Goal: Task Accomplishment & Management: Manage account settings

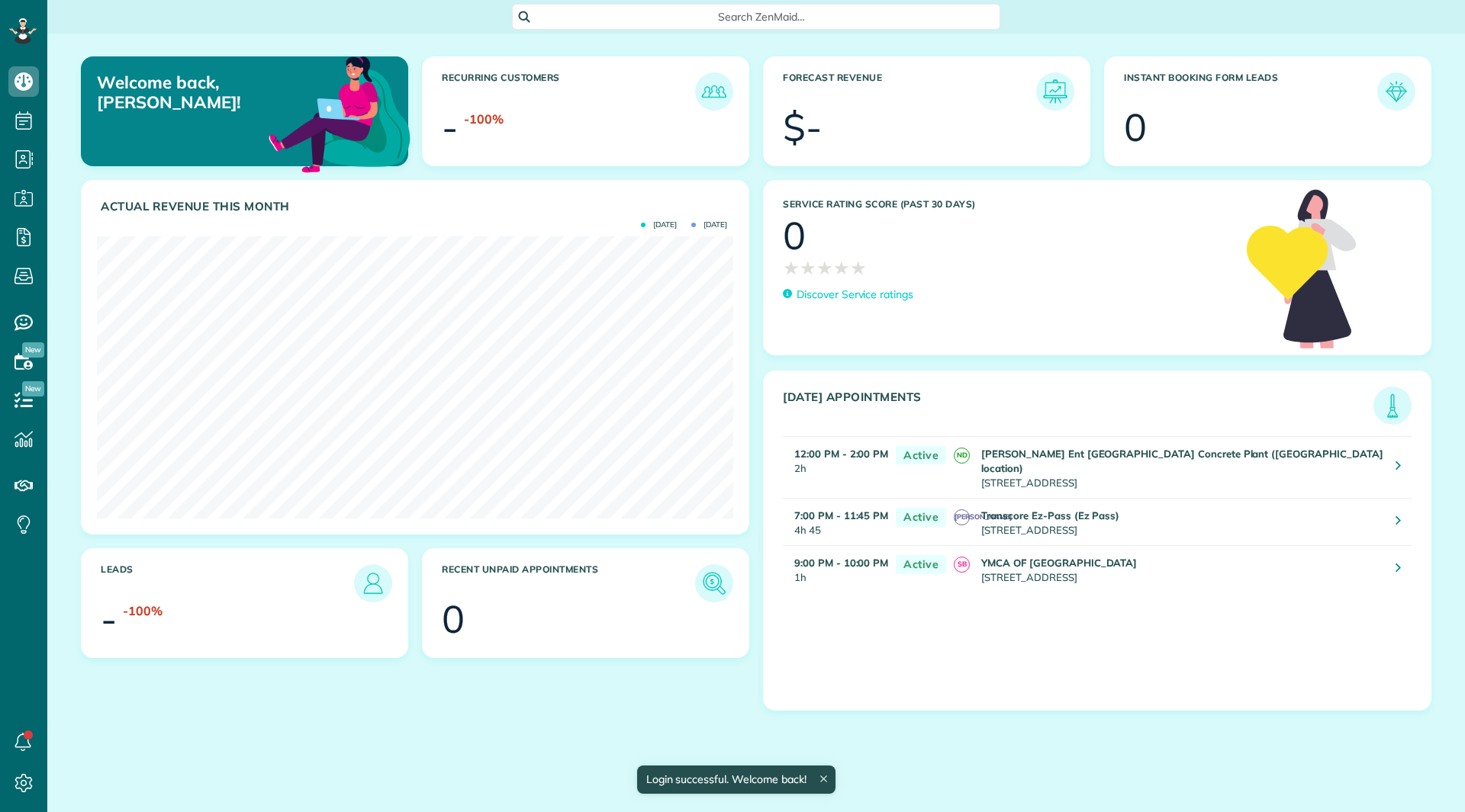
scroll to position [282, 637]
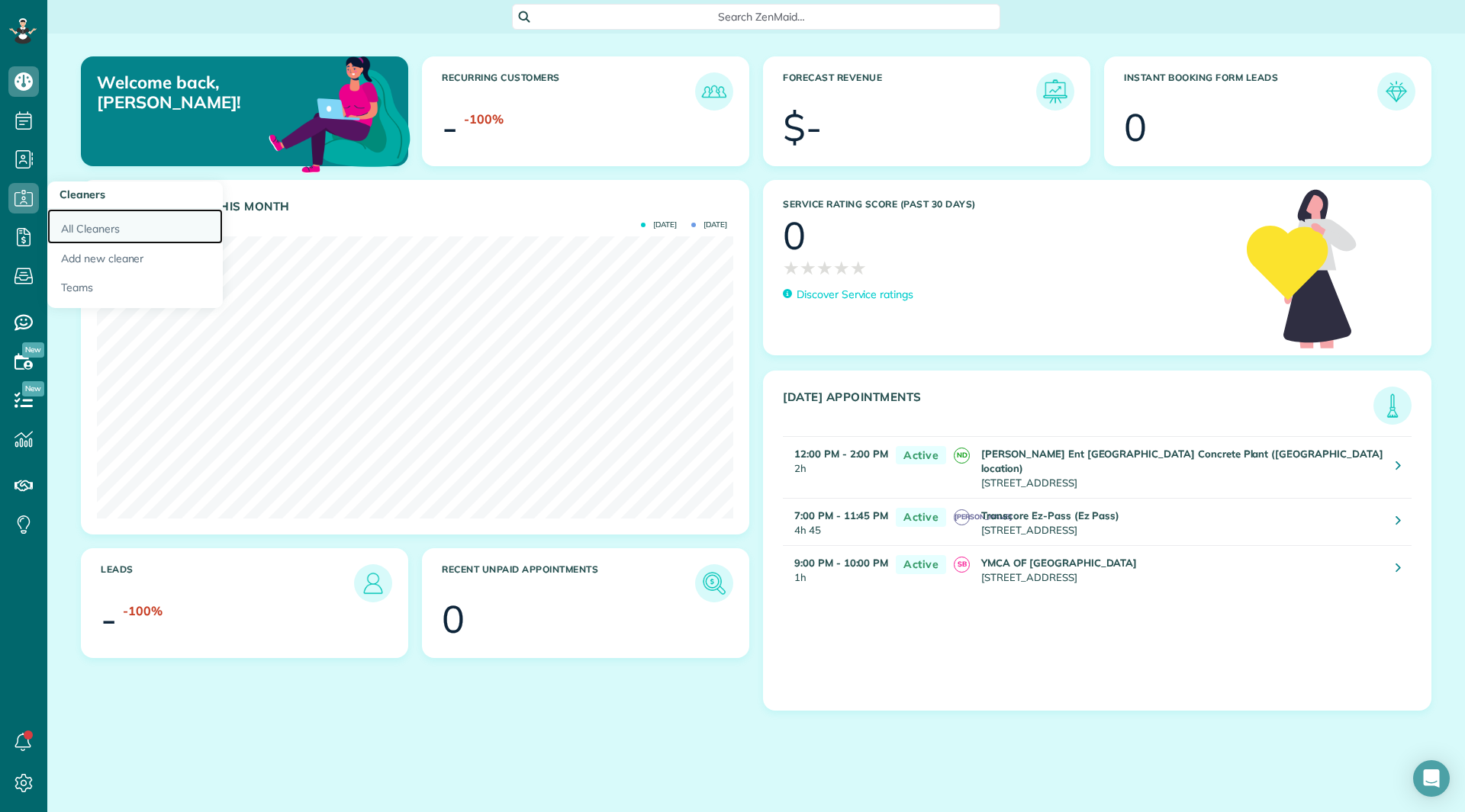
click at [78, 230] on link "All Cleaners" at bounding box center [134, 226] width 176 height 35
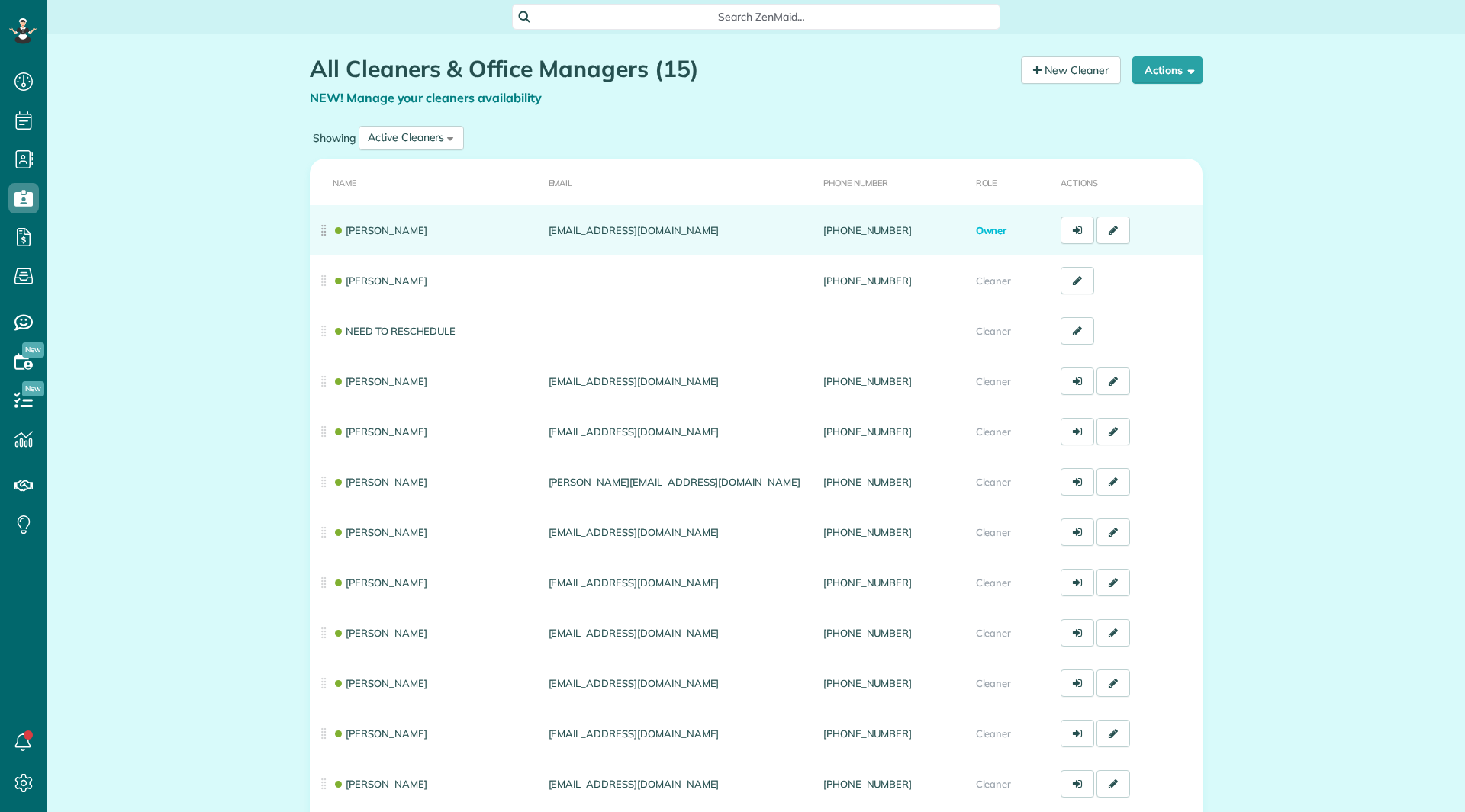
scroll to position [6, 6]
click at [356, 232] on link "[PERSON_NAME]" at bounding box center [379, 230] width 95 height 12
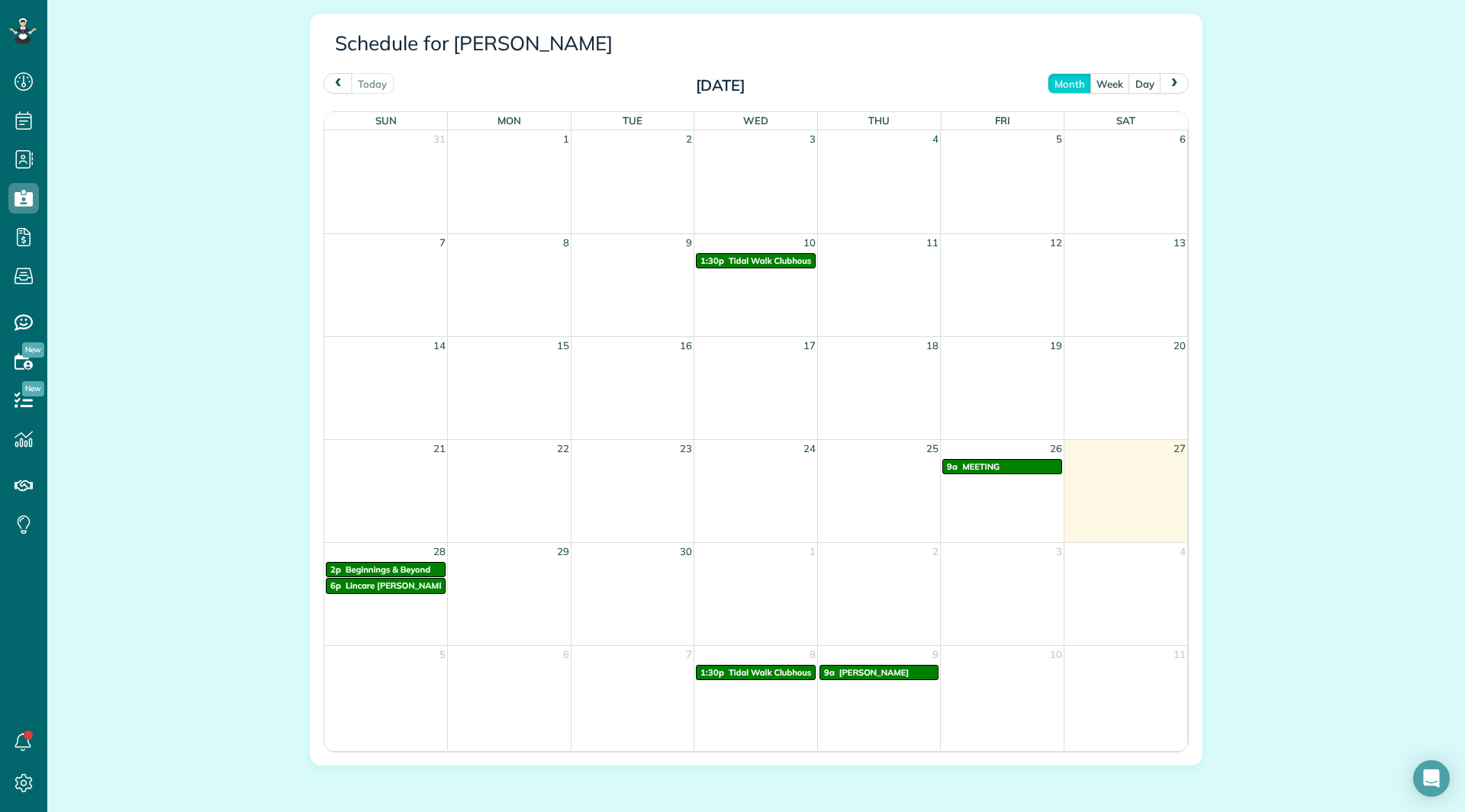
scroll to position [839, 0]
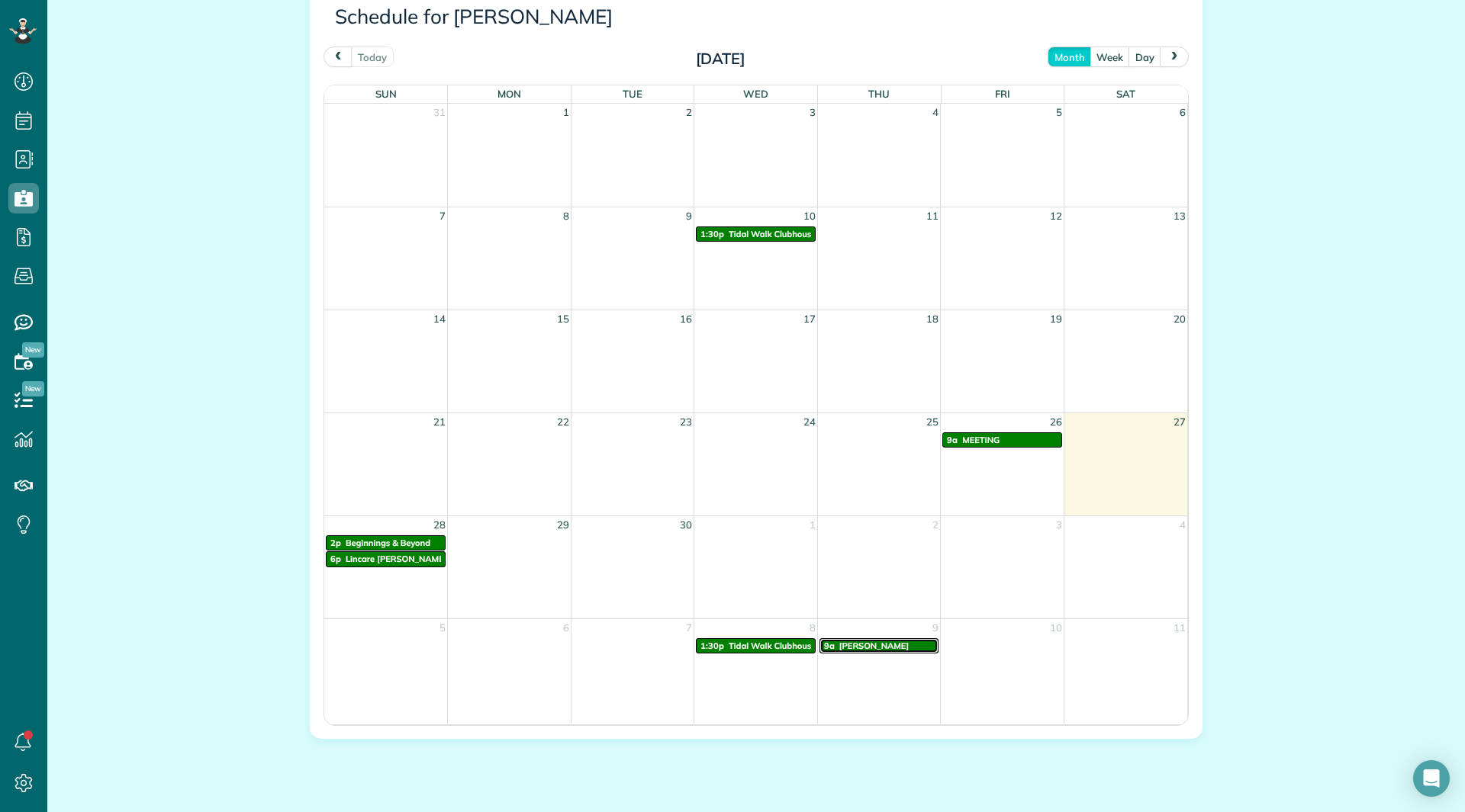
click at [856, 651] on div "9a Rebecca Hanson" at bounding box center [879, 645] width 111 height 11
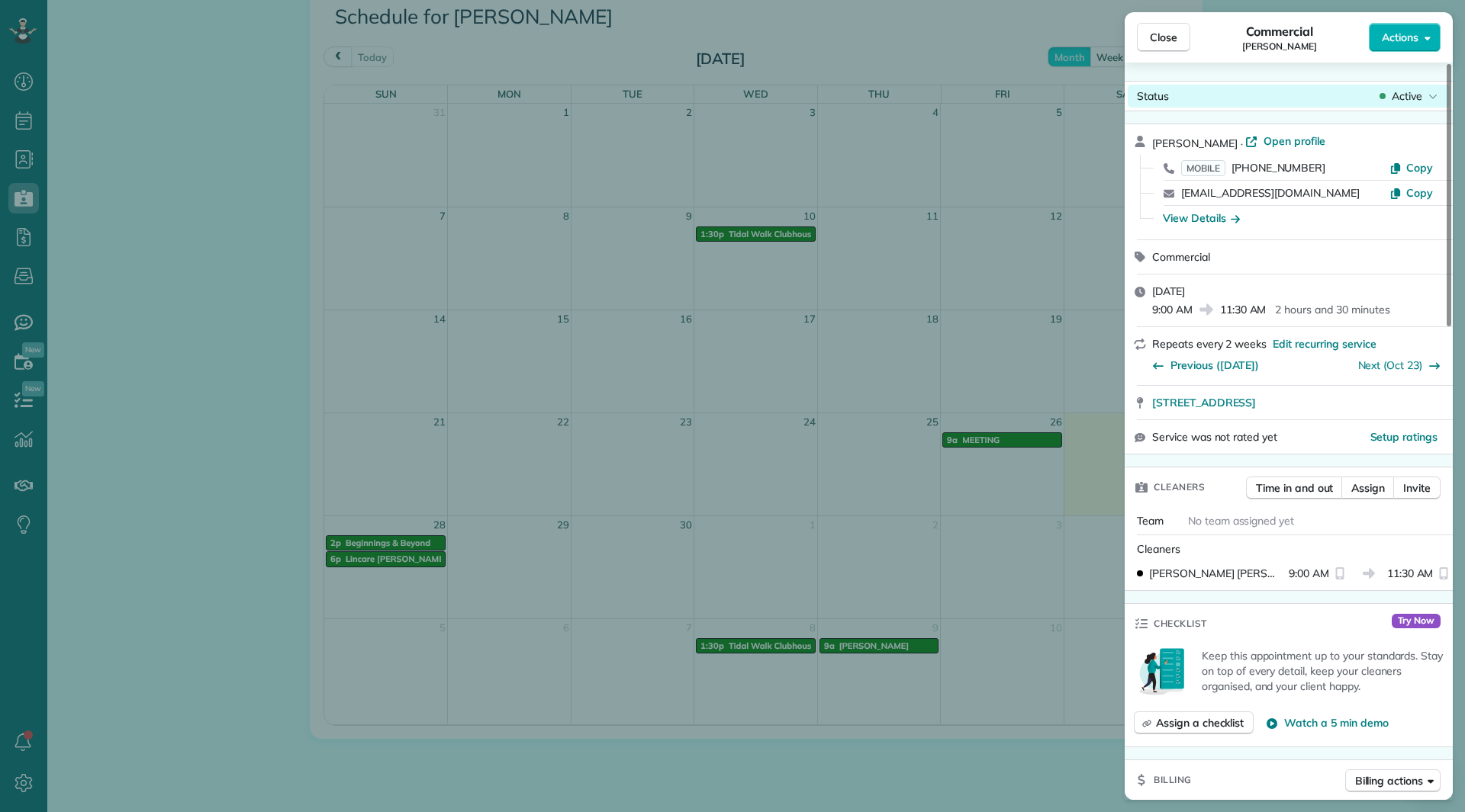
click at [1401, 99] on span "Active" at bounding box center [1407, 95] width 31 height 15
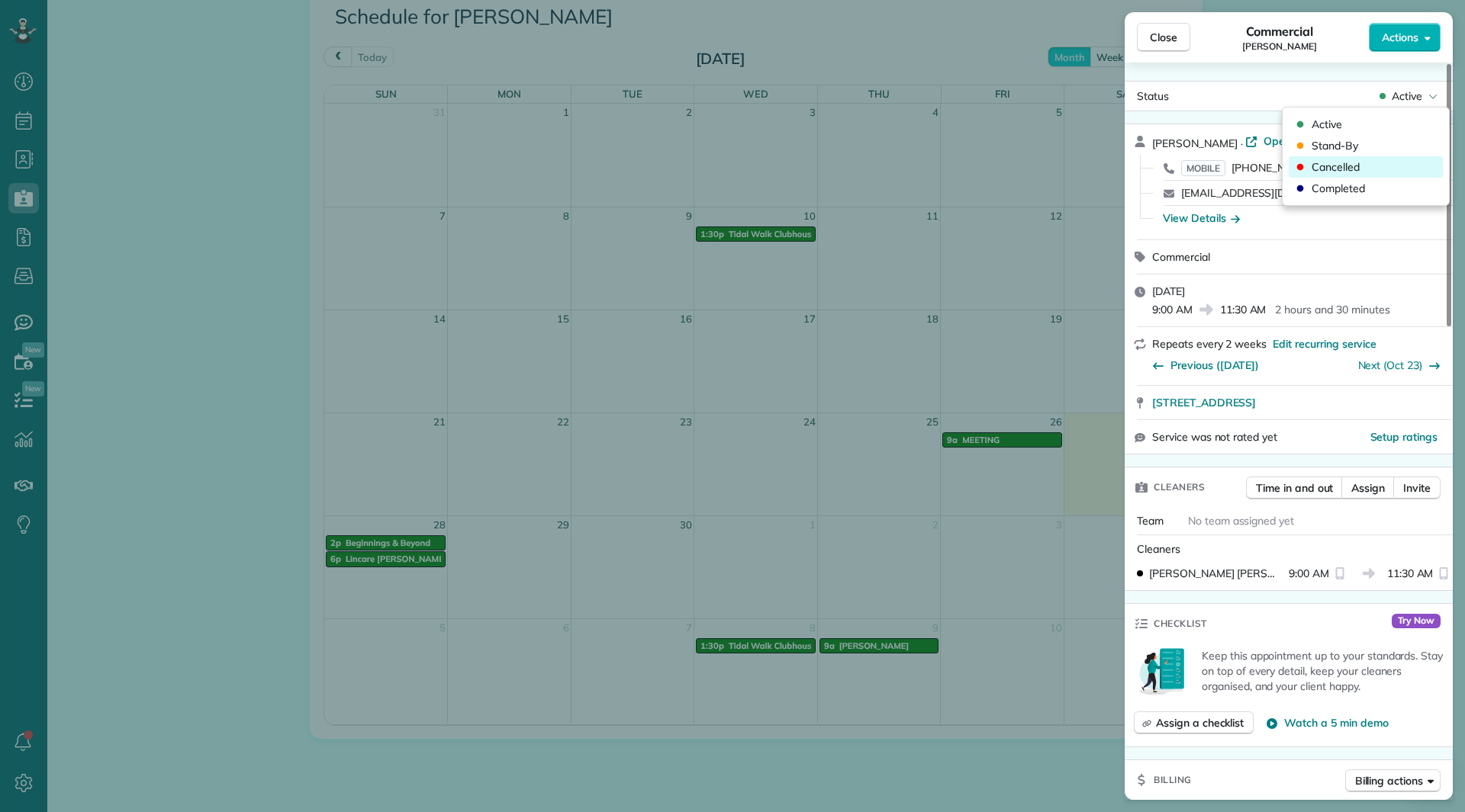
click at [1374, 167] on span "Cancelled" at bounding box center [1375, 167] width 128 height 15
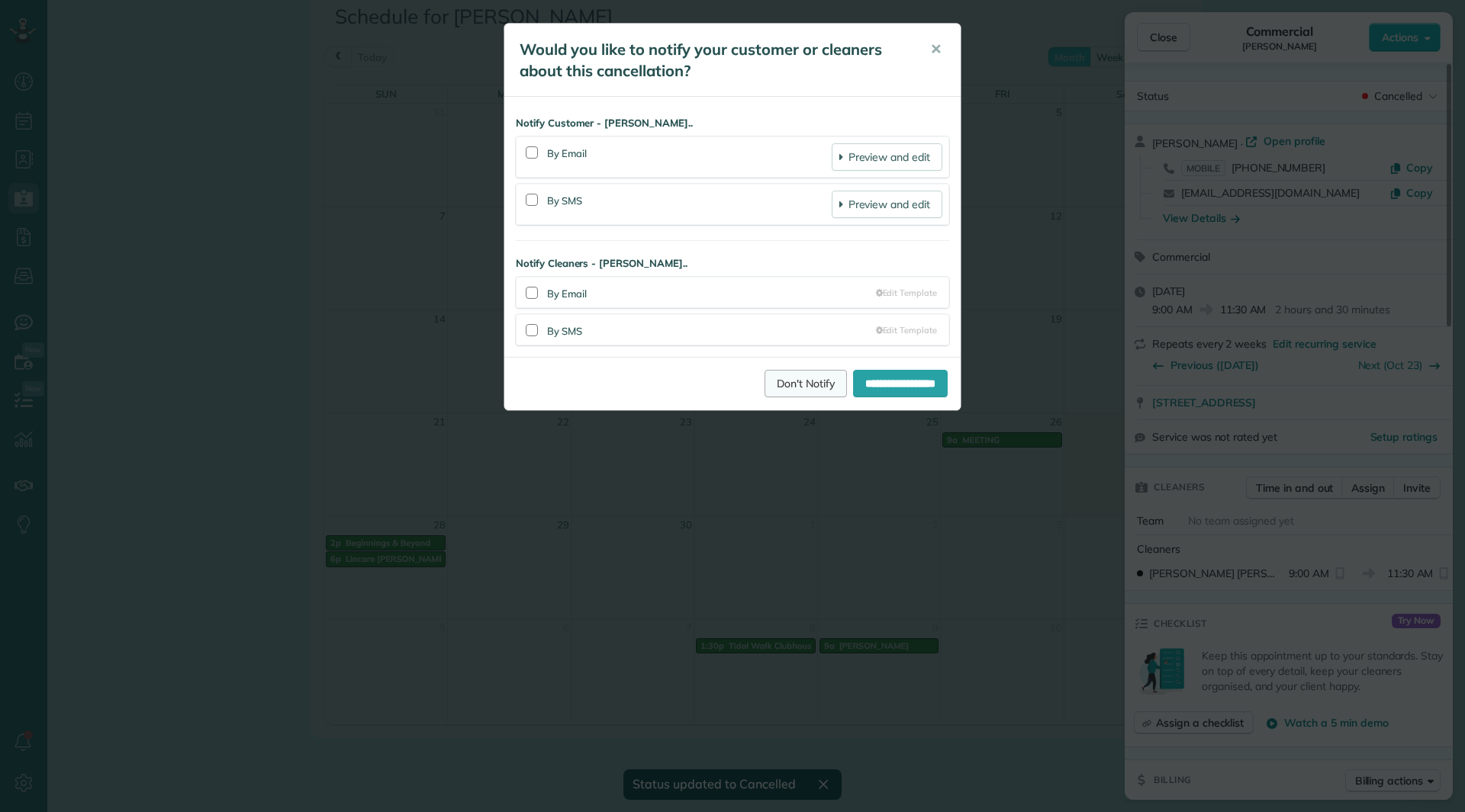
click at [764, 386] on link "Don't Notify" at bounding box center [806, 383] width 83 height 27
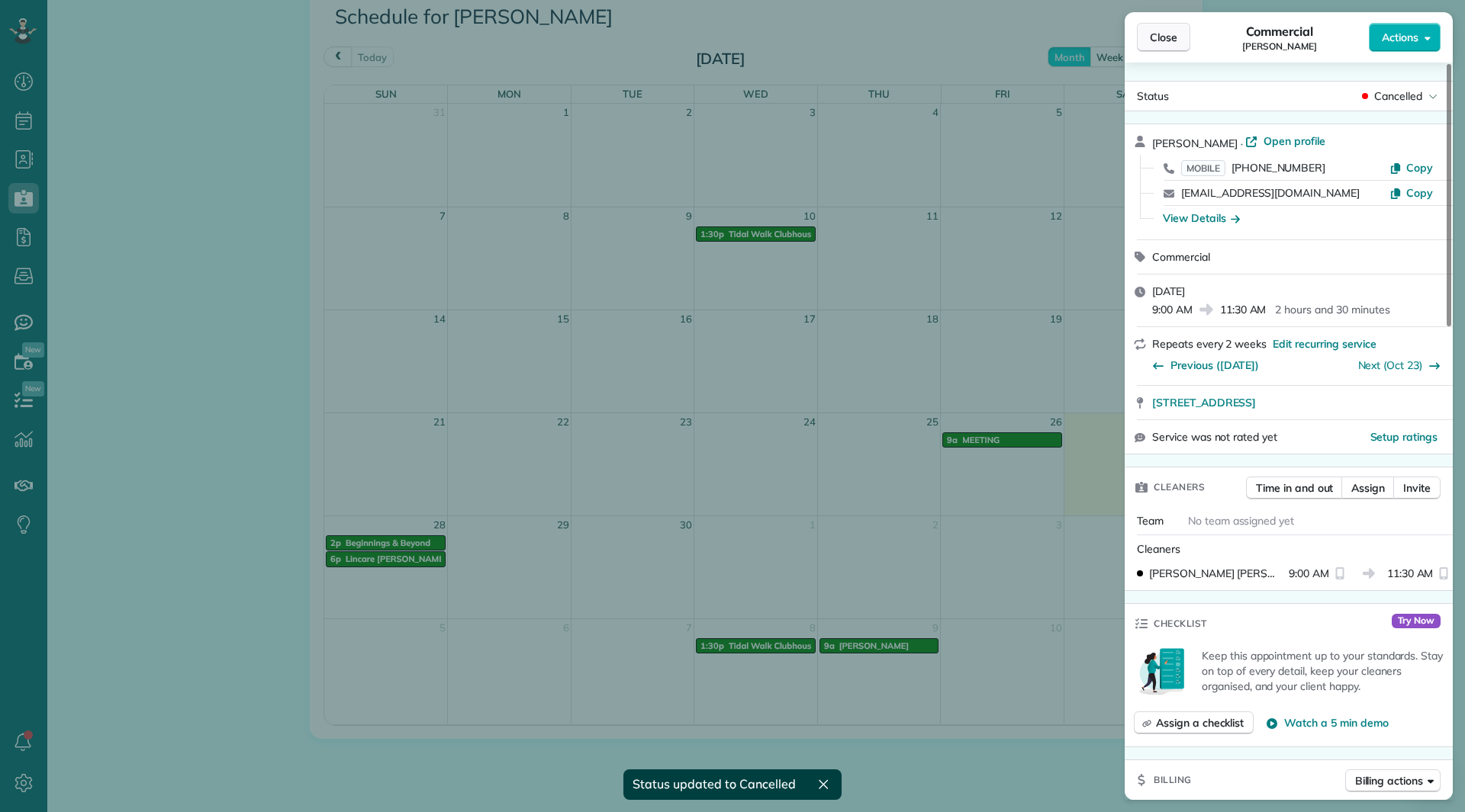
click at [1163, 44] on span "Close" at bounding box center [1163, 37] width 28 height 15
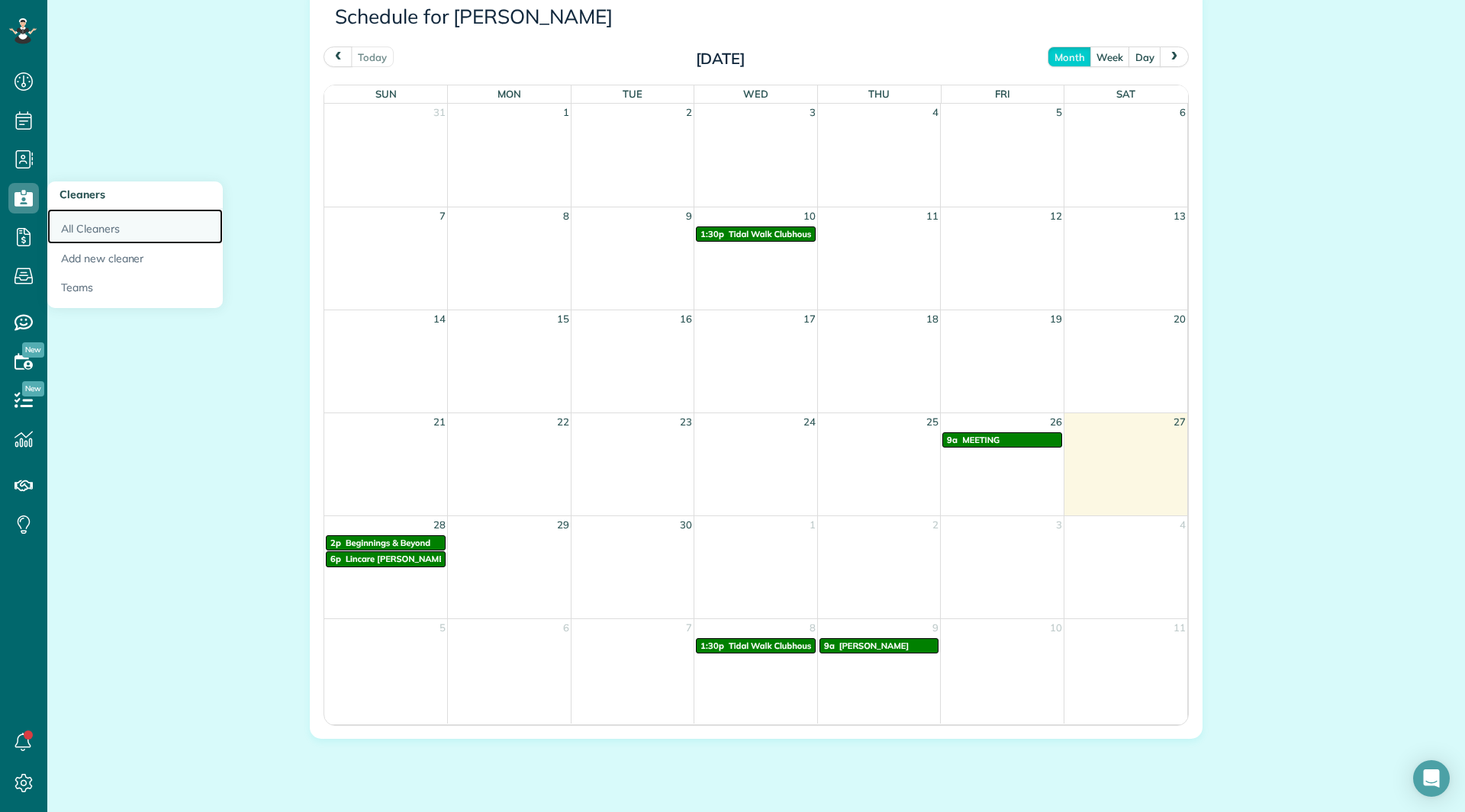
click at [78, 229] on link "All Cleaners" at bounding box center [134, 226] width 176 height 35
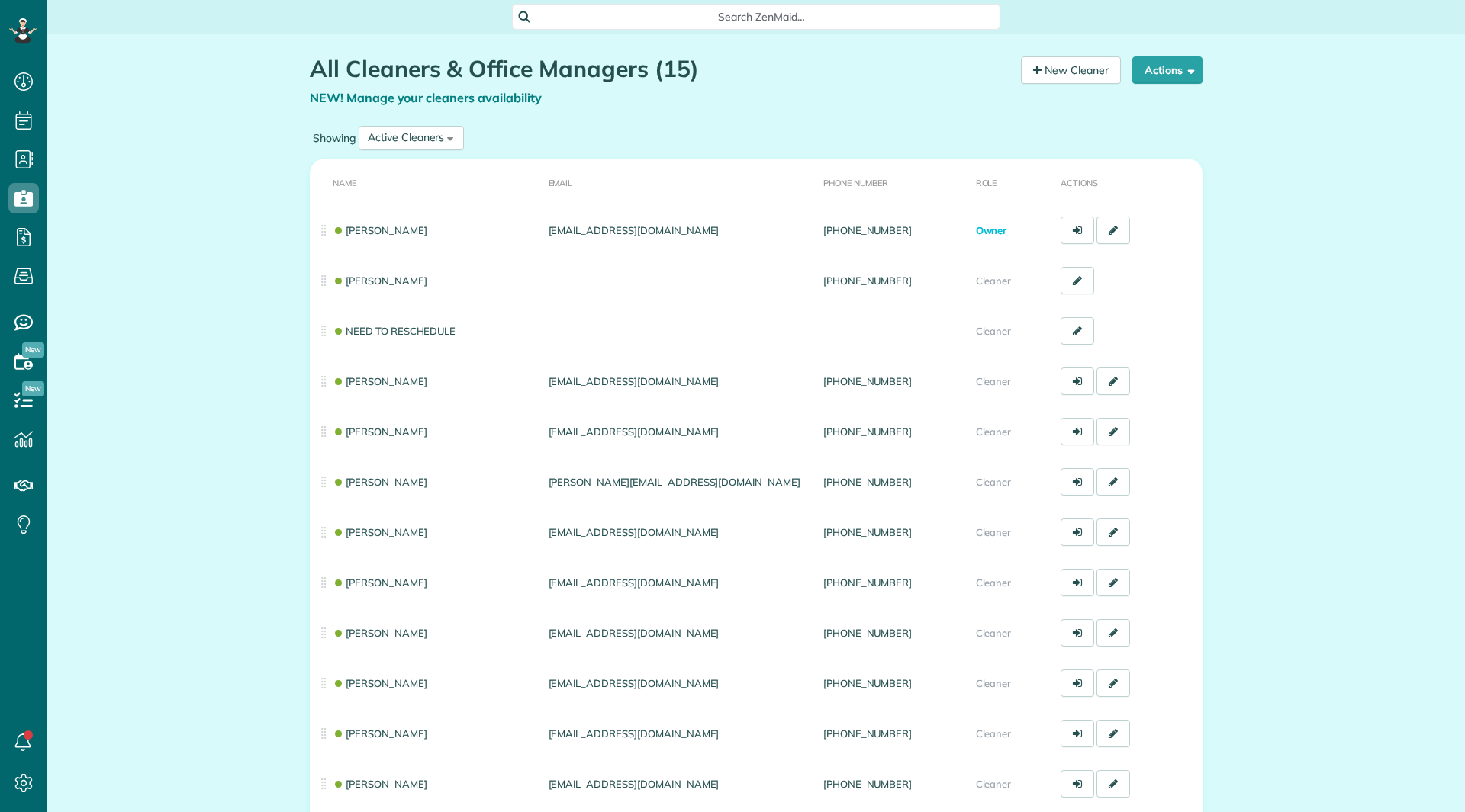
scroll to position [6, 6]
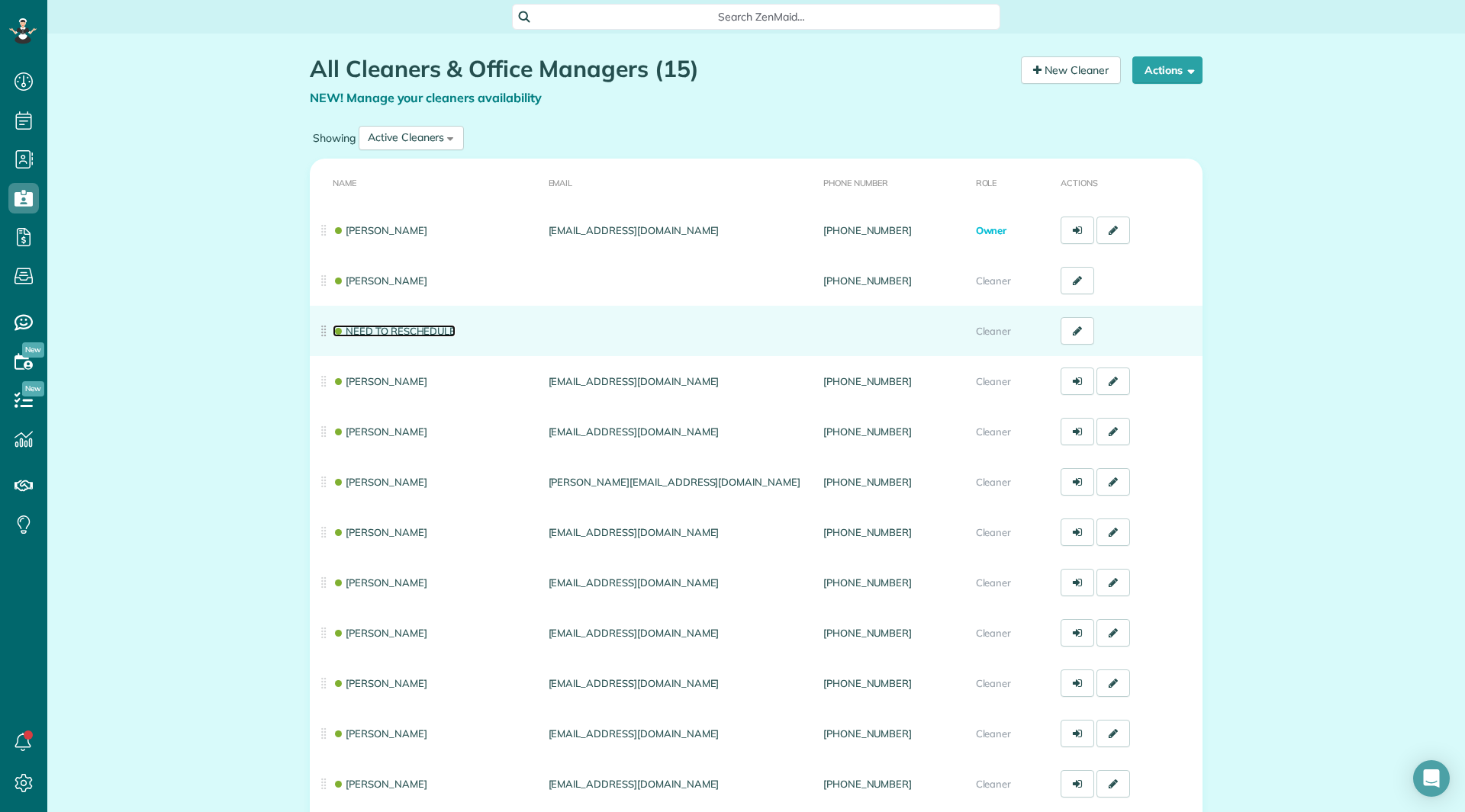
click at [365, 328] on link "NEED TO RESCHEDULE" at bounding box center [394, 331] width 123 height 12
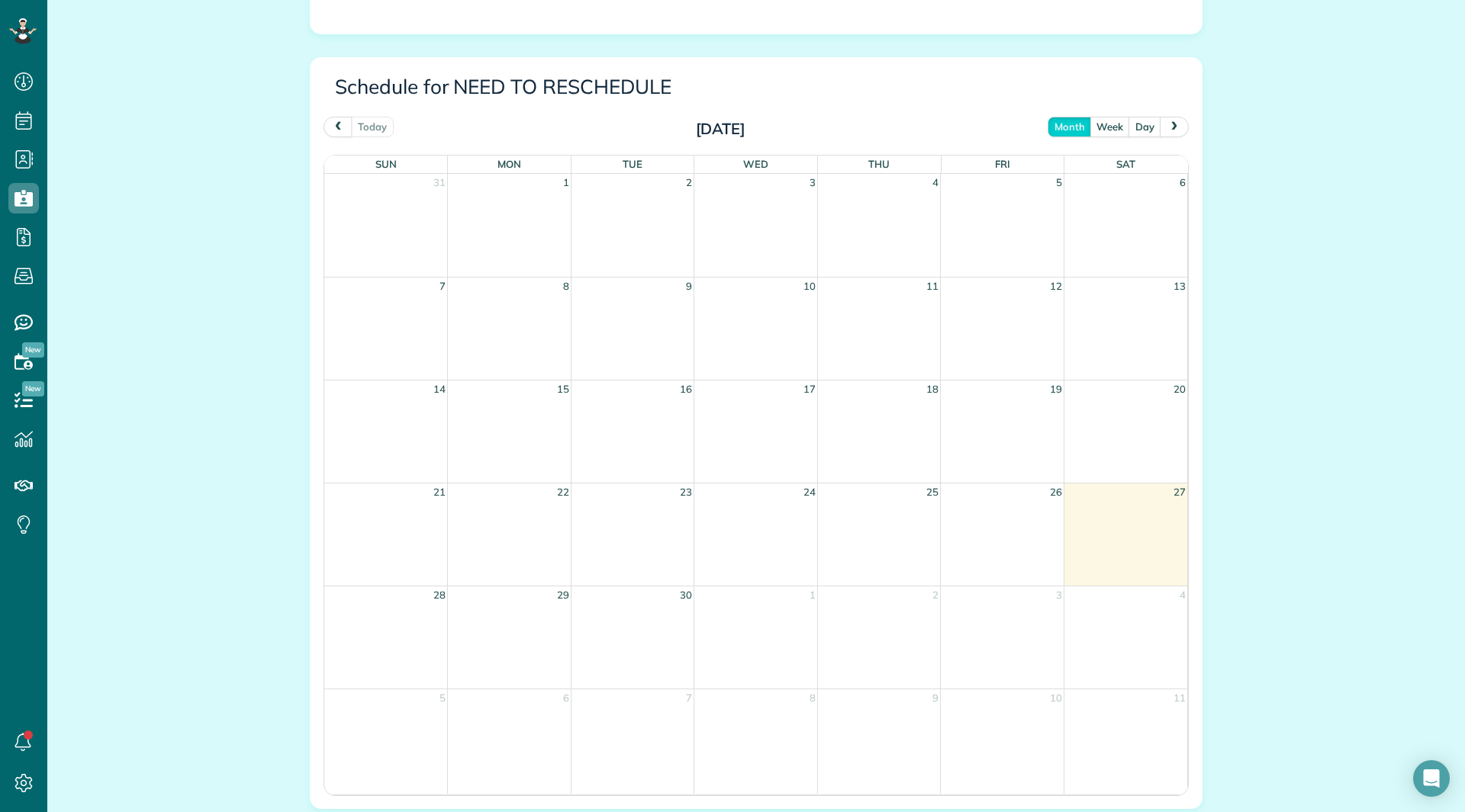
scroll to position [829, 0]
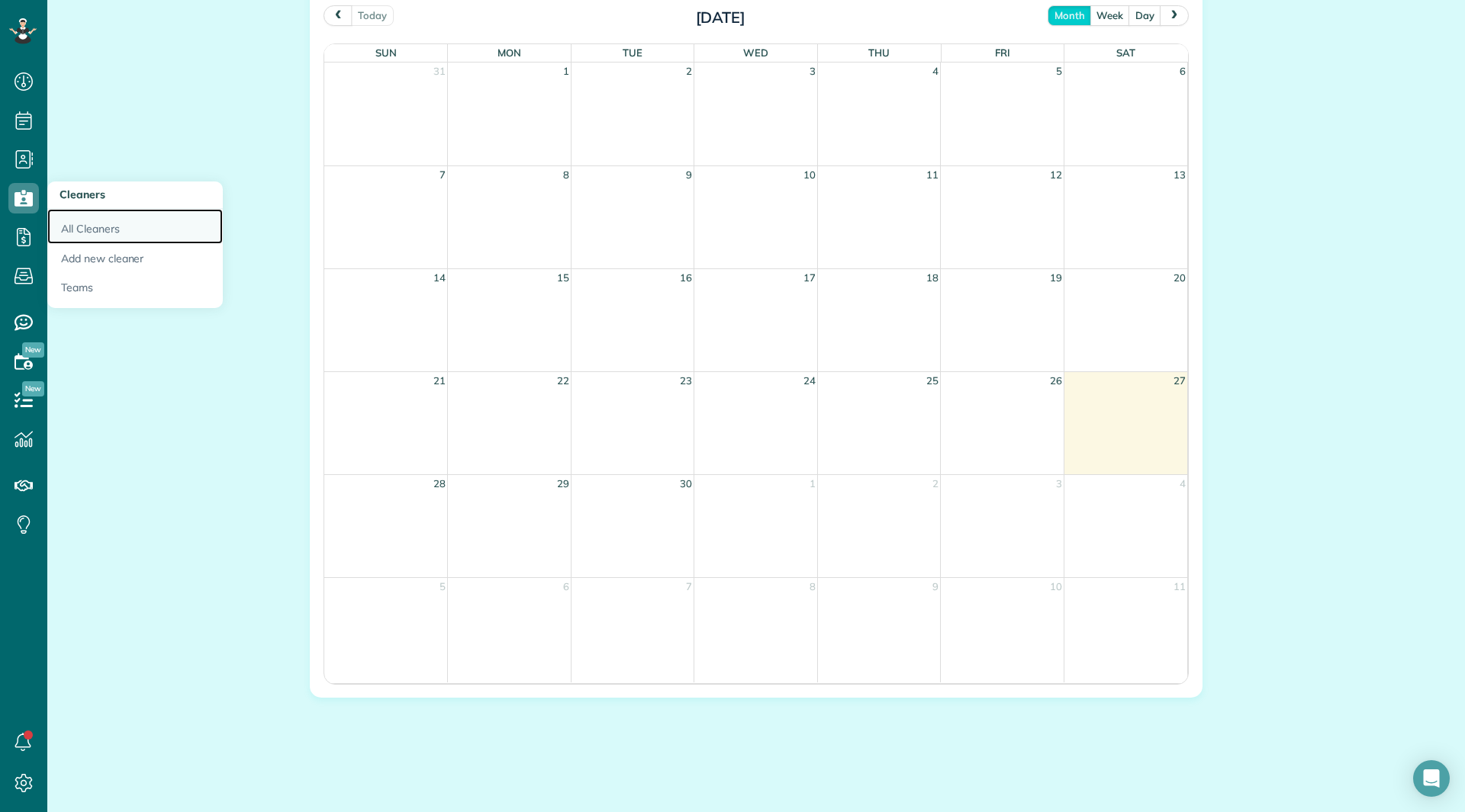
click at [58, 220] on link "All Cleaners" at bounding box center [134, 226] width 176 height 35
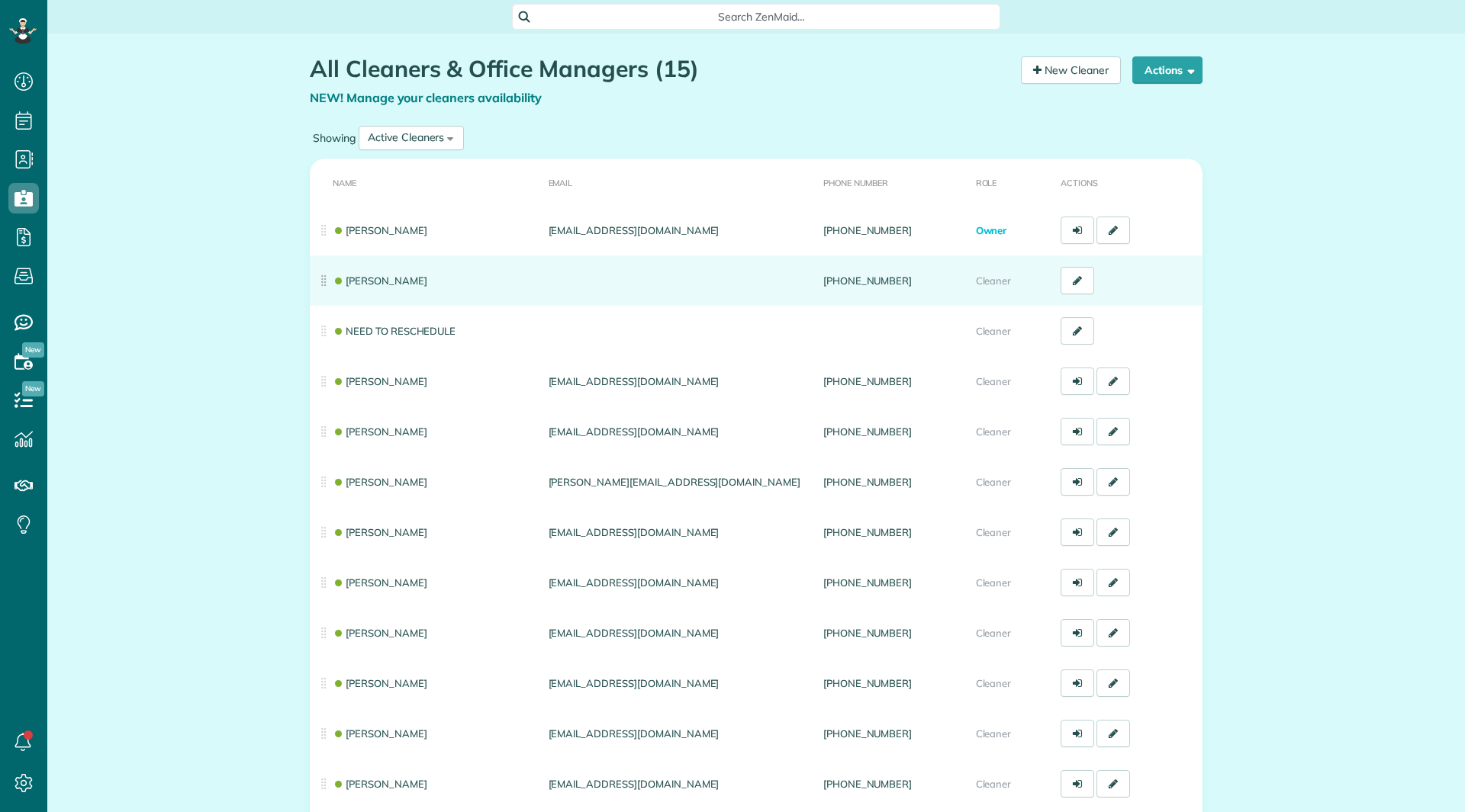
scroll to position [6, 6]
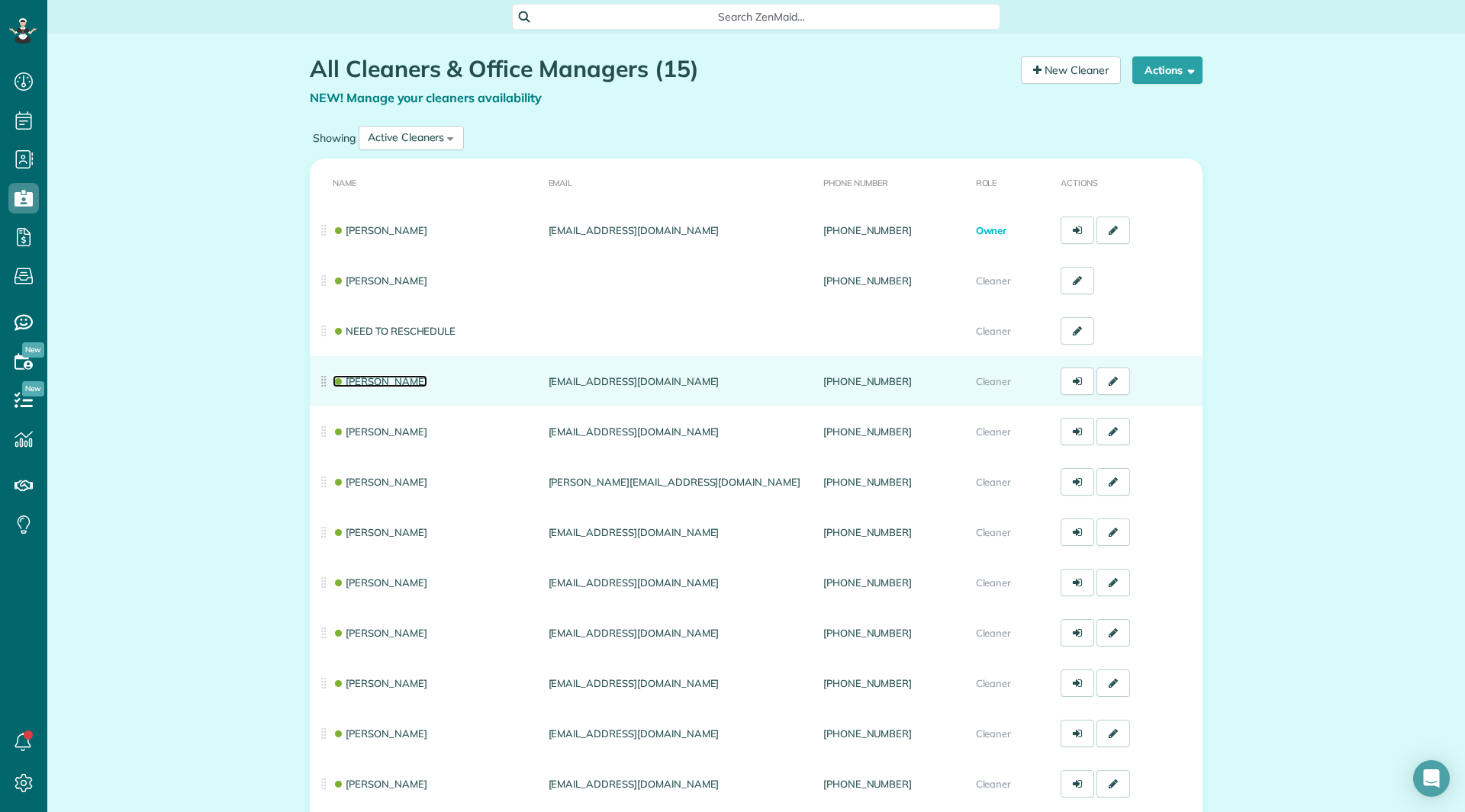
click at [378, 383] on link "[PERSON_NAME]" at bounding box center [379, 381] width 95 height 12
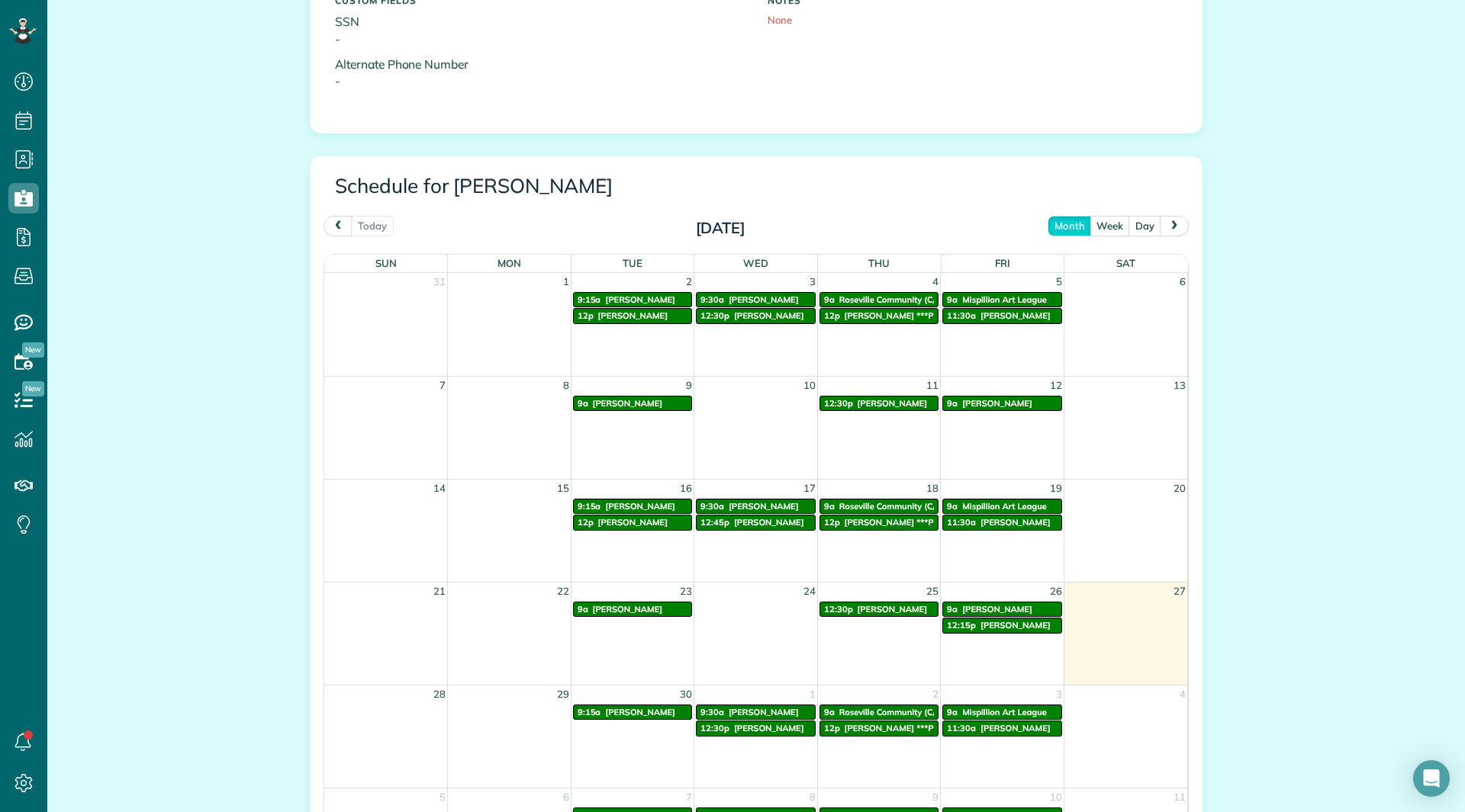
scroll to position [829, 0]
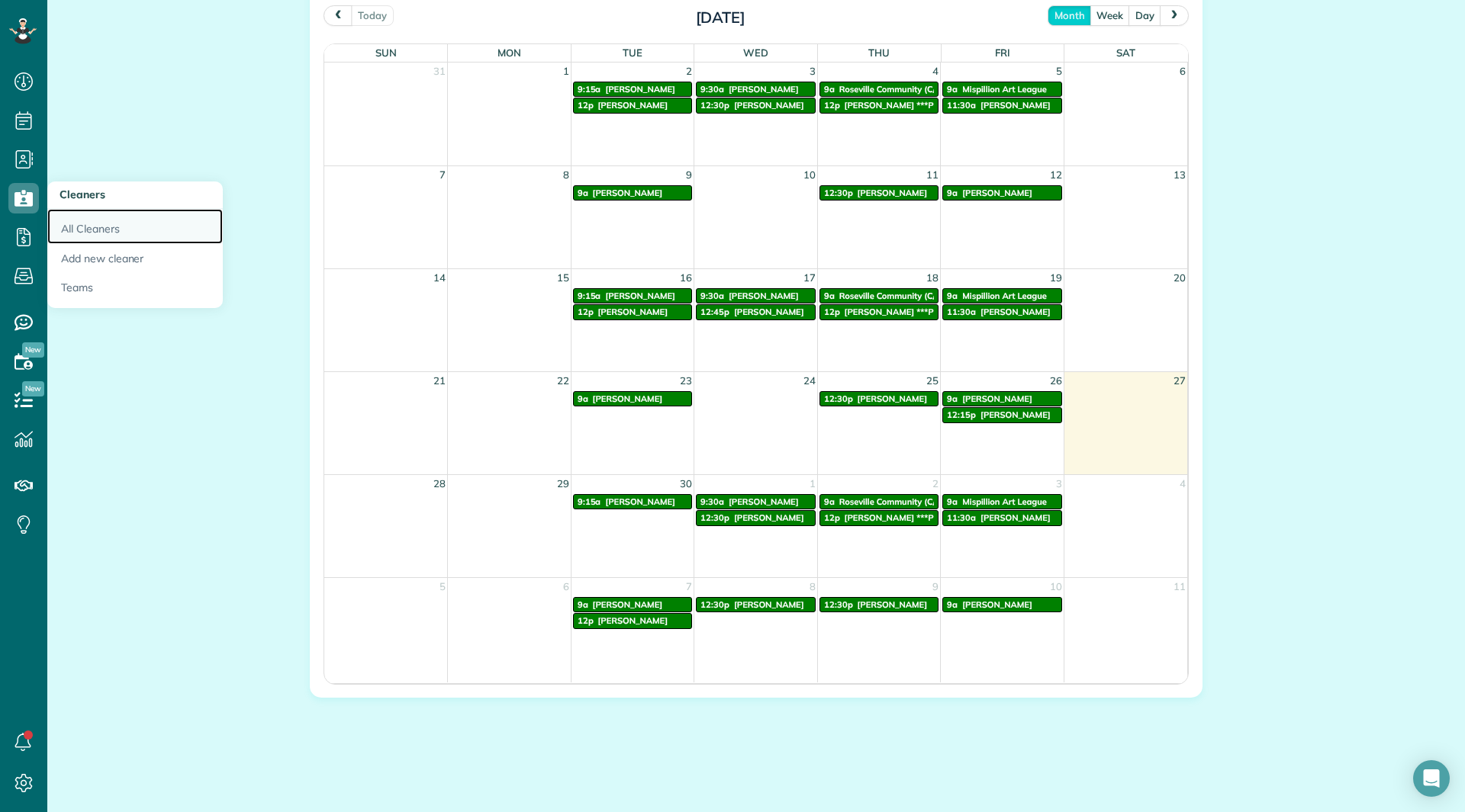
click at [70, 222] on link "All Cleaners" at bounding box center [134, 226] width 176 height 35
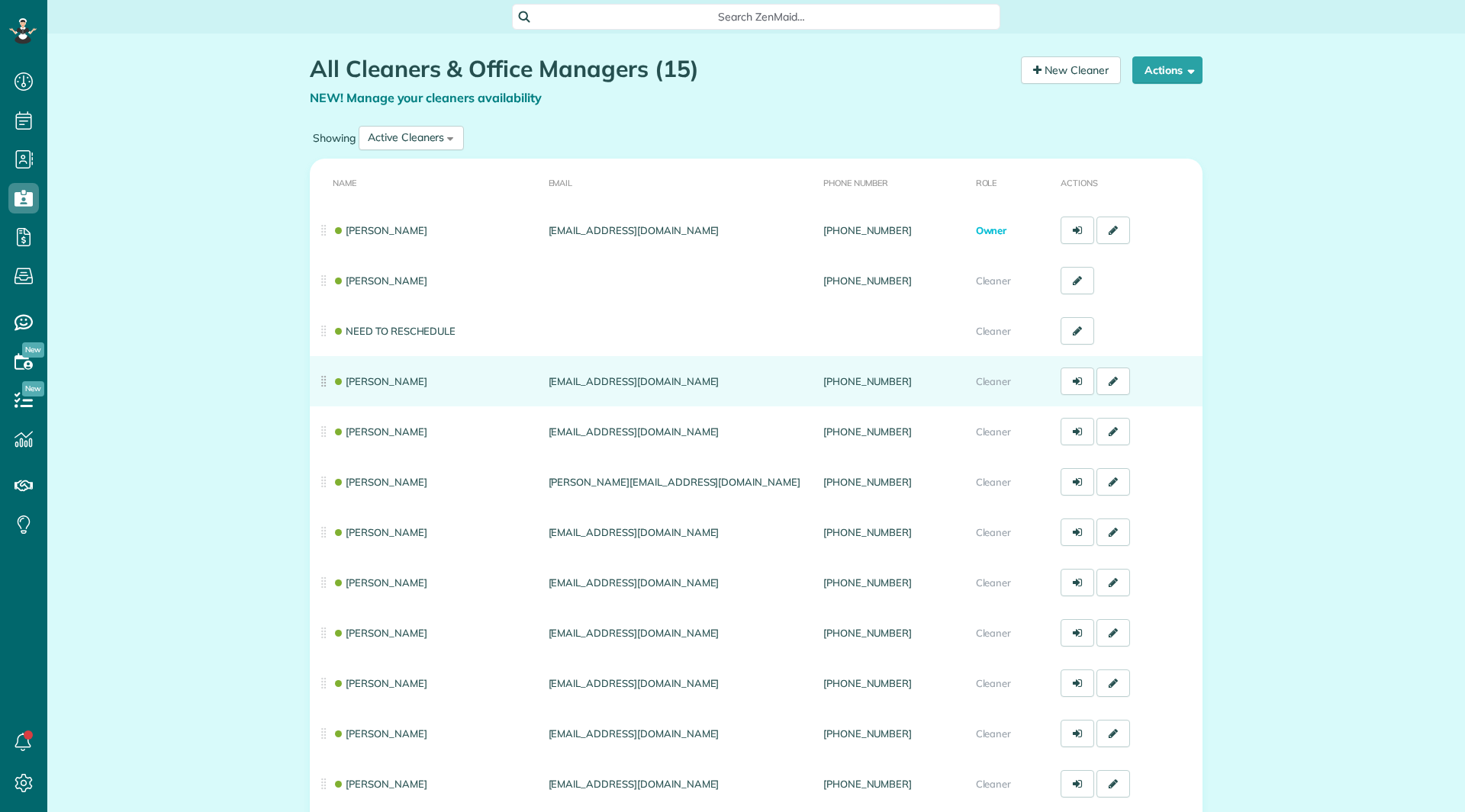
scroll to position [6, 6]
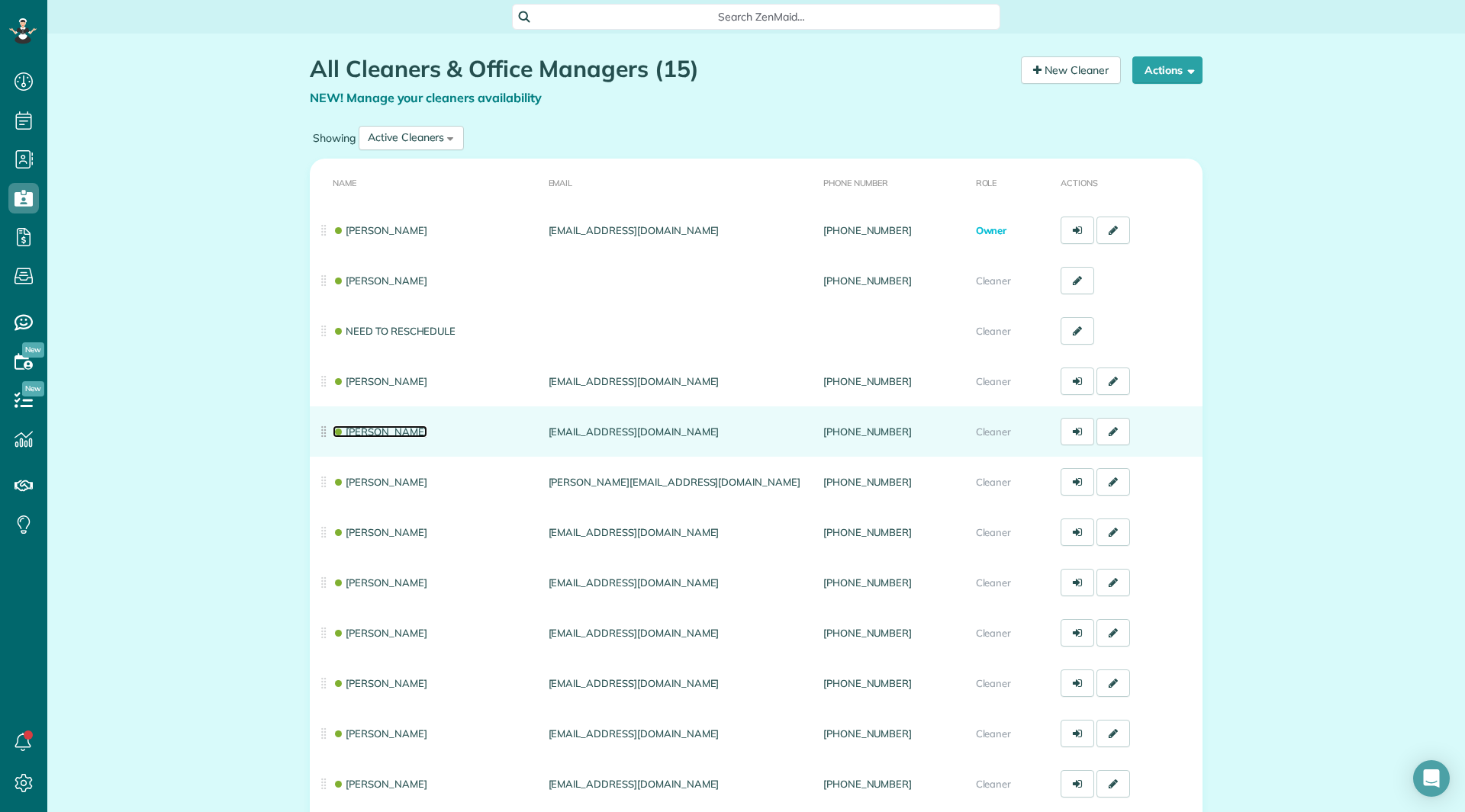
click at [381, 426] on link "[PERSON_NAME]" at bounding box center [379, 431] width 95 height 12
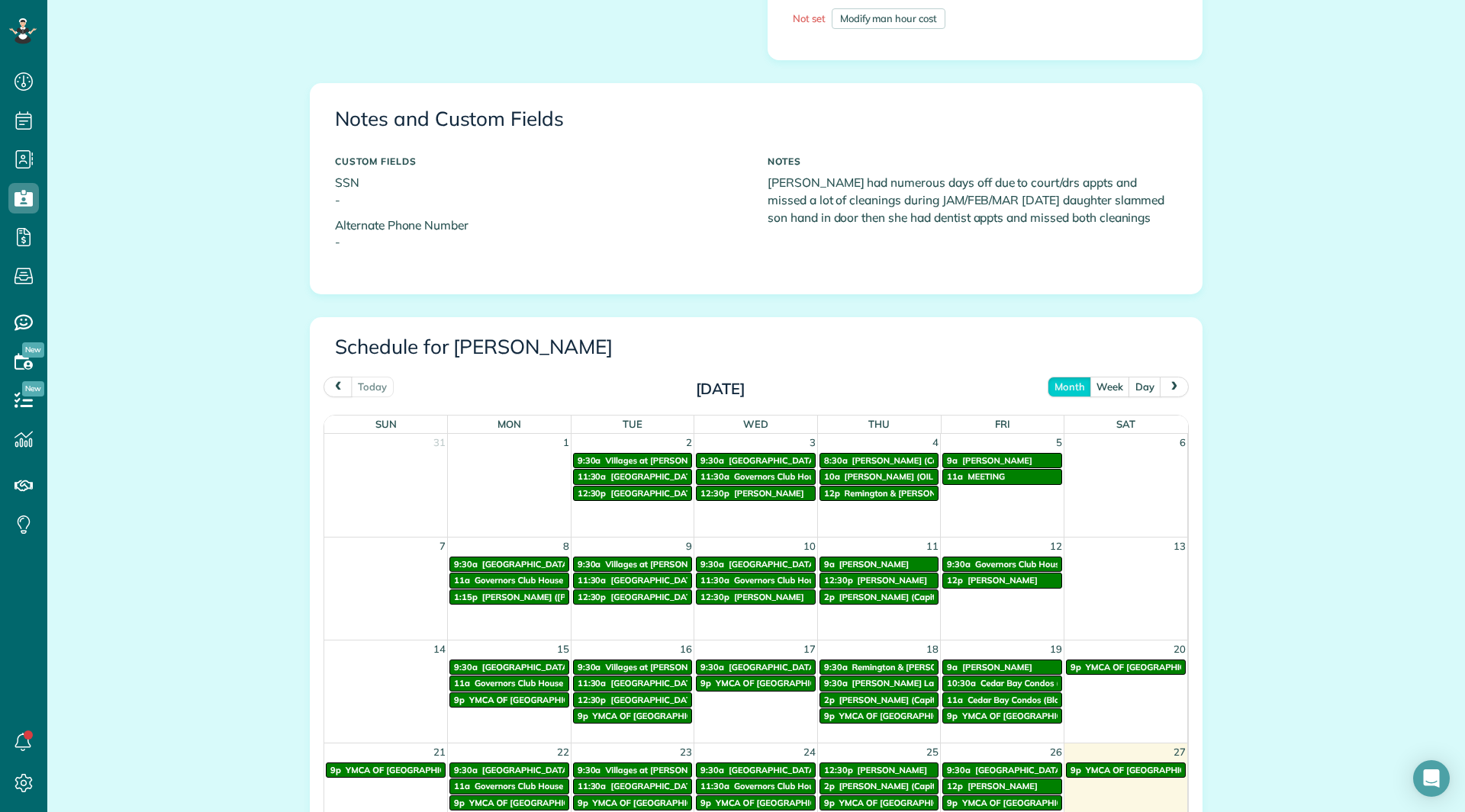
scroll to position [829, 0]
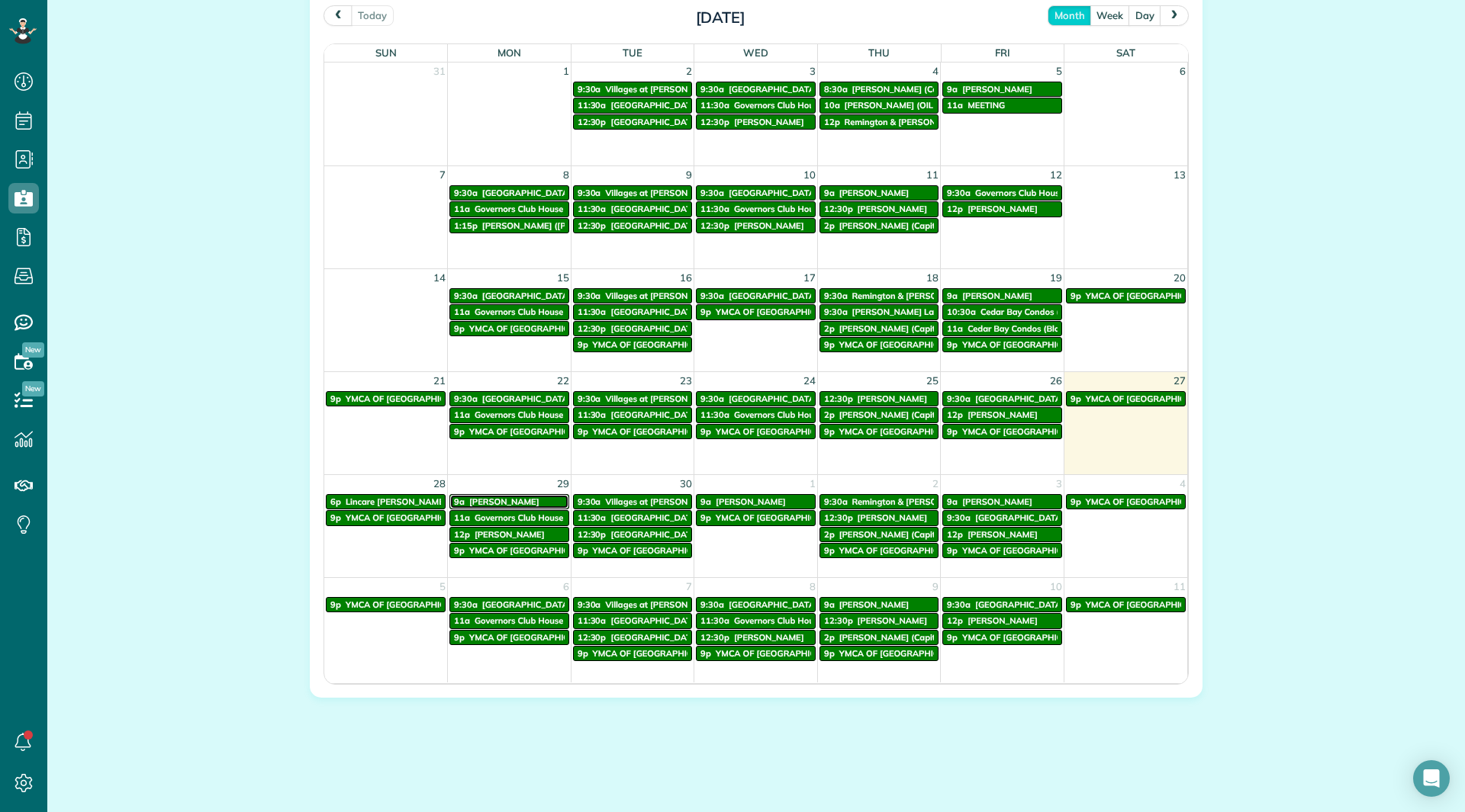
click at [469, 501] on span "[PERSON_NAME]" at bounding box center [504, 501] width 70 height 11
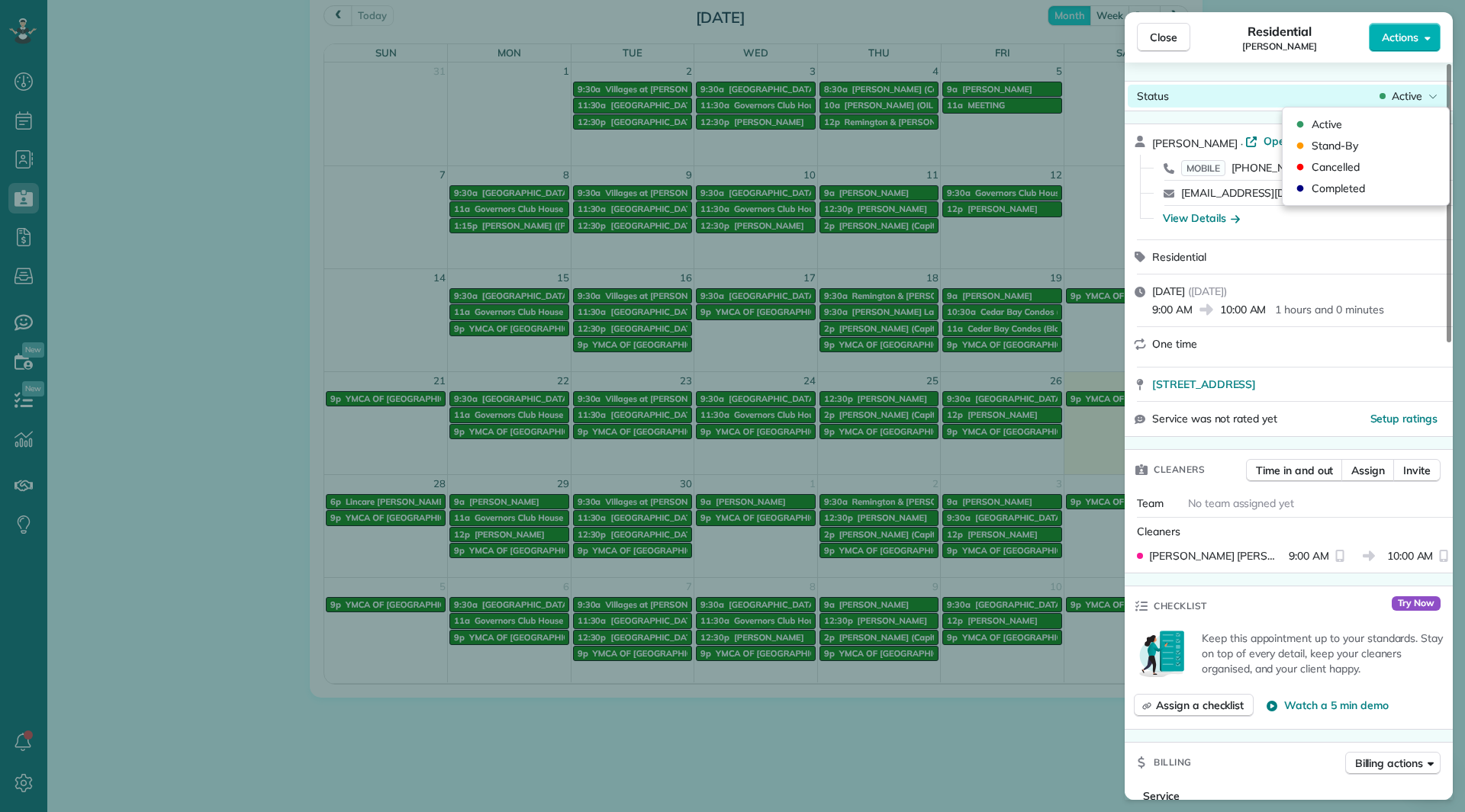
click at [1414, 98] on span "Active" at bounding box center [1407, 95] width 31 height 15
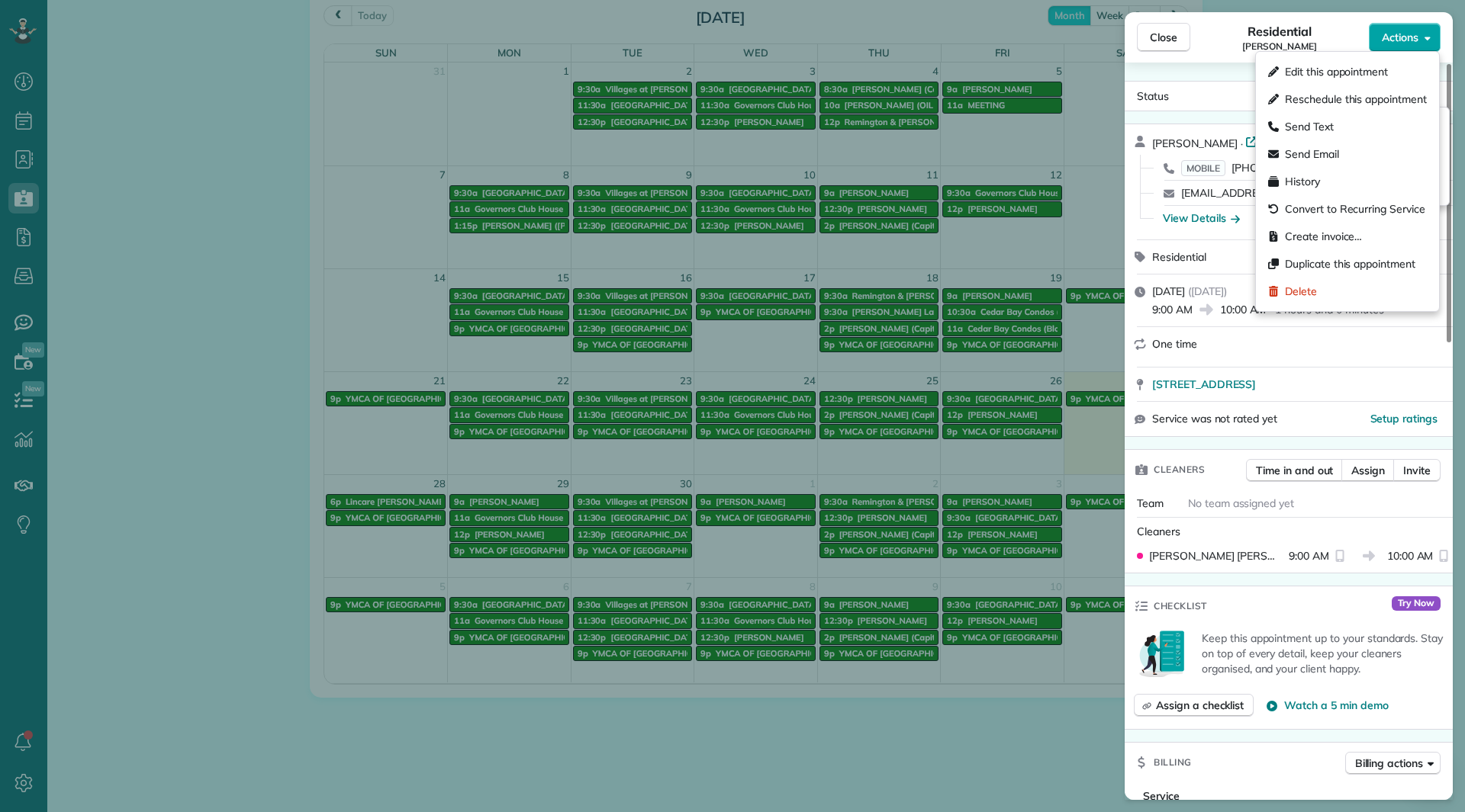
click at [1408, 44] on span "Actions" at bounding box center [1399, 37] width 36 height 15
click at [1336, 145] on div "Send Email" at bounding box center [1347, 154] width 171 height 27
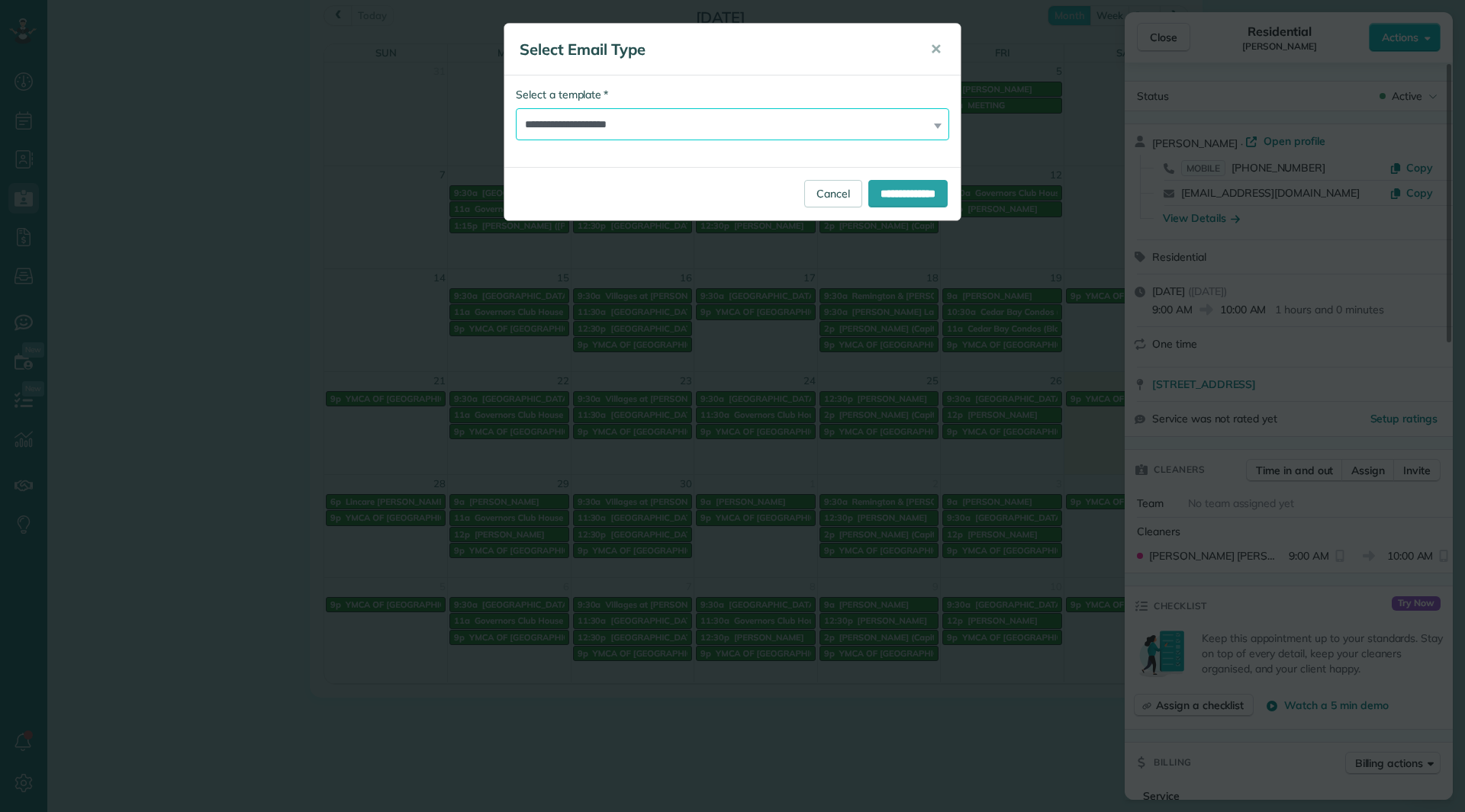
click at [726, 129] on select "**********" at bounding box center [733, 125] width 434 height 32
select select "****"
click at [516, 108] on select "**********" at bounding box center [733, 125] width 434 height 32
click at [873, 198] on input "**********" at bounding box center [908, 194] width 79 height 27
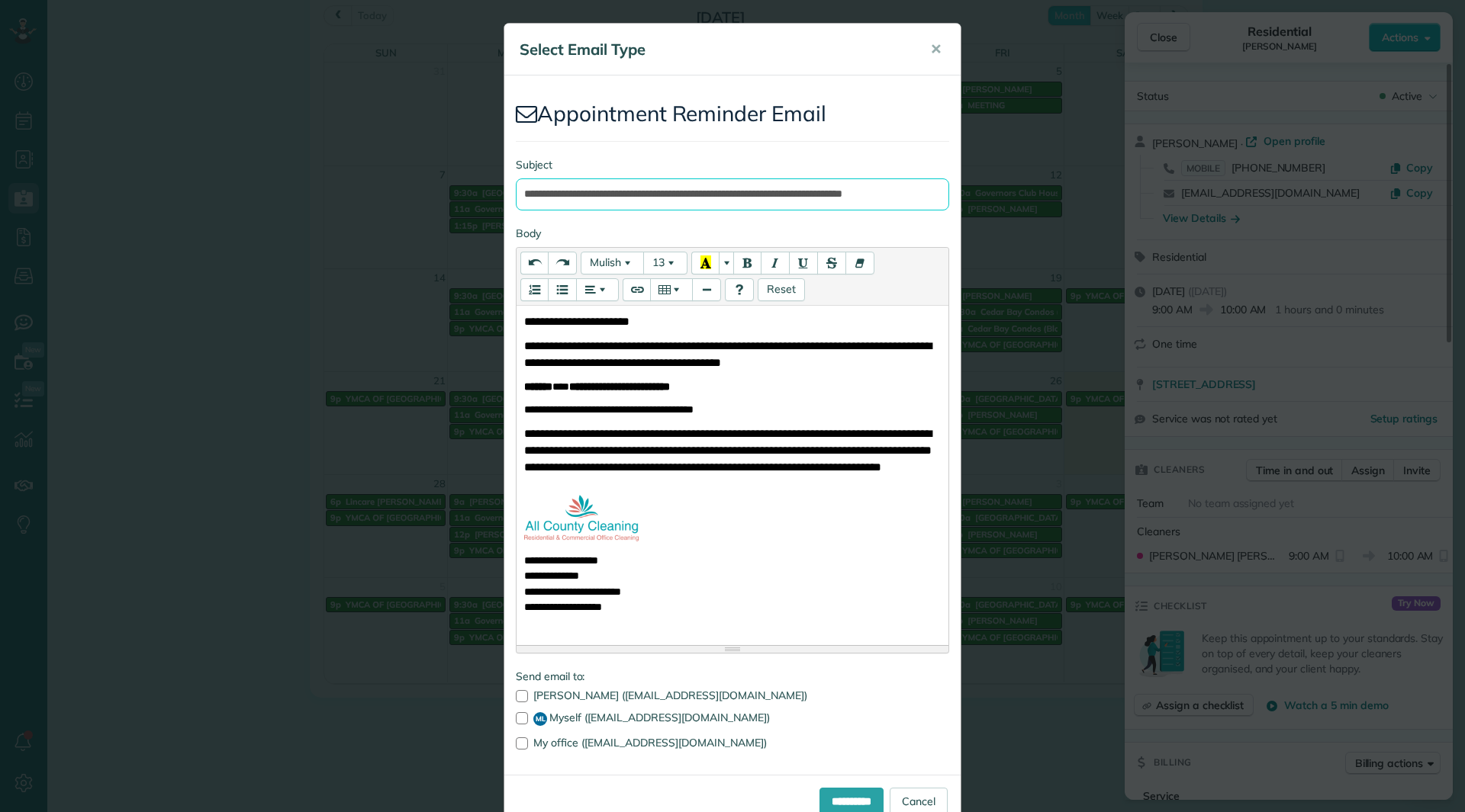
click at [716, 191] on input "**********" at bounding box center [733, 195] width 434 height 32
type input "**********"
click at [618, 364] on span "**********" at bounding box center [728, 354] width 408 height 28
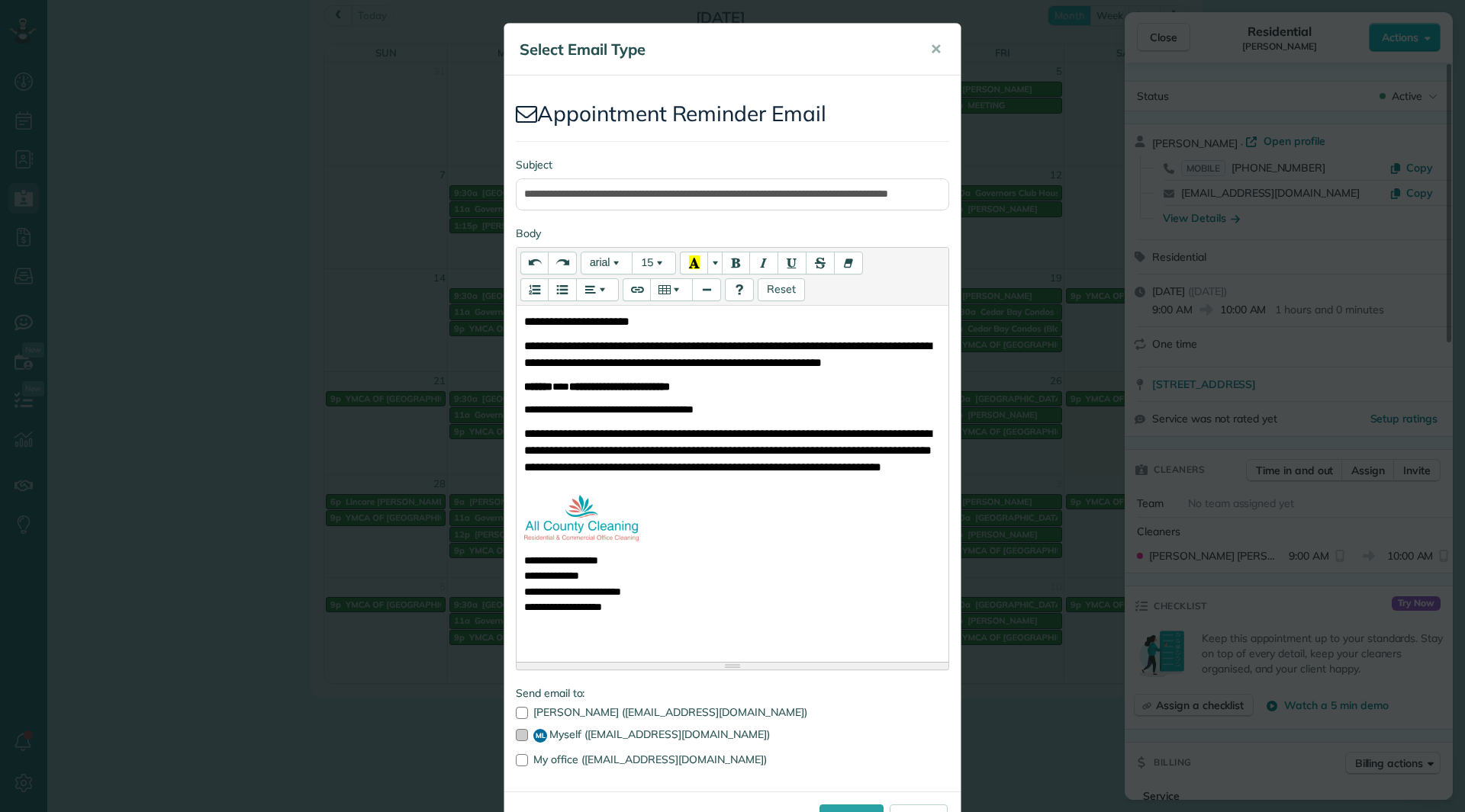
click at [519, 735] on div at bounding box center [522, 735] width 12 height 12
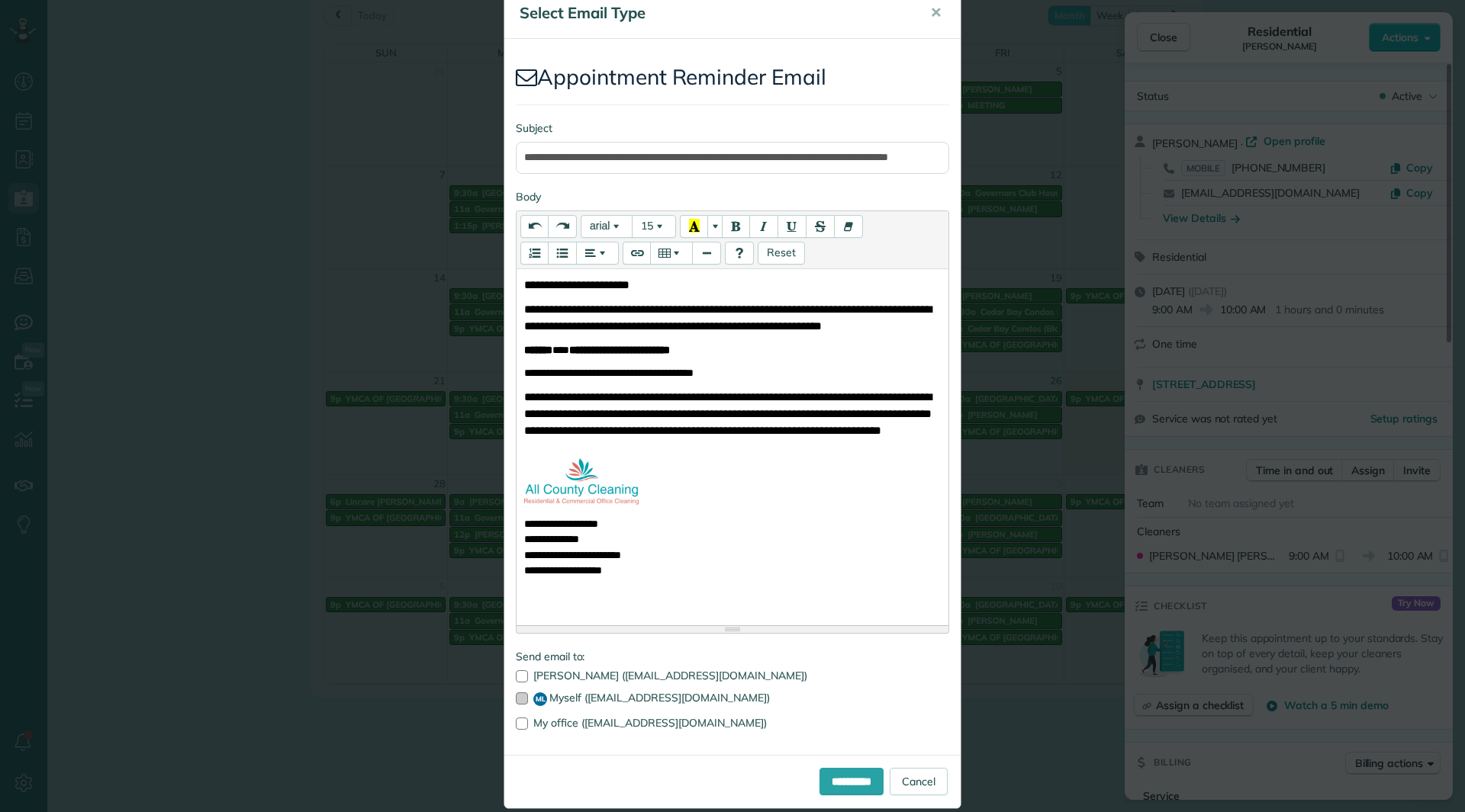
scroll to position [57, 0]
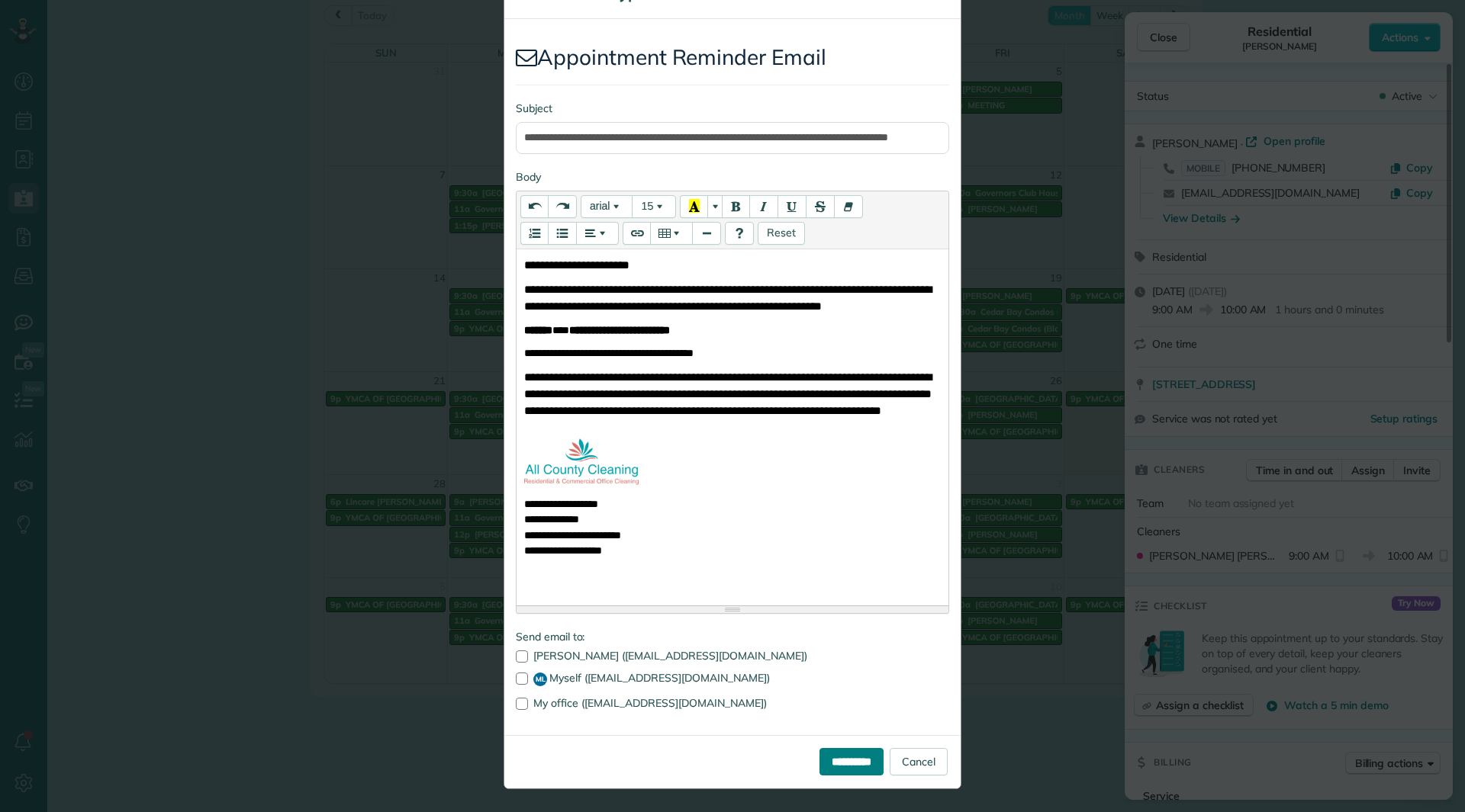
click at [819, 754] on input "**********" at bounding box center [851, 762] width 64 height 27
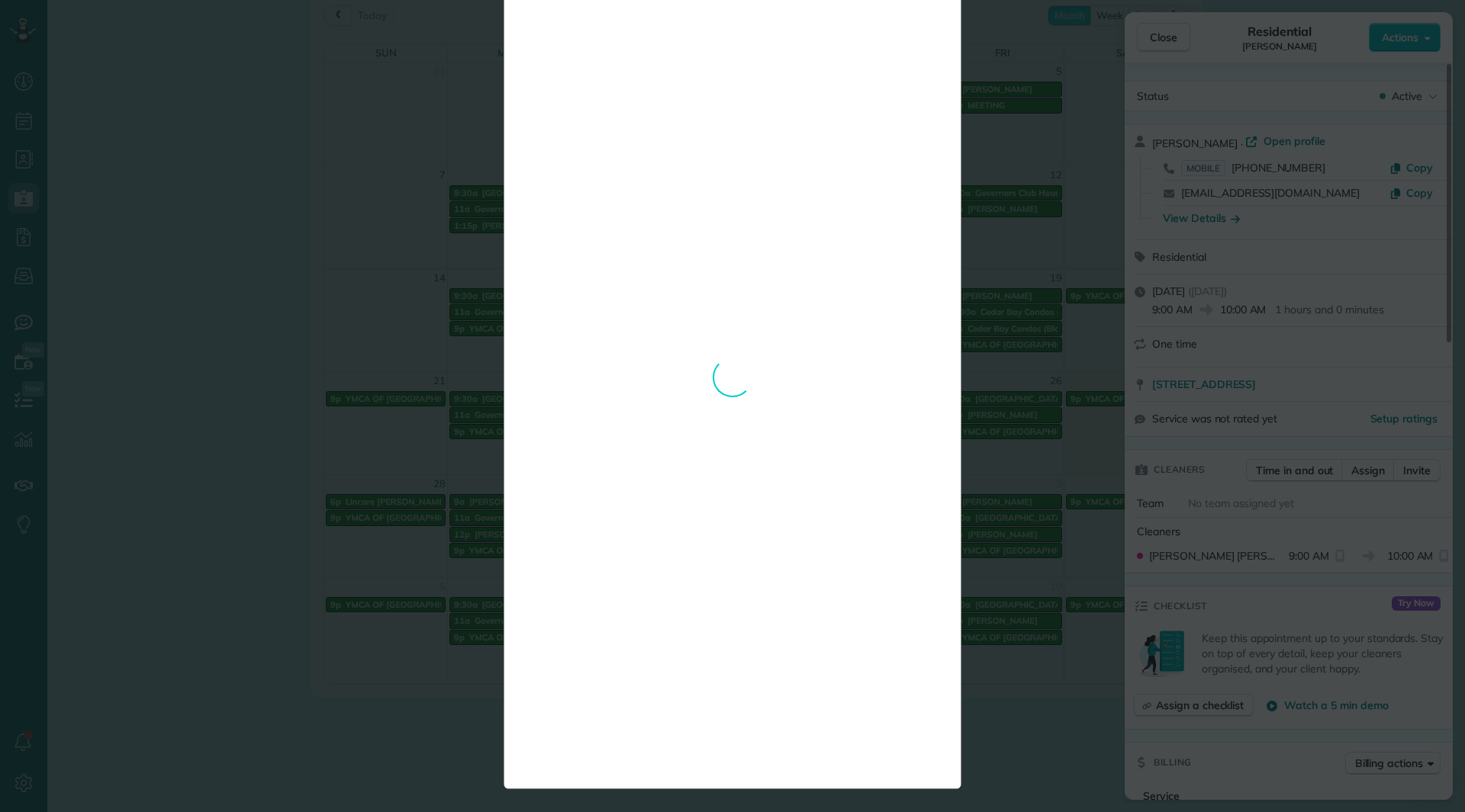
scroll to position [0, 0]
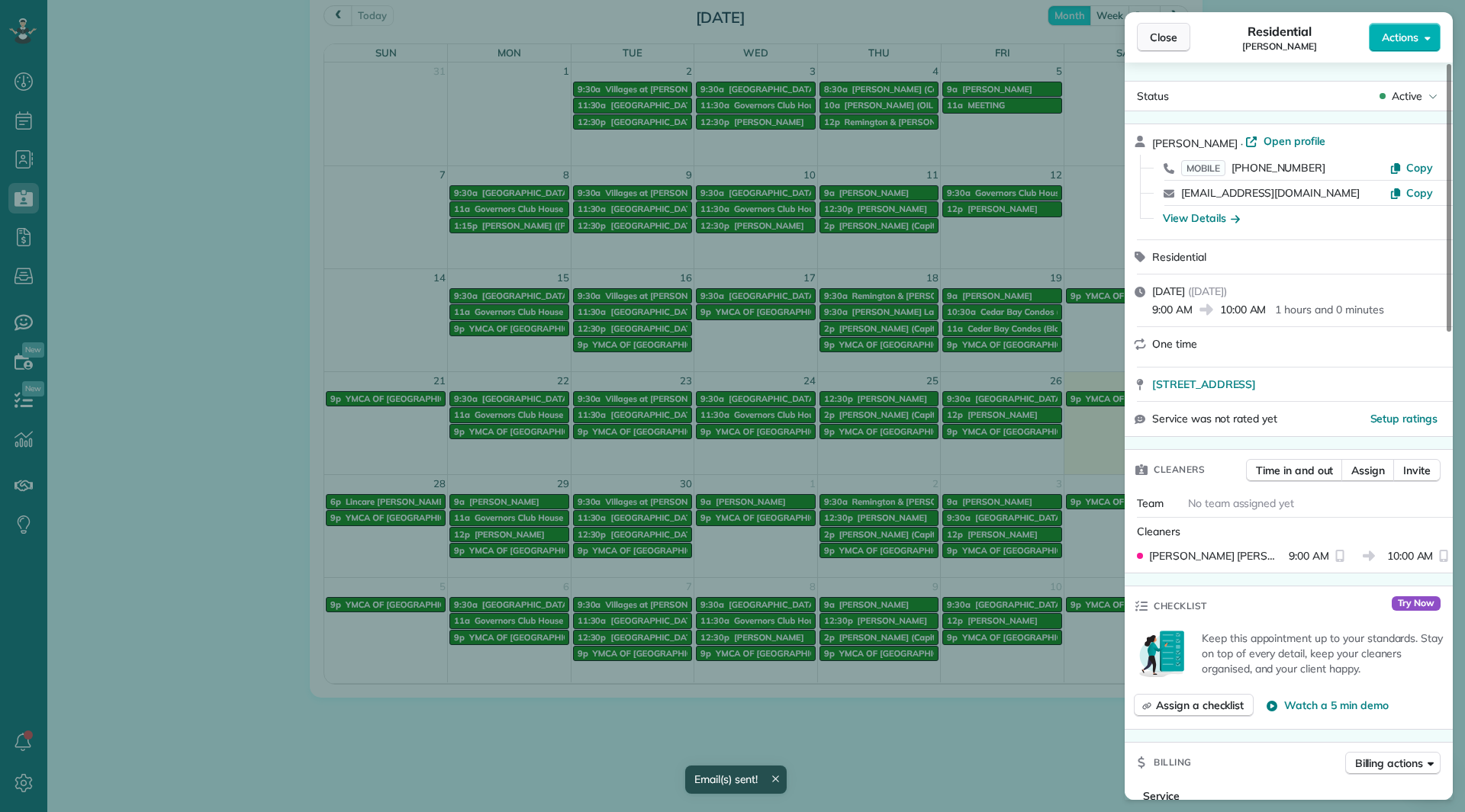
click at [1171, 30] on button "Close" at bounding box center [1163, 37] width 53 height 29
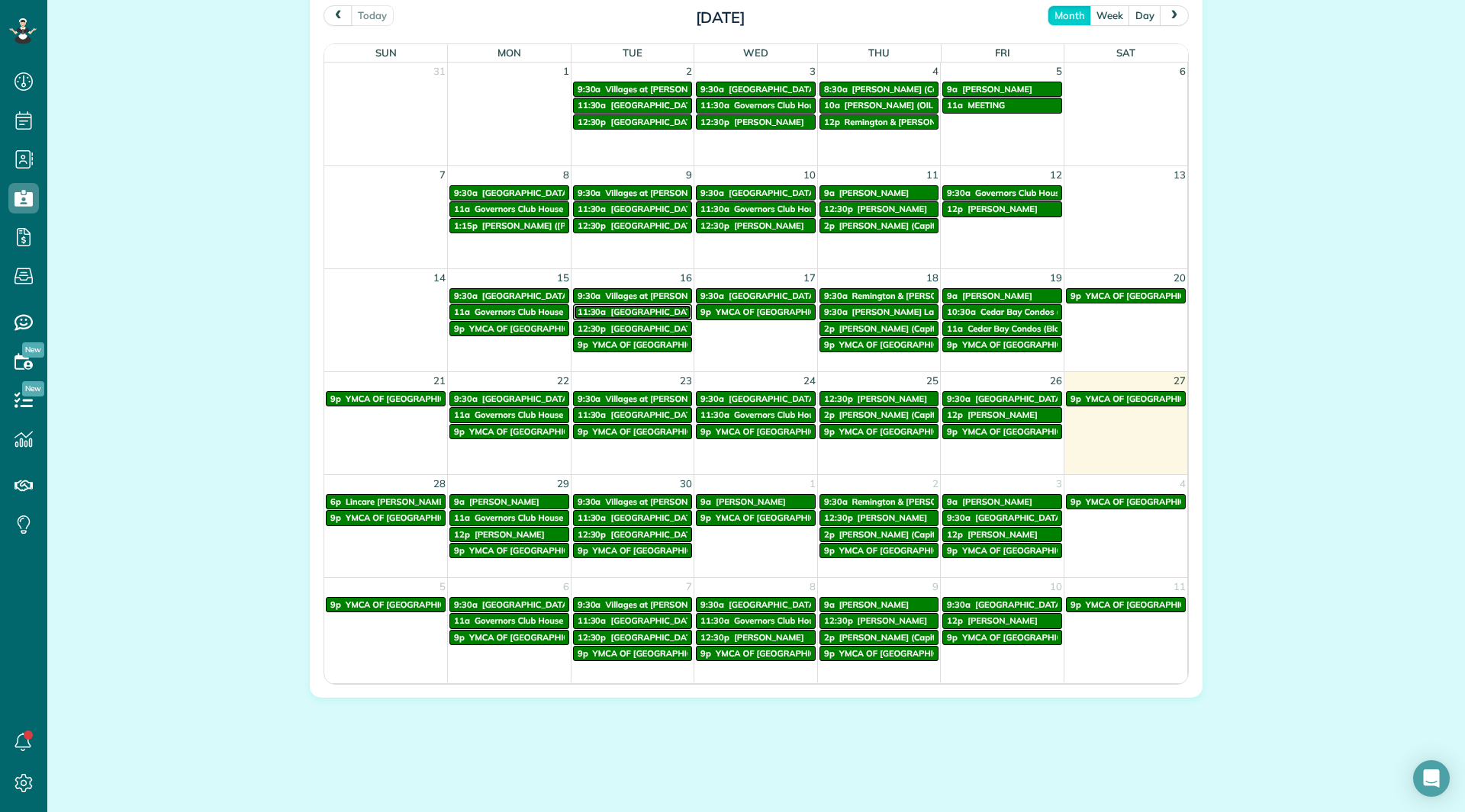
click at [600, 313] on div "11:30a Headwater Cove" at bounding box center [633, 311] width 111 height 11
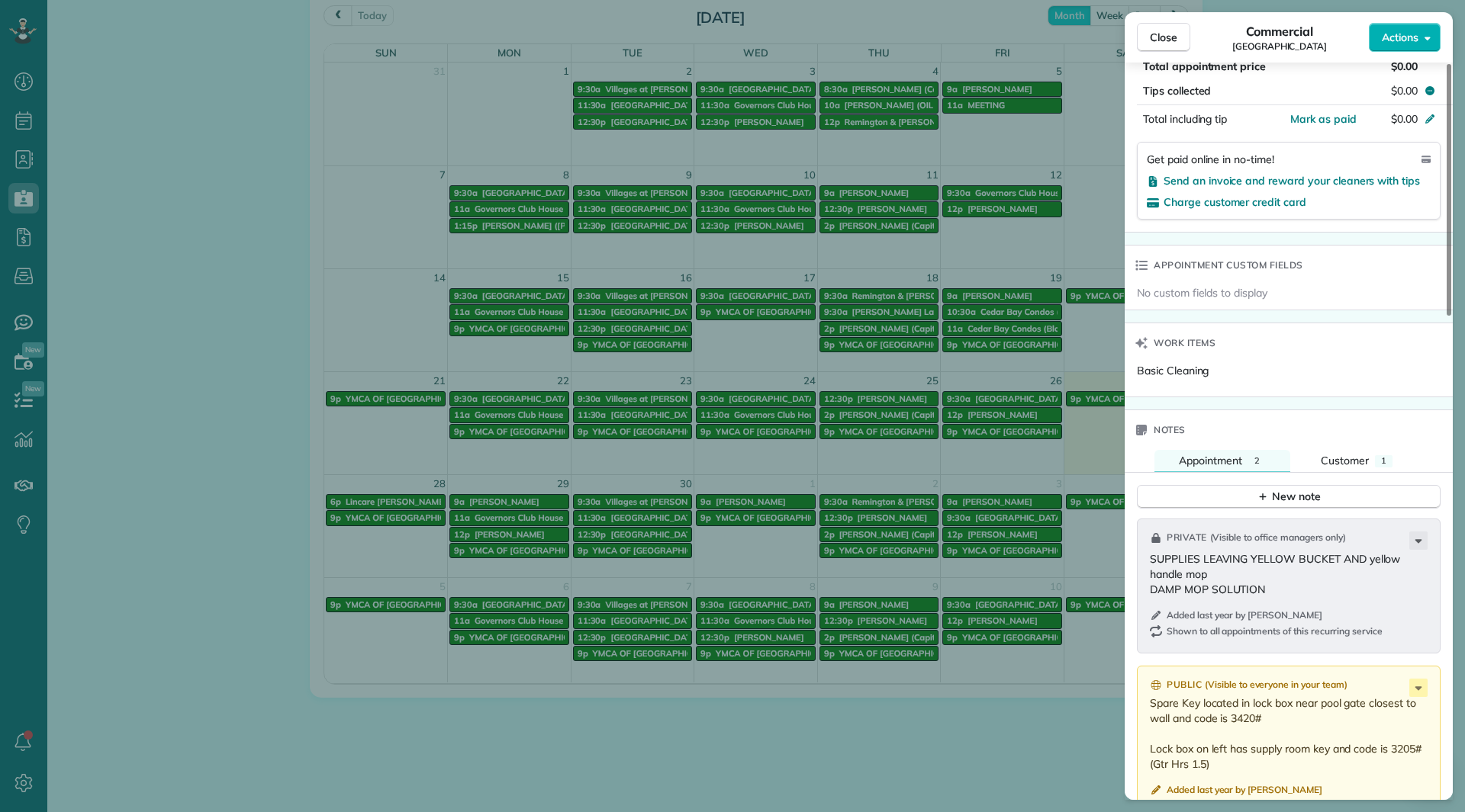
scroll to position [919, 0]
click at [1323, 464] on span "Customer" at bounding box center [1344, 463] width 48 height 14
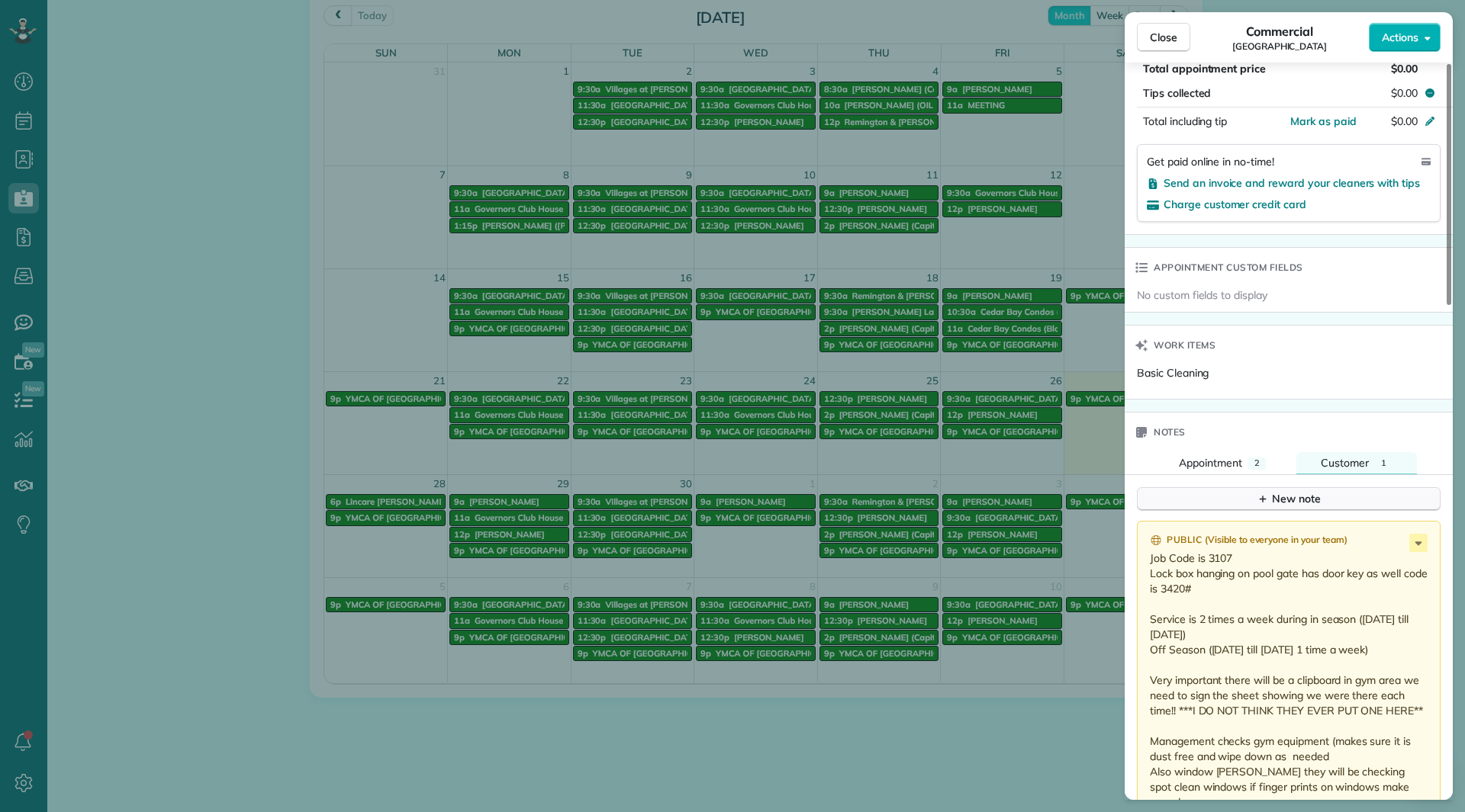
click at [1303, 501] on div "New note" at bounding box center [1288, 499] width 64 height 16
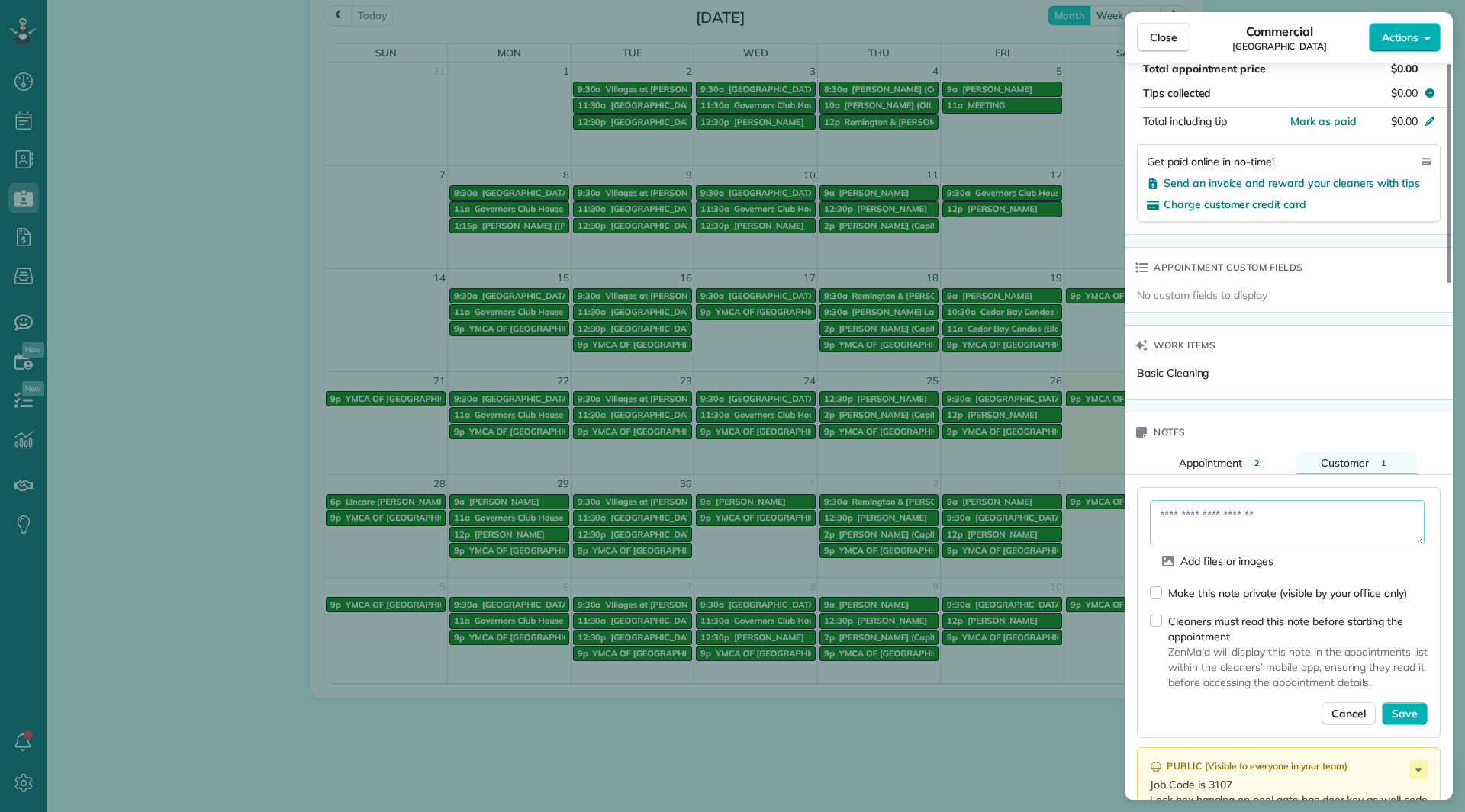
click at [1282, 530] on textarea at bounding box center [1287, 522] width 275 height 44
type textarea "*"
type textarea "**********"
click at [1404, 710] on span "Save" at bounding box center [1404, 713] width 26 height 15
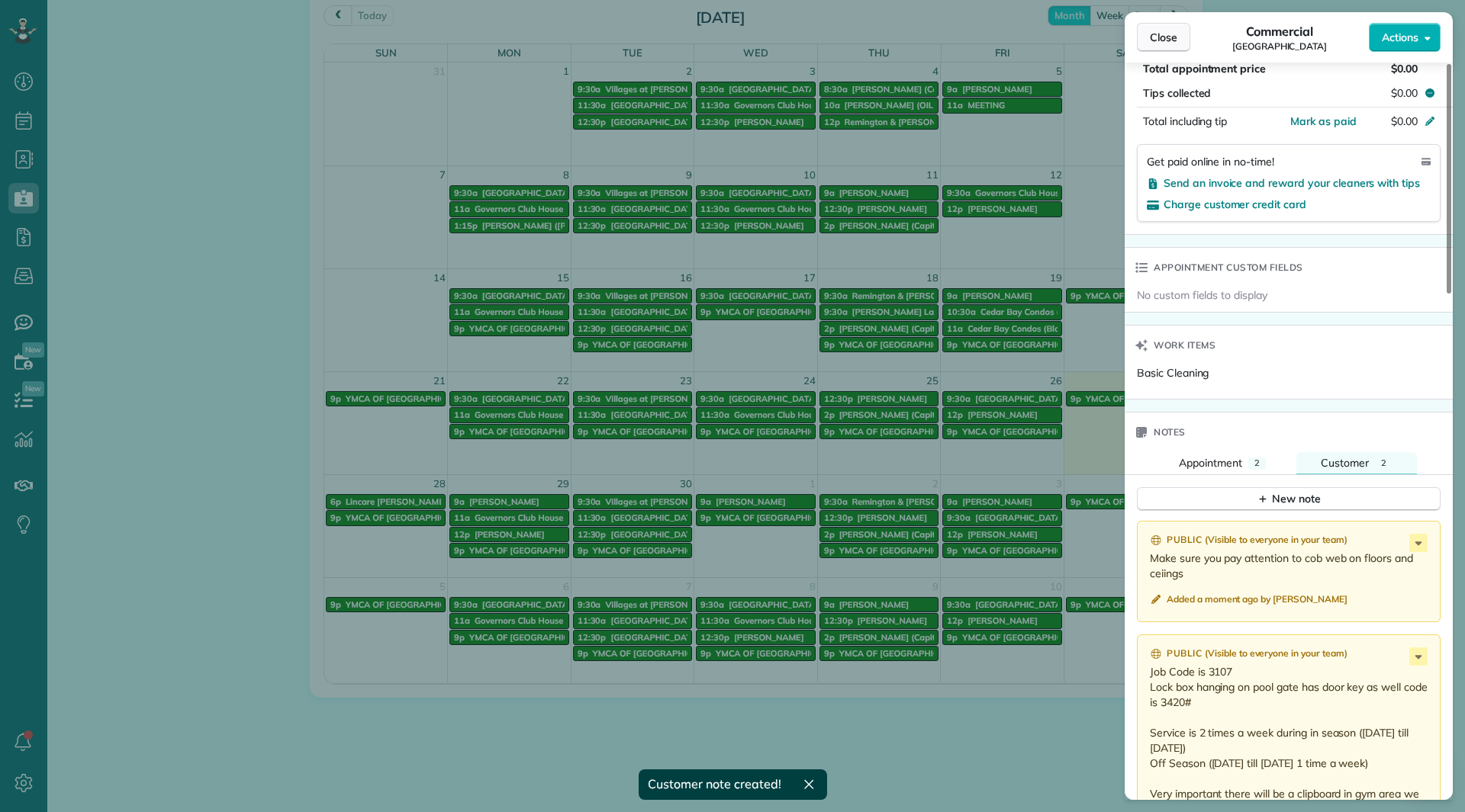
click at [1160, 36] on span "Close" at bounding box center [1163, 37] width 28 height 15
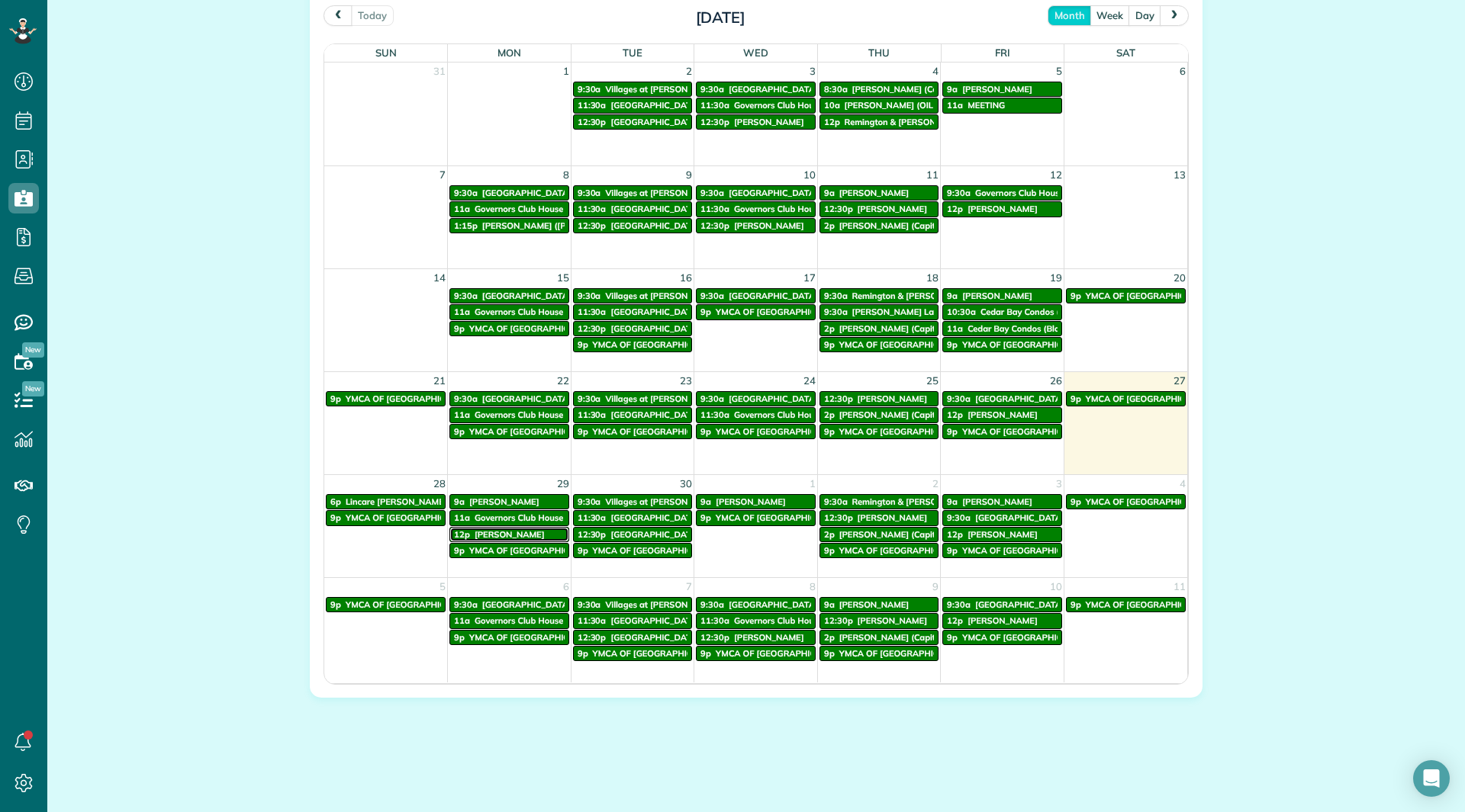
click at [515, 535] on div "12p Dave Evans" at bounding box center [509, 535] width 111 height 11
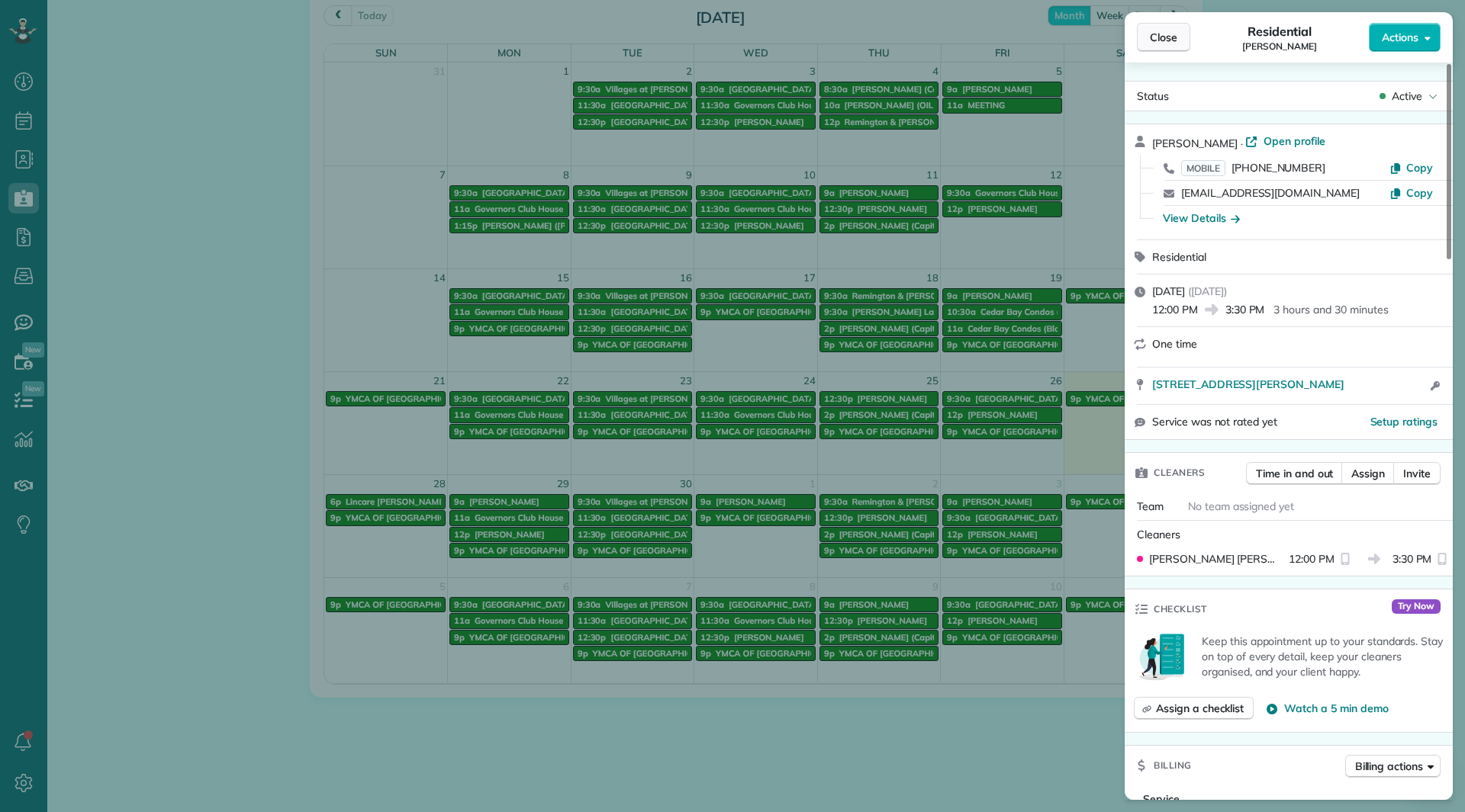
click at [1154, 45] on button "Close" at bounding box center [1163, 37] width 53 height 29
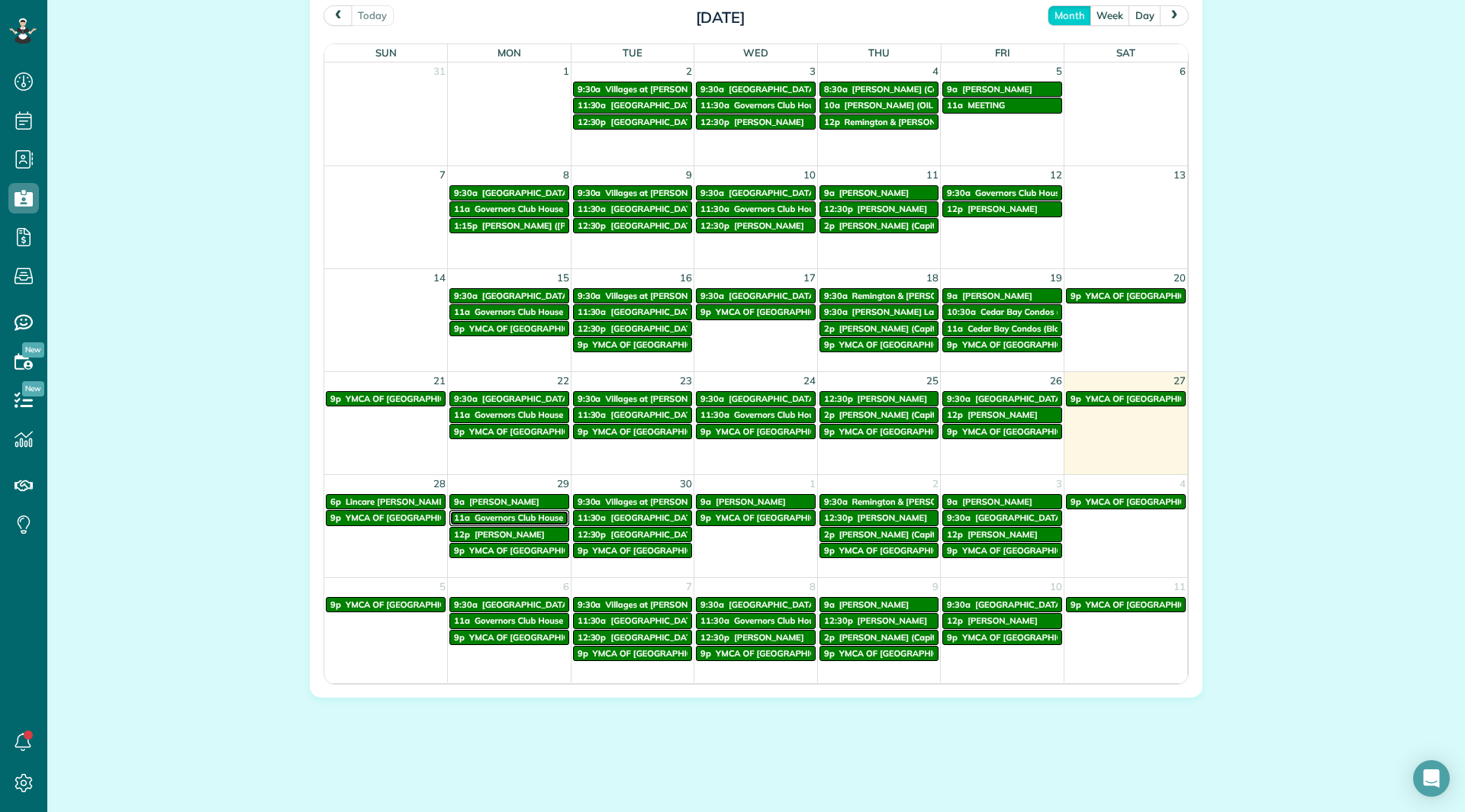
click at [481, 519] on span "Governors Club House" at bounding box center [519, 518] width 88 height 11
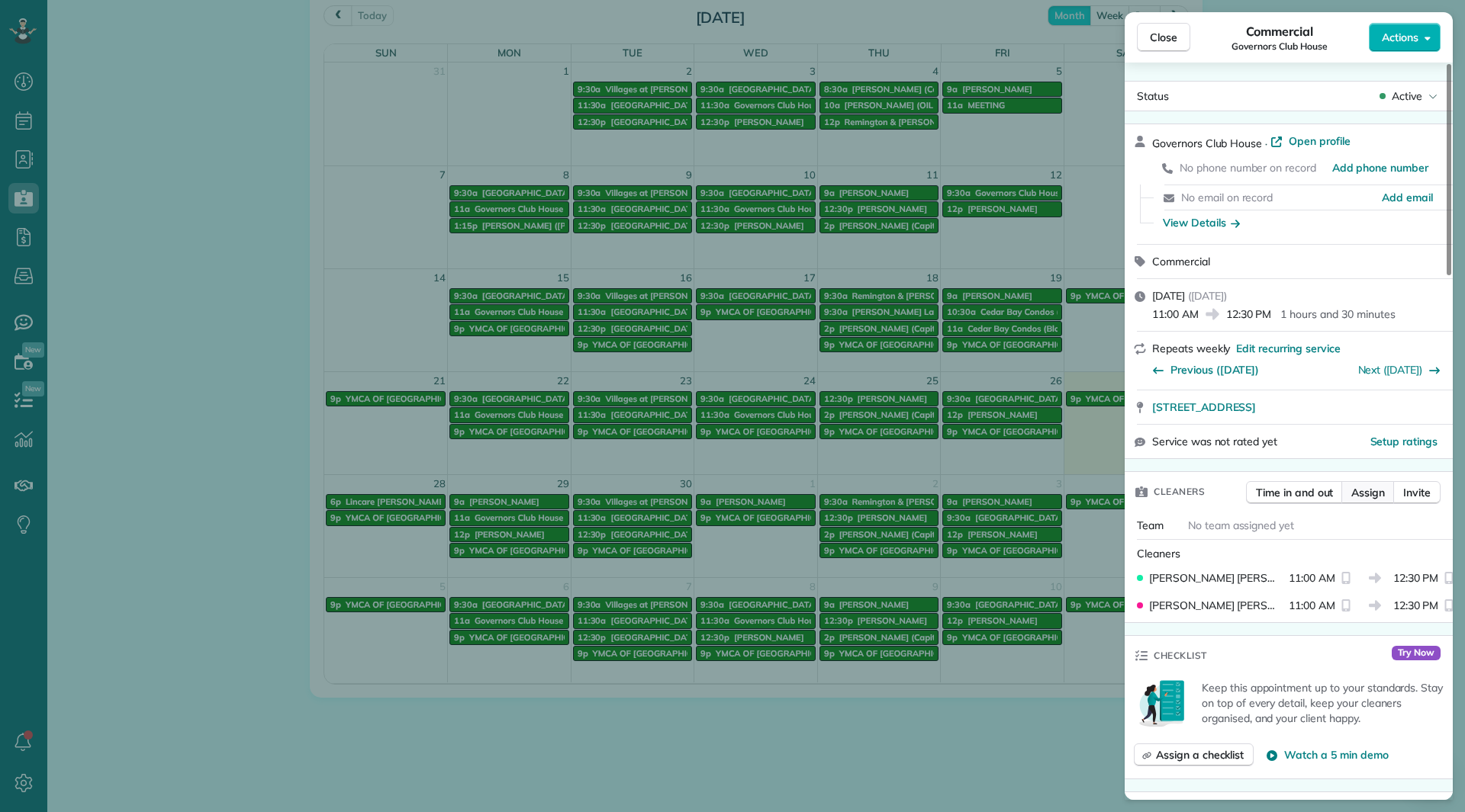
click at [1373, 496] on span "Assign" at bounding box center [1367, 493] width 33 height 15
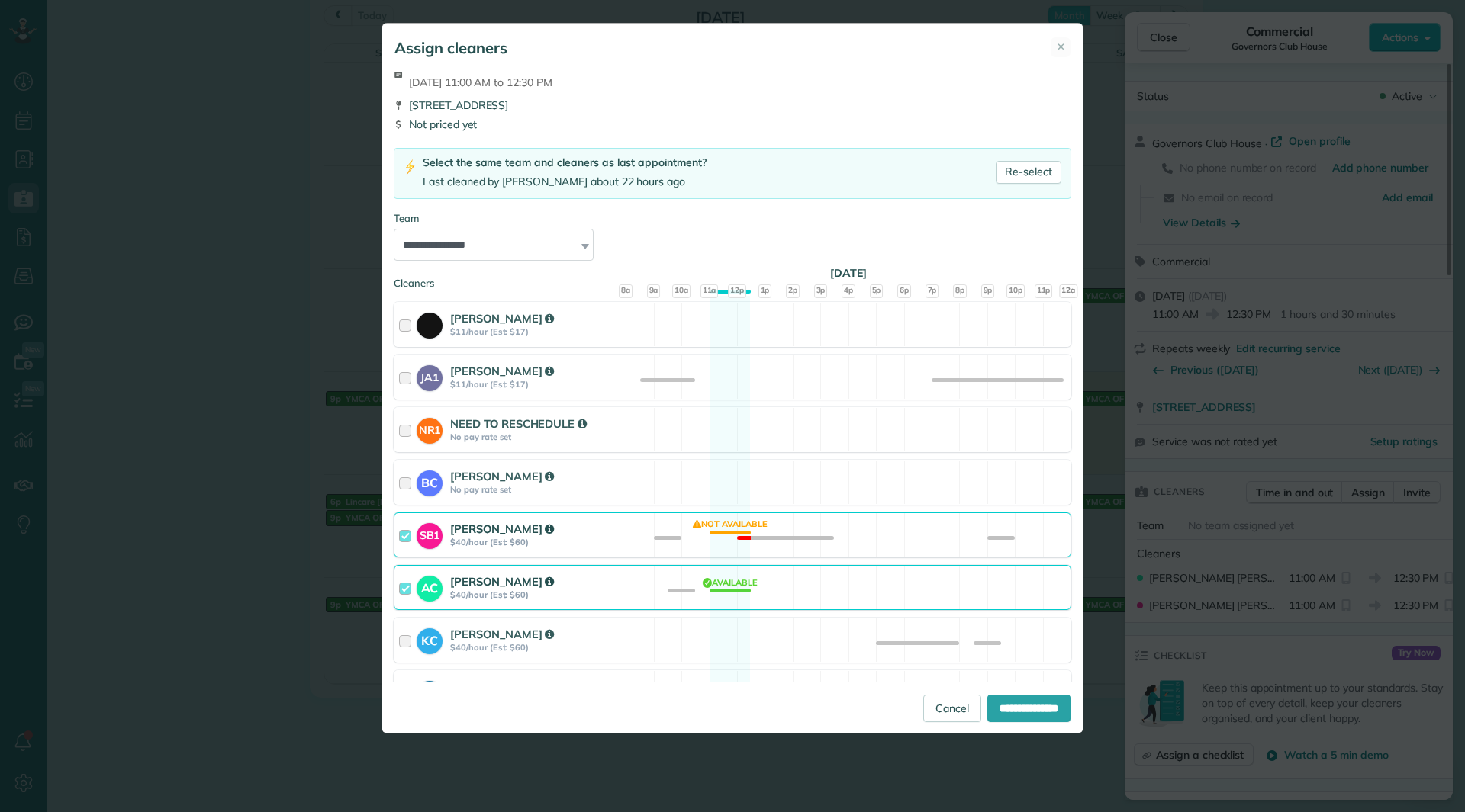
scroll to position [76, 0]
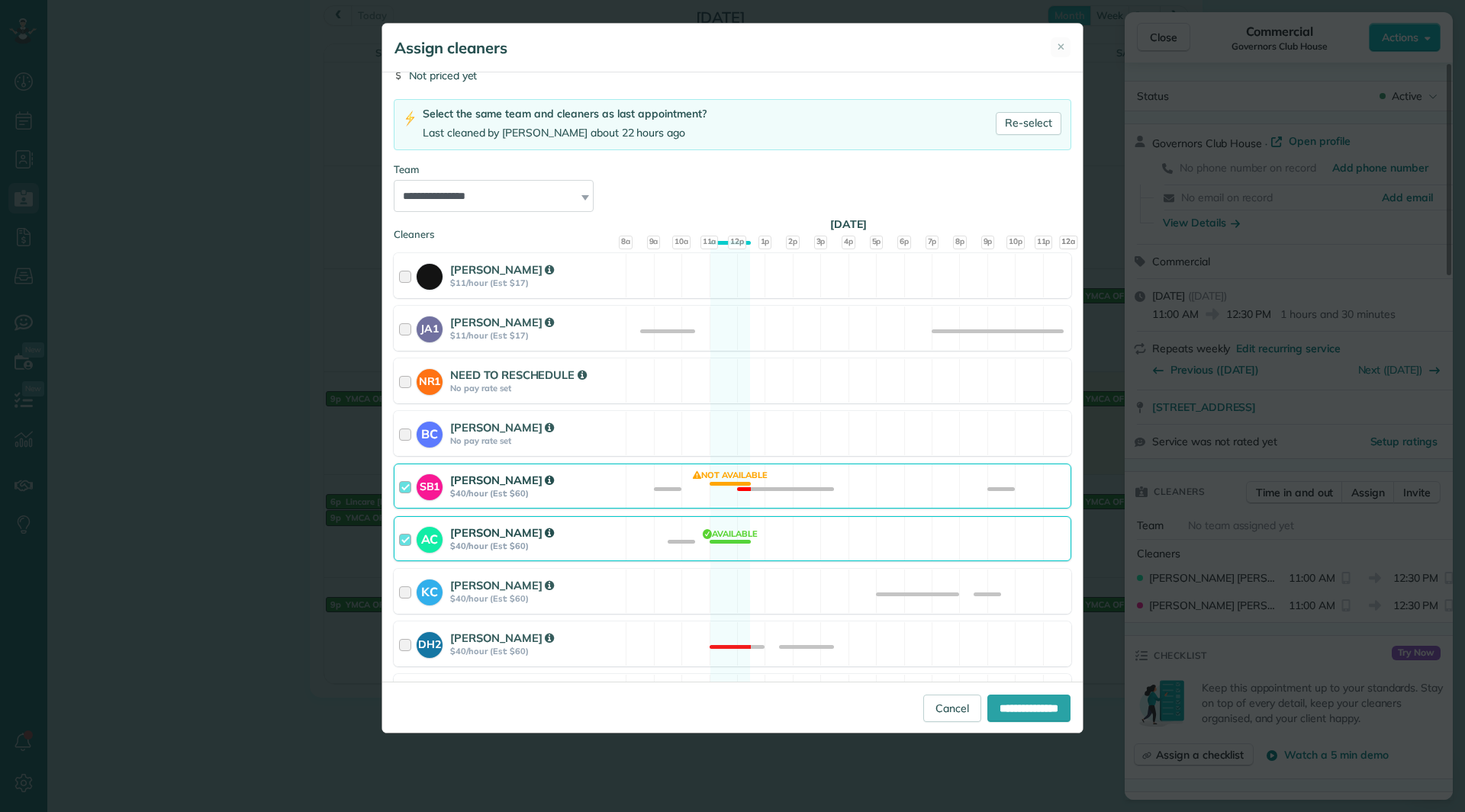
click at [586, 485] on div "[PERSON_NAME]" at bounding box center [535, 480] width 171 height 16
click at [1011, 699] on input "**********" at bounding box center [1028, 708] width 83 height 27
type input "**********"
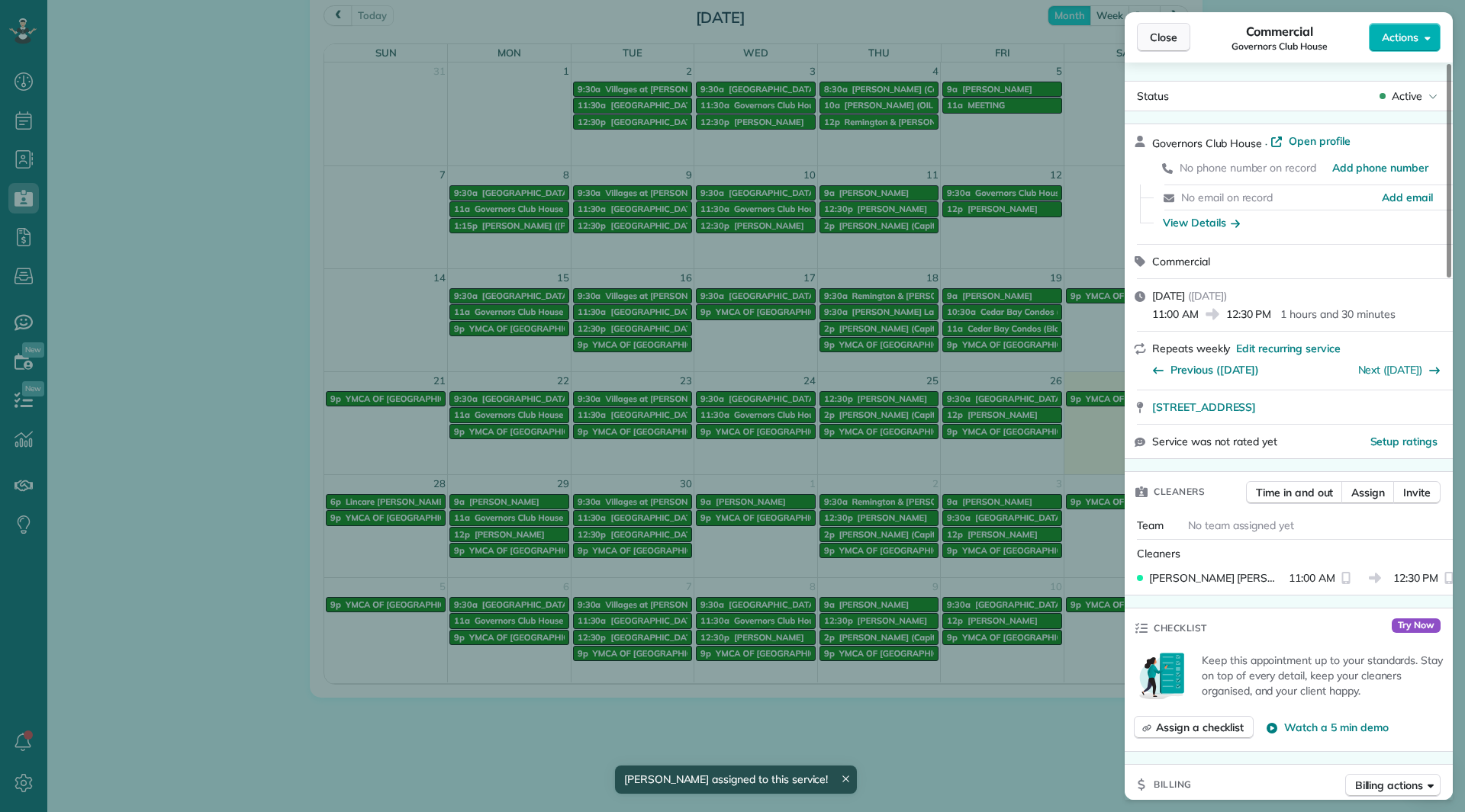
click at [1163, 37] on span "Close" at bounding box center [1163, 37] width 28 height 15
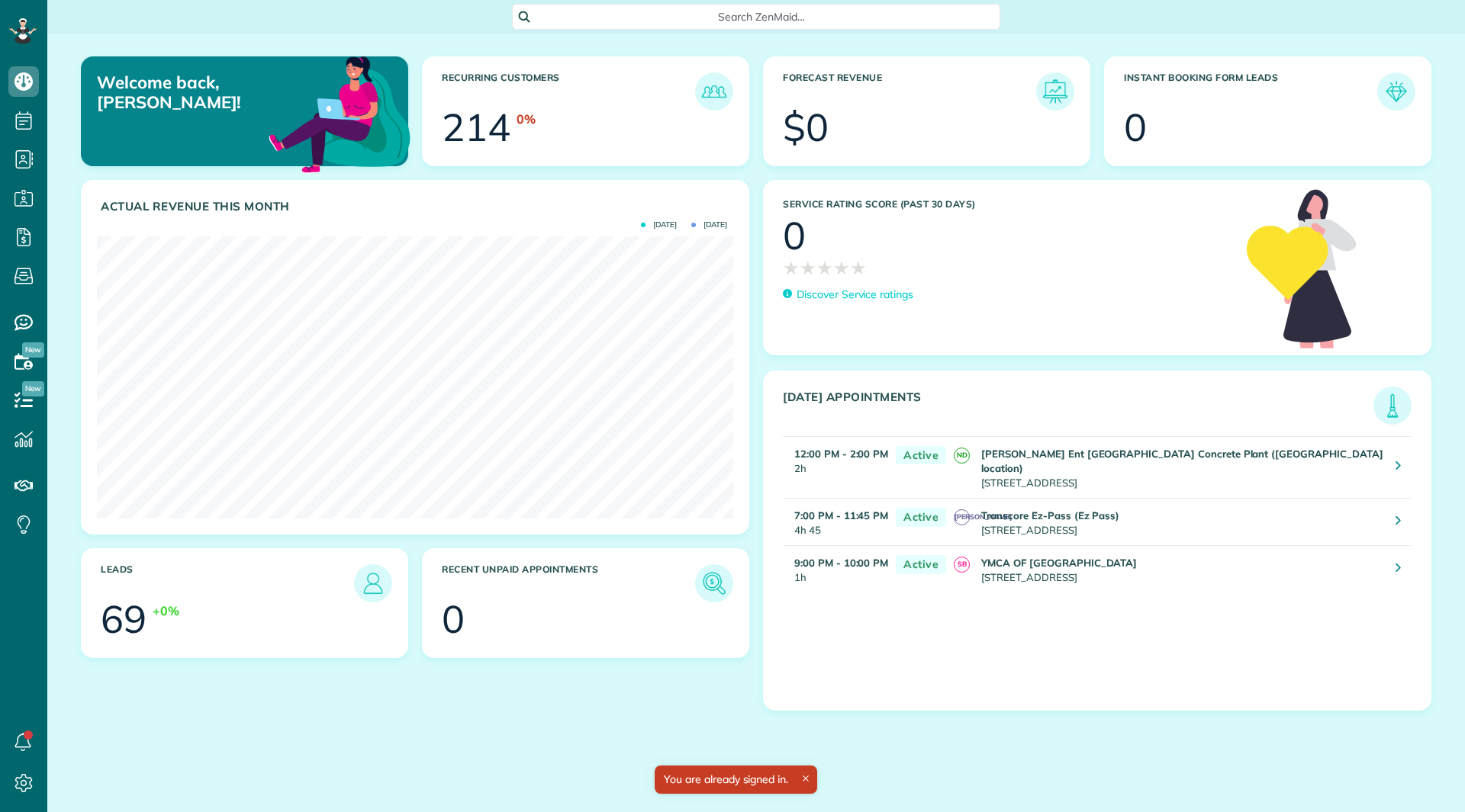
scroll to position [282, 637]
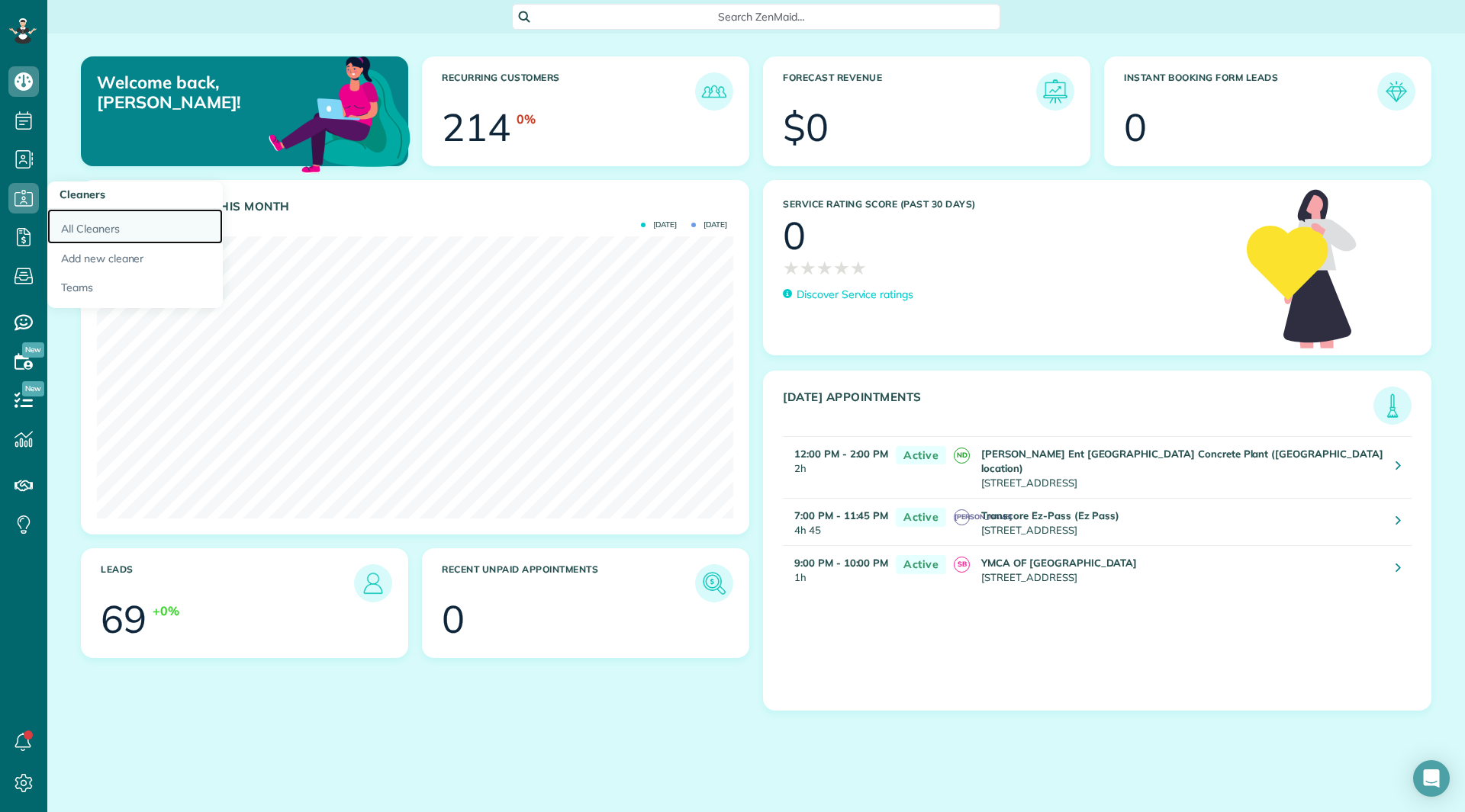
click at [72, 226] on link "All Cleaners" at bounding box center [134, 226] width 176 height 35
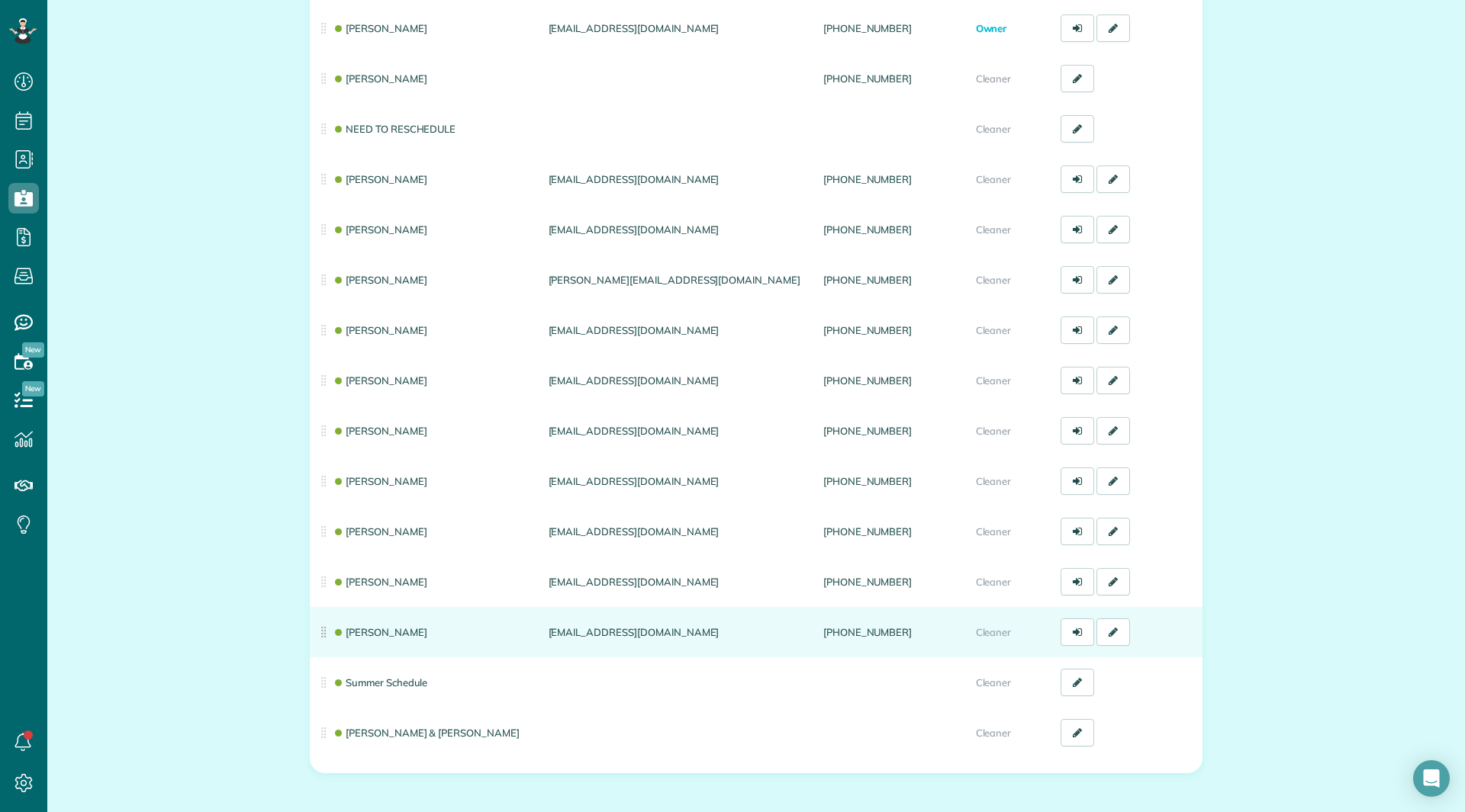
scroll to position [229, 0]
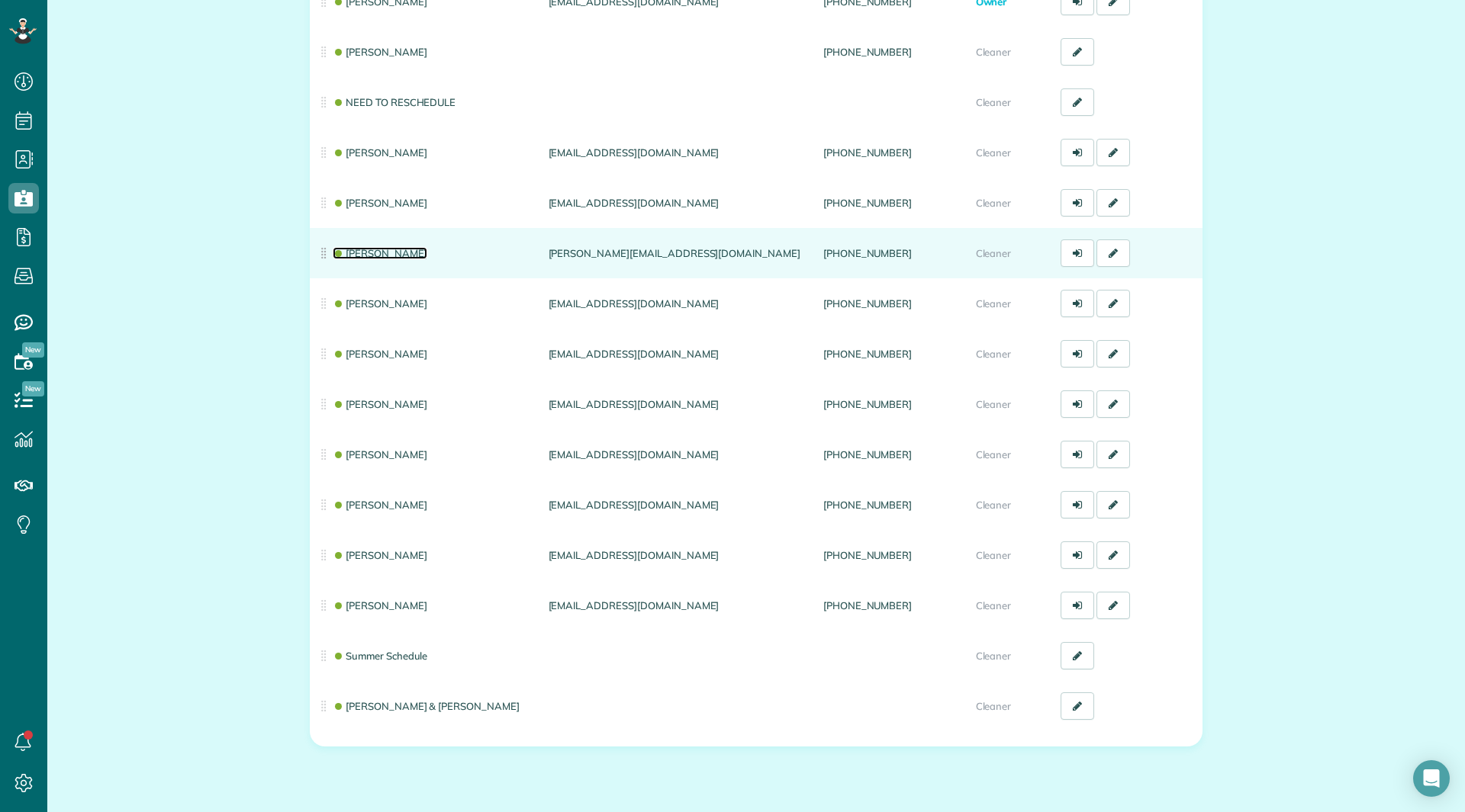
click at [355, 252] on link "[PERSON_NAME]" at bounding box center [379, 253] width 95 height 12
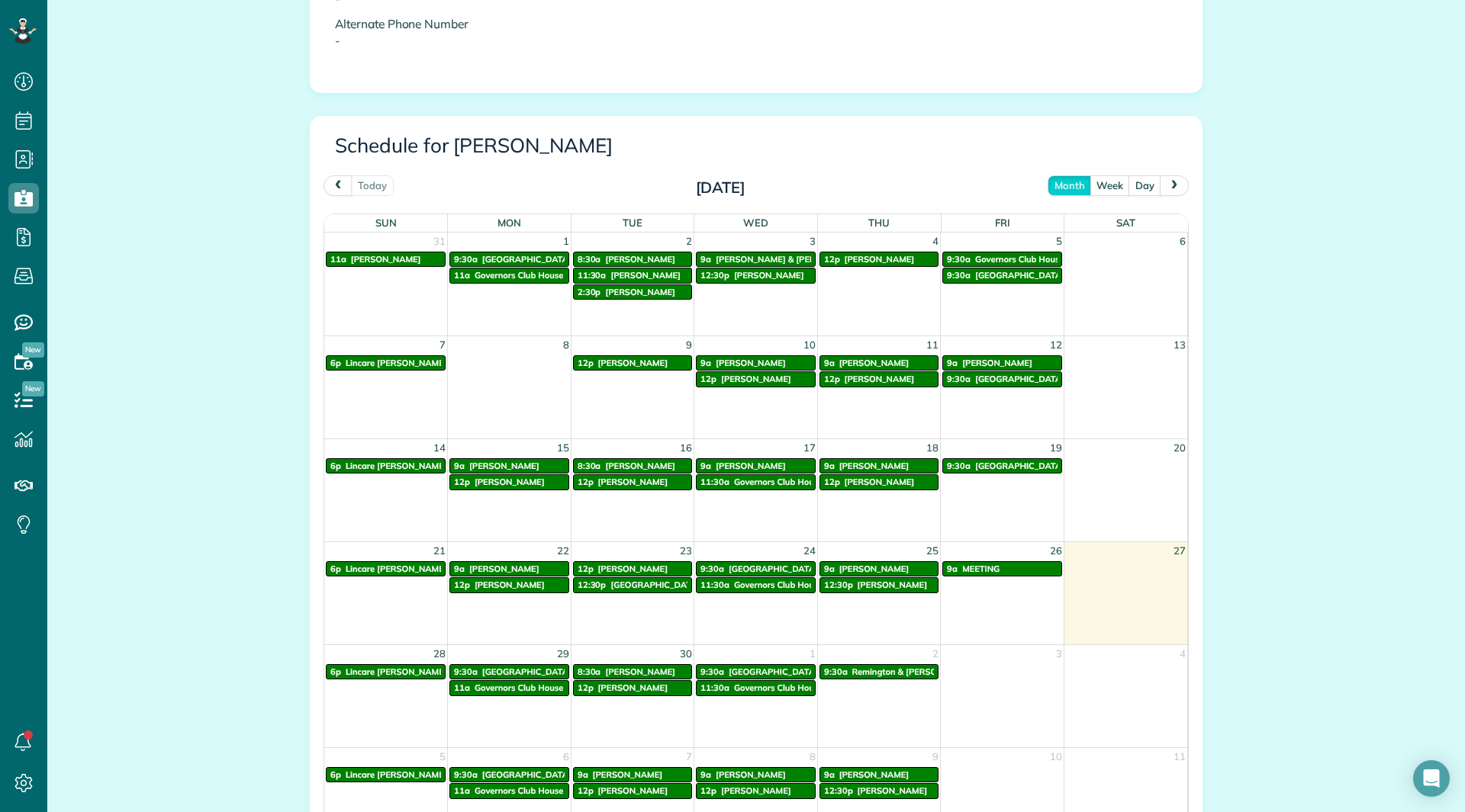
scroll to position [687, 0]
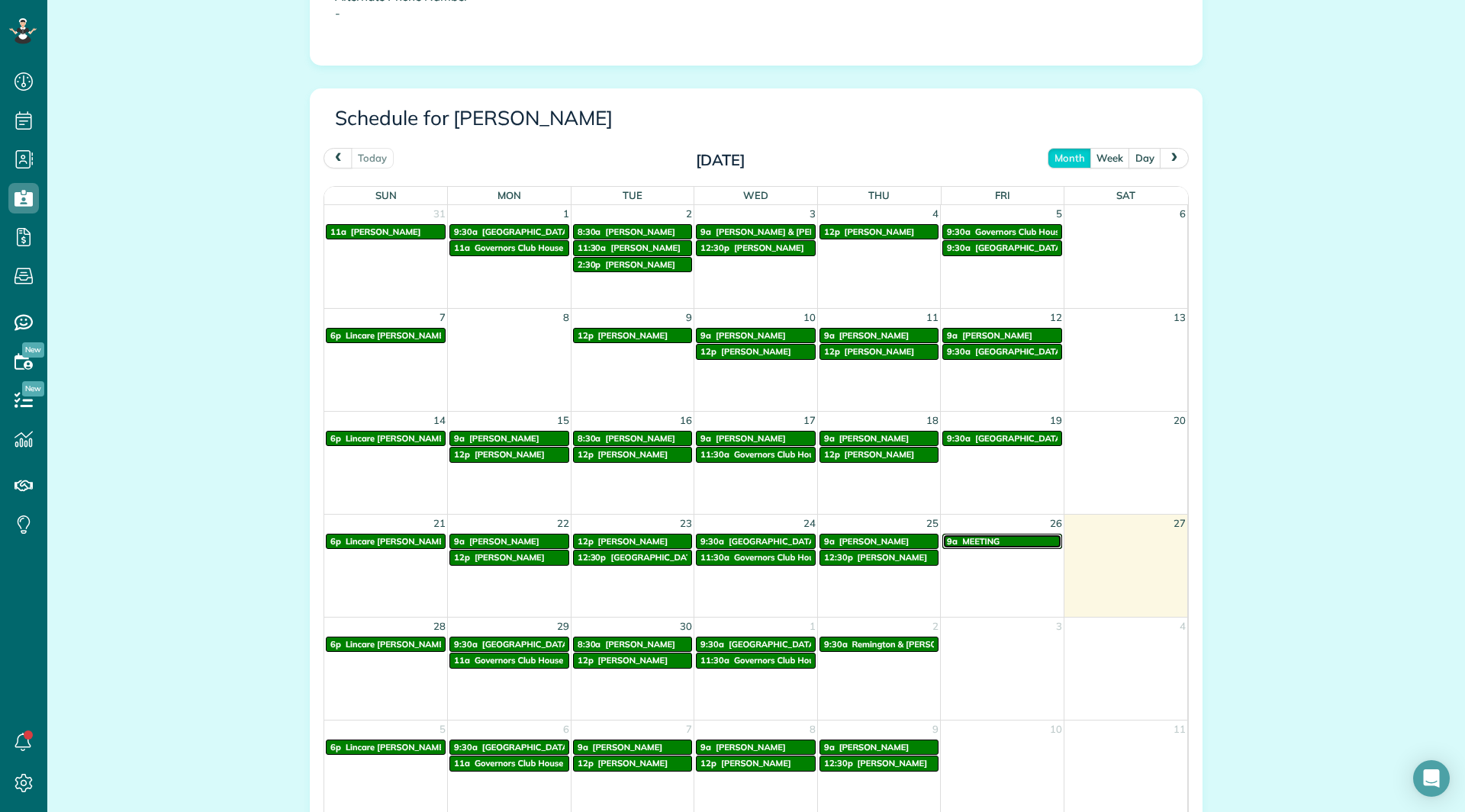
click at [983, 537] on span "MEETING" at bounding box center [980, 541] width 37 height 11
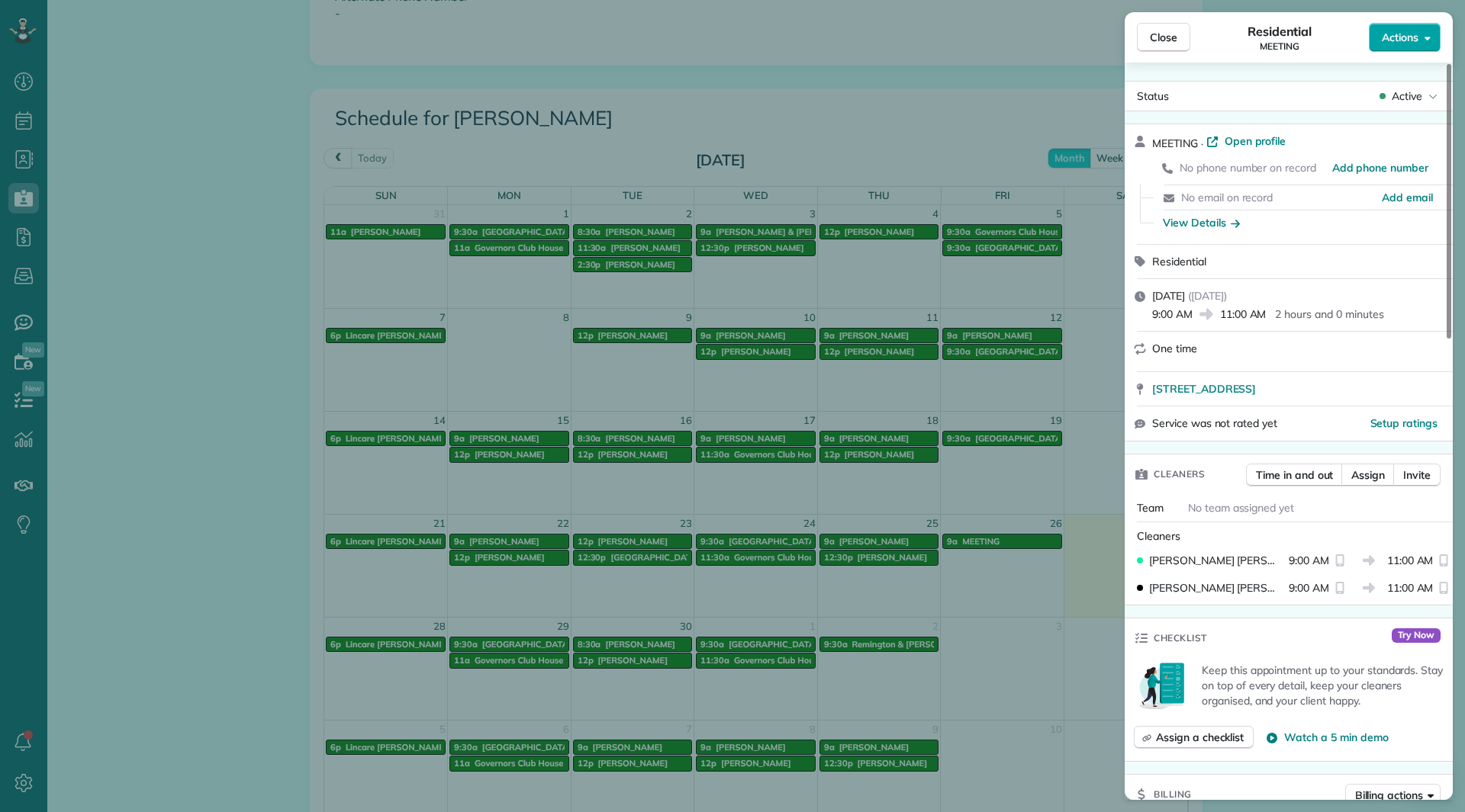
click at [1390, 36] on span "Actions" at bounding box center [1399, 37] width 36 height 15
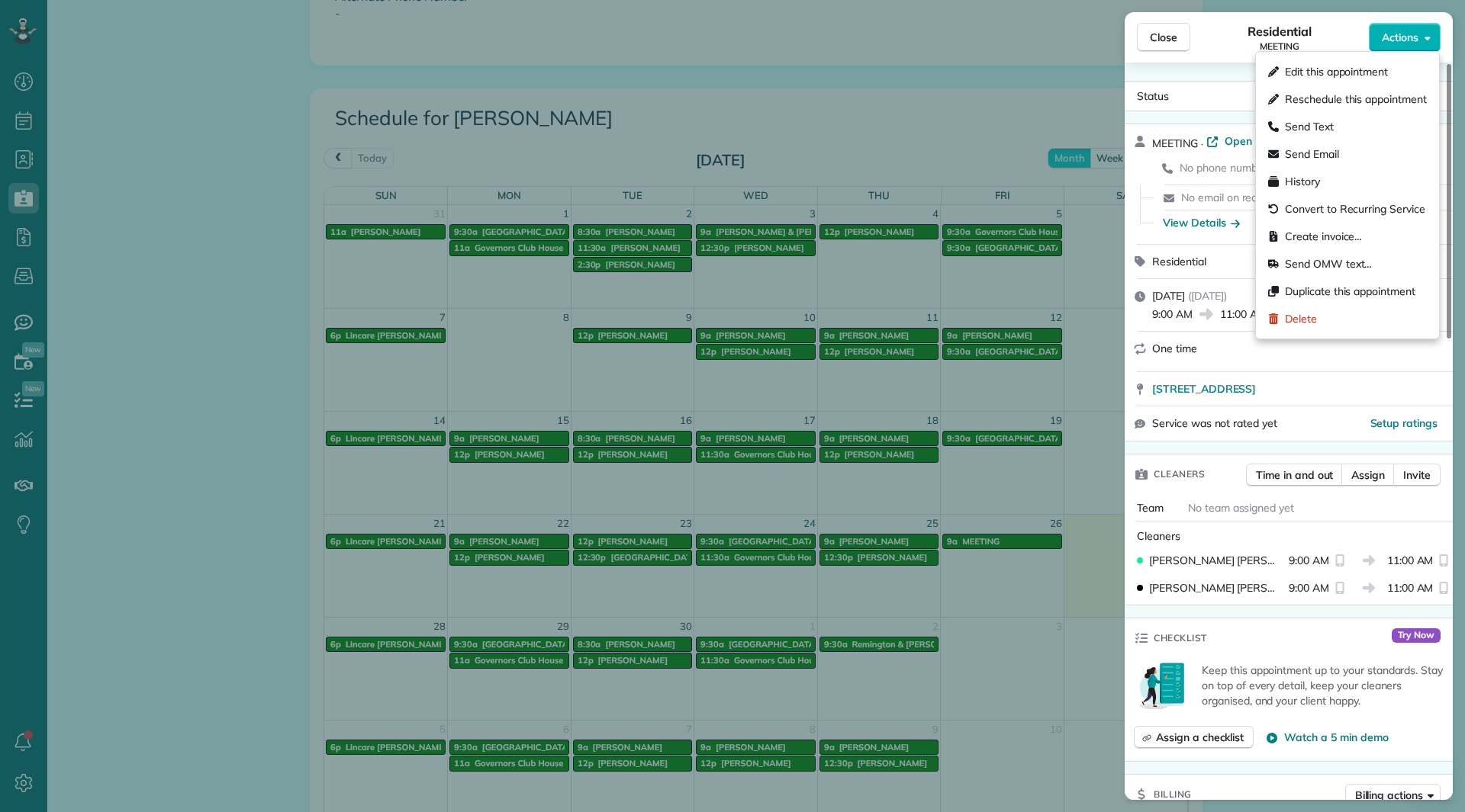
click at [1353, 75] on span "Edit this appointment" at bounding box center [1355, 71] width 142 height 15
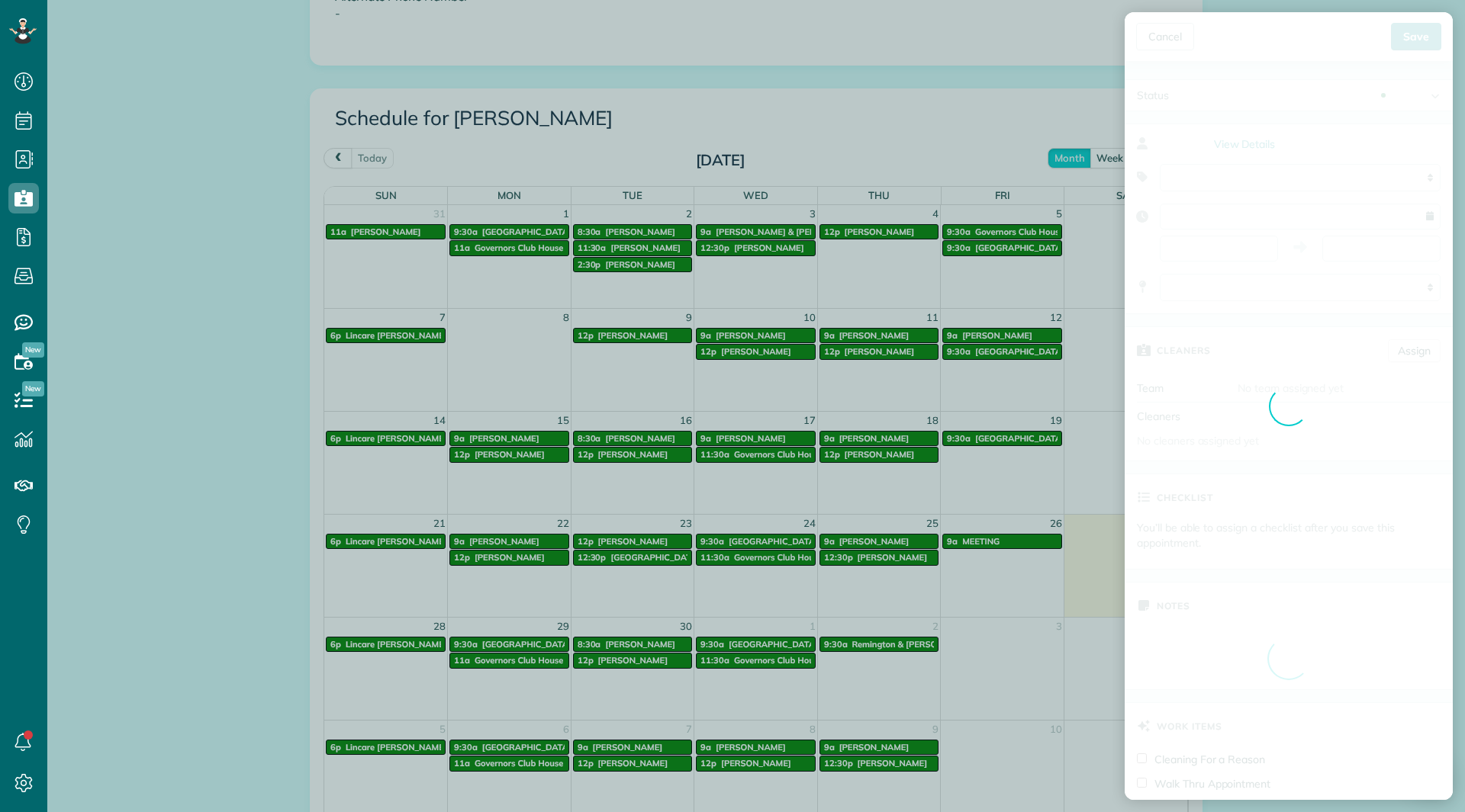
type input "**********"
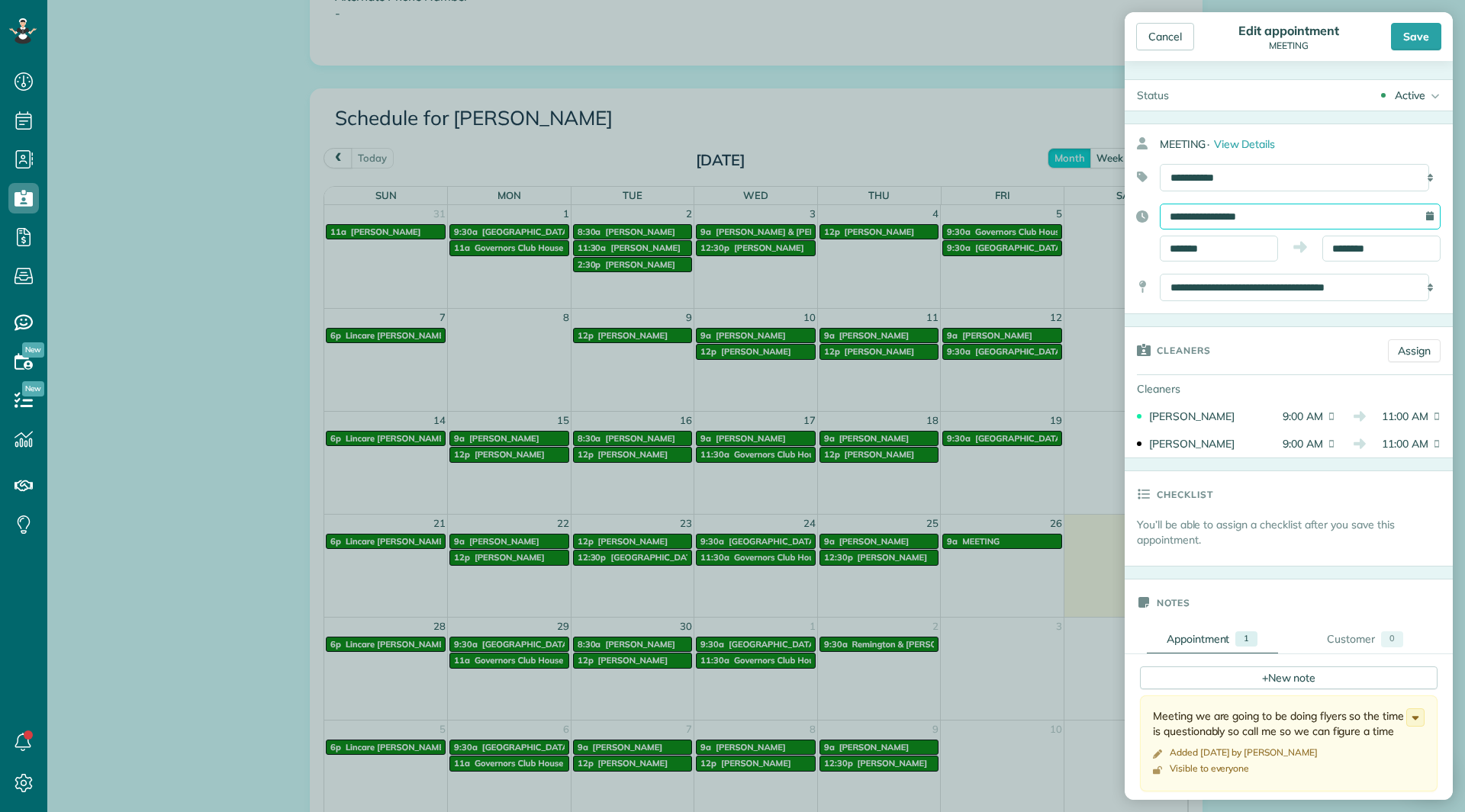
click at [1259, 224] on input "**********" at bounding box center [1300, 217] width 281 height 26
click at [1299, 361] on link "26" at bounding box center [1304, 367] width 24 height 24
click at [1399, 44] on div "Save" at bounding box center [1416, 36] width 50 height 27
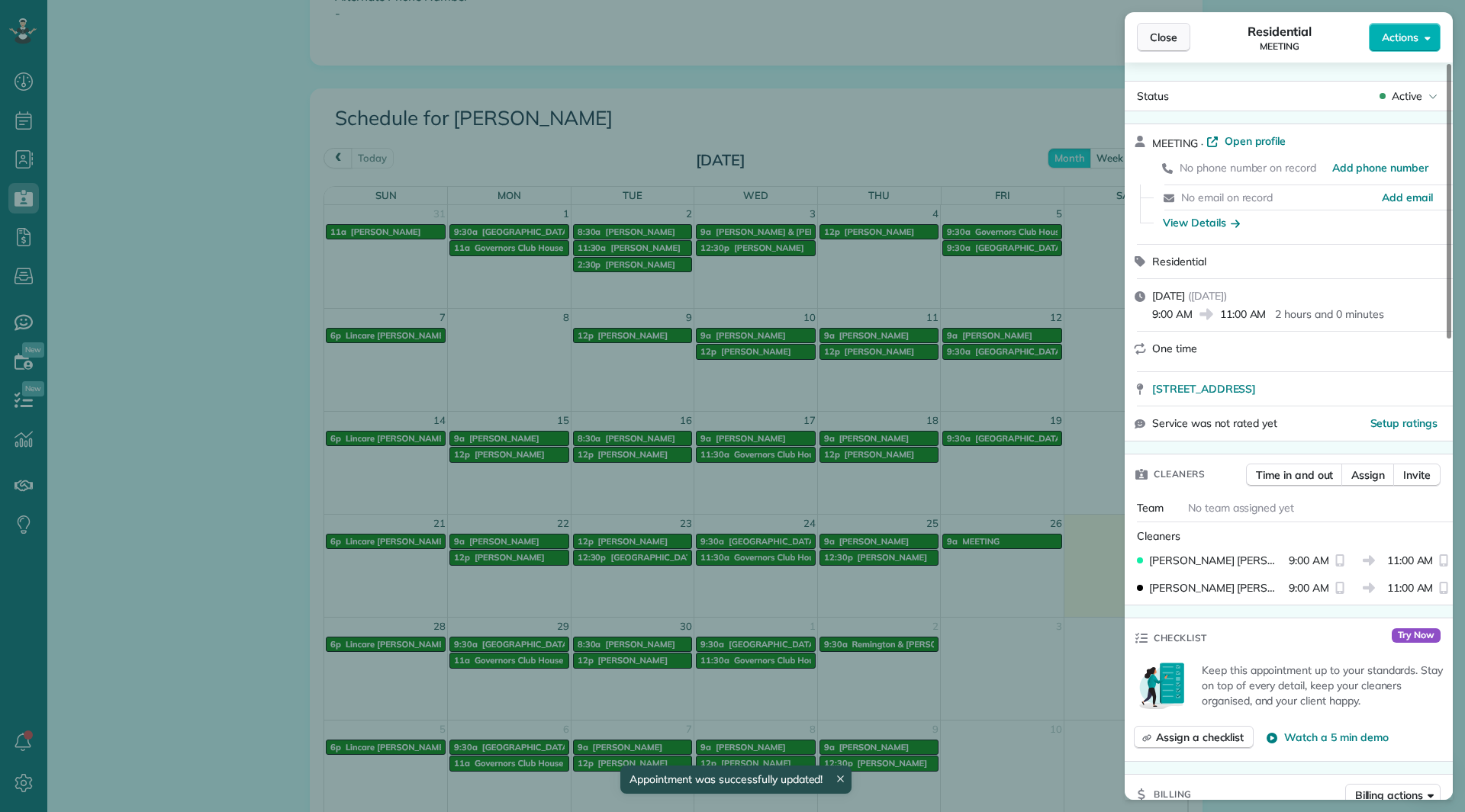
click at [1175, 36] on span "Close" at bounding box center [1163, 37] width 28 height 15
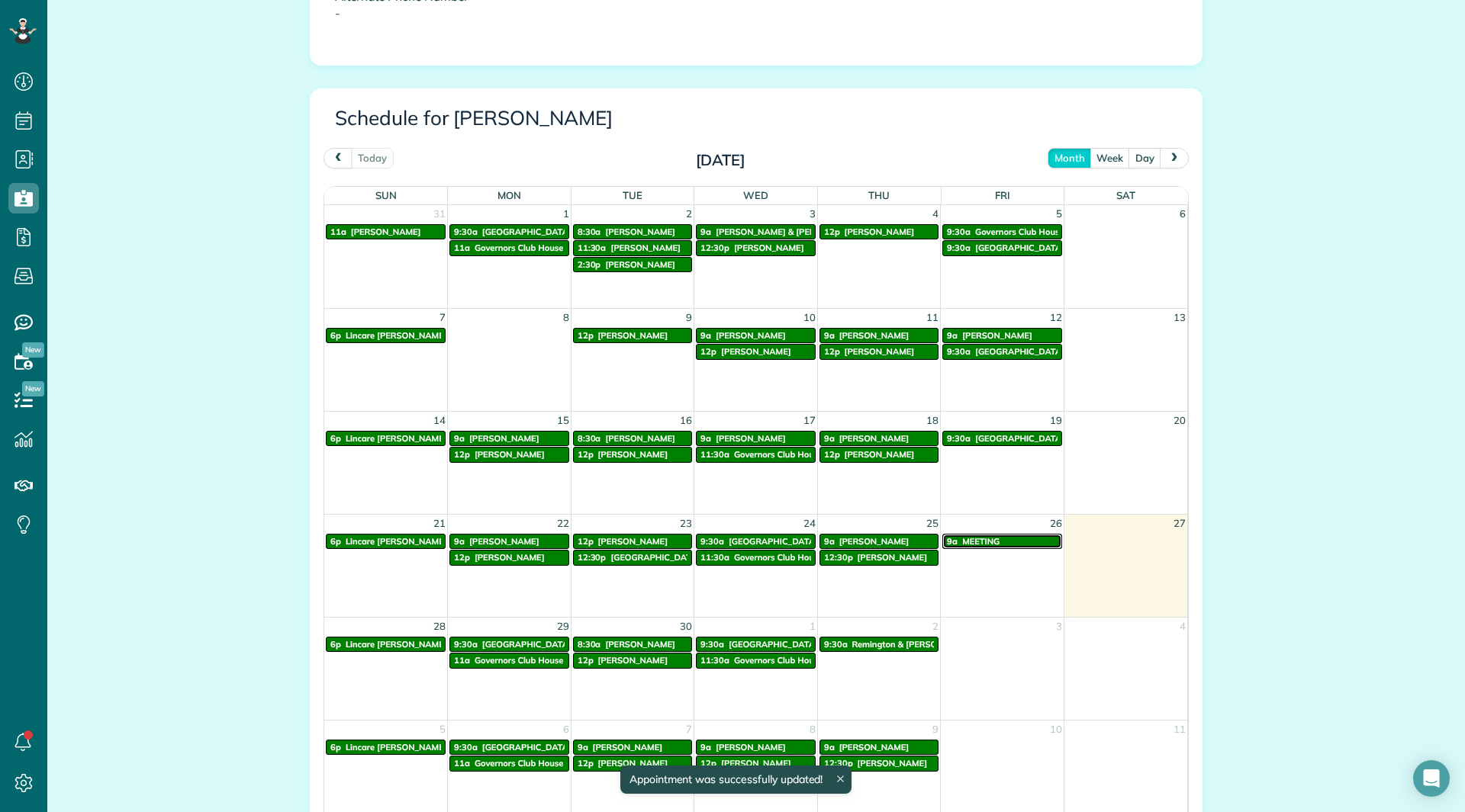
click at [1003, 543] on div "9a MEETING" at bounding box center [1001, 541] width 111 height 11
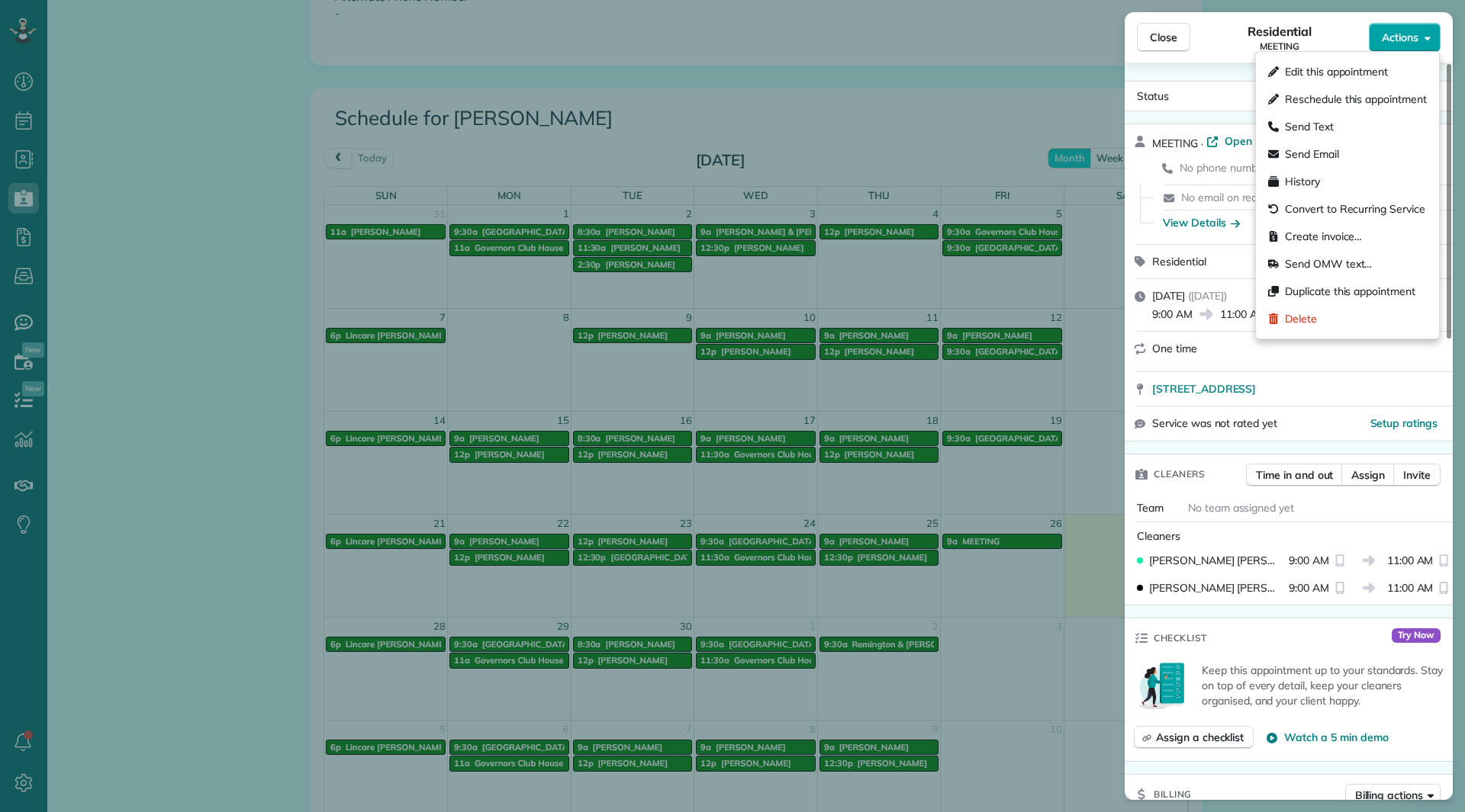
click at [1396, 32] on span "Actions" at bounding box center [1399, 37] width 36 height 15
click at [1332, 82] on div "Edit this appointment" at bounding box center [1347, 72] width 171 height 27
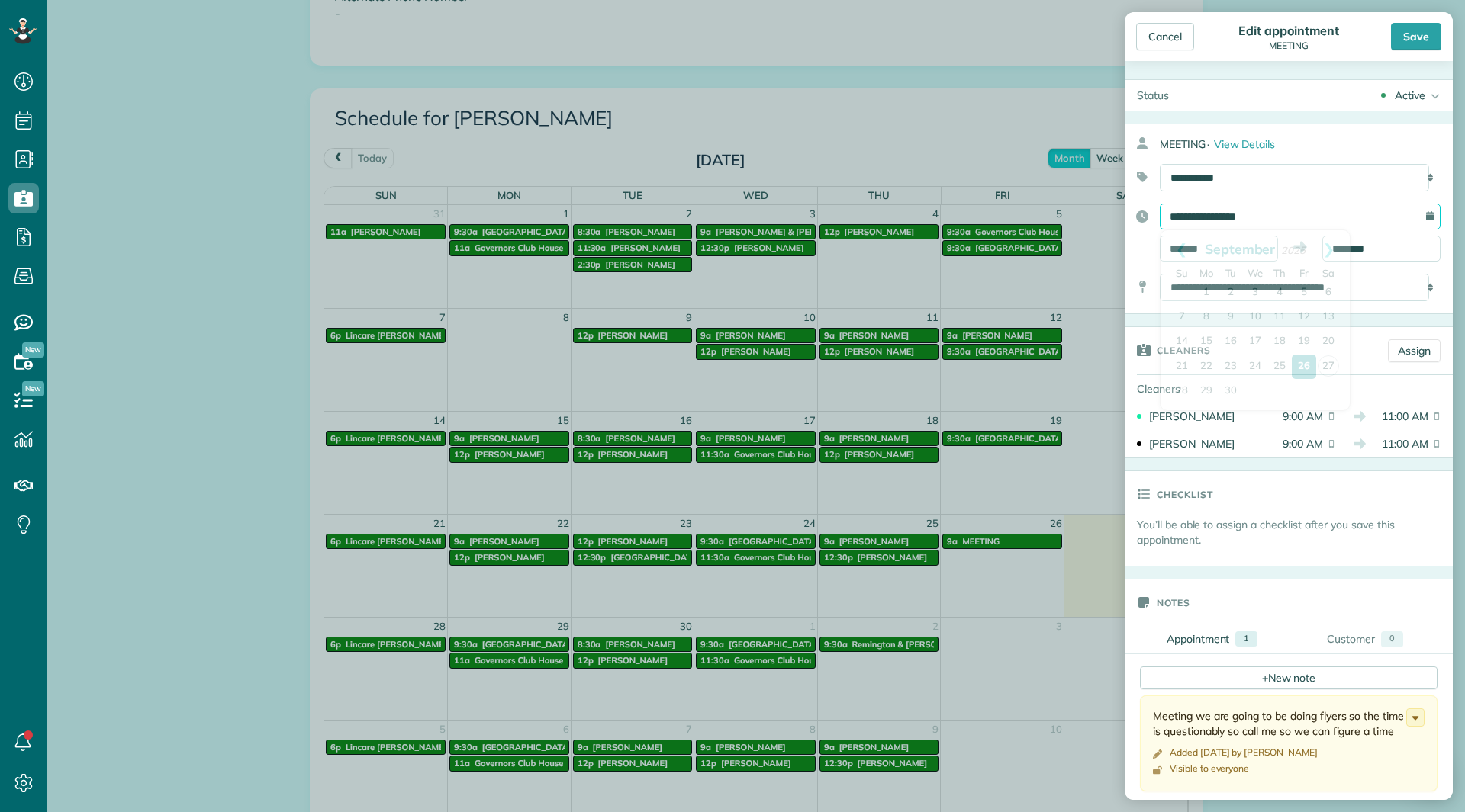
click at [1255, 224] on input "**********" at bounding box center [1300, 217] width 281 height 26
click at [1332, 244] on link "Next" at bounding box center [1329, 249] width 42 height 38
click at [1304, 288] on link "3" at bounding box center [1304, 293] width 24 height 24
type input "**********"
click at [1415, 36] on div "Save" at bounding box center [1416, 36] width 50 height 27
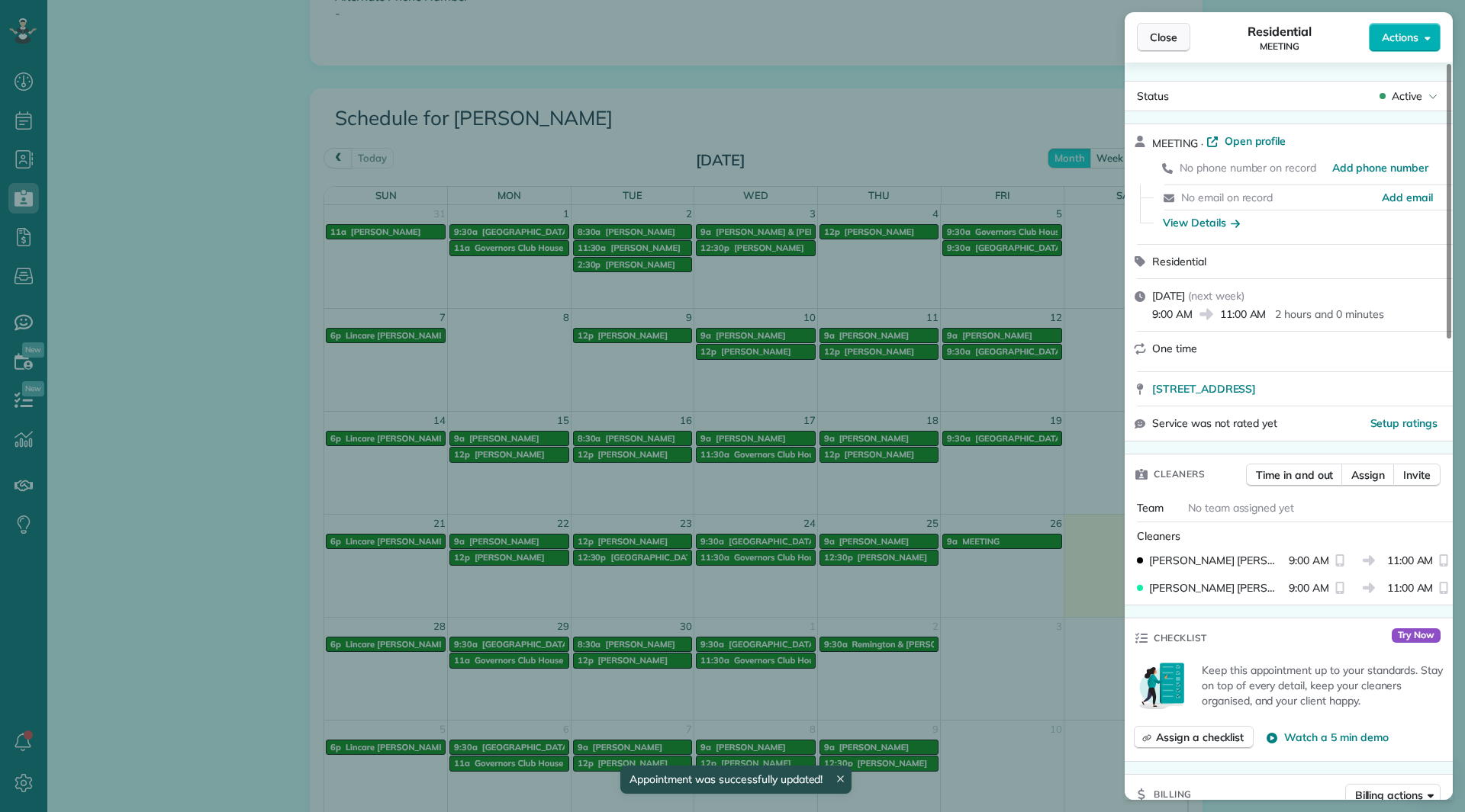
click at [1180, 37] on button "Close" at bounding box center [1163, 37] width 53 height 29
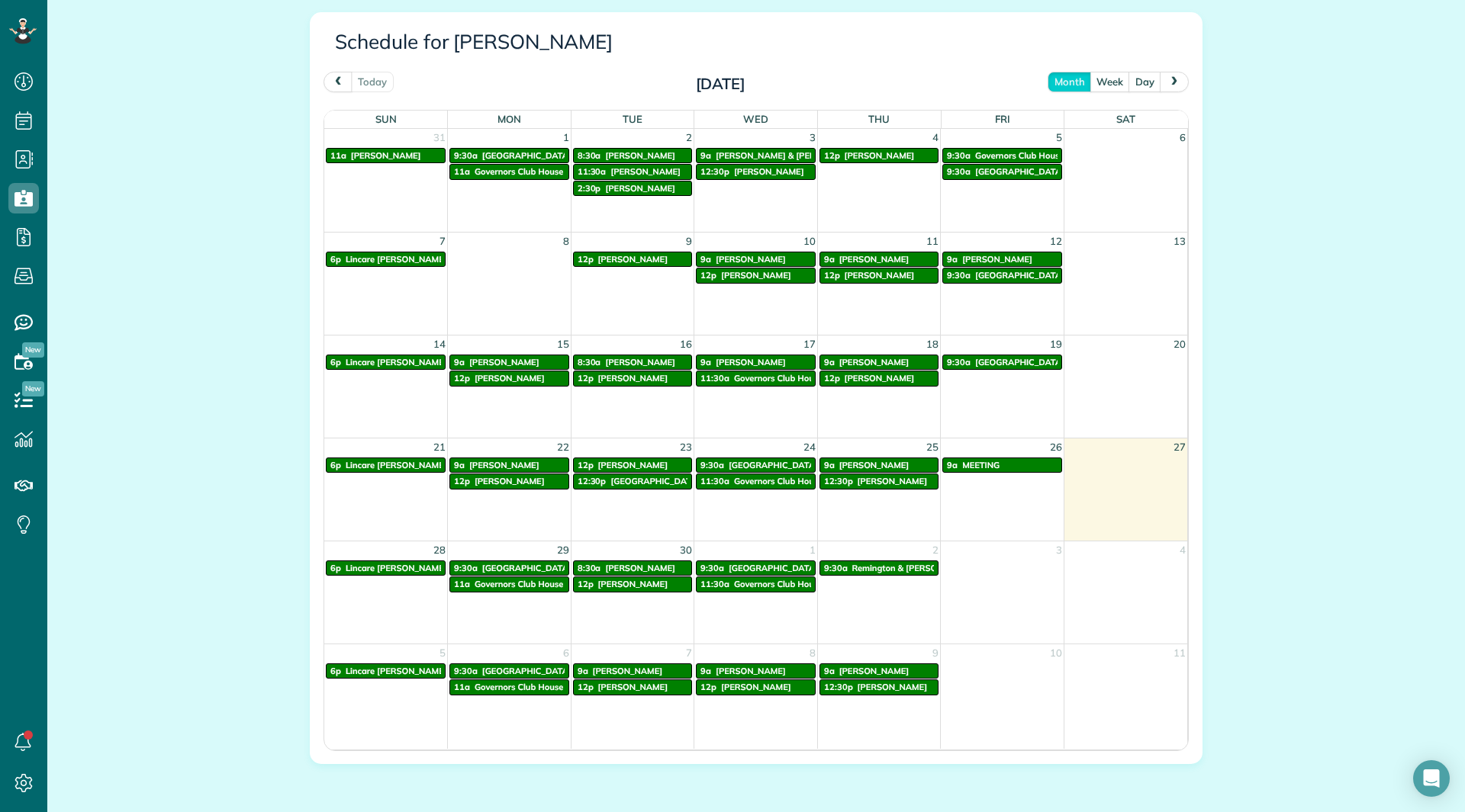
scroll to position [829, 0]
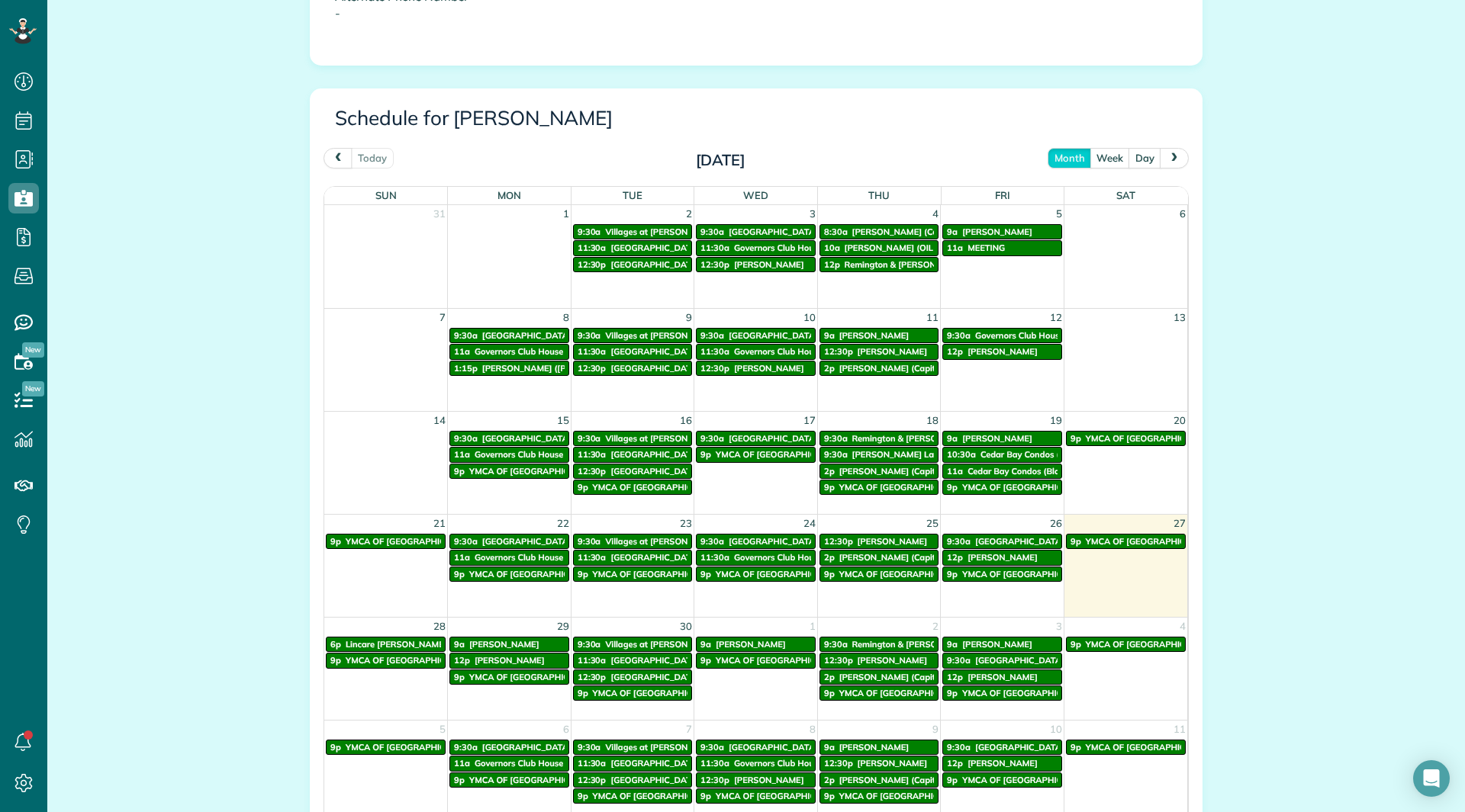
scroll to position [763, 0]
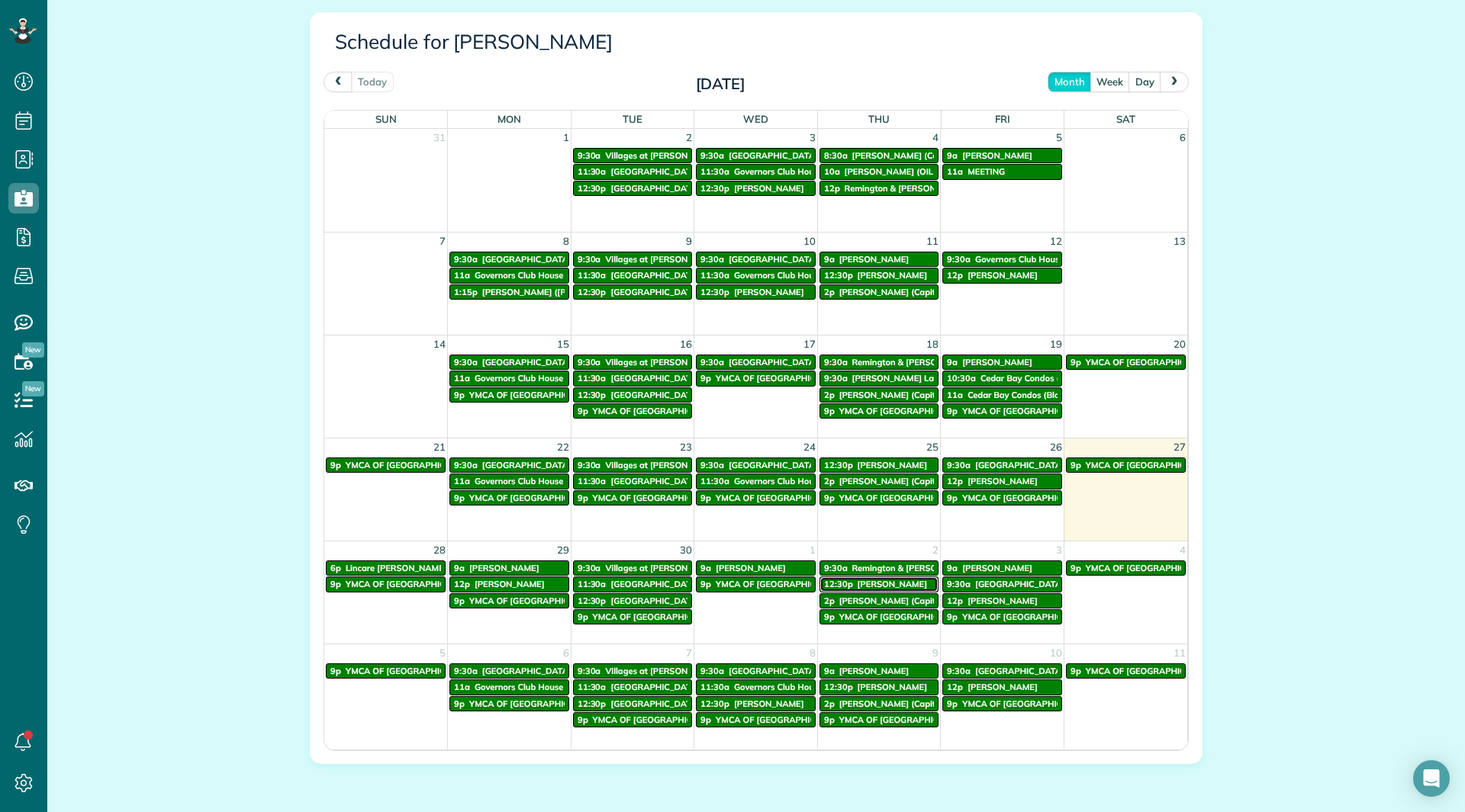
click at [887, 586] on span "[PERSON_NAME]" at bounding box center [892, 584] width 70 height 11
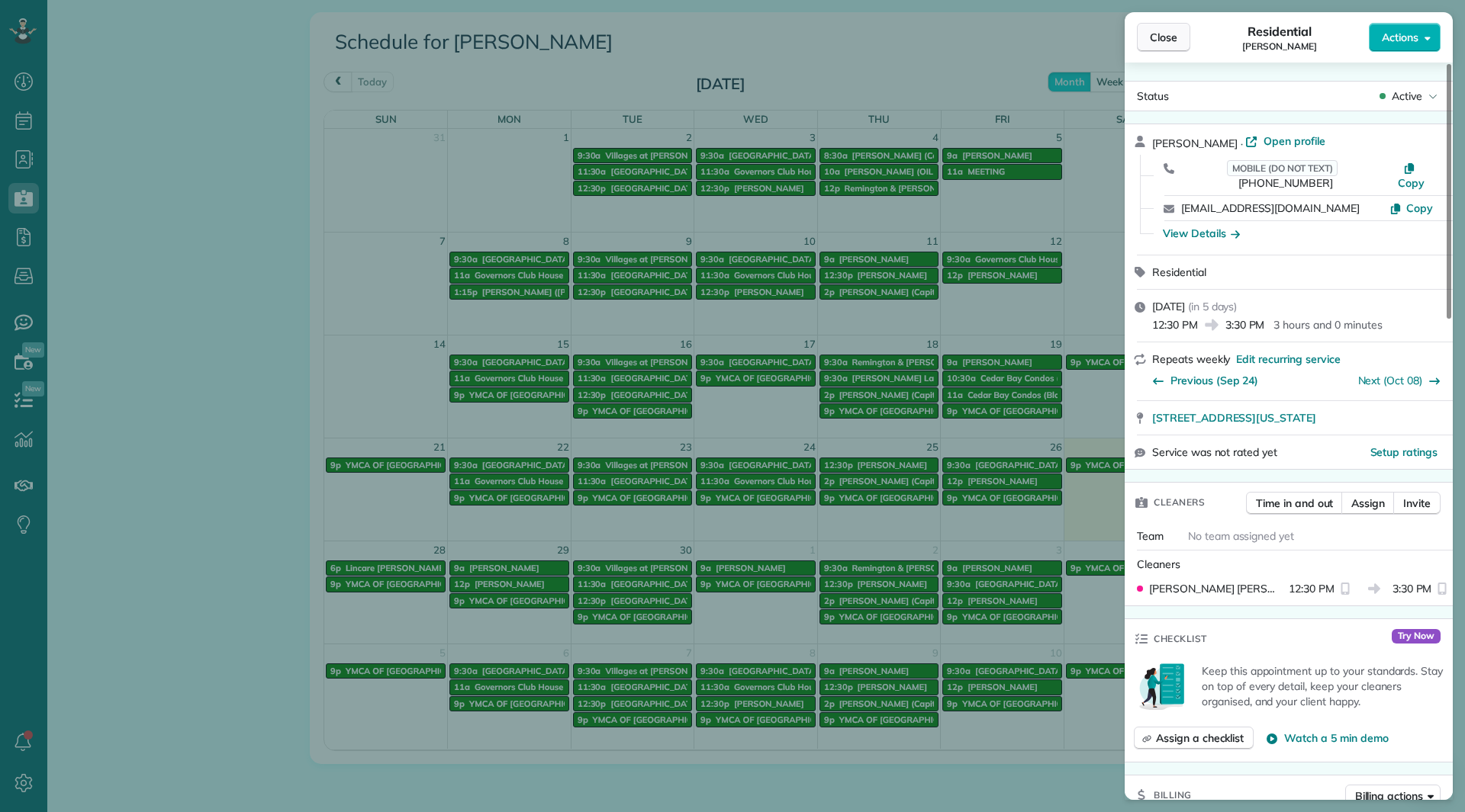
click at [1155, 34] on span "Close" at bounding box center [1163, 37] width 28 height 15
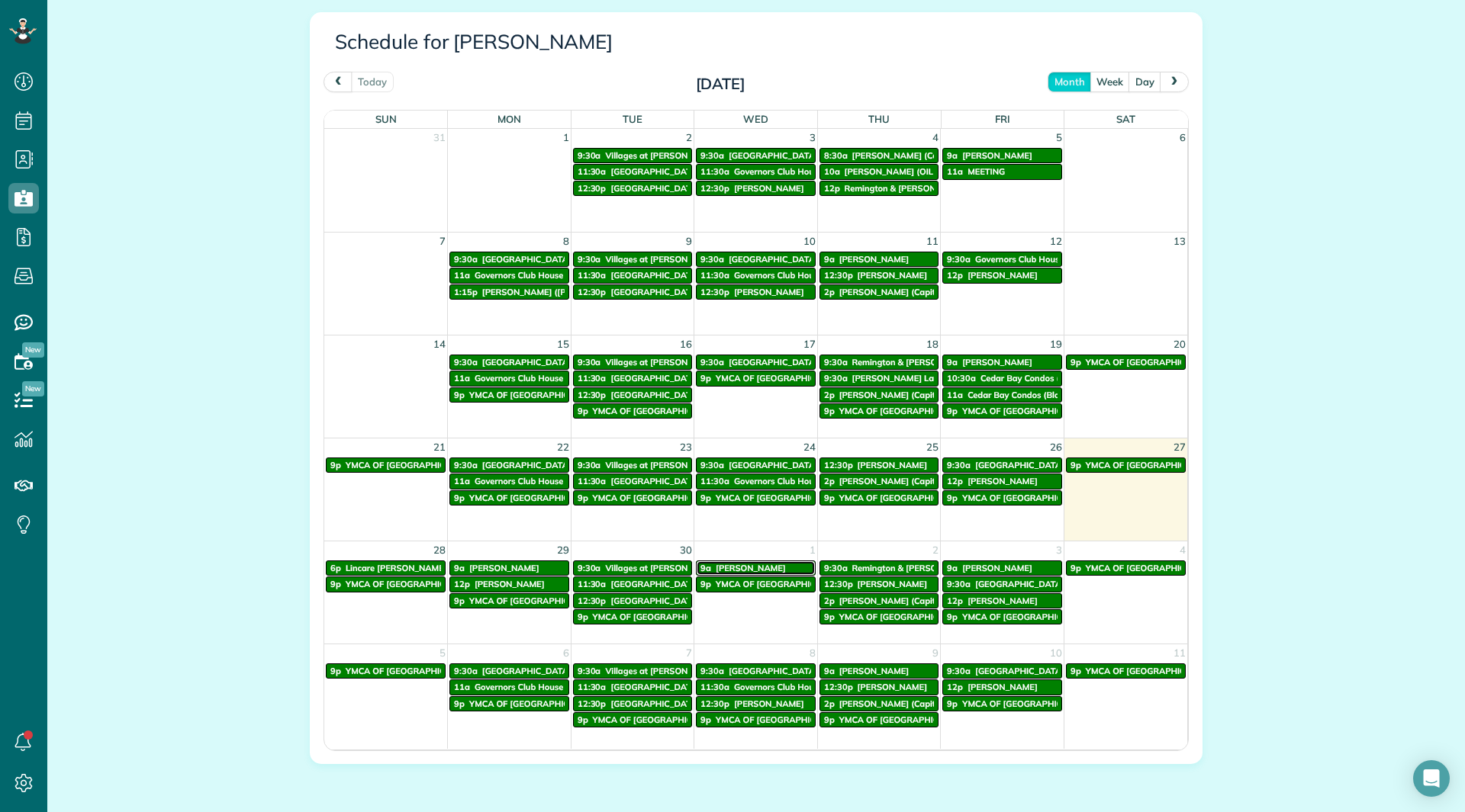
click at [726, 570] on span "[PERSON_NAME]" at bounding box center [751, 568] width 70 height 11
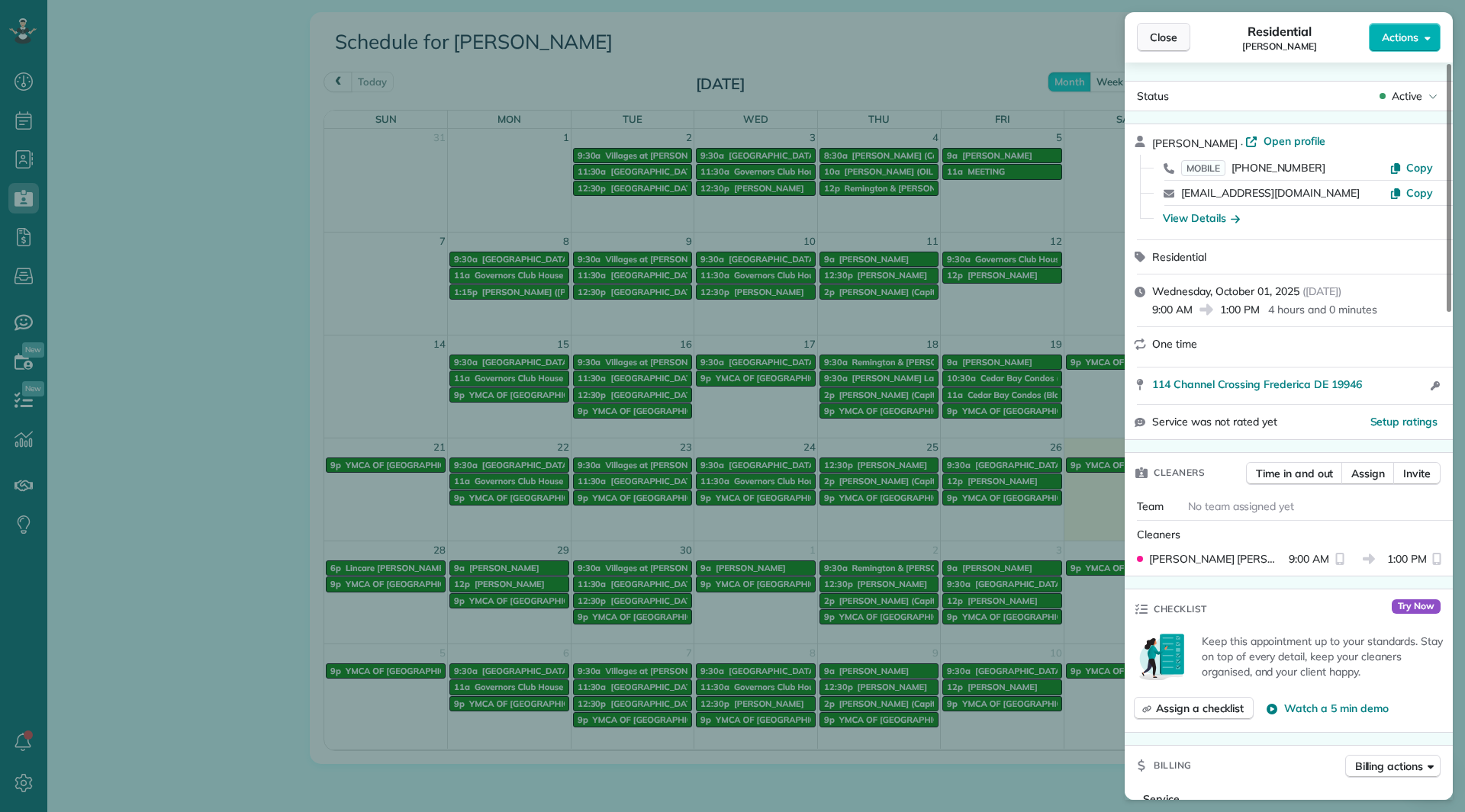
click at [1152, 34] on span "Close" at bounding box center [1163, 37] width 28 height 15
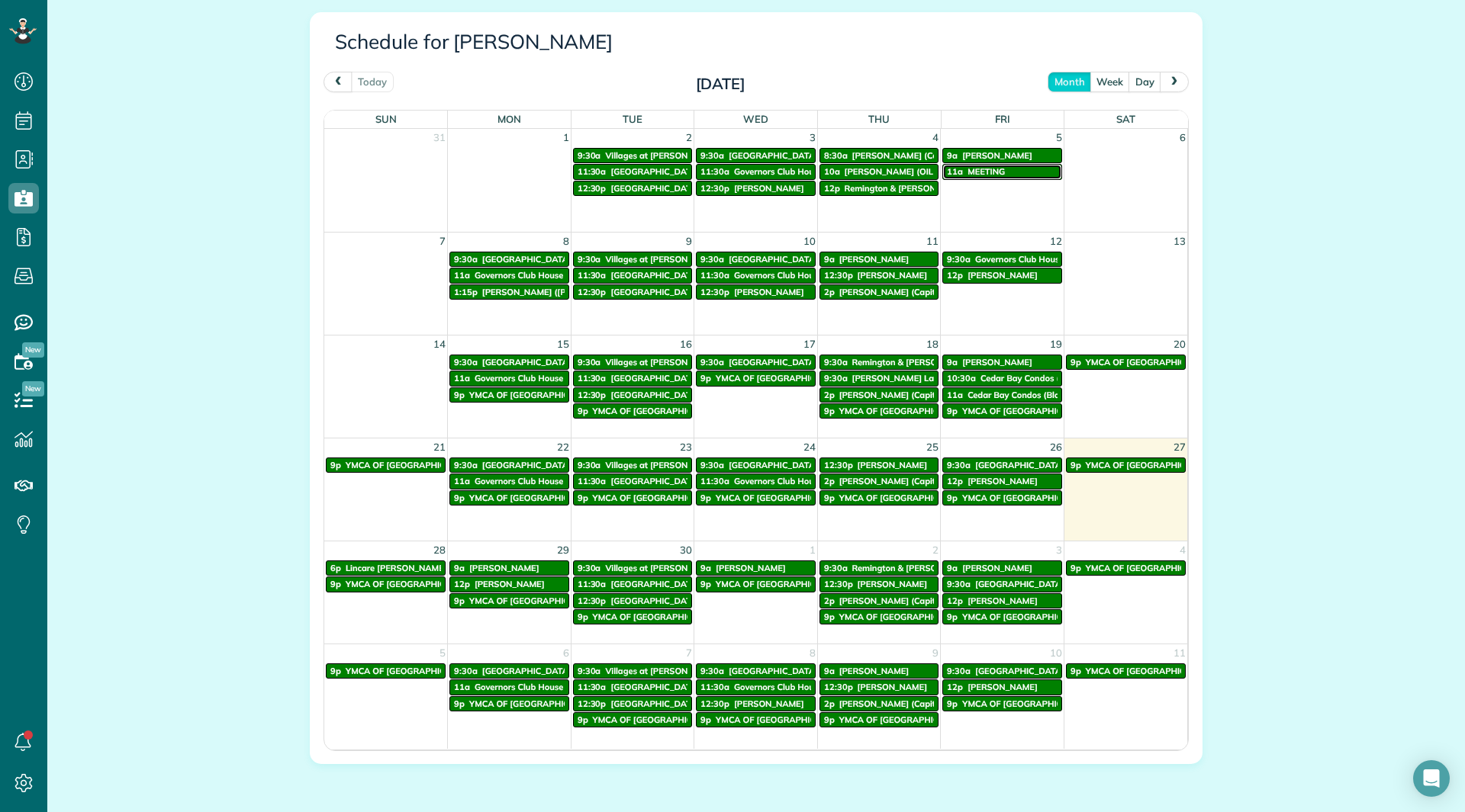
click at [976, 170] on span "MEETING" at bounding box center [986, 171] width 37 height 11
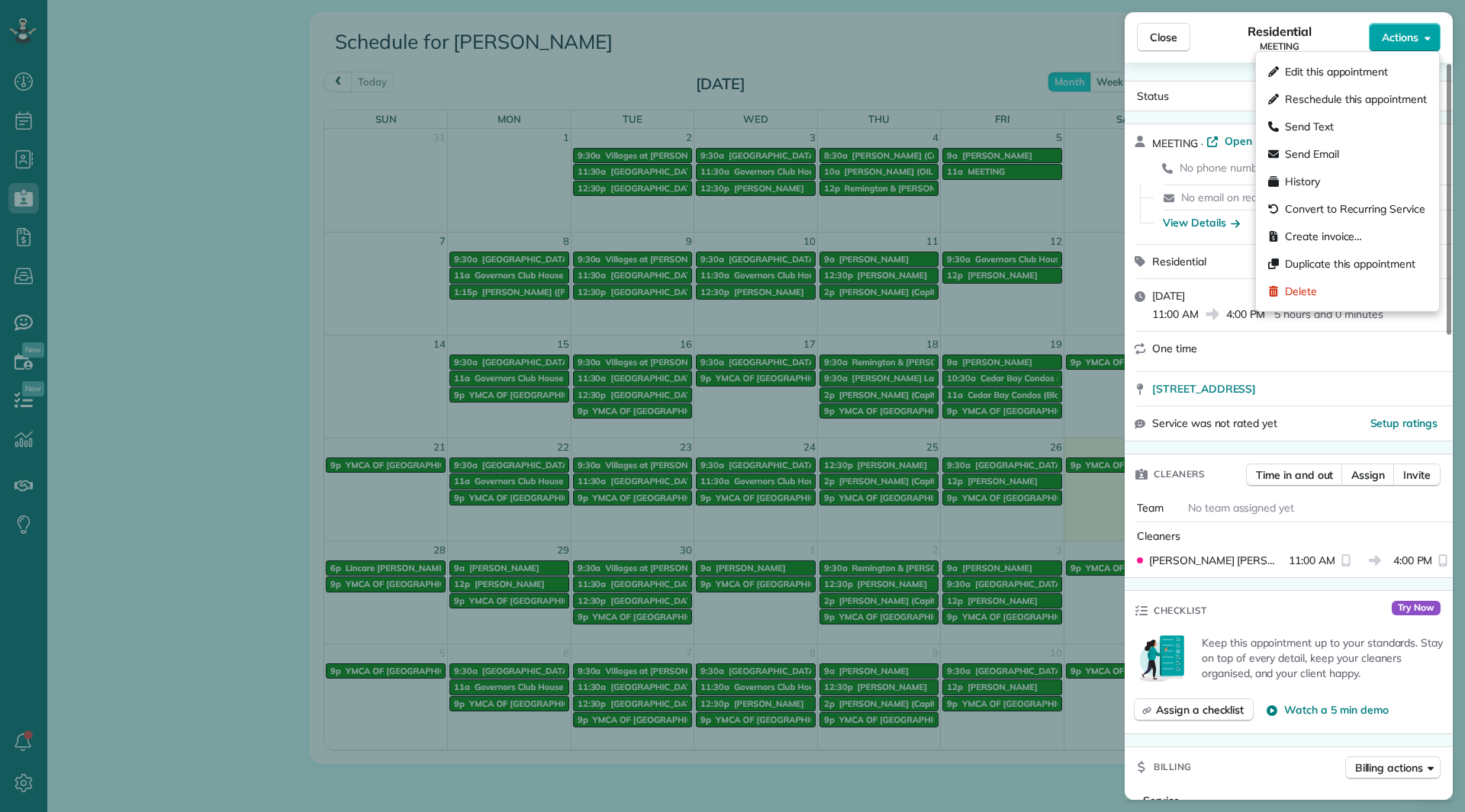
click at [1412, 47] on button "Actions" at bounding box center [1404, 37] width 72 height 29
click at [1344, 74] on span "Edit this appointment" at bounding box center [1355, 71] width 142 height 15
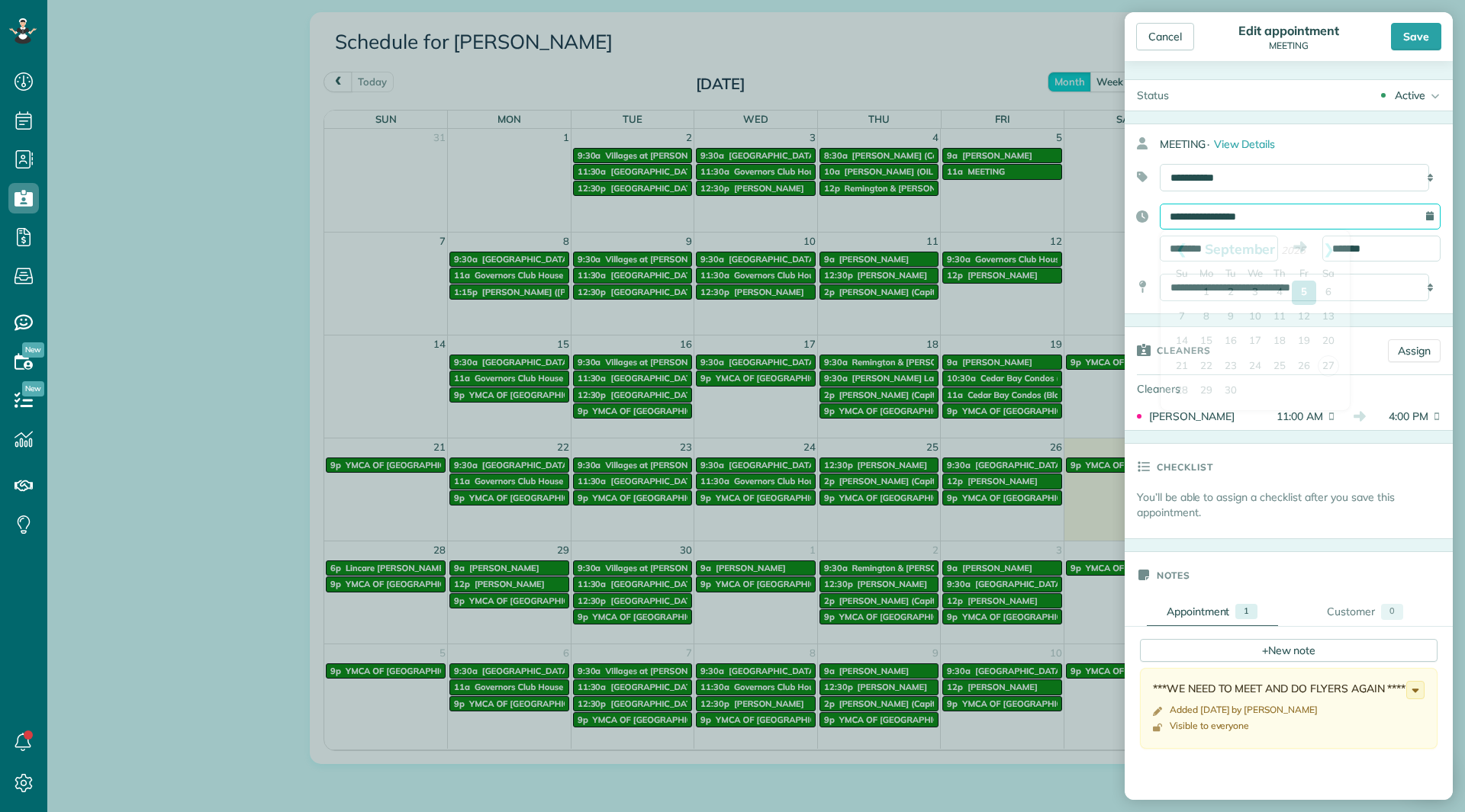
click at [1244, 220] on input "**********" at bounding box center [1300, 217] width 281 height 26
click at [1336, 243] on link "Next" at bounding box center [1329, 249] width 42 height 38
click at [1259, 289] on link "1" at bounding box center [1255, 293] width 24 height 24
type input "**********"
click at [1236, 236] on input "********" at bounding box center [1219, 248] width 118 height 26
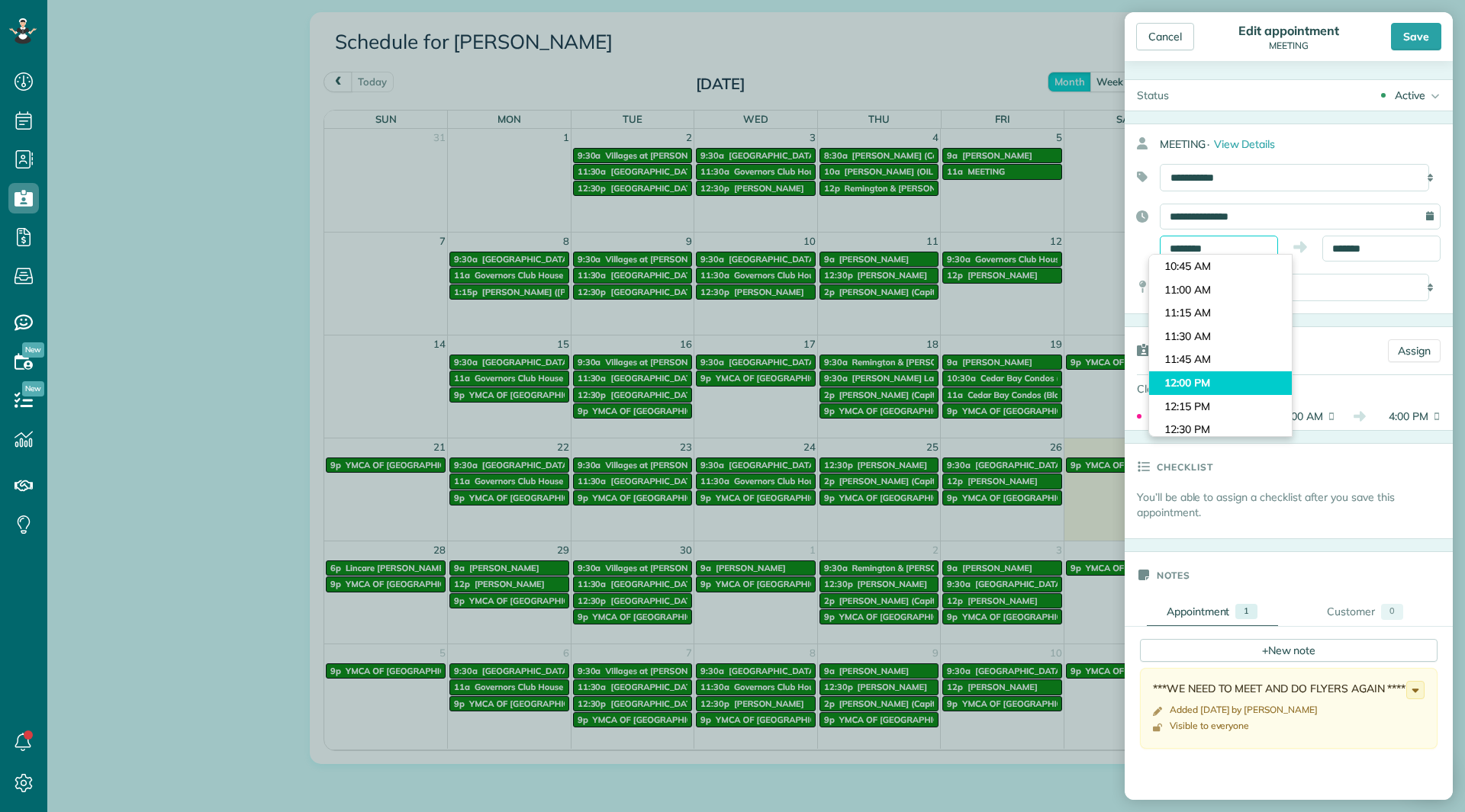
scroll to position [1054, 0]
type input "********"
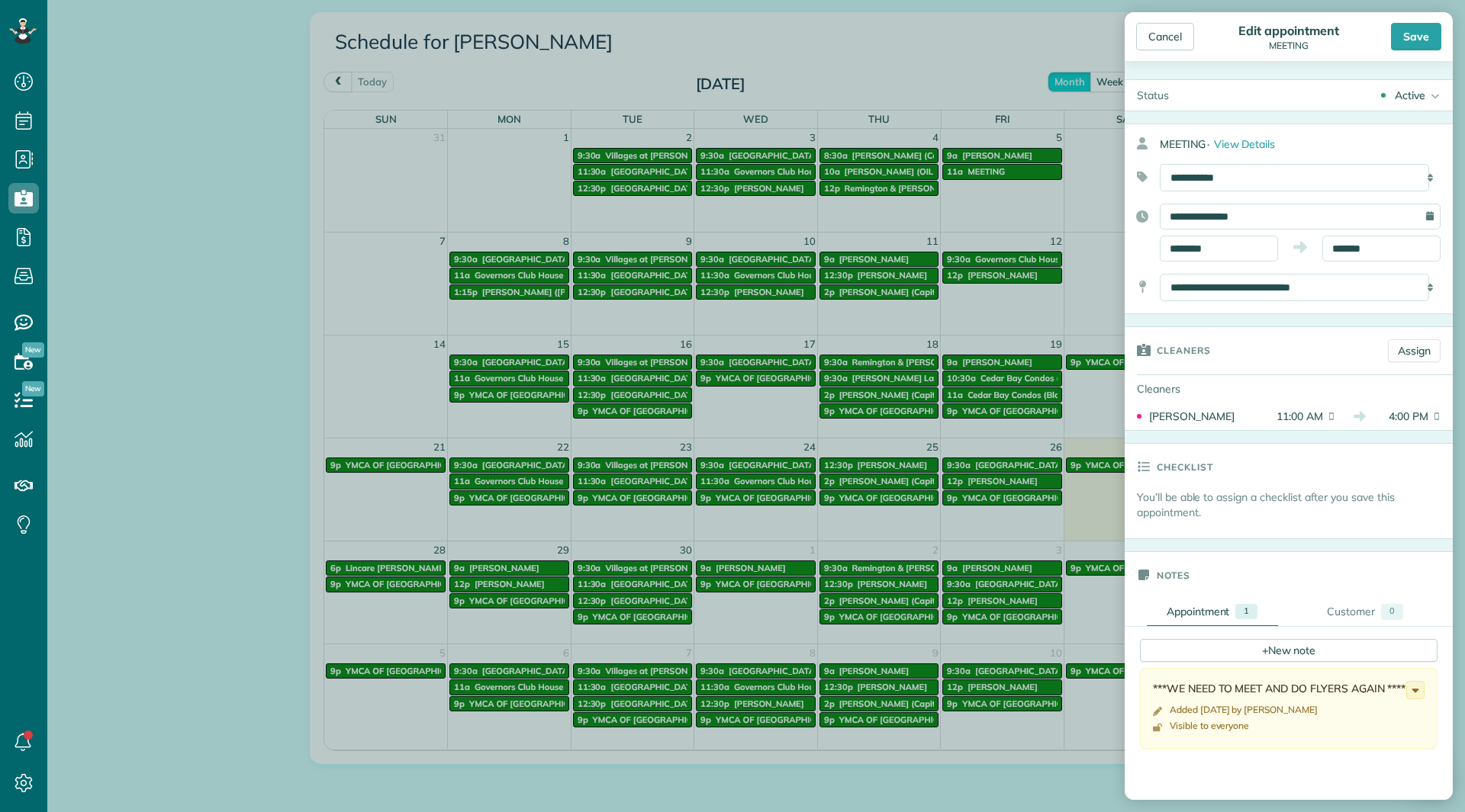
click at [1201, 363] on body "Dashboard Scheduling Calendar View List View Dispatch View - Weekly scheduling …" at bounding box center [732, 406] width 1465 height 812
click at [1336, 254] on body "Dashboard Scheduling Calendar View List View Dispatch View - Weekly scheduling …" at bounding box center [732, 406] width 1465 height 812
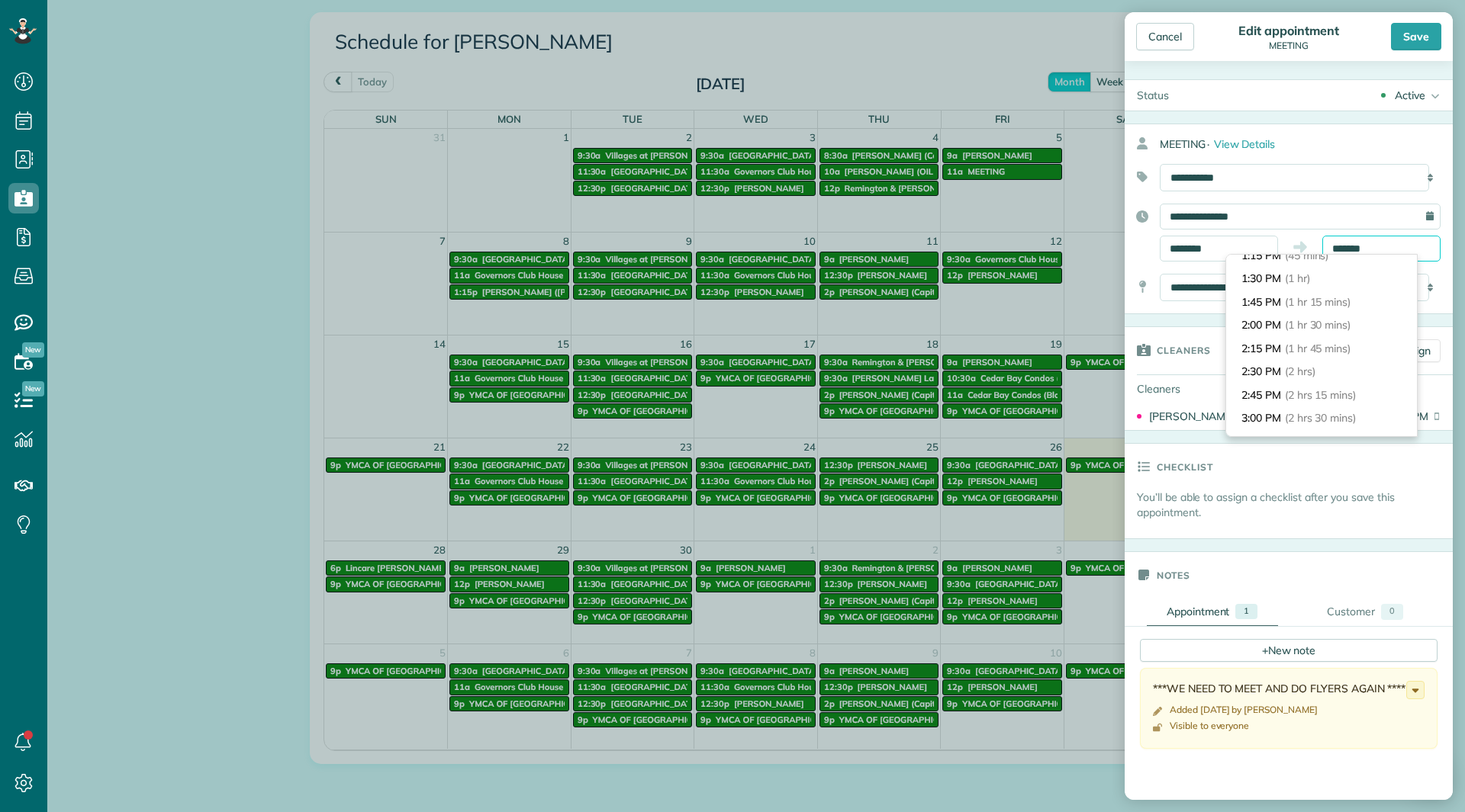
scroll to position [74, 0]
type input "*******"
click at [1287, 379] on span "(2 hrs)" at bounding box center [1301, 378] width 33 height 14
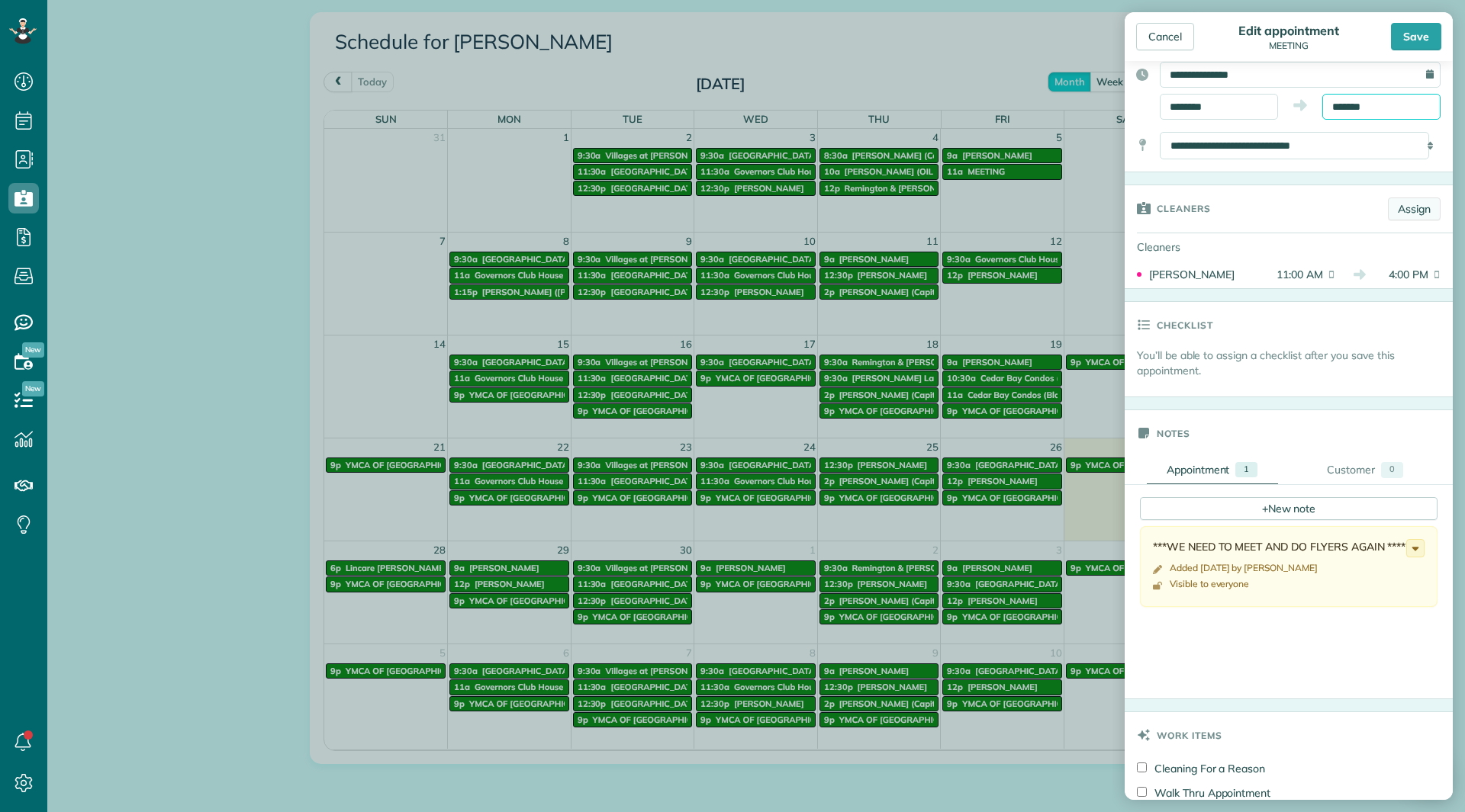
scroll to position [153, 0]
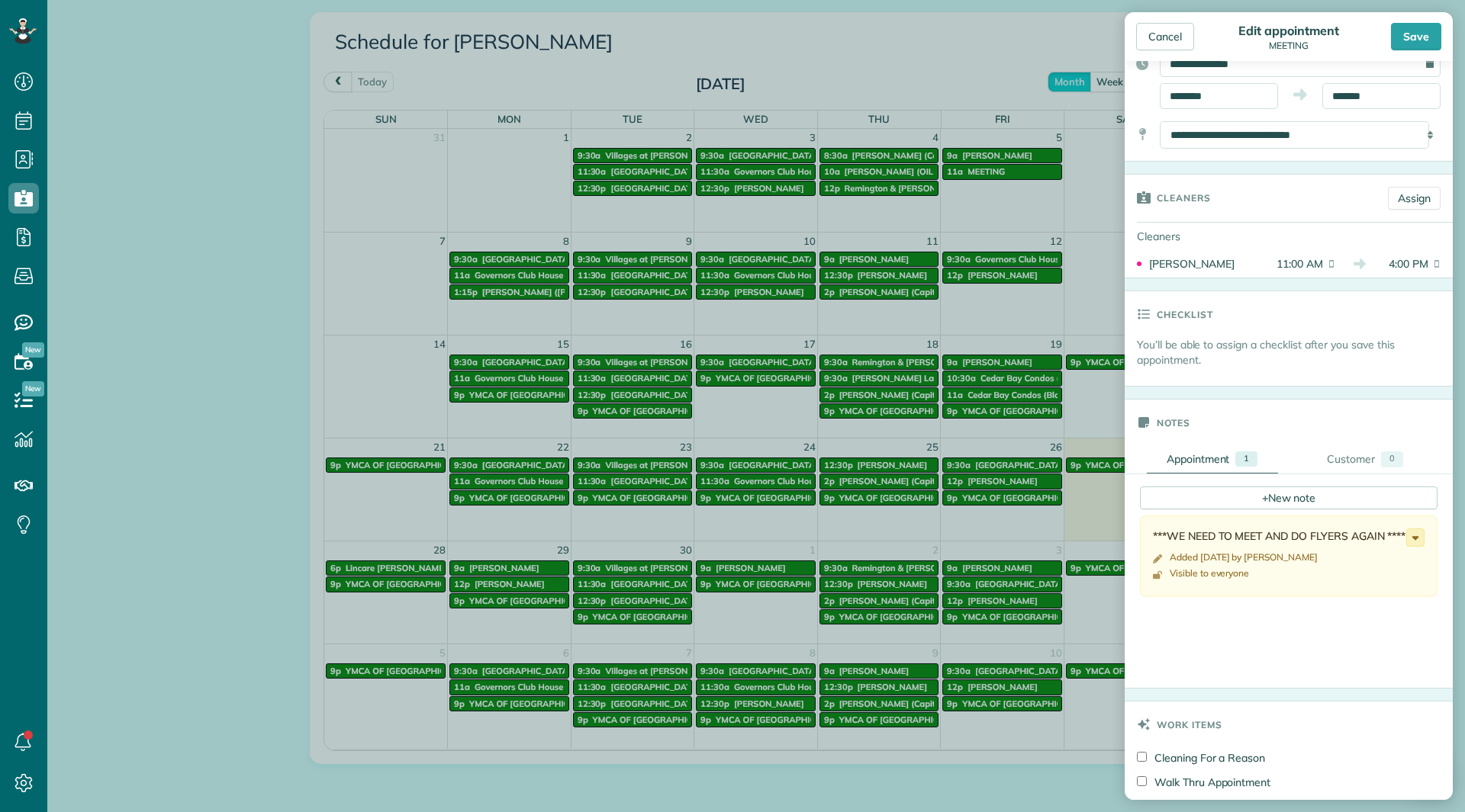
click at [1406, 529] on div "Change to private Edit note Delete note" at bounding box center [1415, 538] width 19 height 19
click at [1339, 603] on span "Edit note" at bounding box center [1348, 597] width 44 height 11
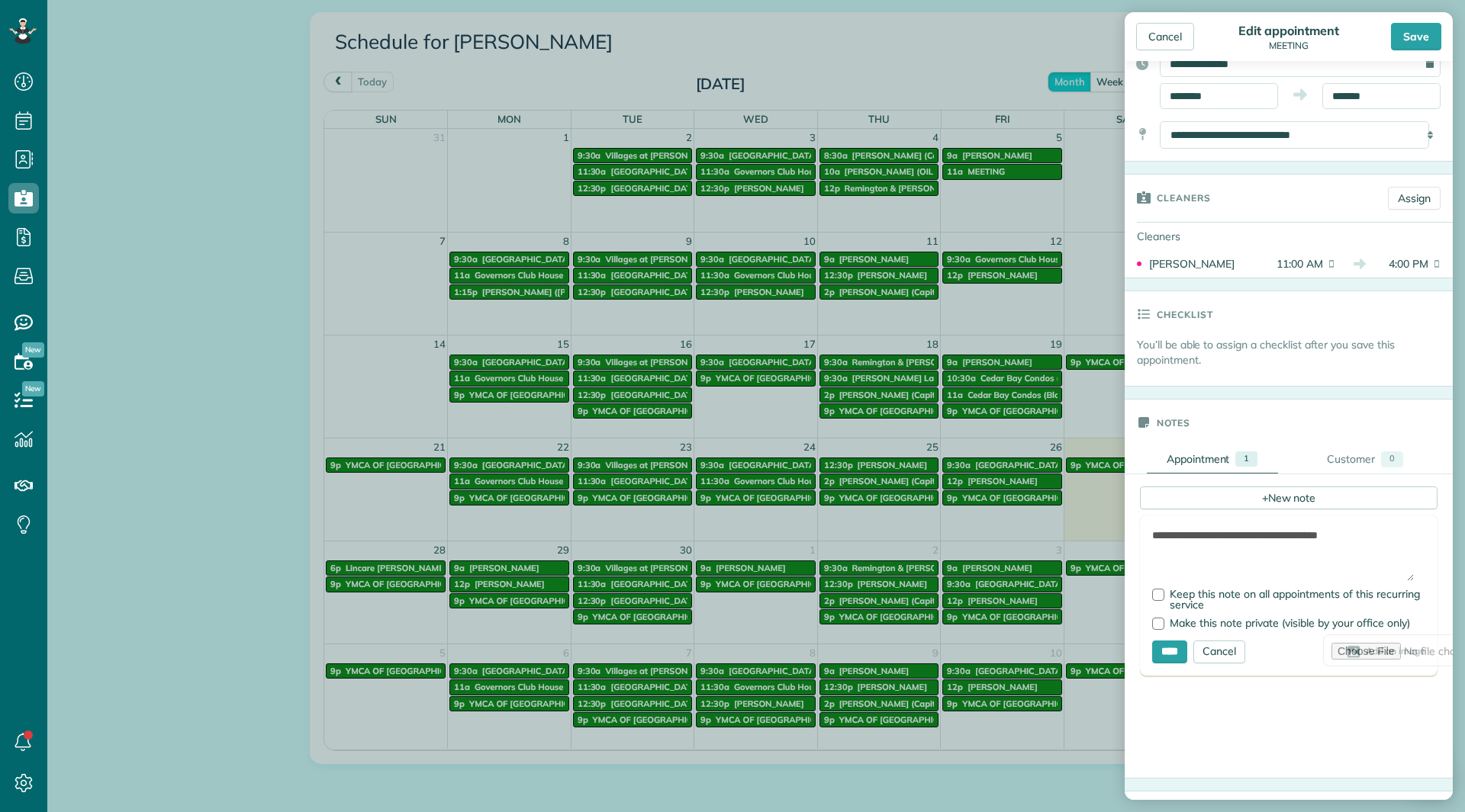
drag, startPoint x: 1153, startPoint y: 535, endPoint x: 1457, endPoint y: 518, distance: 304.5
click at [1457, 518] on aside "Cancel Edit appointment MEETING Save Status Active Active Stand-By Cancelled ·" at bounding box center [1289, 406] width 353 height 812
type textarea "**********"
click at [1186, 642] on input "****" at bounding box center [1169, 652] width 35 height 23
type input "**********"
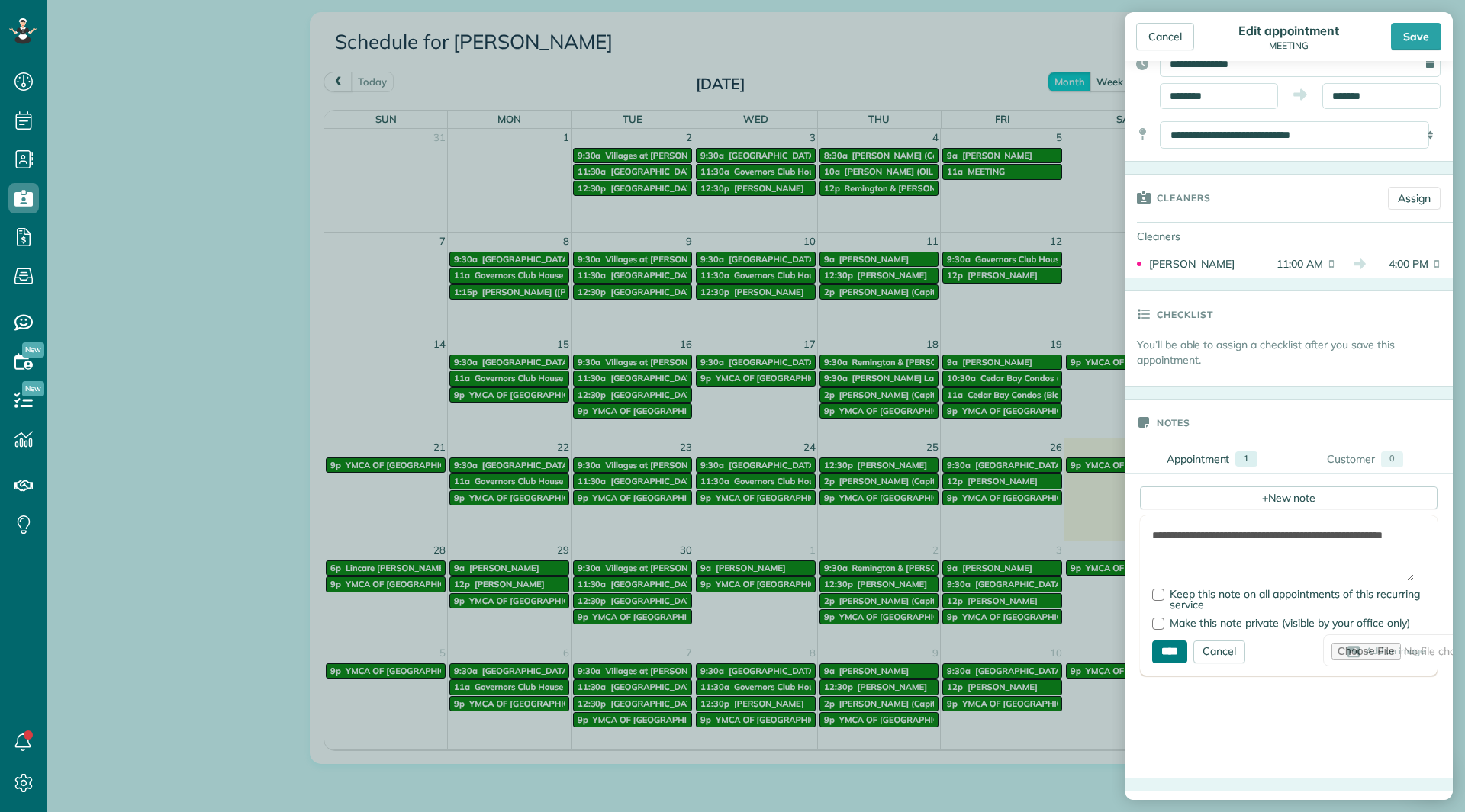
type input "**********"
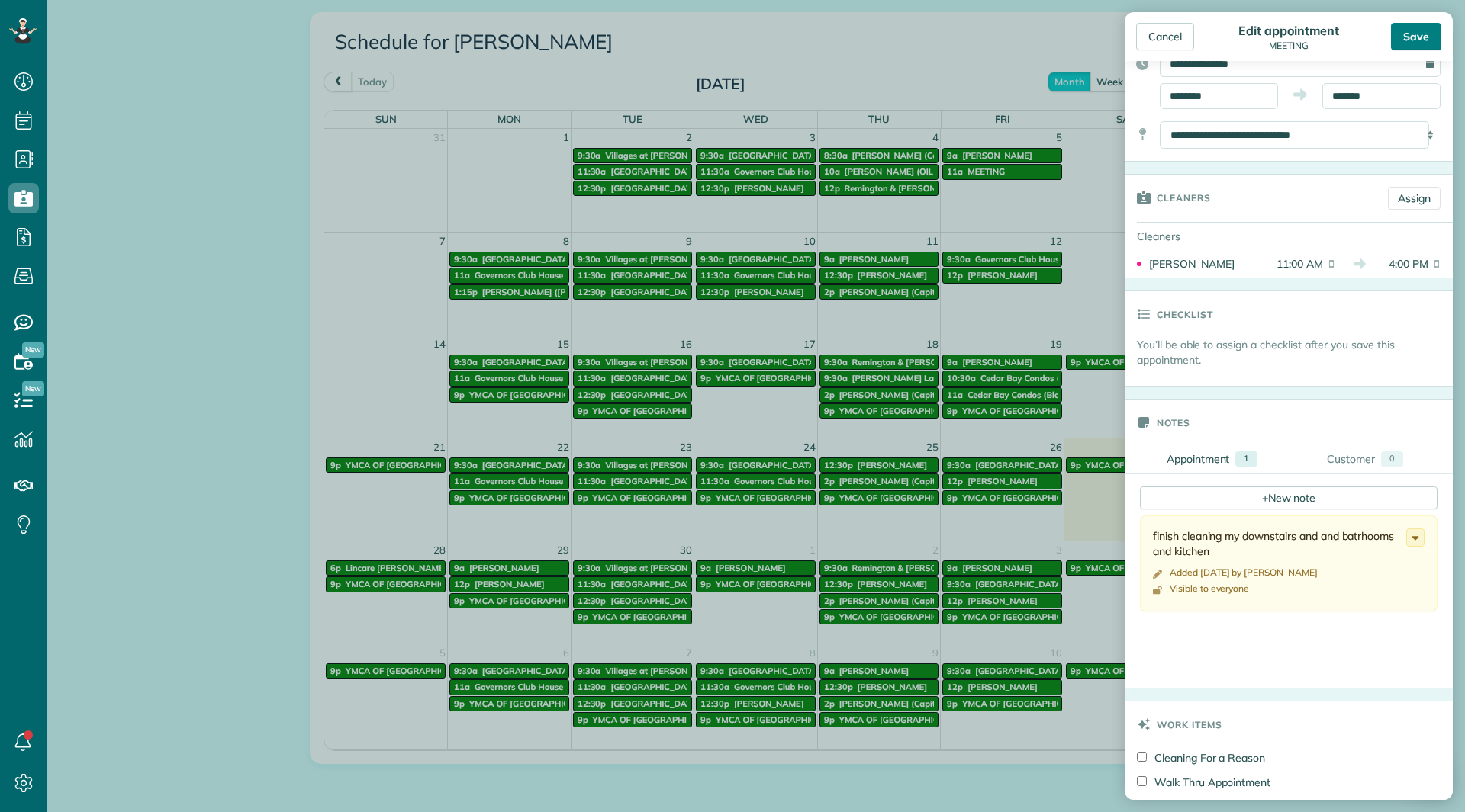
click at [1401, 27] on div "Save" at bounding box center [1416, 36] width 50 height 27
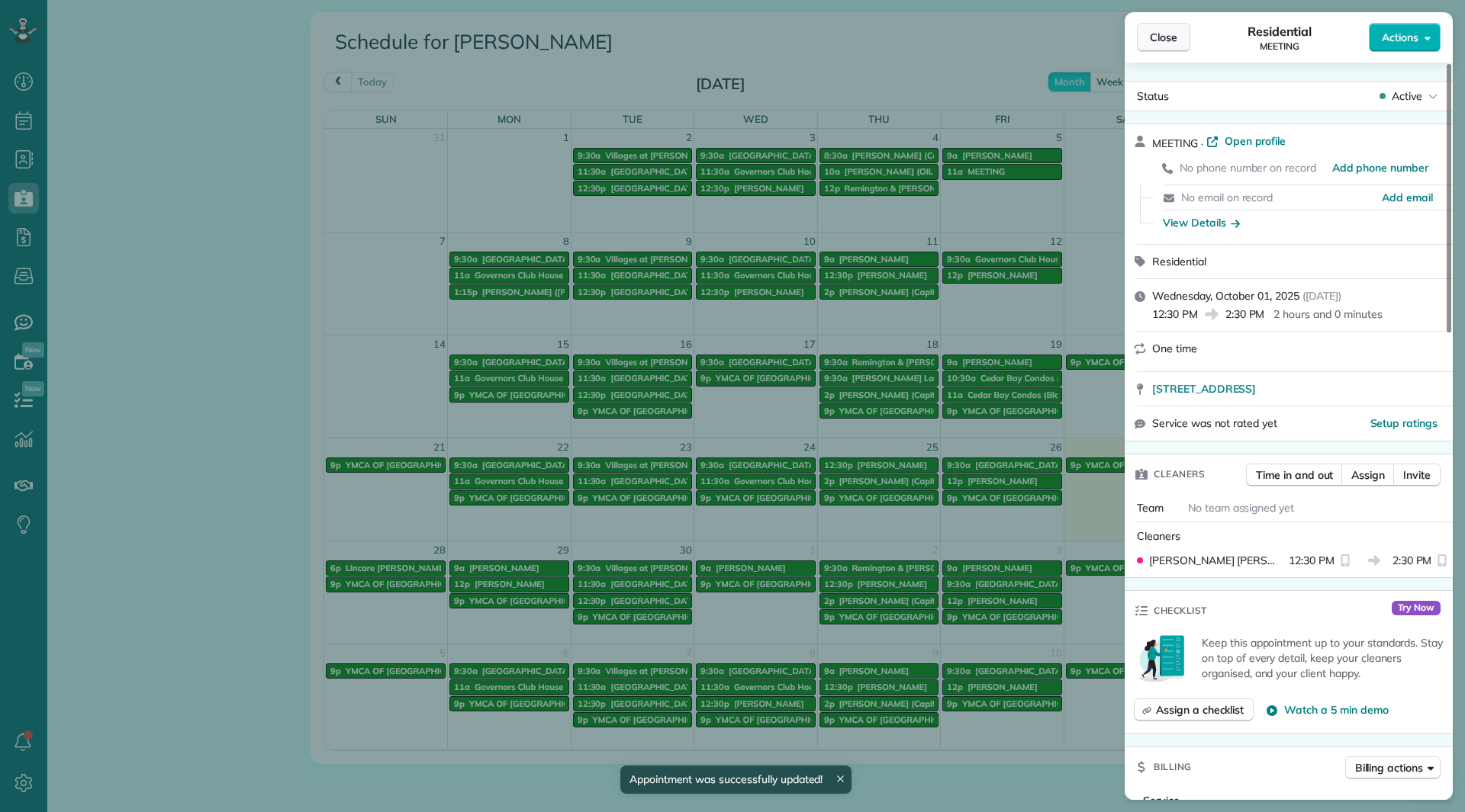
click at [1167, 33] on span "Close" at bounding box center [1163, 37] width 28 height 15
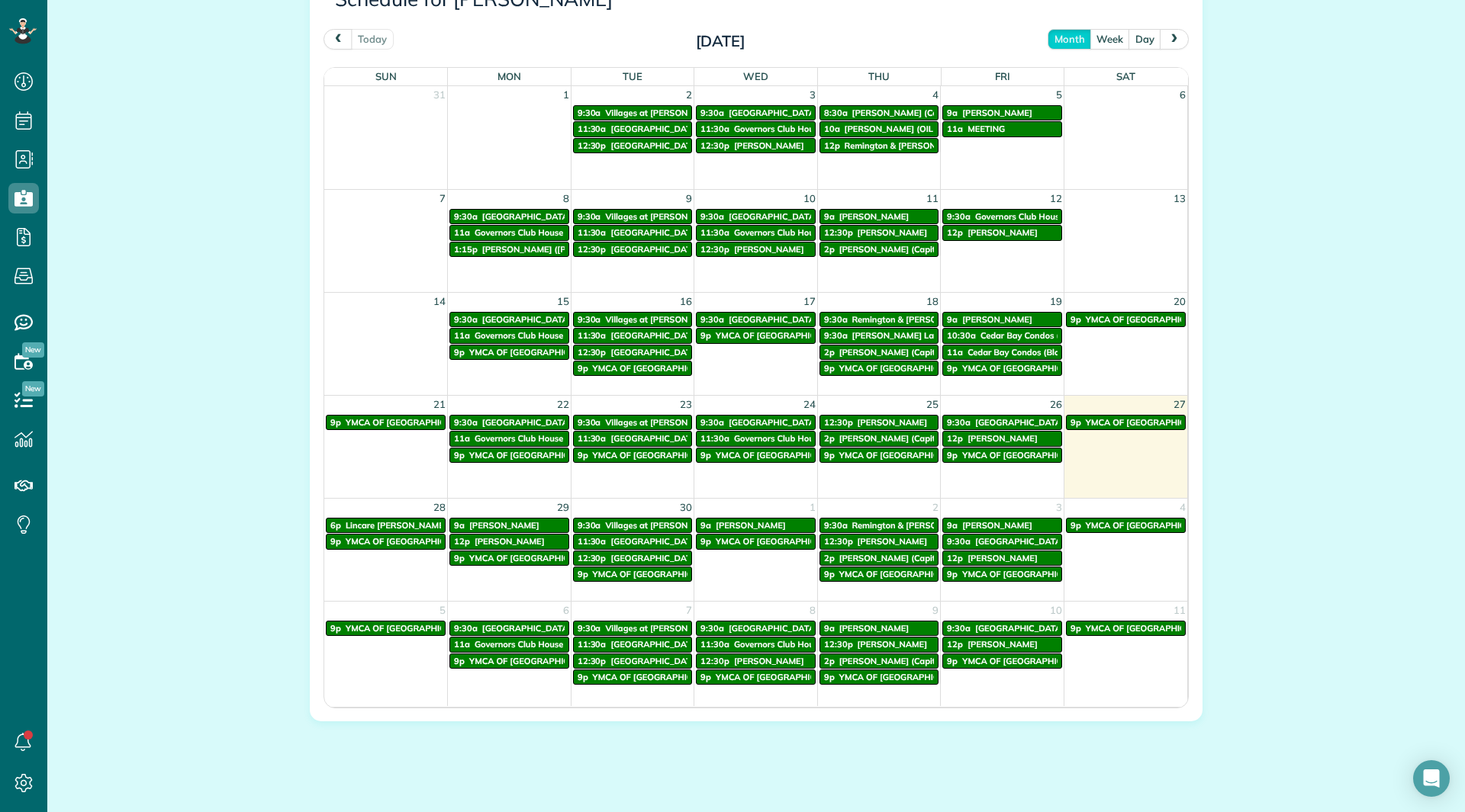
scroll to position [829, 0]
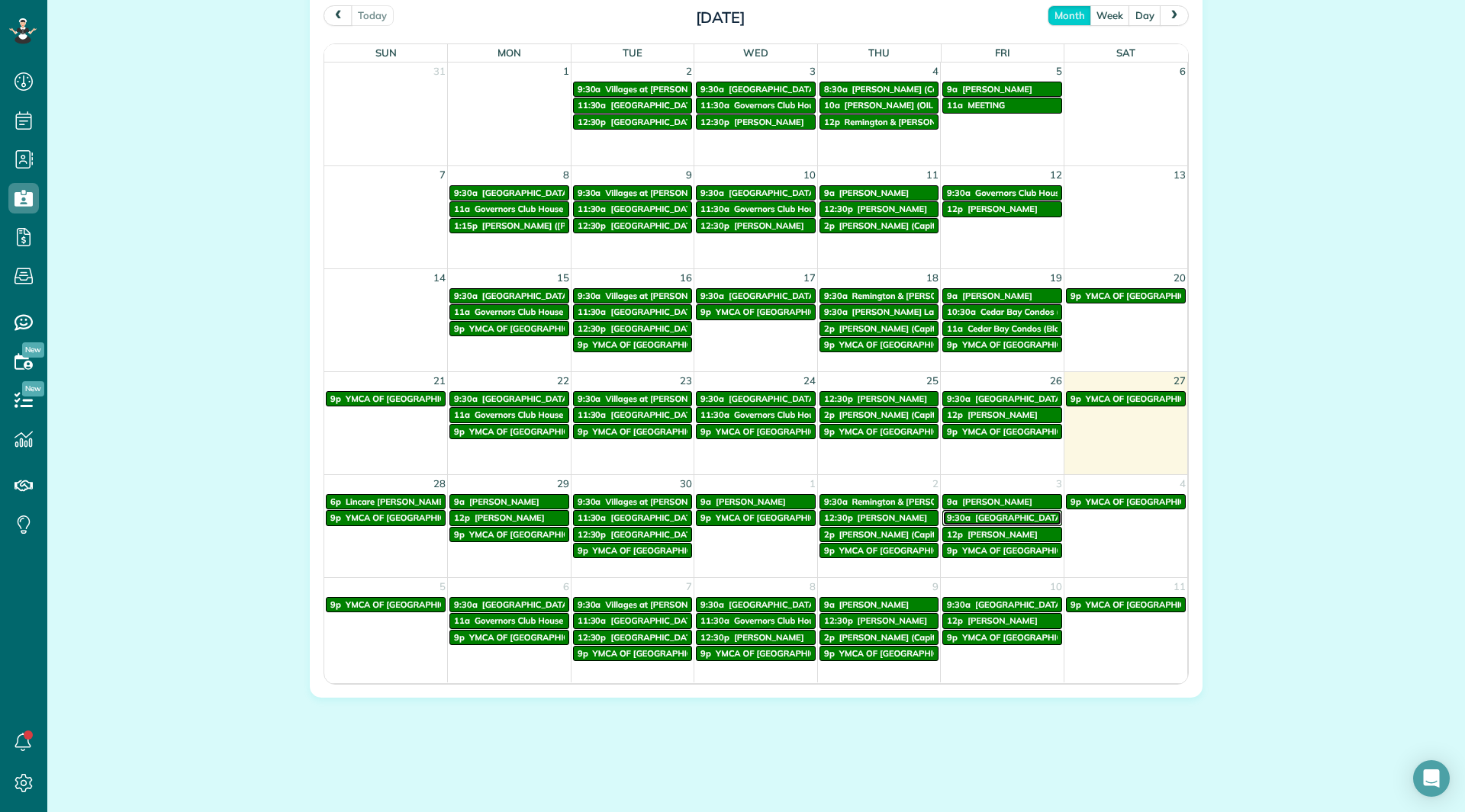
click at [975, 518] on span "Peninsula Lakes" at bounding box center [1019, 518] width 89 height 11
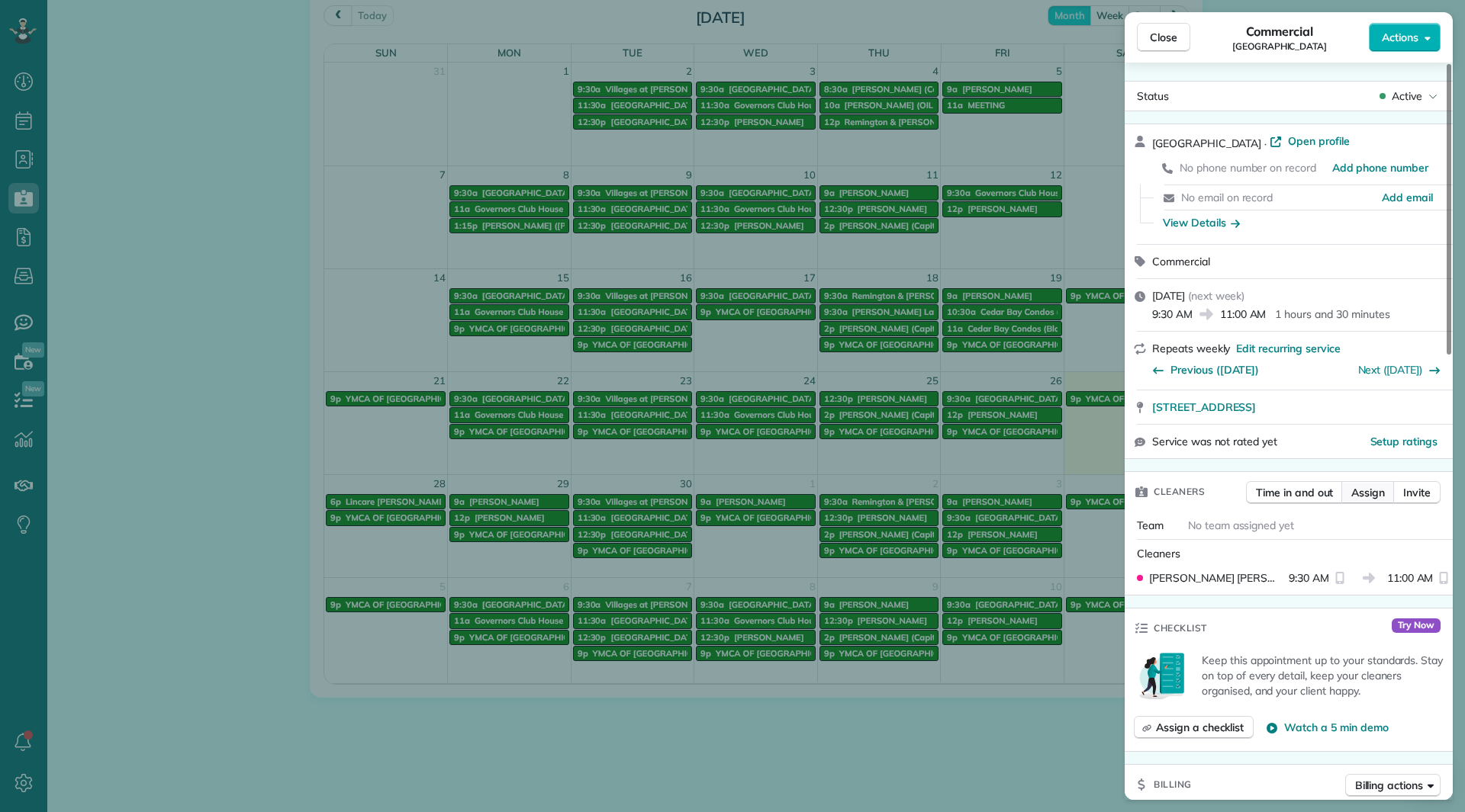
click at [1374, 494] on span "Assign" at bounding box center [1367, 493] width 33 height 15
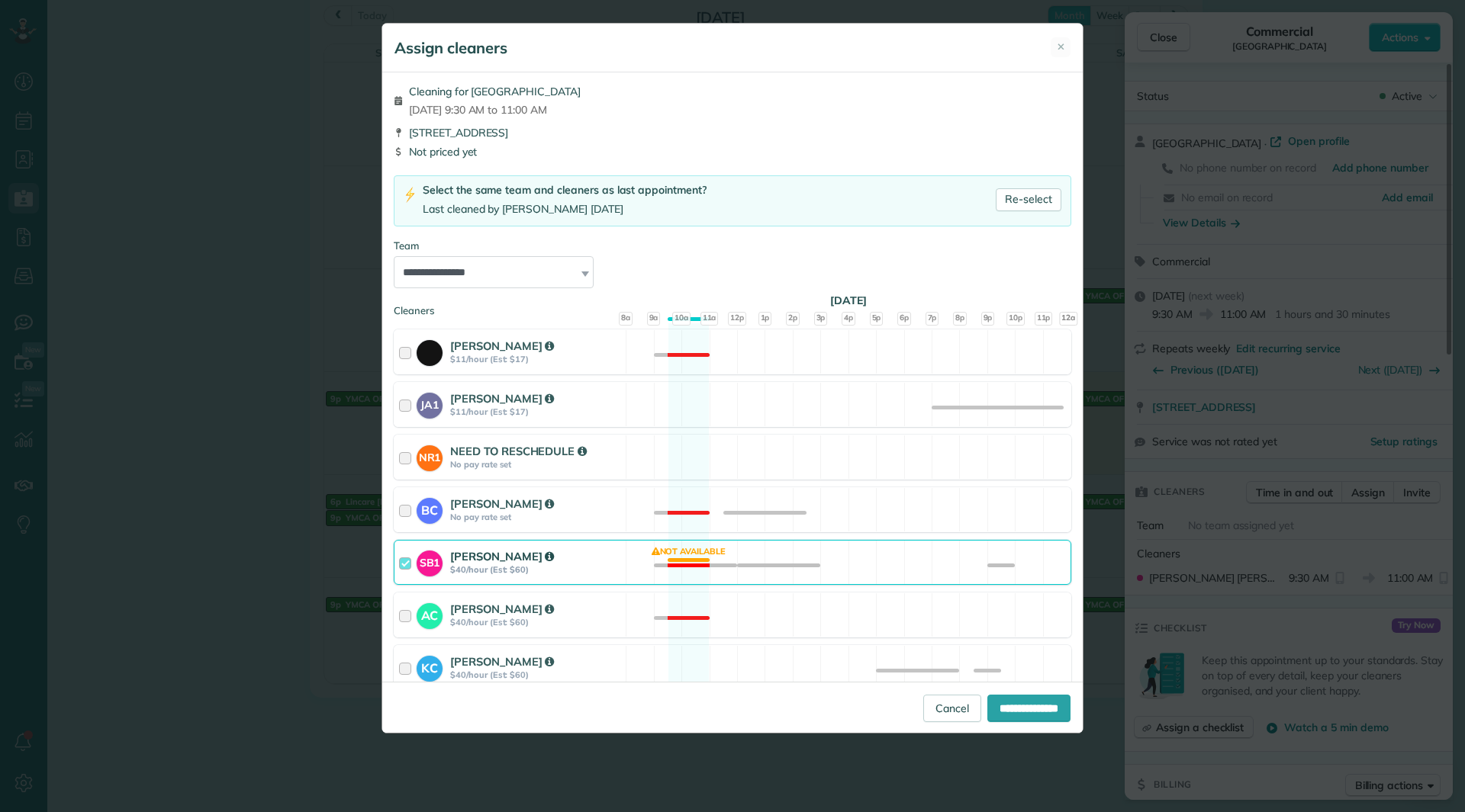
click at [544, 561] on div "Shelly Bates" at bounding box center [535, 556] width 171 height 16
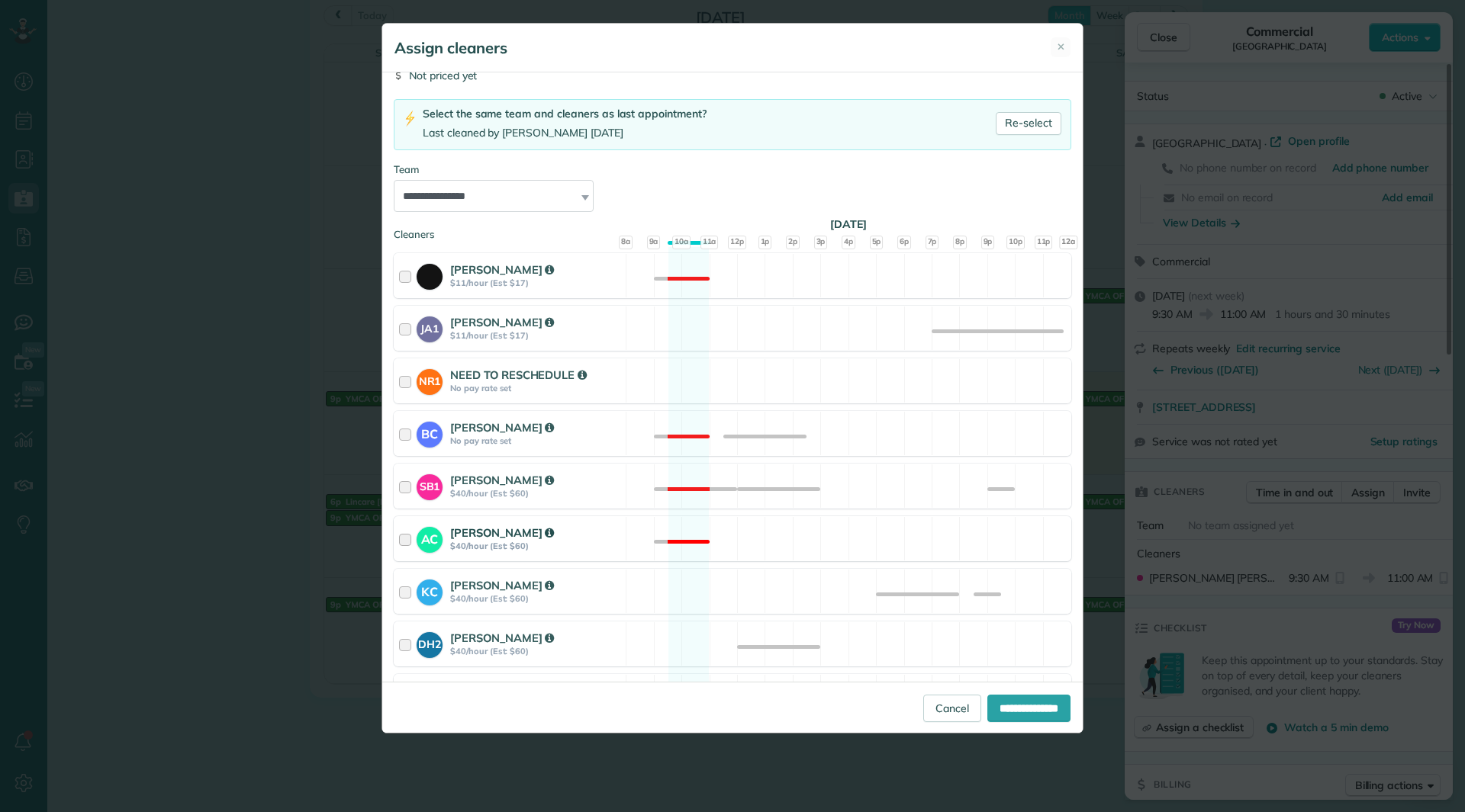
click at [557, 538] on div "Andrea Cole" at bounding box center [535, 533] width 171 height 16
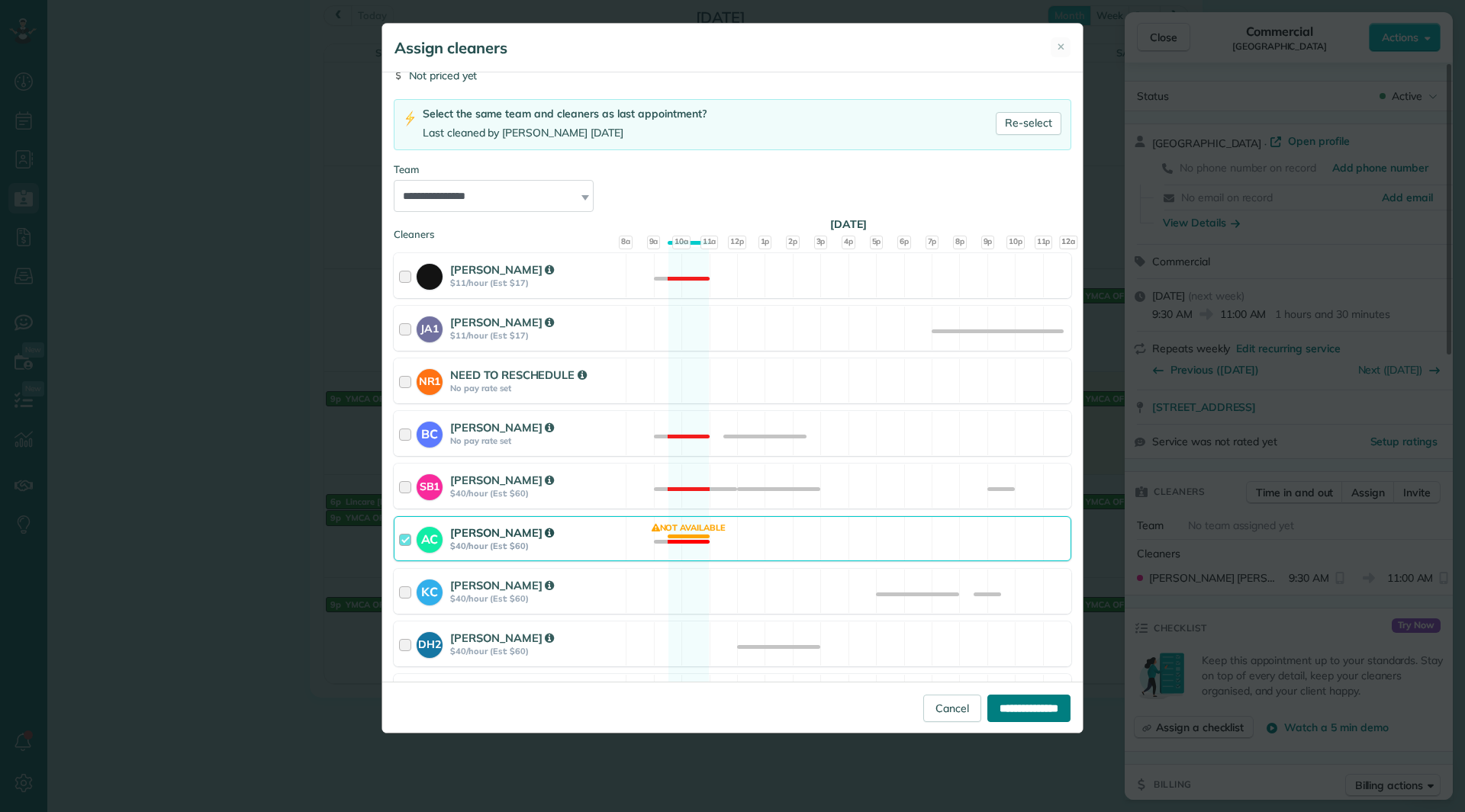
click at [993, 712] on input "**********" at bounding box center [1028, 708] width 83 height 27
type input "**********"
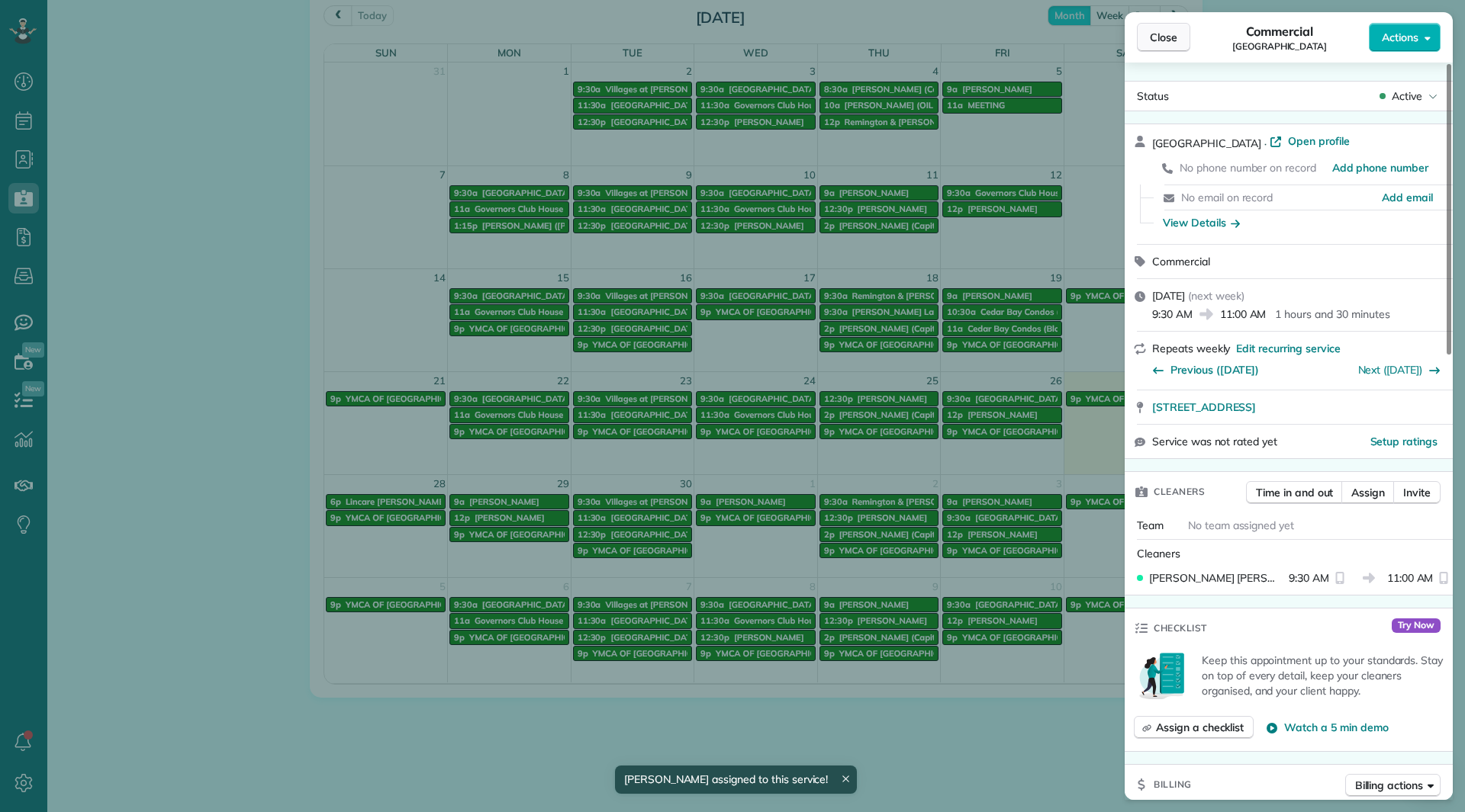
click at [1168, 37] on span "Close" at bounding box center [1163, 37] width 28 height 15
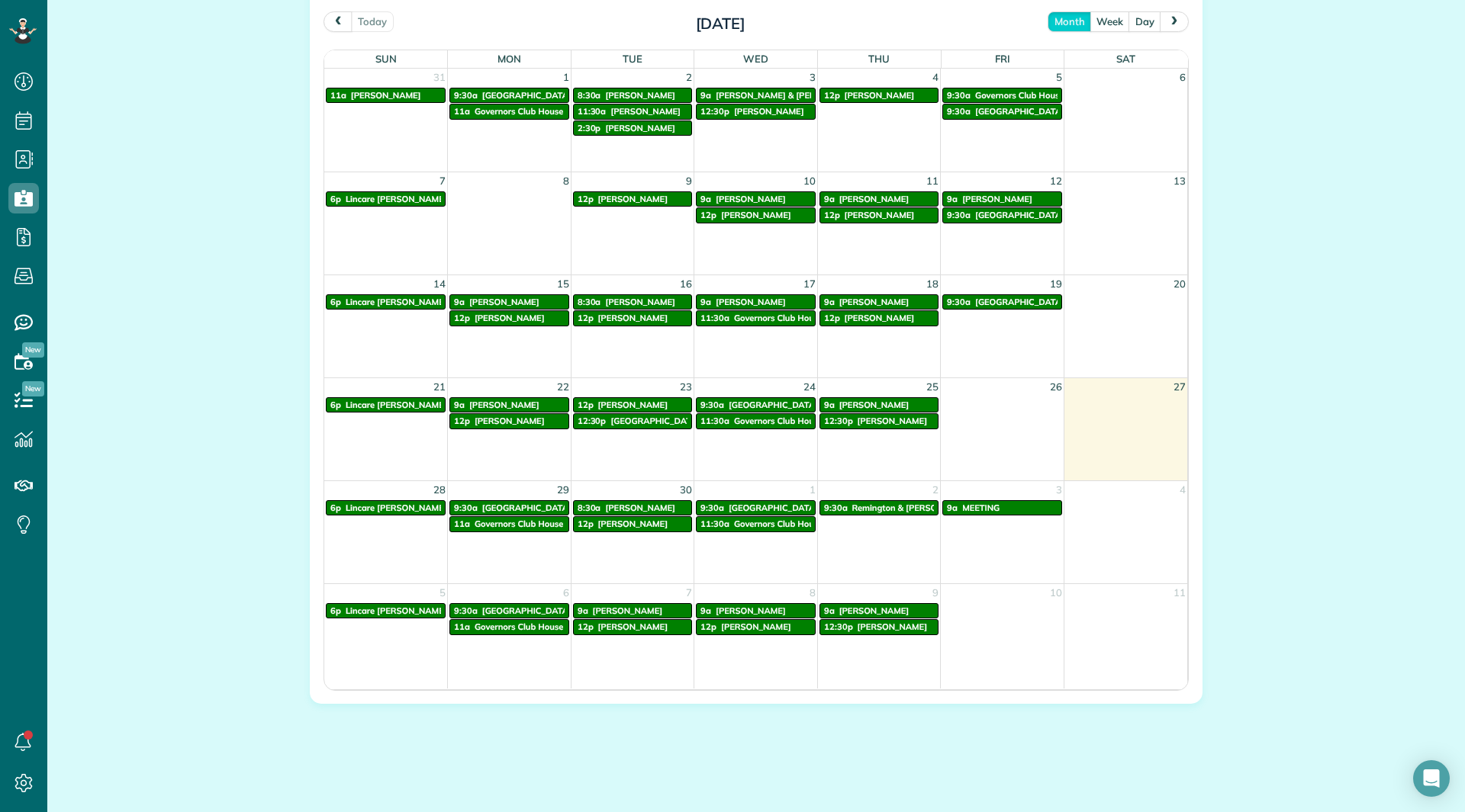
scroll to position [829, 0]
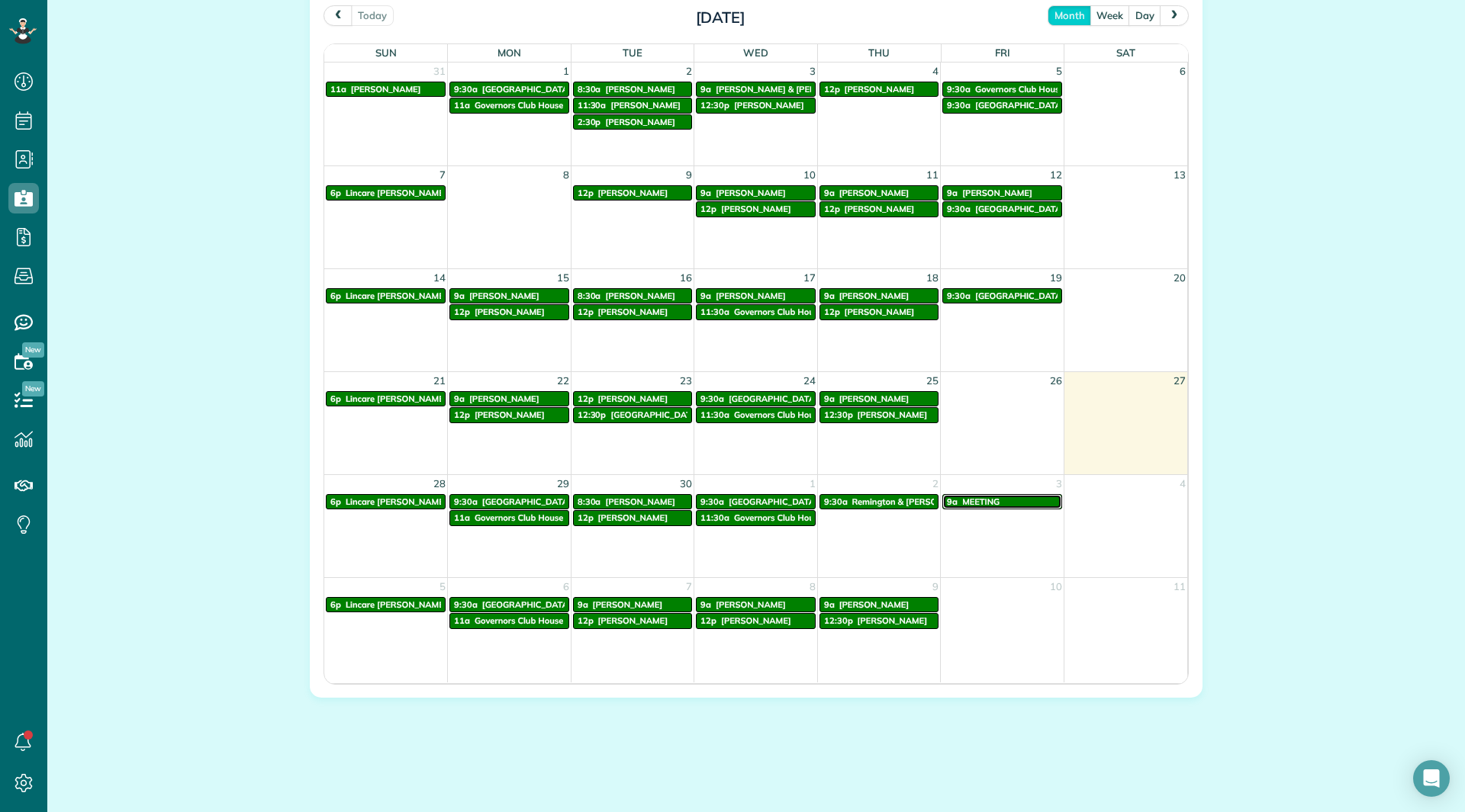
click at [978, 495] on link "9a MEETING" at bounding box center [1002, 501] width 120 height 15
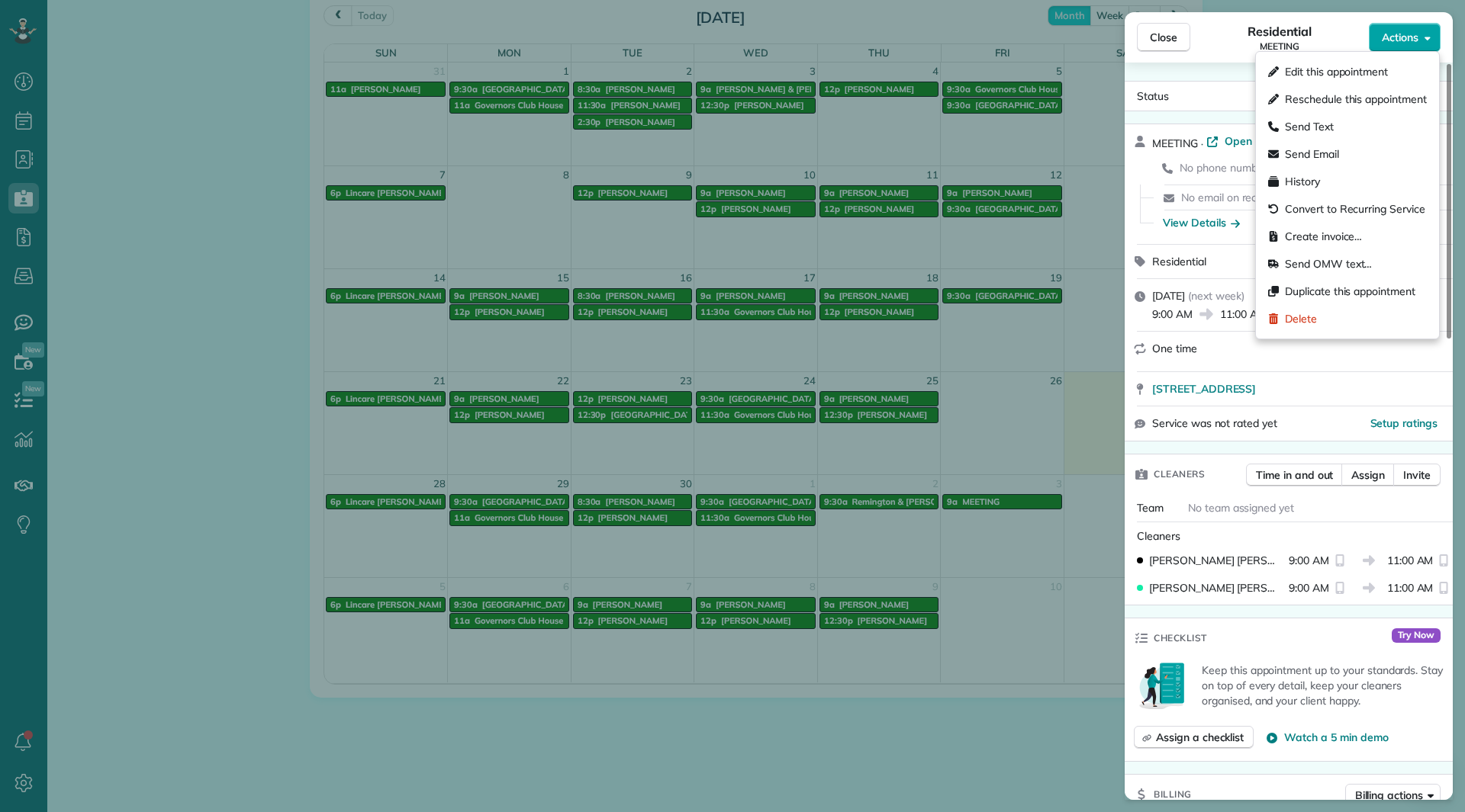
click at [1393, 40] on span "Actions" at bounding box center [1399, 37] width 36 height 15
click at [1342, 78] on span "Edit this appointment" at bounding box center [1355, 71] width 142 height 15
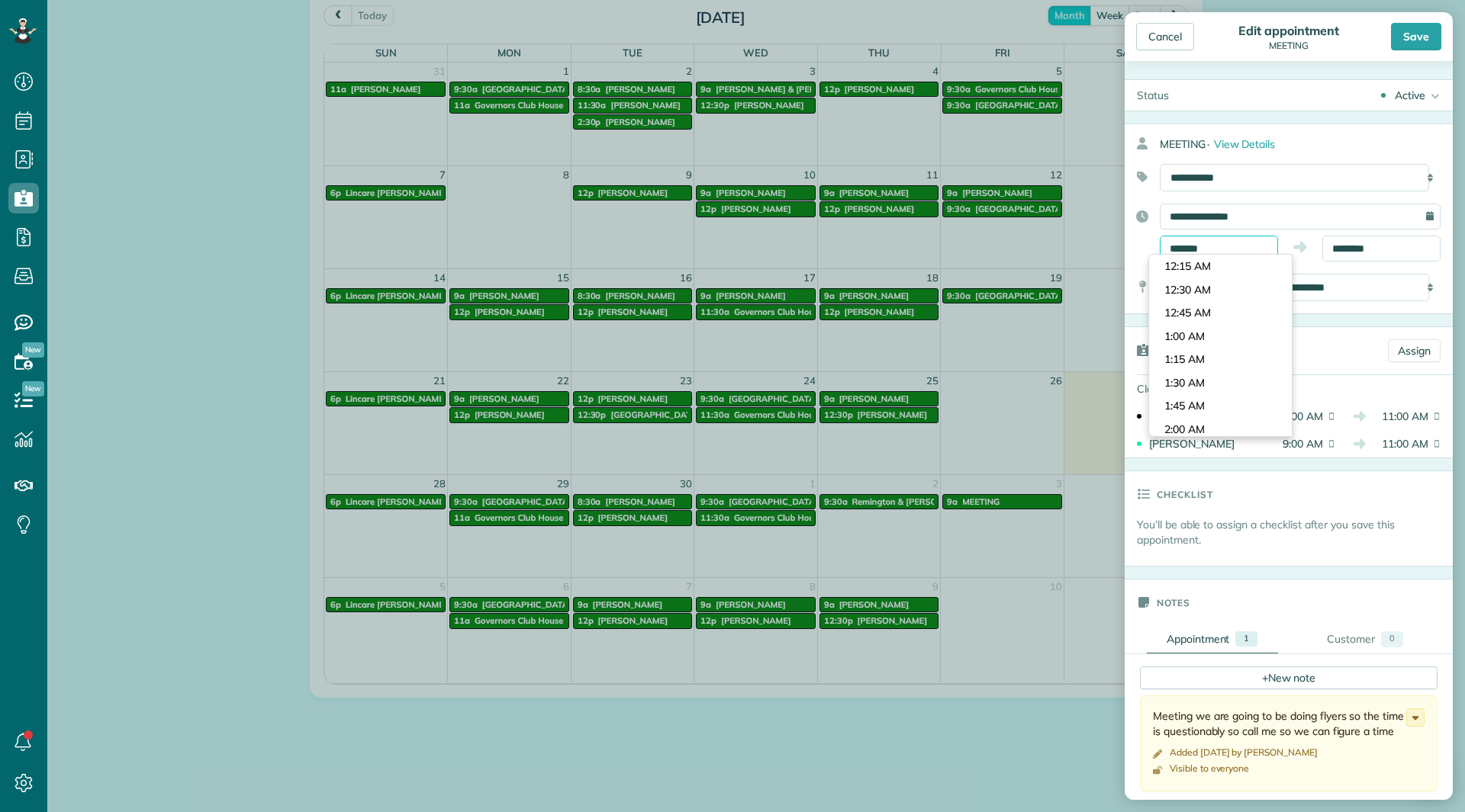
click at [1233, 248] on input "*******" at bounding box center [1219, 248] width 118 height 26
type input "********"
click at [1208, 416] on body "Dashboard Scheduling Calendar View List View Dispatch View - Weekly scheduling …" at bounding box center [732, 406] width 1465 height 812
click at [1363, 235] on div "**********" at bounding box center [1289, 233] width 328 height 58
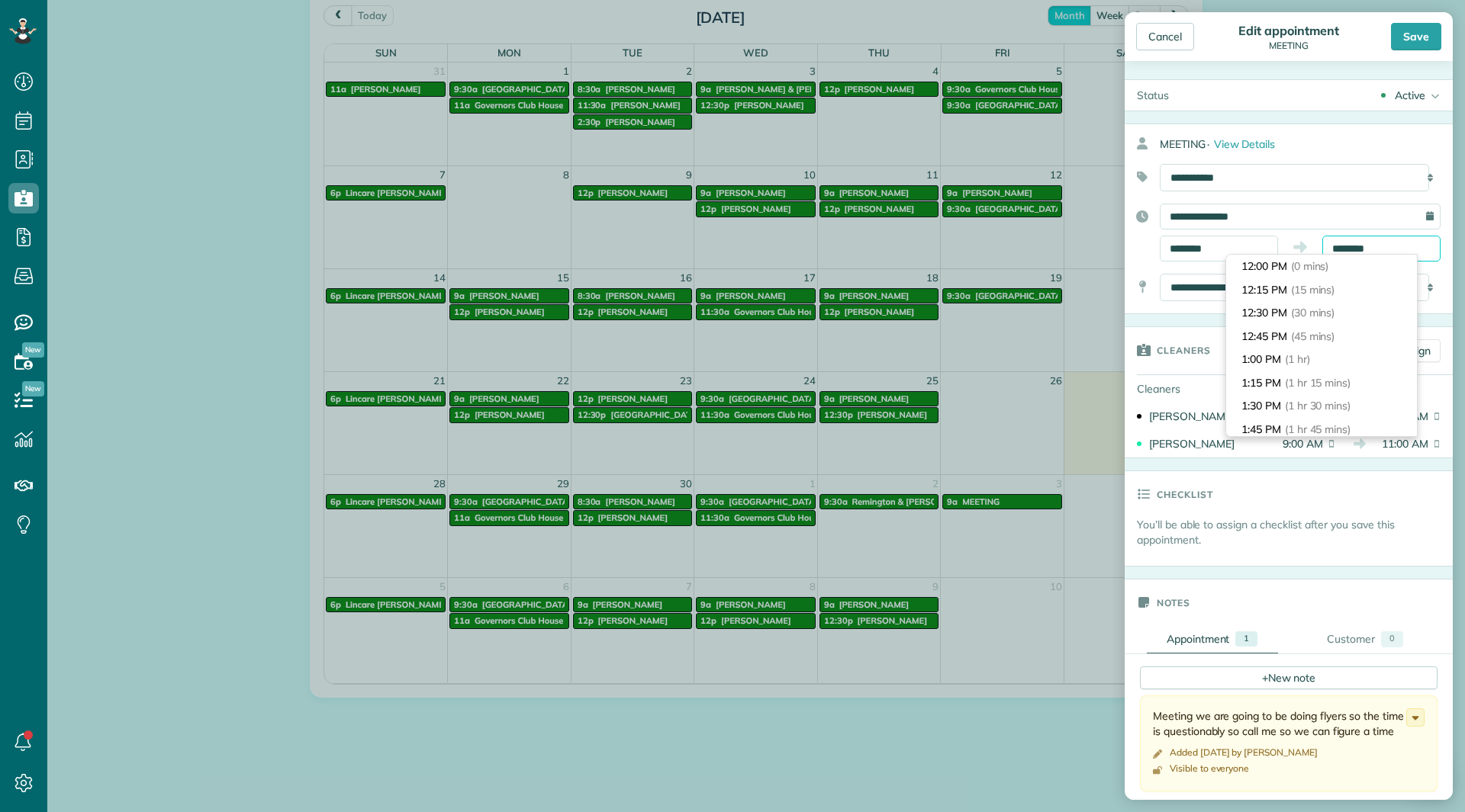
click at [1362, 241] on input "********" at bounding box center [1382, 248] width 118 height 26
type input "*******"
click at [1283, 374] on li "2:00 PM (2 hrs)" at bounding box center [1322, 376] width 191 height 23
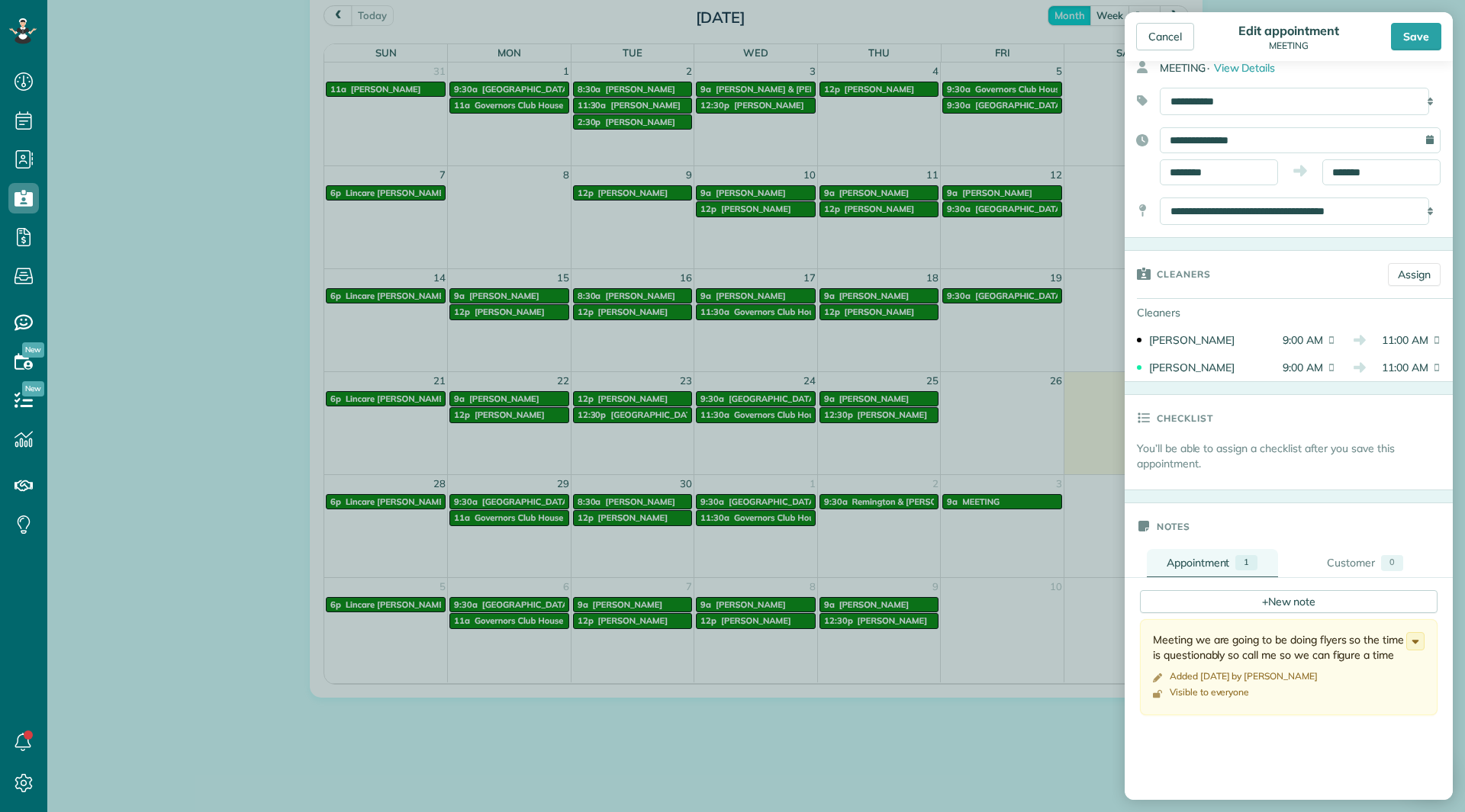
click at [1213, 564] on div "Appointment" at bounding box center [1198, 563] width 63 height 15
click at [1415, 43] on div "Save" at bounding box center [1416, 36] width 50 height 27
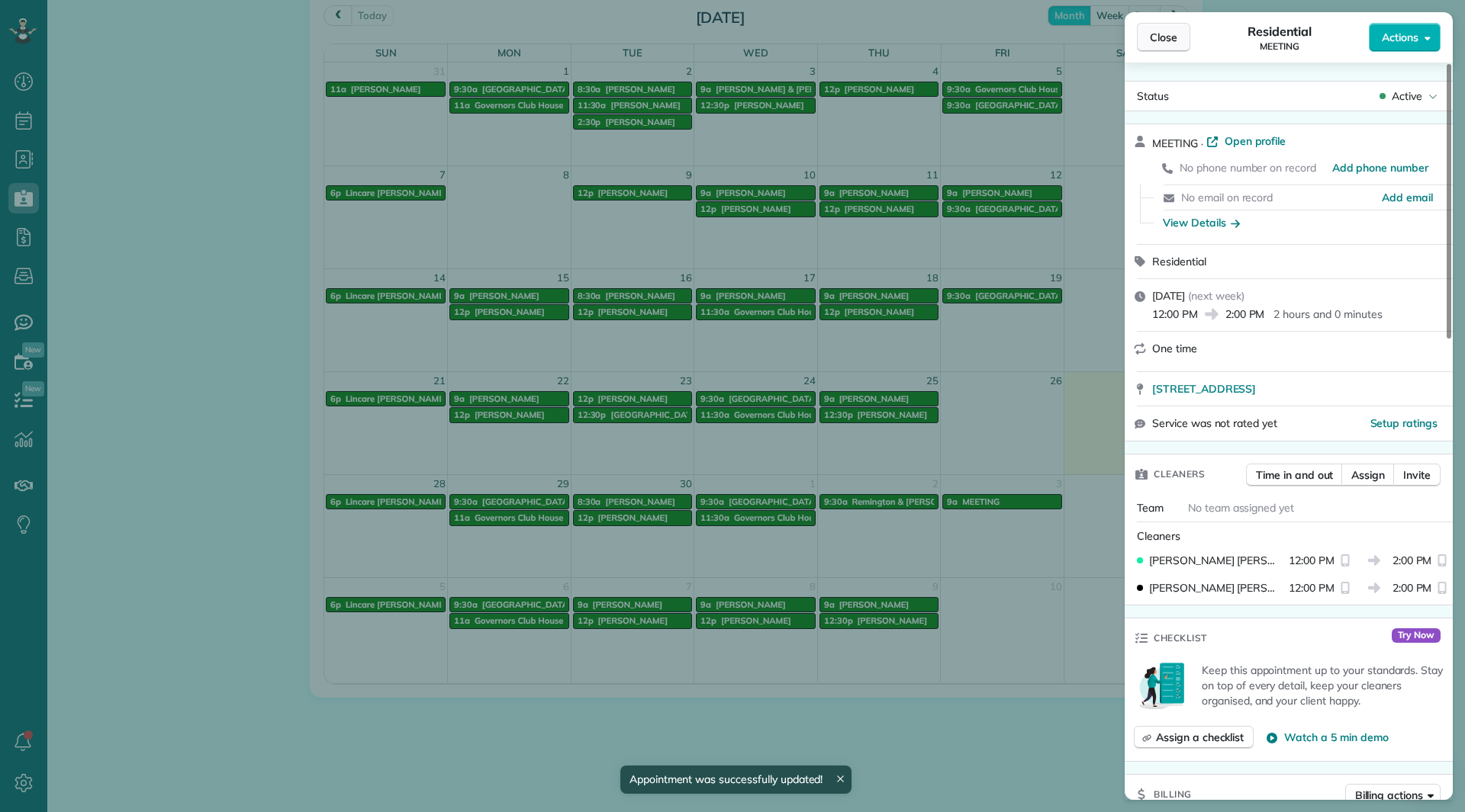
click at [1171, 28] on button "Close" at bounding box center [1163, 37] width 53 height 29
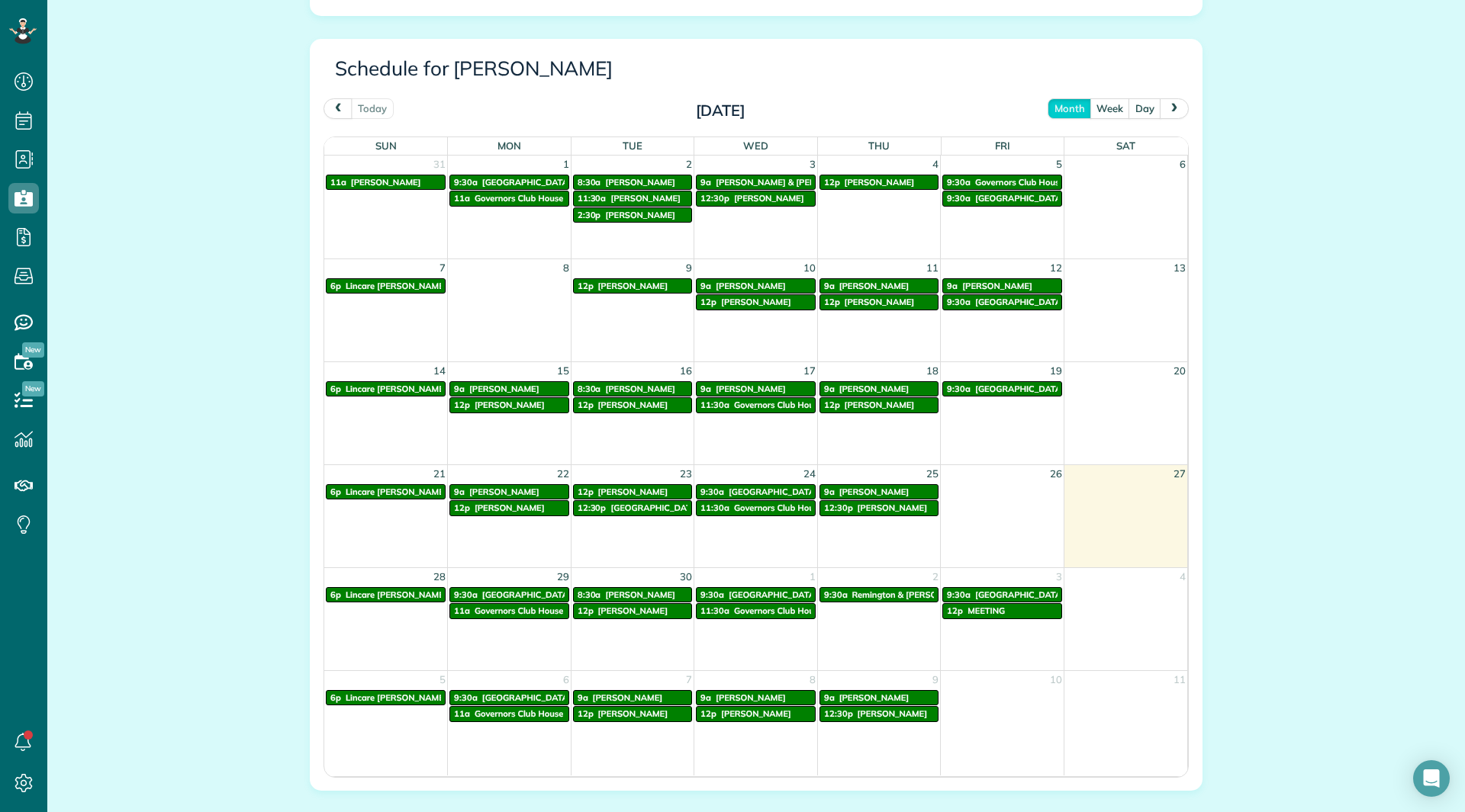
scroll to position [763, 0]
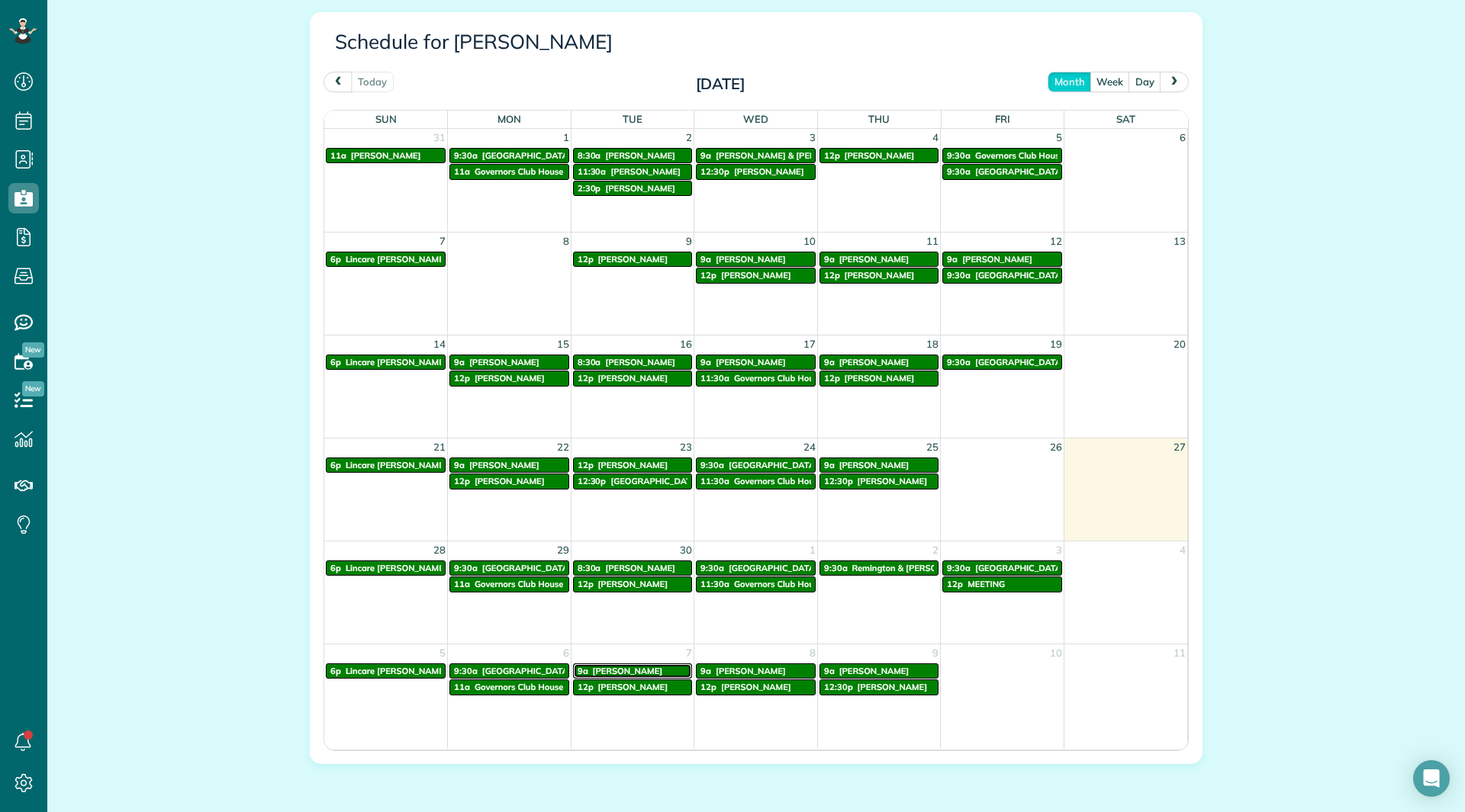
click at [621, 666] on span "[PERSON_NAME]" at bounding box center [628, 670] width 70 height 11
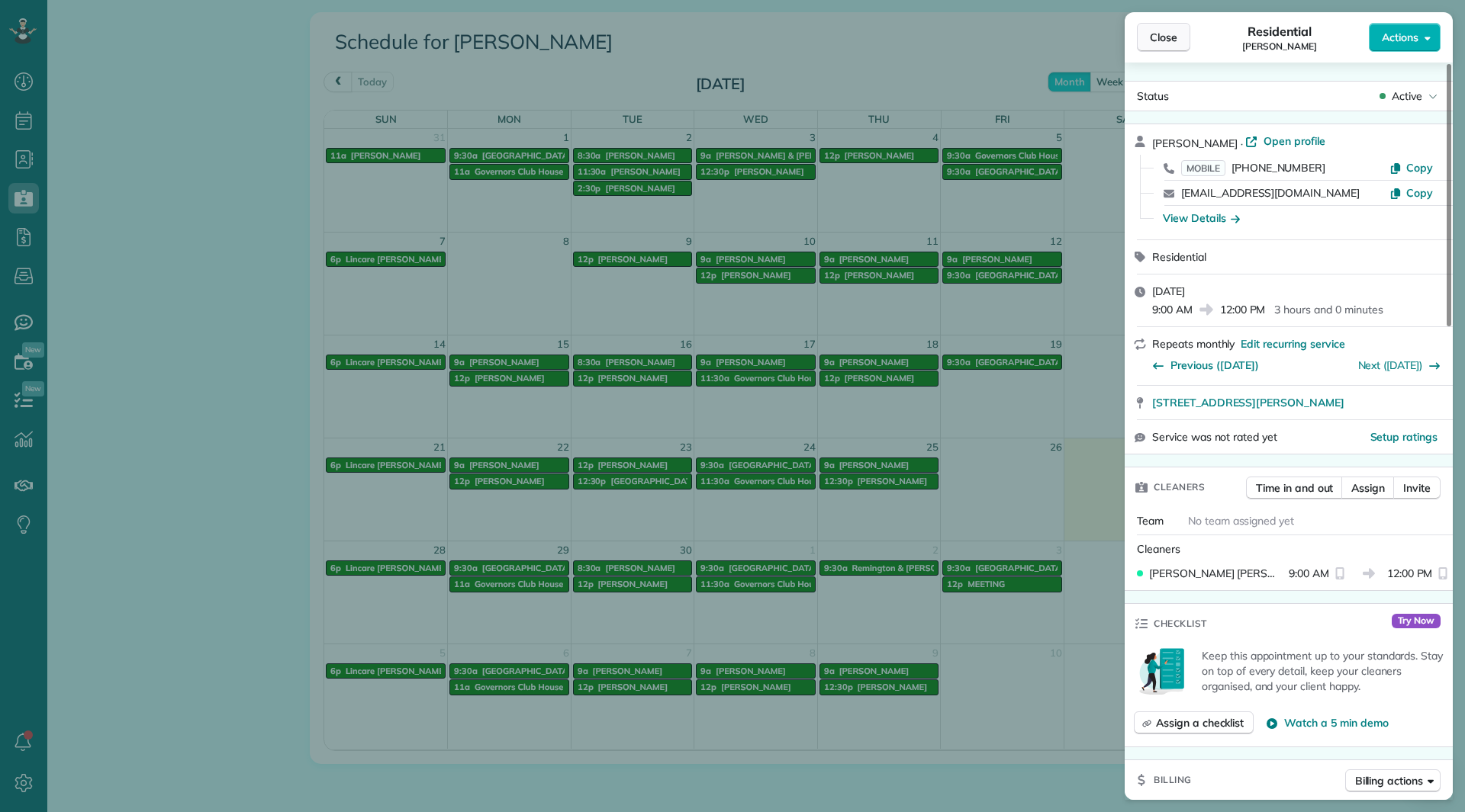
click at [1147, 39] on button "Close" at bounding box center [1163, 37] width 53 height 29
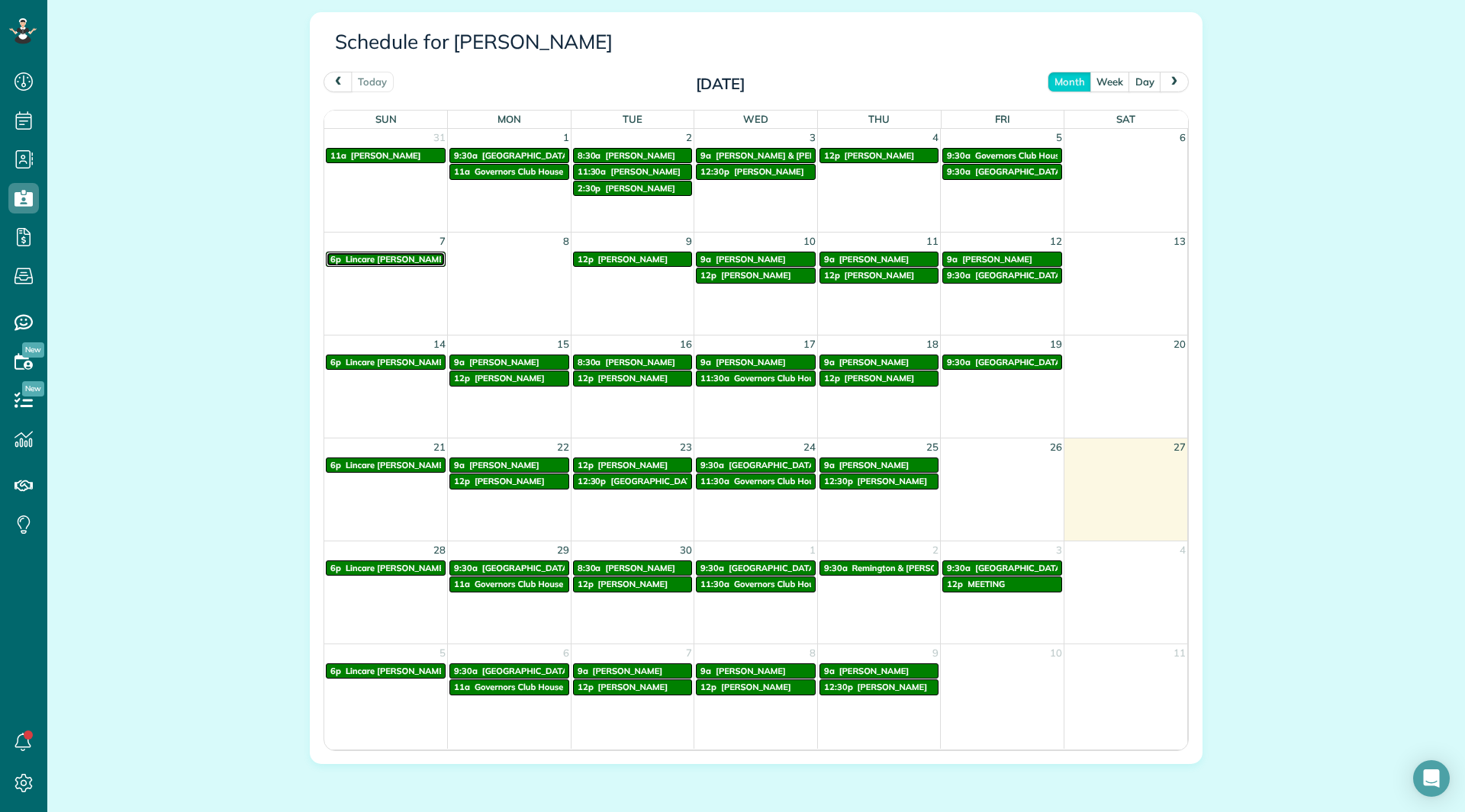
click at [354, 266] on link "6p Lincare [PERSON_NAME] Locartion" at bounding box center [386, 259] width 120 height 15
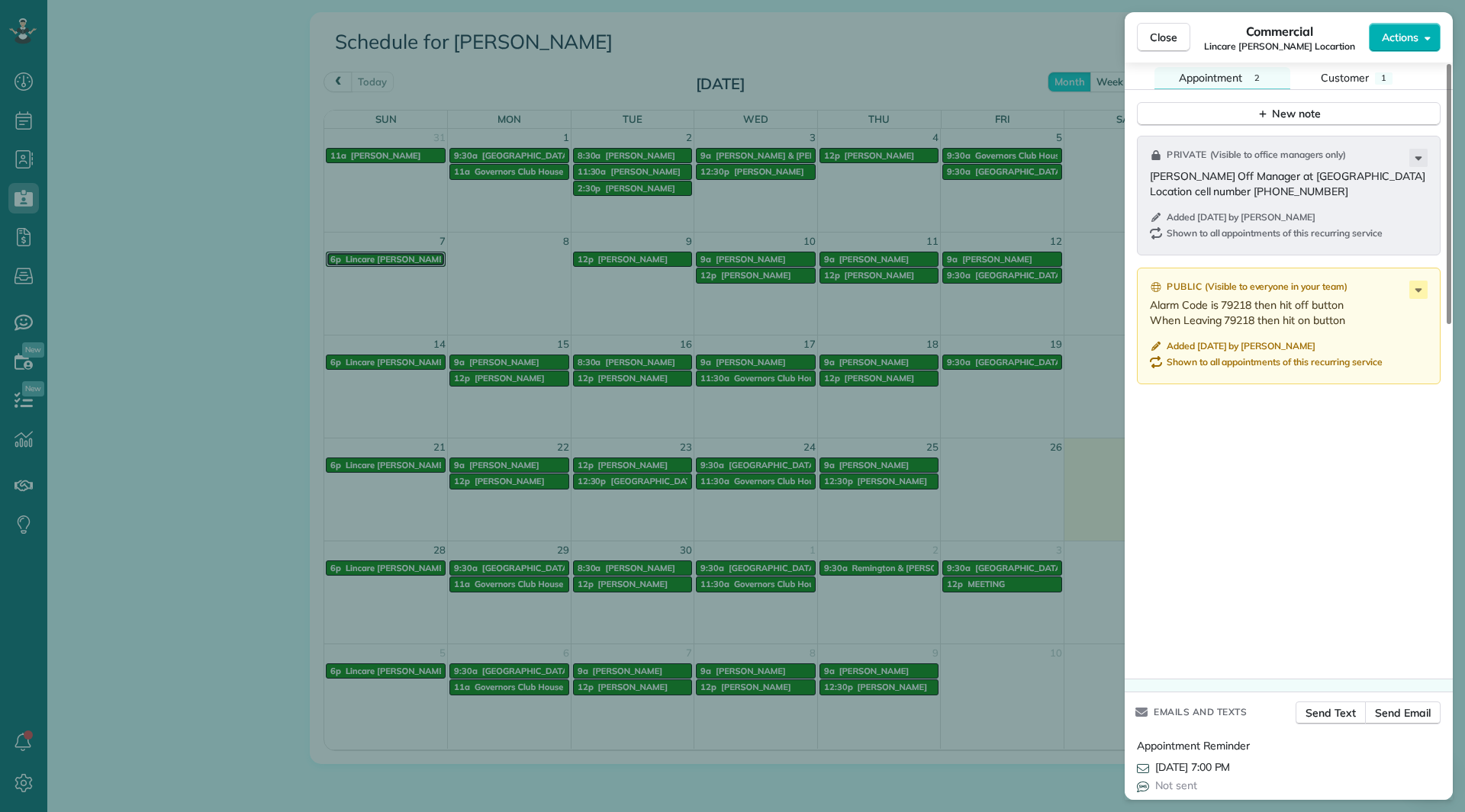
scroll to position [988, 0]
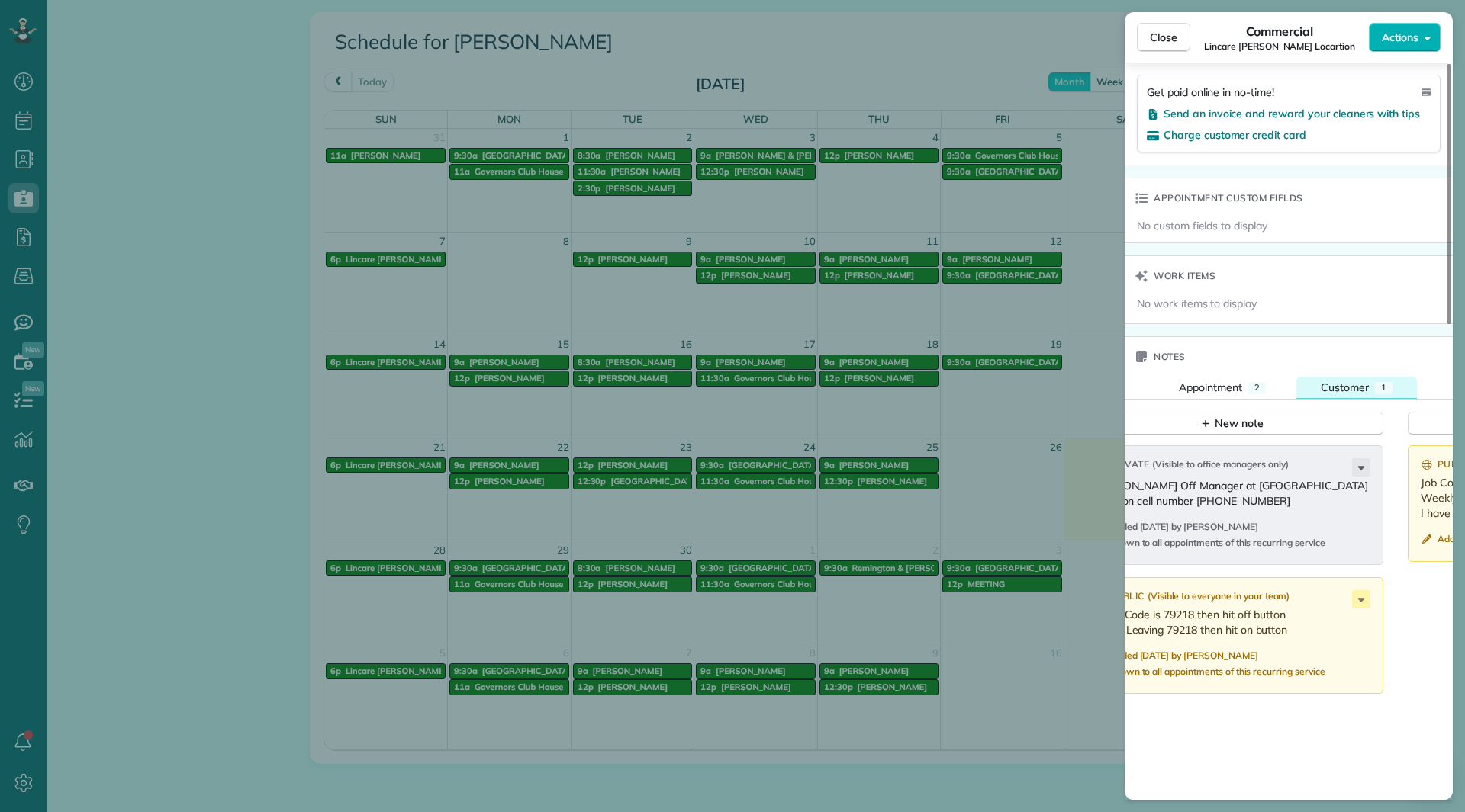
click at [1376, 383] on div "1" at bounding box center [1384, 388] width 18 height 12
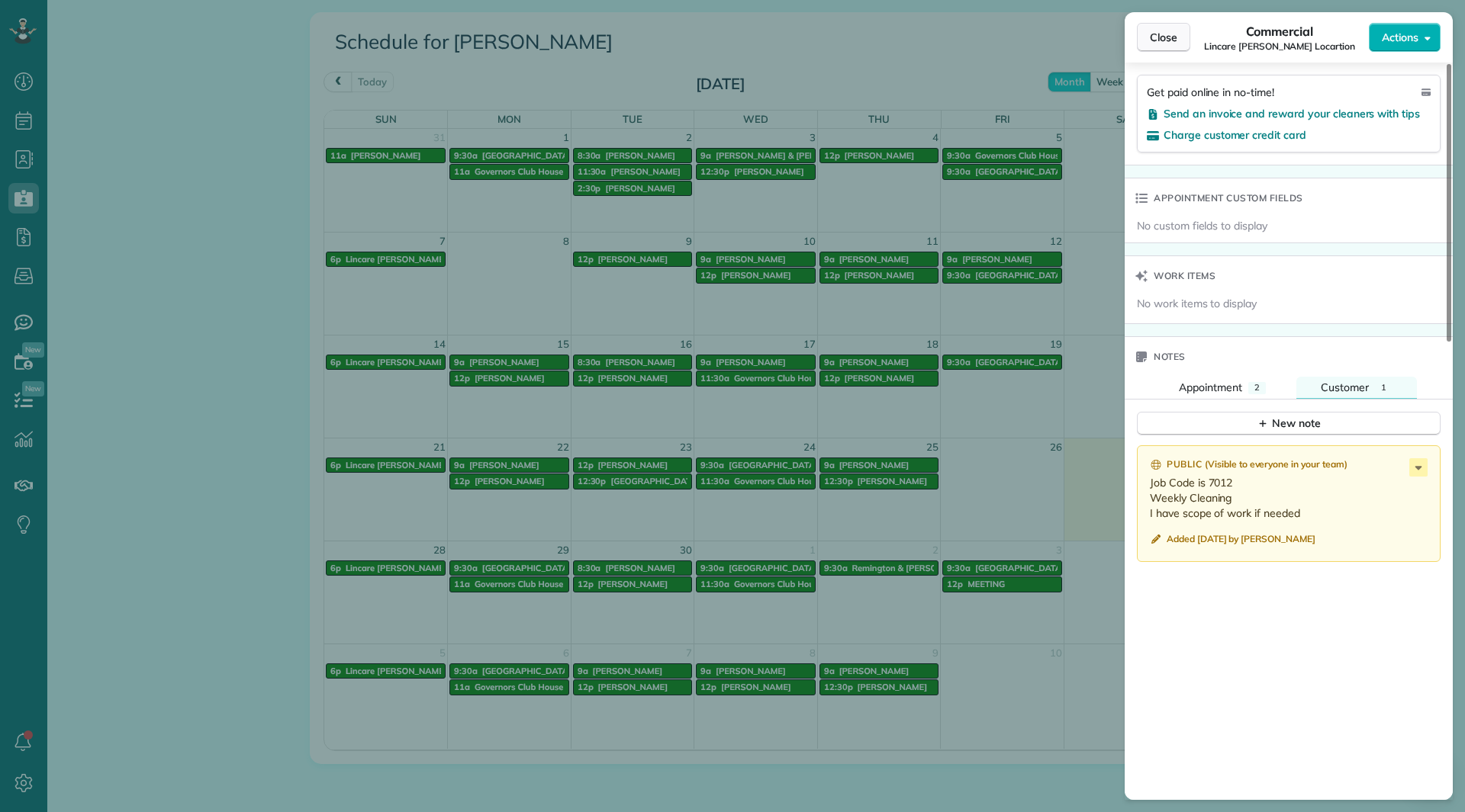
click at [1153, 45] on button "Close" at bounding box center [1163, 37] width 53 height 29
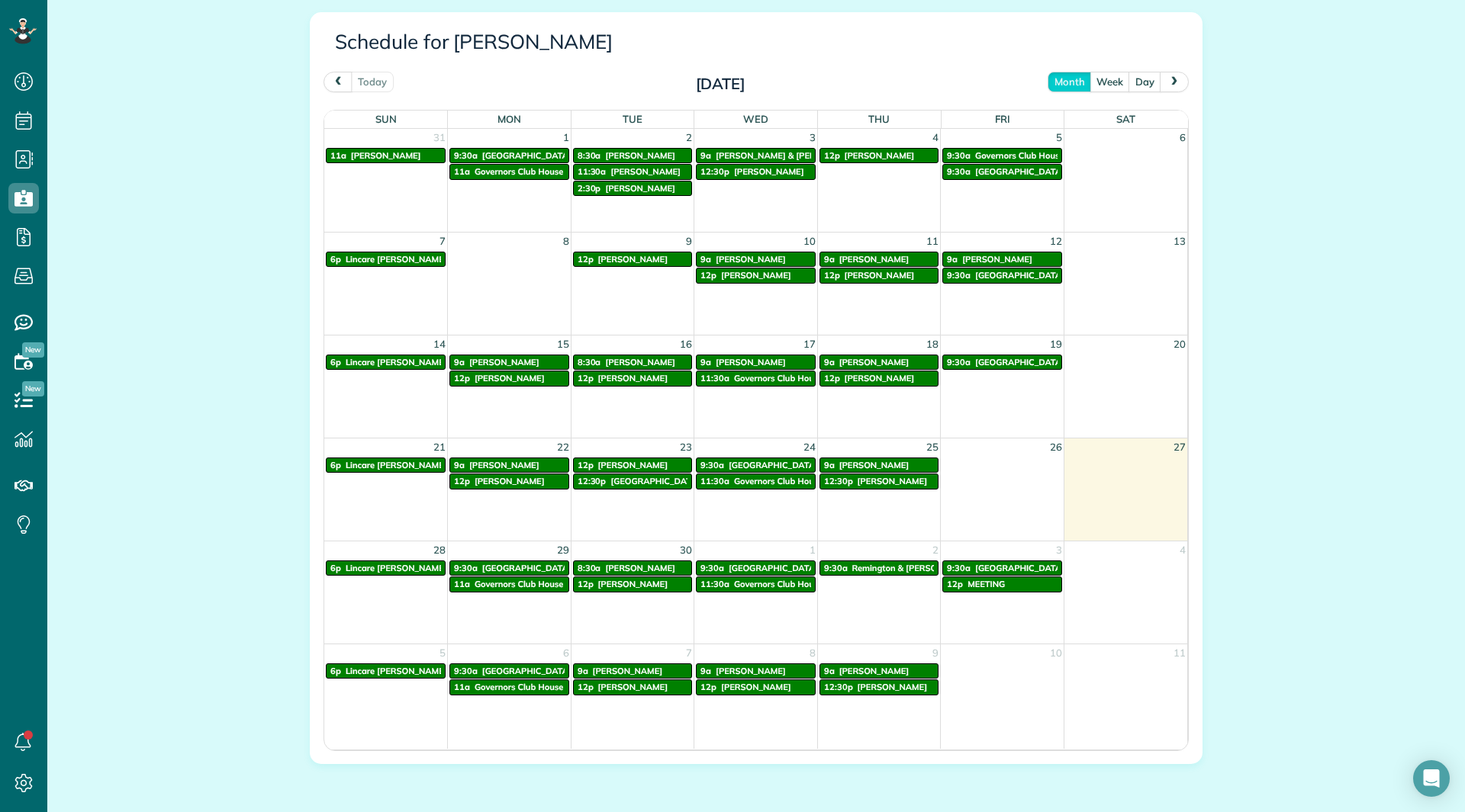
click at [155, 196] on div "All Cleaners Actions Edit Resend login info Inactivate Replace Andrea Cole Dele…" at bounding box center [756, 74] width 1417 height 1608
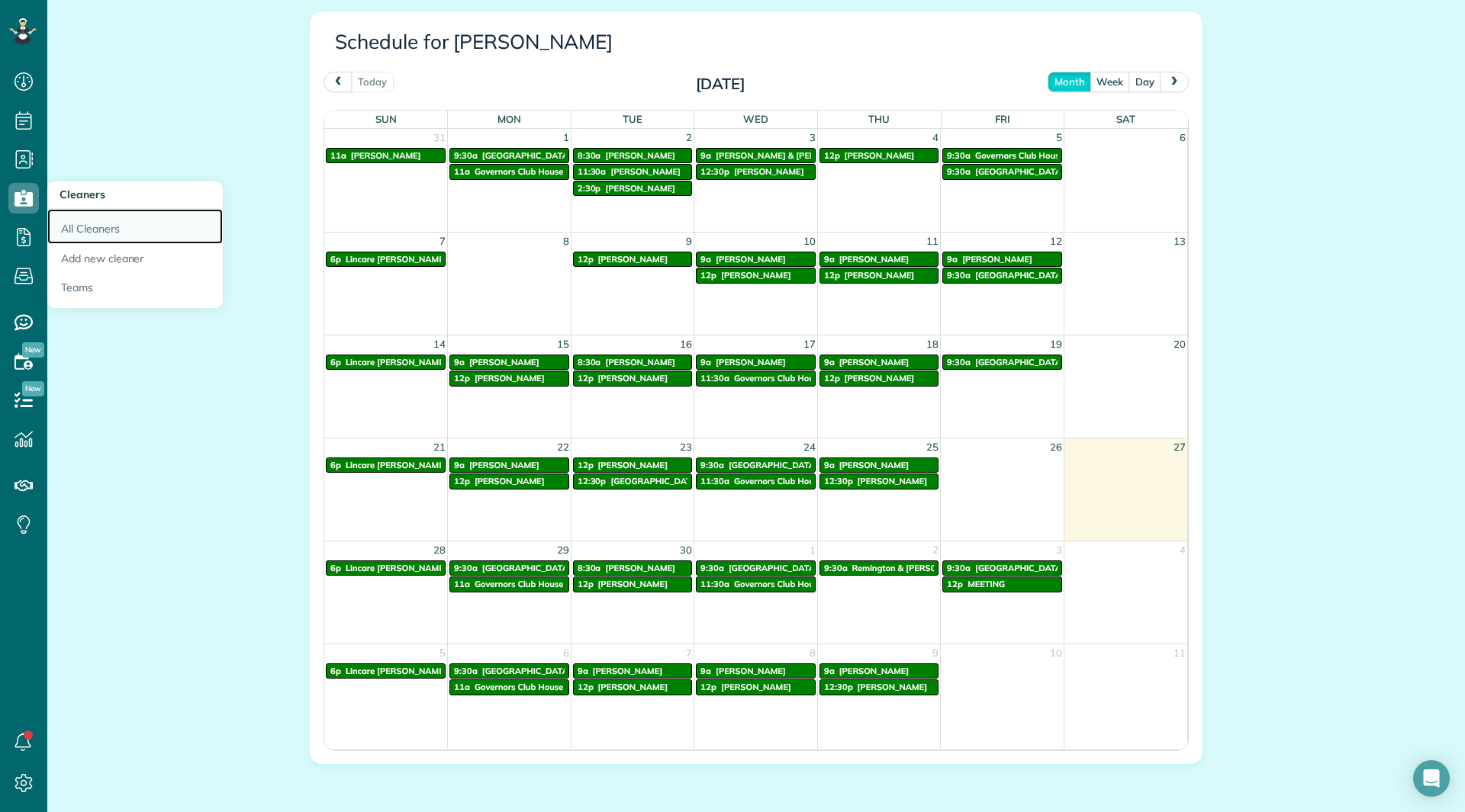
click at [67, 218] on link "All Cleaners" at bounding box center [134, 226] width 176 height 35
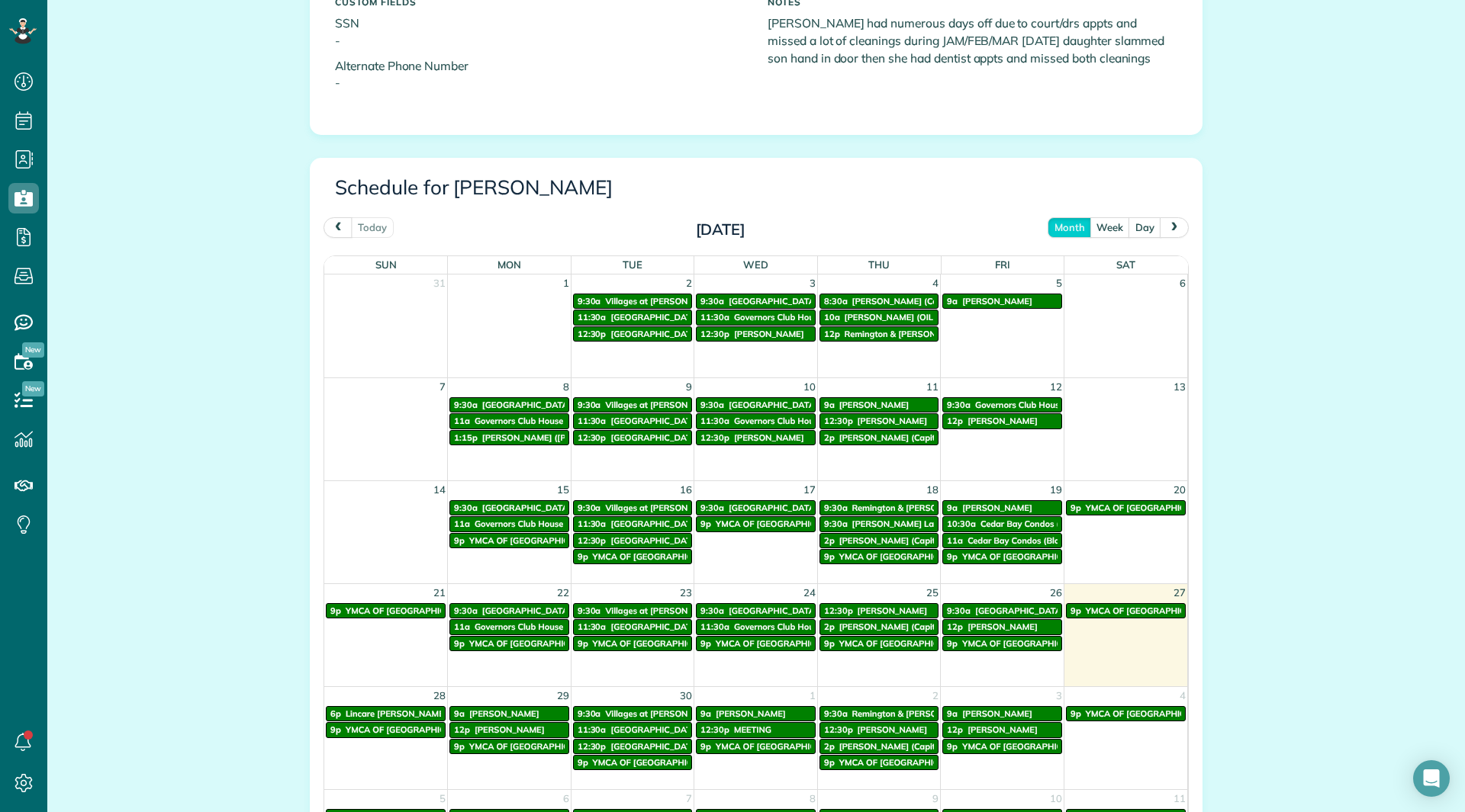
scroll to position [829, 0]
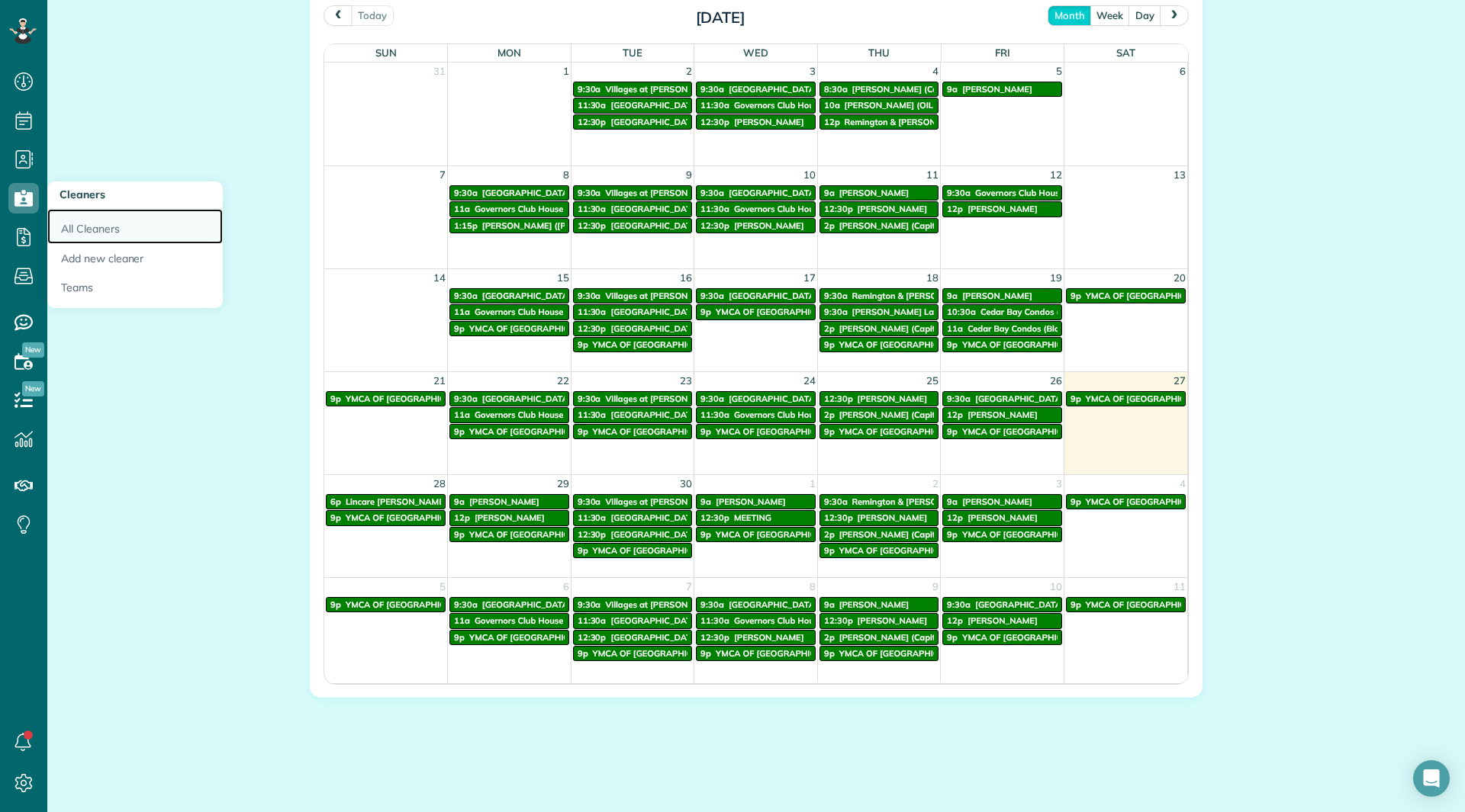
click at [67, 224] on link "All Cleaners" at bounding box center [134, 226] width 176 height 35
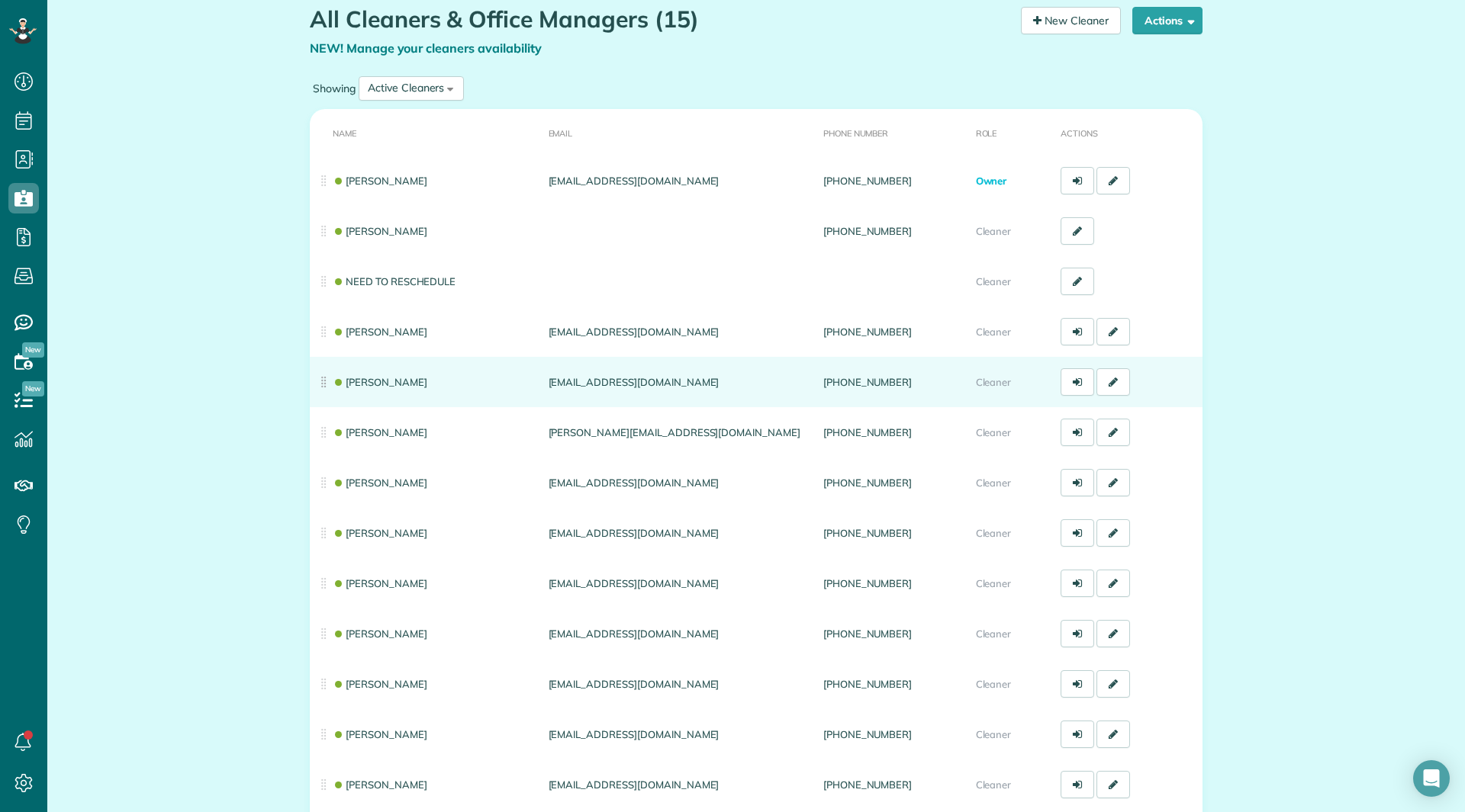
scroll to position [76, 0]
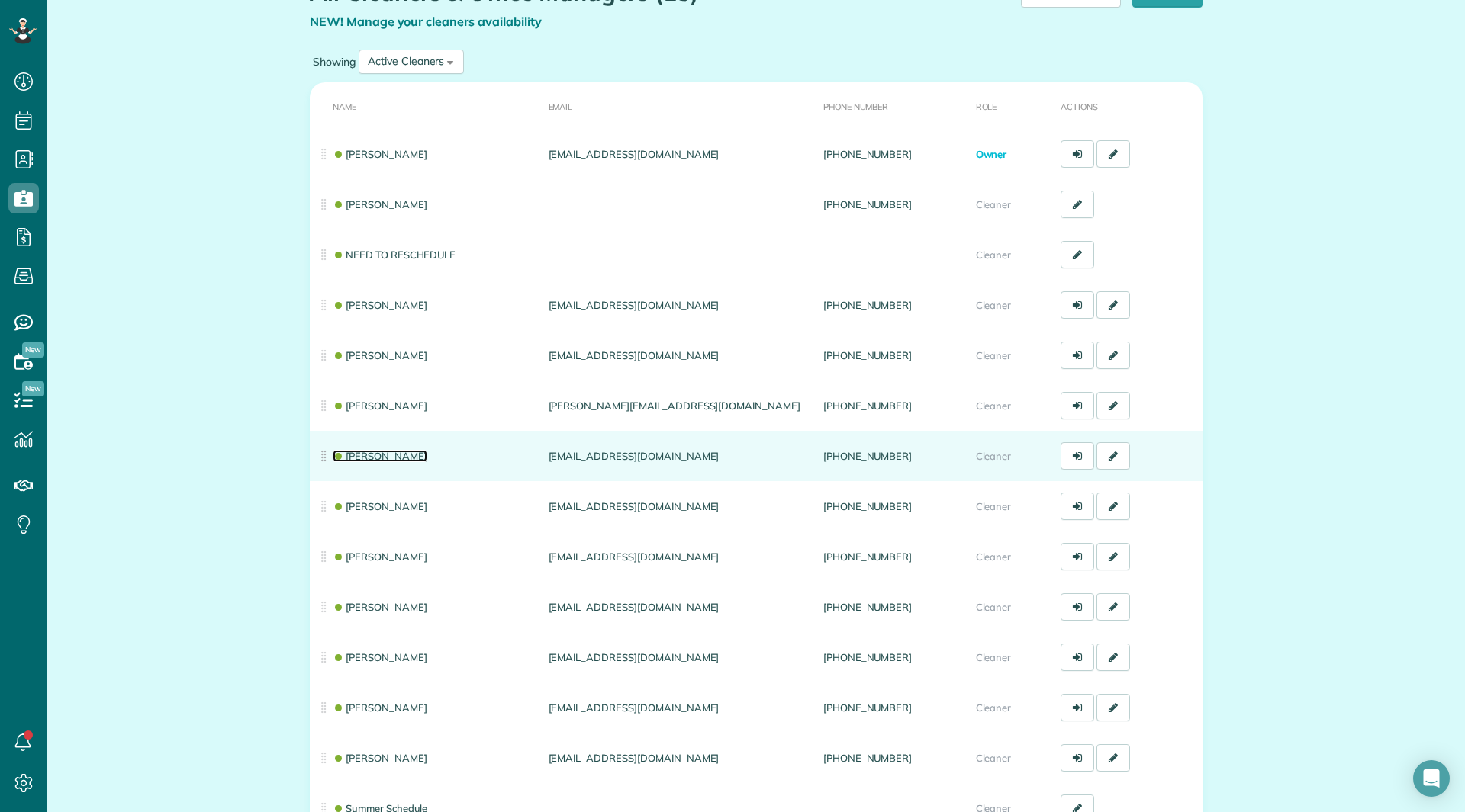
click at [392, 459] on link "[PERSON_NAME]" at bounding box center [379, 455] width 95 height 12
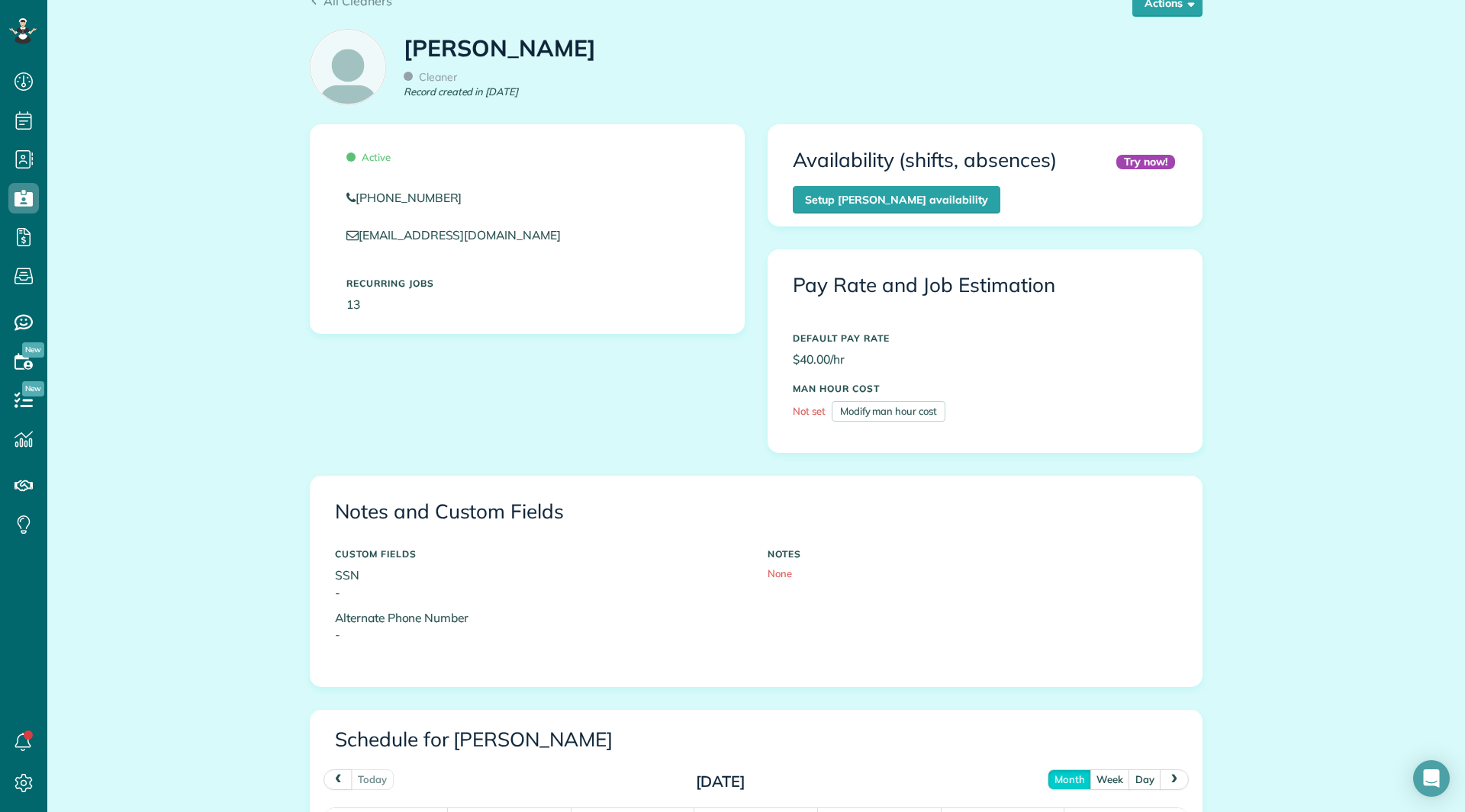
scroll to position [153, 0]
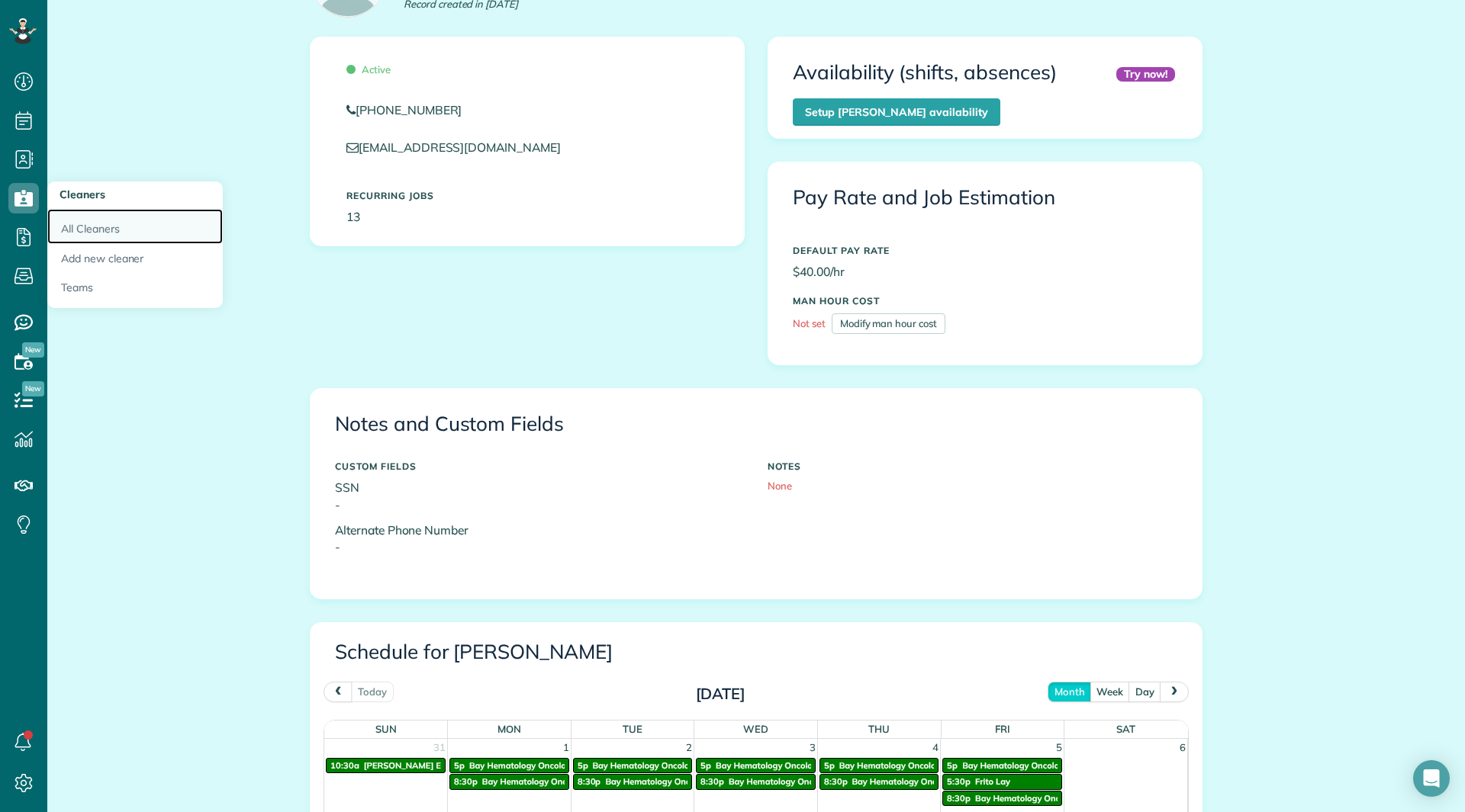
click at [75, 216] on link "All Cleaners" at bounding box center [134, 226] width 176 height 35
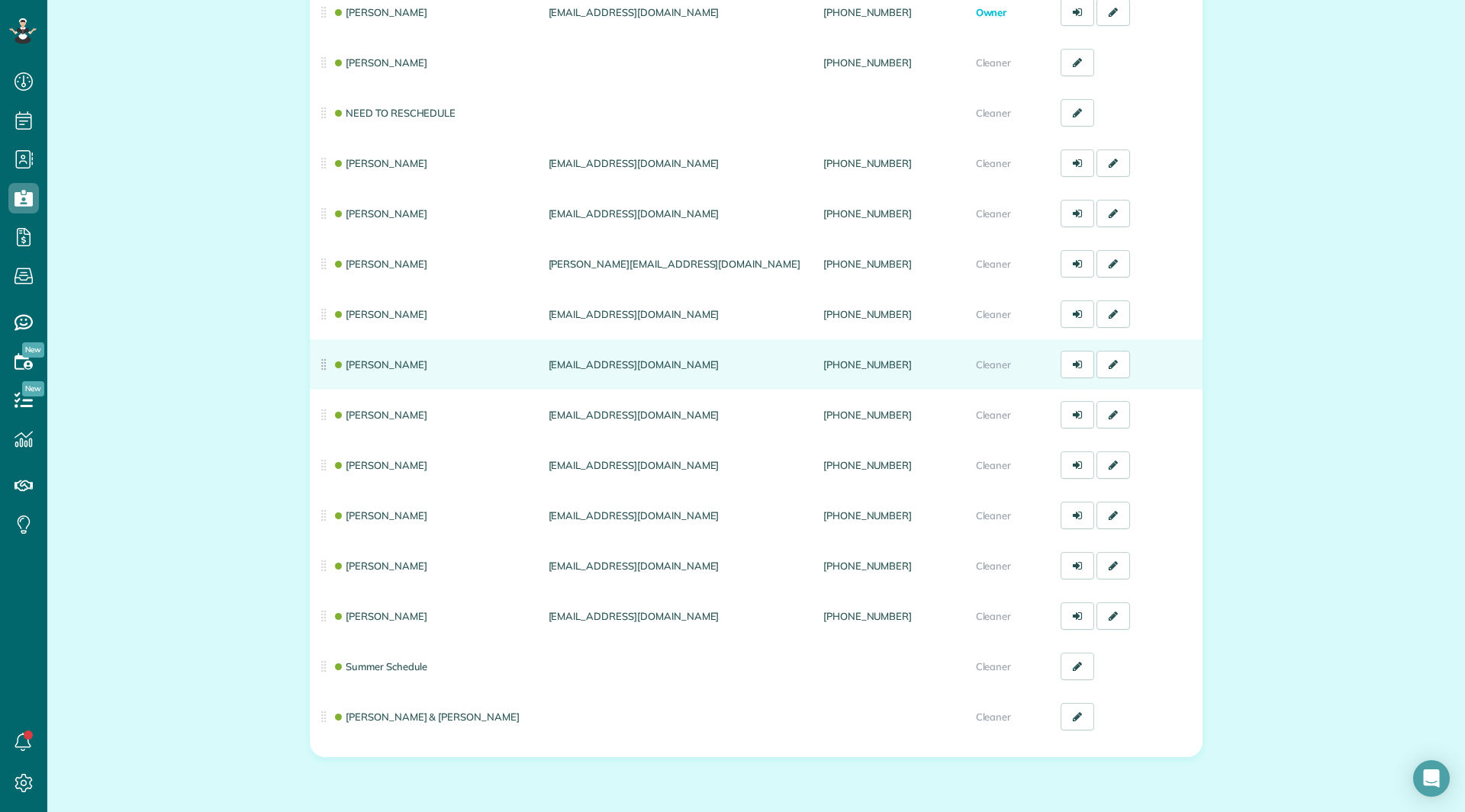
scroll to position [229, 0]
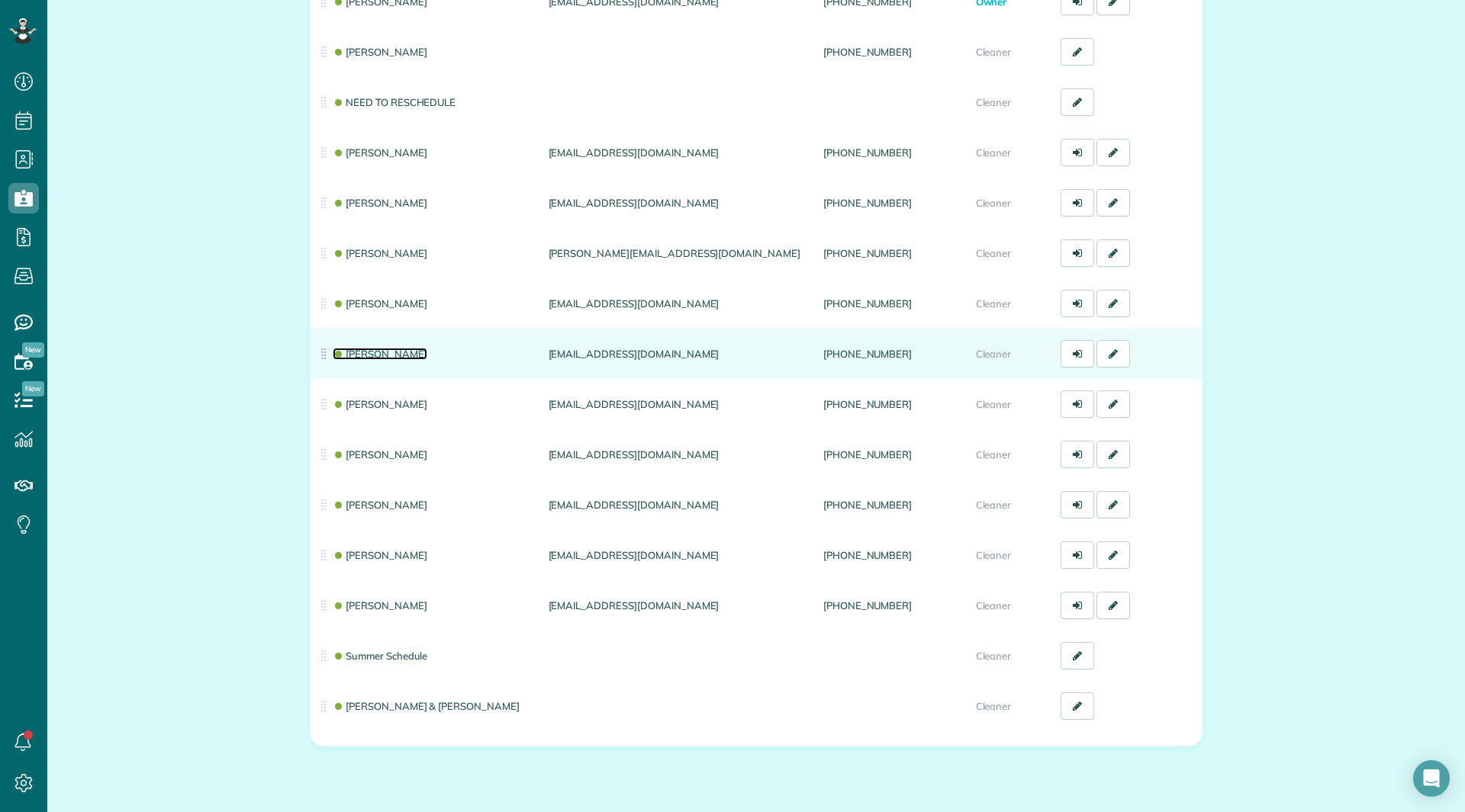
click at [399, 356] on link "[PERSON_NAME]" at bounding box center [379, 353] width 95 height 12
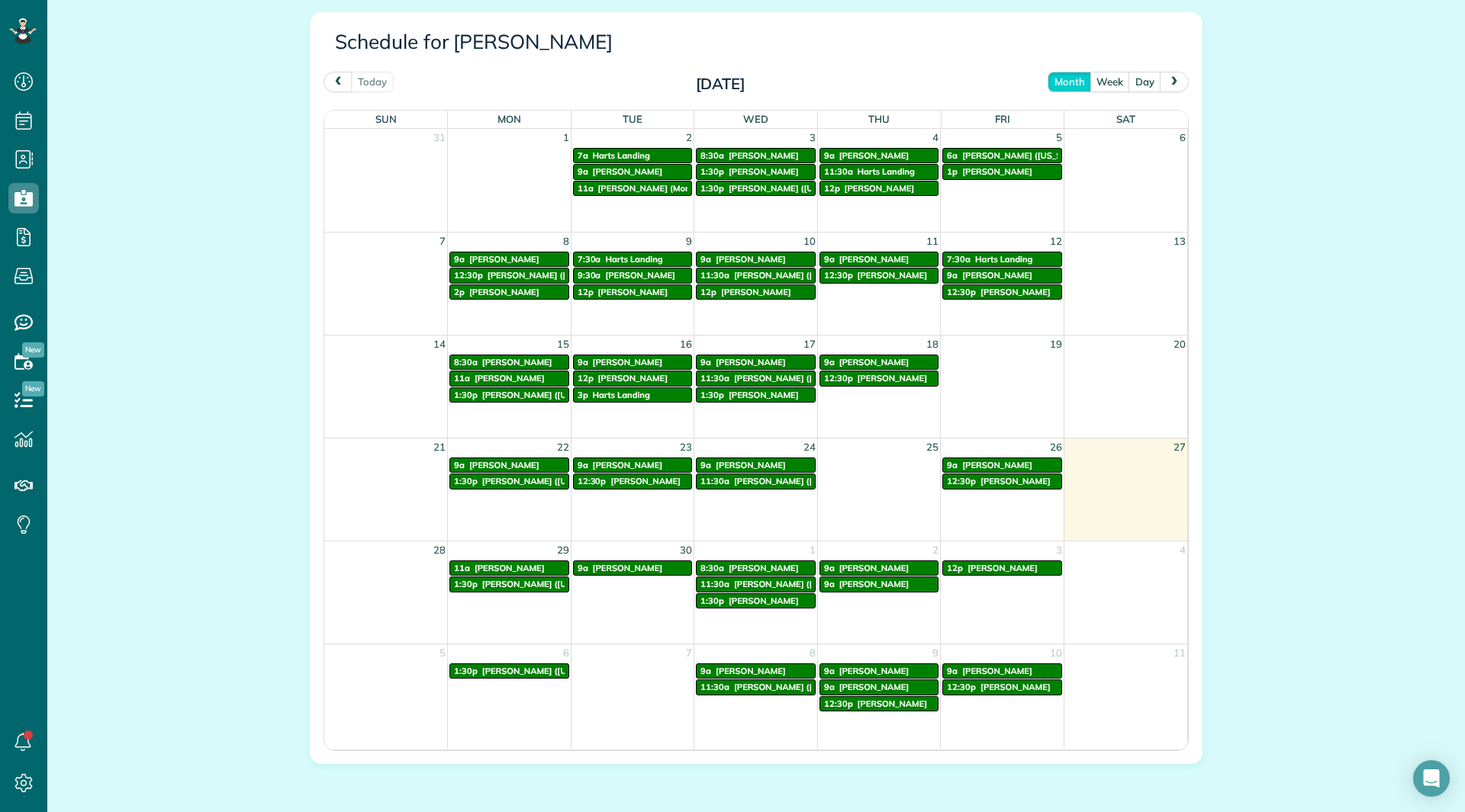
scroll to position [829, 0]
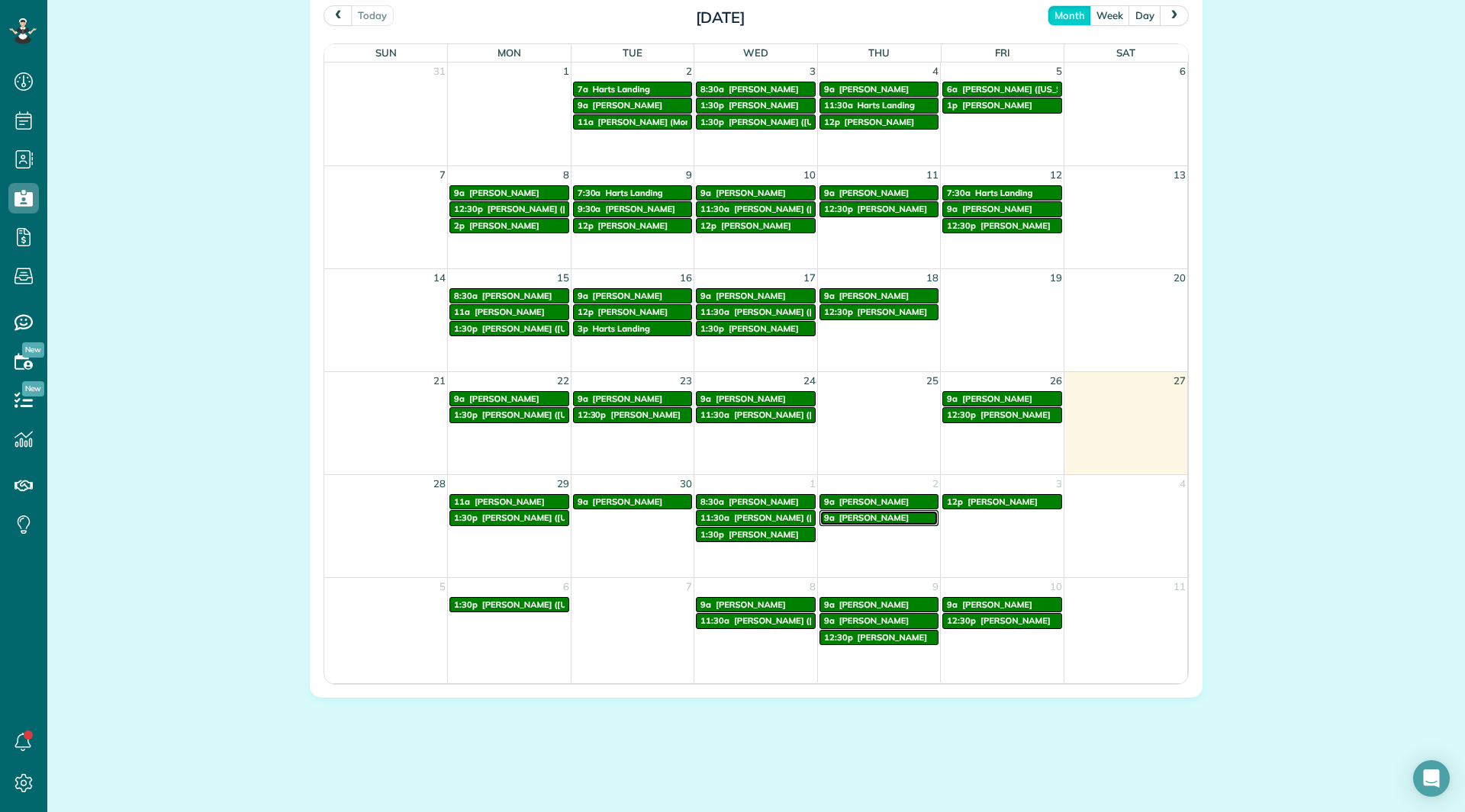
click at [857, 518] on span "[PERSON_NAME]" at bounding box center [874, 518] width 70 height 11
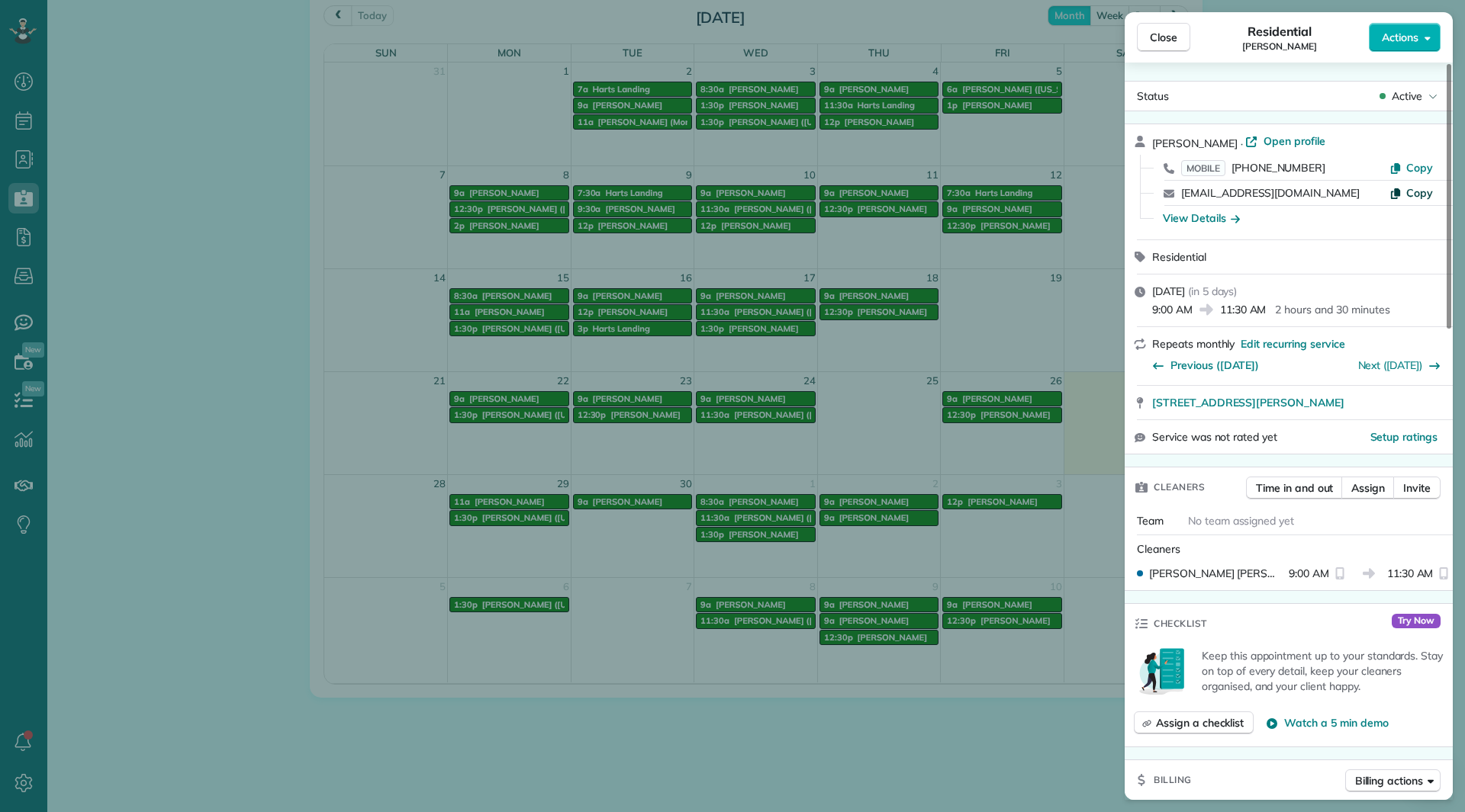
click at [1416, 185] on button "Copy" at bounding box center [1412, 192] width 44 height 15
click at [1154, 36] on span "Close" at bounding box center [1163, 37] width 28 height 15
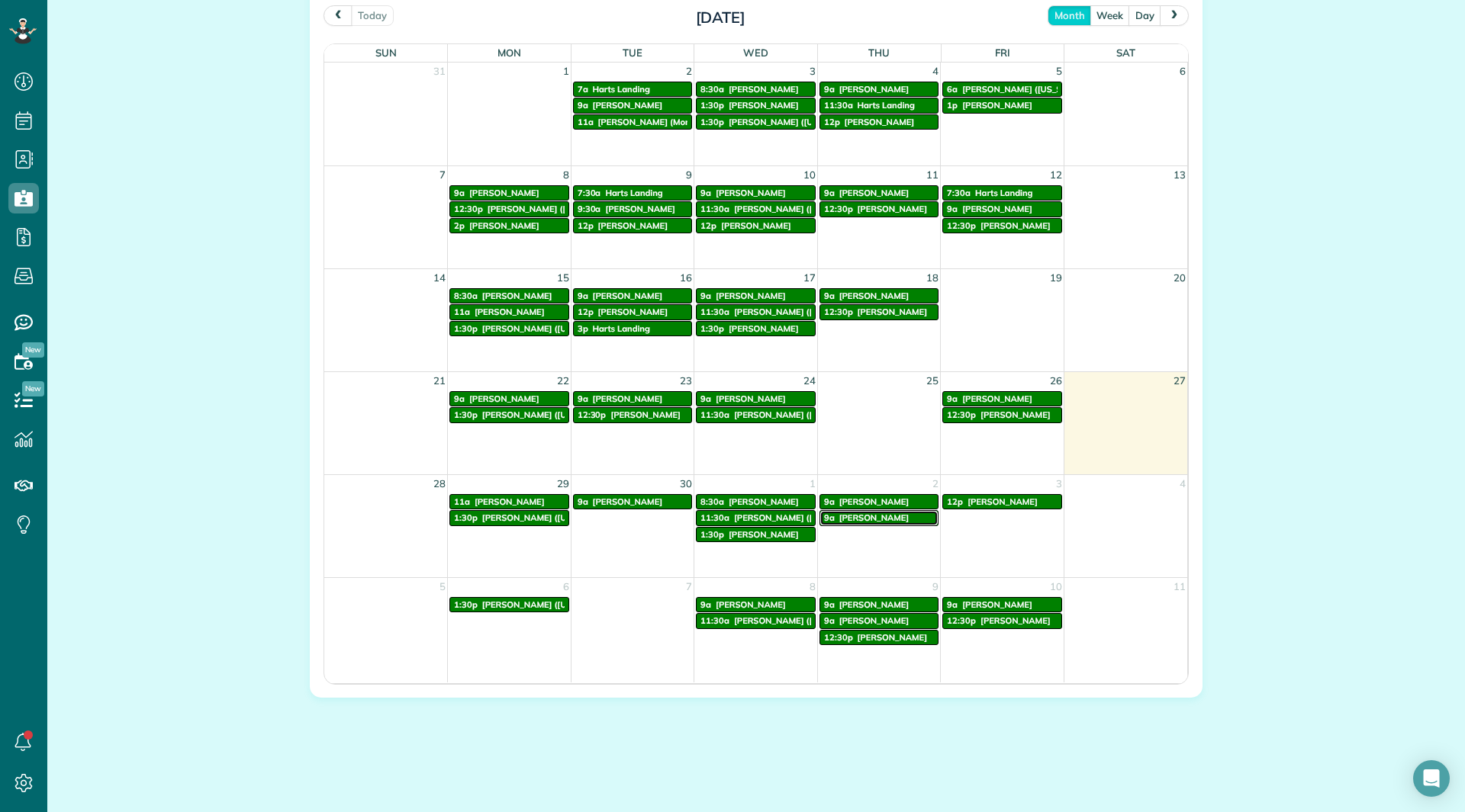
click at [854, 518] on span "[PERSON_NAME]" at bounding box center [874, 518] width 70 height 11
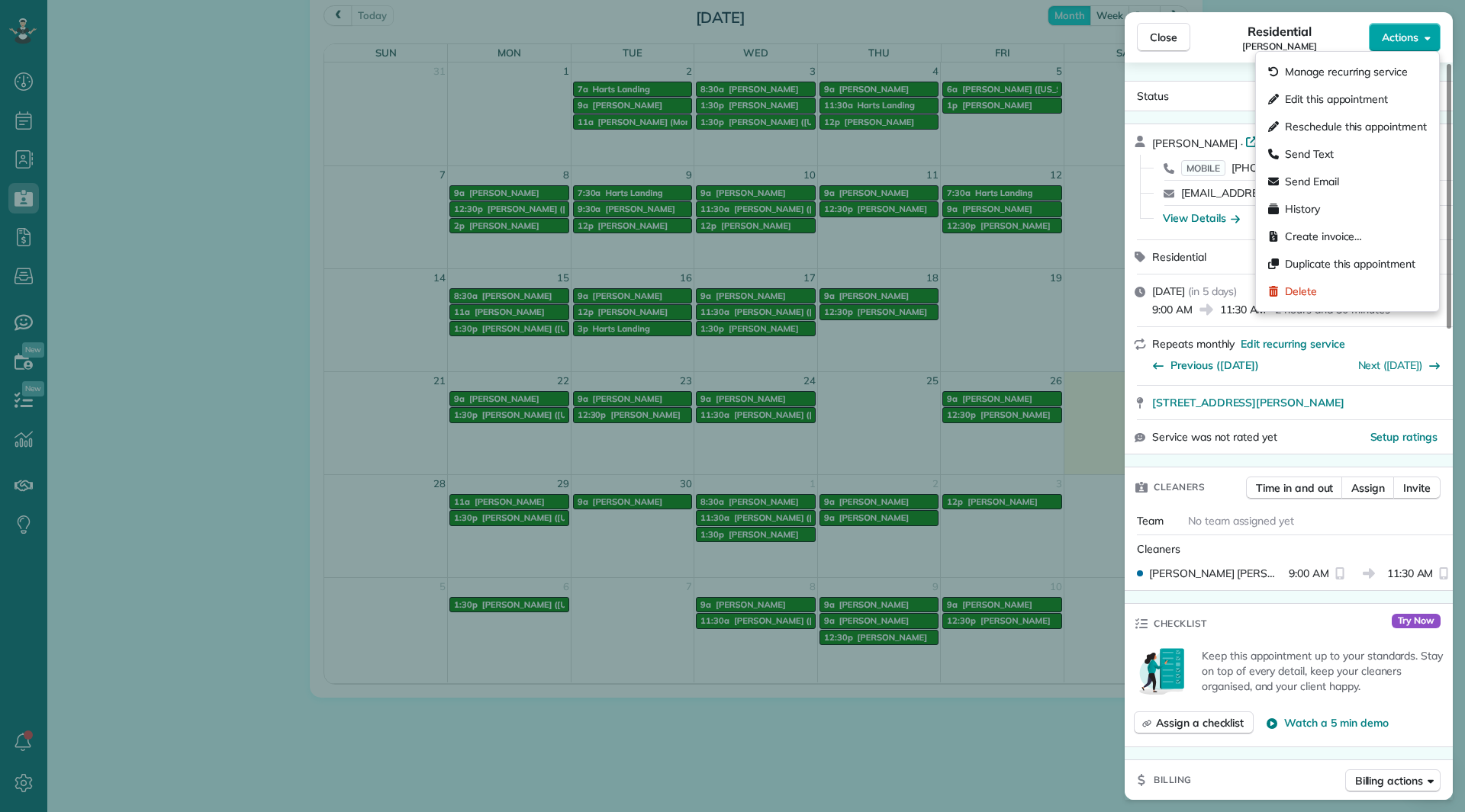
click at [1393, 43] on span "Actions" at bounding box center [1399, 37] width 36 height 15
click at [1383, 89] on div "Edit this appointment" at bounding box center [1347, 99] width 171 height 27
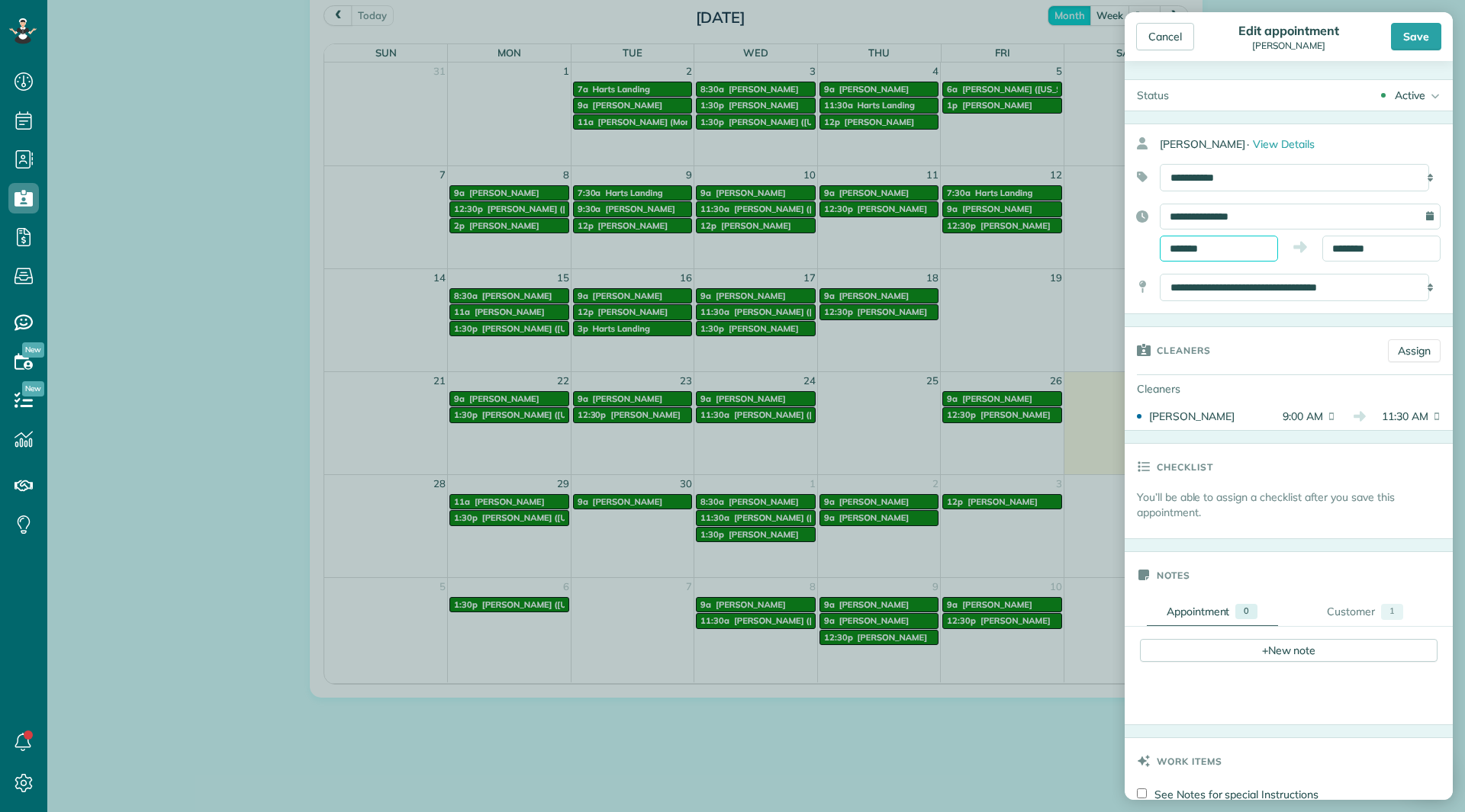
click at [1246, 256] on body "Dashboard Scheduling Calendar View List View Dispatch View - Weekly scheduling …" at bounding box center [732, 406] width 1465 height 812
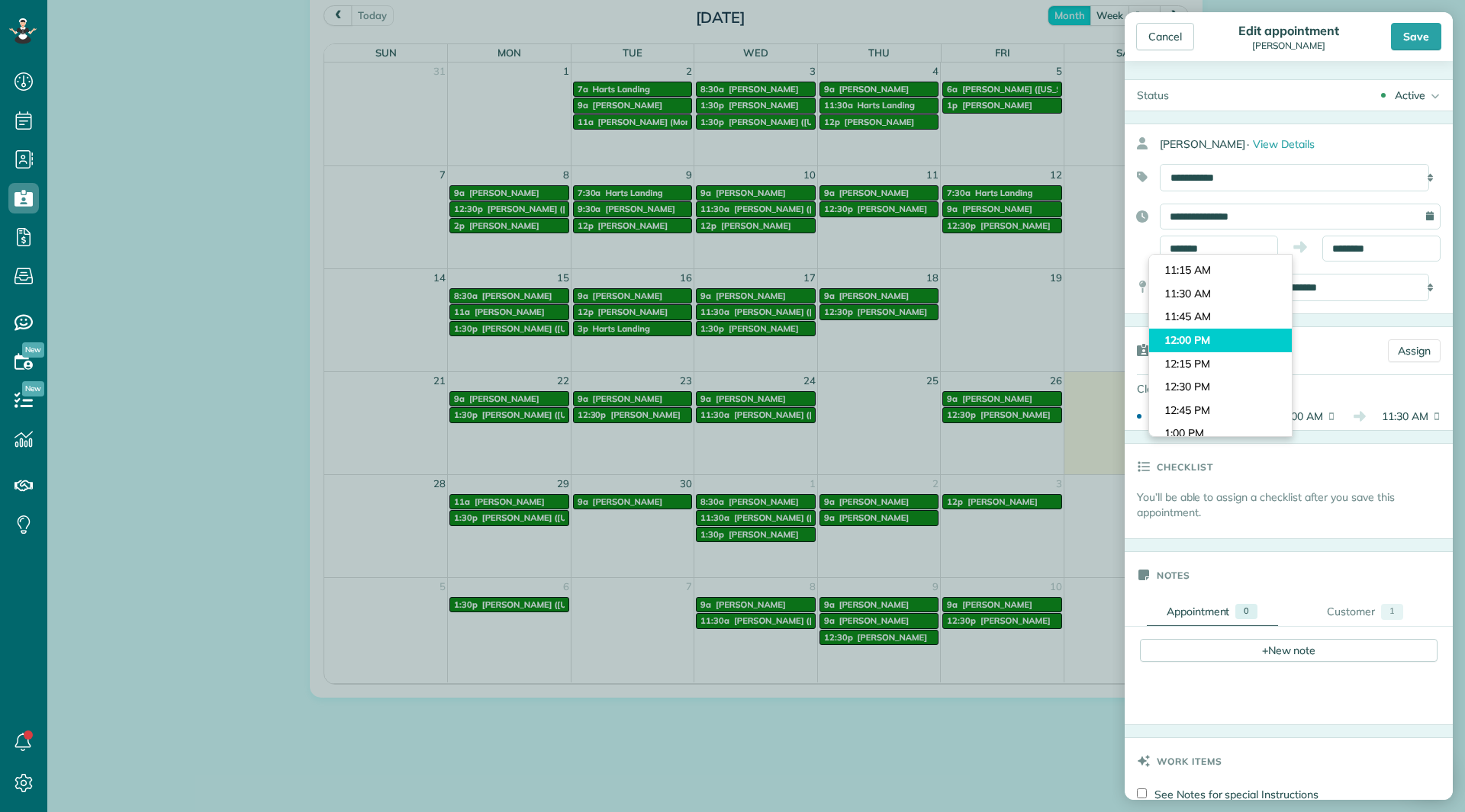
type input "********"
click at [1211, 335] on body "Dashboard Scheduling Calendar View List View Dispatch View - Weekly scheduling …" at bounding box center [732, 406] width 1465 height 812
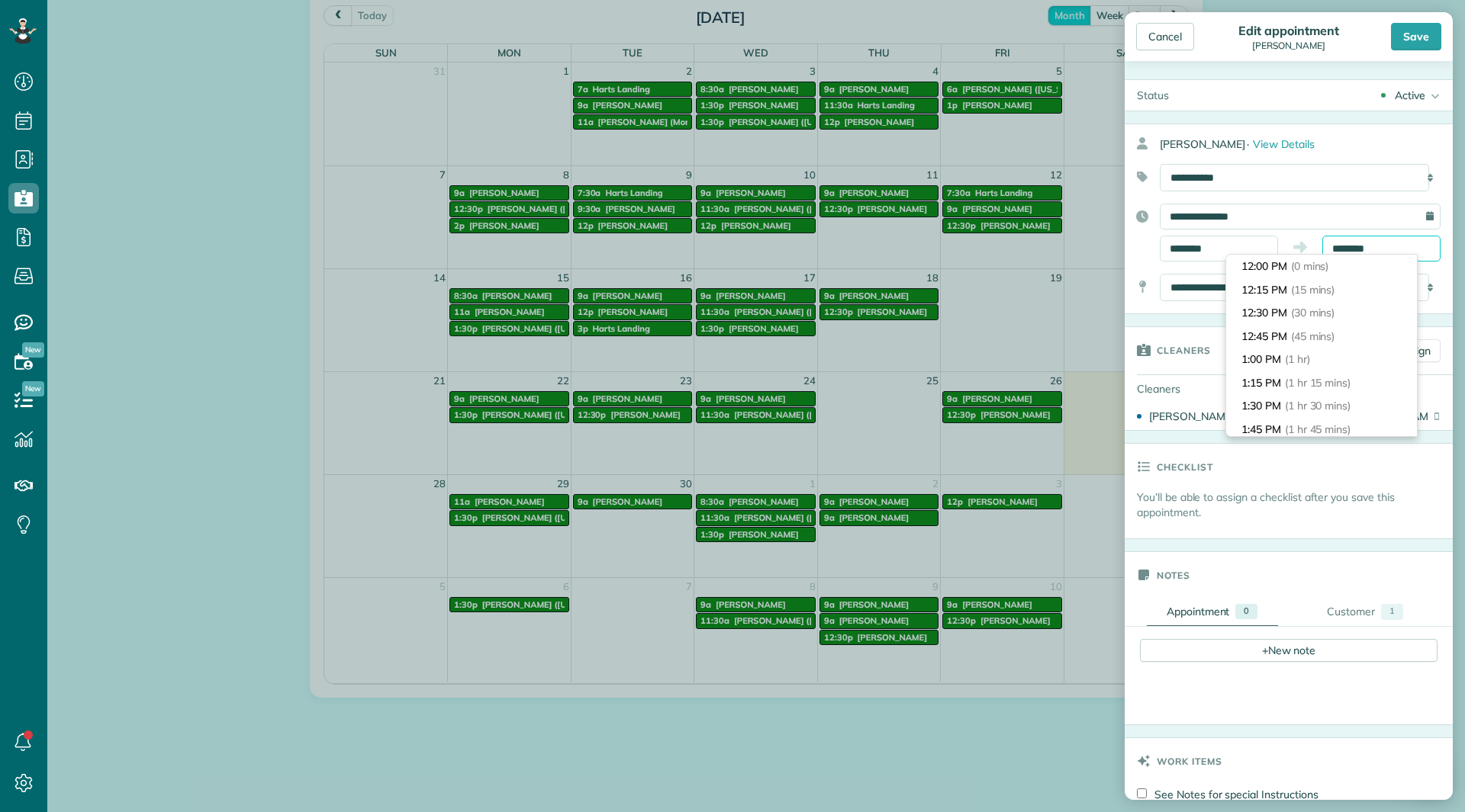
click at [1336, 249] on input "********" at bounding box center [1382, 248] width 118 height 26
type input "*******"
click at [1294, 384] on li "3:00 PM (3 hrs)" at bounding box center [1322, 393] width 191 height 23
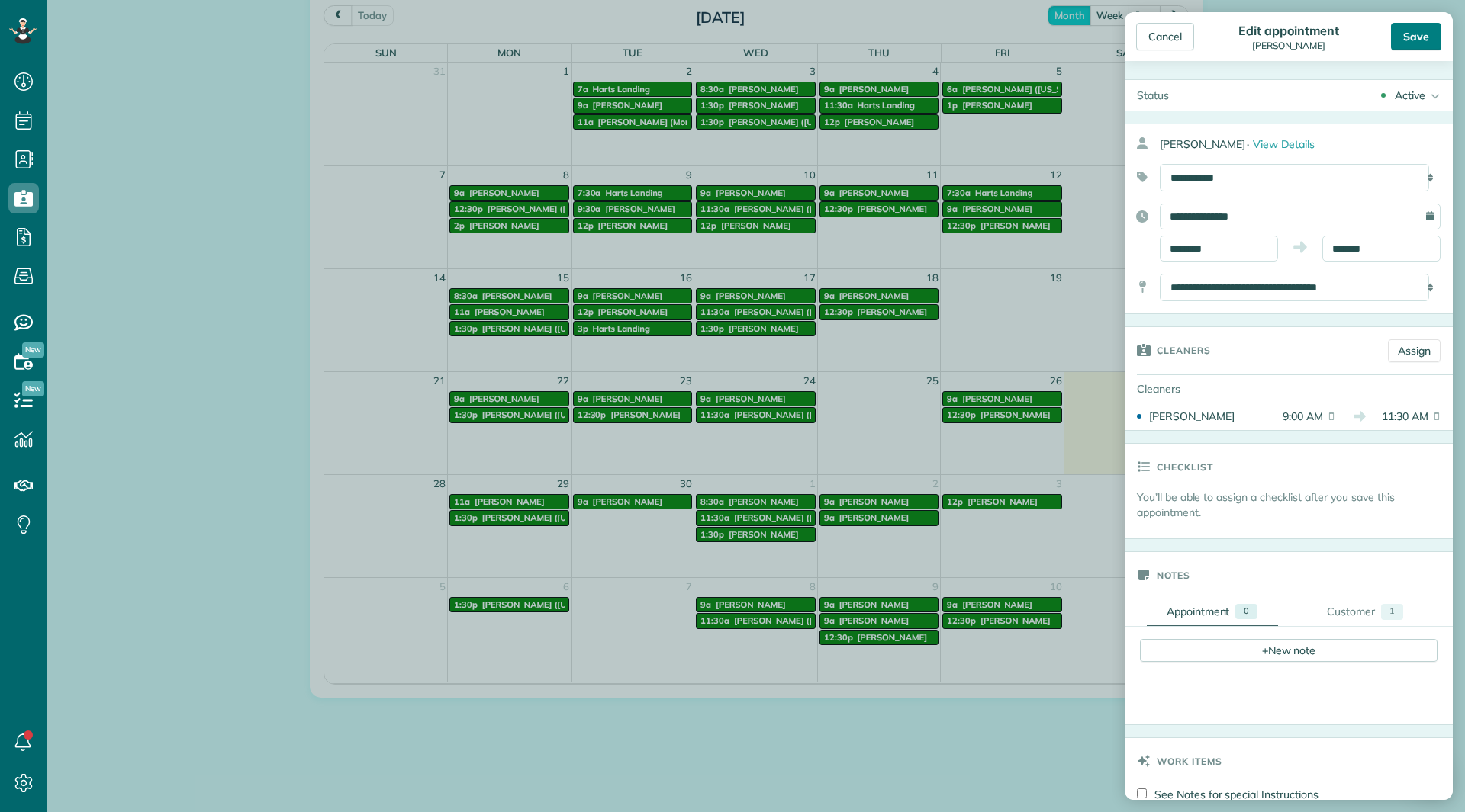
click at [1416, 38] on div "Save" at bounding box center [1416, 36] width 50 height 27
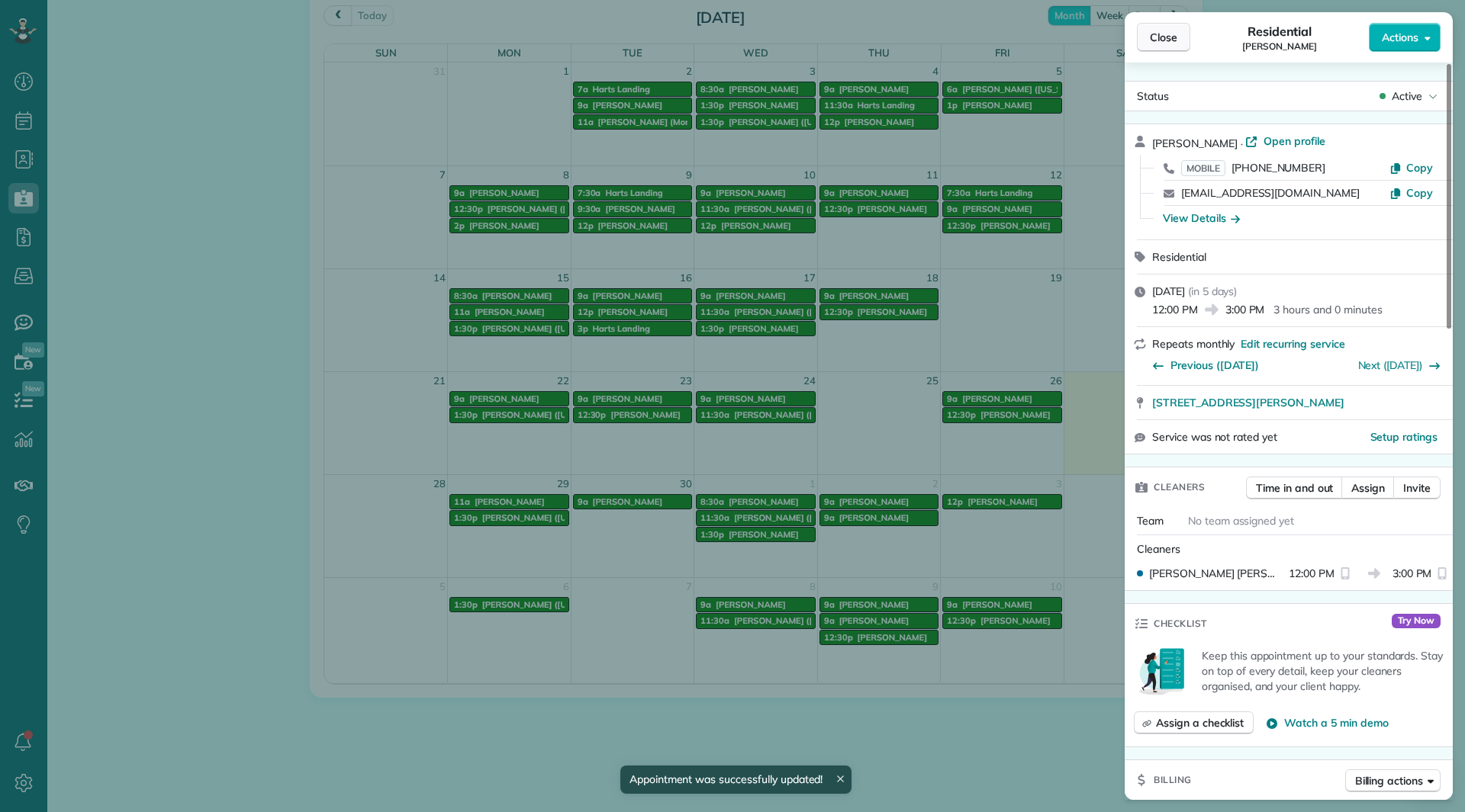
click at [1152, 39] on span "Close" at bounding box center [1163, 37] width 28 height 15
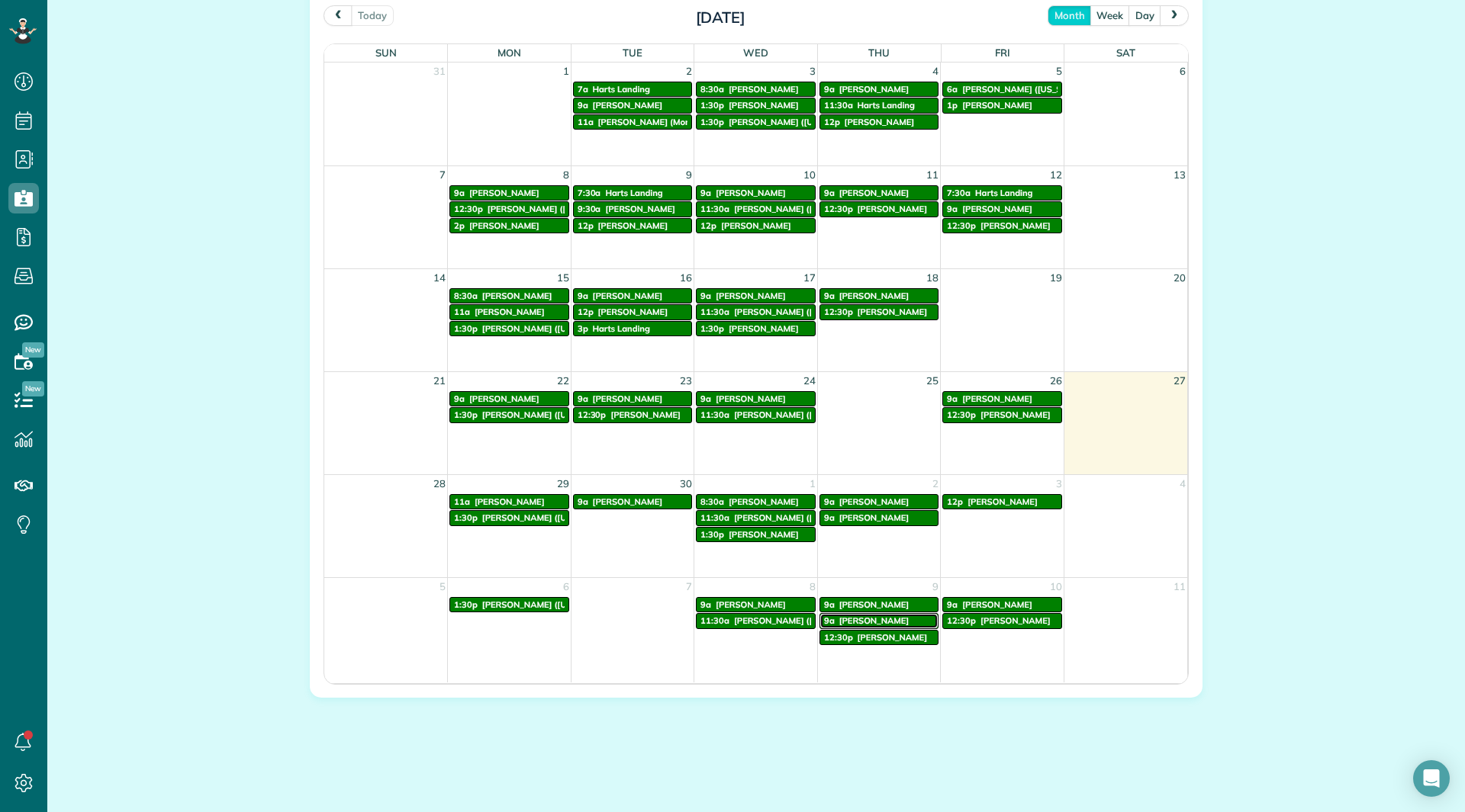
click at [881, 622] on span "[PERSON_NAME]" at bounding box center [874, 620] width 70 height 11
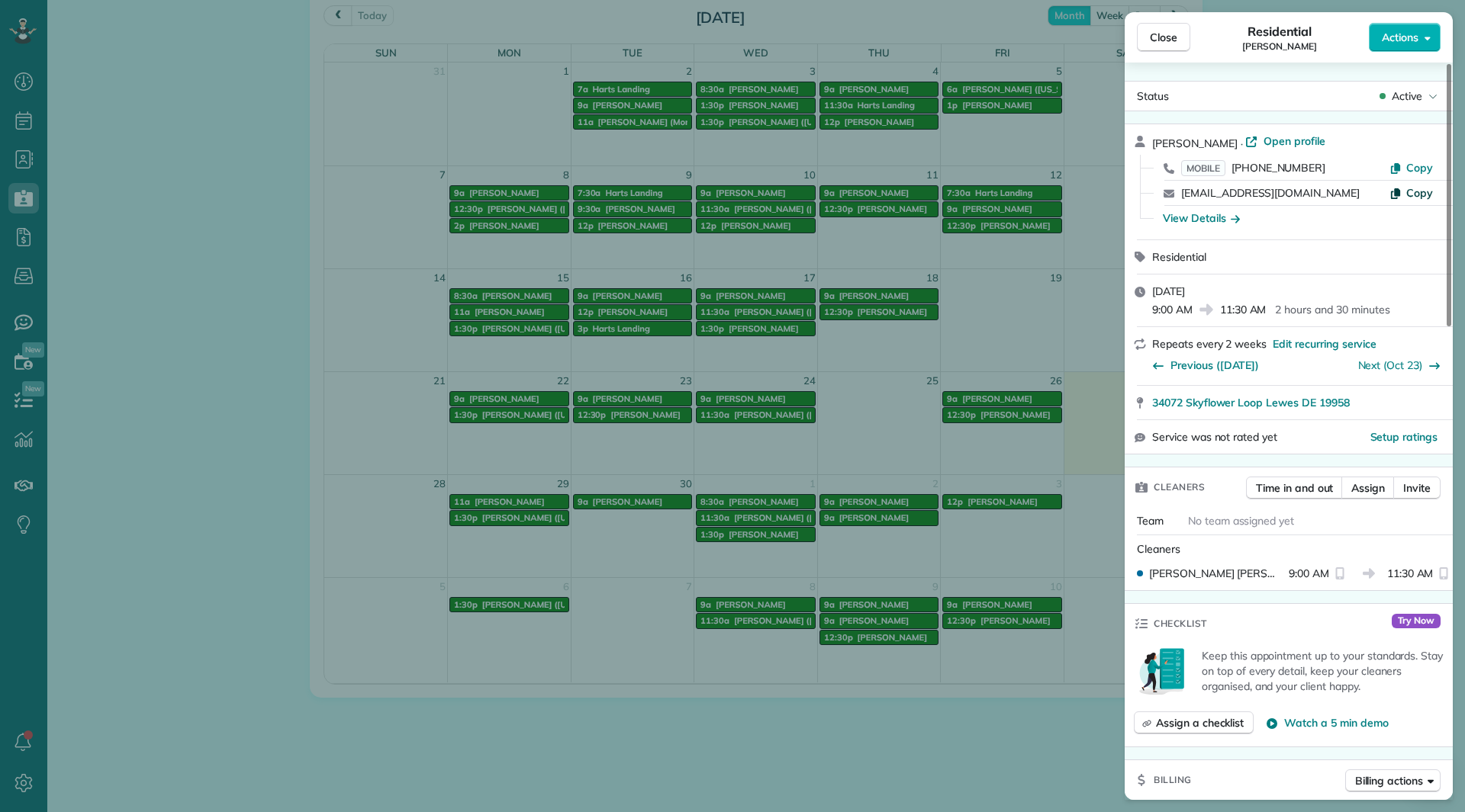
click at [1430, 187] on span "Copy" at bounding box center [1419, 192] width 27 height 14
click at [1145, 39] on button "Close" at bounding box center [1163, 37] width 53 height 29
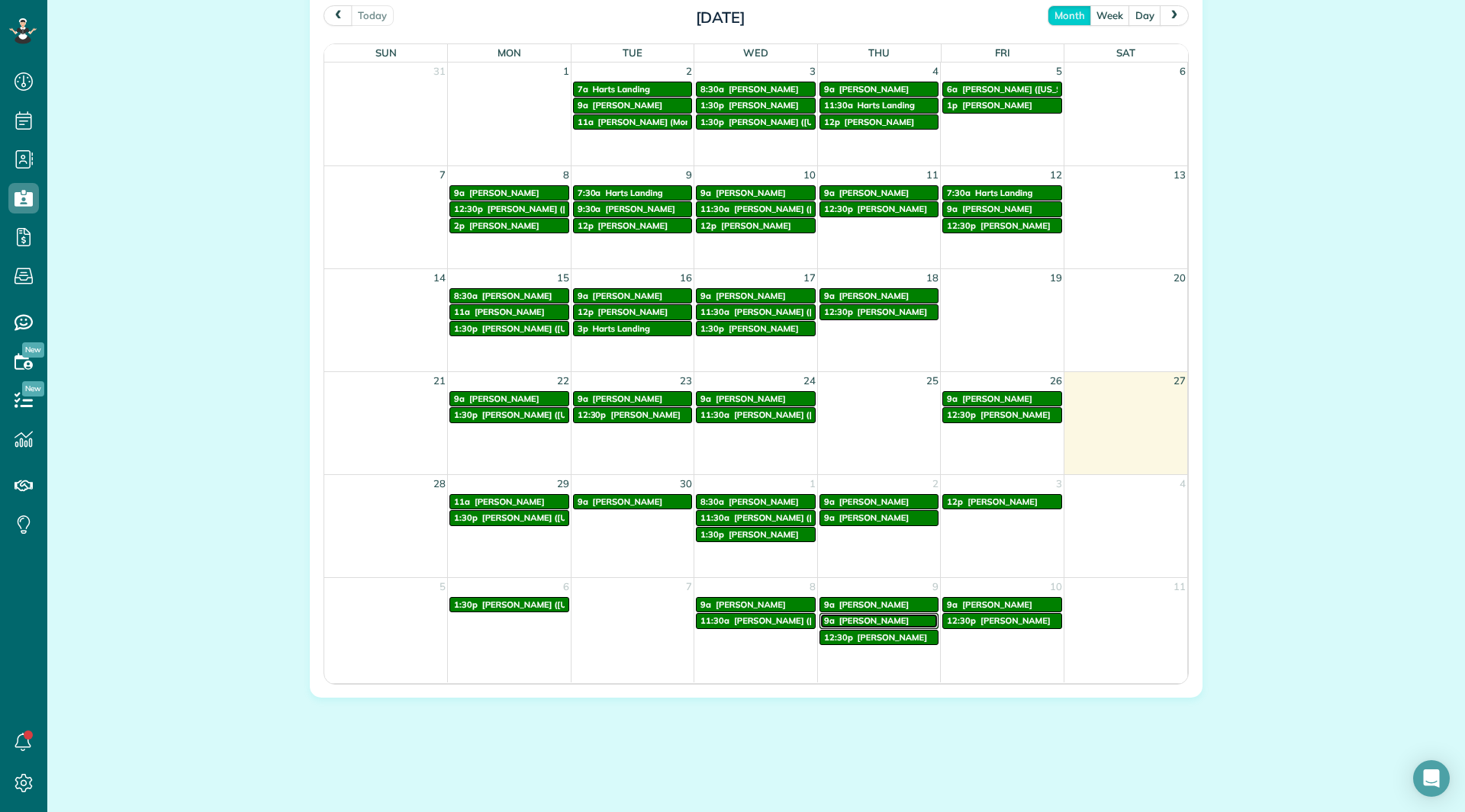
click at [866, 624] on span "[PERSON_NAME]" at bounding box center [874, 620] width 70 height 11
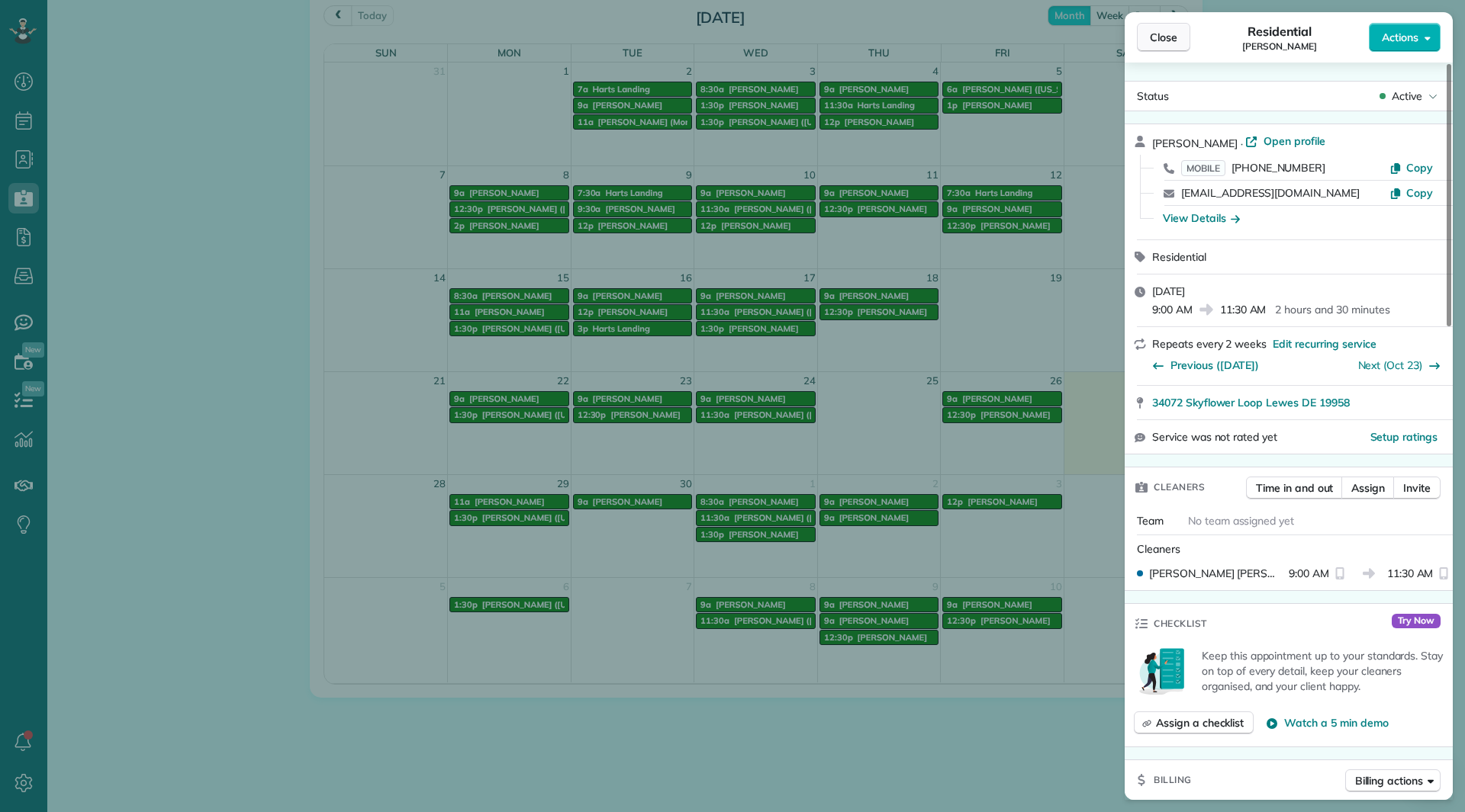
click at [1148, 39] on button "Close" at bounding box center [1163, 37] width 53 height 29
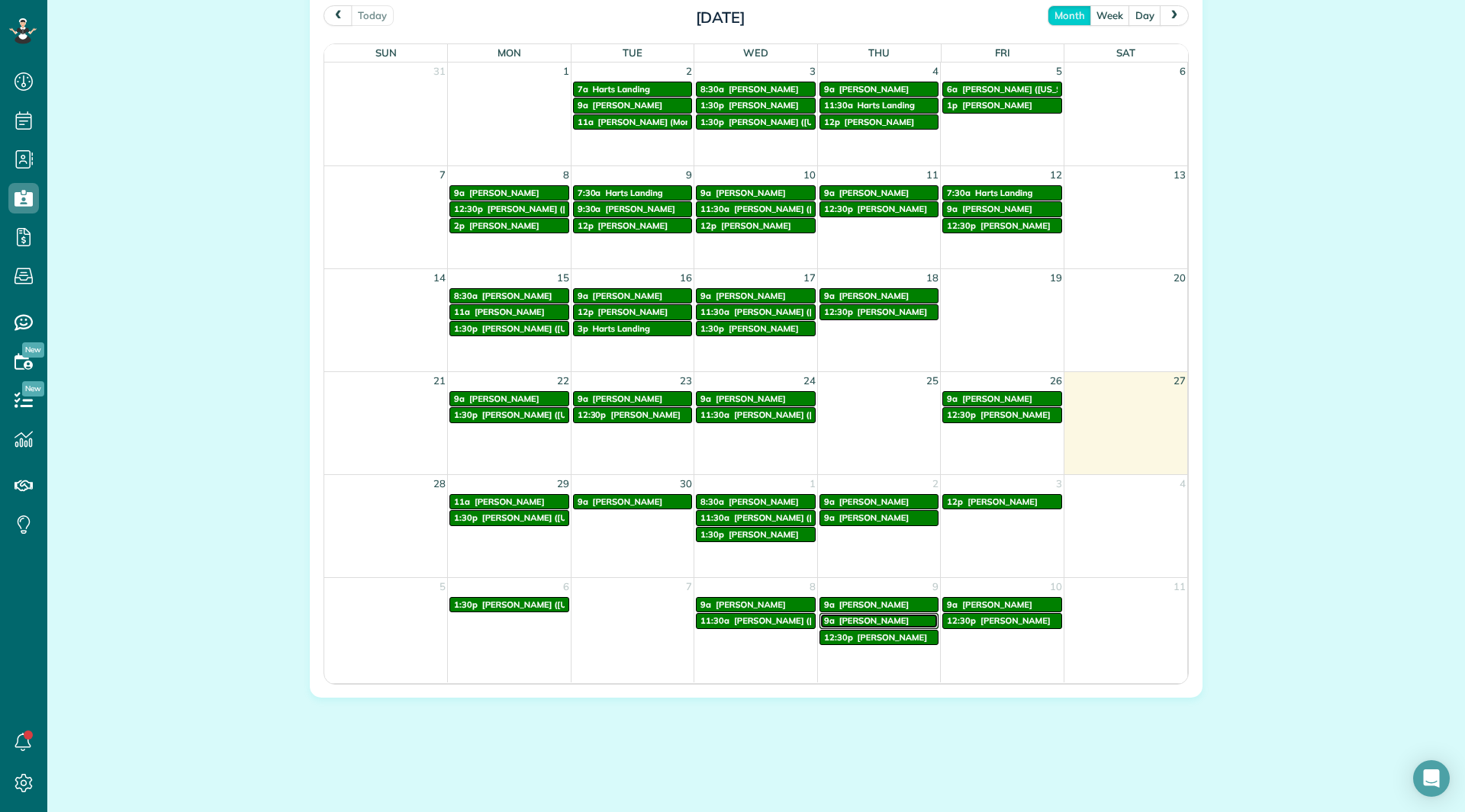
click at [861, 623] on span "[PERSON_NAME]" at bounding box center [874, 620] width 70 height 11
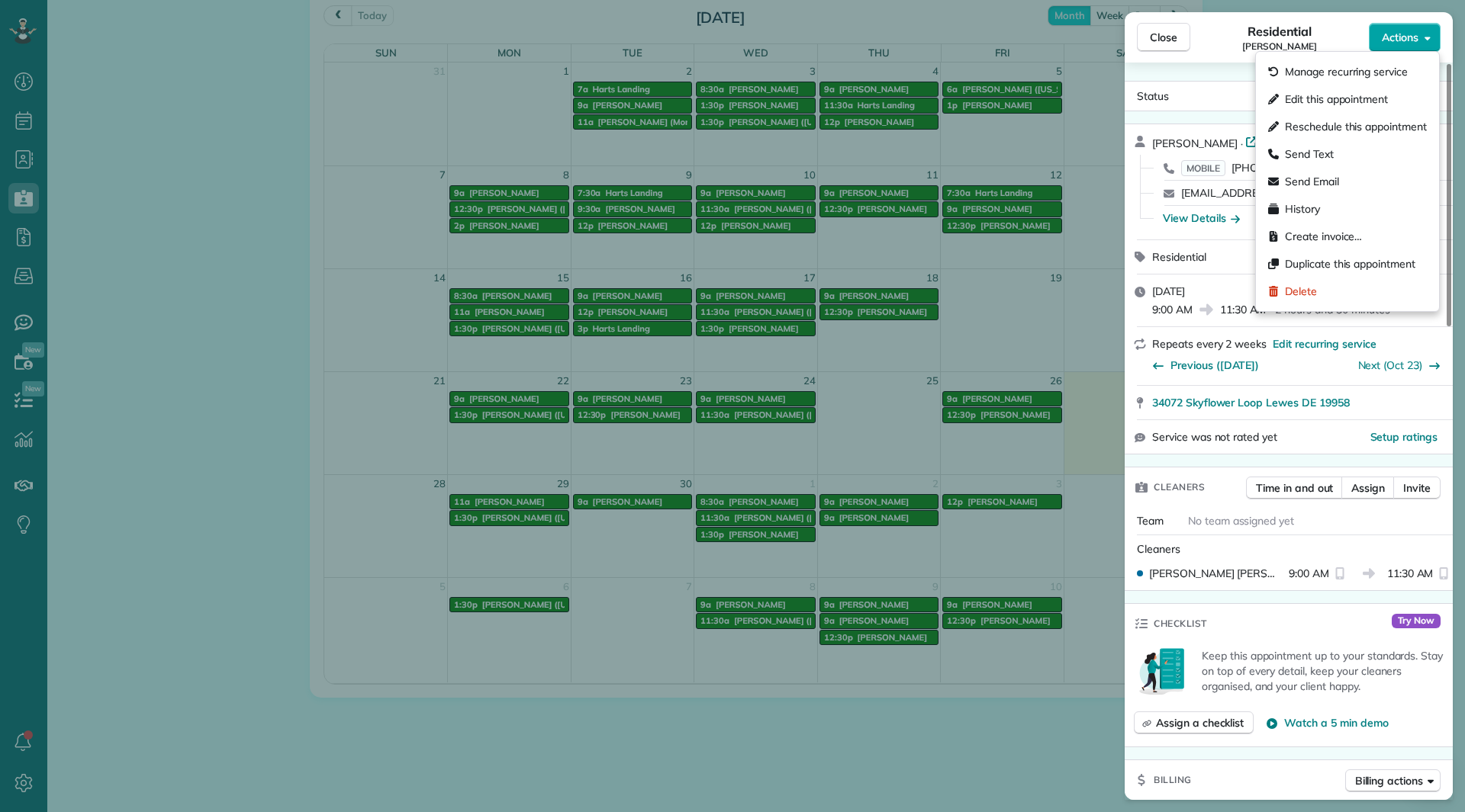
click at [1406, 34] on span "Actions" at bounding box center [1399, 37] width 36 height 15
click at [1332, 105] on span "Edit this appointment" at bounding box center [1355, 99] width 142 height 15
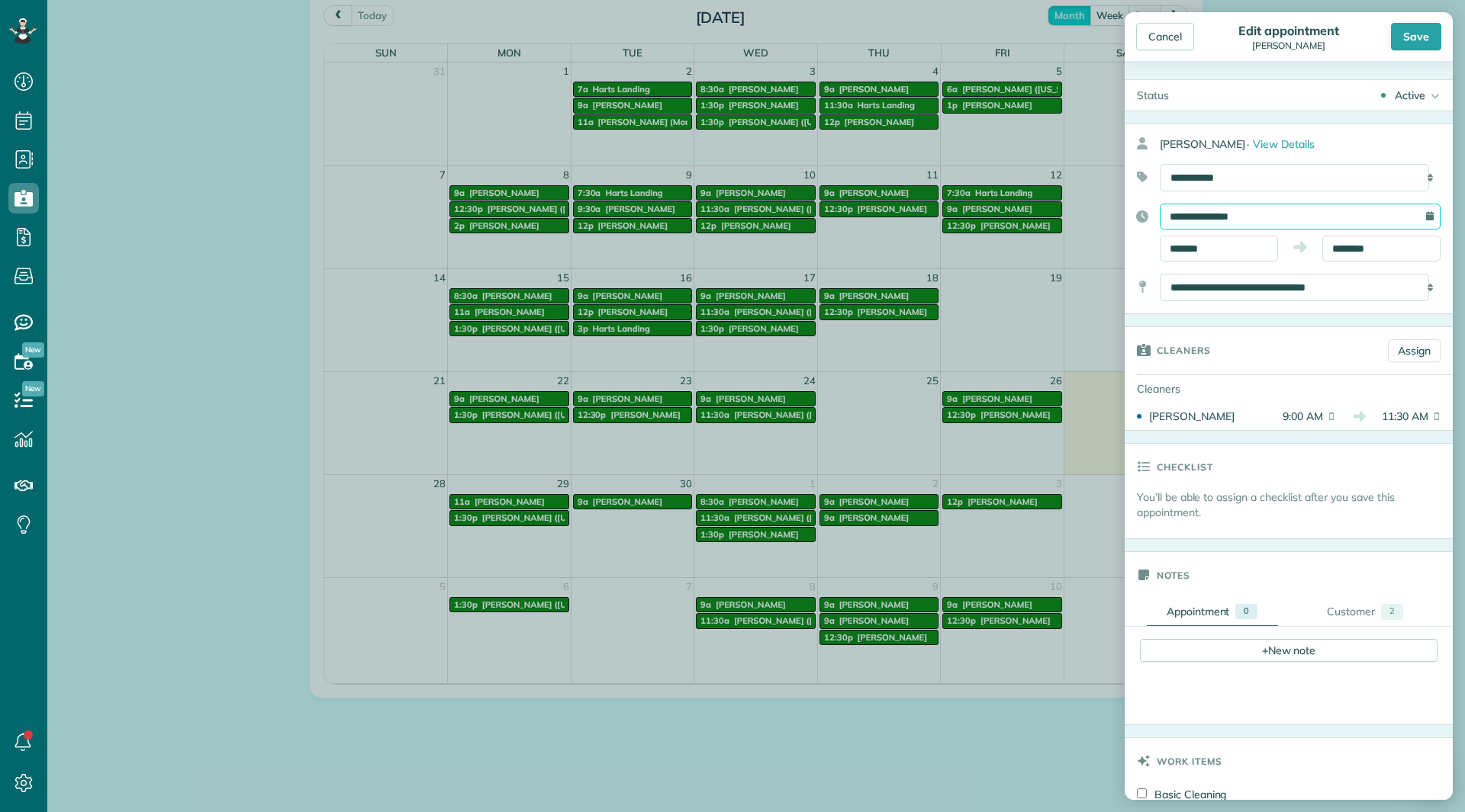
click at [1240, 222] on input "**********" at bounding box center [1300, 217] width 281 height 26
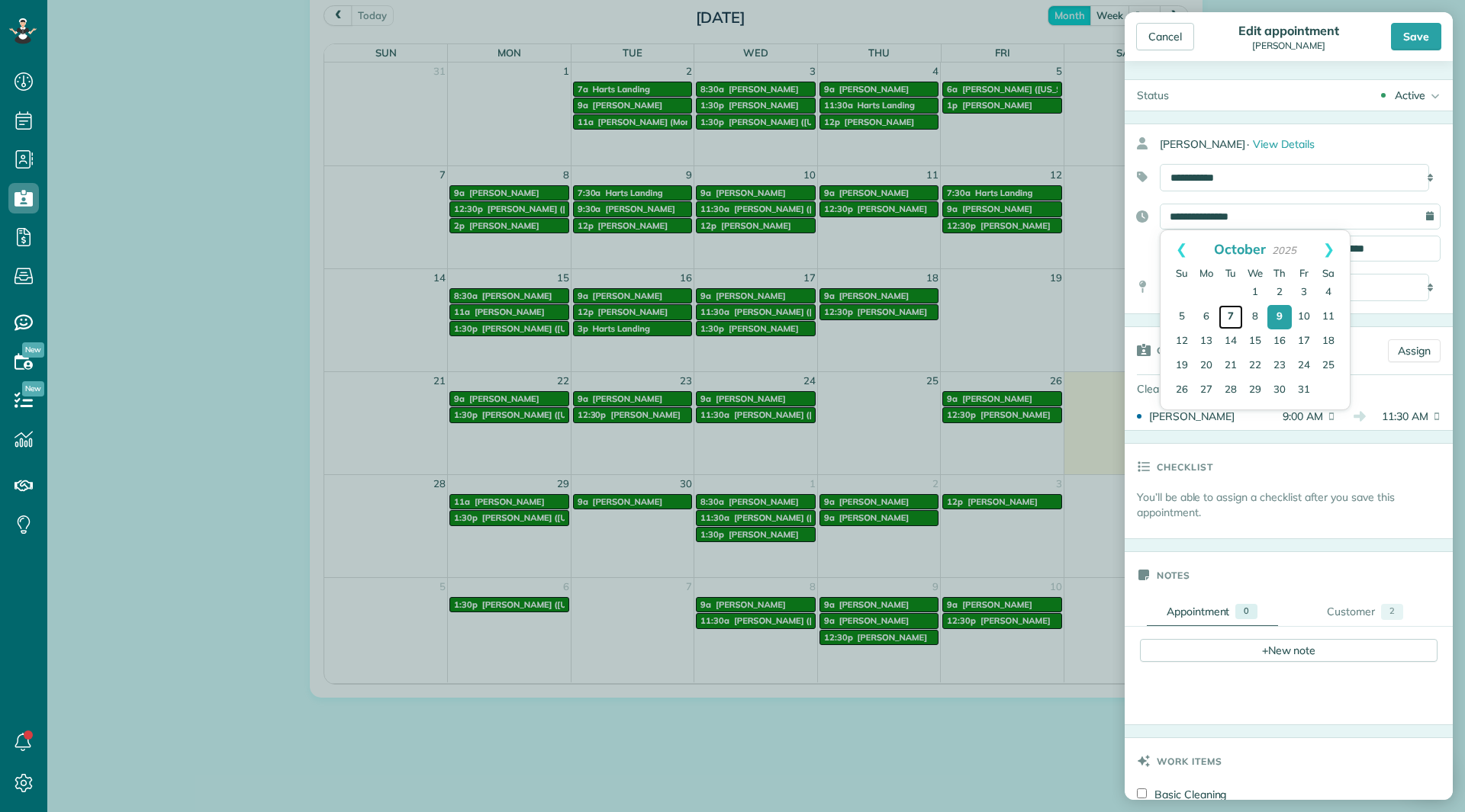
click at [1231, 310] on link "7" at bounding box center [1230, 317] width 24 height 24
type input "**********"
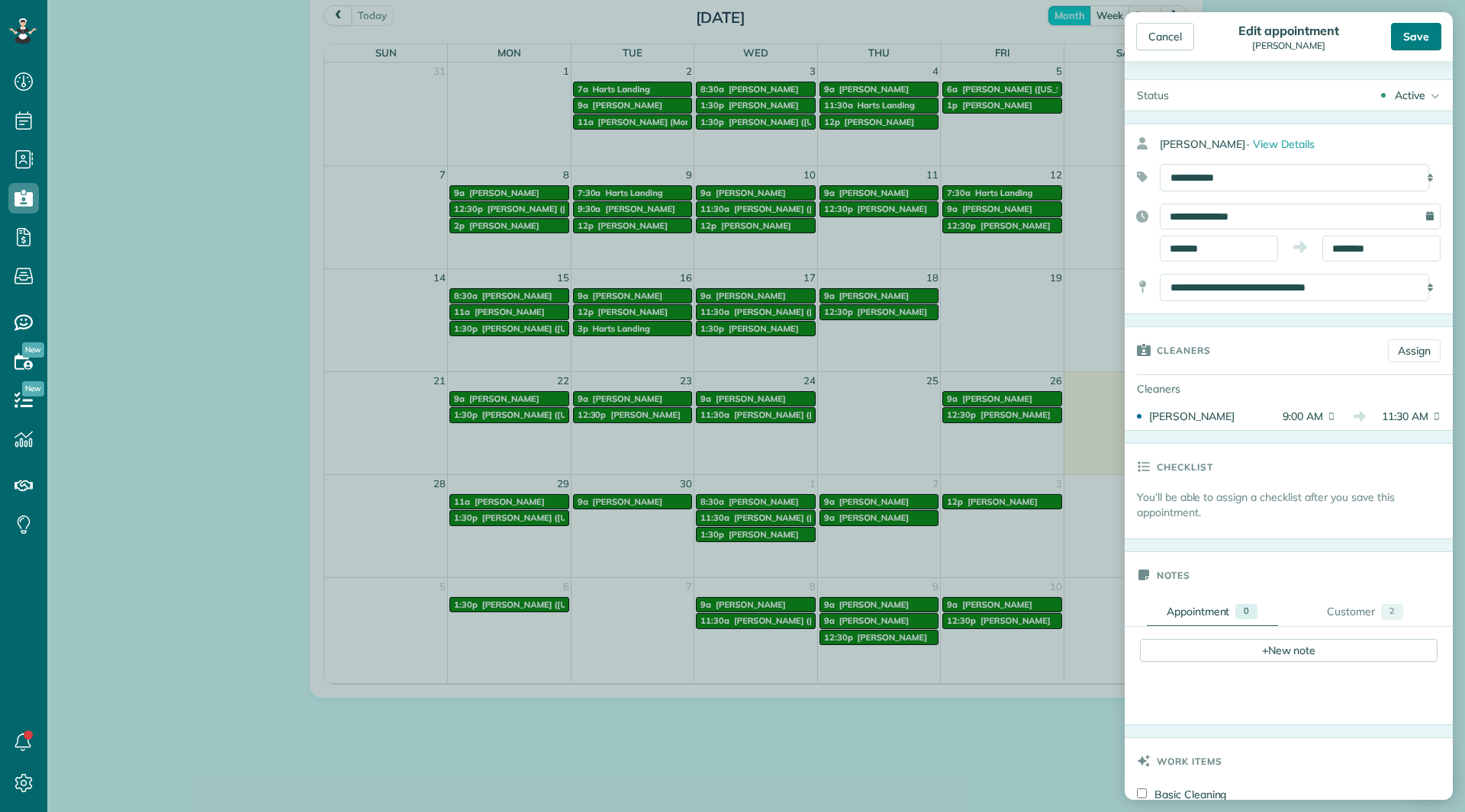
click at [1418, 27] on div "Save" at bounding box center [1416, 36] width 50 height 27
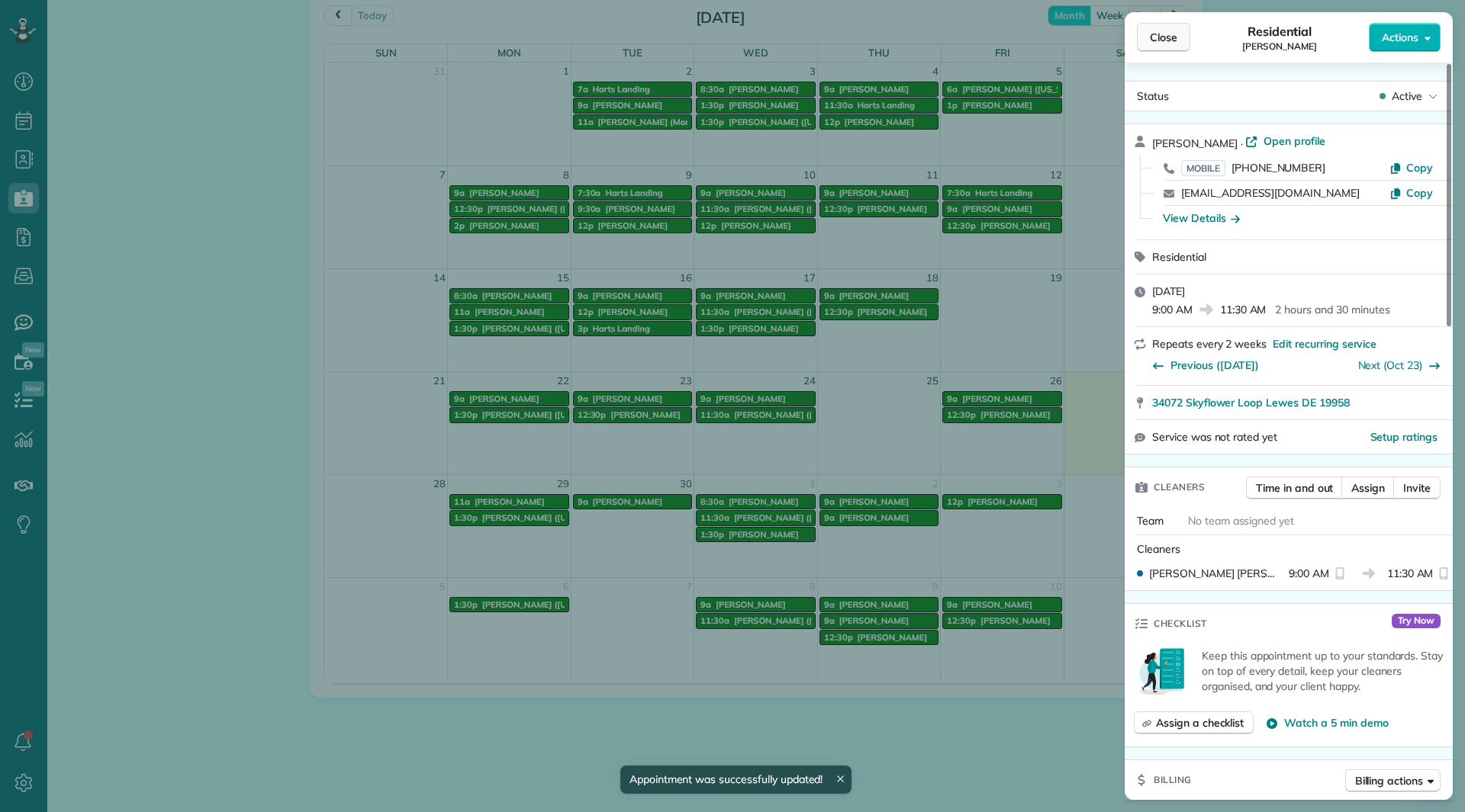
click at [1163, 35] on span "Close" at bounding box center [1163, 37] width 28 height 15
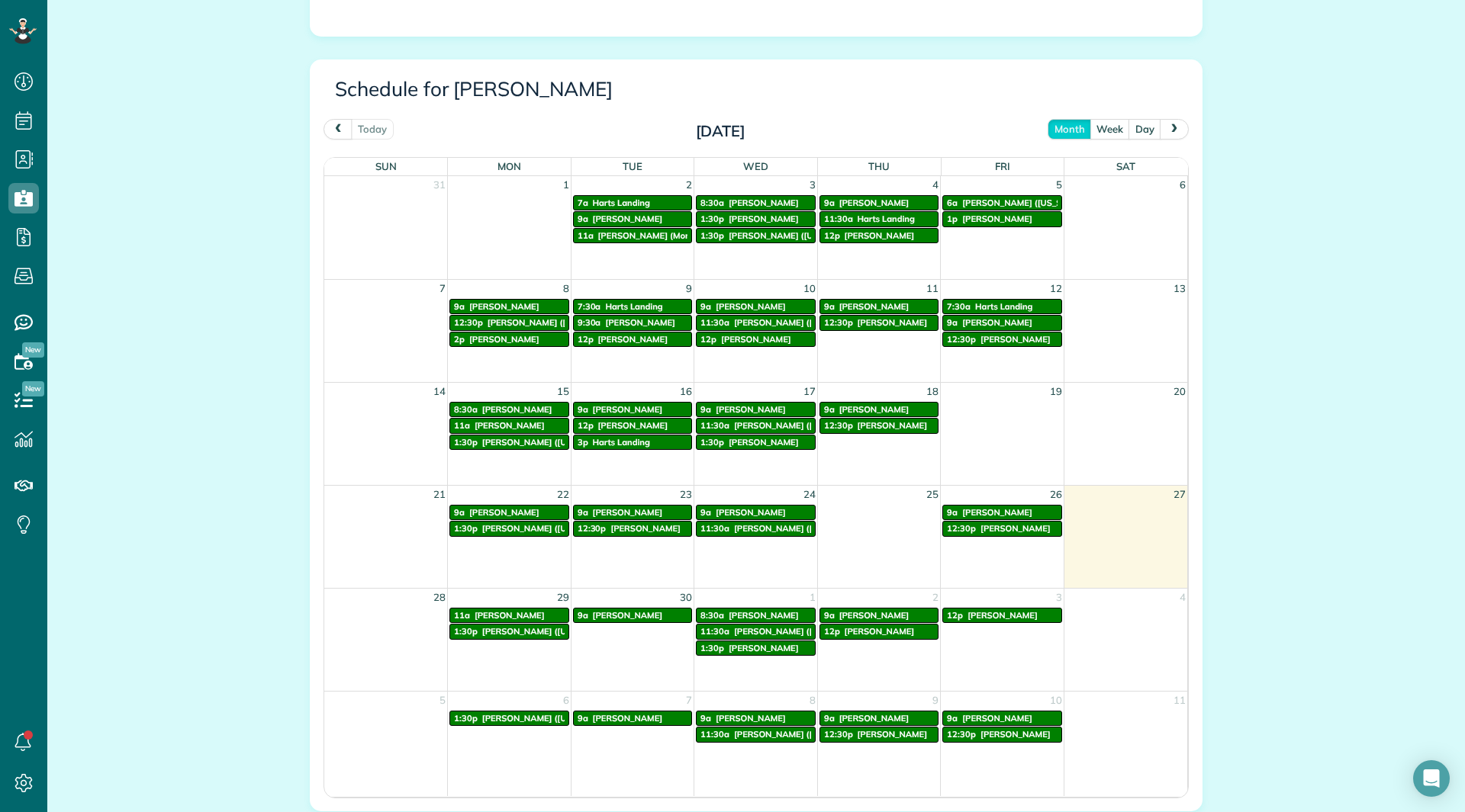
scroll to position [829, 0]
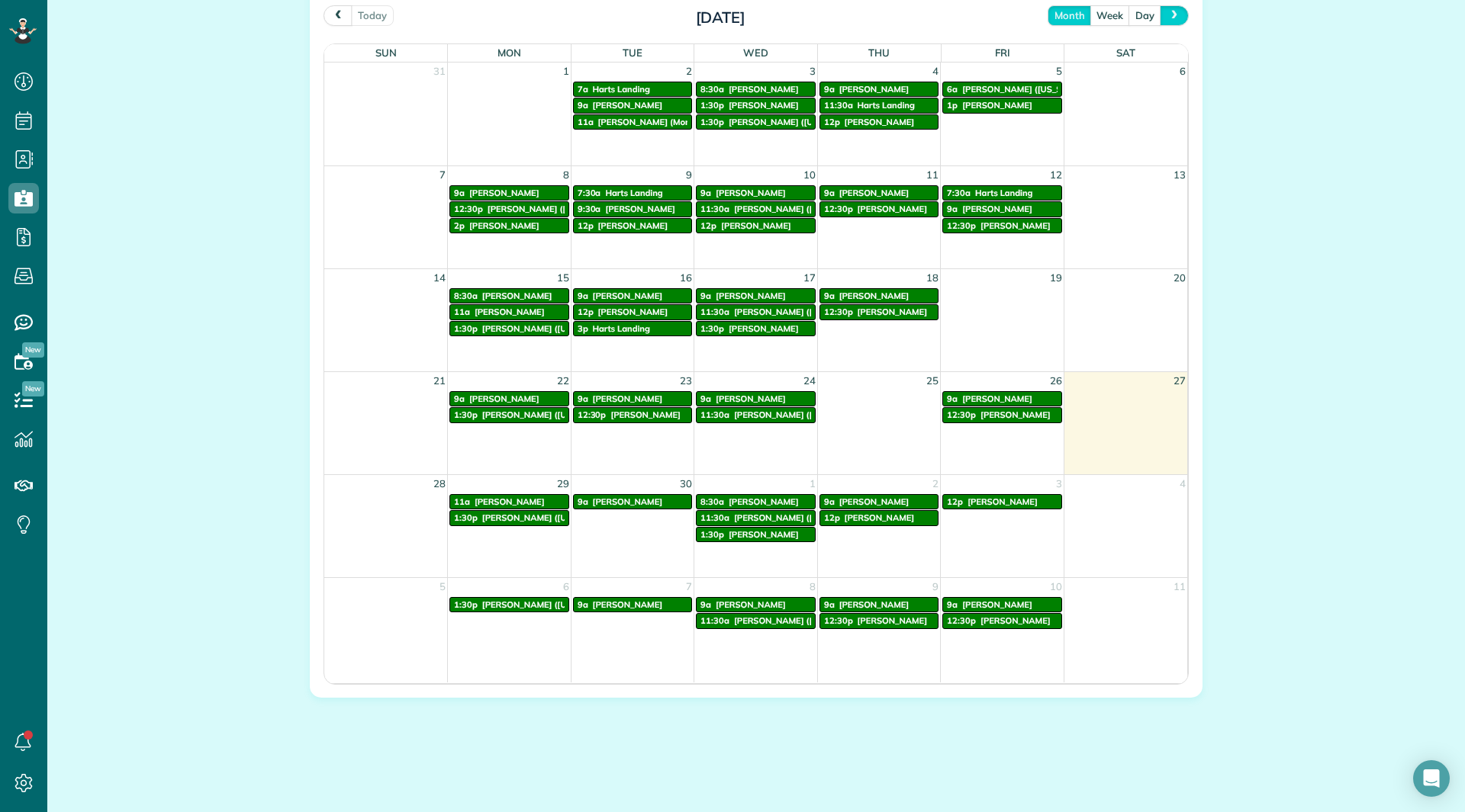
click at [1172, 25] on button "next" at bounding box center [1175, 15] width 29 height 20
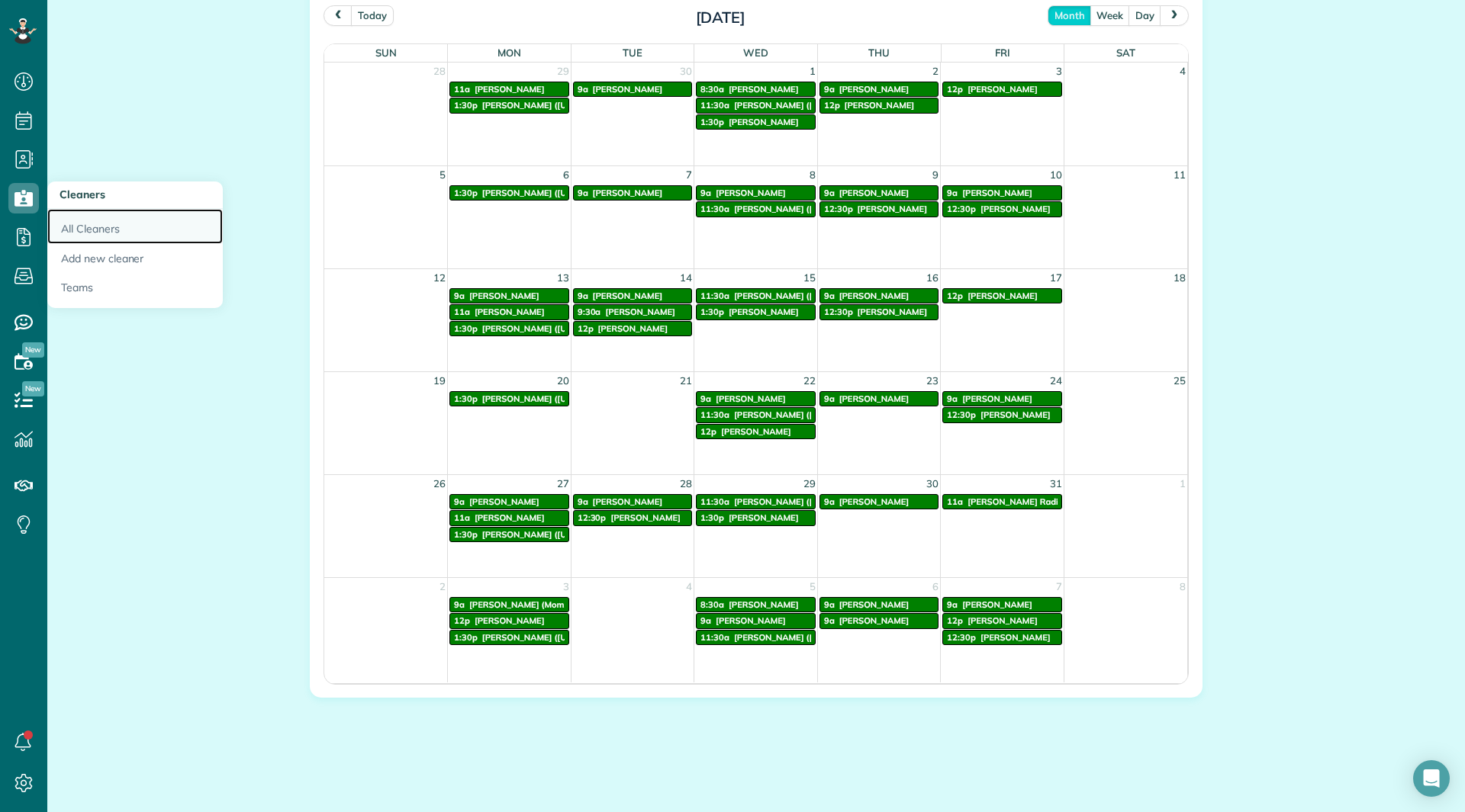
click at [71, 226] on link "All Cleaners" at bounding box center [134, 226] width 176 height 35
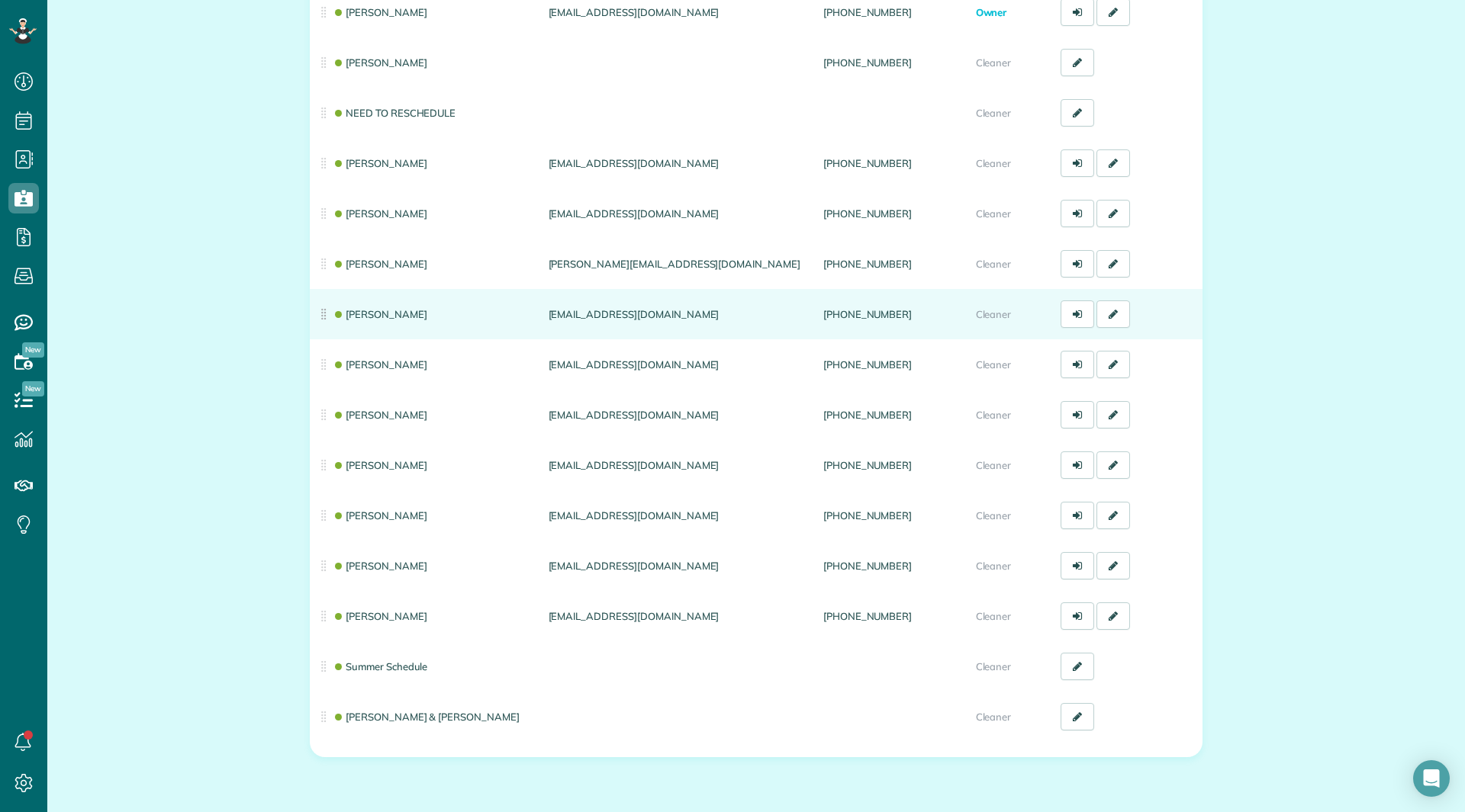
scroll to position [229, 0]
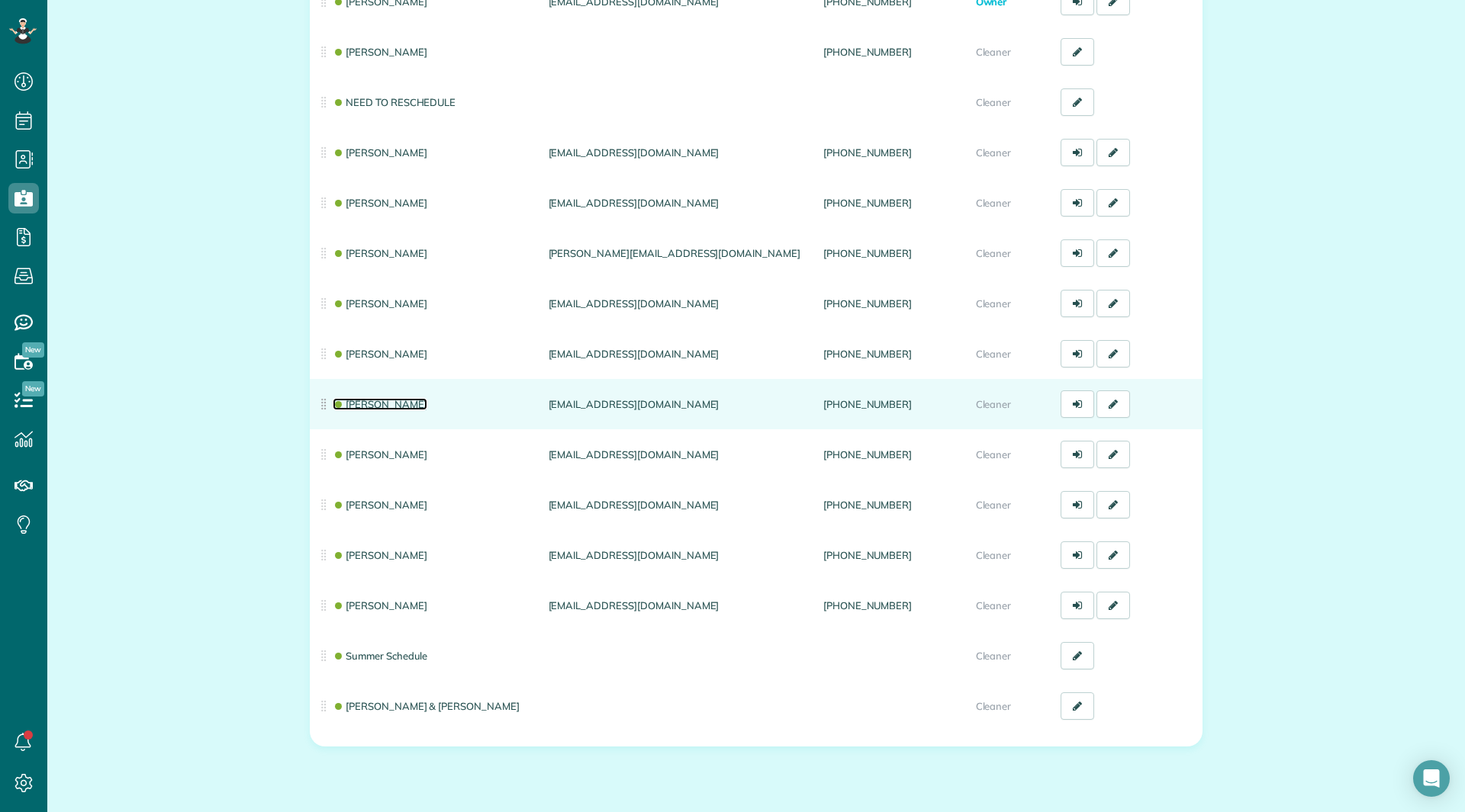
click at [383, 402] on link "[PERSON_NAME]" at bounding box center [379, 404] width 95 height 12
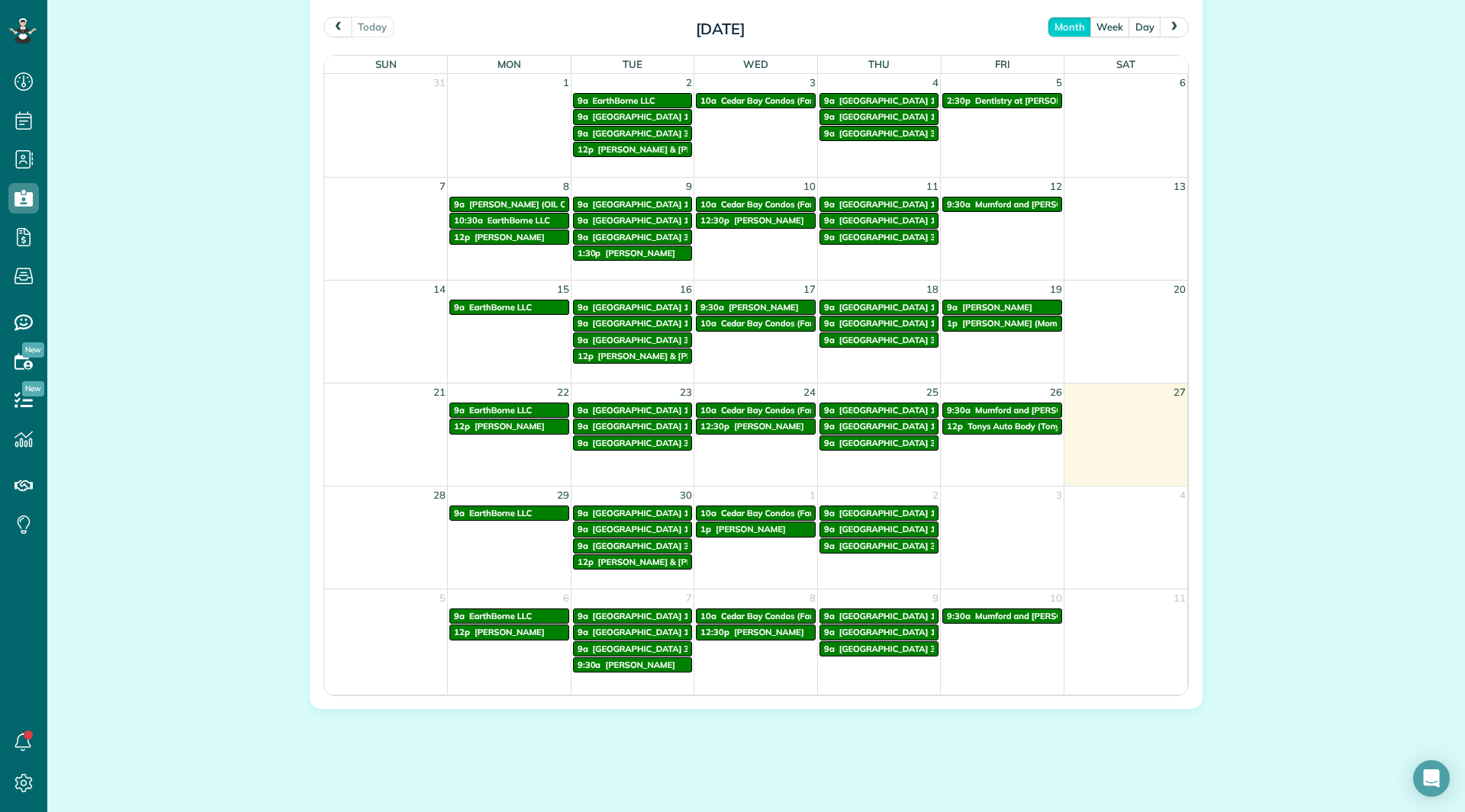
scroll to position [829, 0]
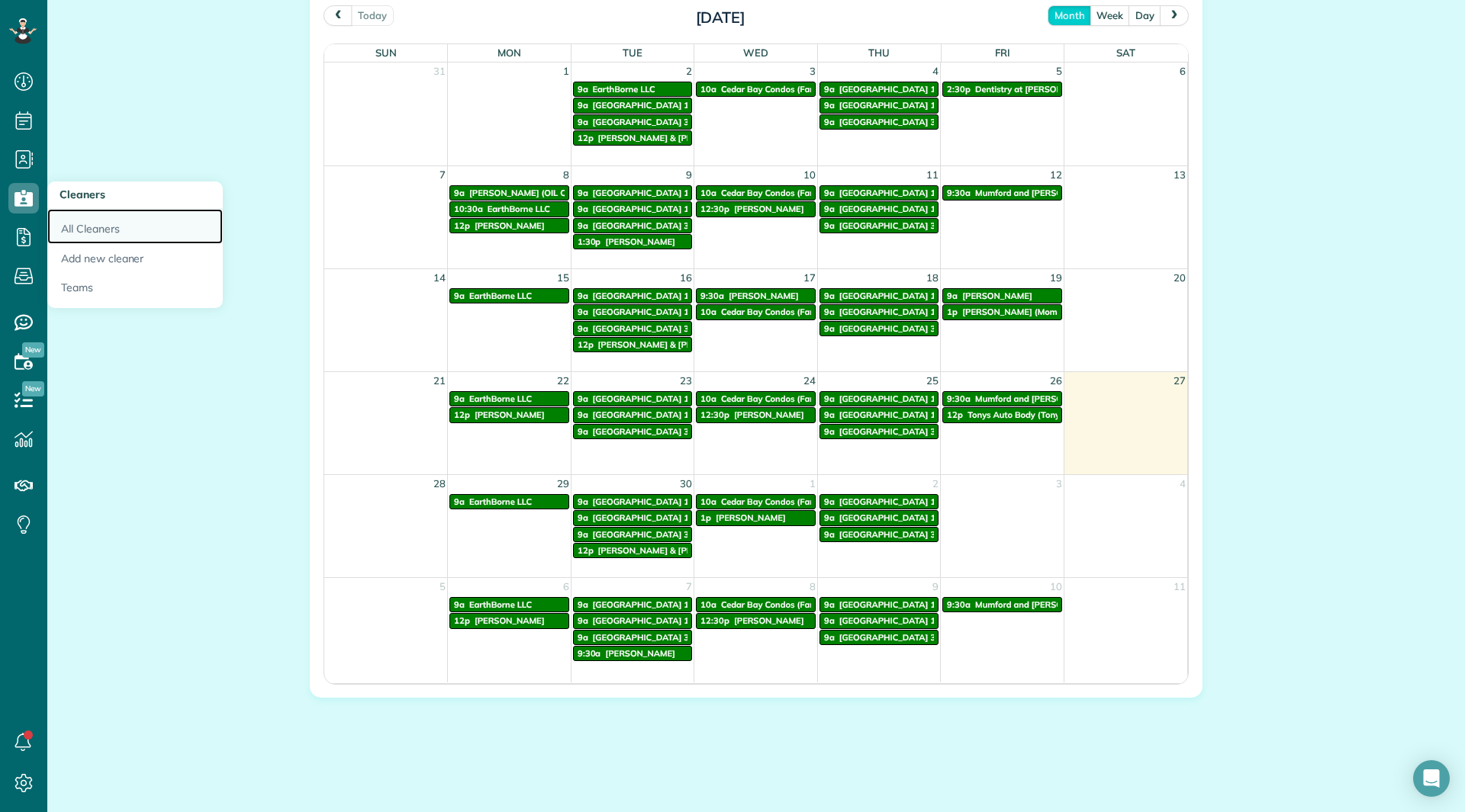
click at [82, 229] on link "All Cleaners" at bounding box center [134, 226] width 176 height 35
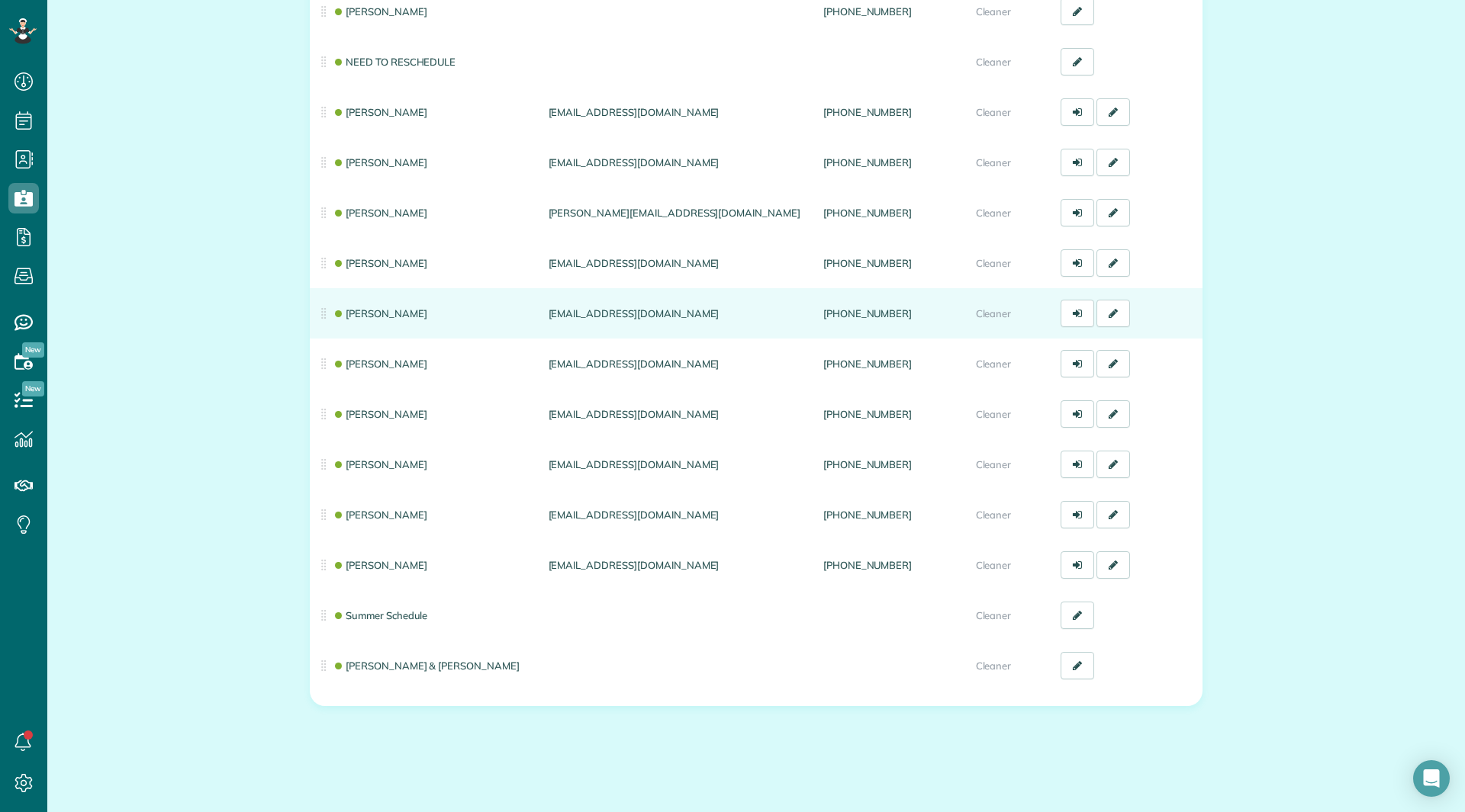
scroll to position [275, 0]
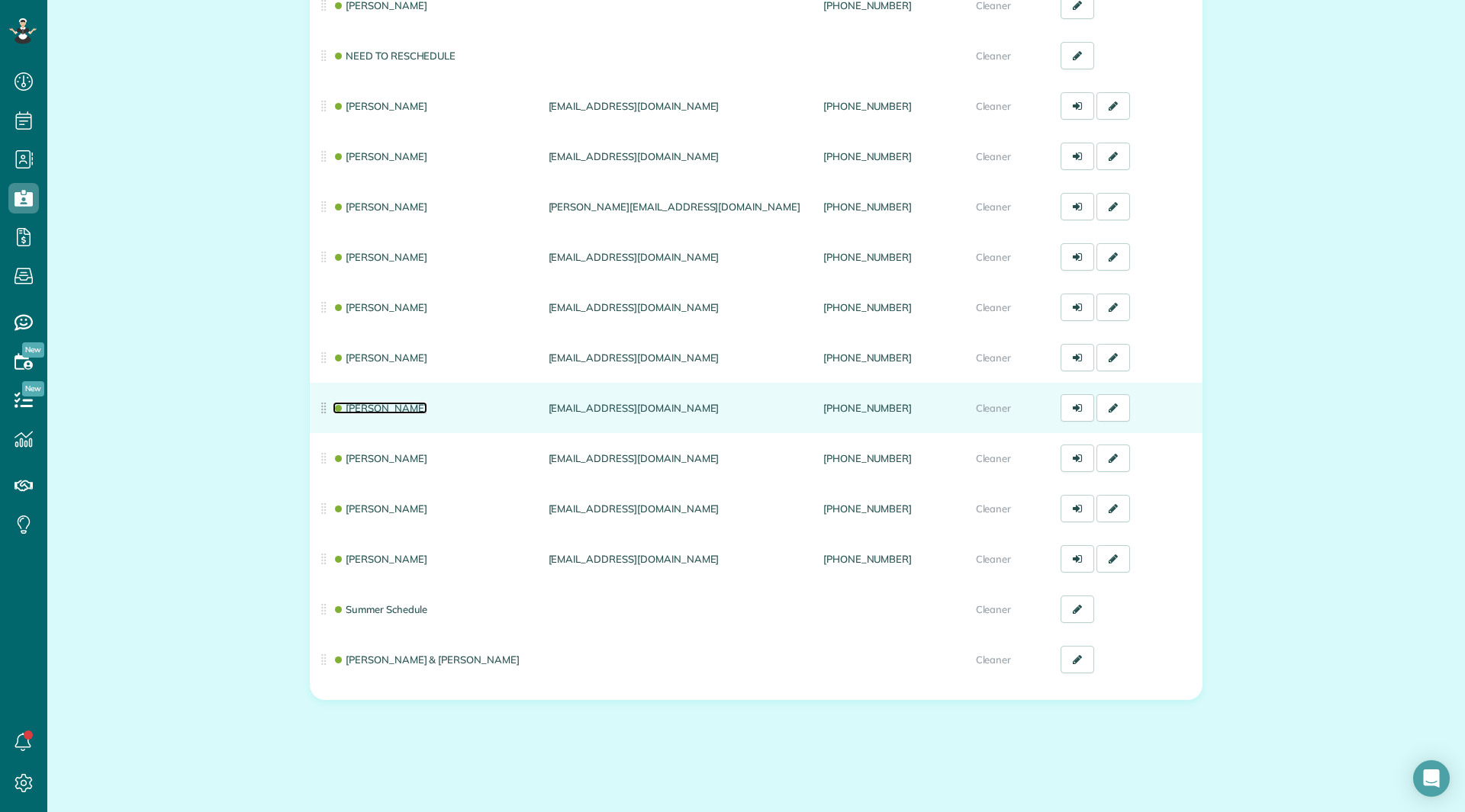
click at [379, 404] on link "[PERSON_NAME]" at bounding box center [379, 408] width 95 height 12
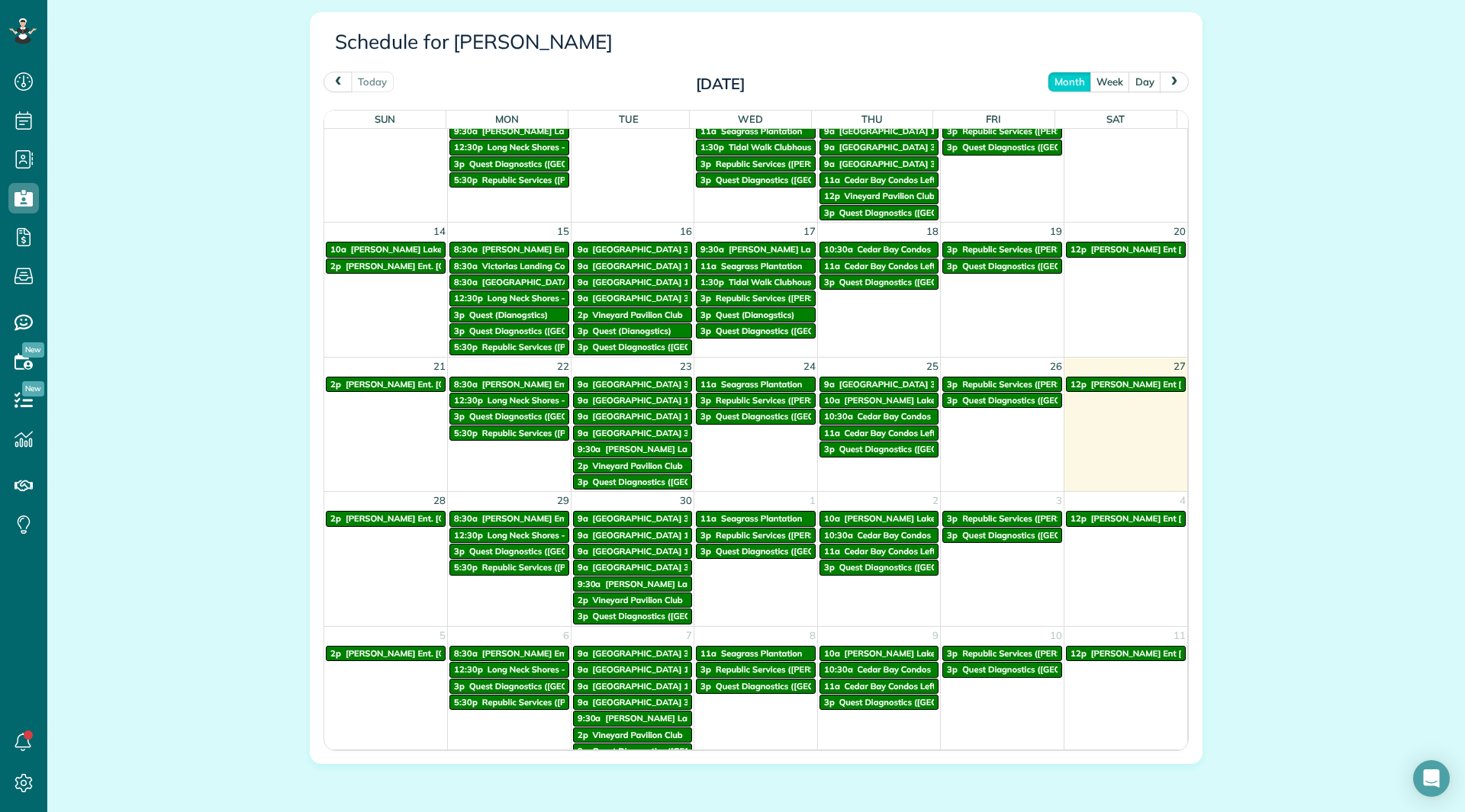
scroll to position [186, 0]
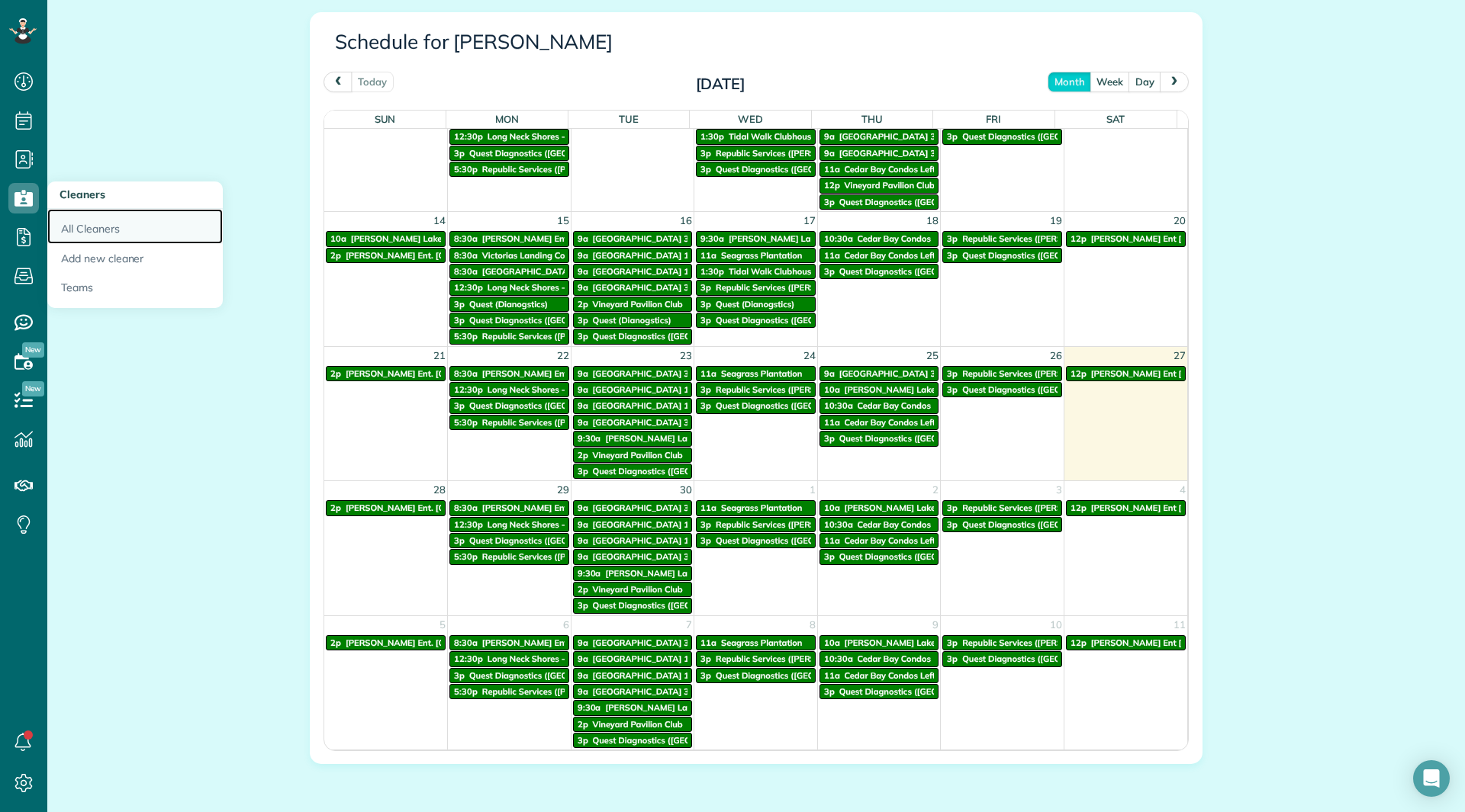
click at [69, 222] on link "All Cleaners" at bounding box center [134, 226] width 176 height 35
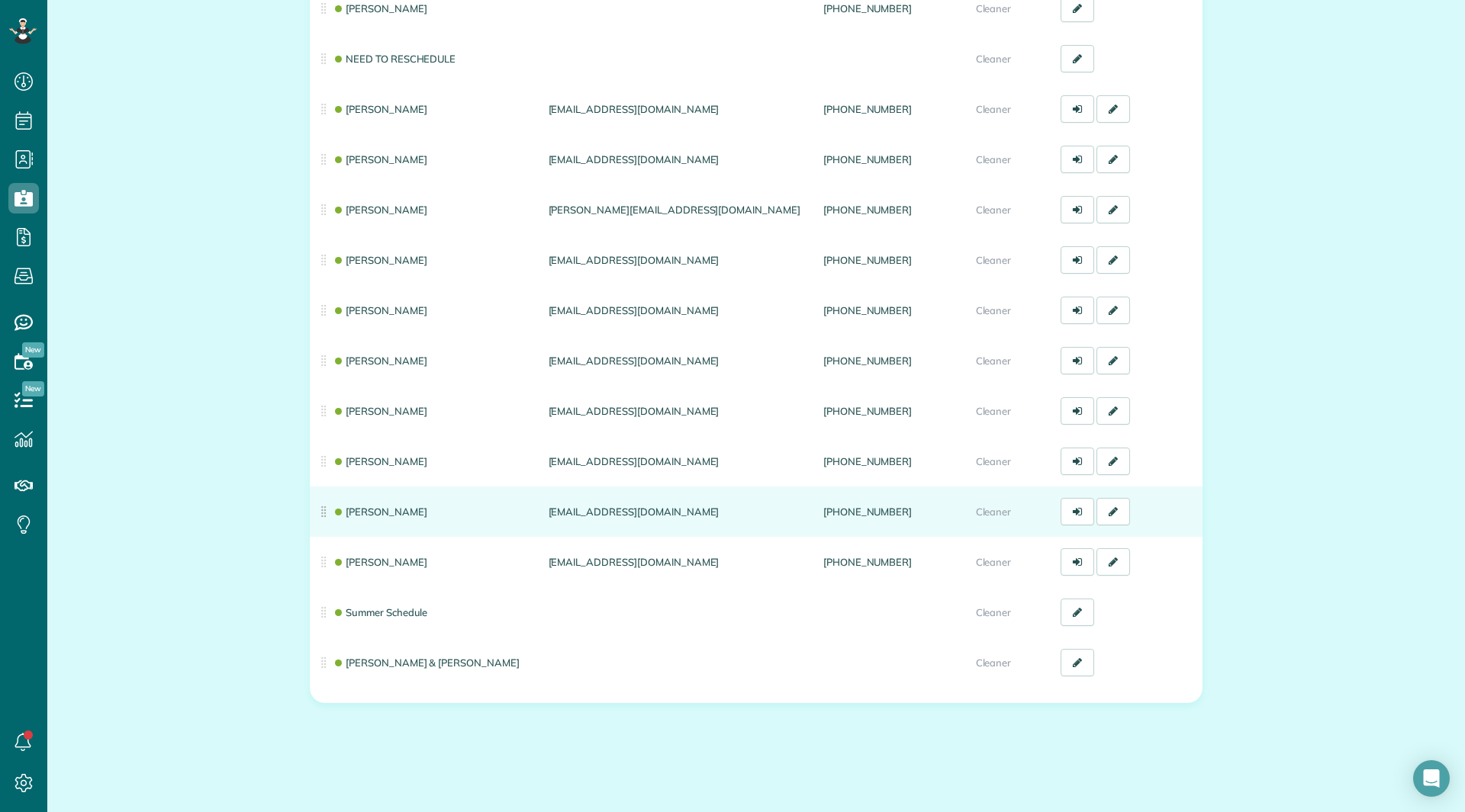
scroll to position [275, 0]
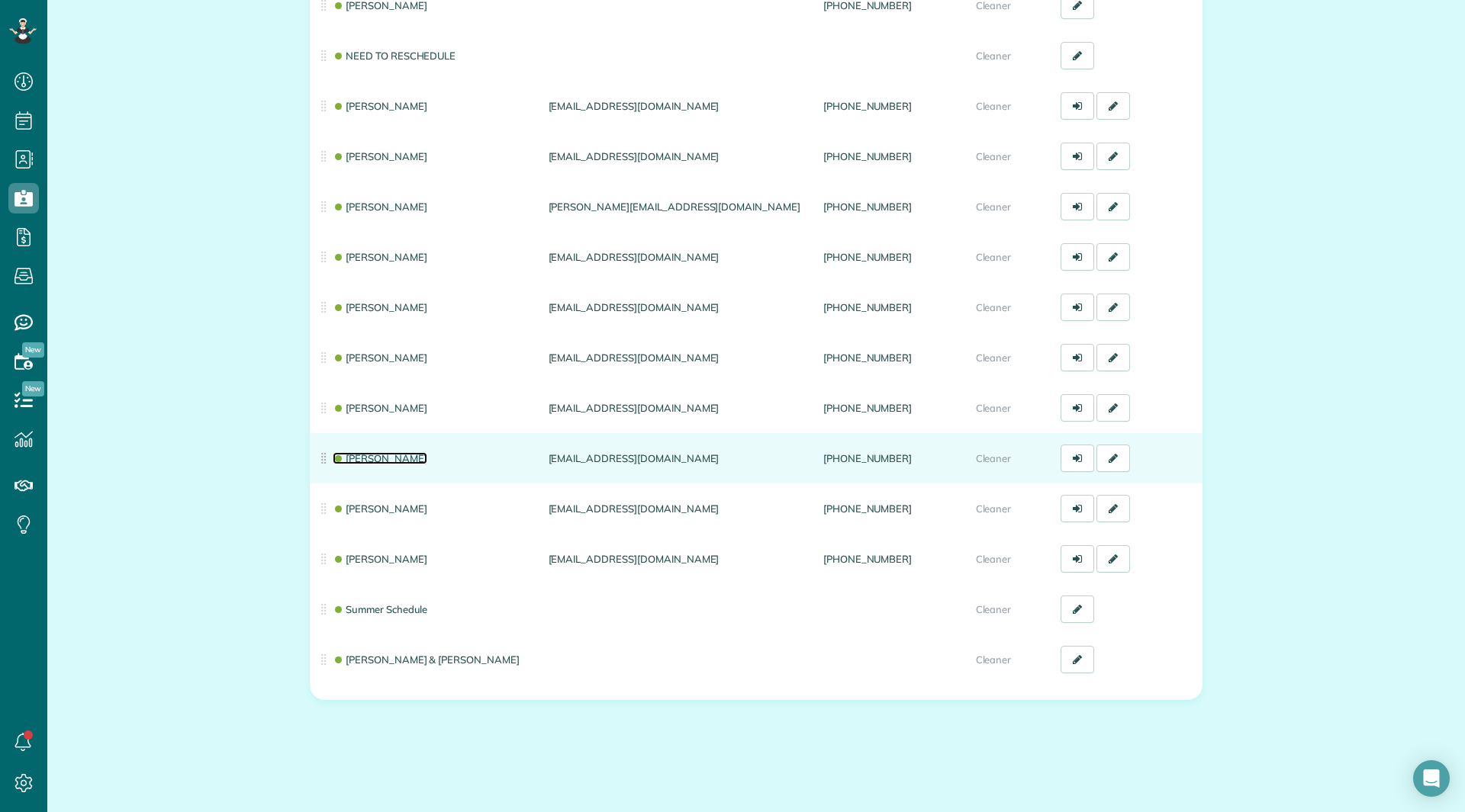
click at [370, 459] on link "[PERSON_NAME]" at bounding box center [379, 458] width 95 height 12
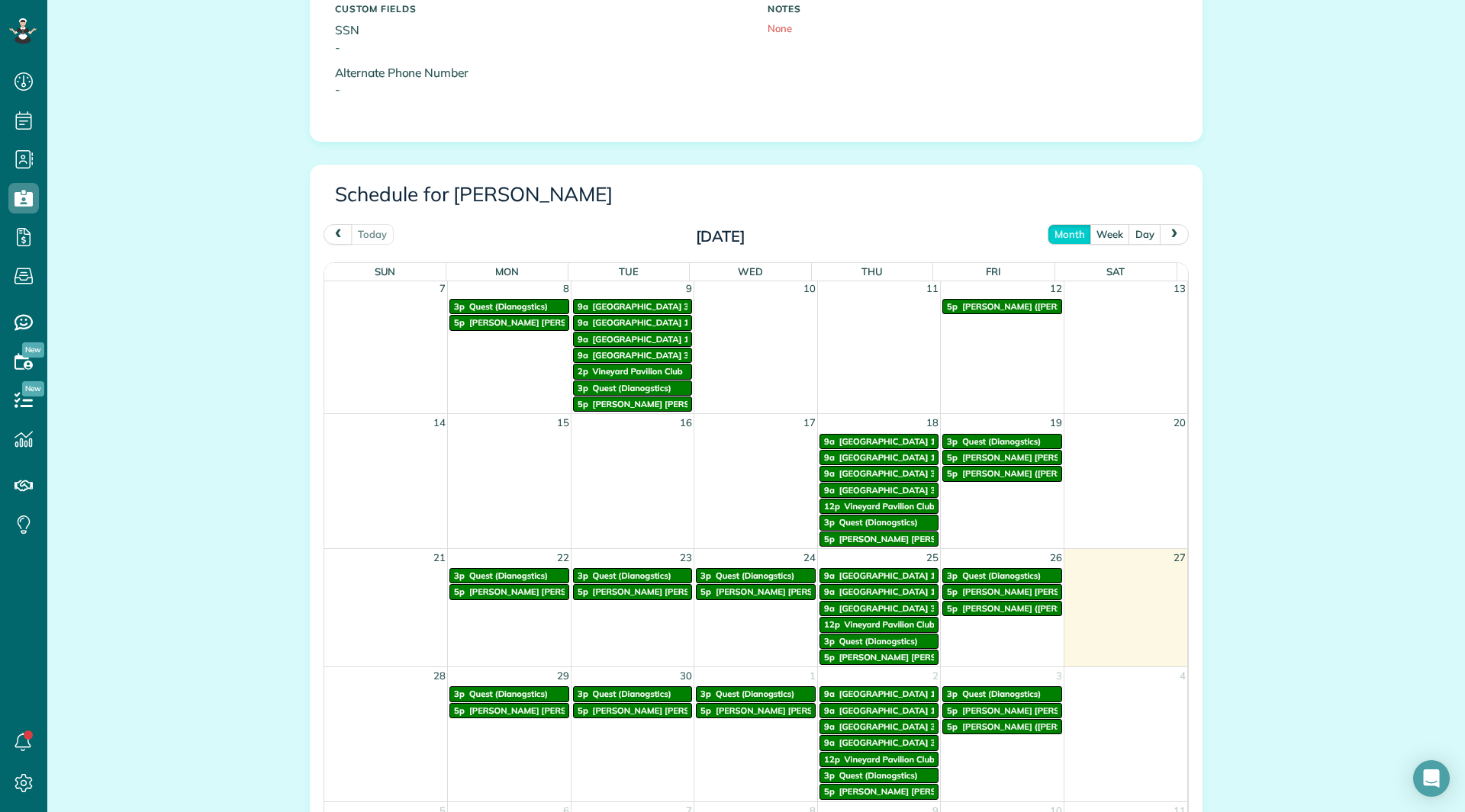
scroll to position [186, 0]
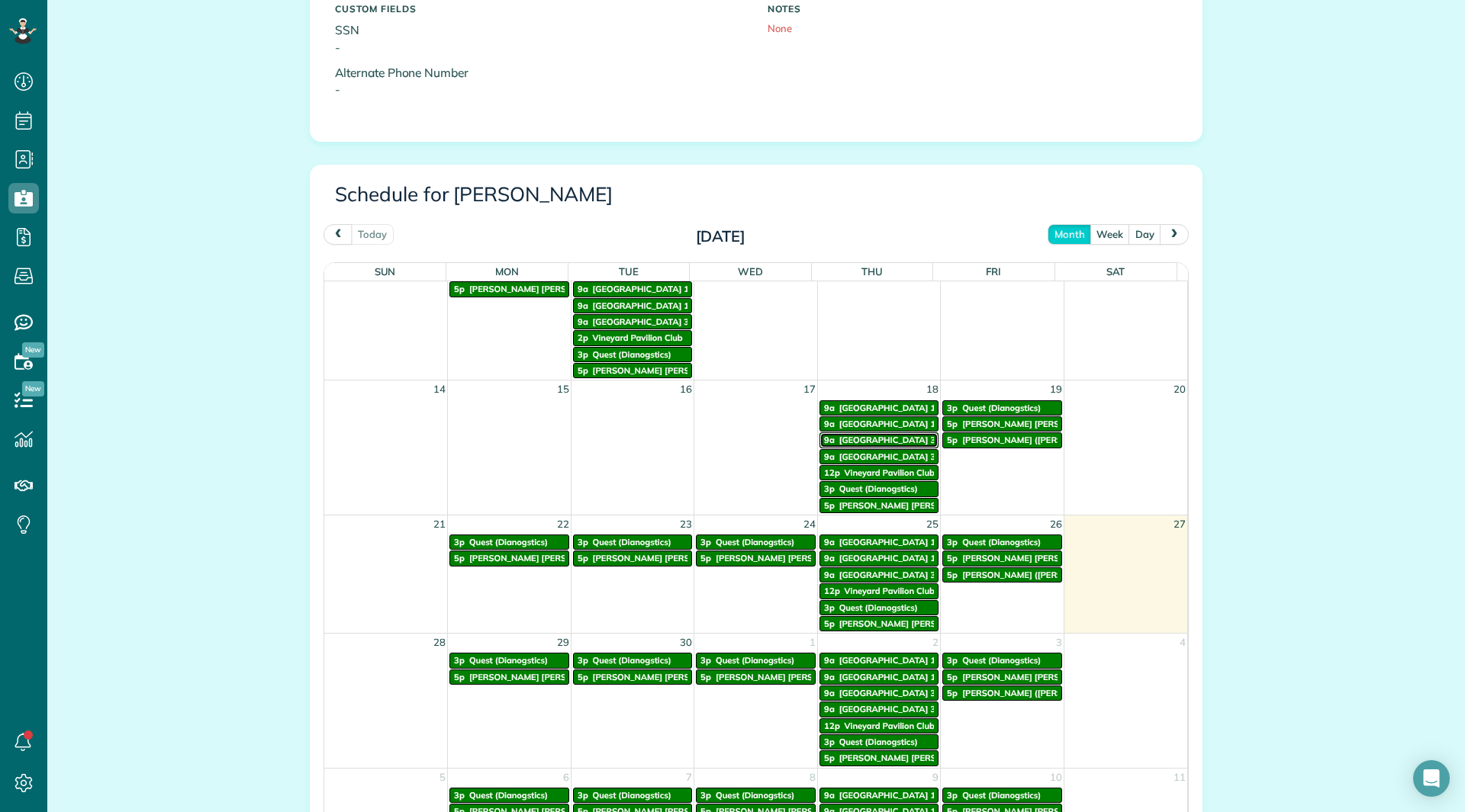
click at [876, 441] on span "Vineyards Building 34" at bounding box center [889, 440] width 101 height 11
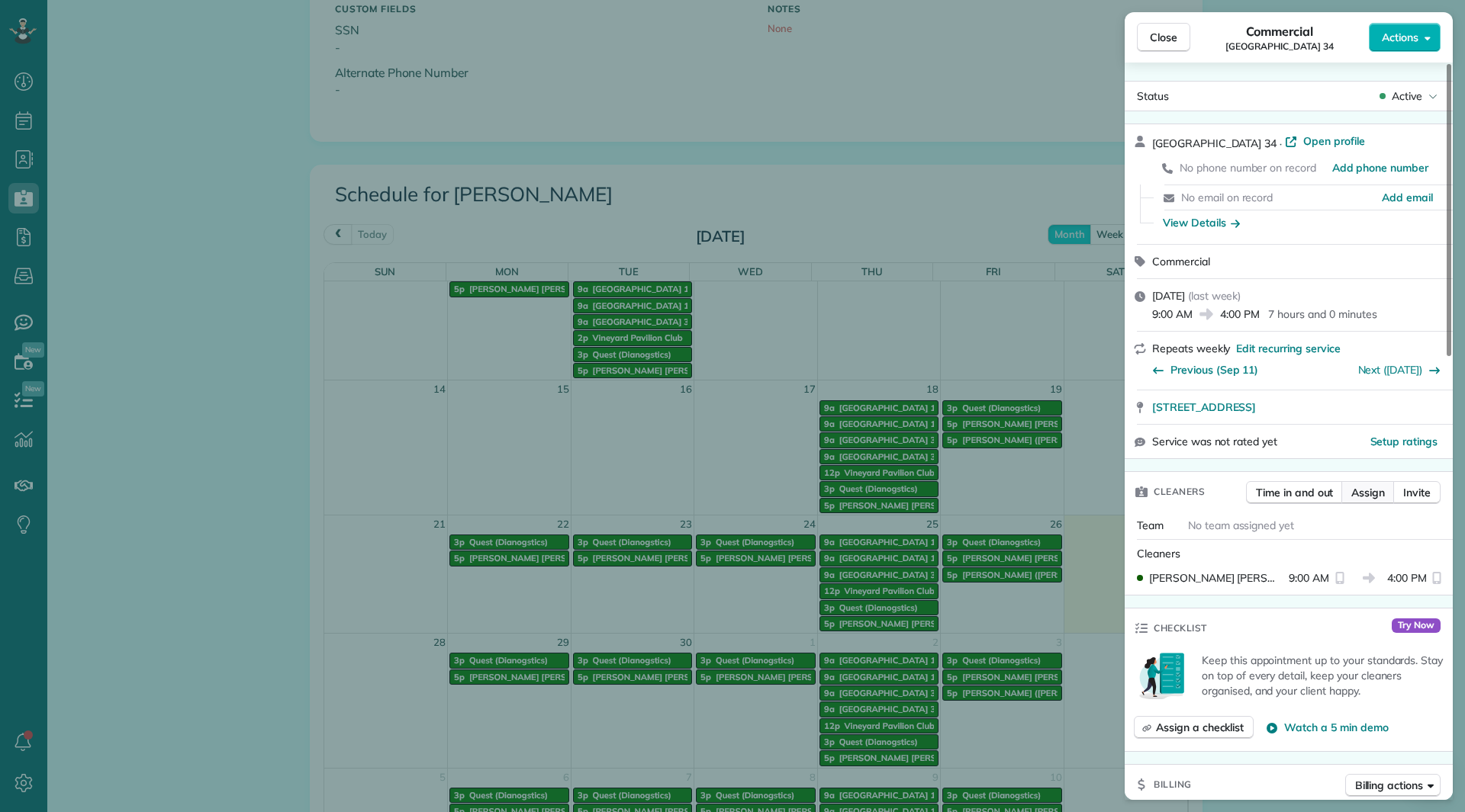
click at [1353, 497] on span "Assign" at bounding box center [1367, 493] width 33 height 15
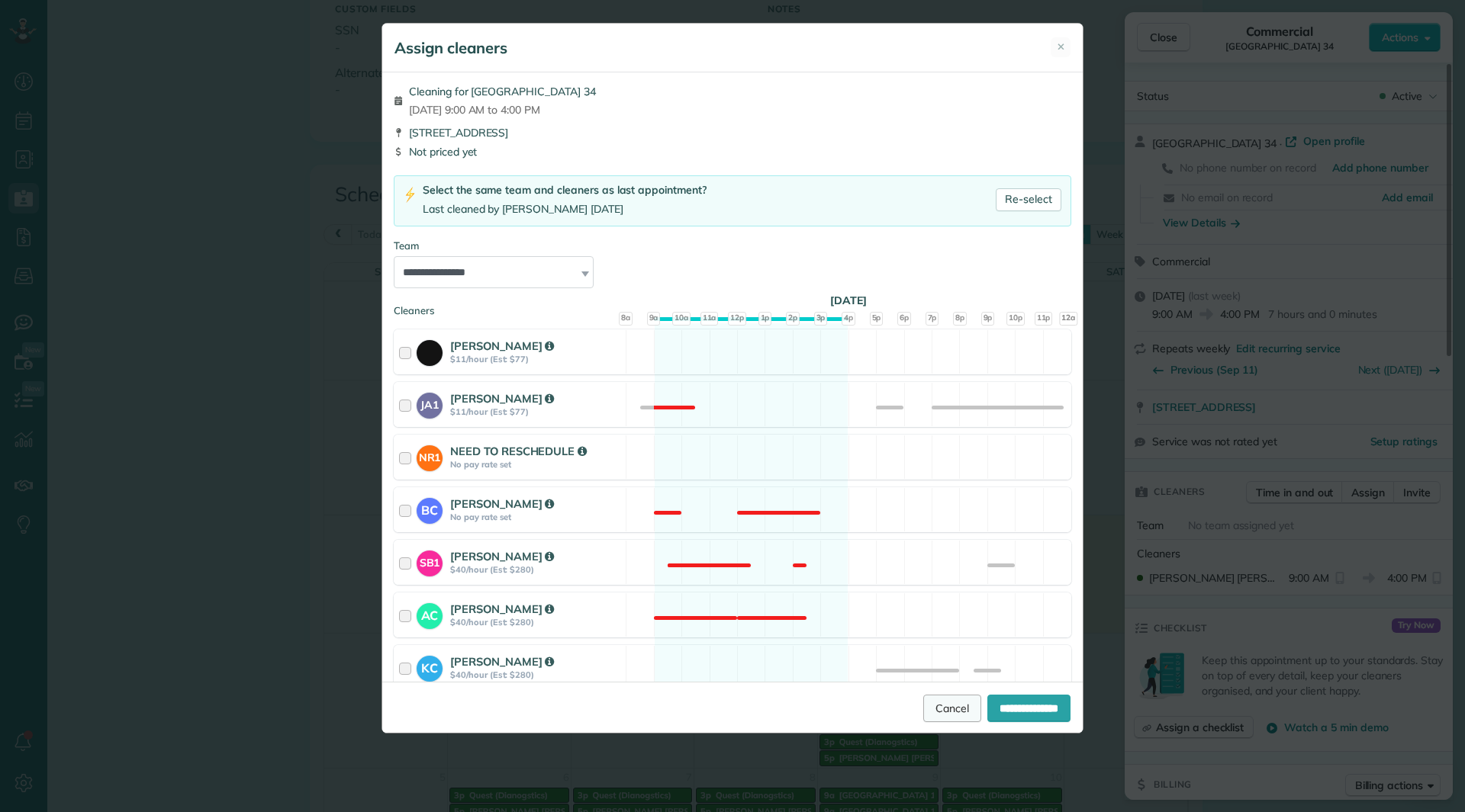
click at [941, 708] on link "Cancel" at bounding box center [952, 708] width 58 height 27
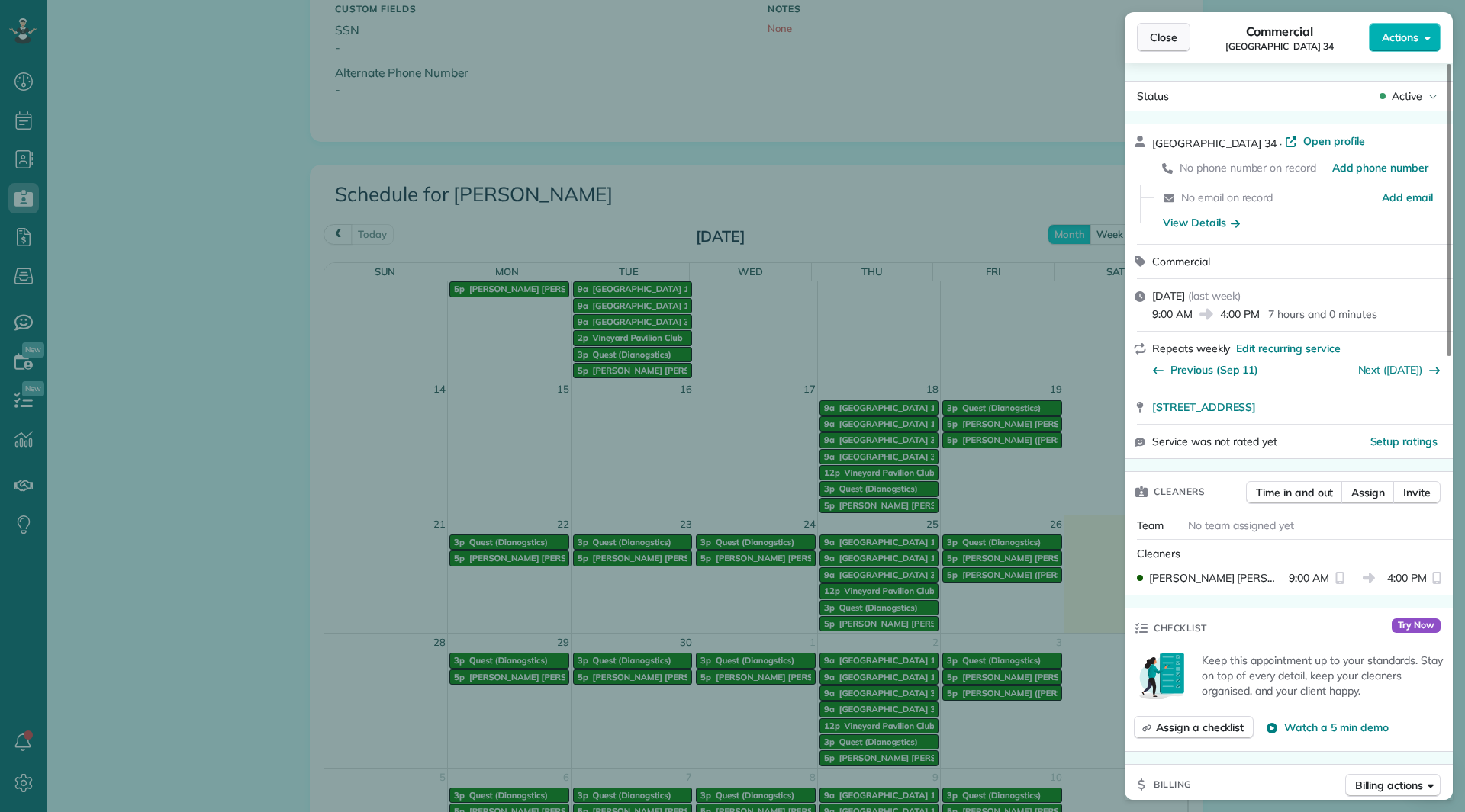
click at [1143, 47] on button "Close" at bounding box center [1163, 37] width 53 height 29
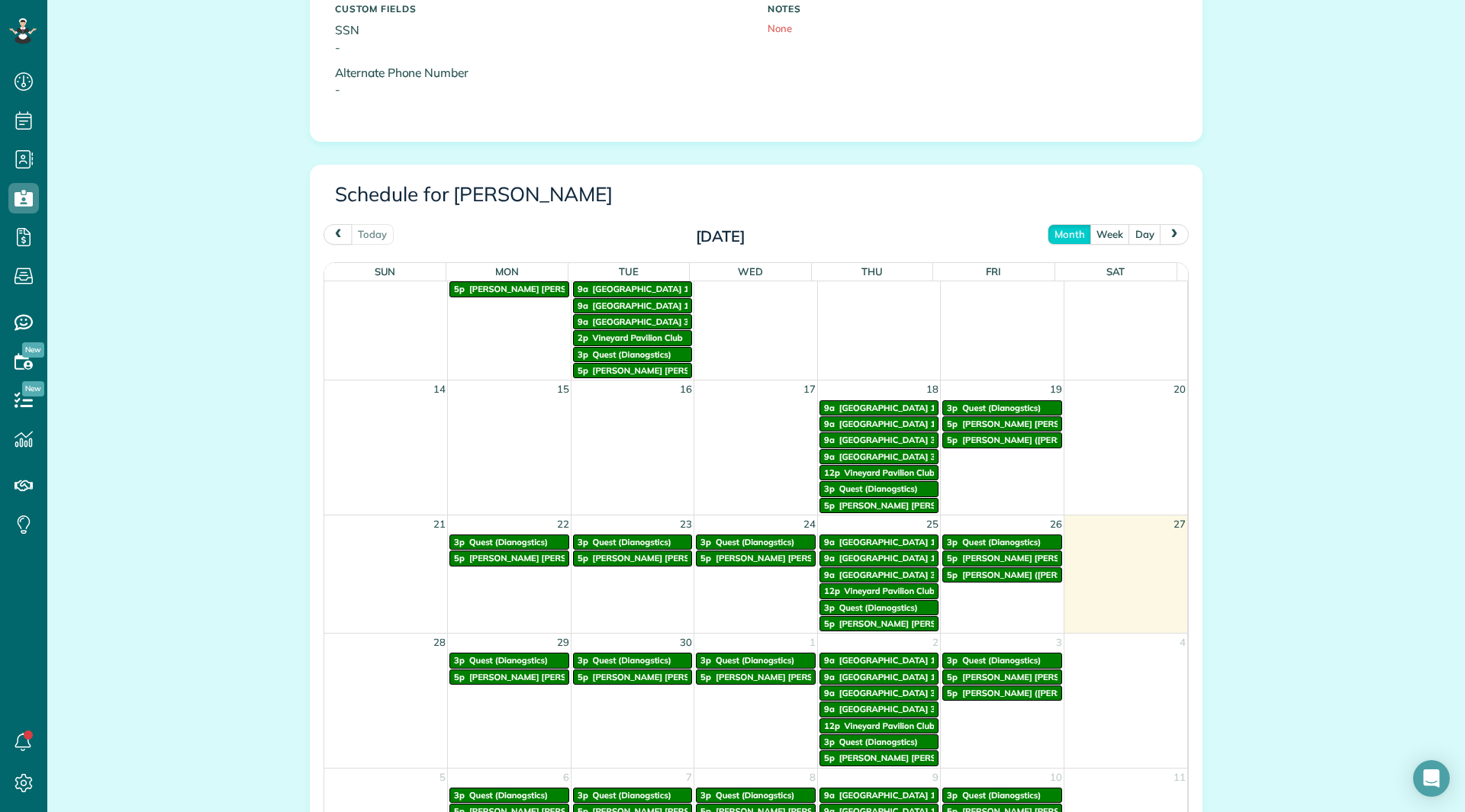
scroll to position [763, 0]
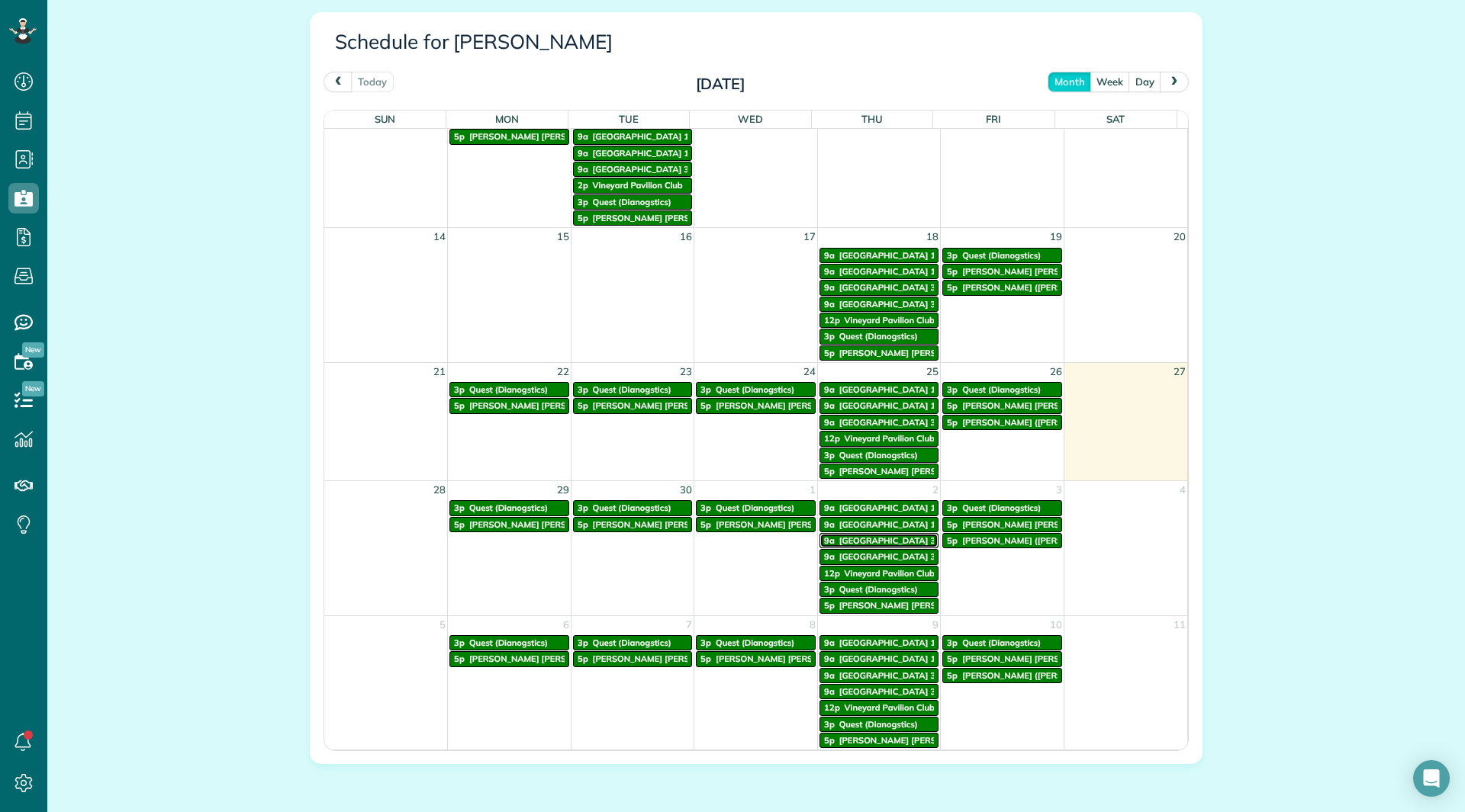
click at [857, 538] on span "Vineyards Building 34" at bounding box center [889, 540] width 101 height 11
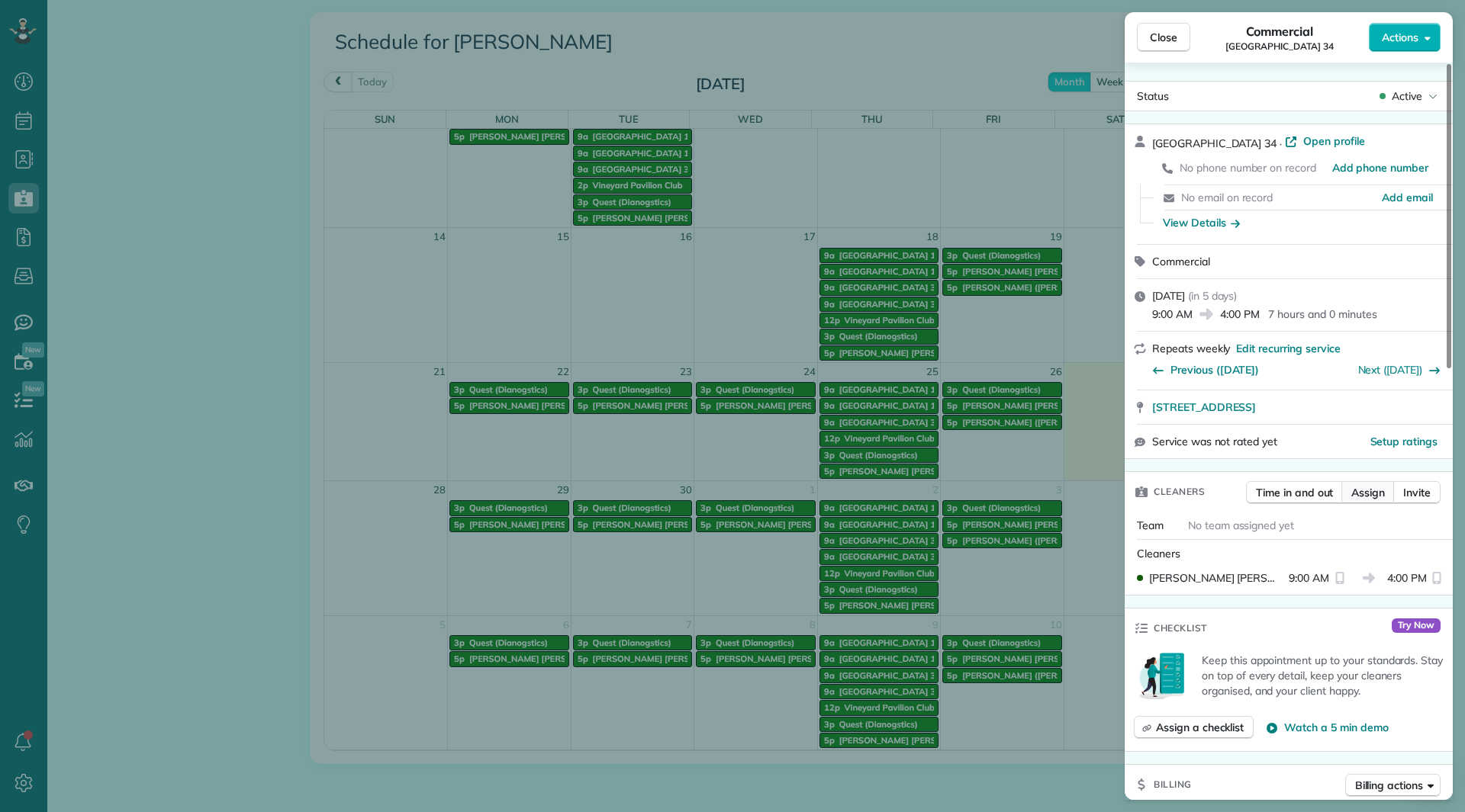
click at [1359, 483] on button "Assign" at bounding box center [1368, 493] width 53 height 23
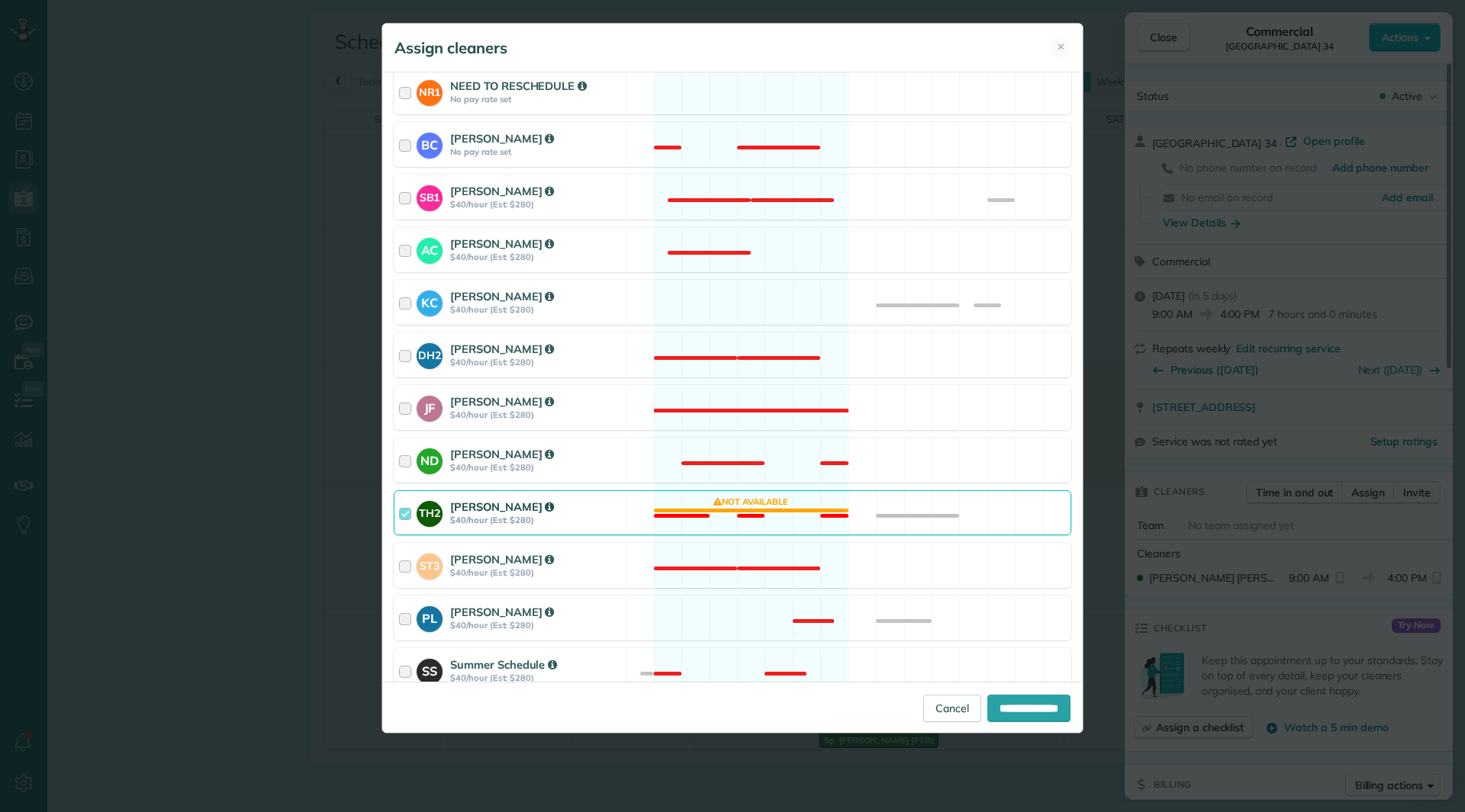
scroll to position [382, 0]
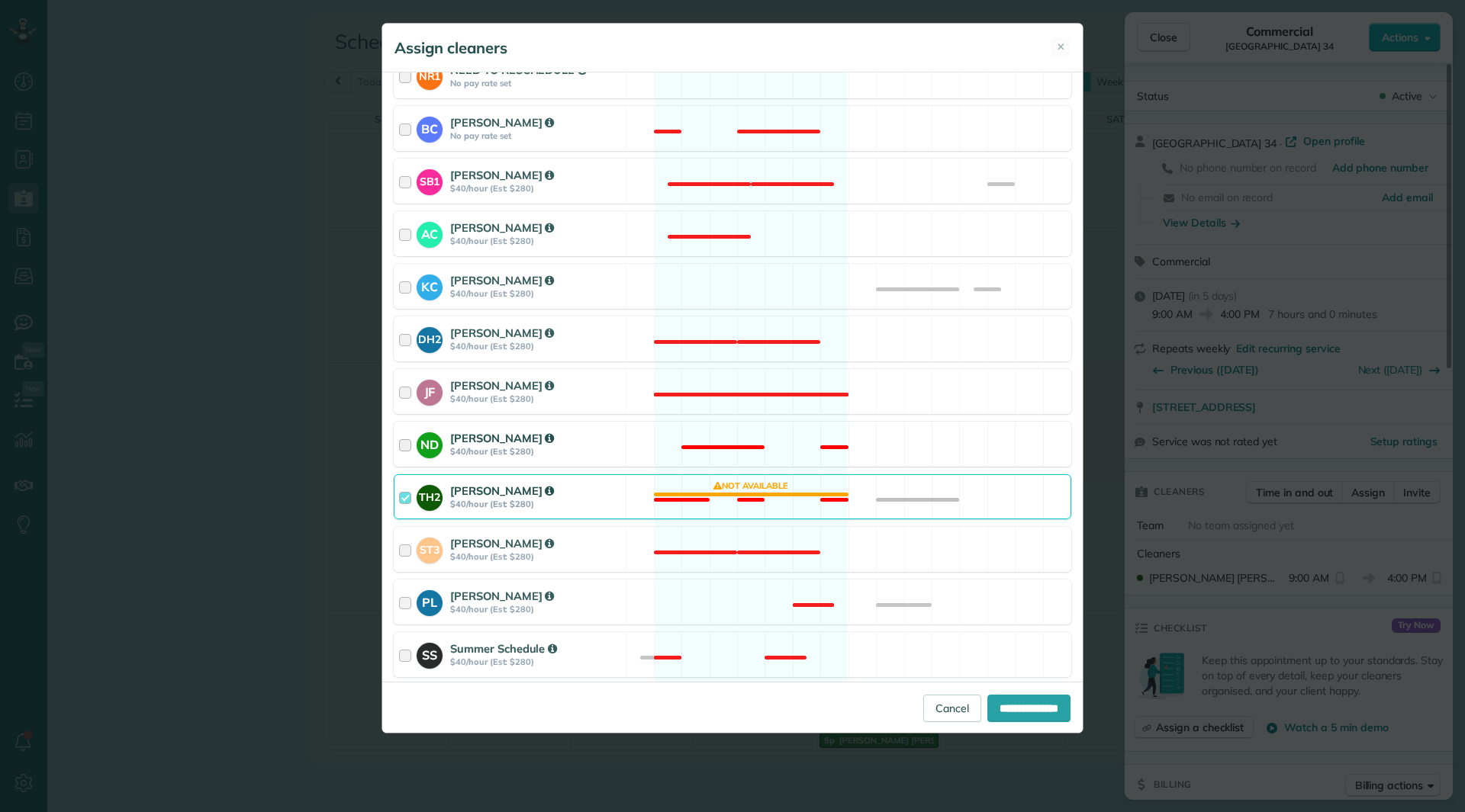
click at [605, 443] on div "Nicole Daley" at bounding box center [535, 438] width 171 height 16
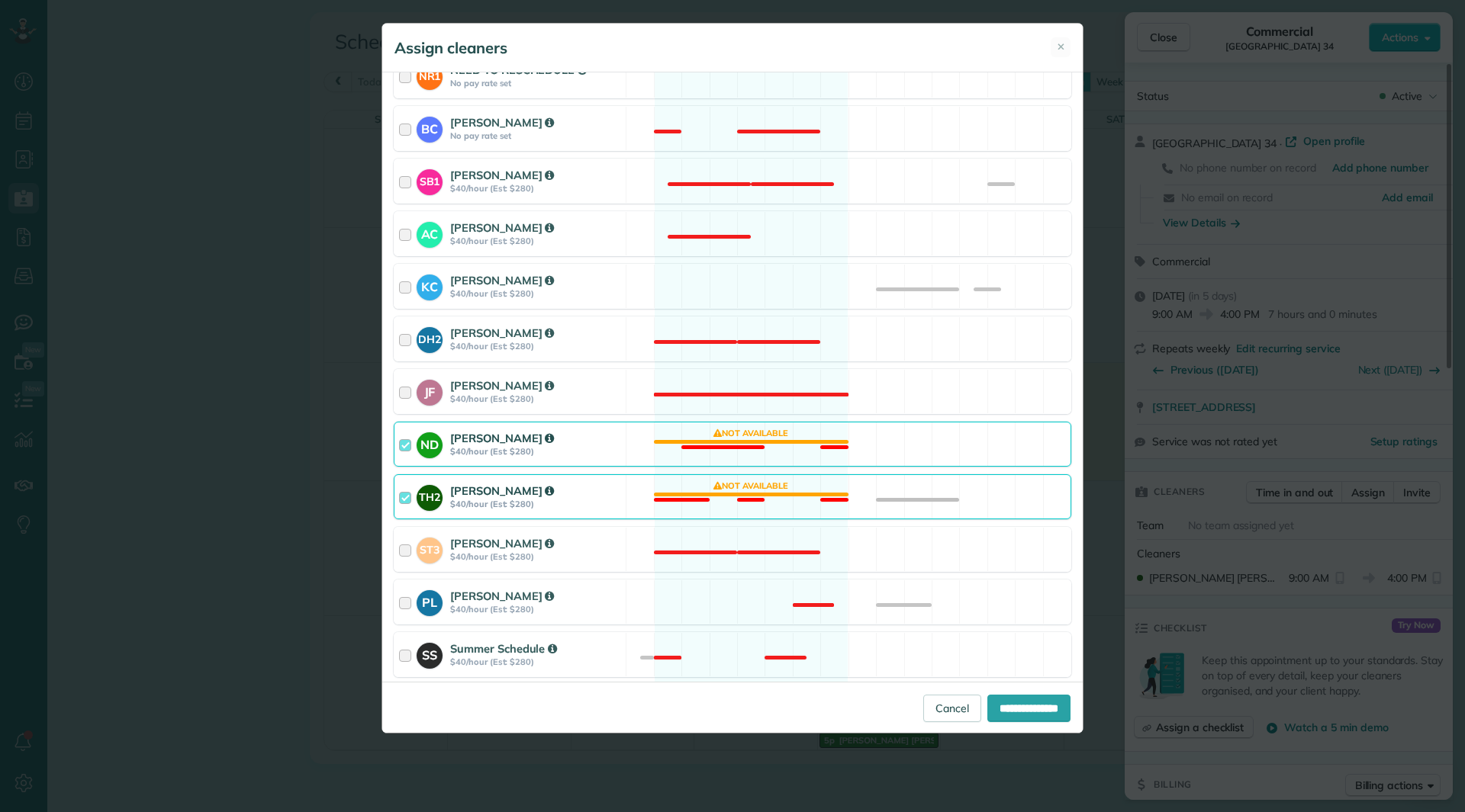
click at [611, 488] on div "[PERSON_NAME]" at bounding box center [535, 491] width 171 height 16
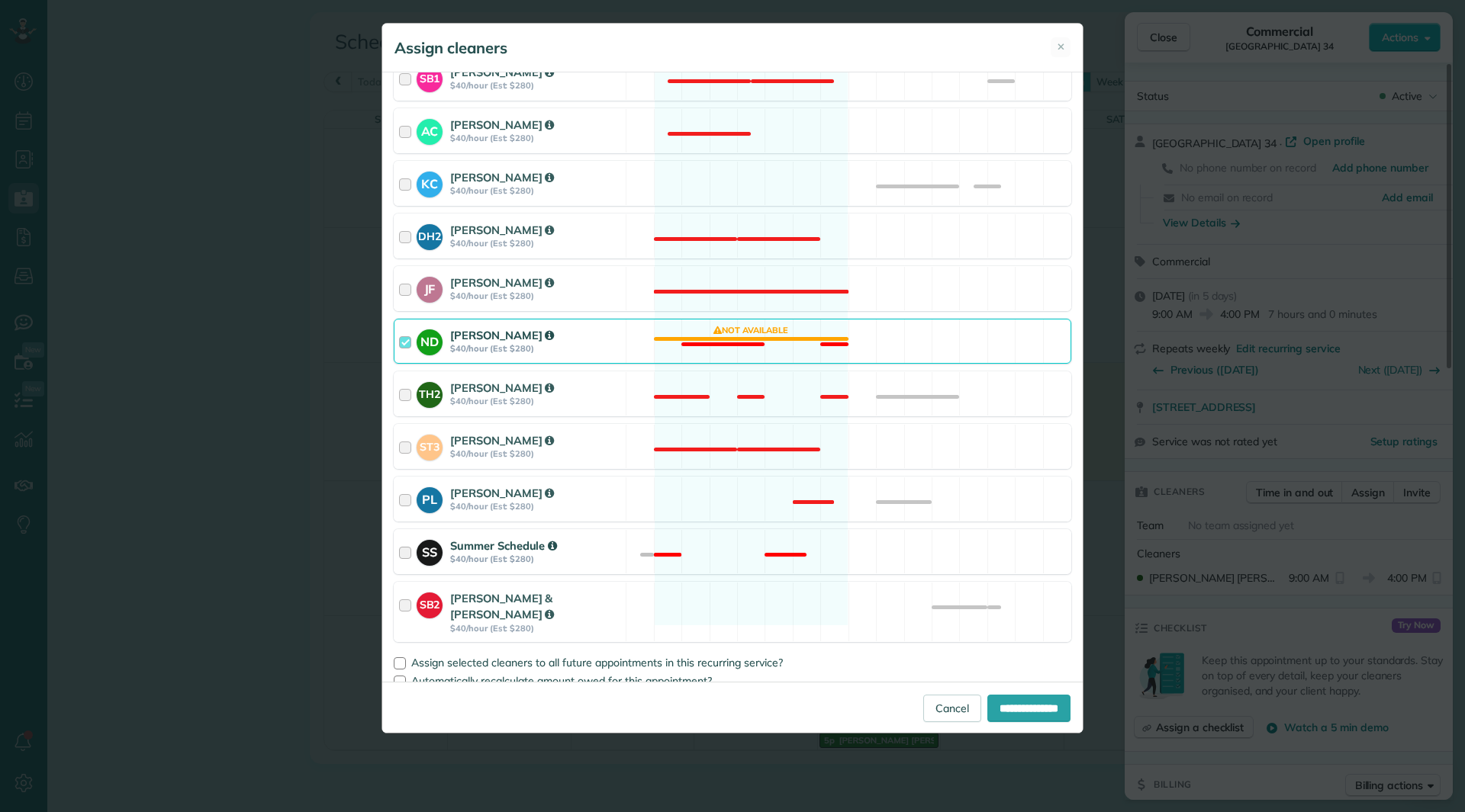
scroll to position [485, 0]
click at [400, 657] on div at bounding box center [400, 662] width 12 height 12
click at [1000, 711] on input "**********" at bounding box center [1028, 708] width 83 height 27
type input "**********"
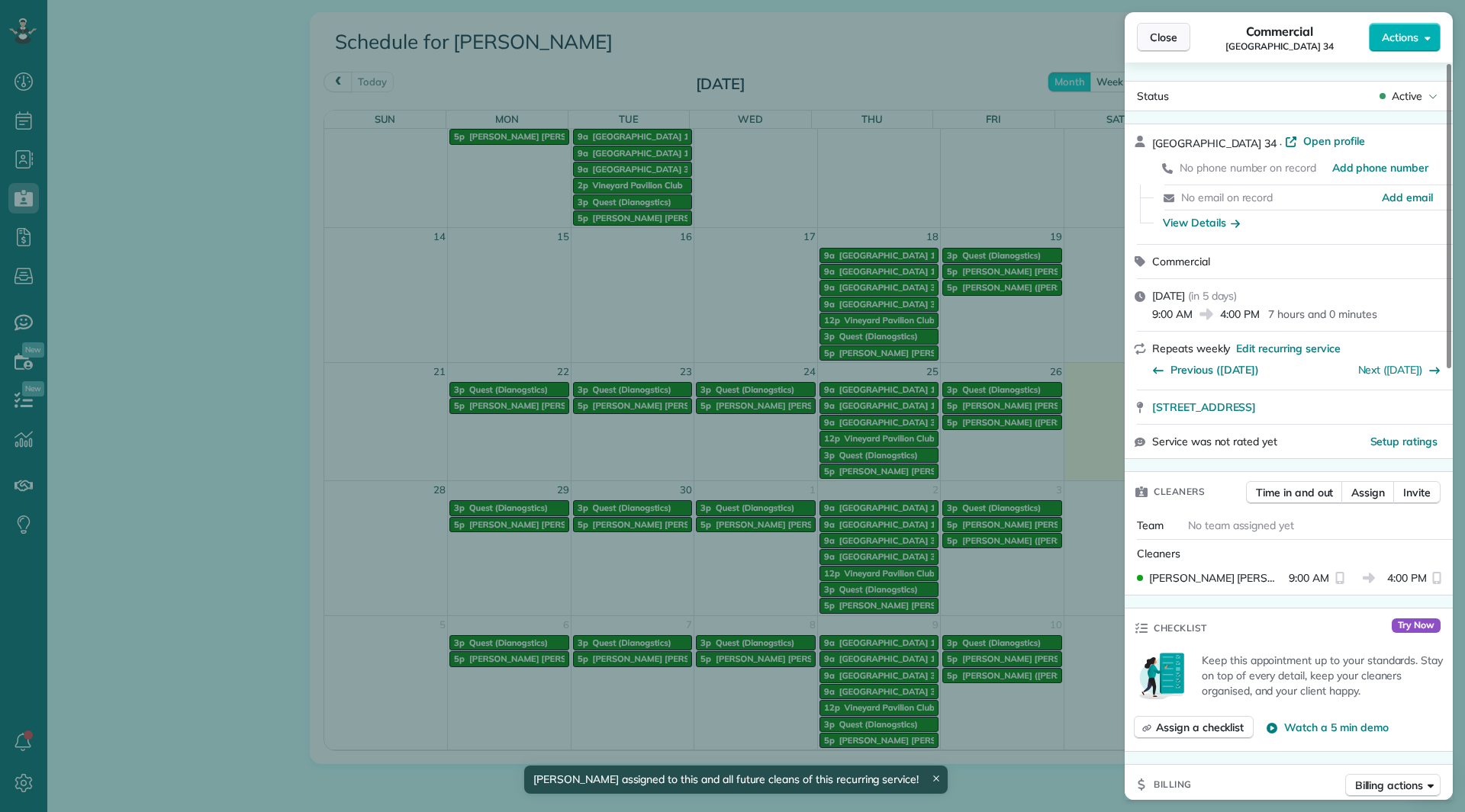
click at [1147, 51] on button "Close" at bounding box center [1163, 37] width 53 height 29
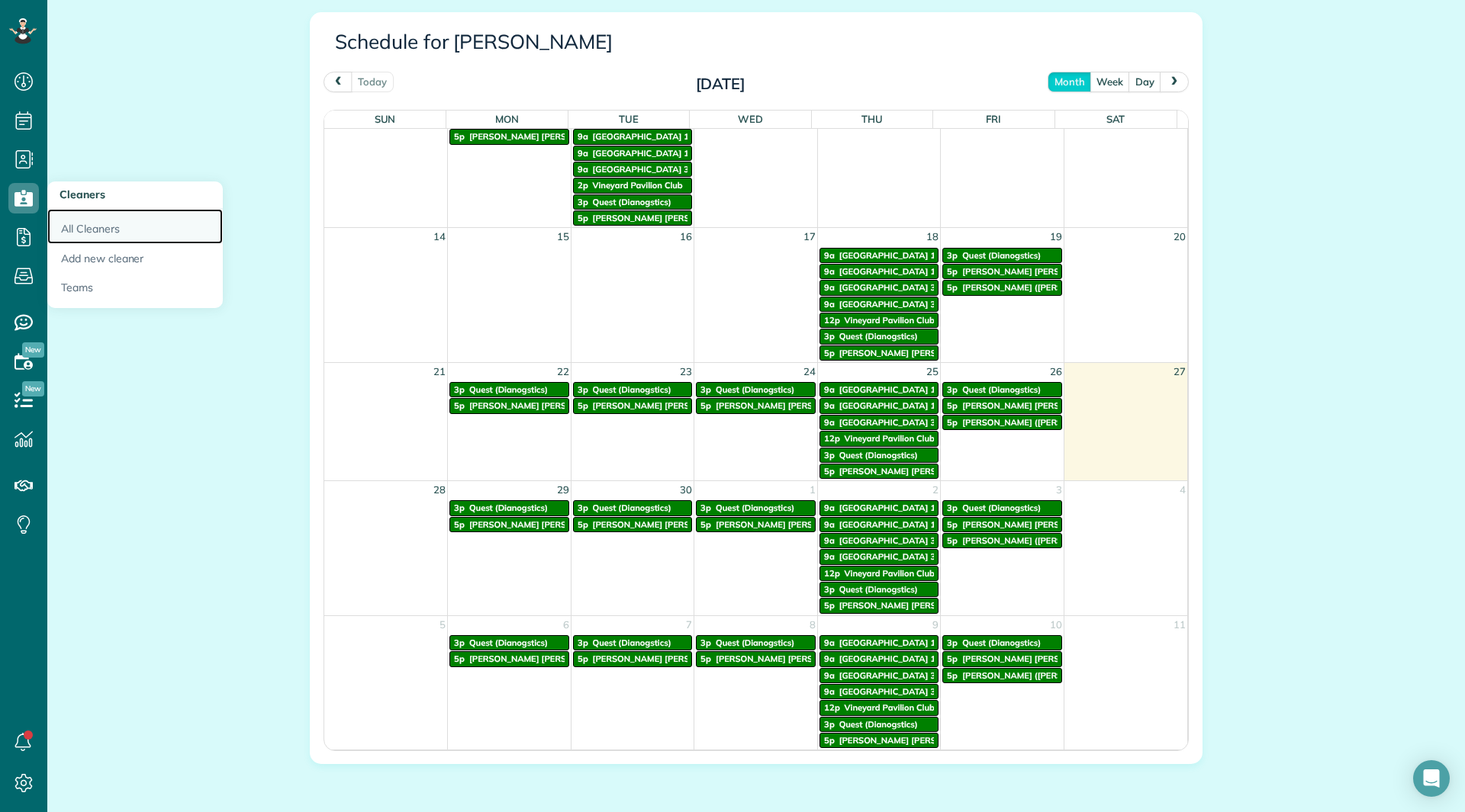
click at [79, 219] on link "All Cleaners" at bounding box center [134, 226] width 176 height 35
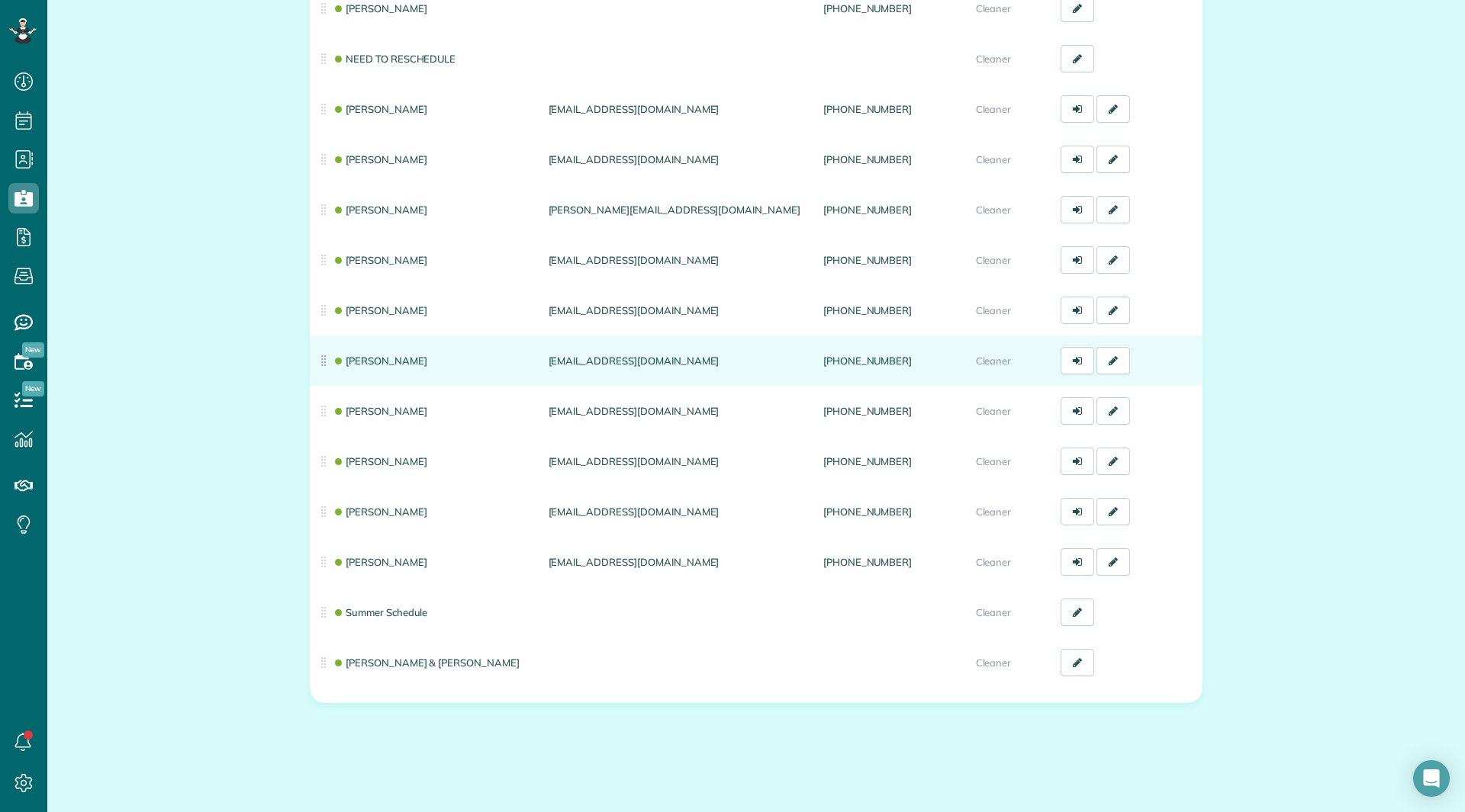
scroll to position [275, 0]
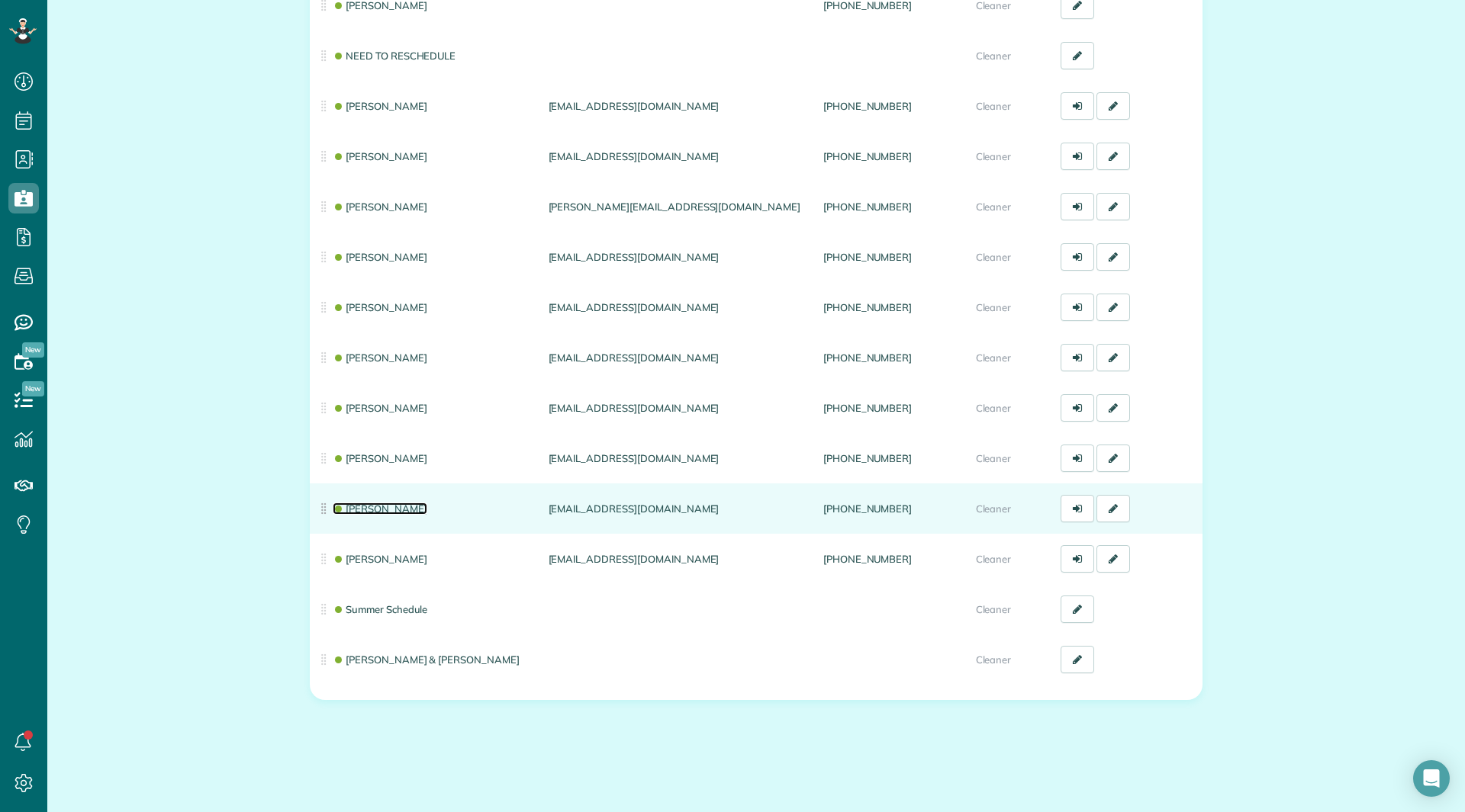
click at [394, 505] on link "[PERSON_NAME]" at bounding box center [379, 509] width 95 height 12
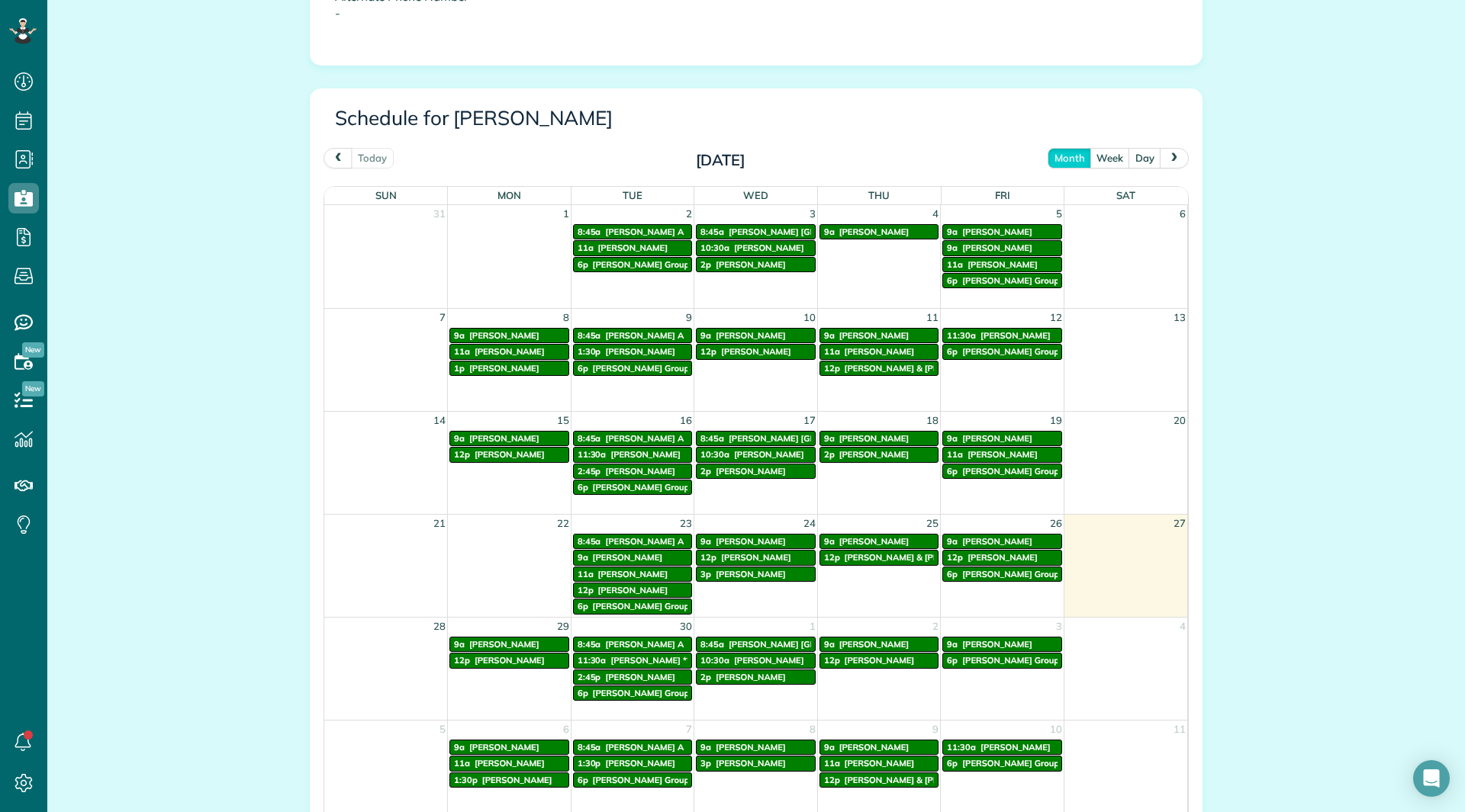
scroll to position [829, 0]
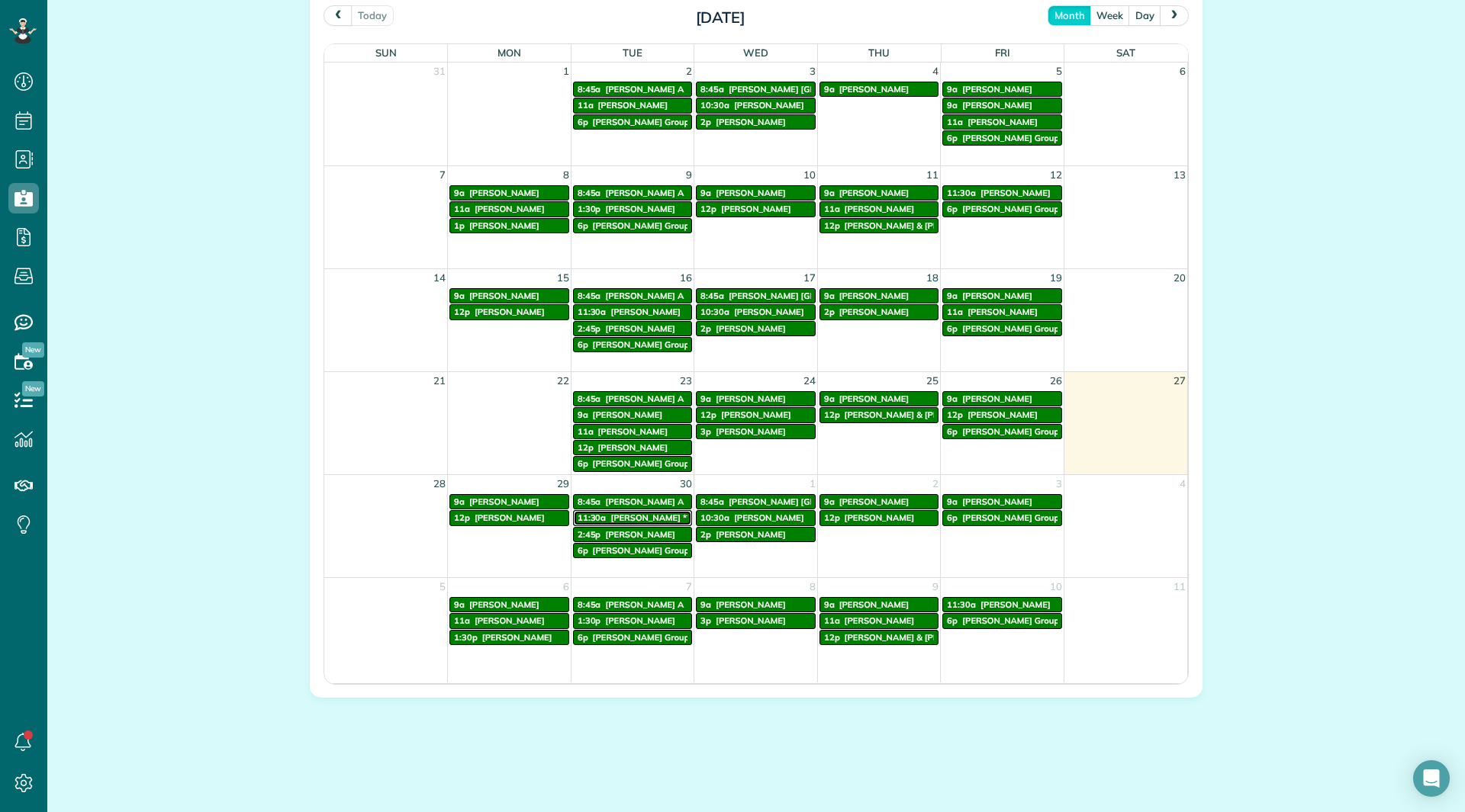
click at [656, 517] on span "[PERSON_NAME] **" at bounding box center [650, 518] width 80 height 11
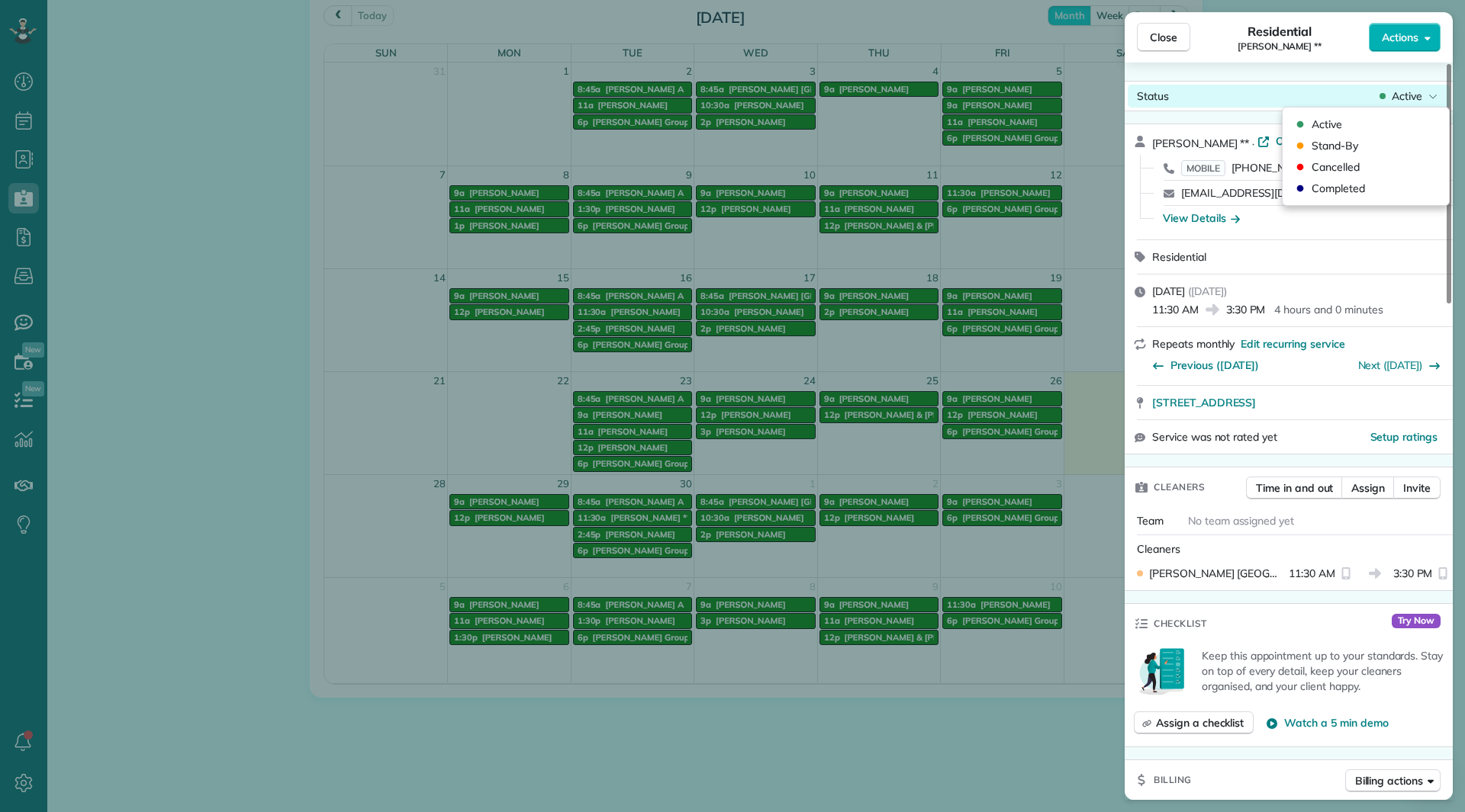
click at [1393, 98] on span "Active" at bounding box center [1407, 95] width 31 height 15
click at [1320, 63] on div "Status Active [PERSON_NAME] ** · Open profile MOBILE [PHONE_NUMBER] Copy [EMAIL…" at bounding box center [1289, 431] width 328 height 738
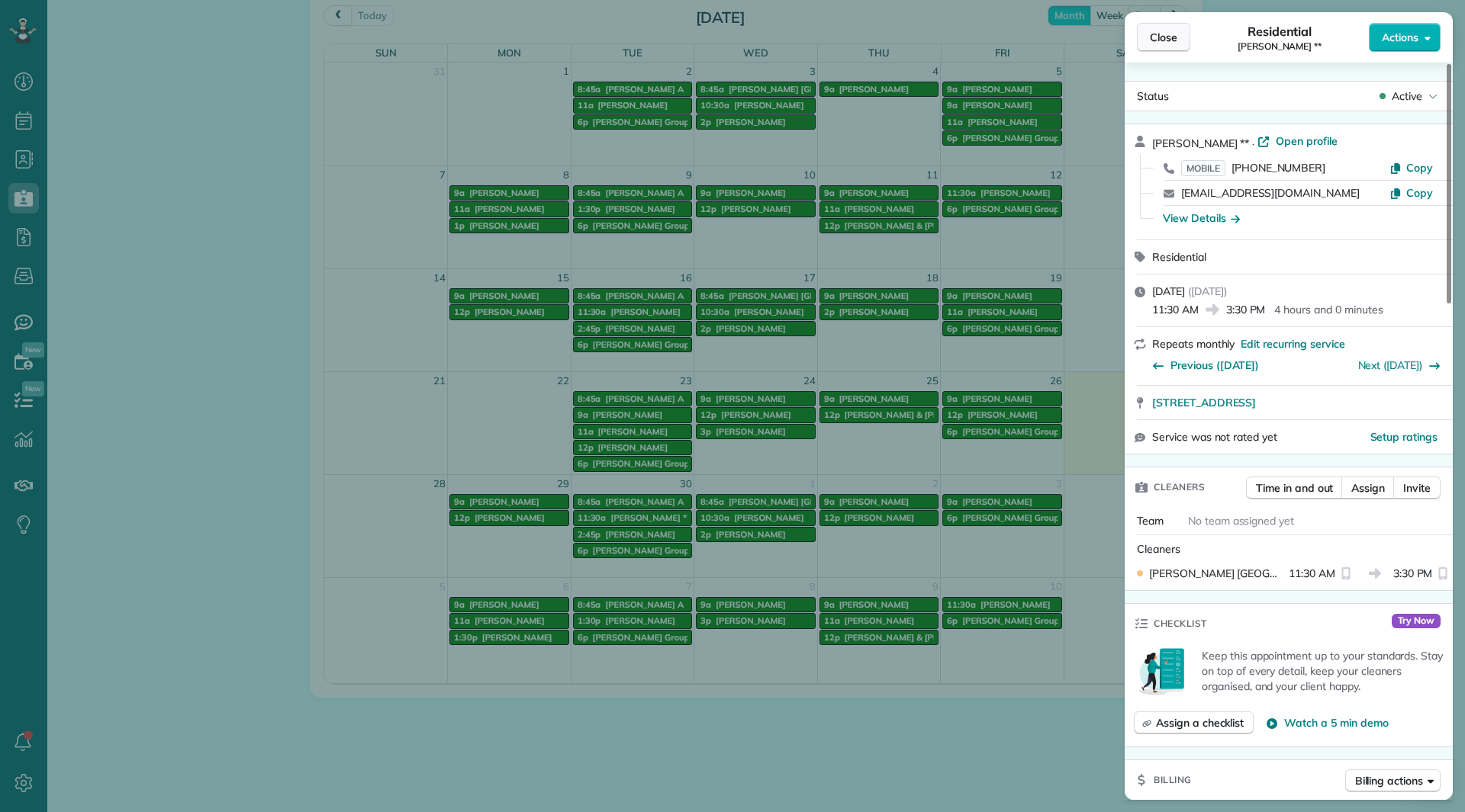
click at [1175, 29] on button "Close" at bounding box center [1163, 37] width 53 height 29
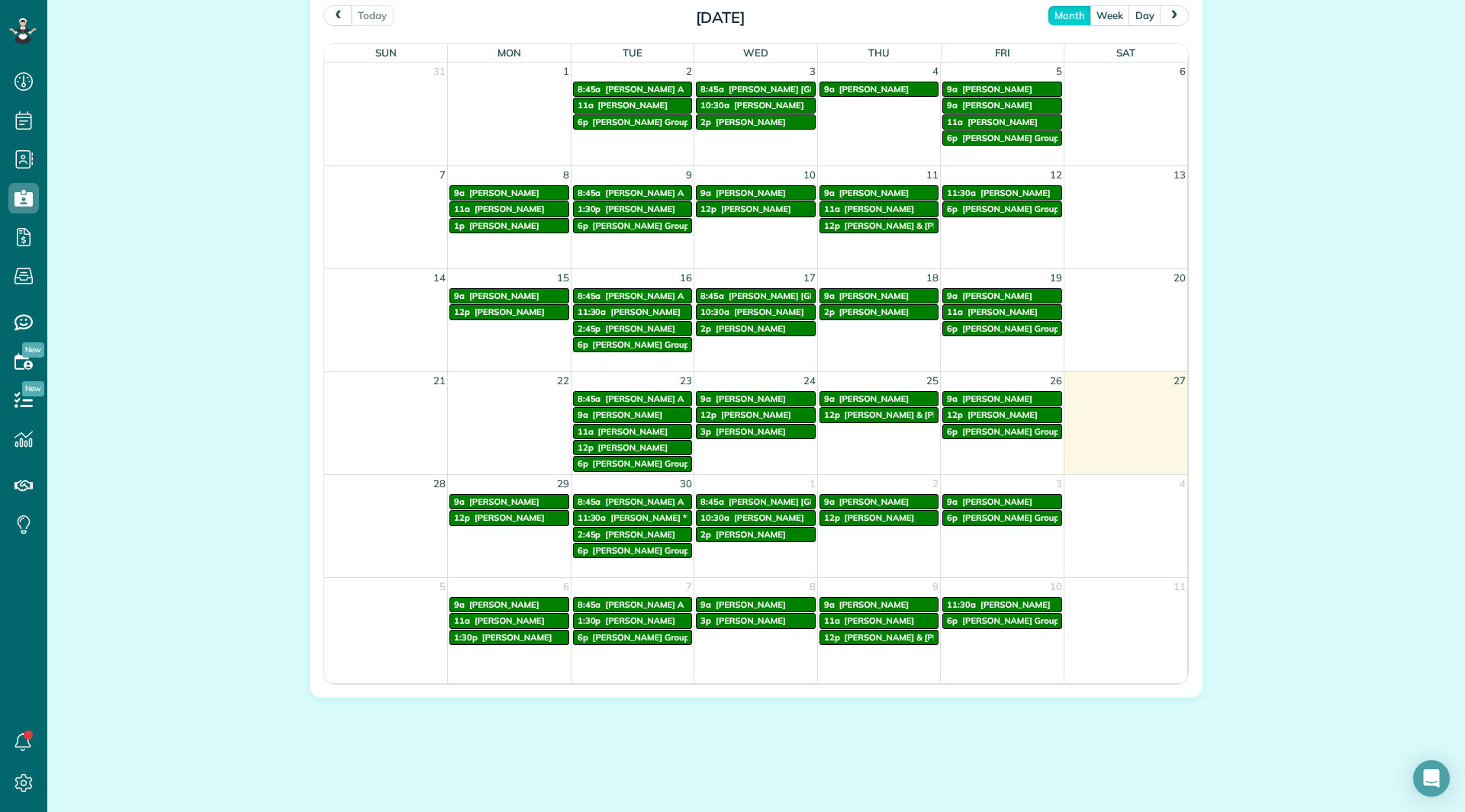
scroll to position [448, 0]
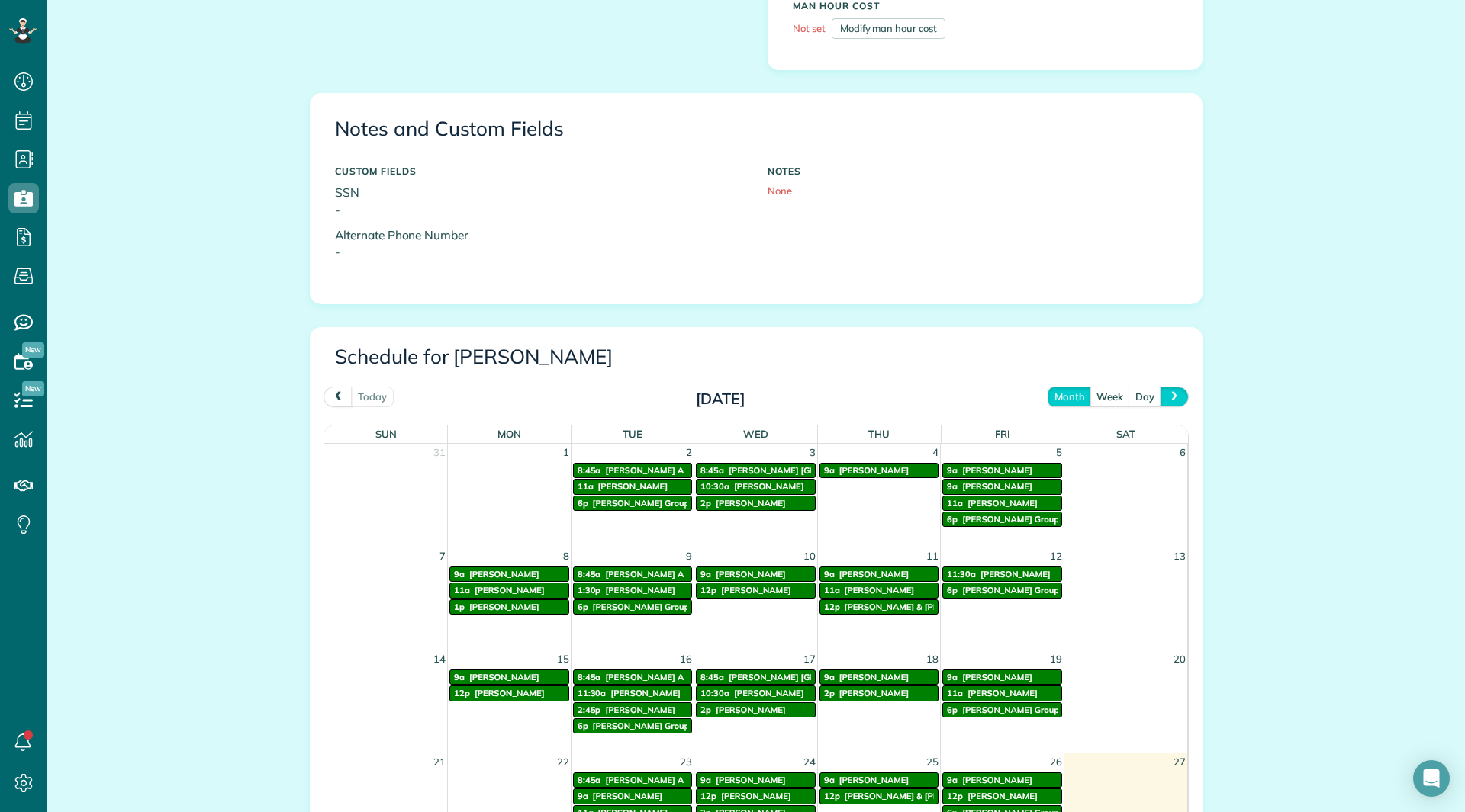
click at [1160, 396] on button "next" at bounding box center [1175, 396] width 29 height 20
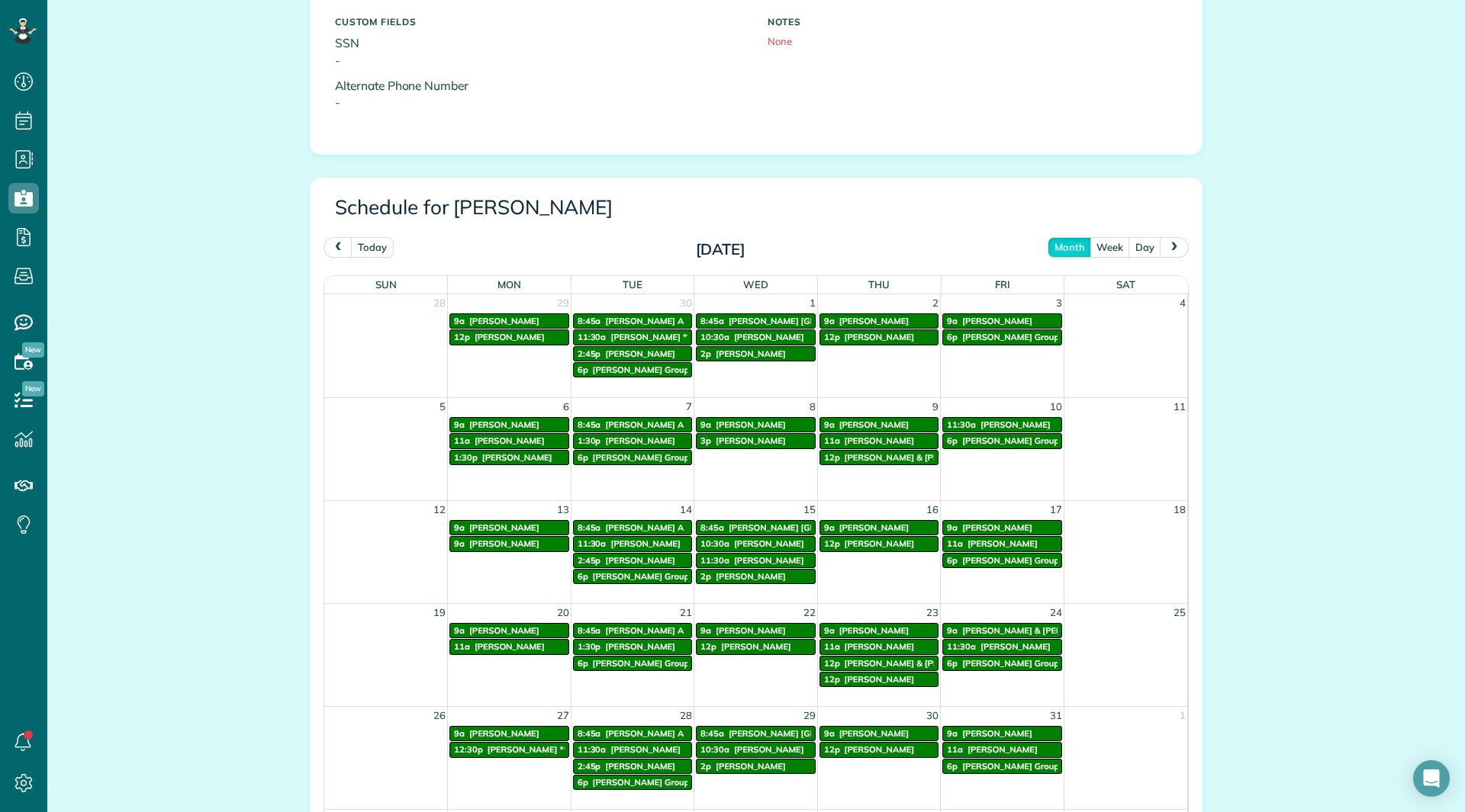
scroll to position [600, 0]
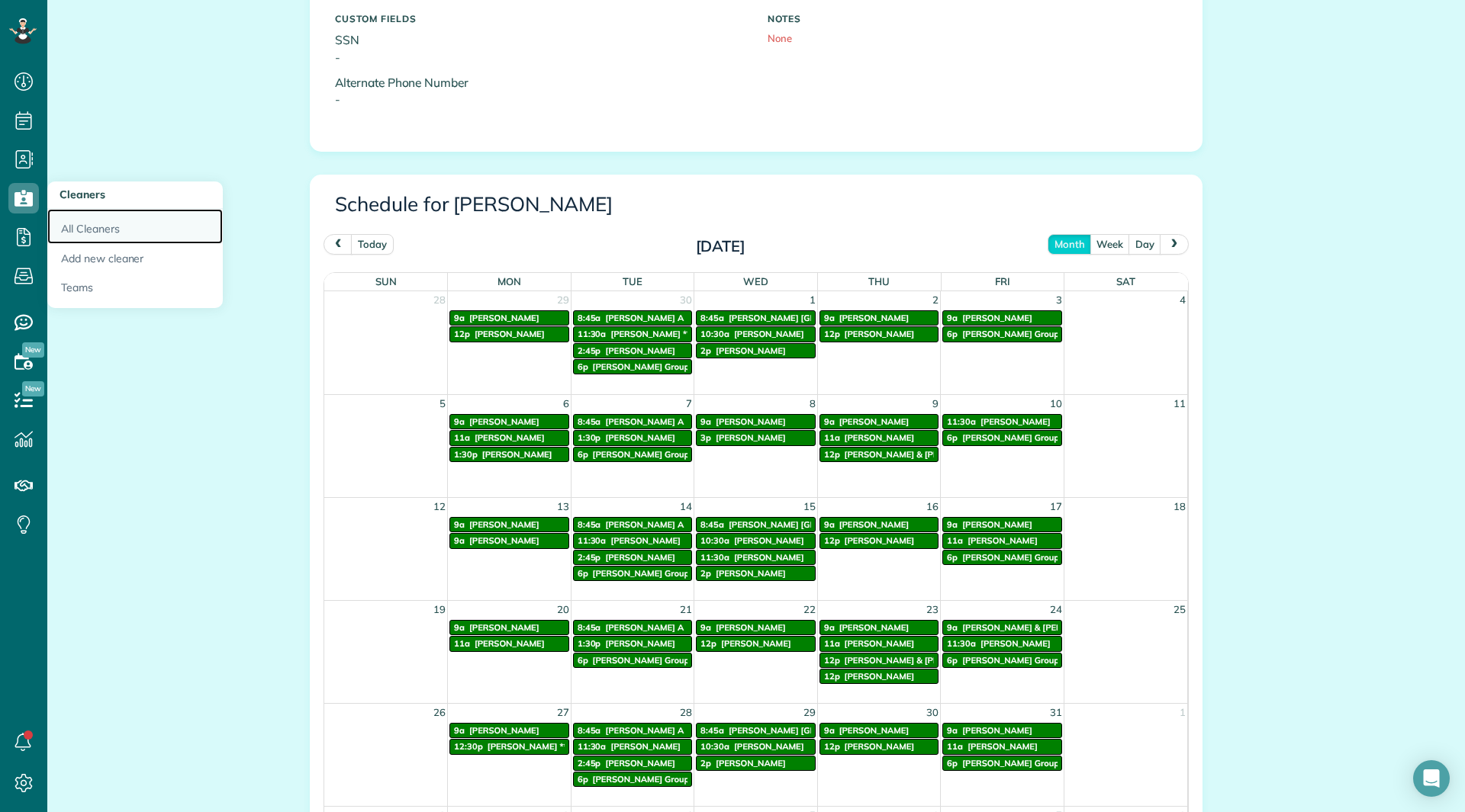
click at [53, 222] on link "All Cleaners" at bounding box center [134, 226] width 176 height 35
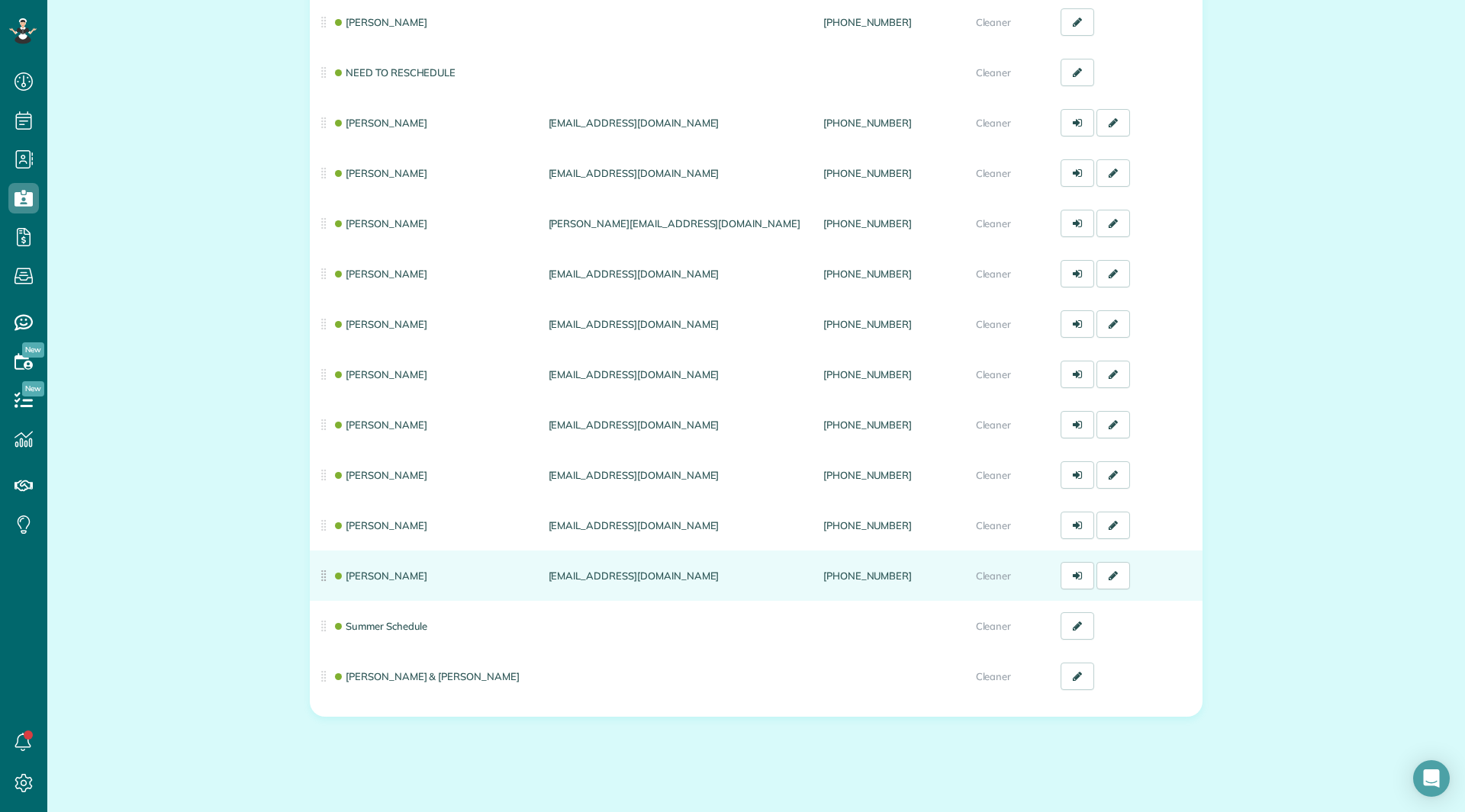
scroll to position [275, 0]
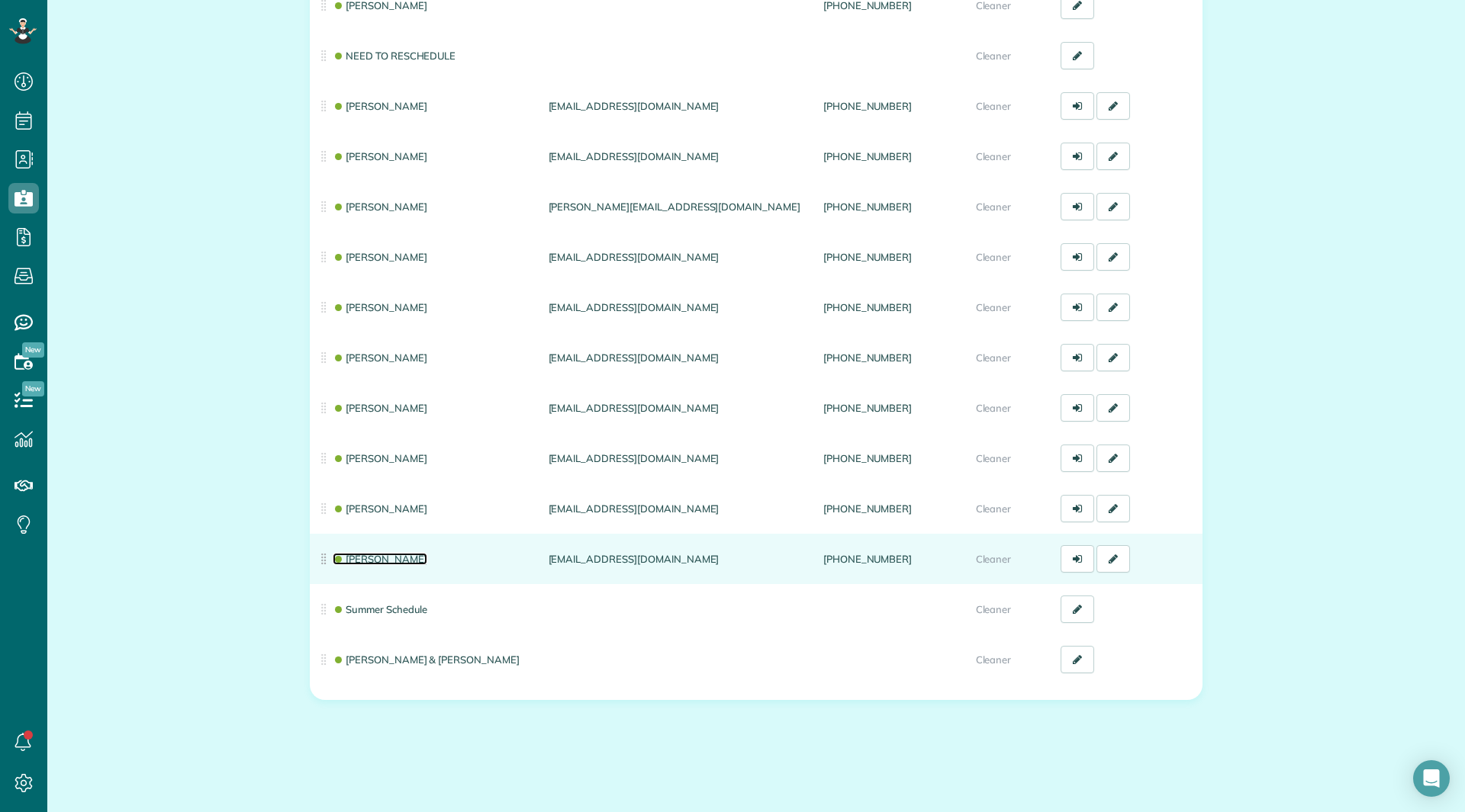
click at [368, 557] on link "[PERSON_NAME]" at bounding box center [379, 559] width 95 height 12
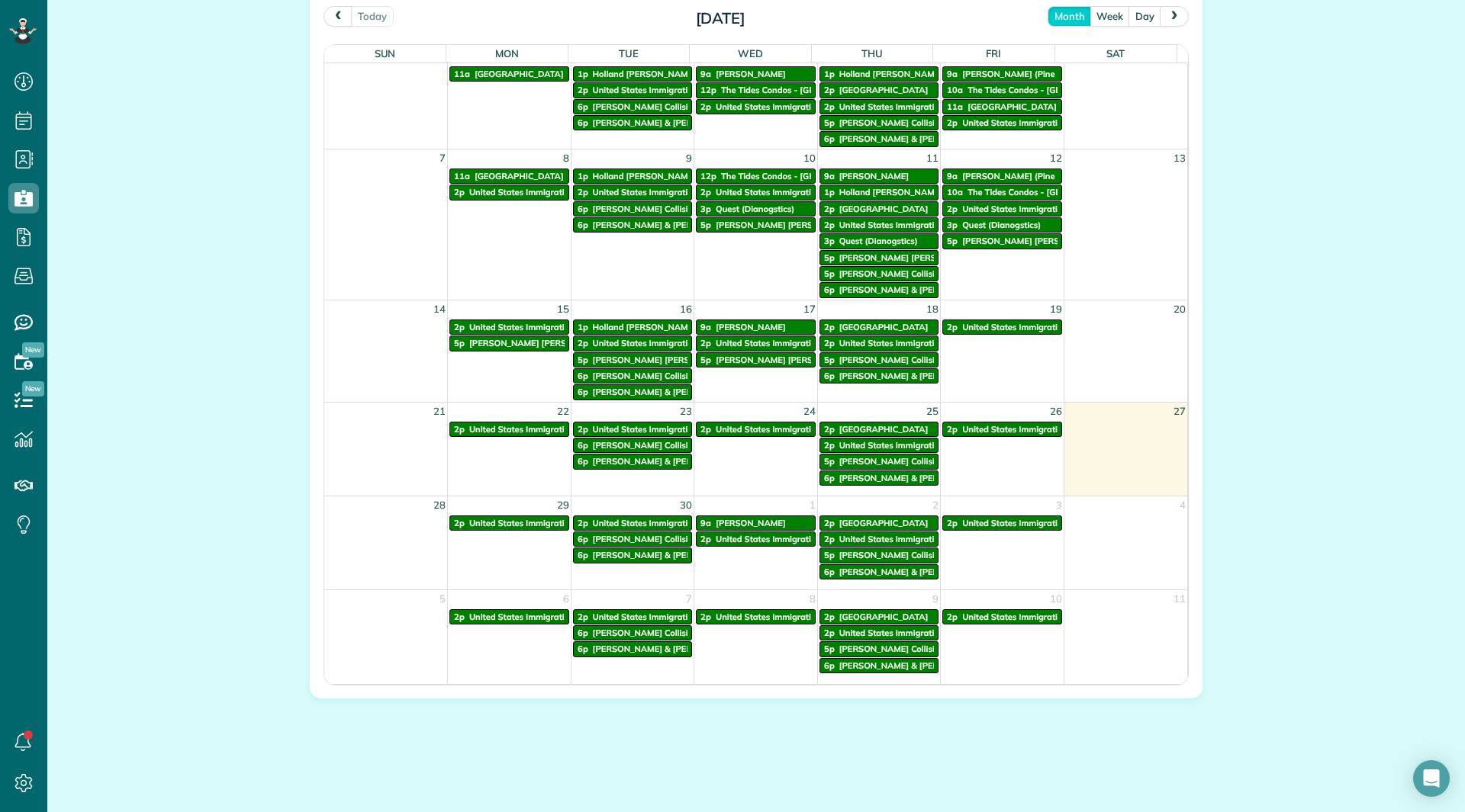
scroll to position [829, 0]
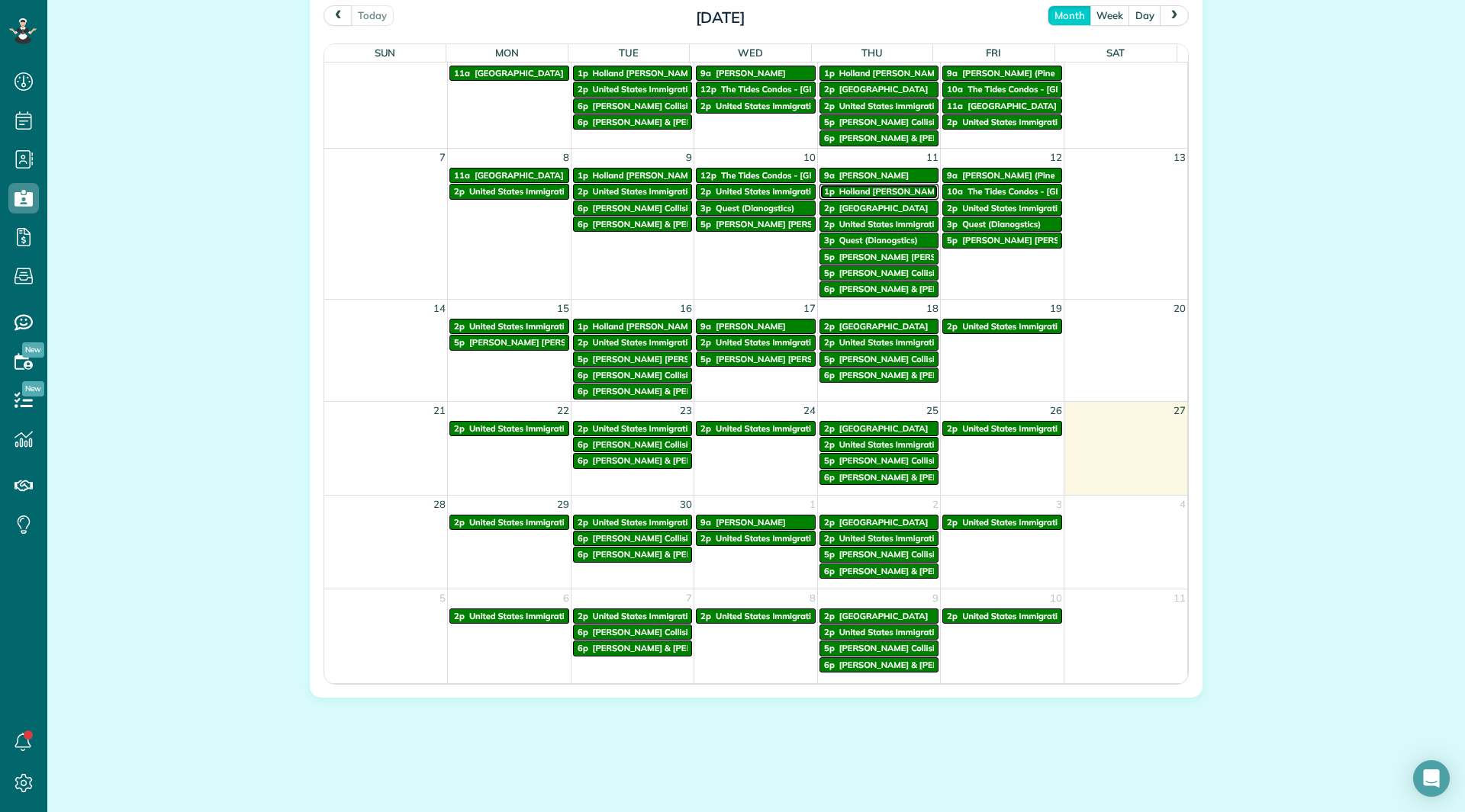
click at [856, 189] on span "Holland [PERSON_NAME] Clubhouse" at bounding box center [912, 191] width 147 height 11
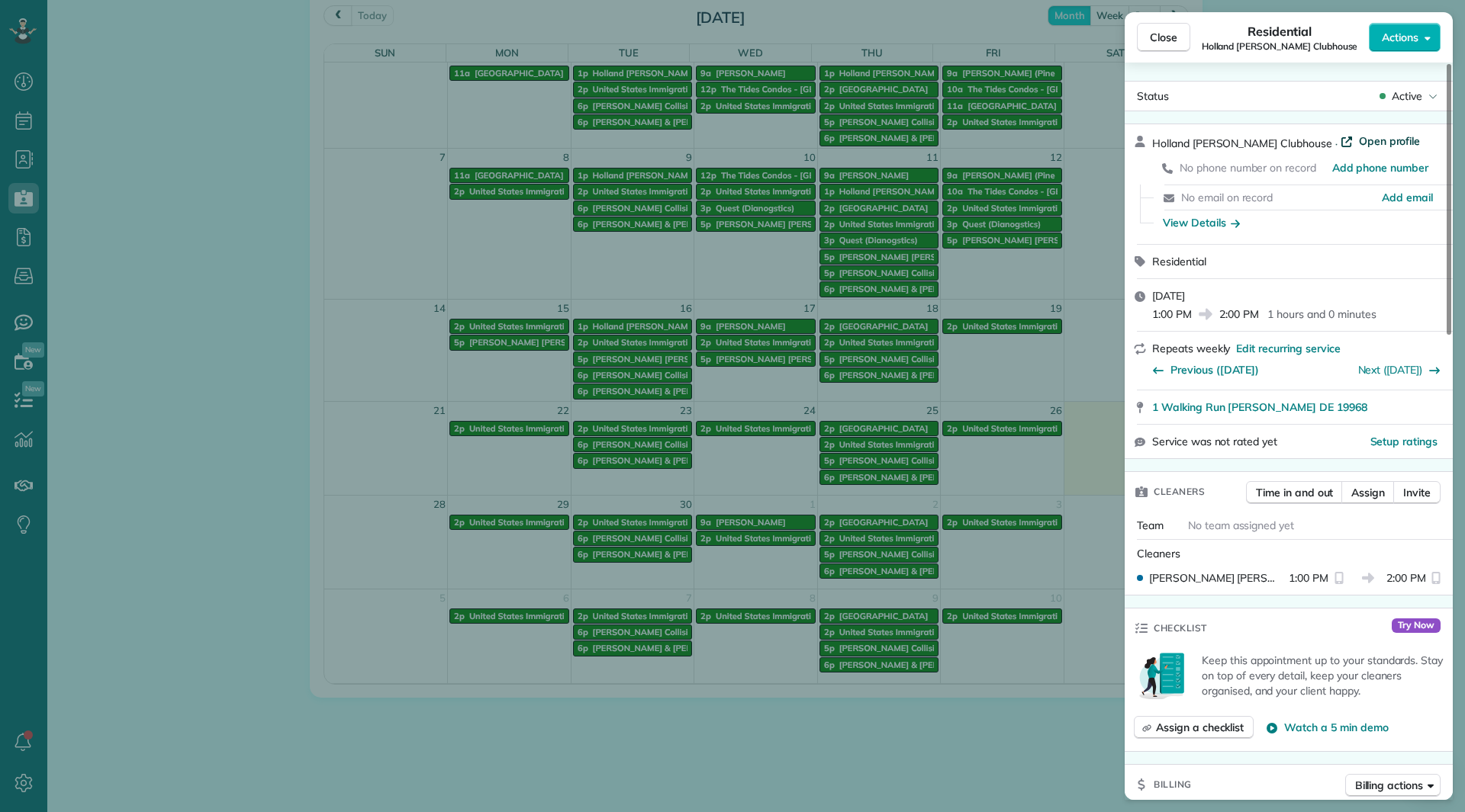
click at [1359, 142] on span "Open profile" at bounding box center [1390, 141] width 61 height 15
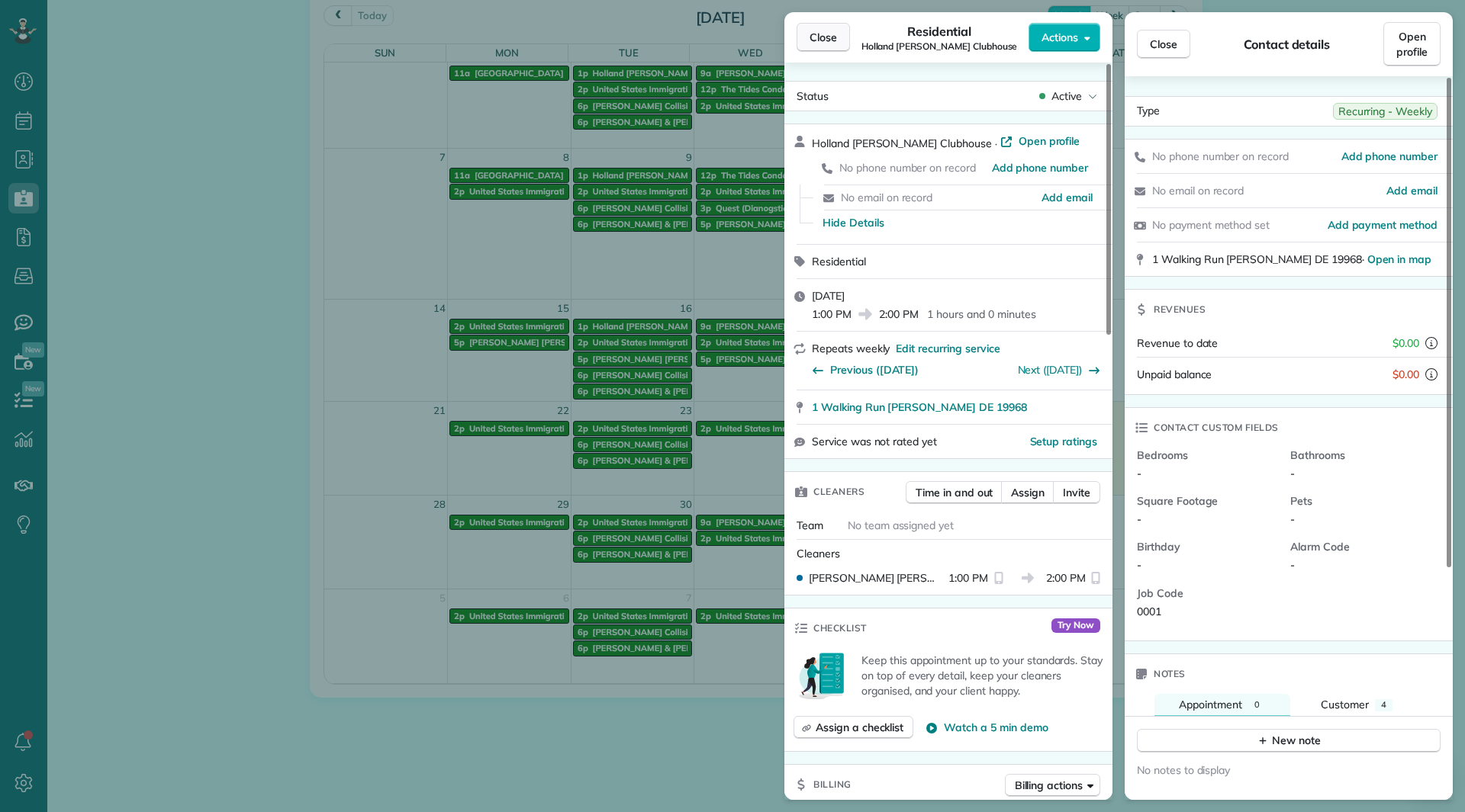
click at [811, 45] on button "Close" at bounding box center [824, 37] width 53 height 29
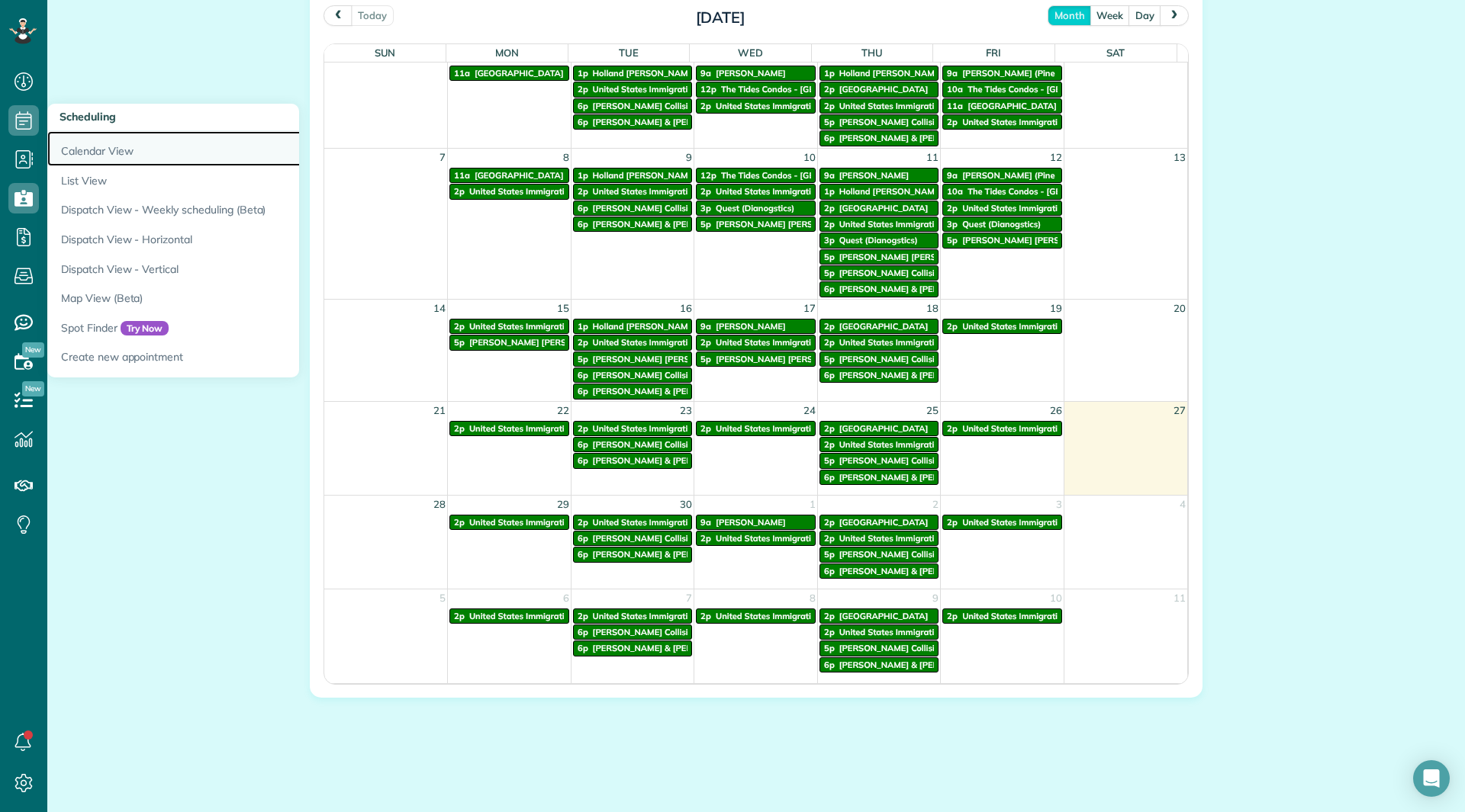
click at [84, 141] on link "Calendar View" at bounding box center [238, 148] width 382 height 35
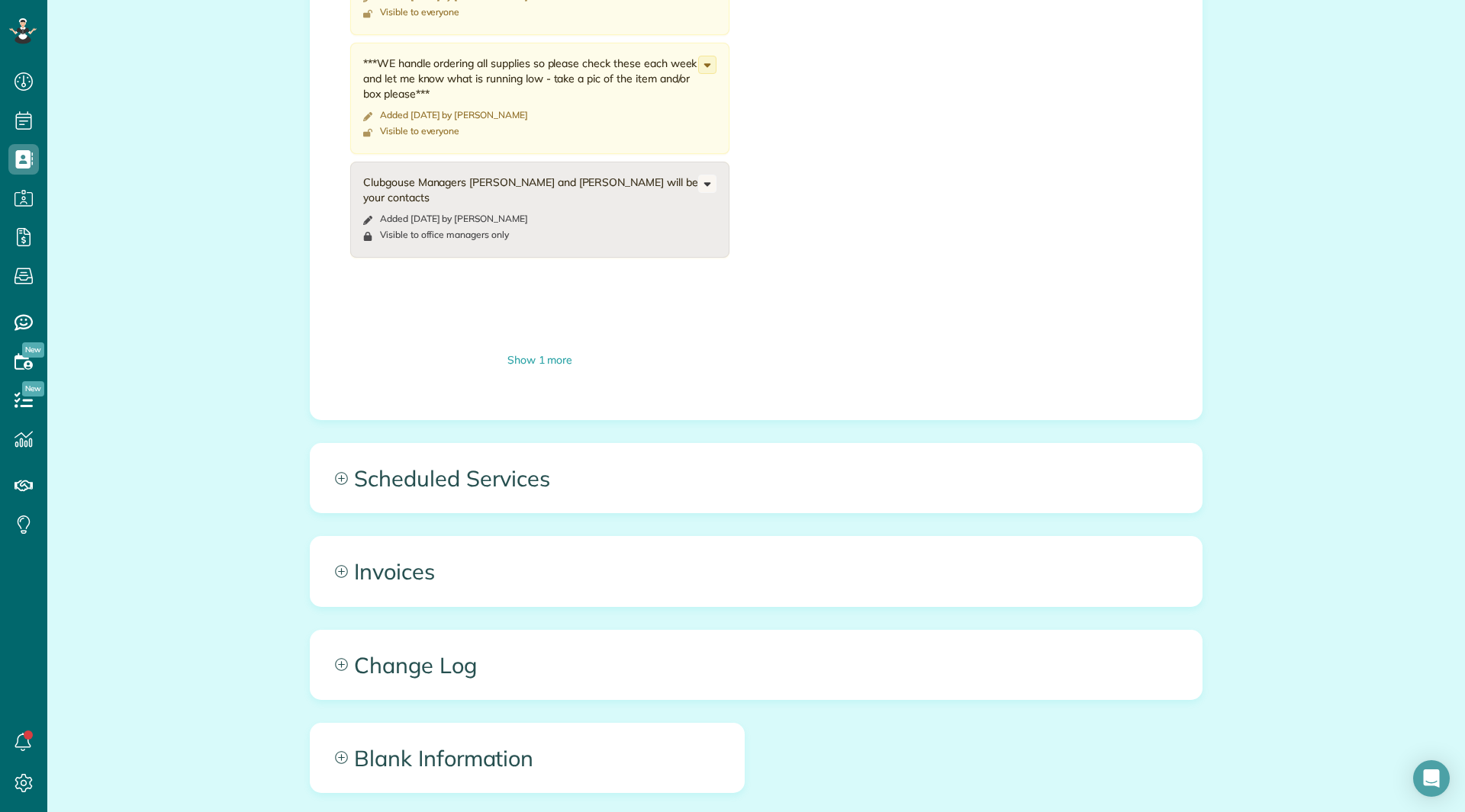
scroll to position [763, 0]
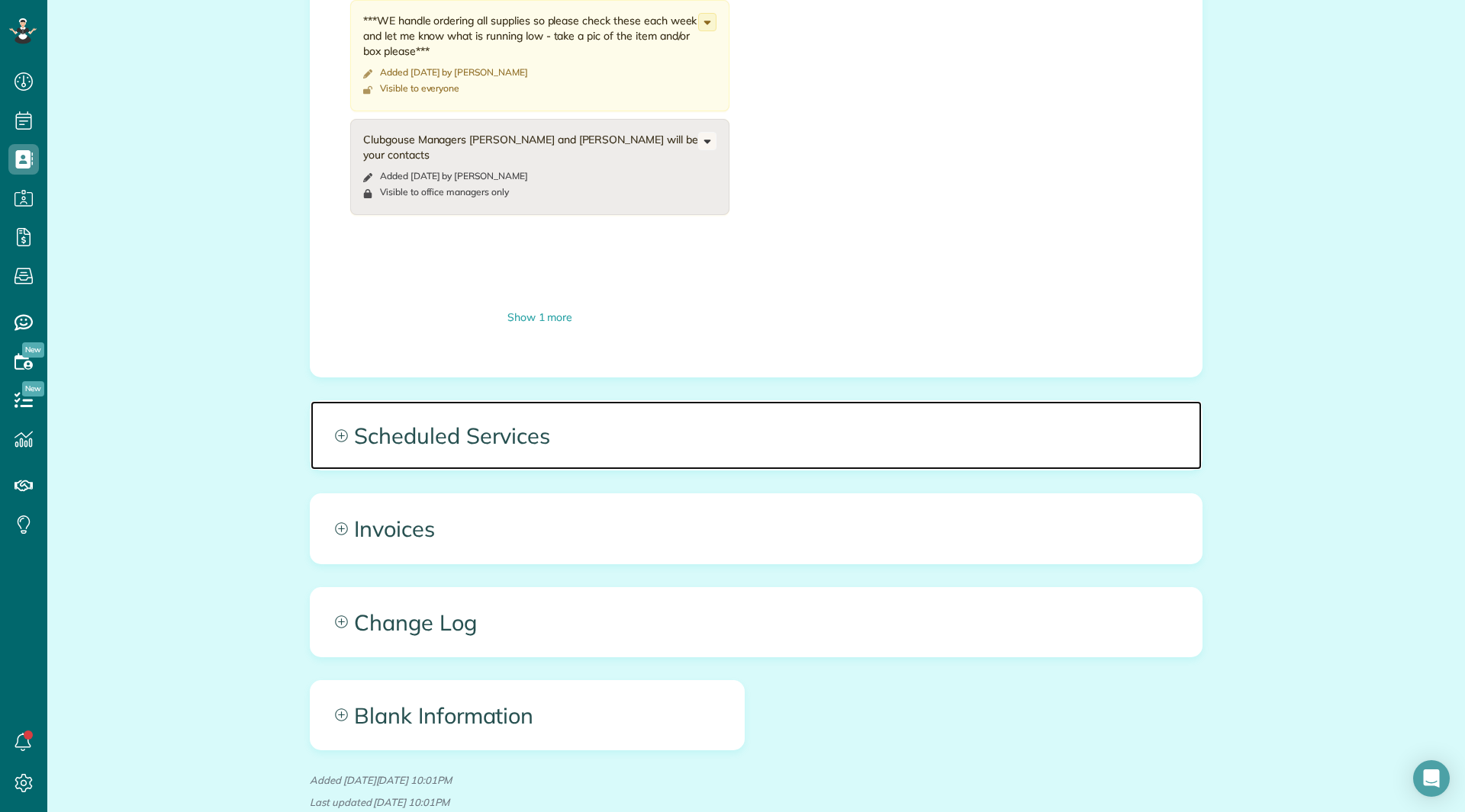
click at [458, 420] on span "Scheduled Services" at bounding box center [756, 435] width 891 height 69
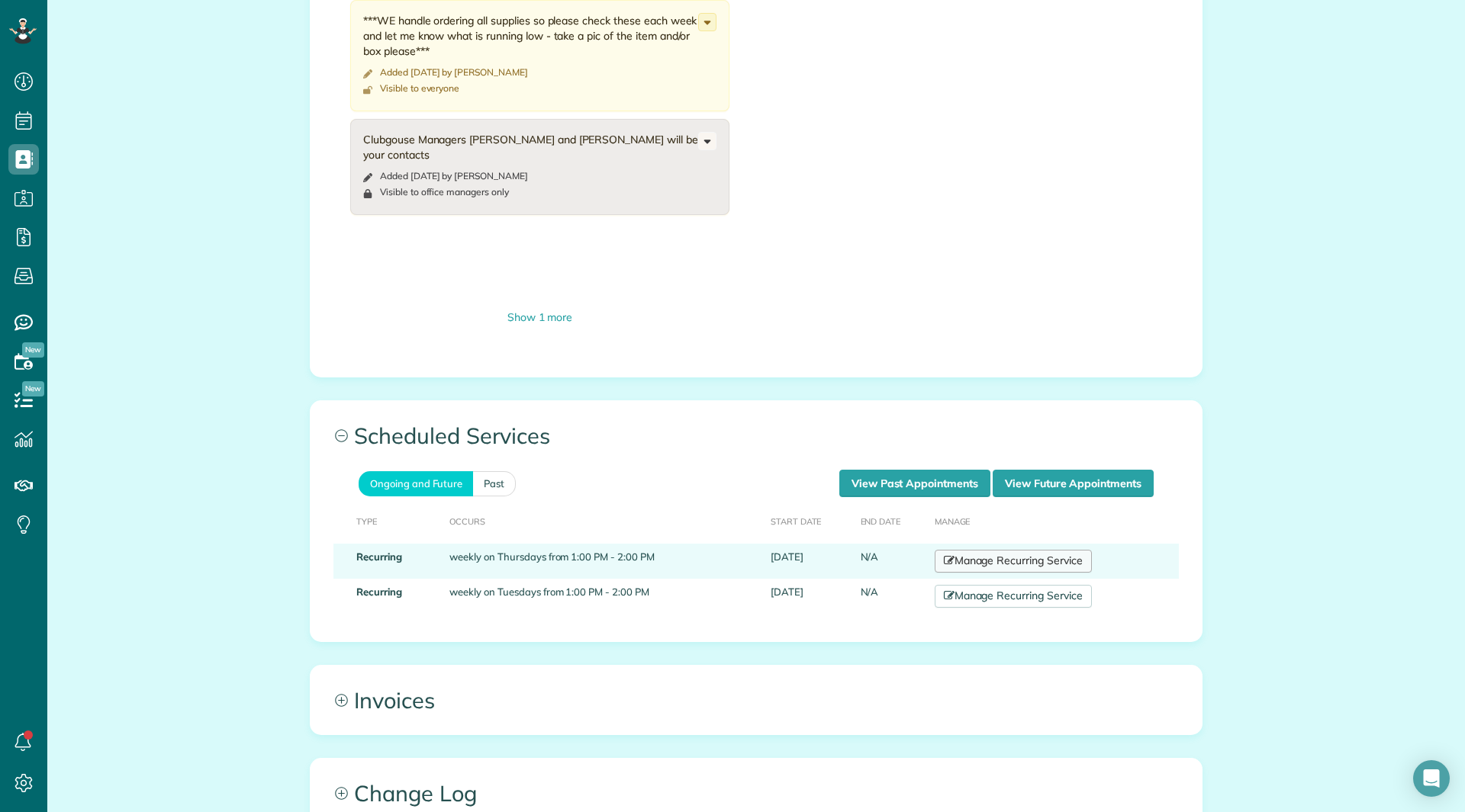
click at [1000, 550] on link "Manage Recurring Service" at bounding box center [1013, 561] width 157 height 23
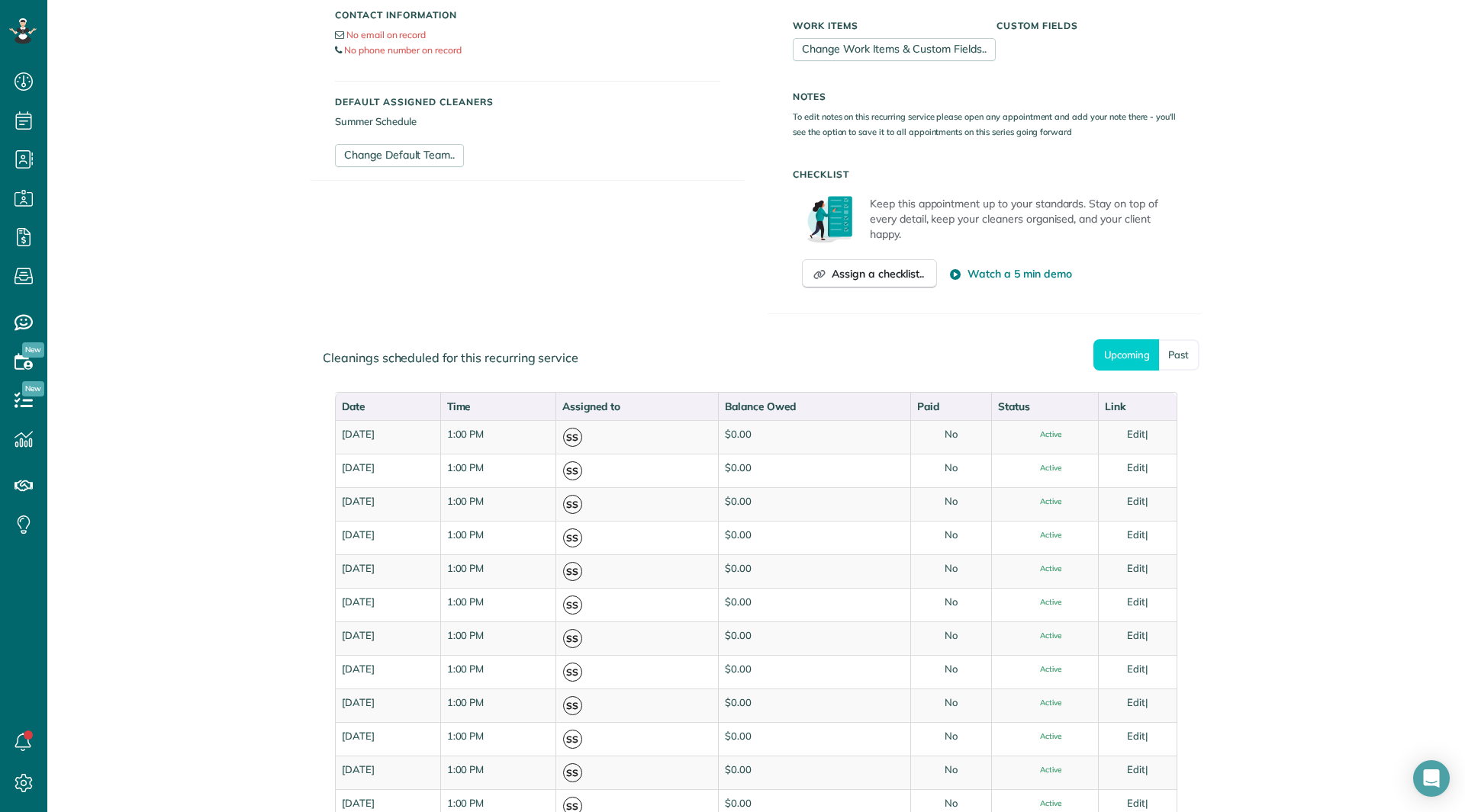
scroll to position [458, 0]
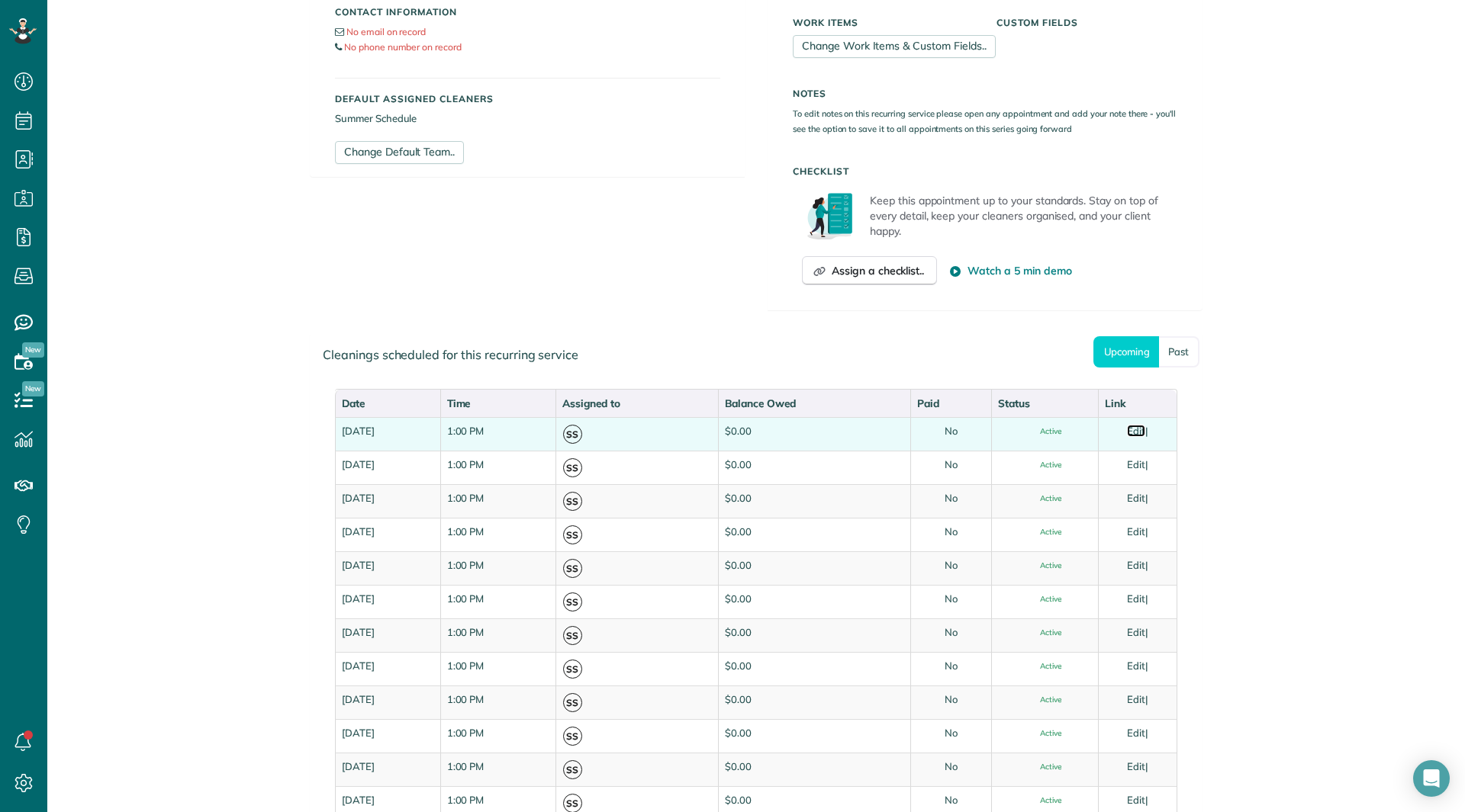
click at [1133, 429] on link "Edit" at bounding box center [1136, 430] width 19 height 12
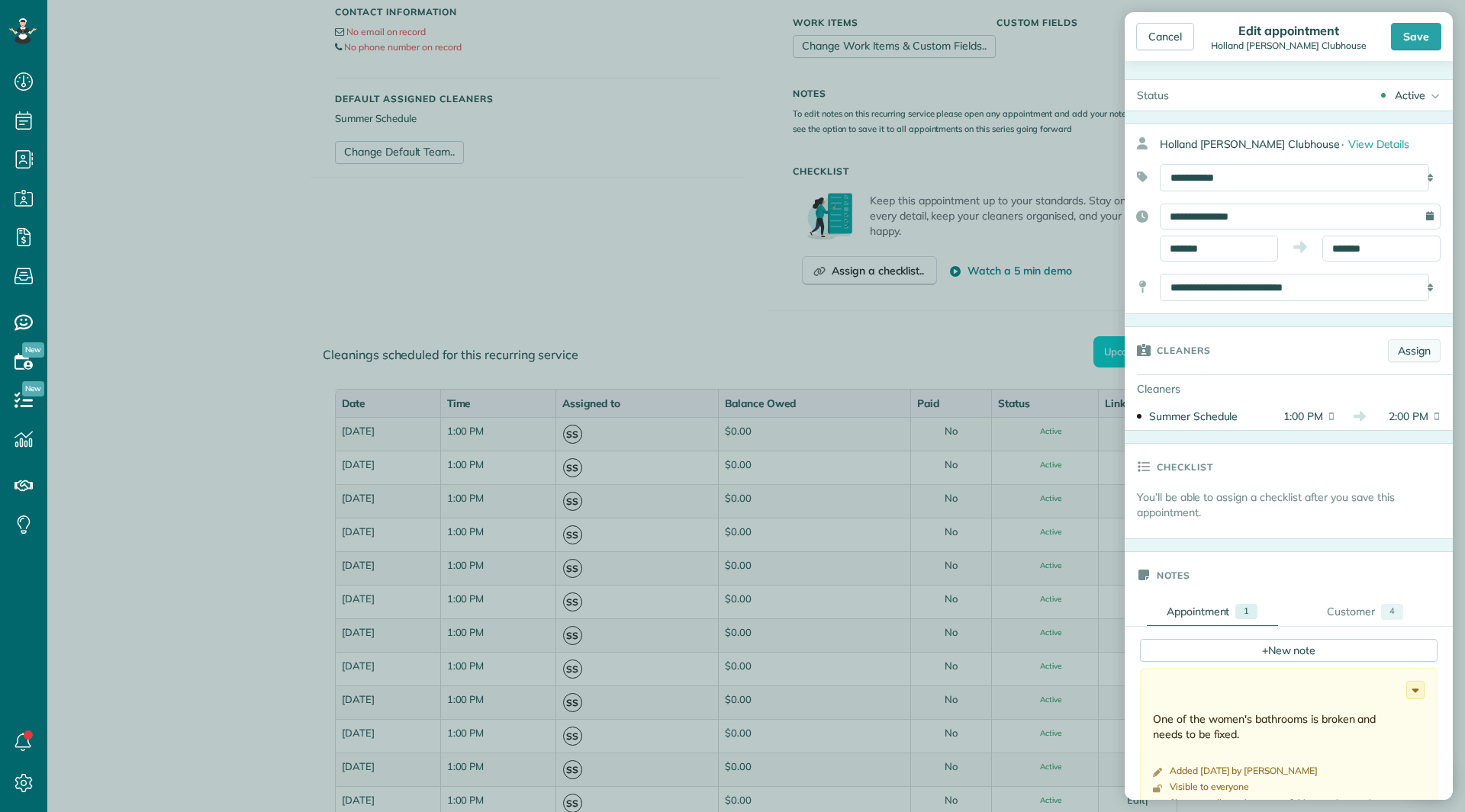
click at [1389, 355] on link "Assign" at bounding box center [1414, 351] width 53 height 23
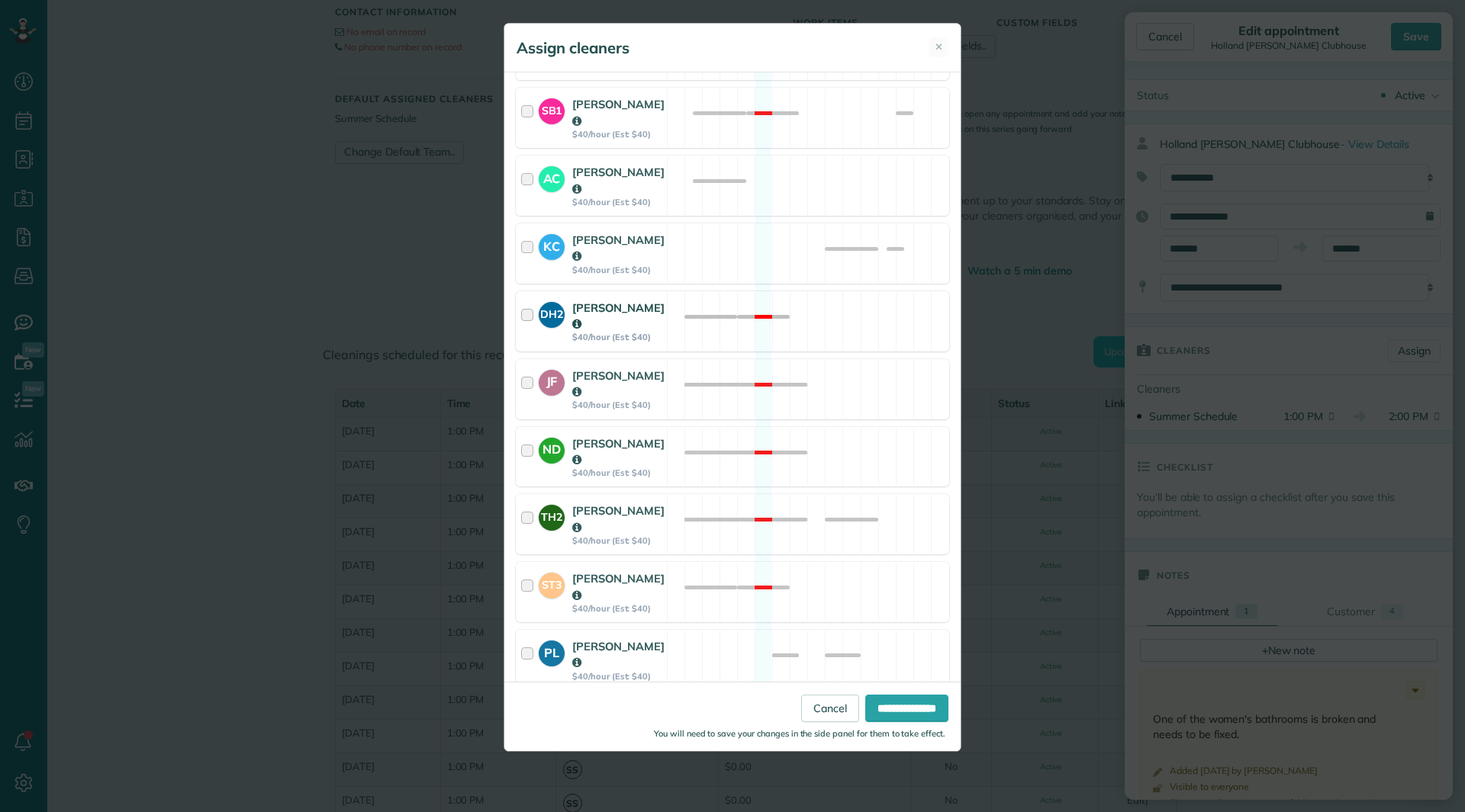
scroll to position [585, 0]
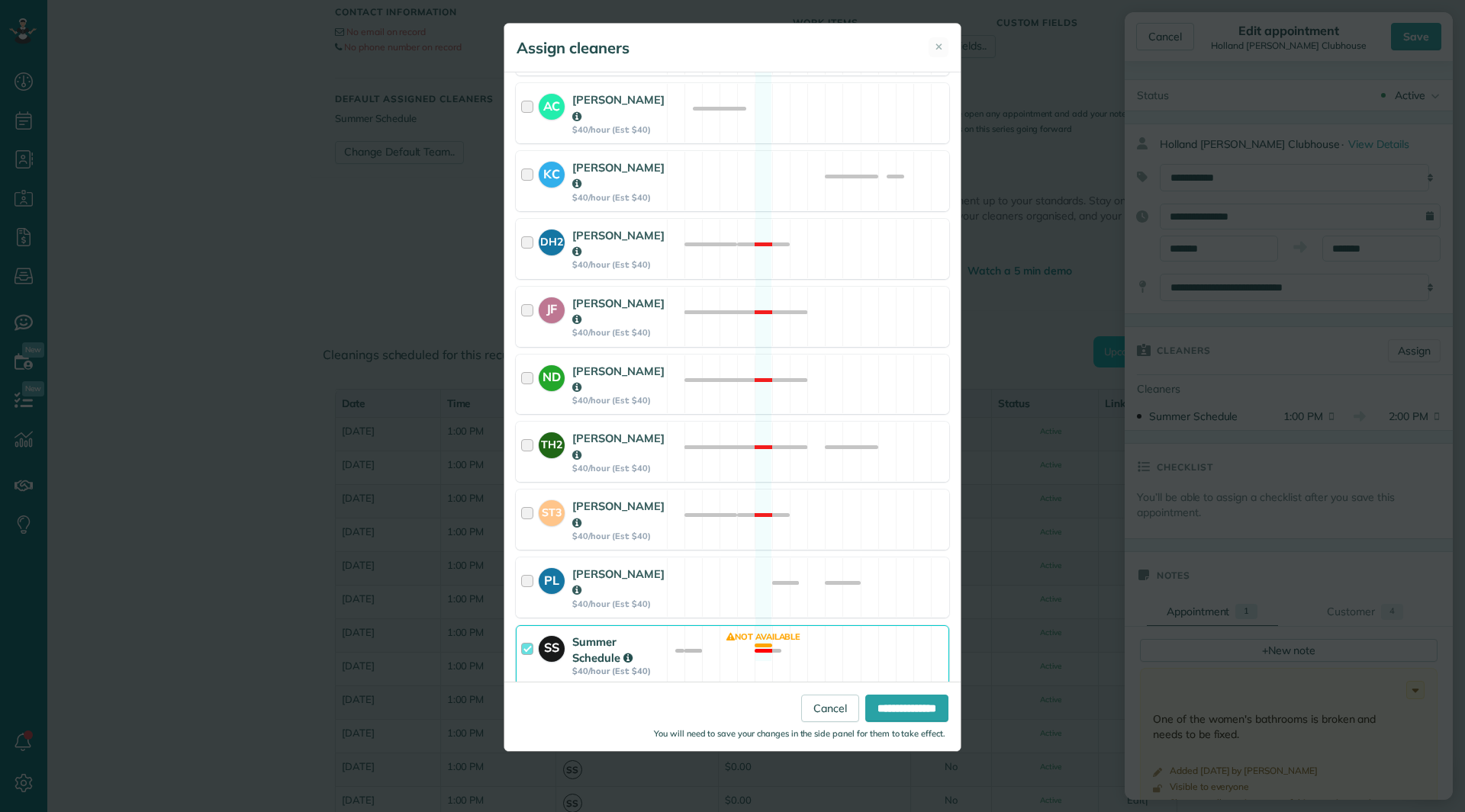
click at [678, 625] on div "SS Summer Schedule $40/hour (Est: $40) Not available" at bounding box center [733, 655] width 434 height 61
click at [682, 557] on div "PL Patty Lunn $40/hour (Est: $40) Available" at bounding box center [733, 587] width 434 height 61
click at [812, 713] on link "Cancel" at bounding box center [830, 708] width 58 height 27
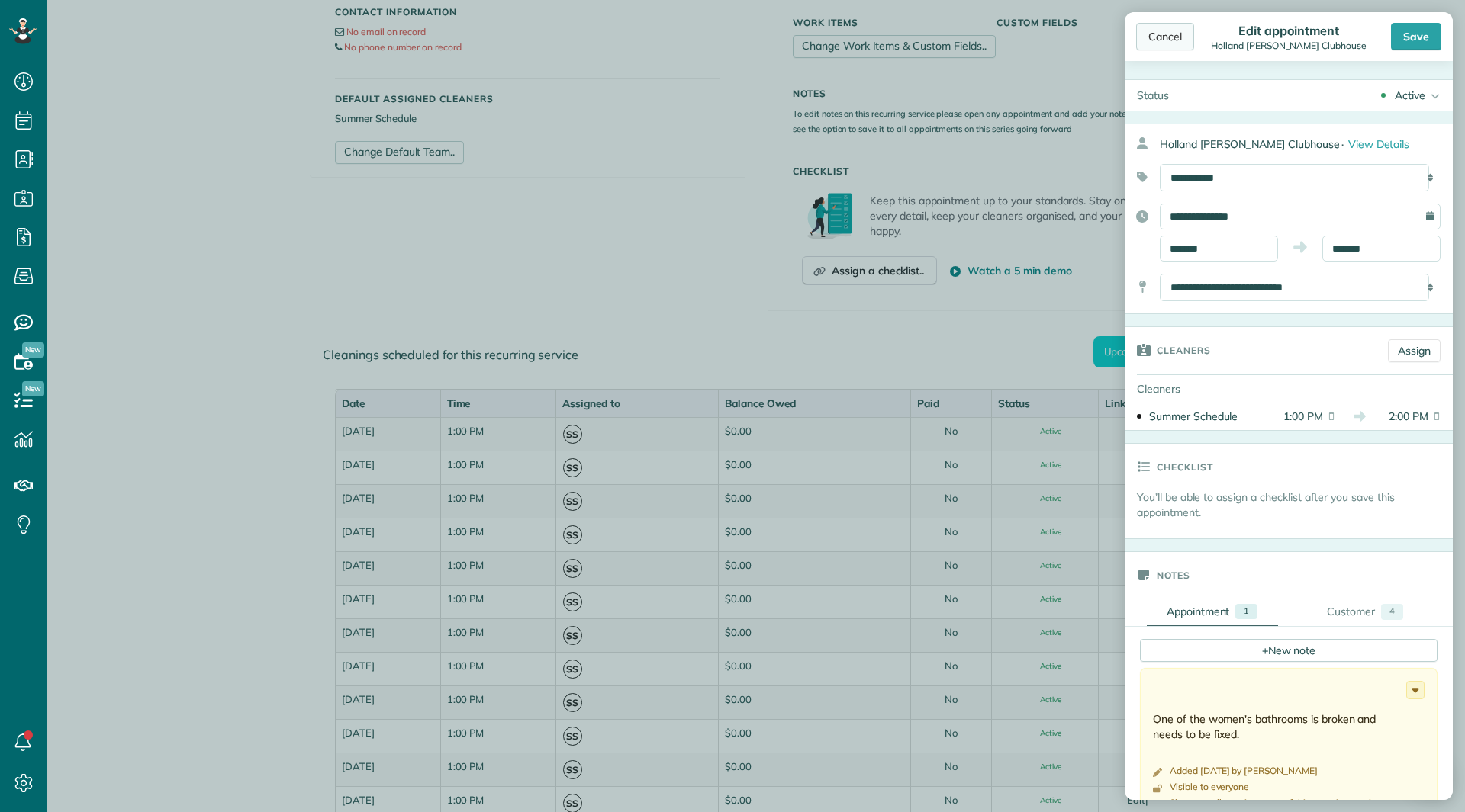
click at [1154, 40] on div "Cancel" at bounding box center [1165, 36] width 58 height 27
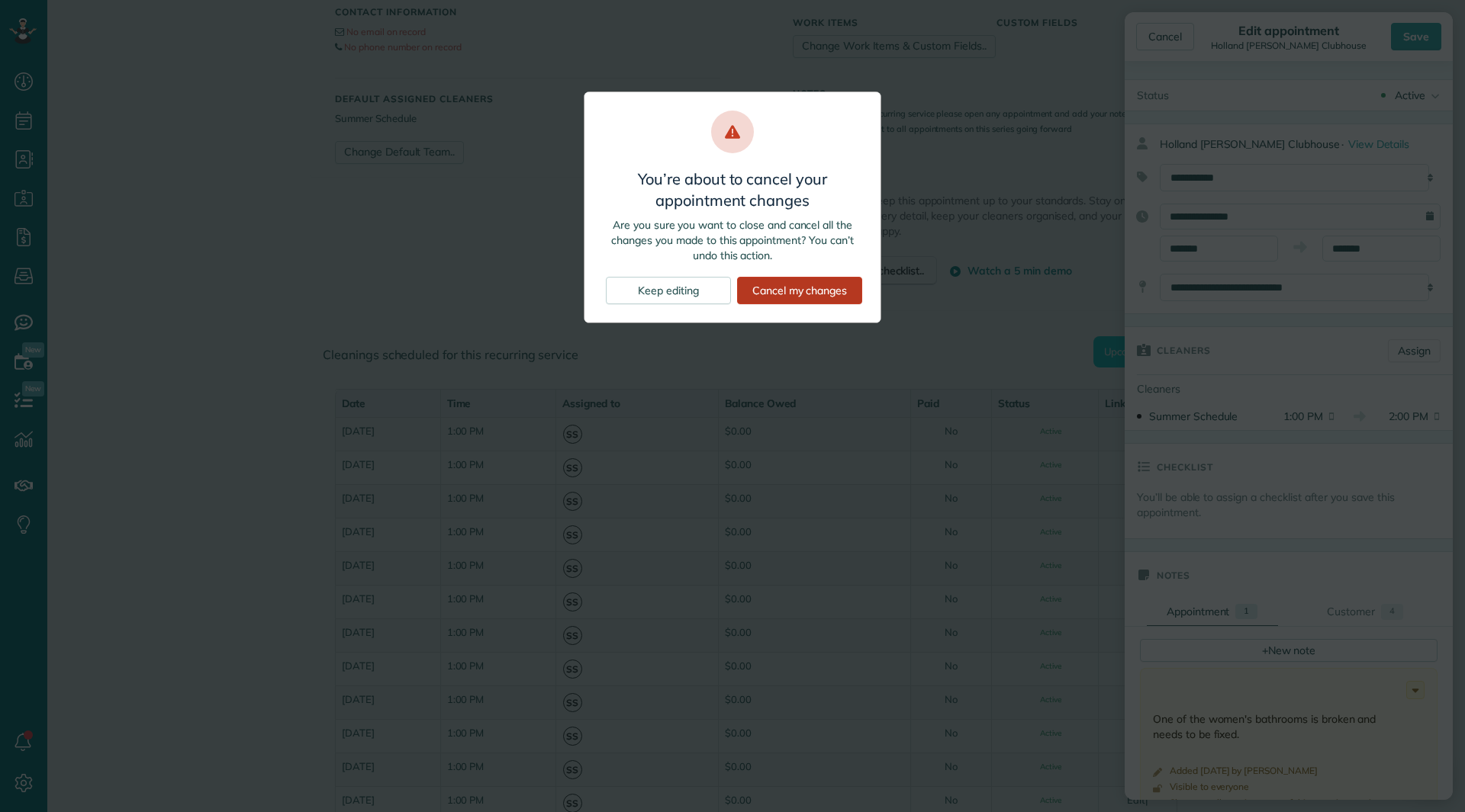
click at [785, 281] on div "Cancel my changes" at bounding box center [799, 290] width 125 height 27
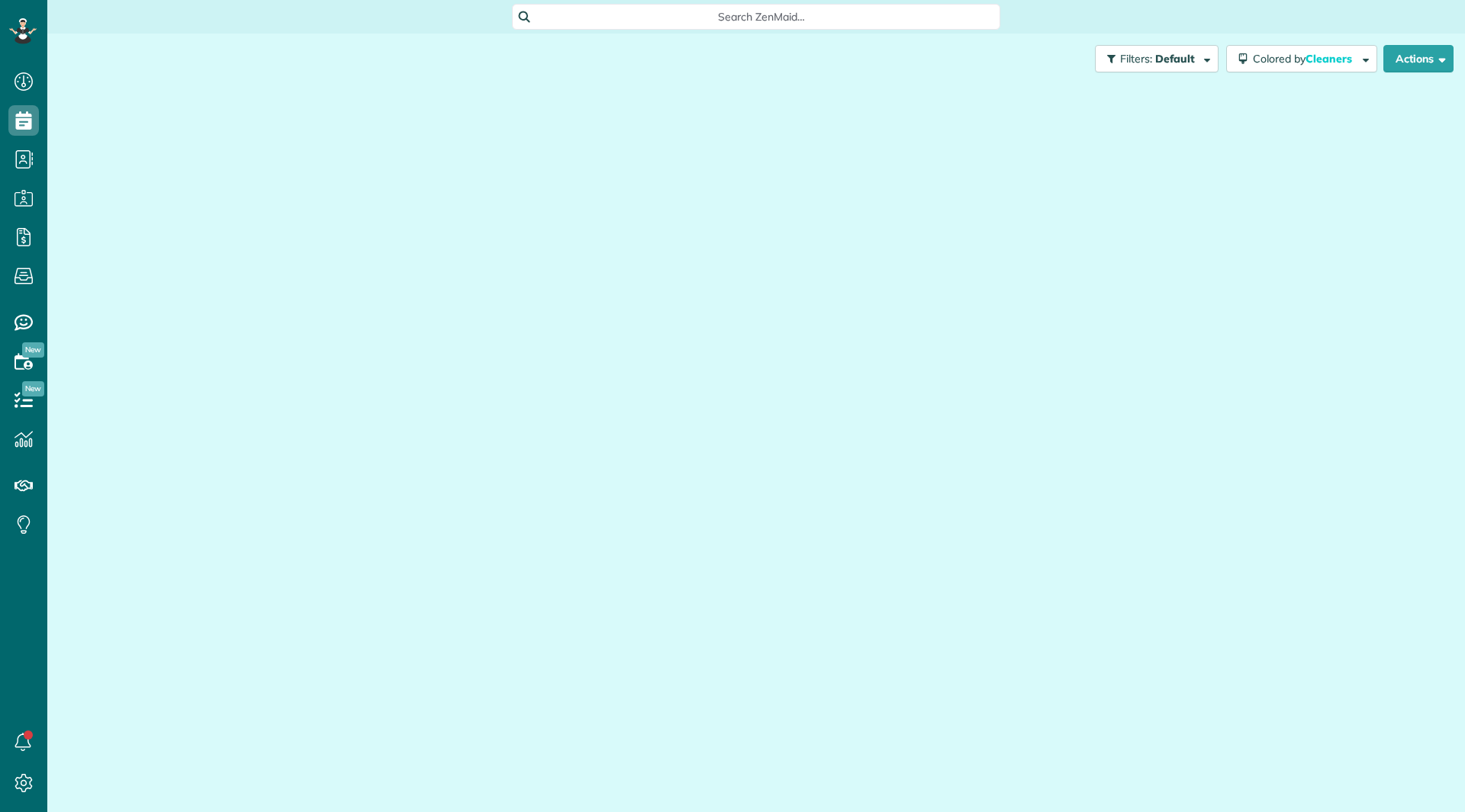
scroll to position [6, 6]
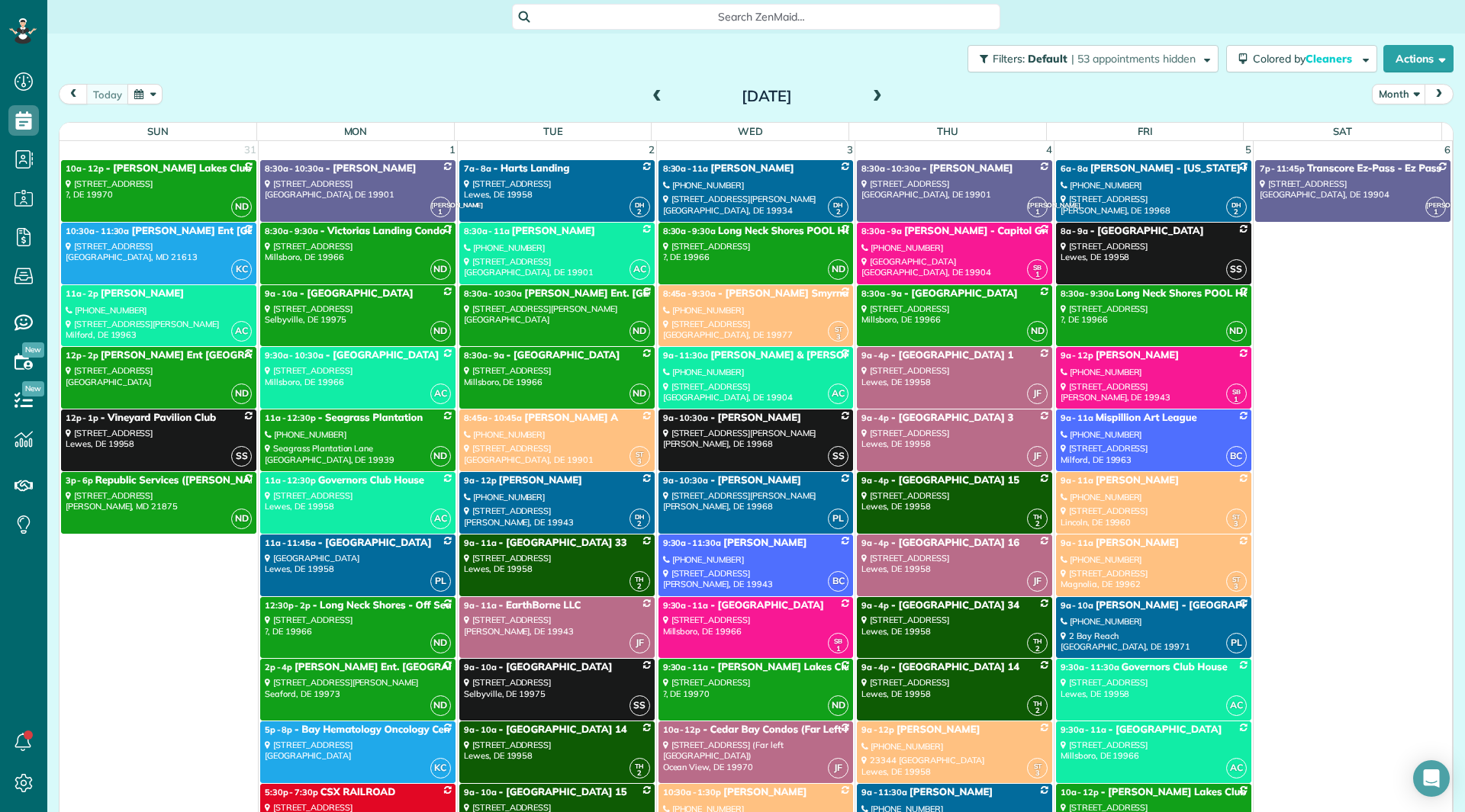
click at [869, 105] on span at bounding box center [877, 97] width 17 height 23
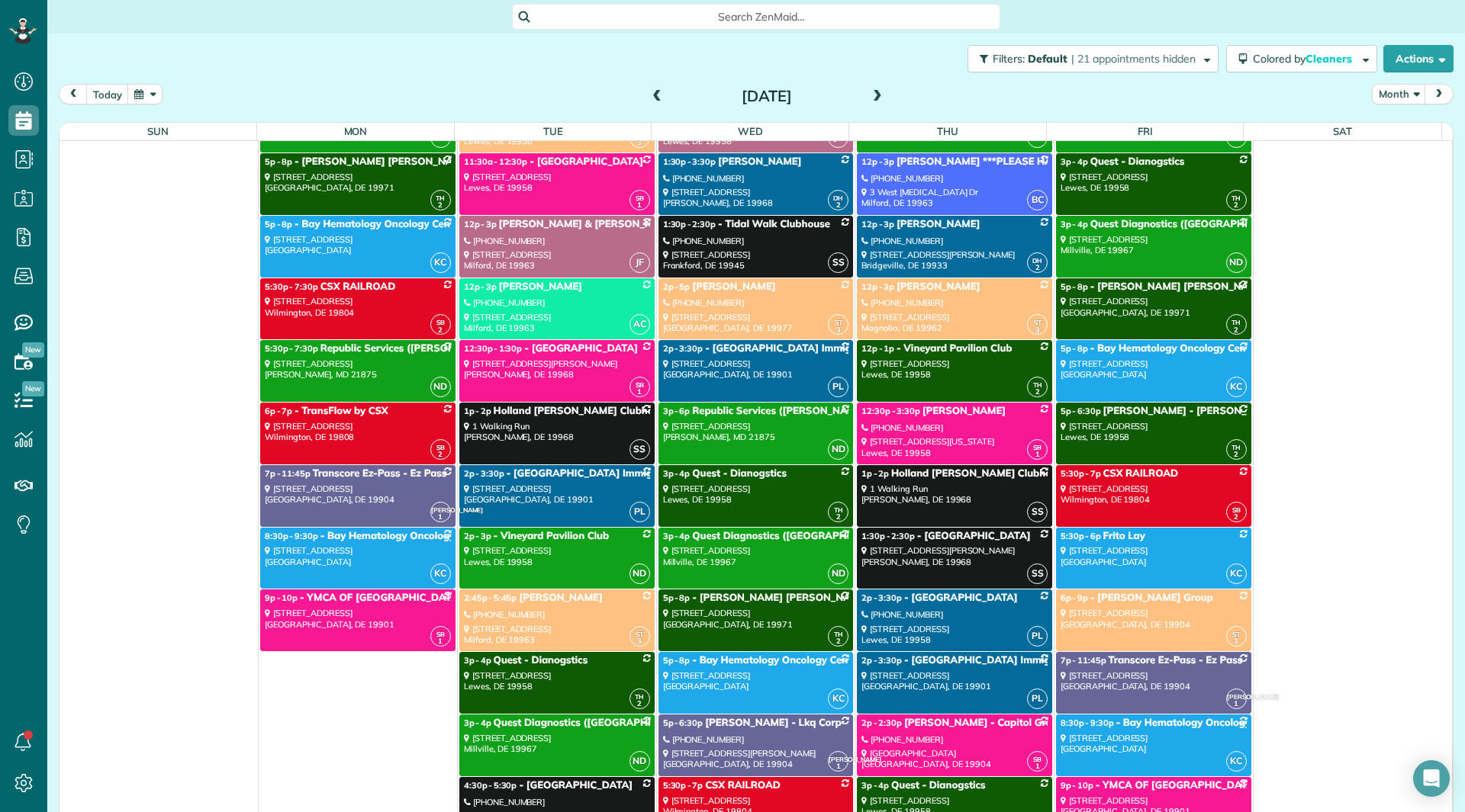
scroll to position [1144, 0]
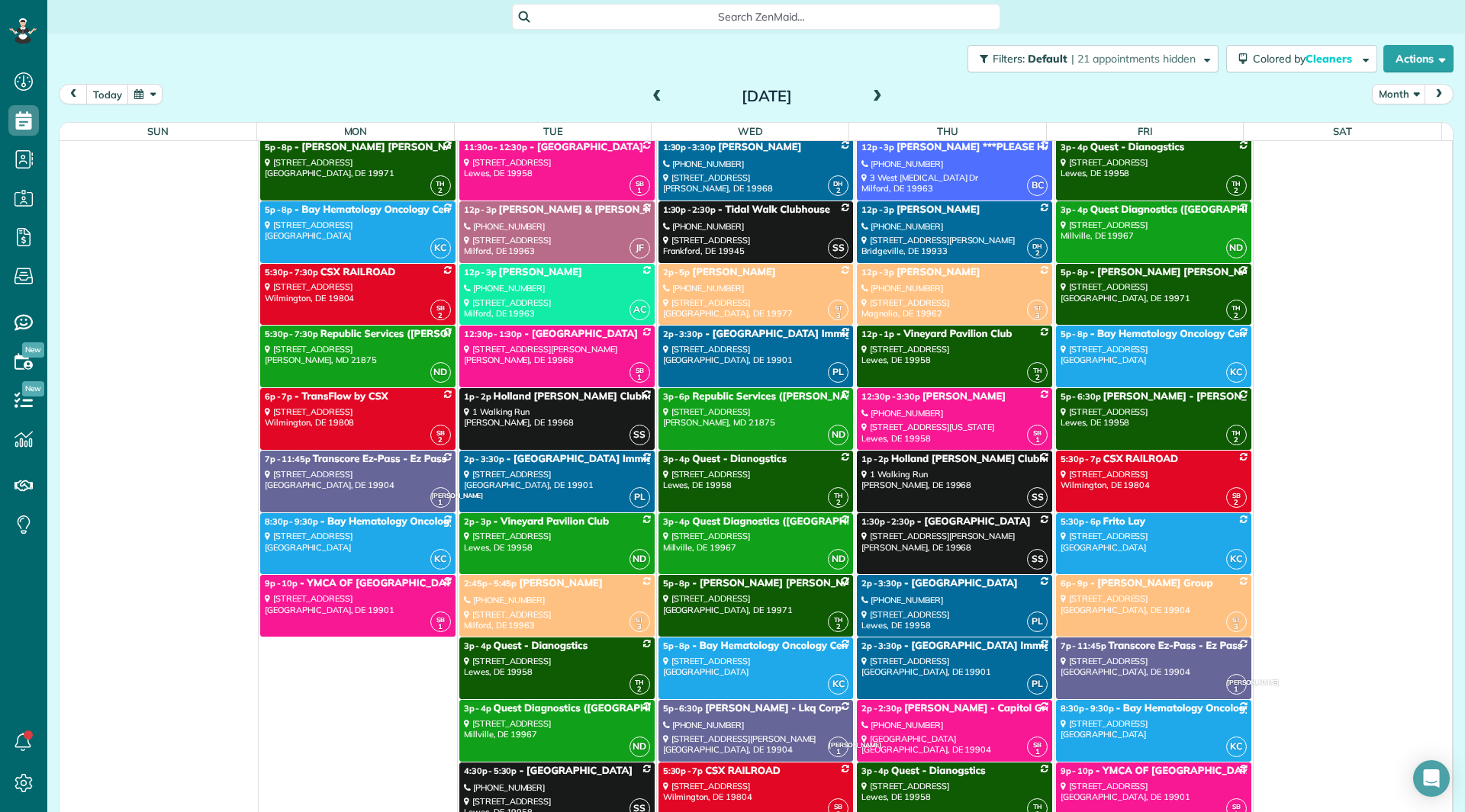
click at [927, 491] on link "SS 1p - 2p Holland Mills Clubhouse 1 Walking Run Milton, DE 19968" at bounding box center [954, 481] width 195 height 61
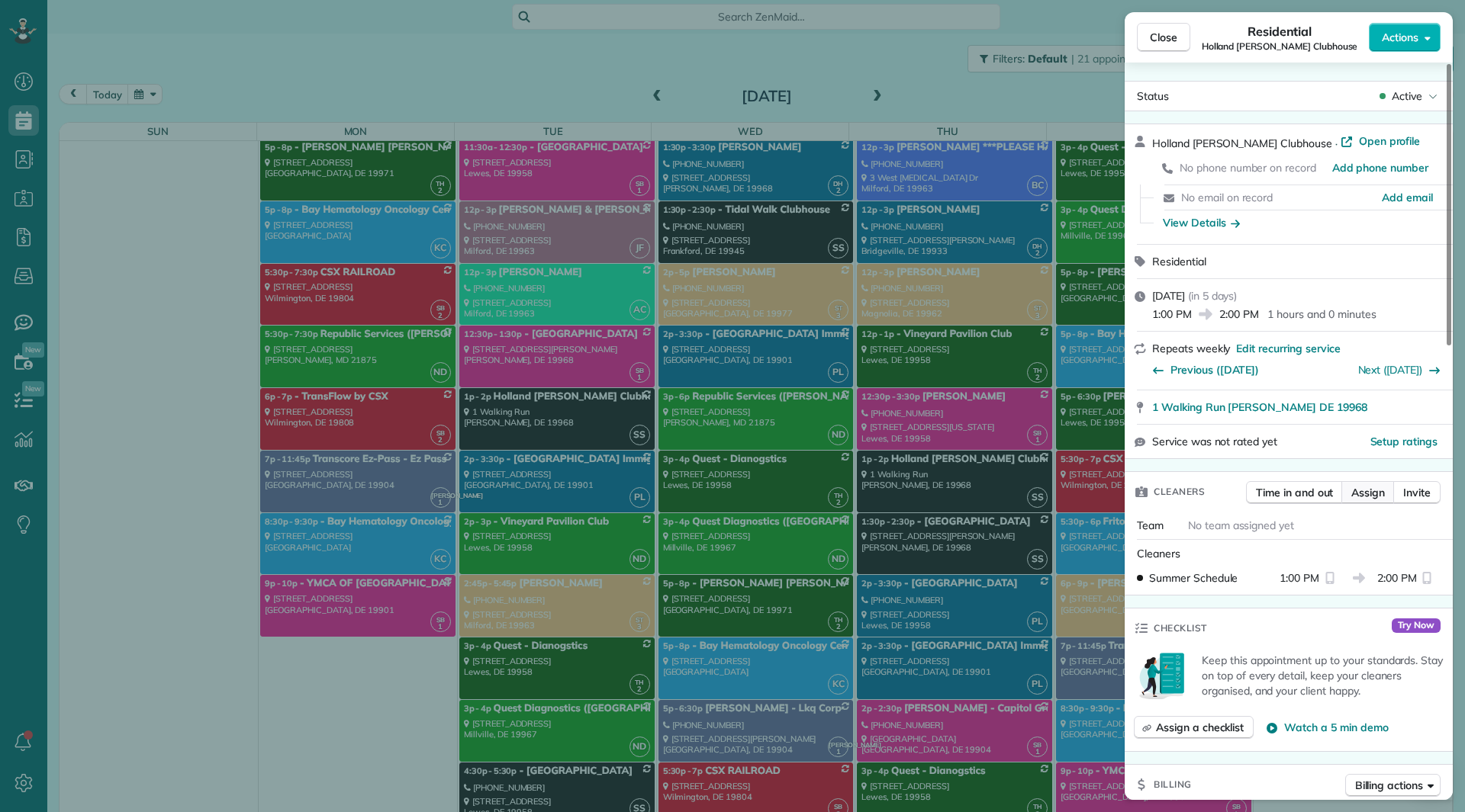
click at [1381, 493] on span "Assign" at bounding box center [1367, 493] width 33 height 15
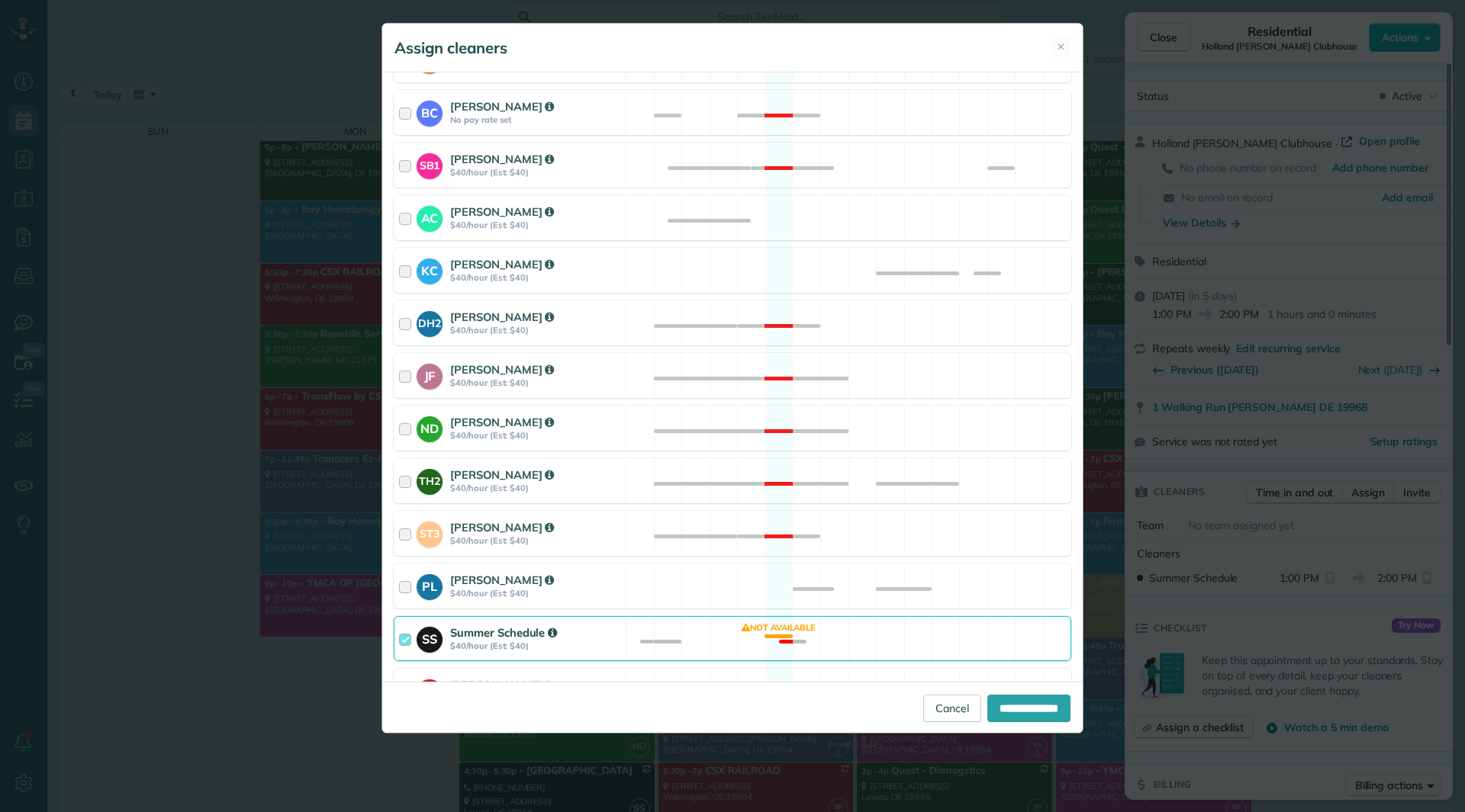
scroll to position [485, 0]
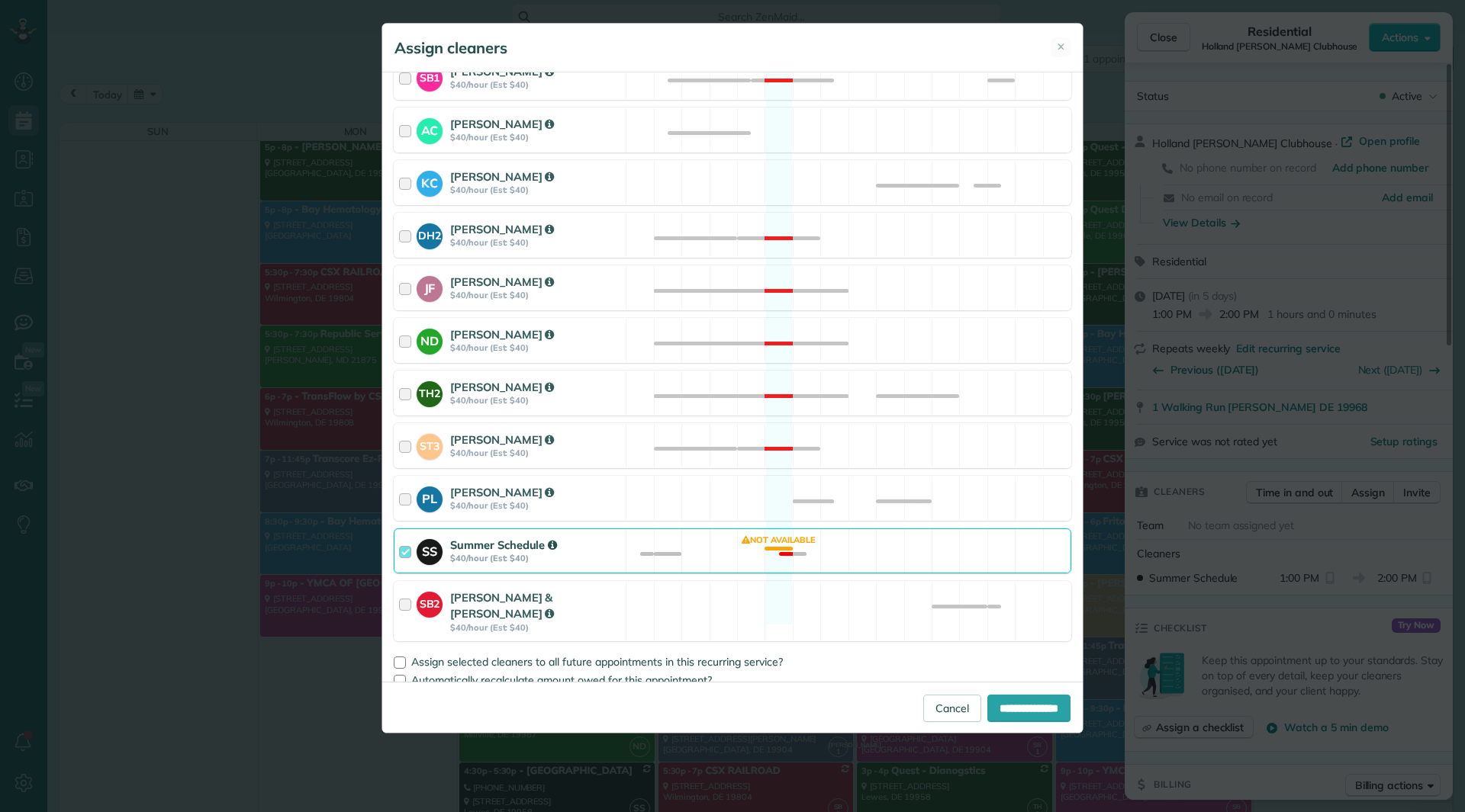
drag, startPoint x: 660, startPoint y: 544, endPoint x: 652, endPoint y: 522, distance: 23.4
click at [659, 544] on div "SS Summer Schedule $40/hour (Est: $40) Not available" at bounding box center [733, 552] width 678 height 45
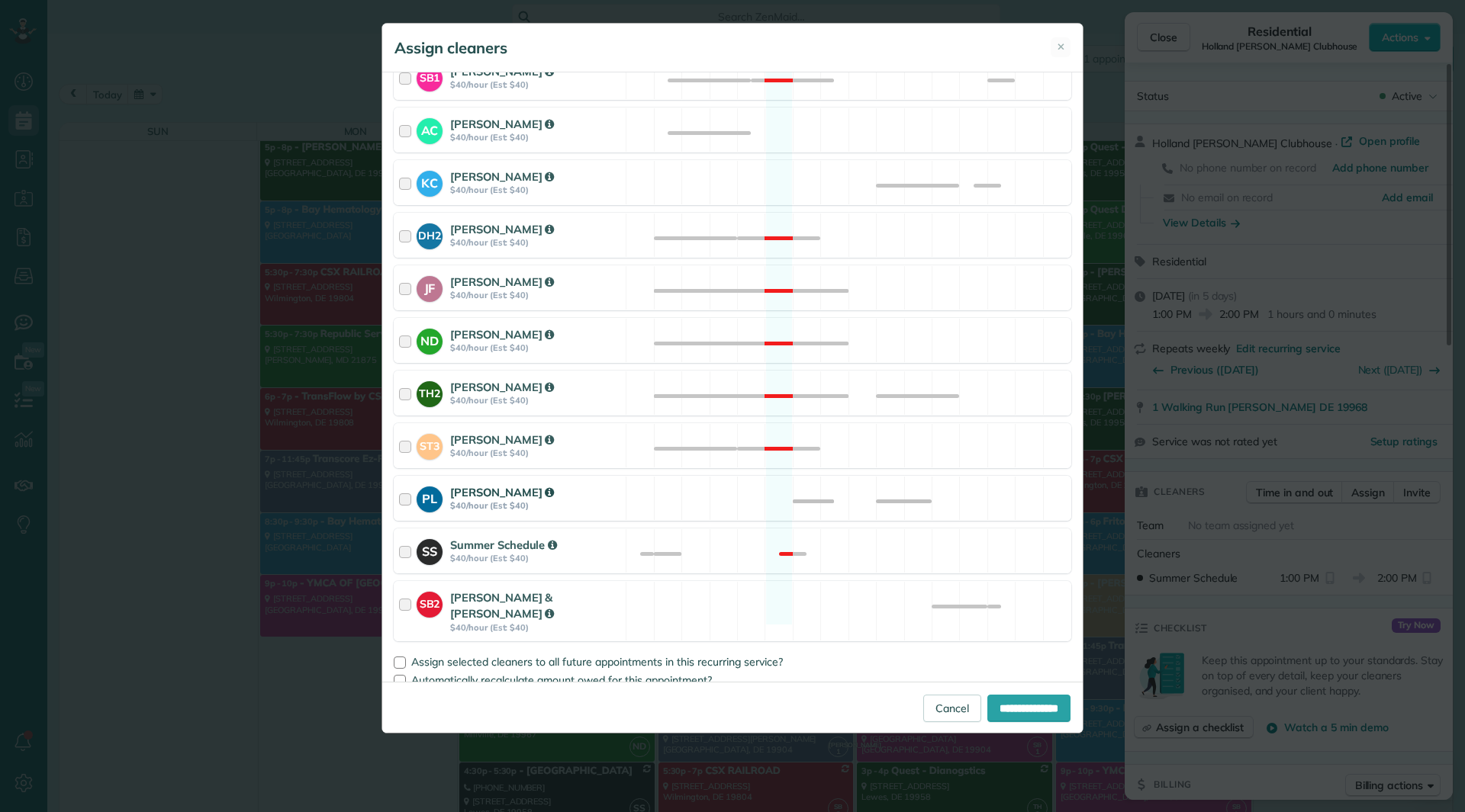
click at [648, 489] on div "PL Patty Lunn $40/hour (Est: $40) Available" at bounding box center [733, 499] width 678 height 45
click at [395, 657] on div at bounding box center [400, 662] width 12 height 12
click at [1024, 722] on div "**********" at bounding box center [733, 707] width 701 height 51
click at [1016, 711] on input "**********" at bounding box center [1028, 708] width 83 height 27
type input "**********"
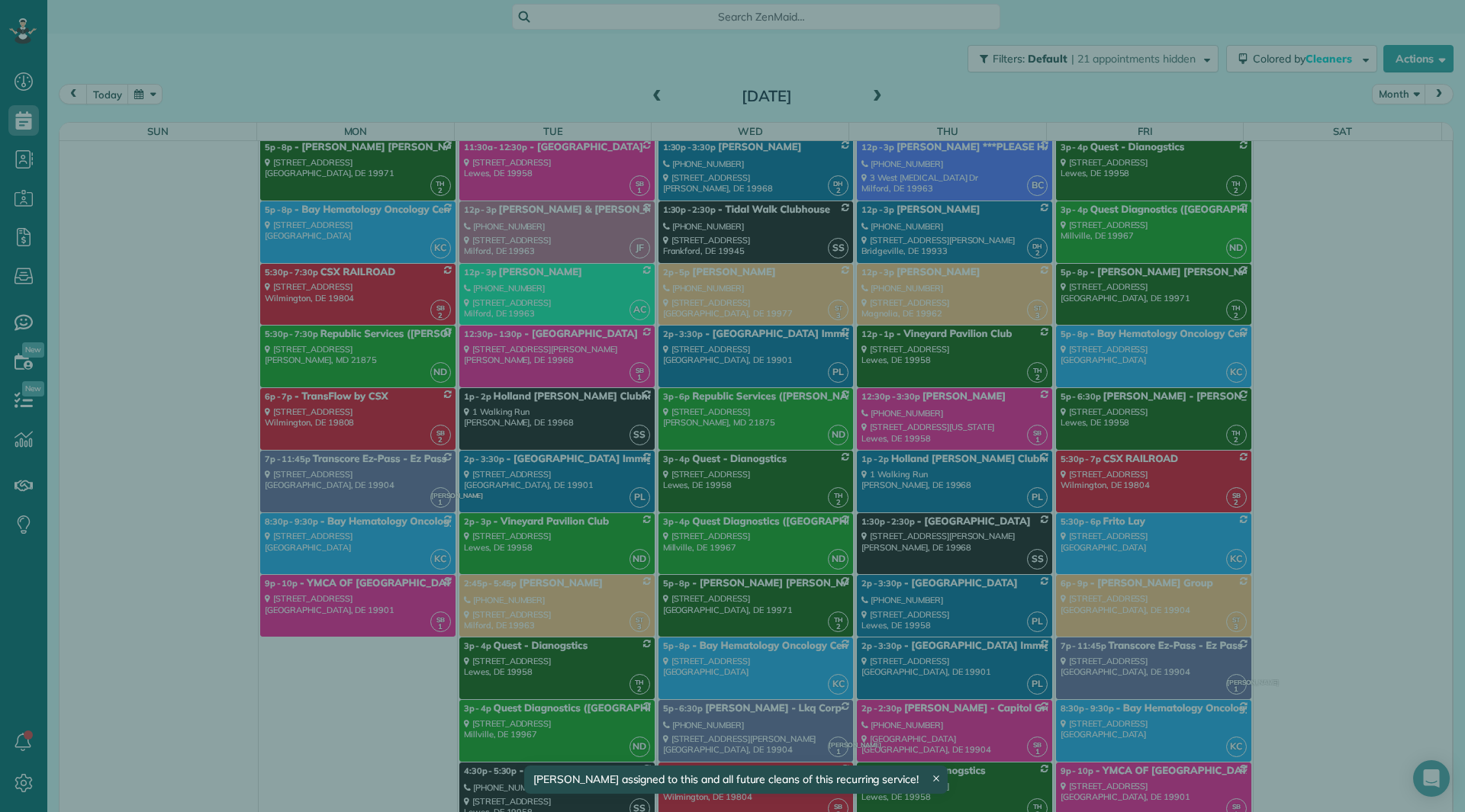
scroll to position [1144, 0]
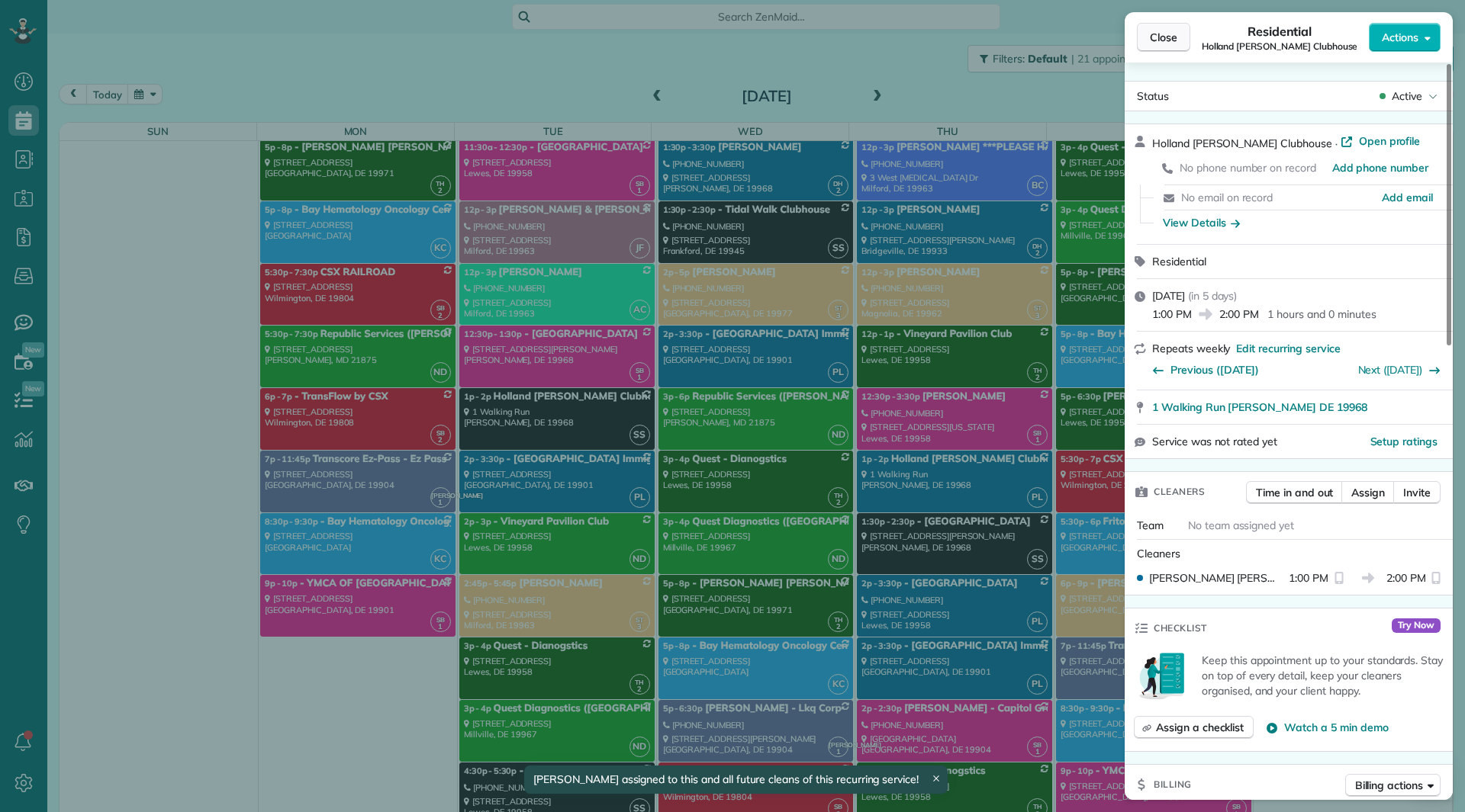
click at [1157, 46] on button "Close" at bounding box center [1163, 37] width 53 height 29
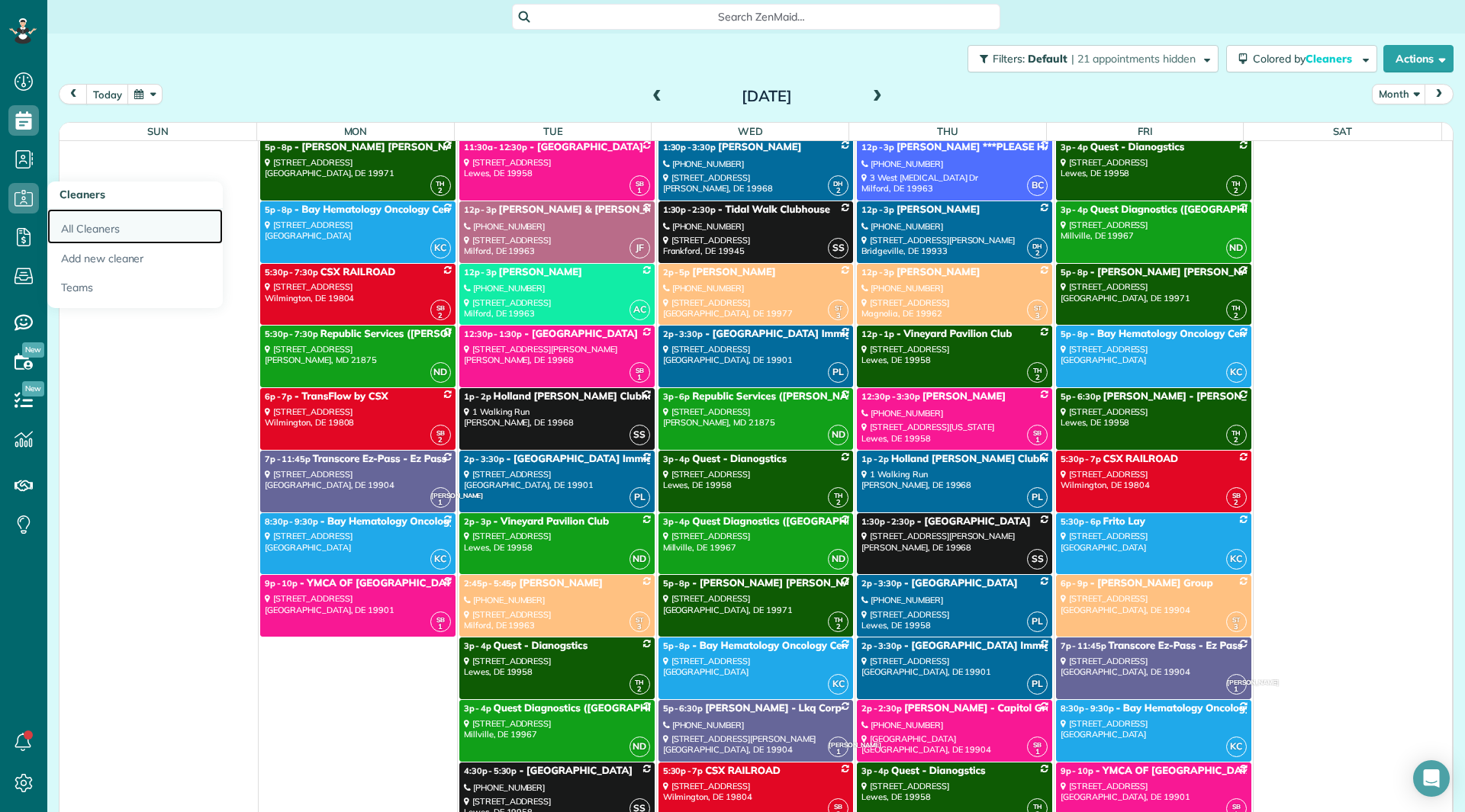
click at [93, 219] on link "All Cleaners" at bounding box center [134, 226] width 176 height 35
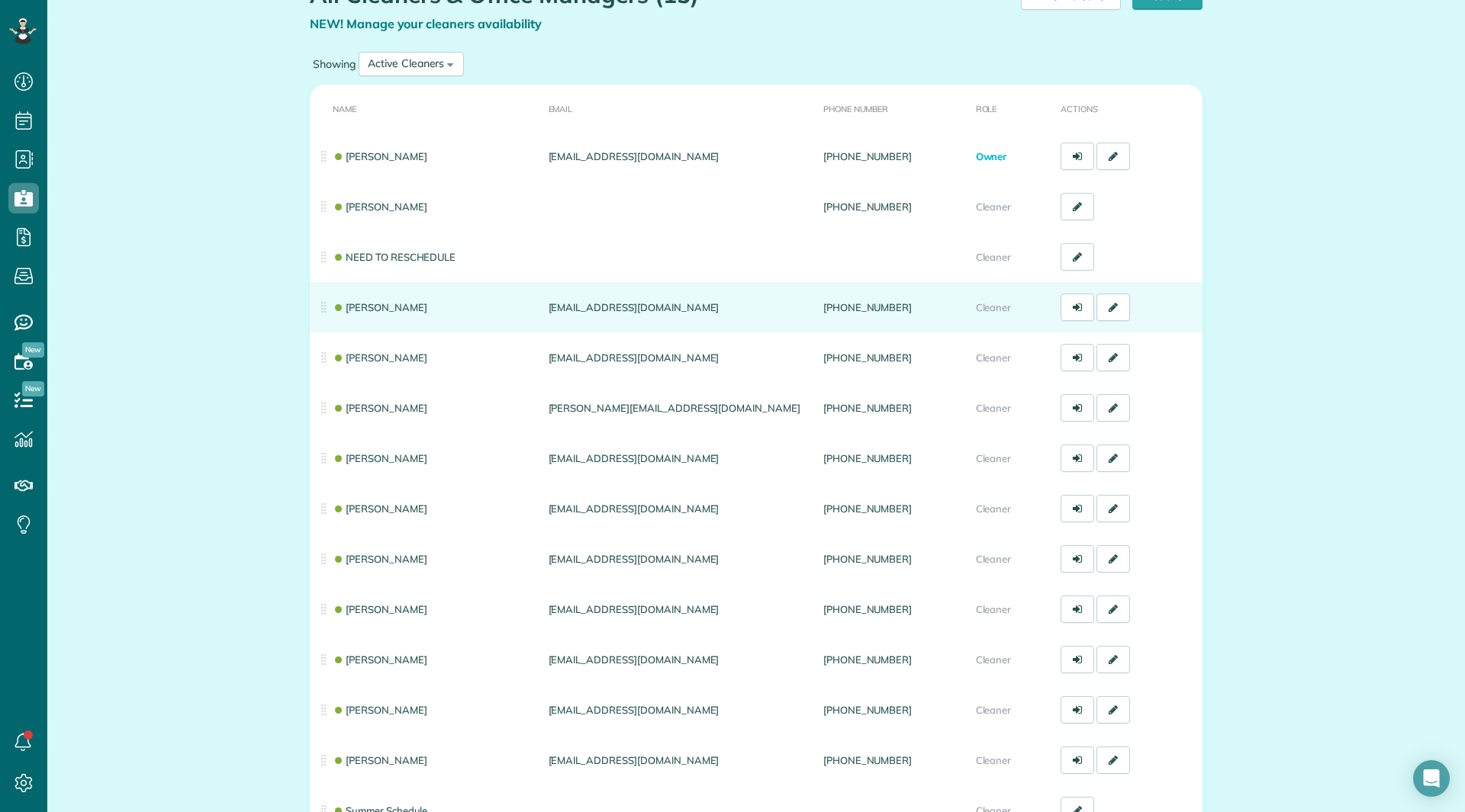
scroll to position [275, 0]
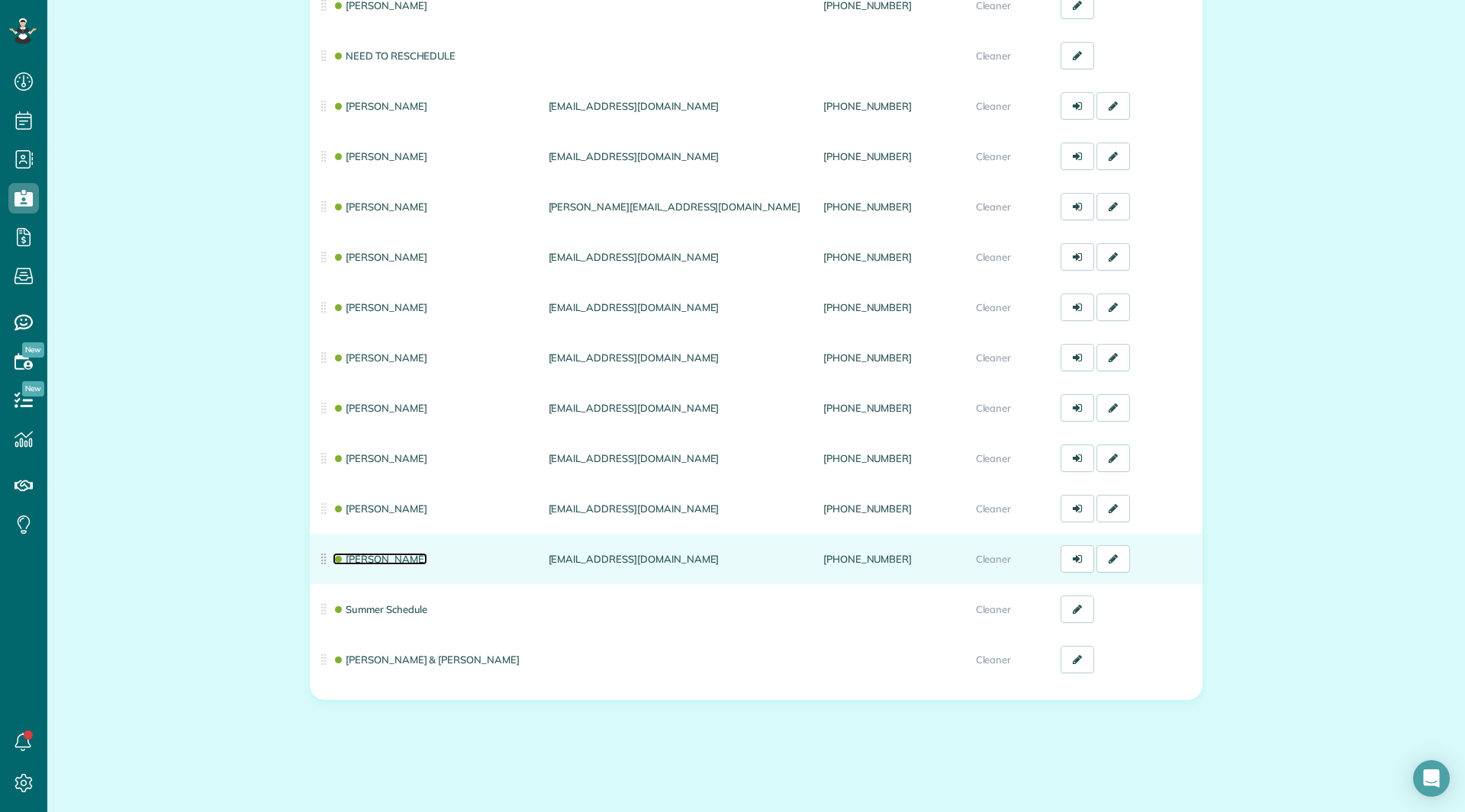
click at [375, 560] on link "[PERSON_NAME]" at bounding box center [379, 559] width 95 height 12
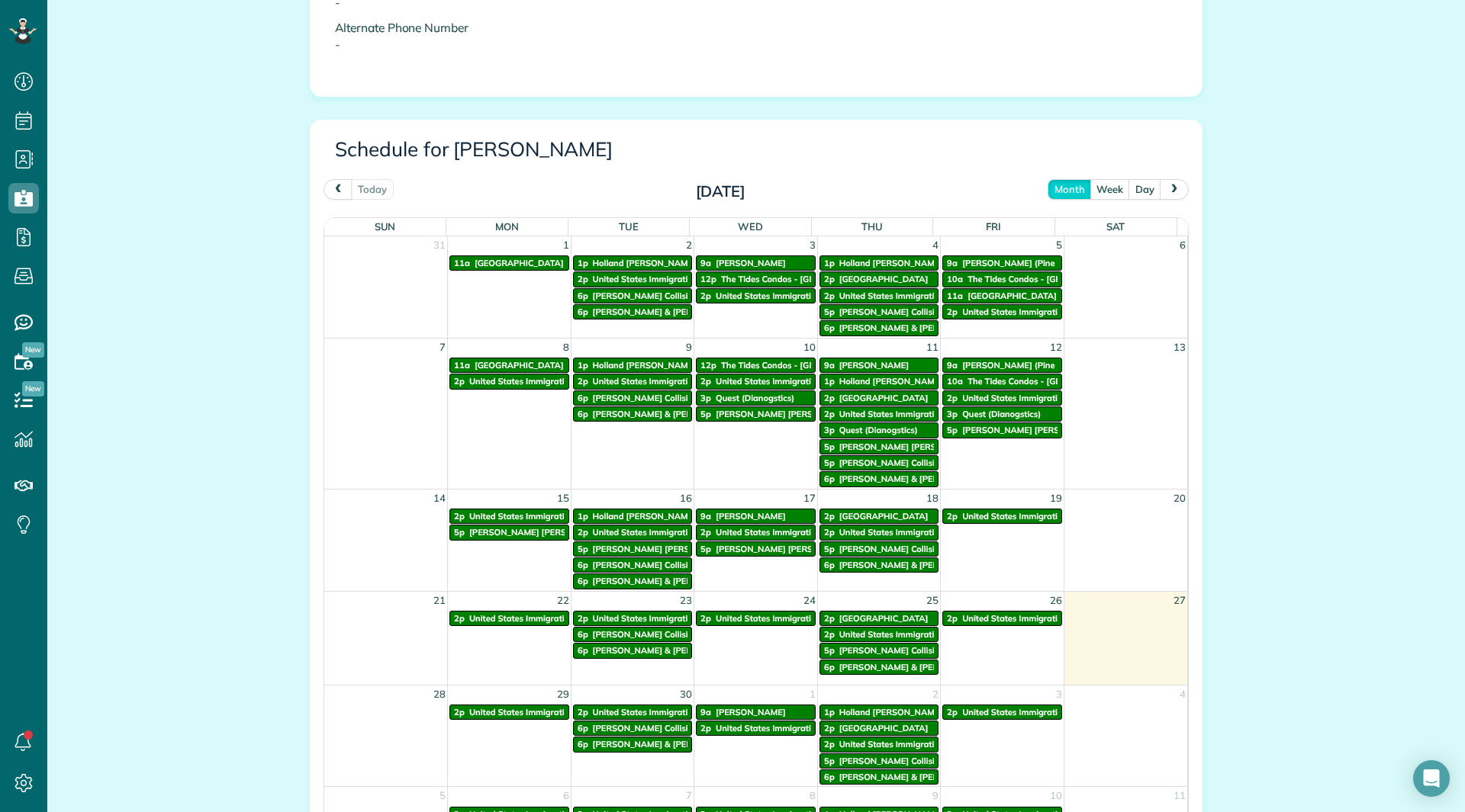
scroll to position [829, 0]
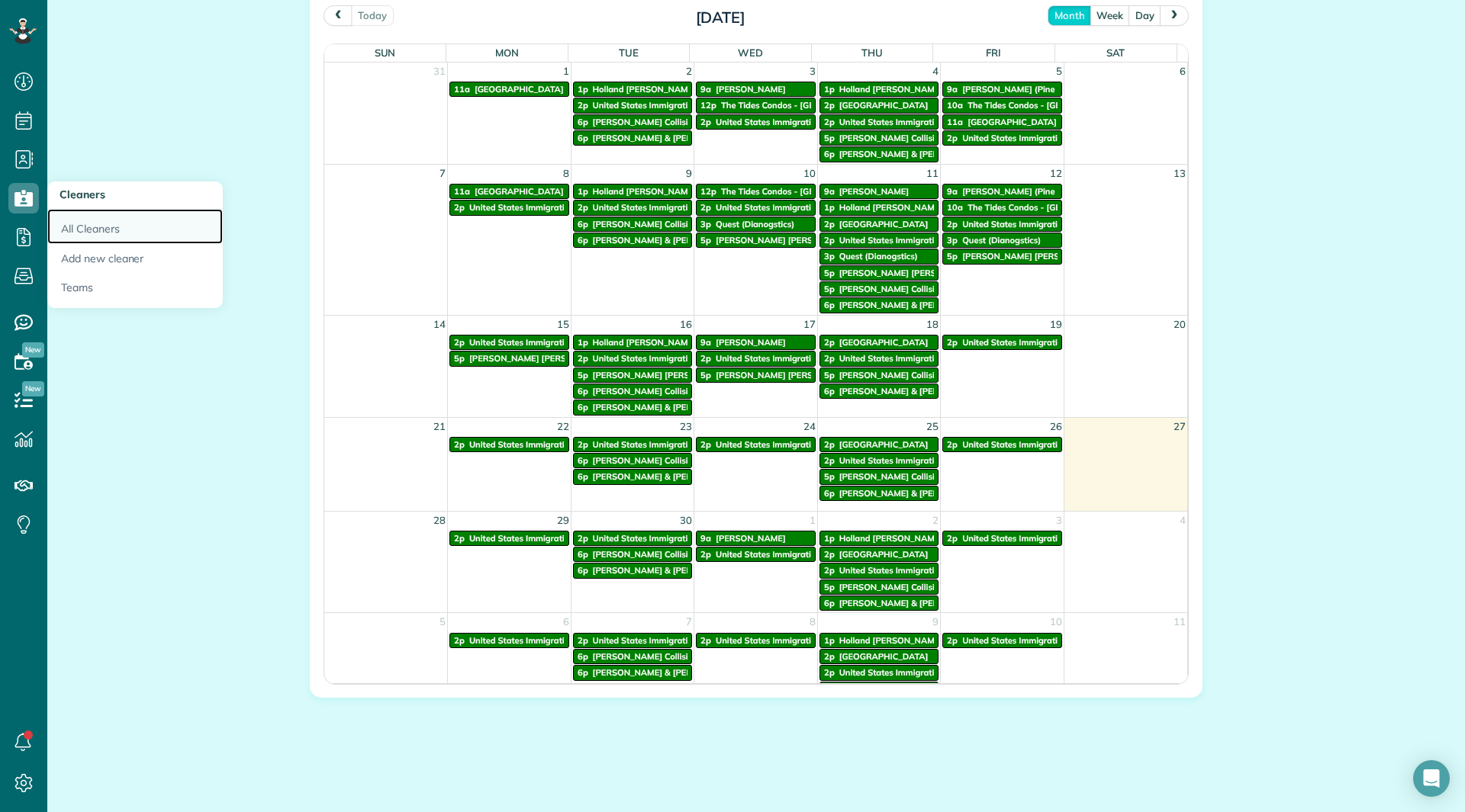
click at [103, 235] on link "All Cleaners" at bounding box center [134, 226] width 176 height 35
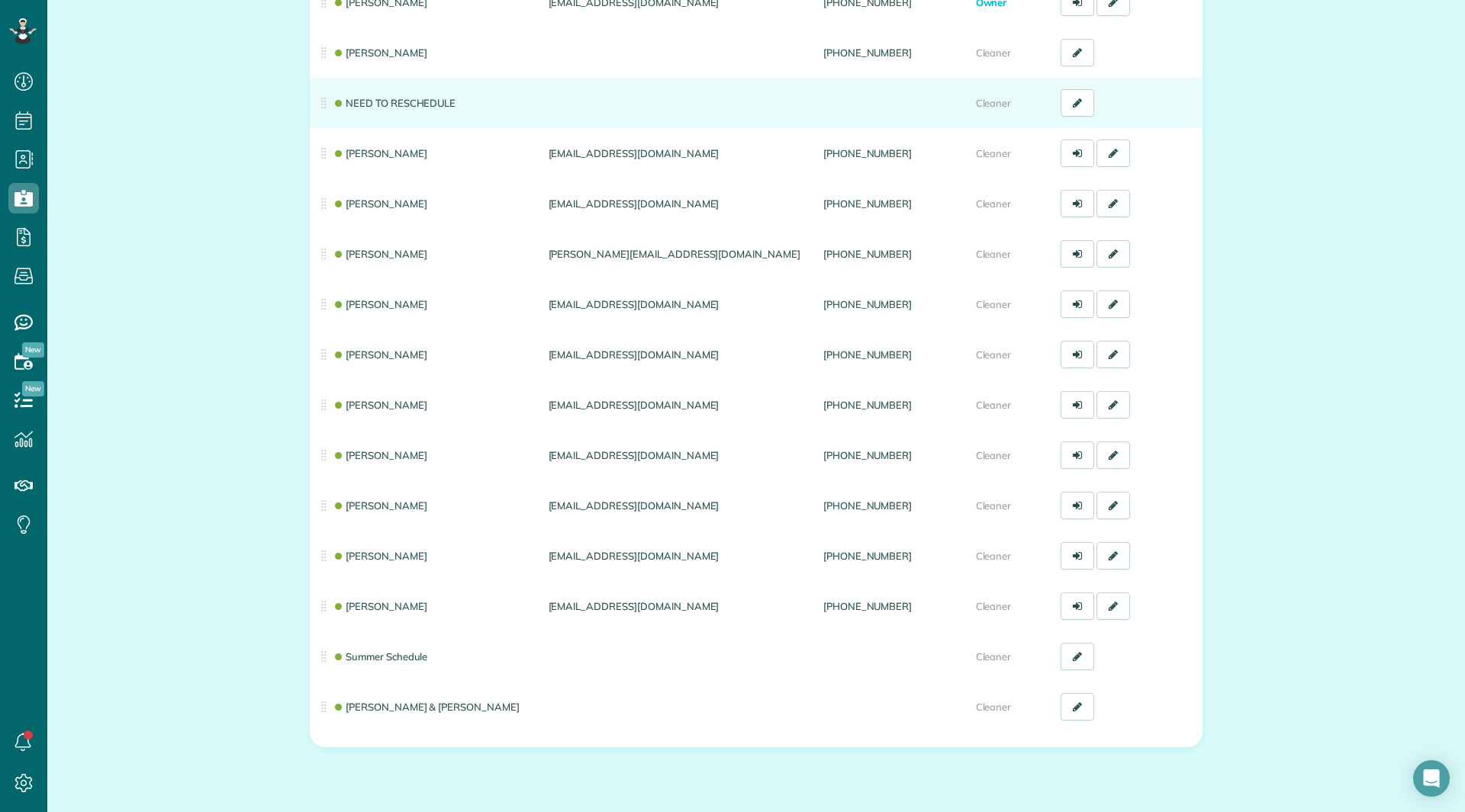
scroll to position [229, 0]
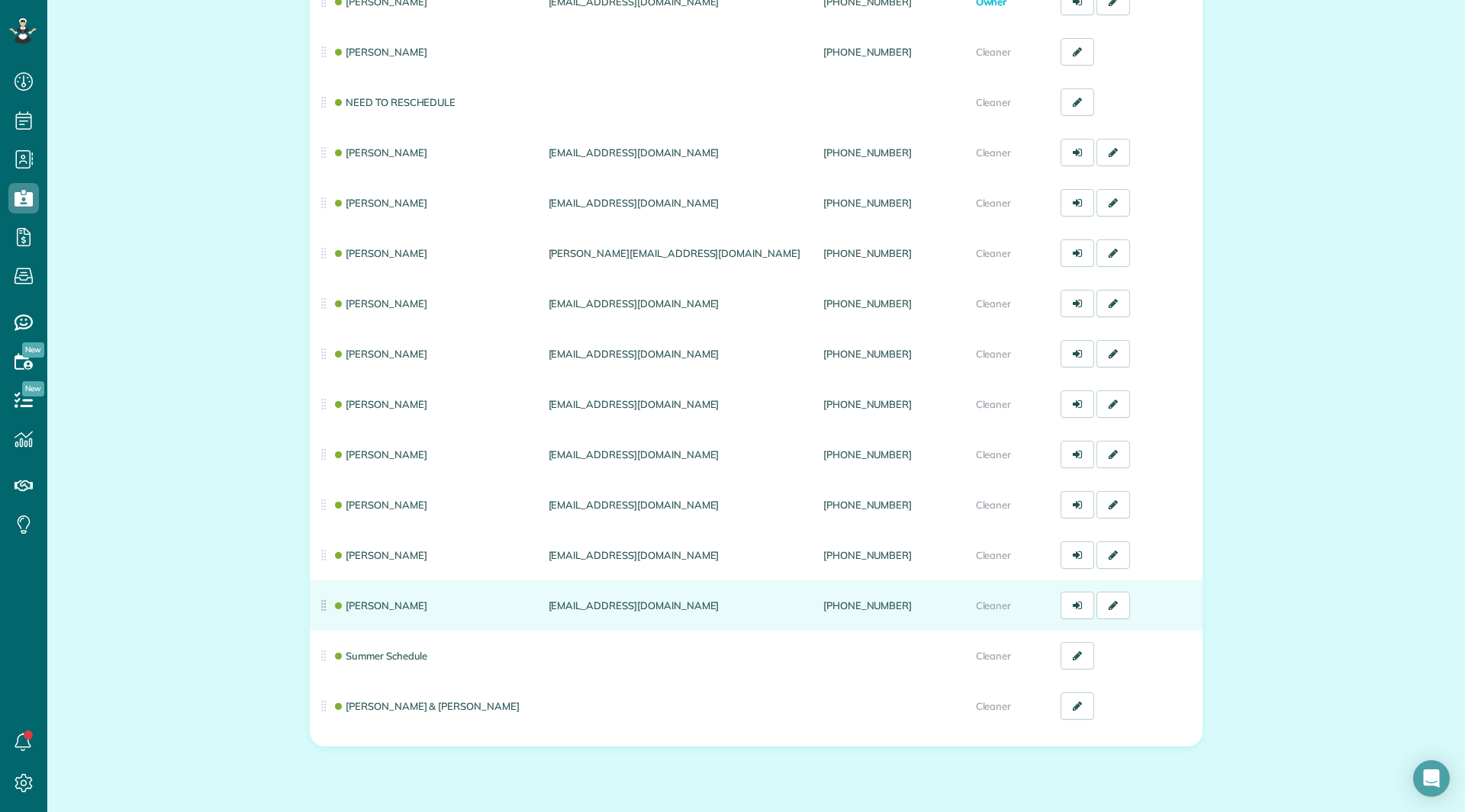
click at [355, 590] on td "[PERSON_NAME]" at bounding box center [426, 606] width 233 height 50
click at [365, 603] on link "[PERSON_NAME]" at bounding box center [379, 605] width 95 height 12
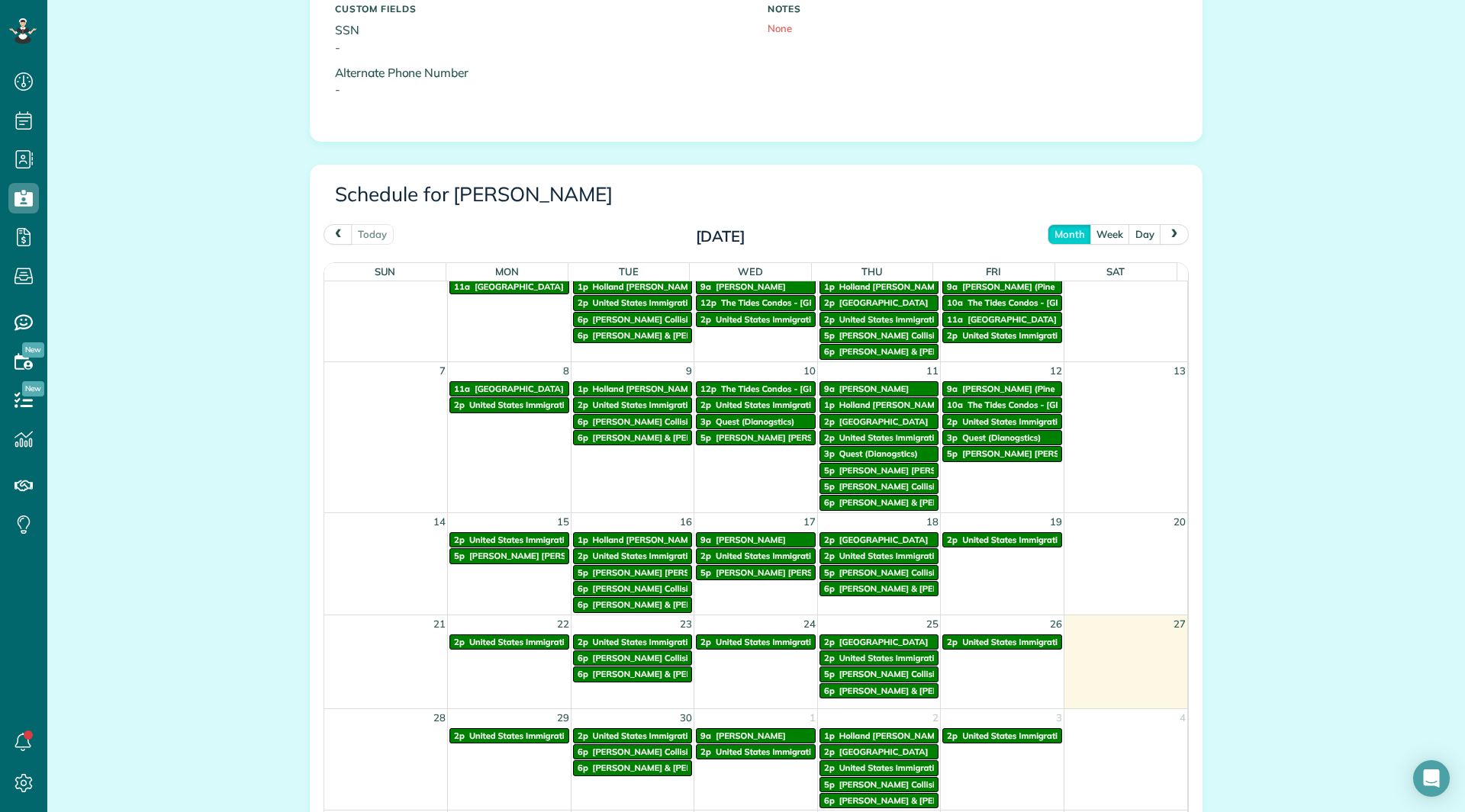
scroll to position [32, 0]
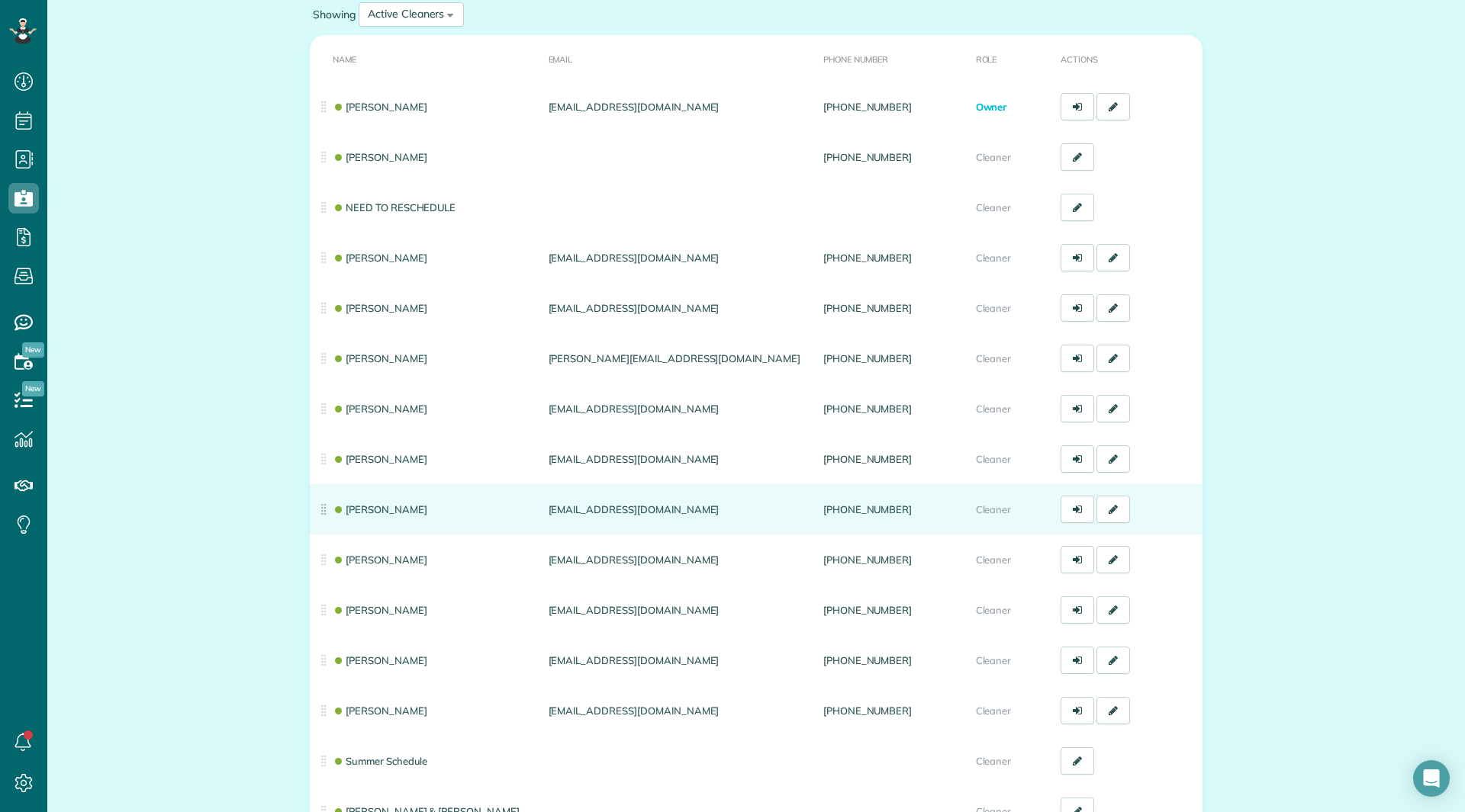
scroll to position [123, 0]
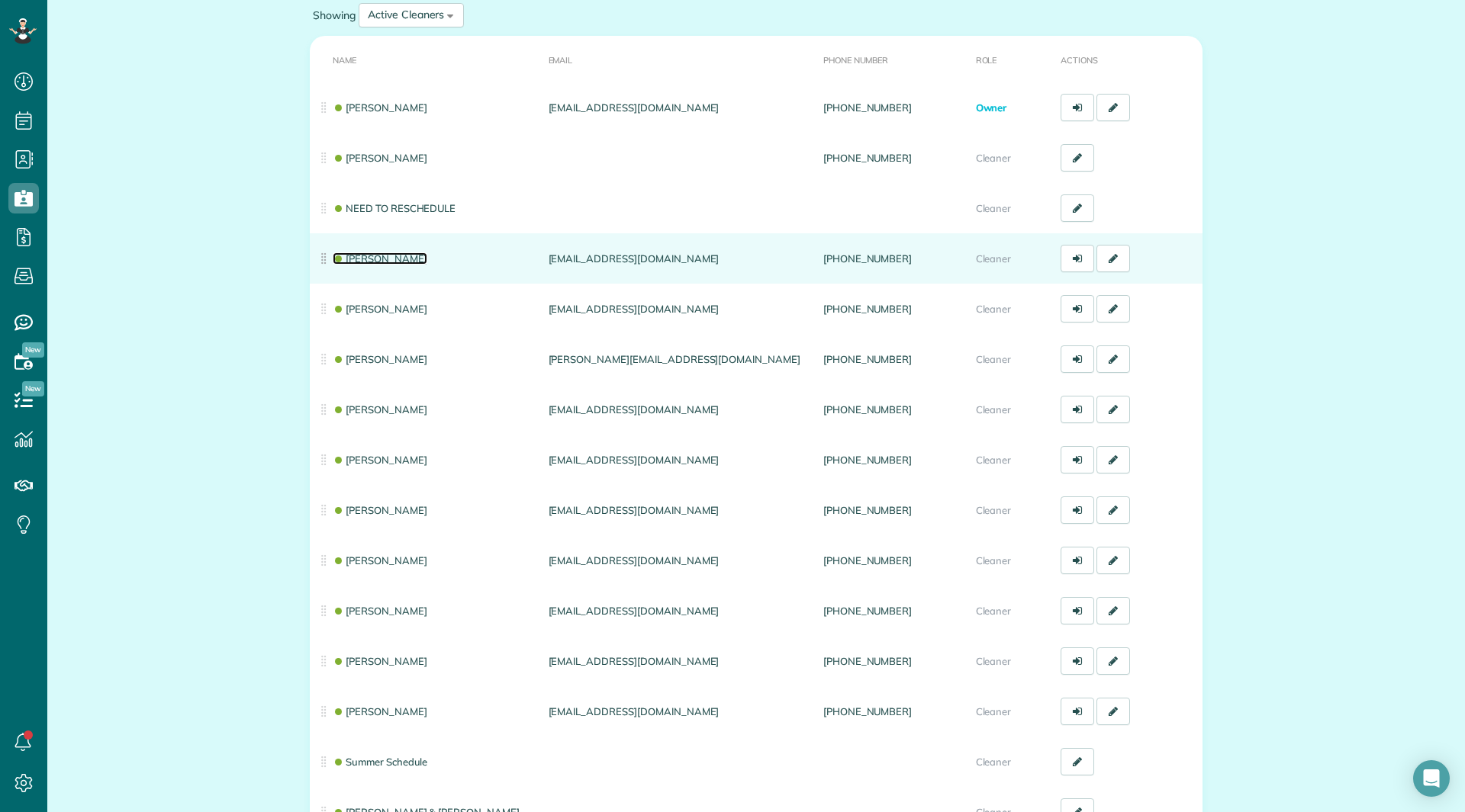
click at [370, 258] on link "[PERSON_NAME]" at bounding box center [379, 258] width 95 height 12
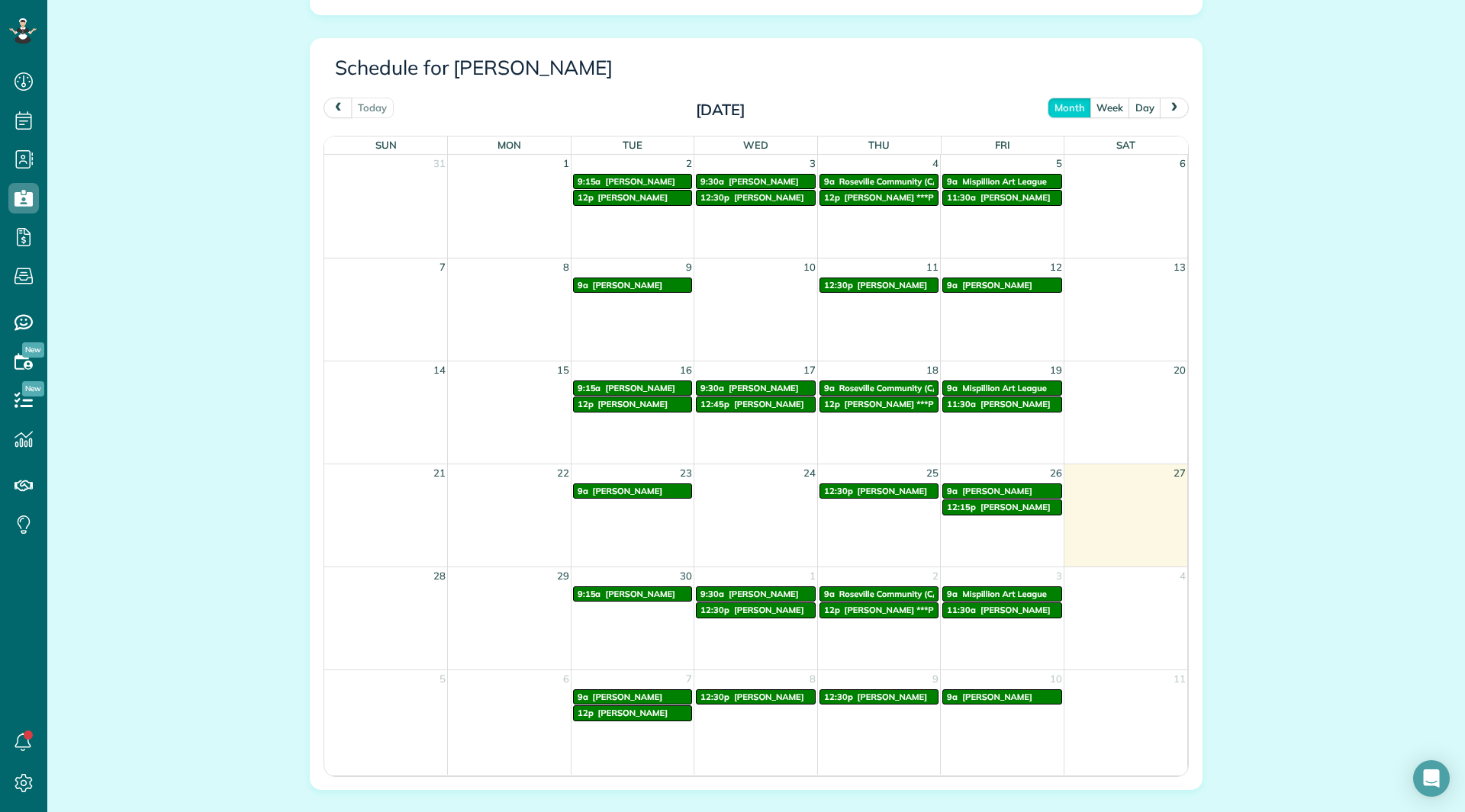
scroll to position [763, 0]
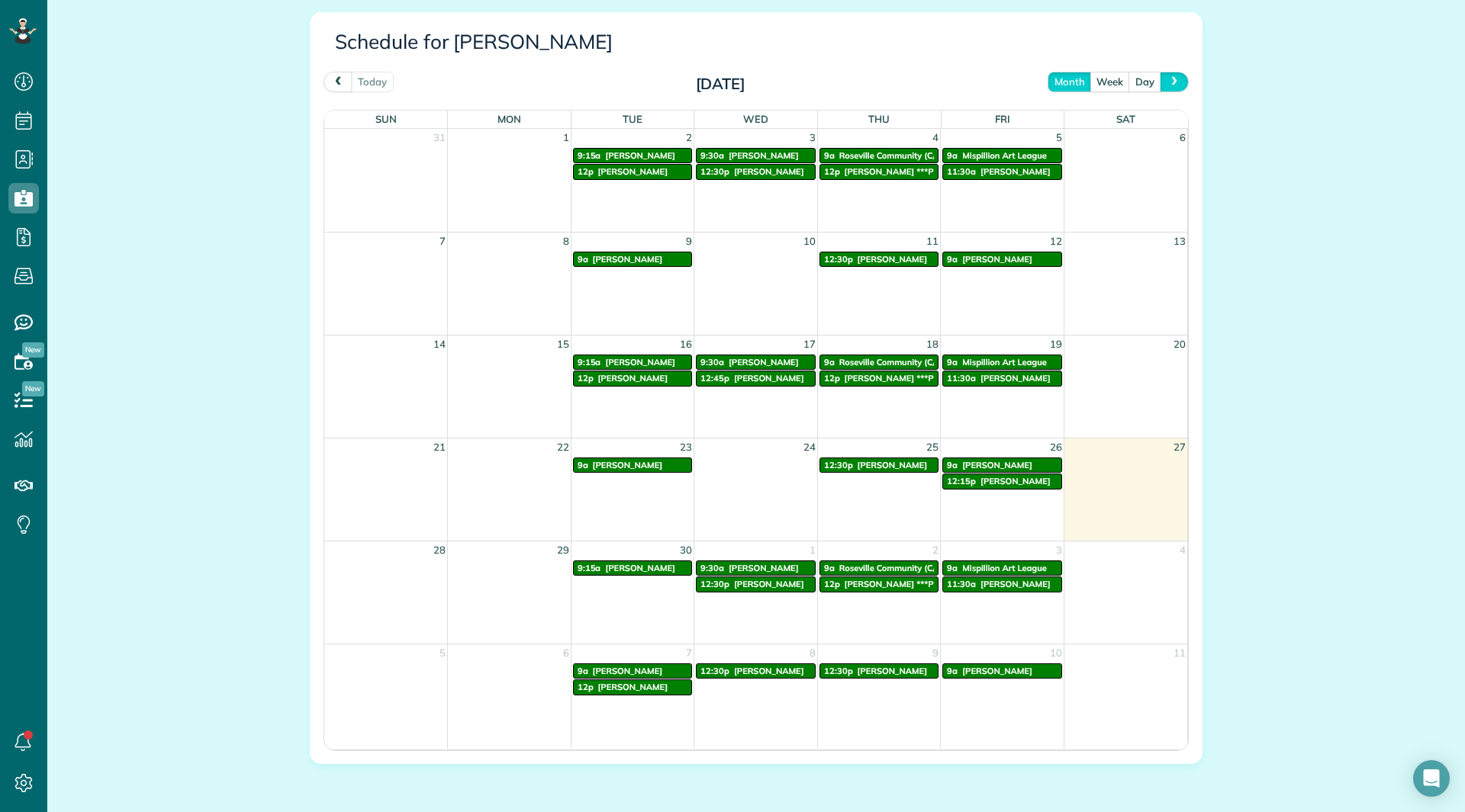
click at [1165, 89] on button "next" at bounding box center [1175, 82] width 29 height 20
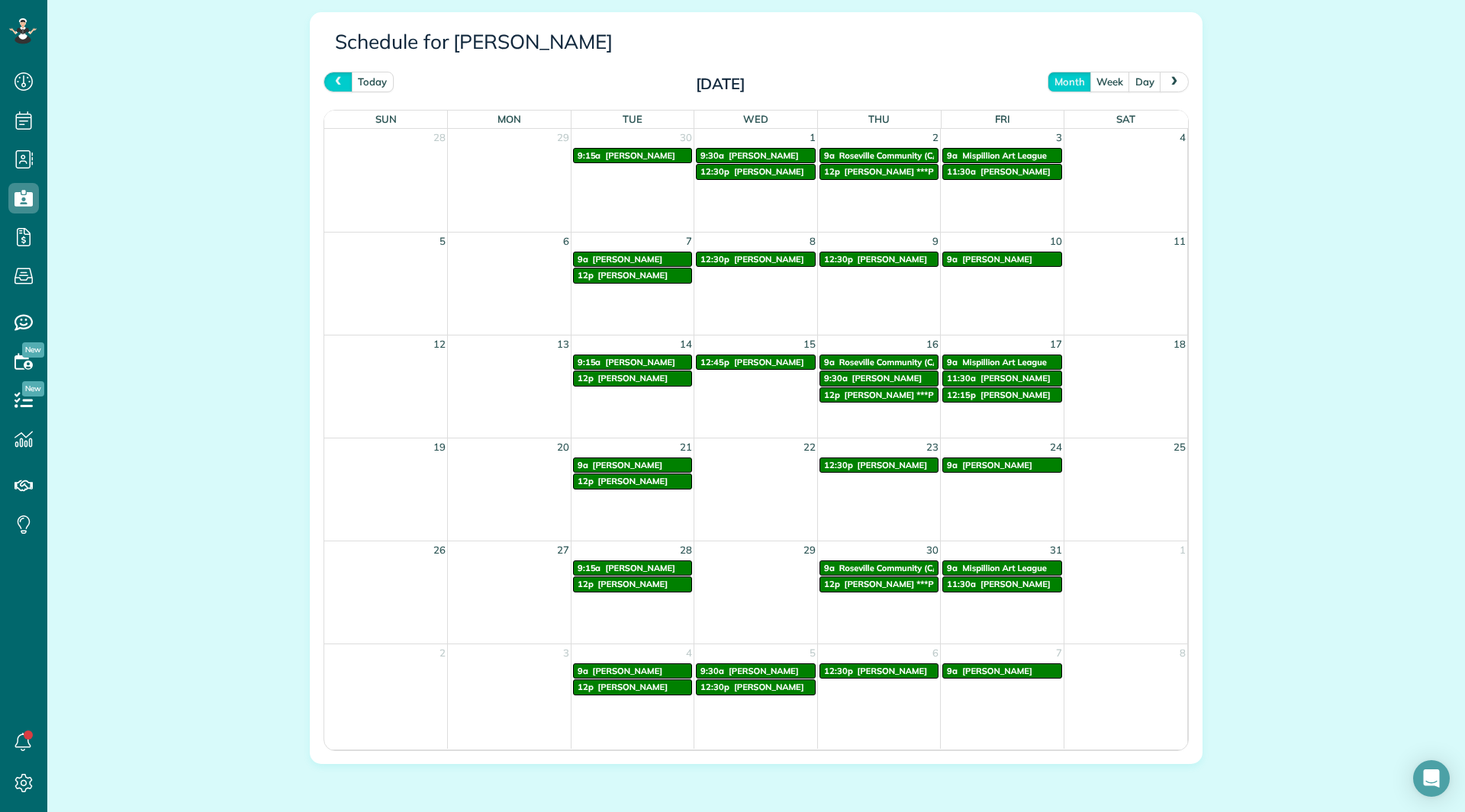
click at [332, 77] on span "prev" at bounding box center [337, 81] width 12 height 10
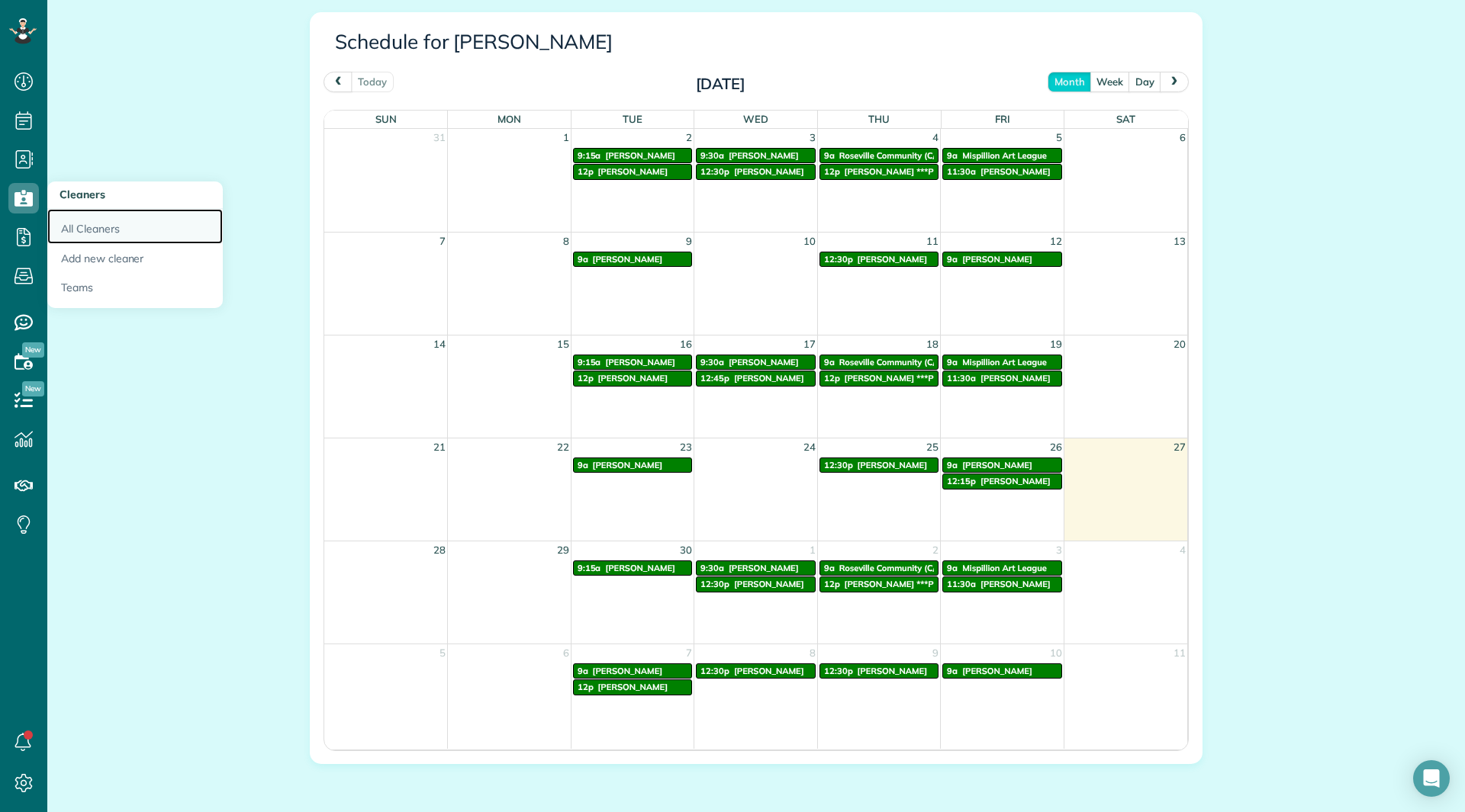
click at [81, 223] on link "All Cleaners" at bounding box center [134, 226] width 176 height 35
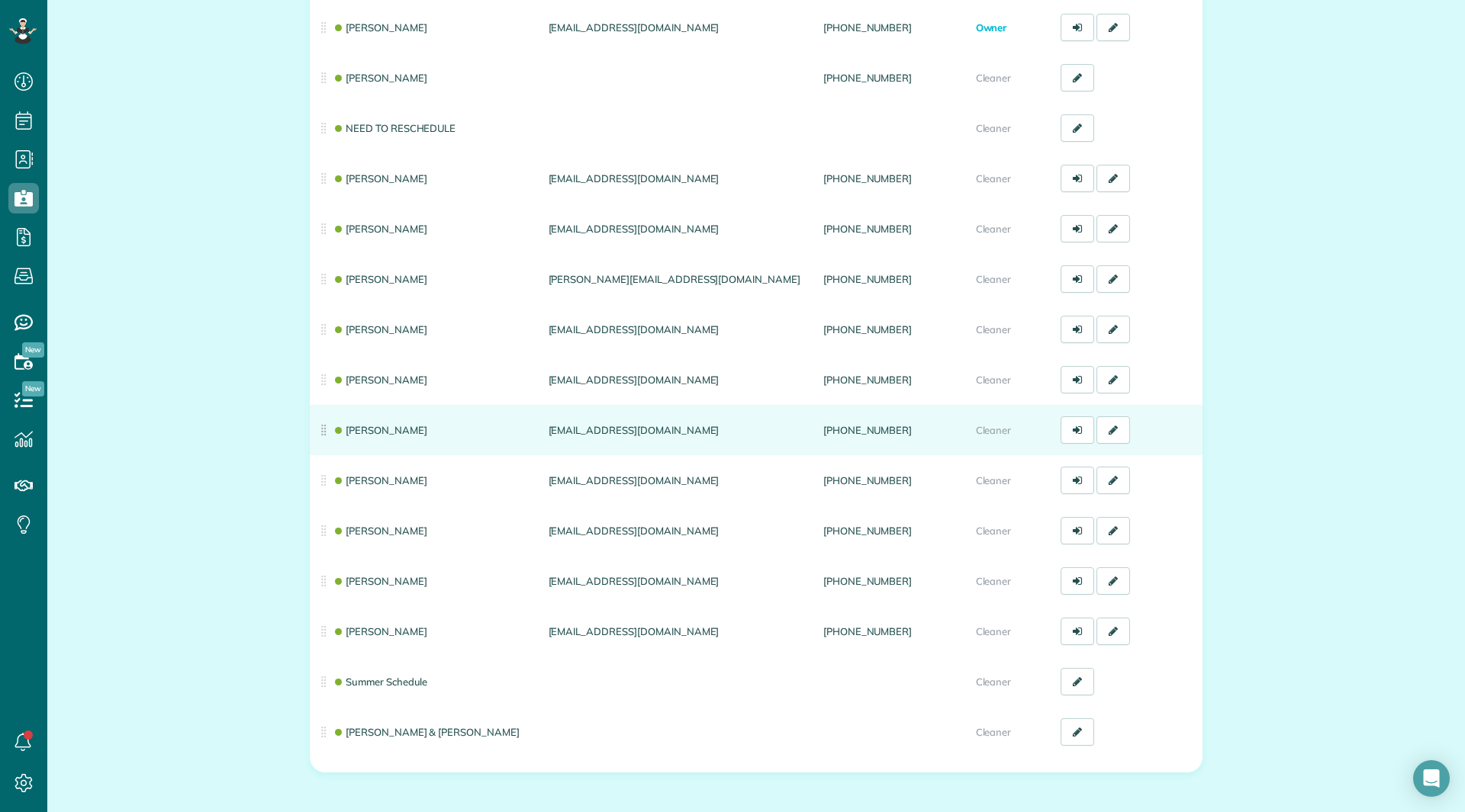
scroll to position [275, 0]
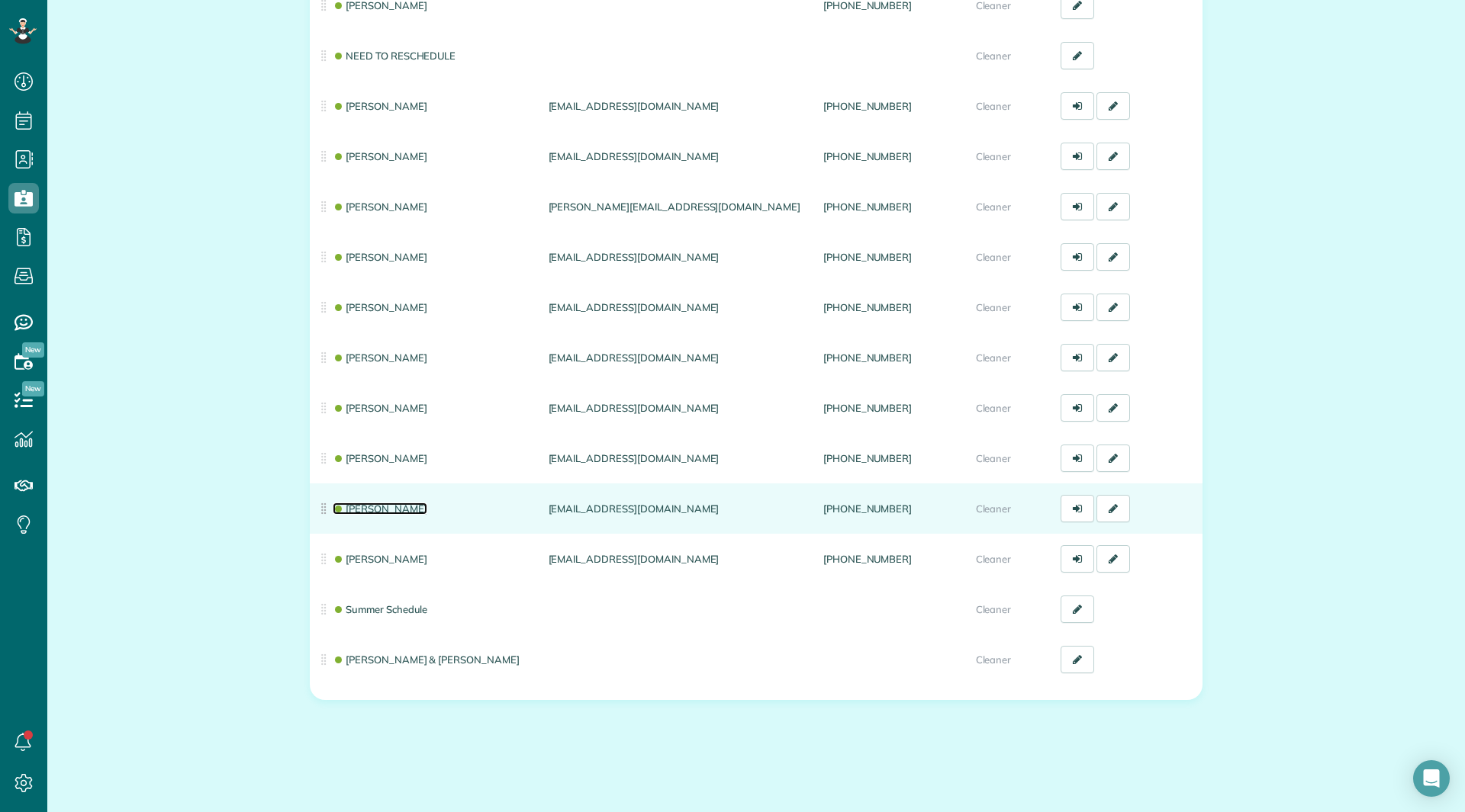
click at [362, 512] on link "[PERSON_NAME]" at bounding box center [379, 509] width 95 height 12
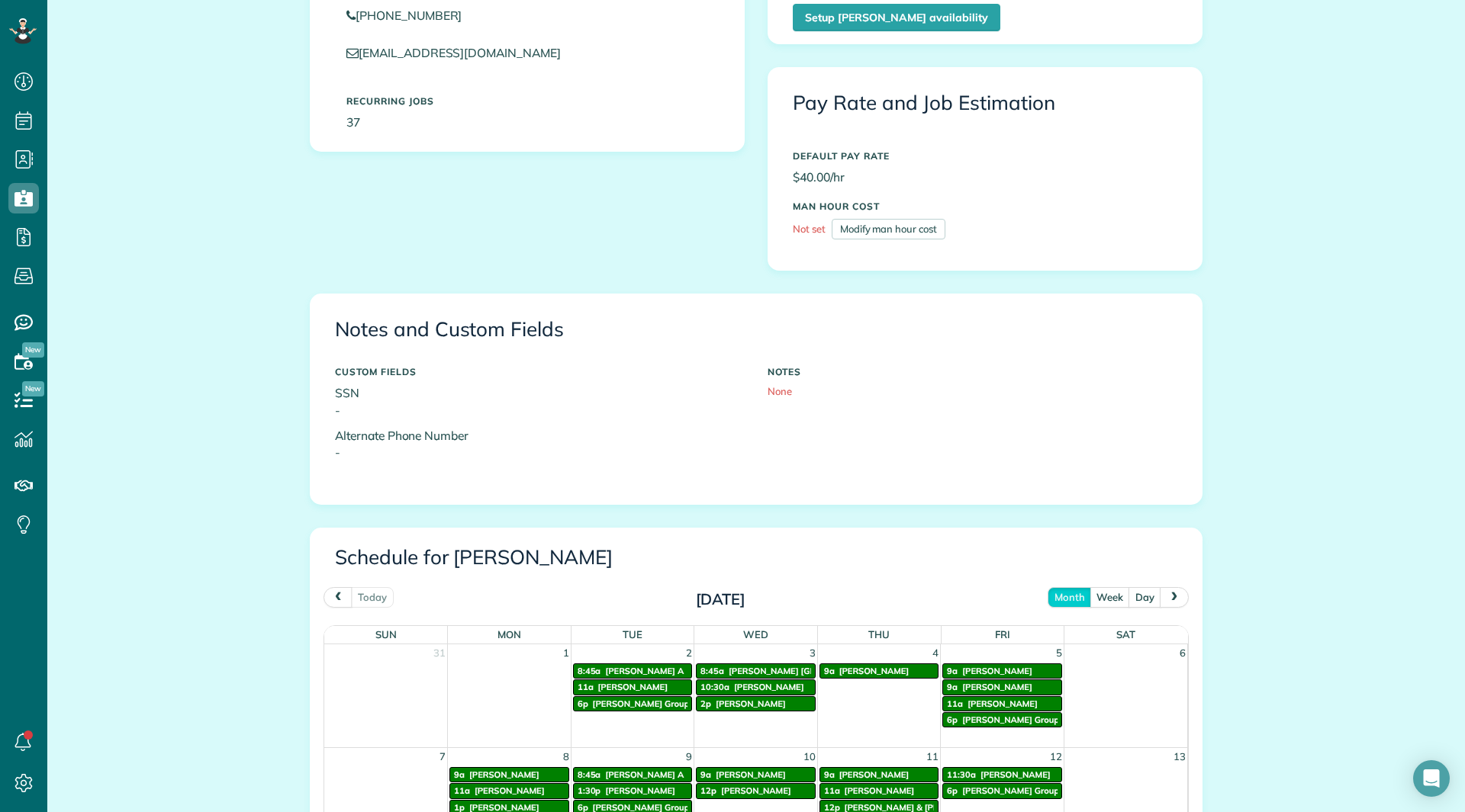
scroll to position [763, 0]
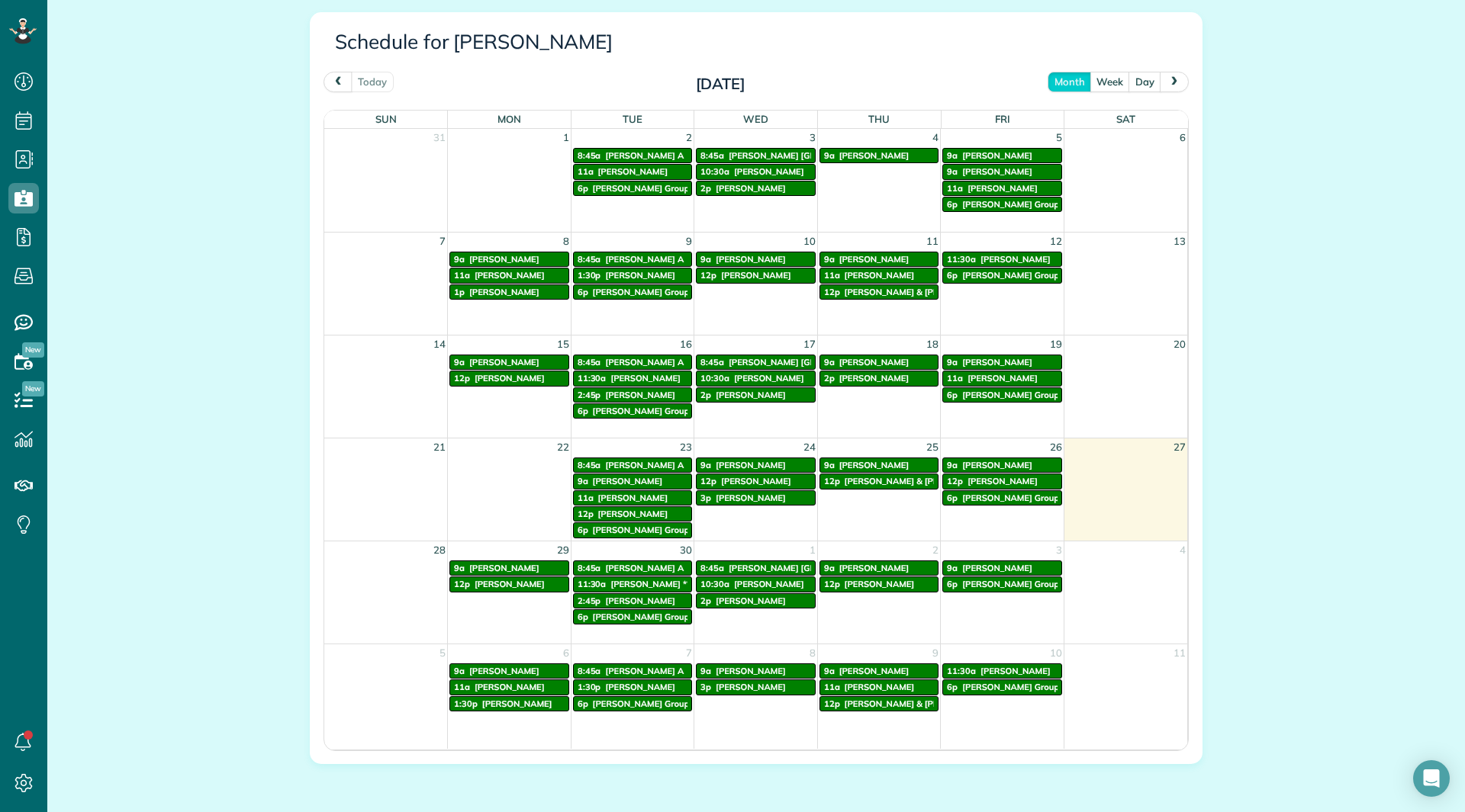
click at [248, 143] on div "All Cleaners Actions Edit Resend login info Inactivate Replace [PERSON_NAME] [G…" at bounding box center [756, 74] width 1417 height 1608
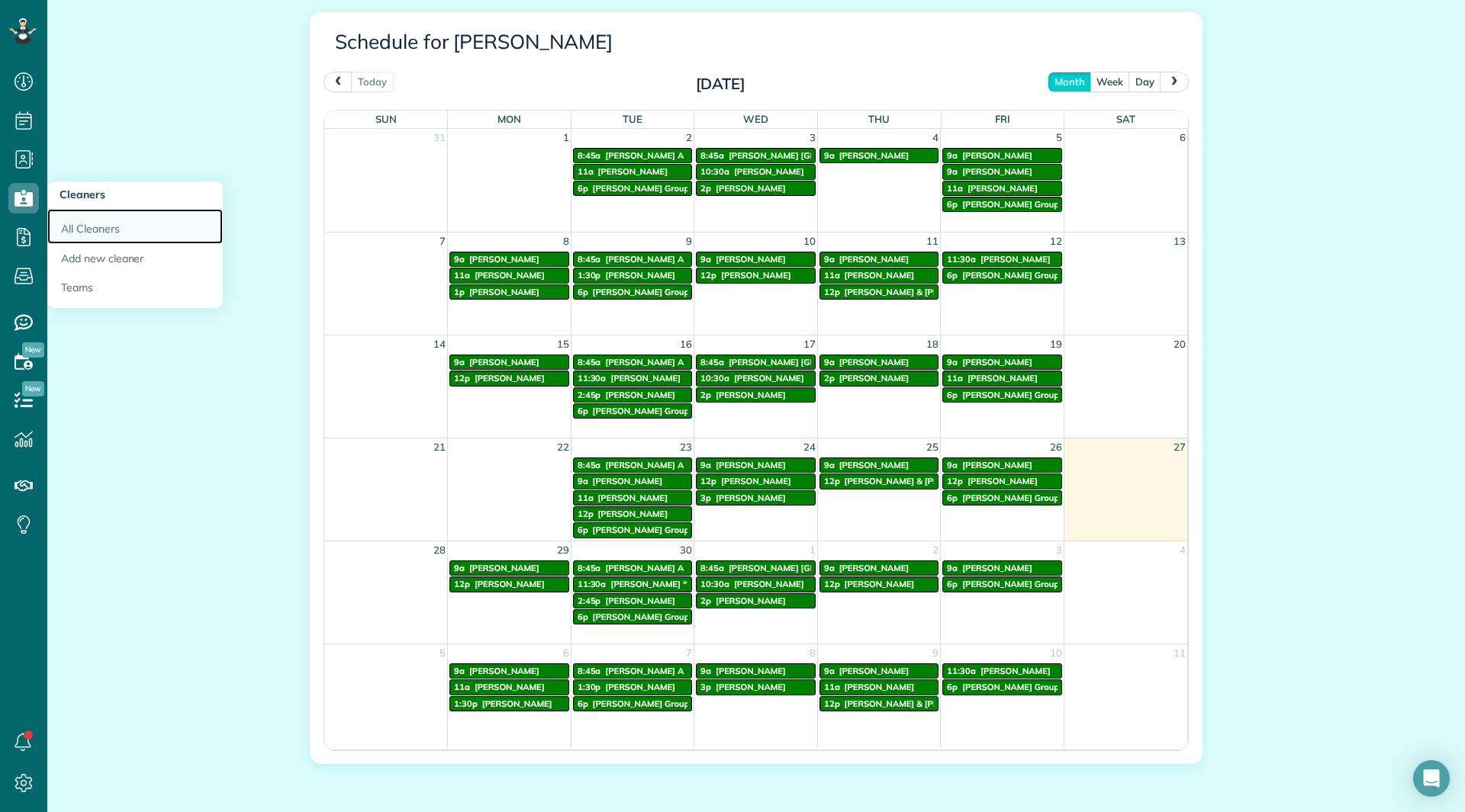
click at [91, 234] on link "All Cleaners" at bounding box center [134, 226] width 176 height 35
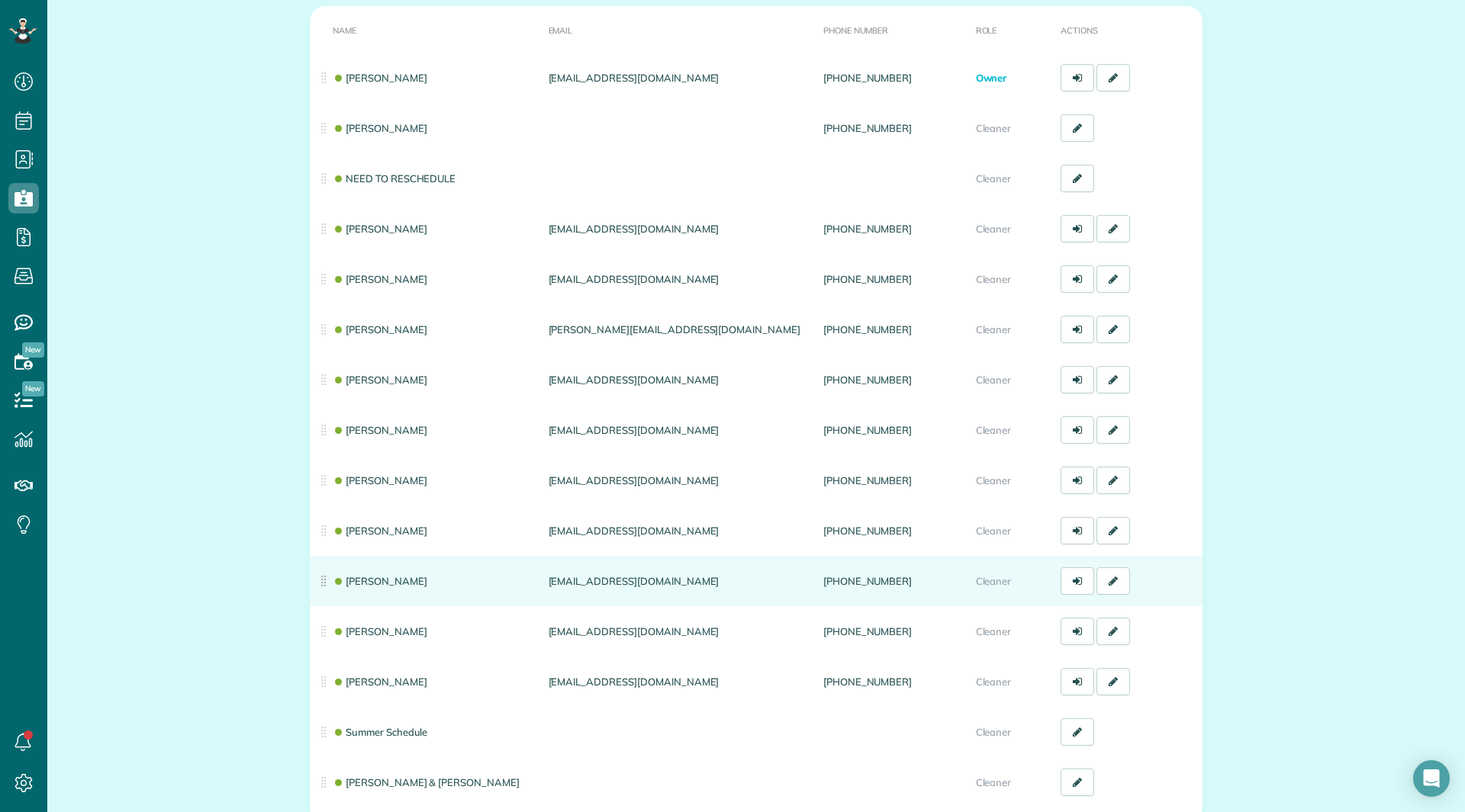
scroll to position [229, 0]
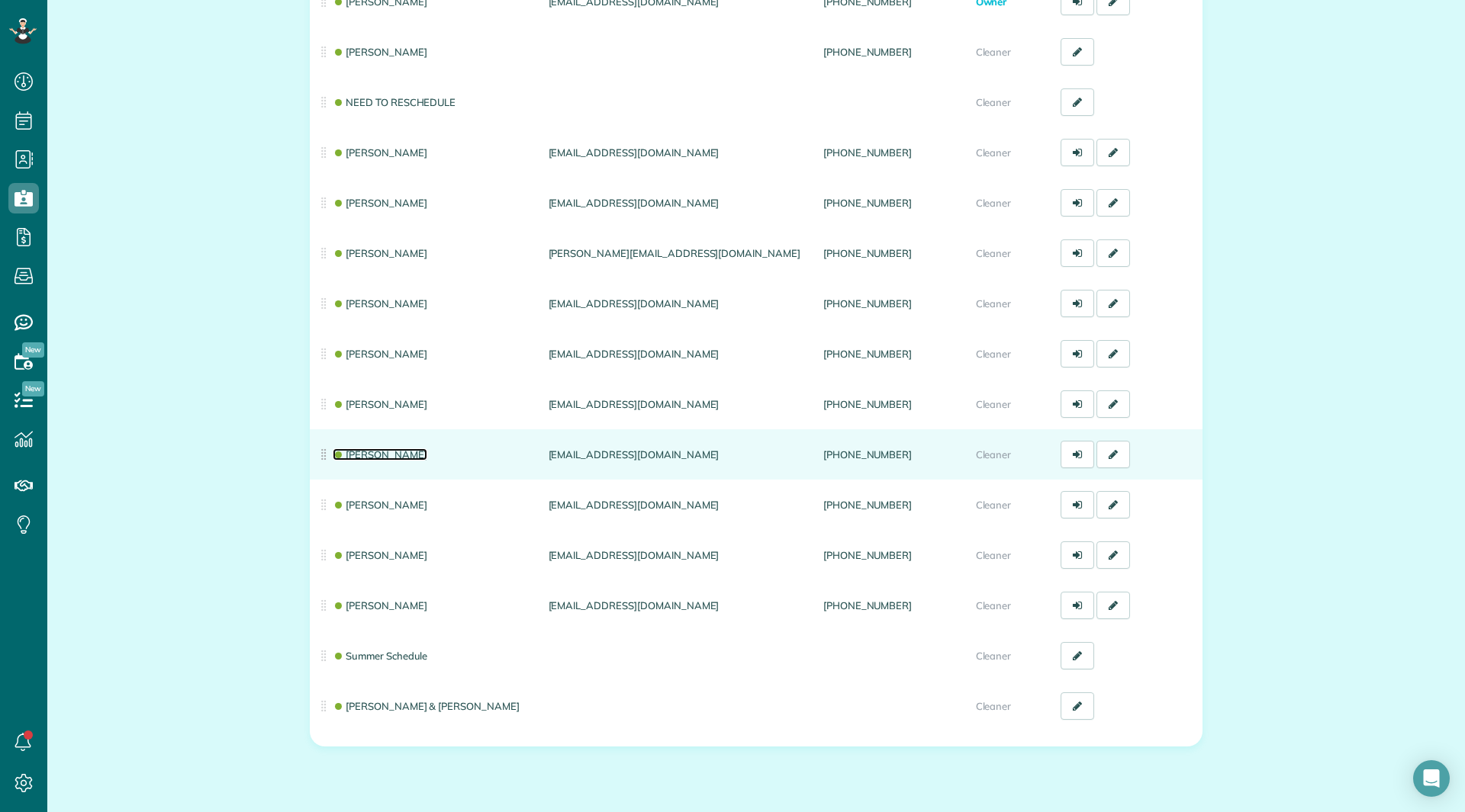
click at [369, 454] on link "[PERSON_NAME]" at bounding box center [379, 455] width 95 height 12
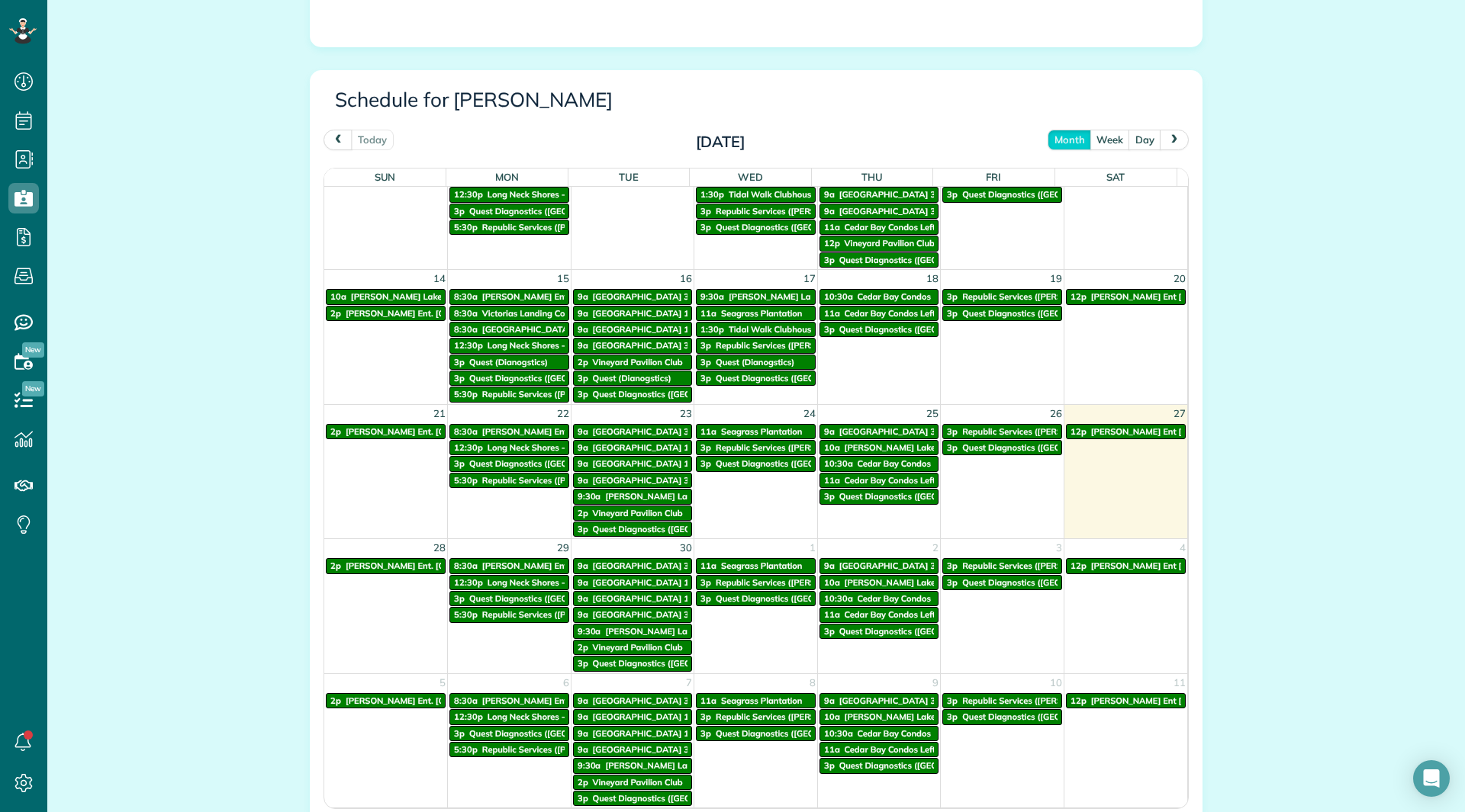
scroll to position [829, 0]
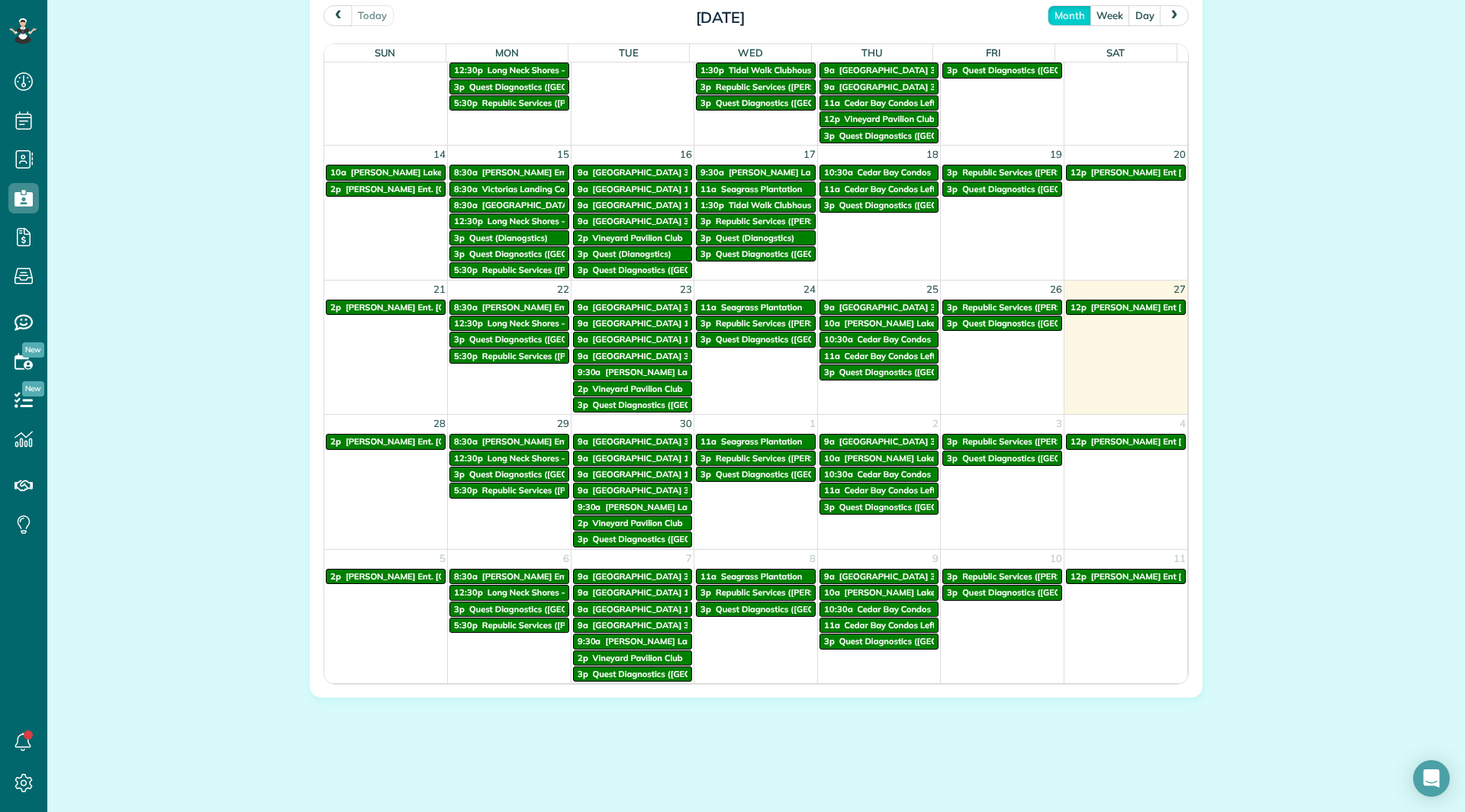
drag, startPoint x: 231, startPoint y: 187, endPoint x: 224, endPoint y: 181, distance: 9.2
click at [224, 181] on div "All Cleaners Actions Edit Resend login info Inactivate Replace Nicole Daley Del…" at bounding box center [756, 8] width 1417 height 1608
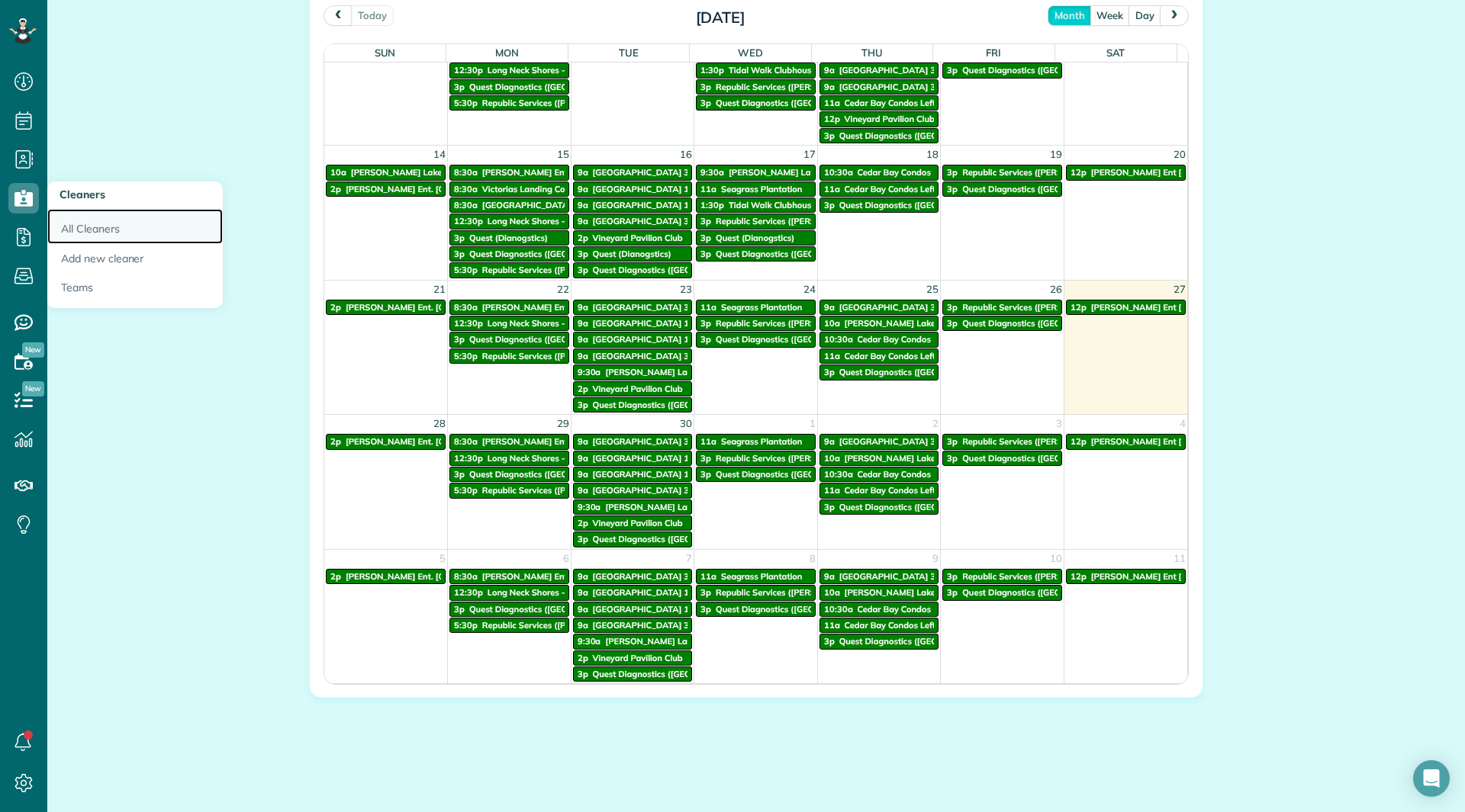
click at [98, 239] on link "All Cleaners" at bounding box center [134, 226] width 176 height 35
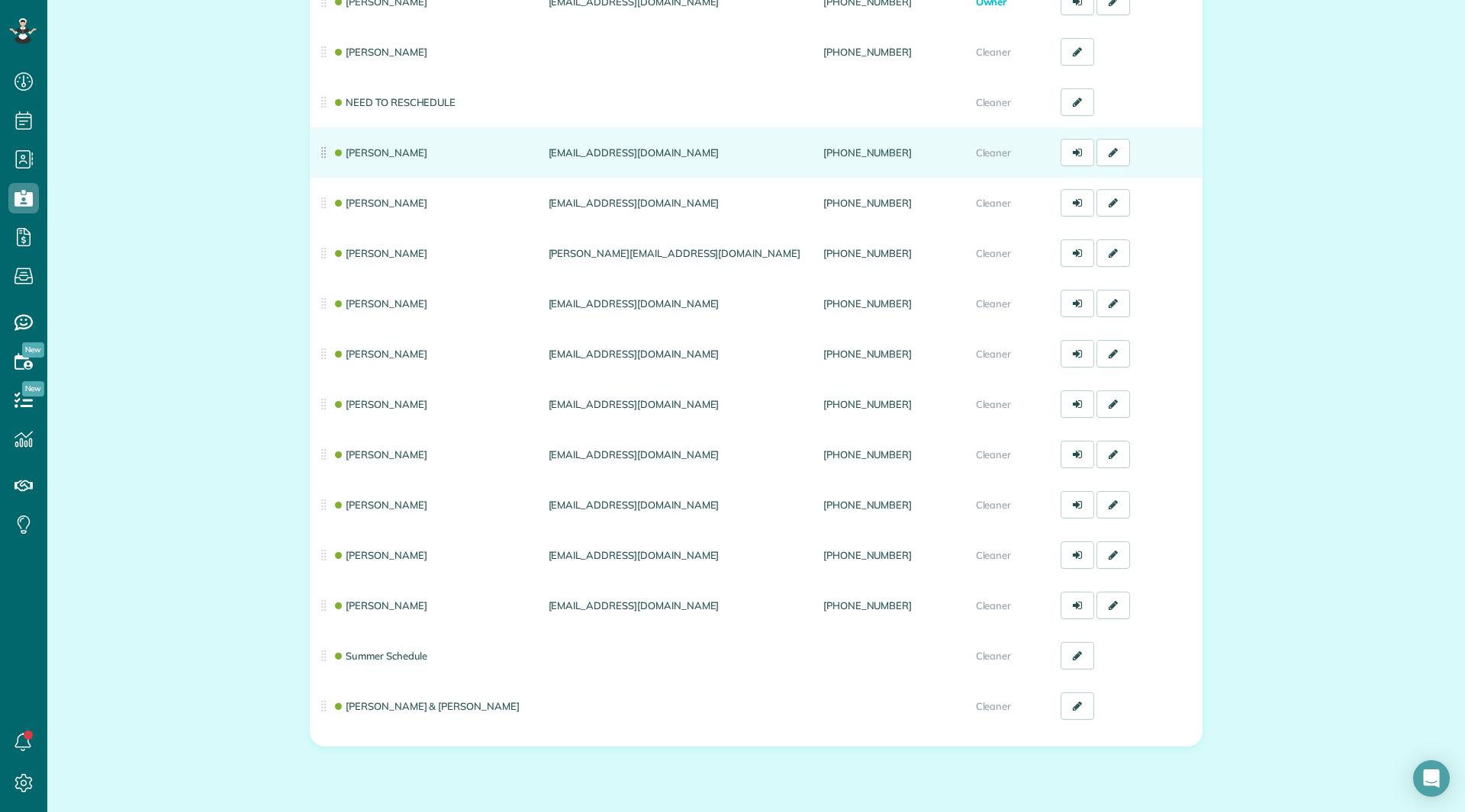
scroll to position [275, 0]
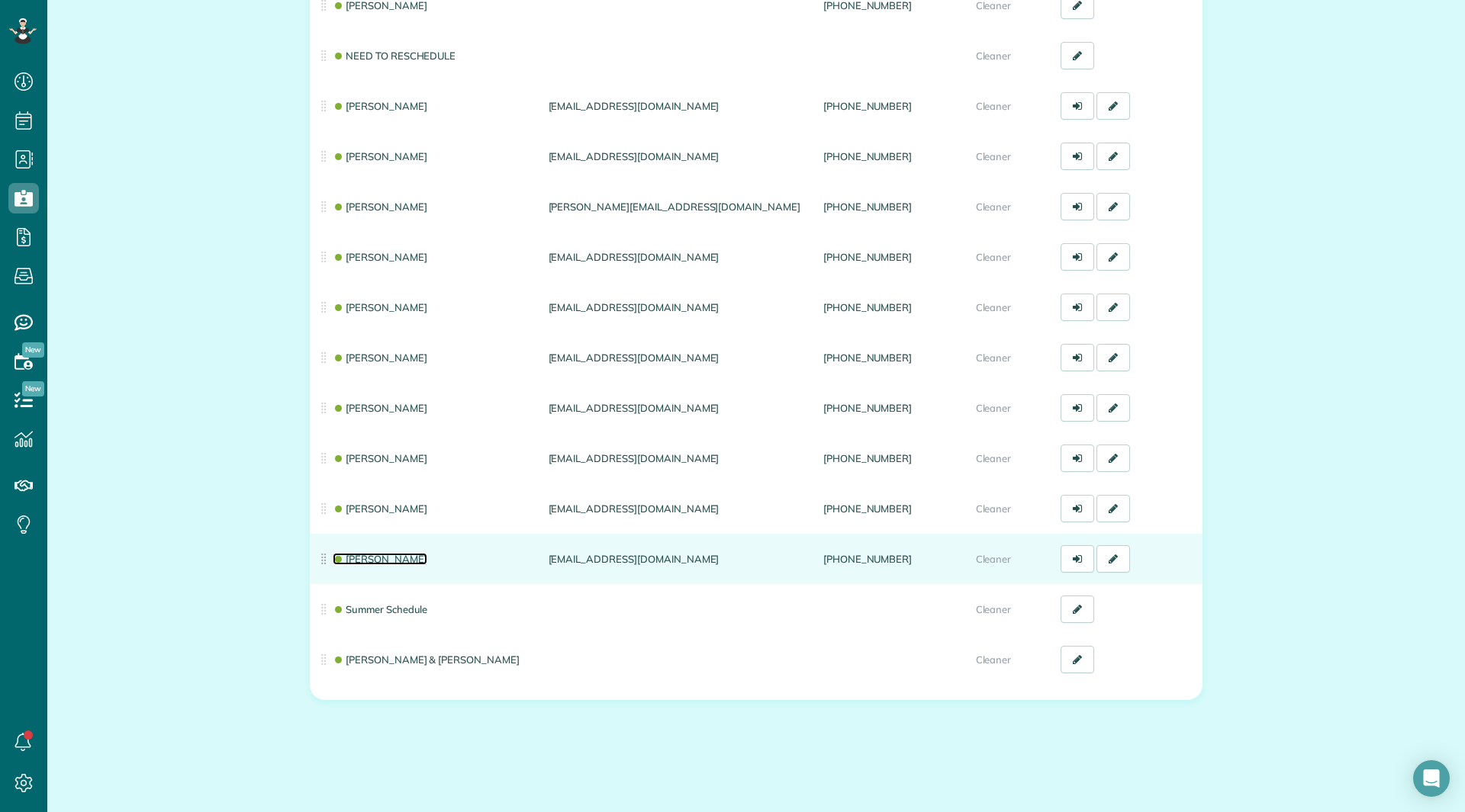
click at [371, 565] on link "[PERSON_NAME]" at bounding box center [379, 559] width 95 height 12
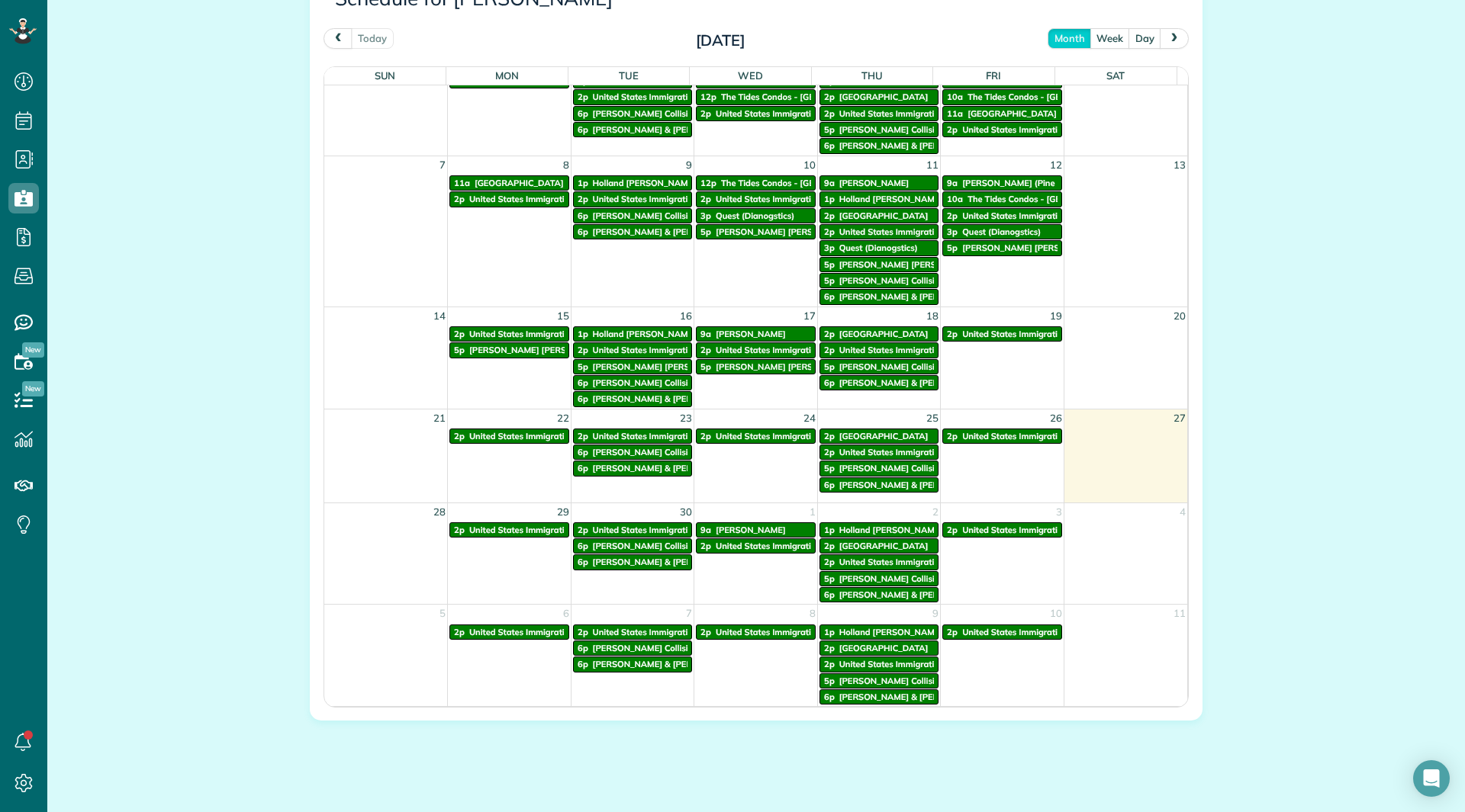
scroll to position [829, 0]
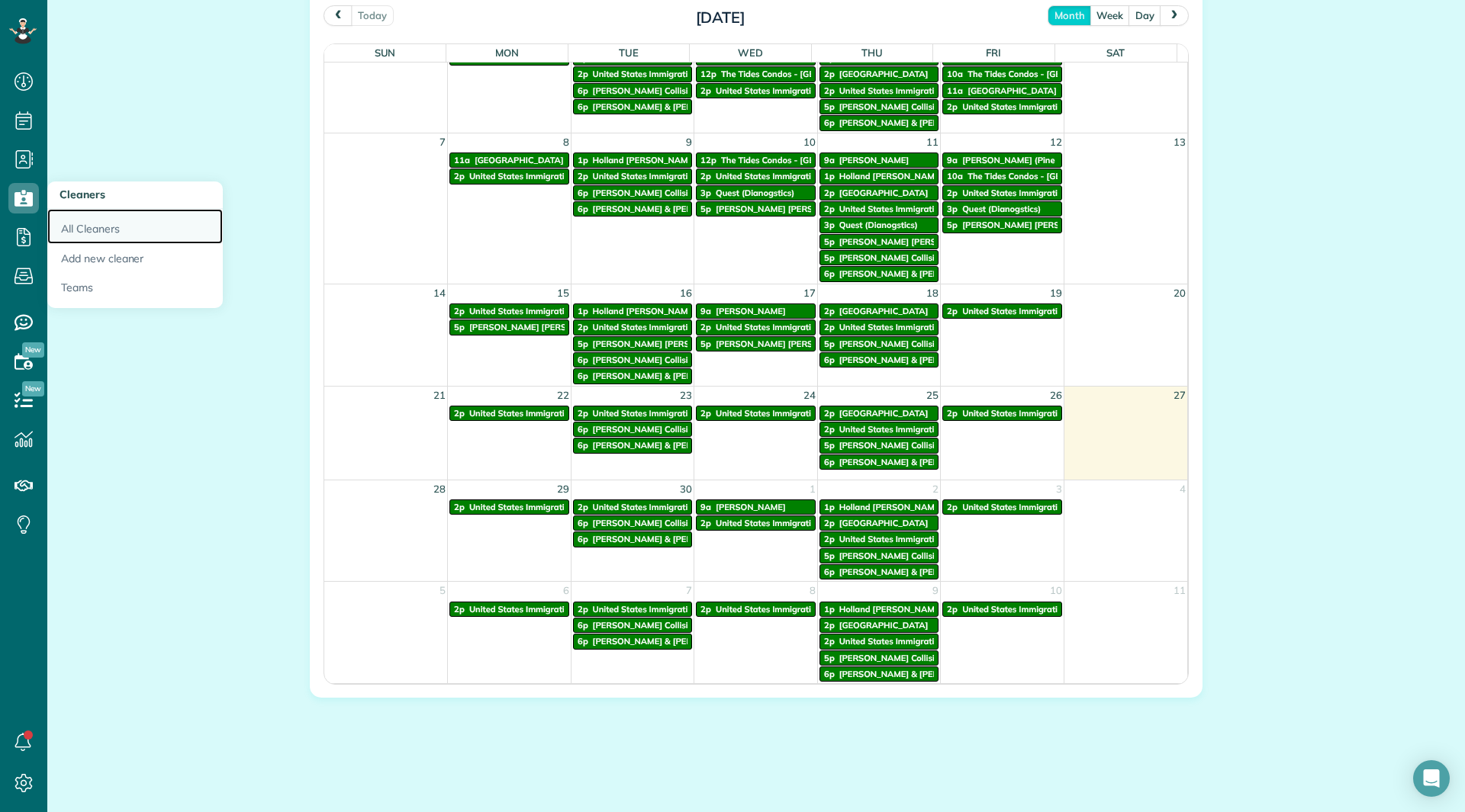
click at [95, 221] on link "All Cleaners" at bounding box center [134, 226] width 176 height 35
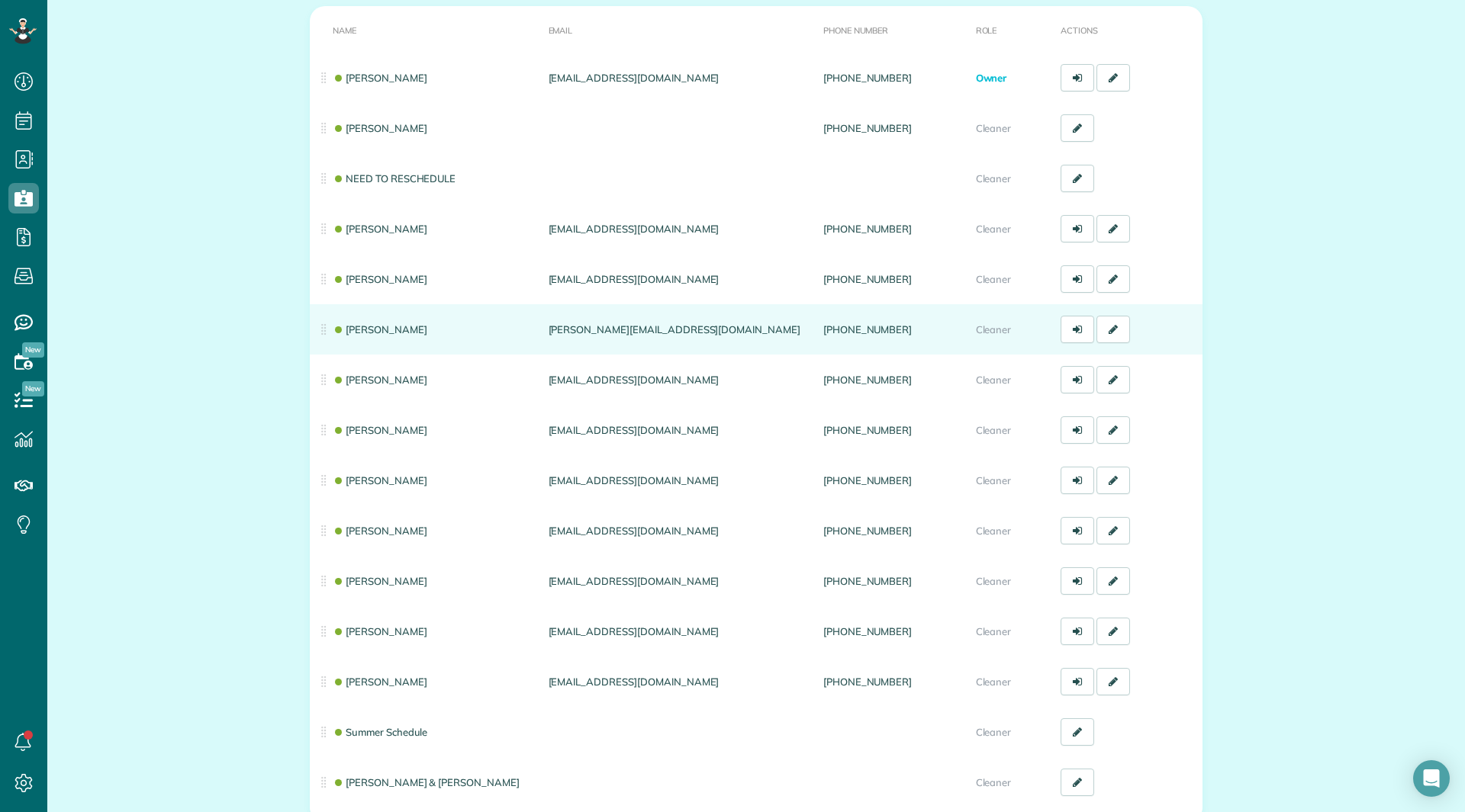
scroll to position [229, 0]
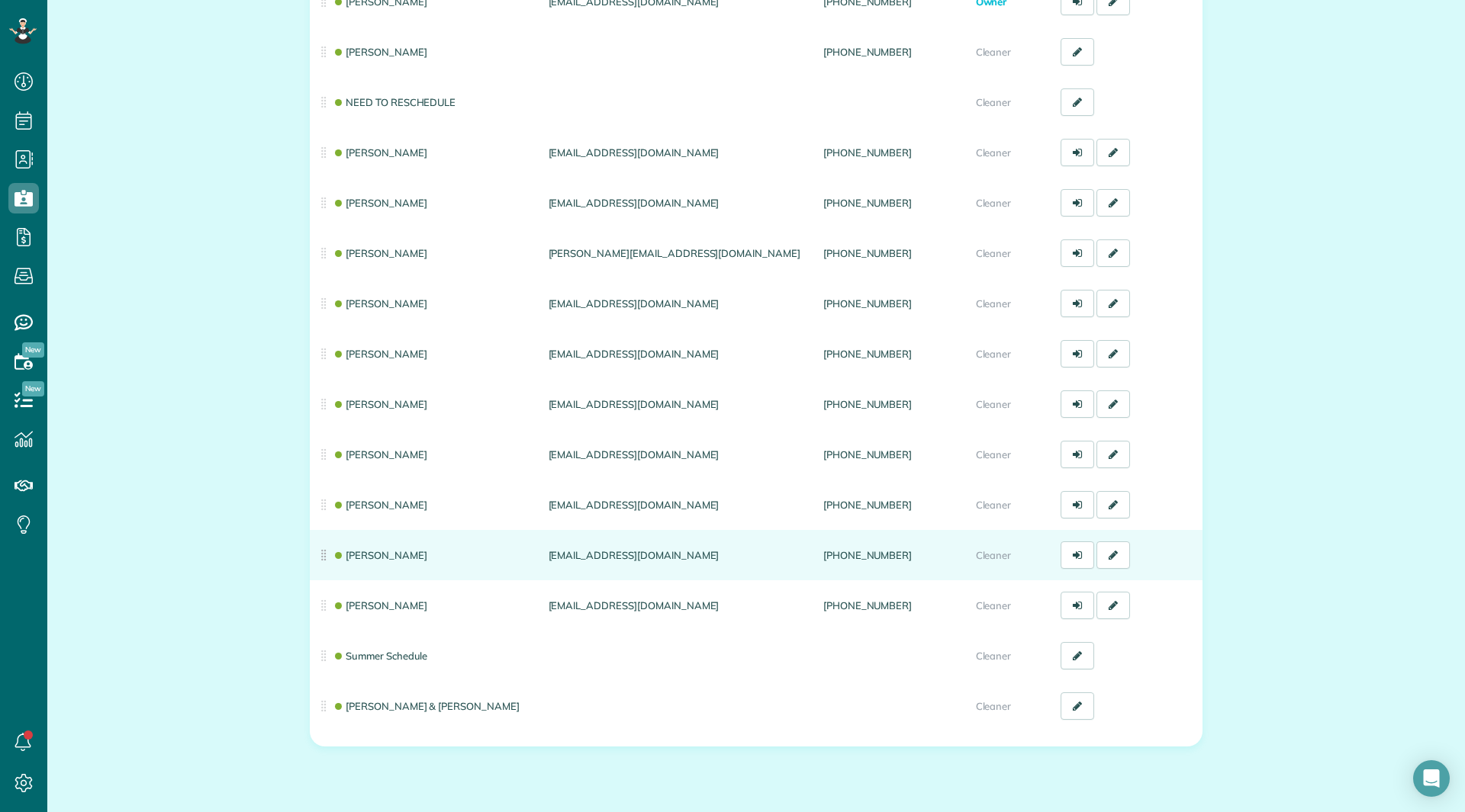
click at [387, 545] on td "[PERSON_NAME]" at bounding box center [426, 555] width 233 height 50
click at [387, 550] on link "[PERSON_NAME]" at bounding box center [379, 555] width 95 height 12
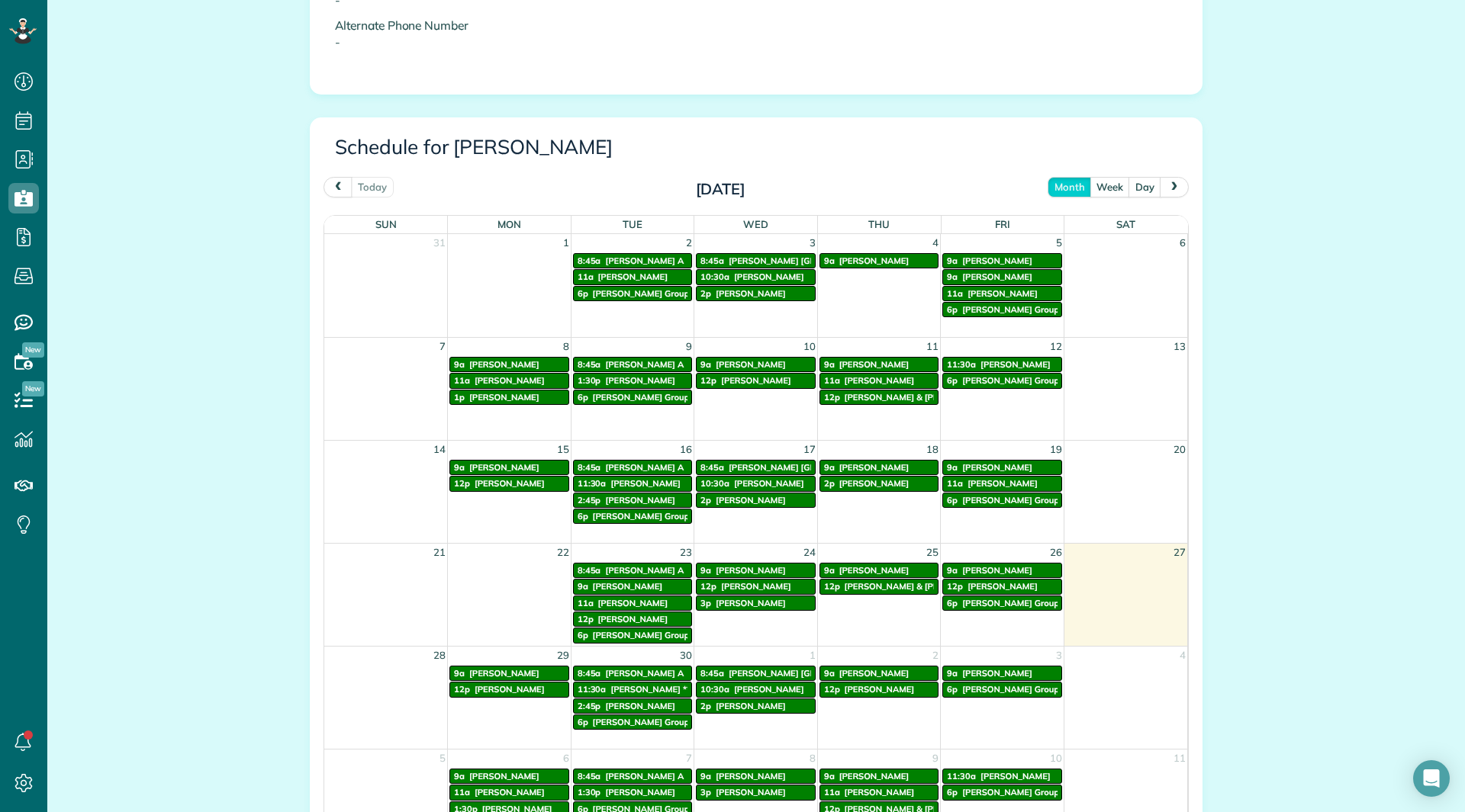
scroll to position [687, 0]
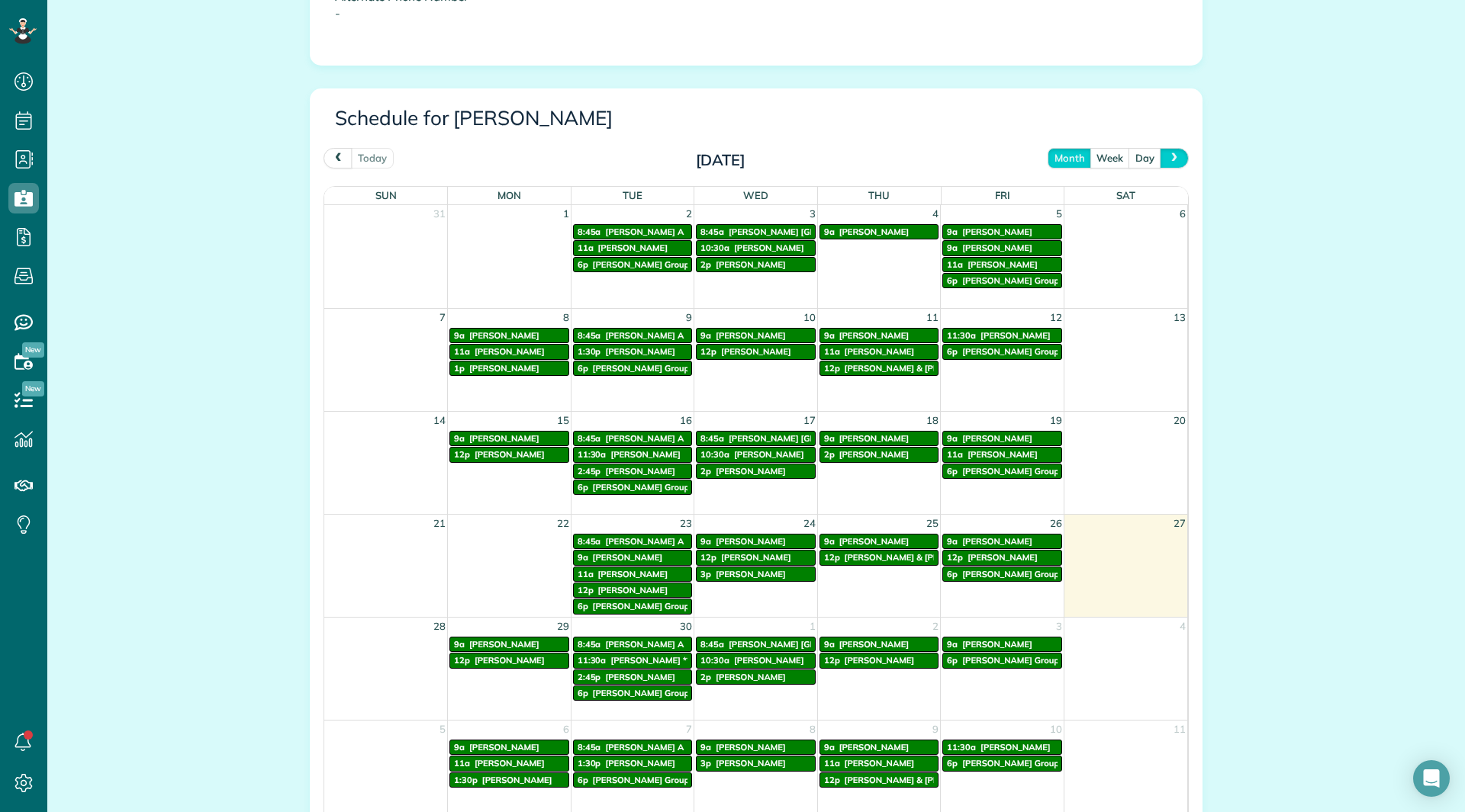
click at [1175, 158] on button "next" at bounding box center [1175, 158] width 29 height 20
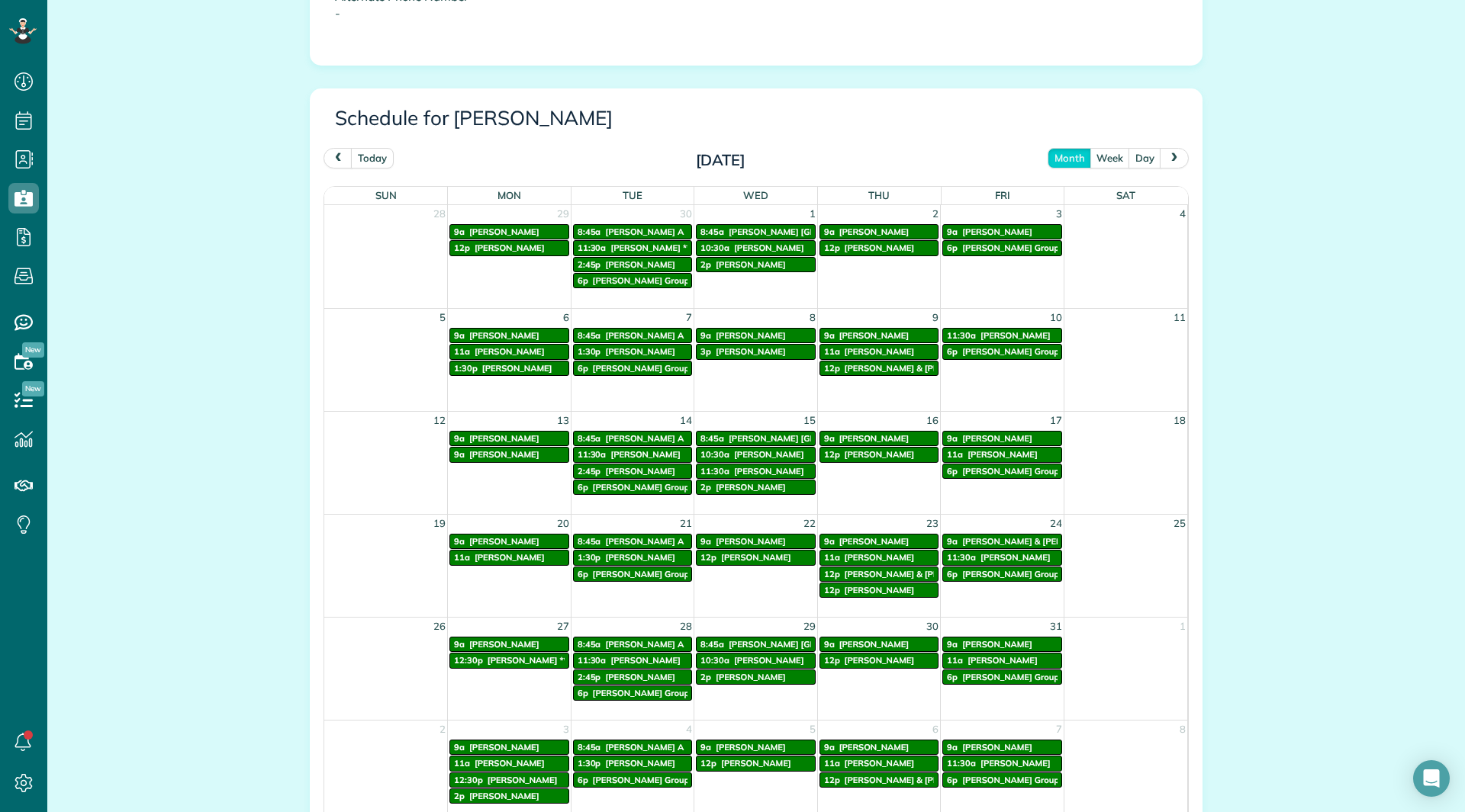
click at [1175, 158] on button "next" at bounding box center [1175, 158] width 29 height 20
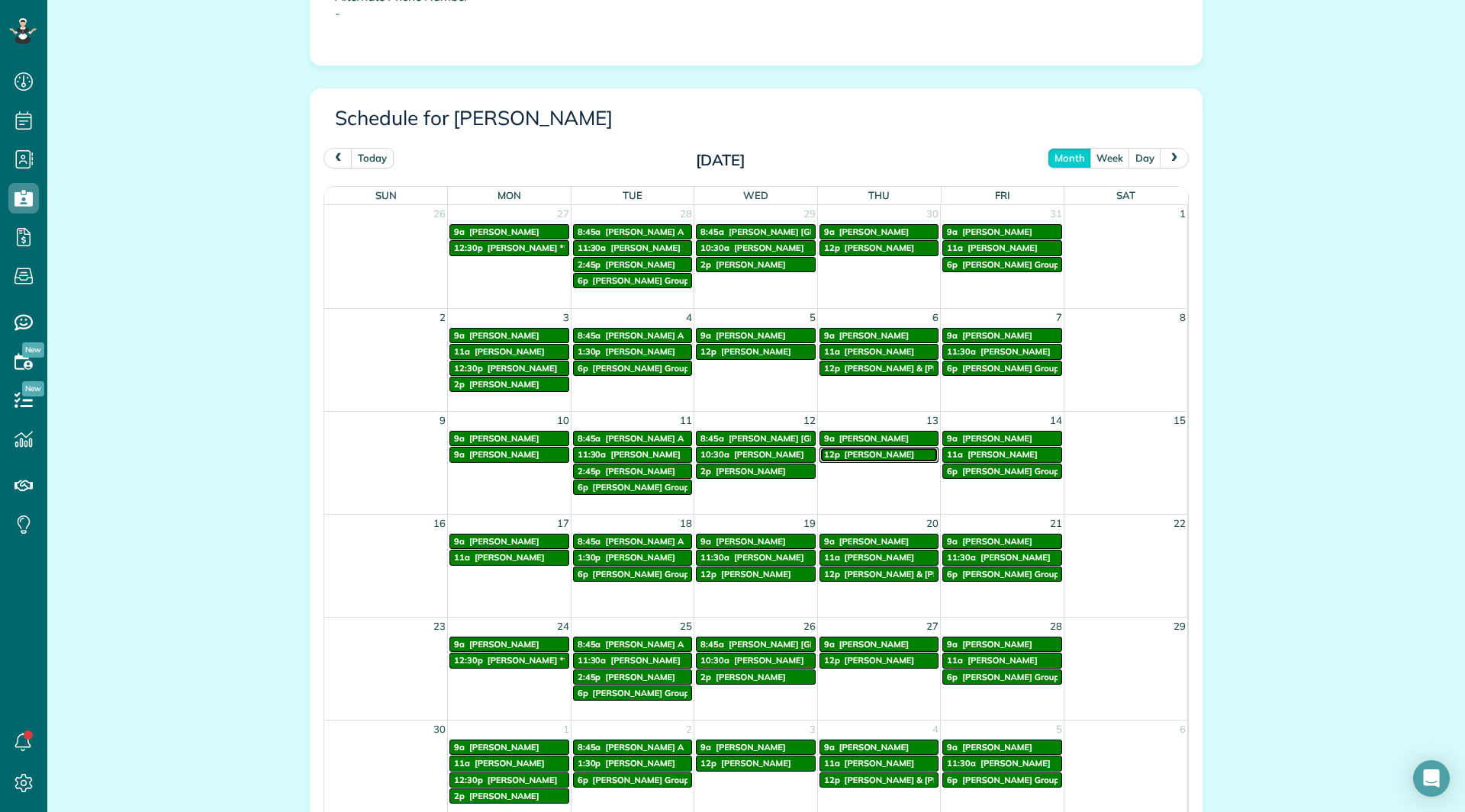
click at [862, 454] on span "[PERSON_NAME]" at bounding box center [879, 455] width 70 height 11
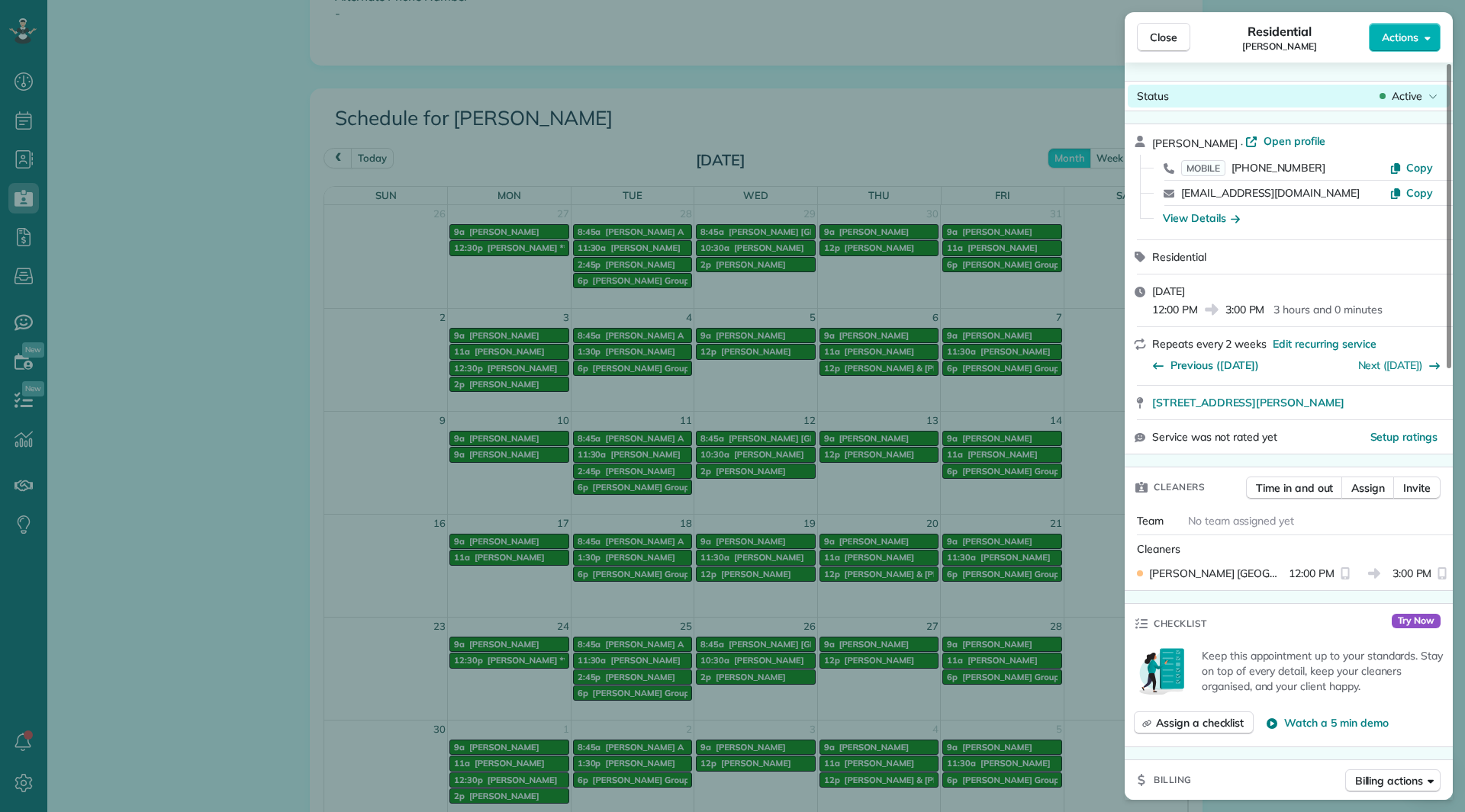
click at [1407, 92] on span "Active" at bounding box center [1407, 95] width 31 height 15
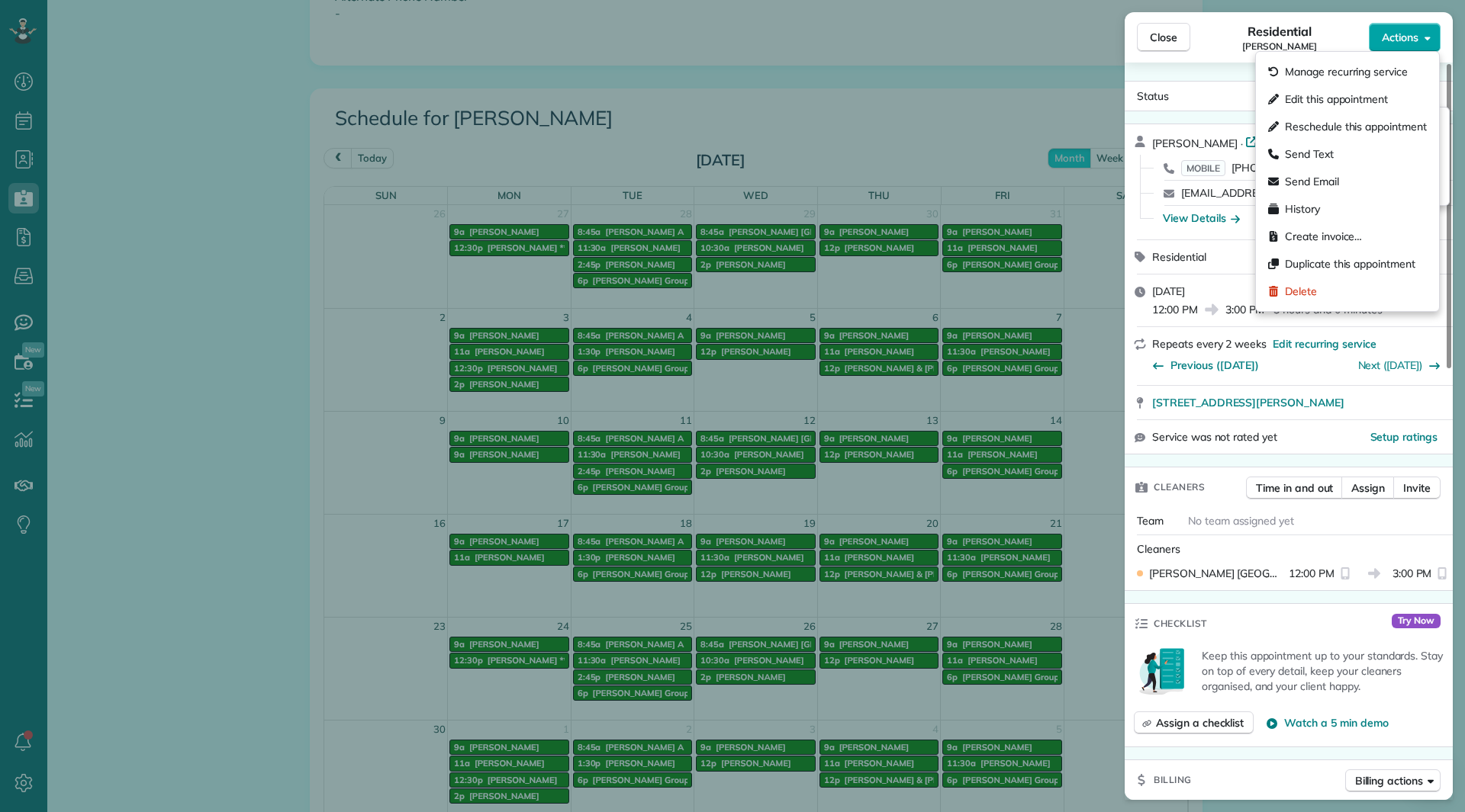
click at [1389, 42] on span "Actions" at bounding box center [1399, 37] width 36 height 15
click at [1211, 83] on div "Status Active" at bounding box center [1289, 96] width 328 height 31
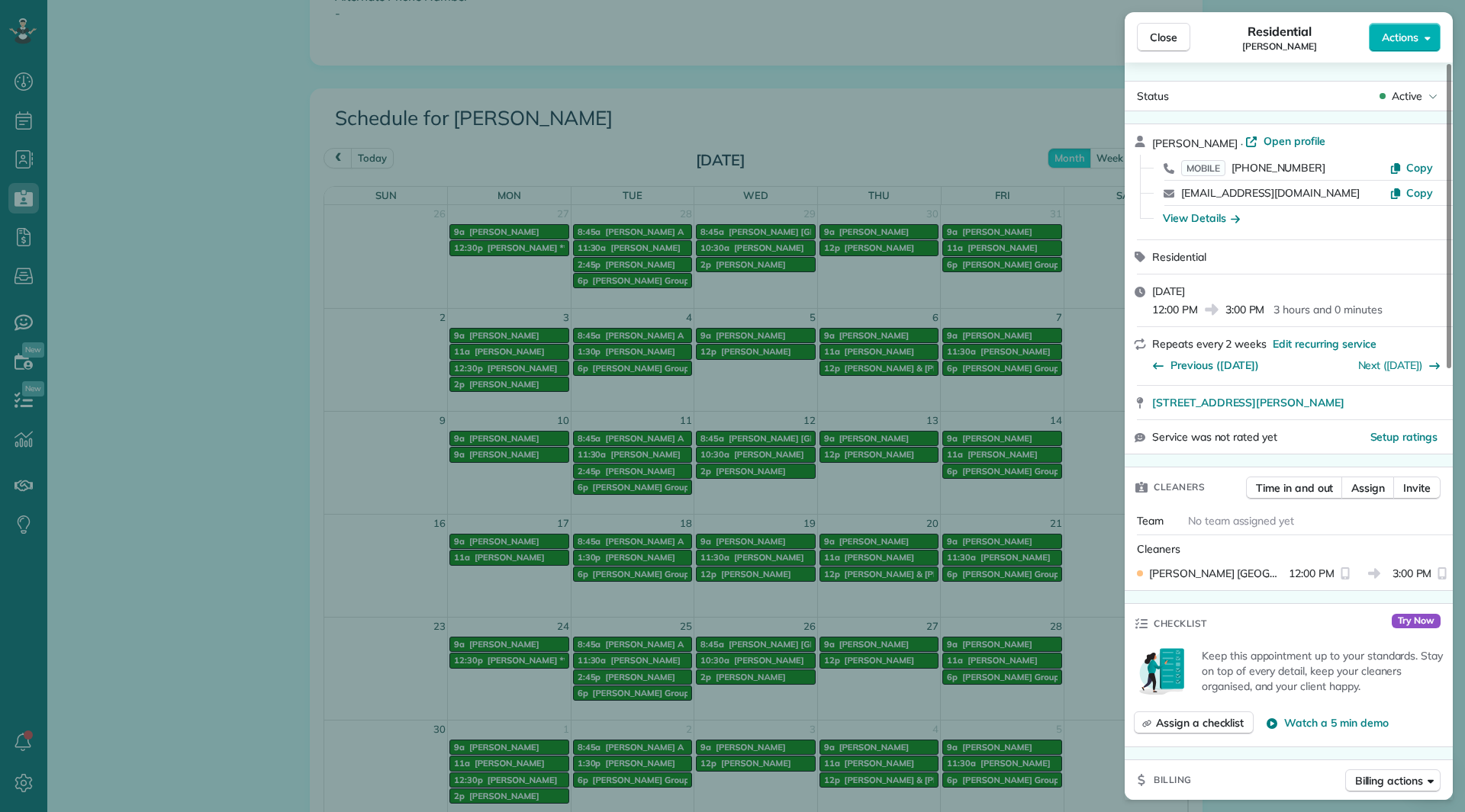
click at [1403, 78] on div "Status Active Elizabeth Twomey Groven · Open profile MOBILE (302) 226-4293 Copy…" at bounding box center [1289, 431] width 328 height 738
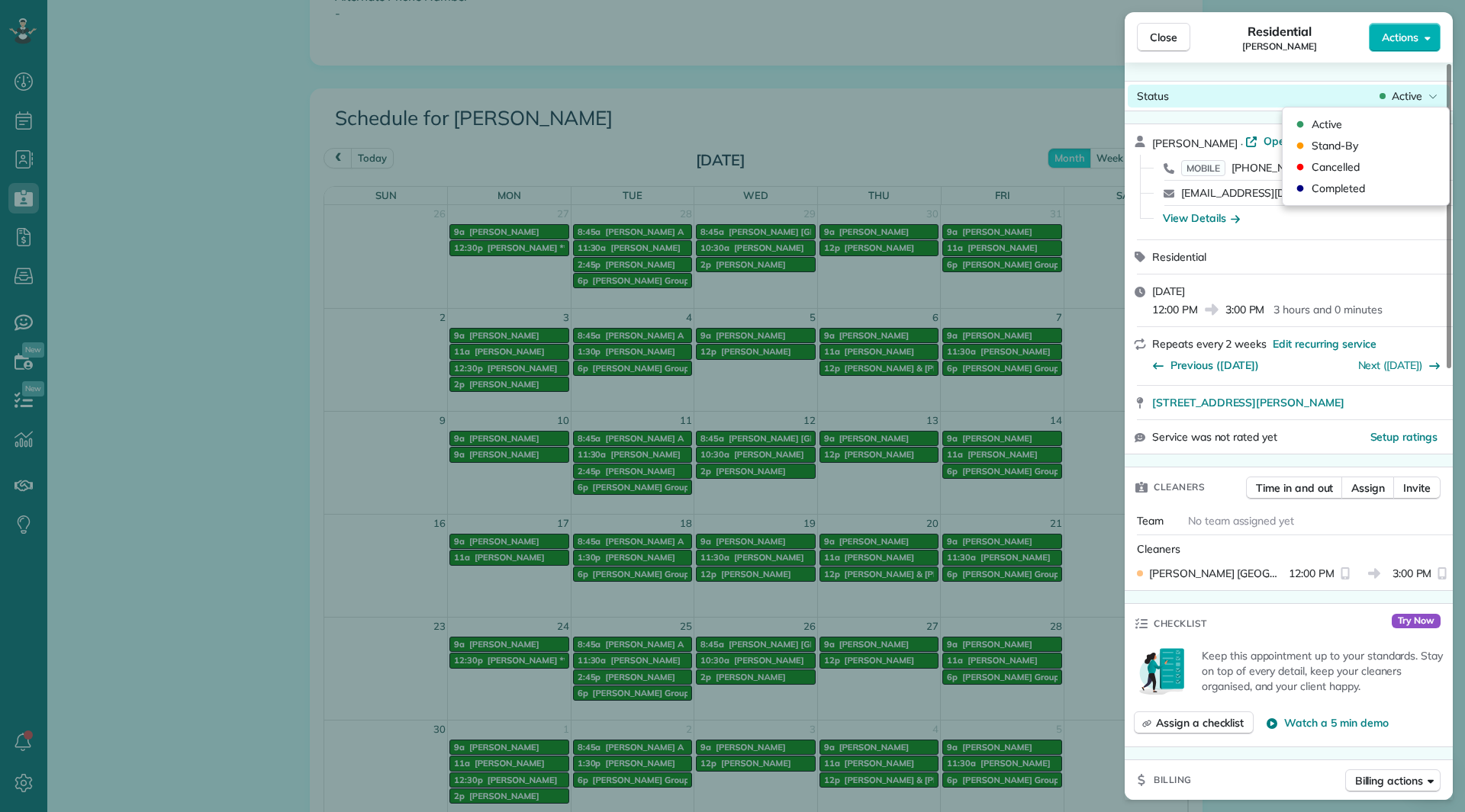
click at [1404, 87] on div "Status Active" at bounding box center [1289, 96] width 322 height 23
click at [1372, 158] on div "Cancelled" at bounding box center [1365, 167] width 155 height 21
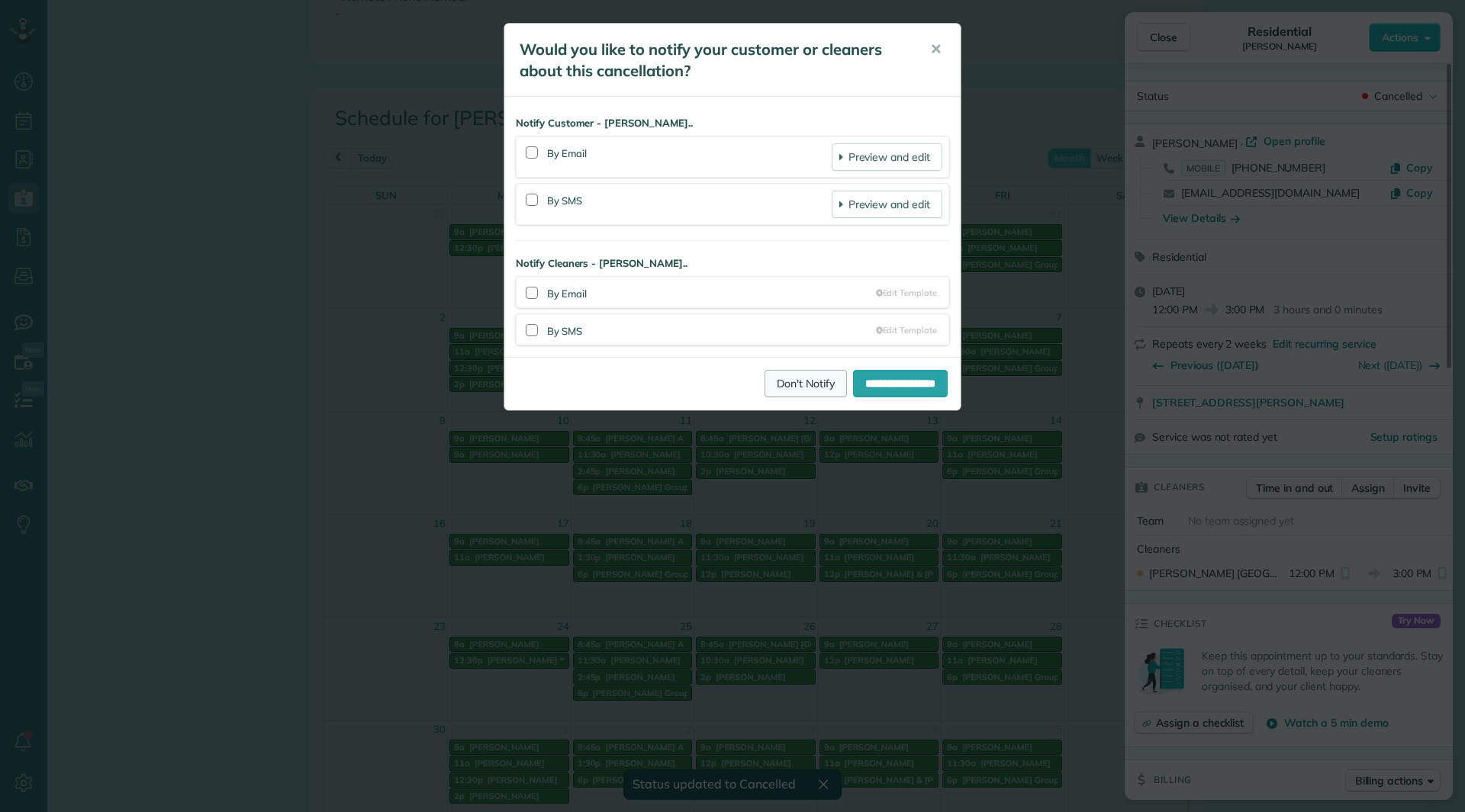
click at [809, 382] on link "Don't Notify" at bounding box center [806, 383] width 83 height 27
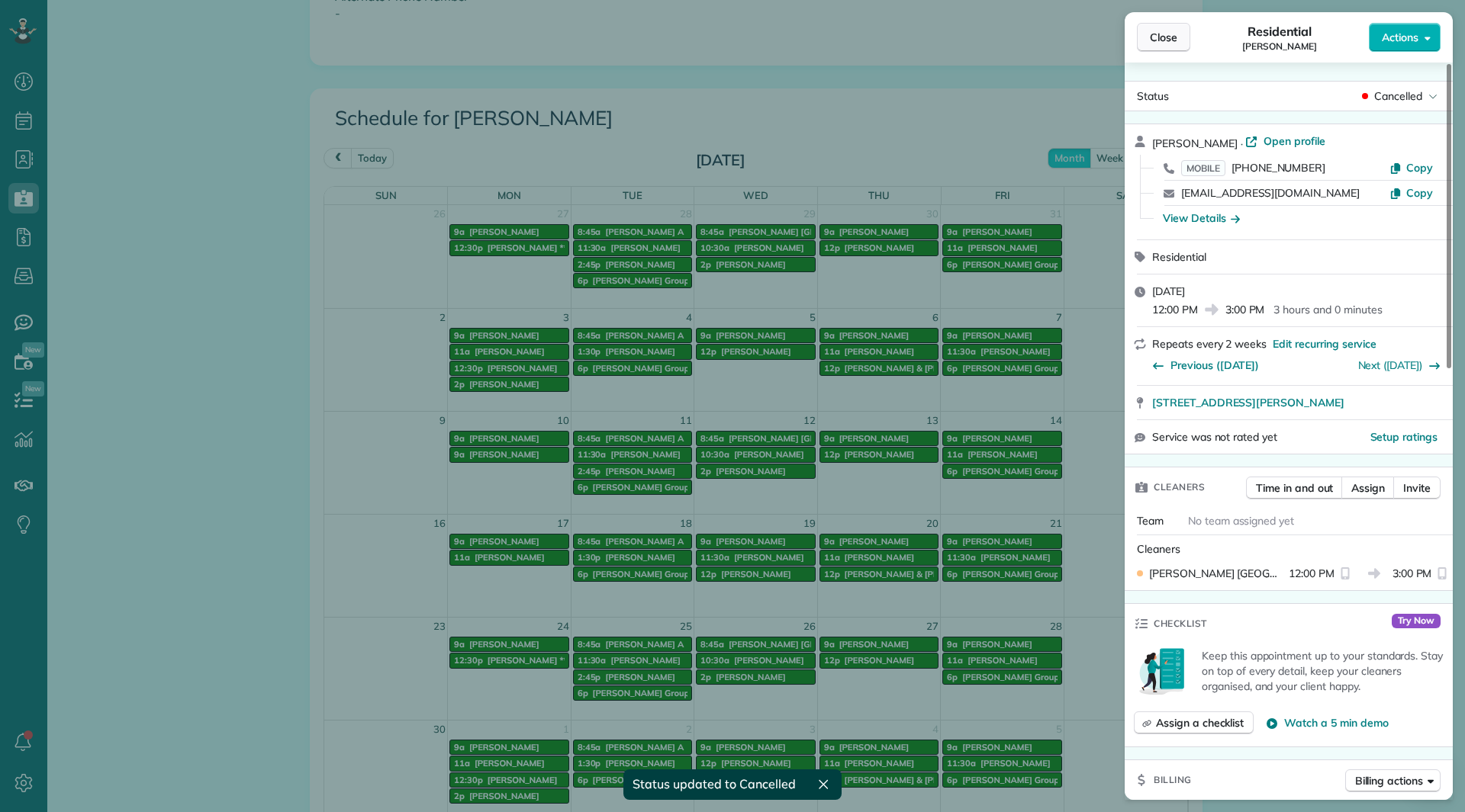
click at [1162, 38] on span "Close" at bounding box center [1163, 37] width 28 height 15
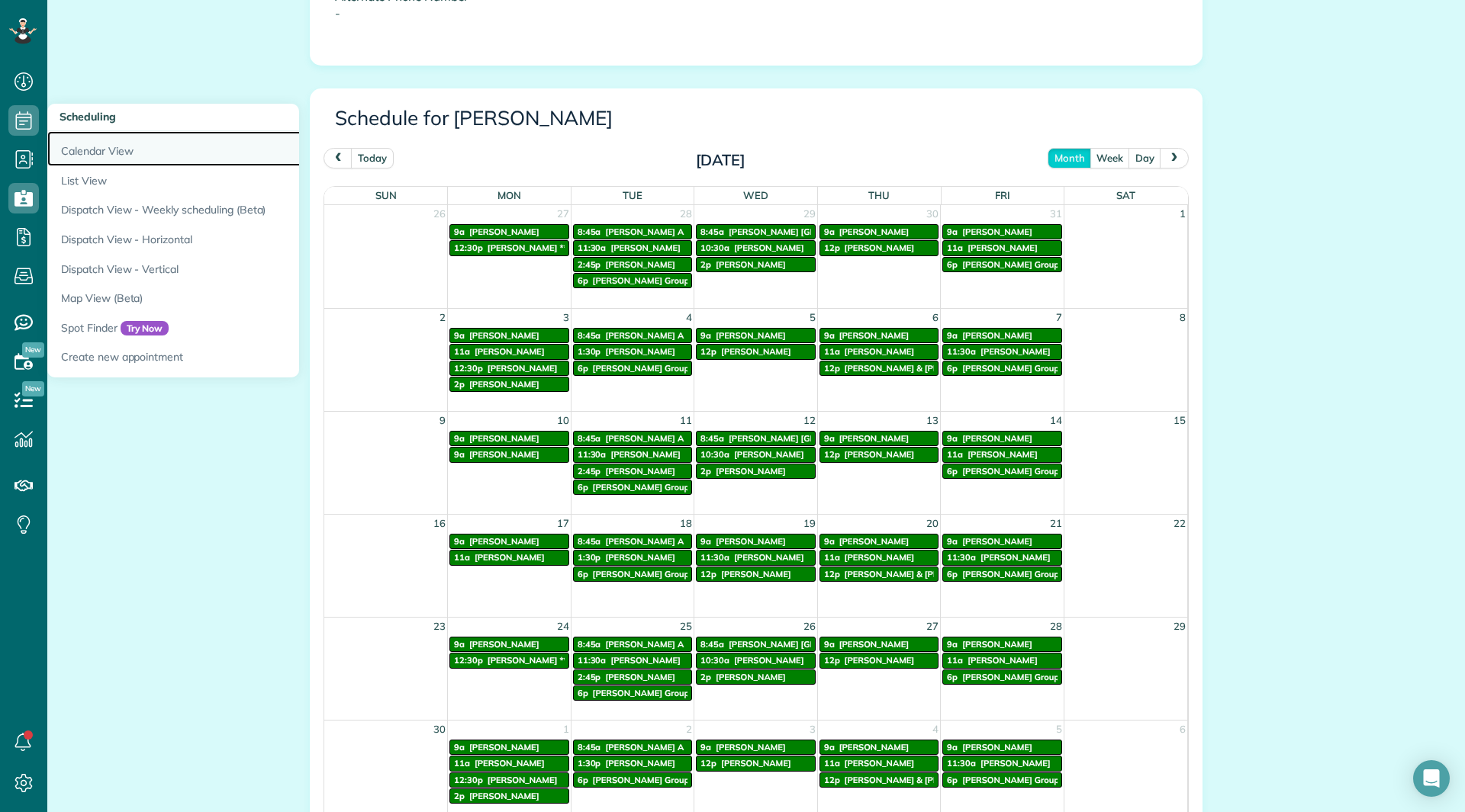
click at [61, 148] on link "Calendar View" at bounding box center [238, 148] width 382 height 35
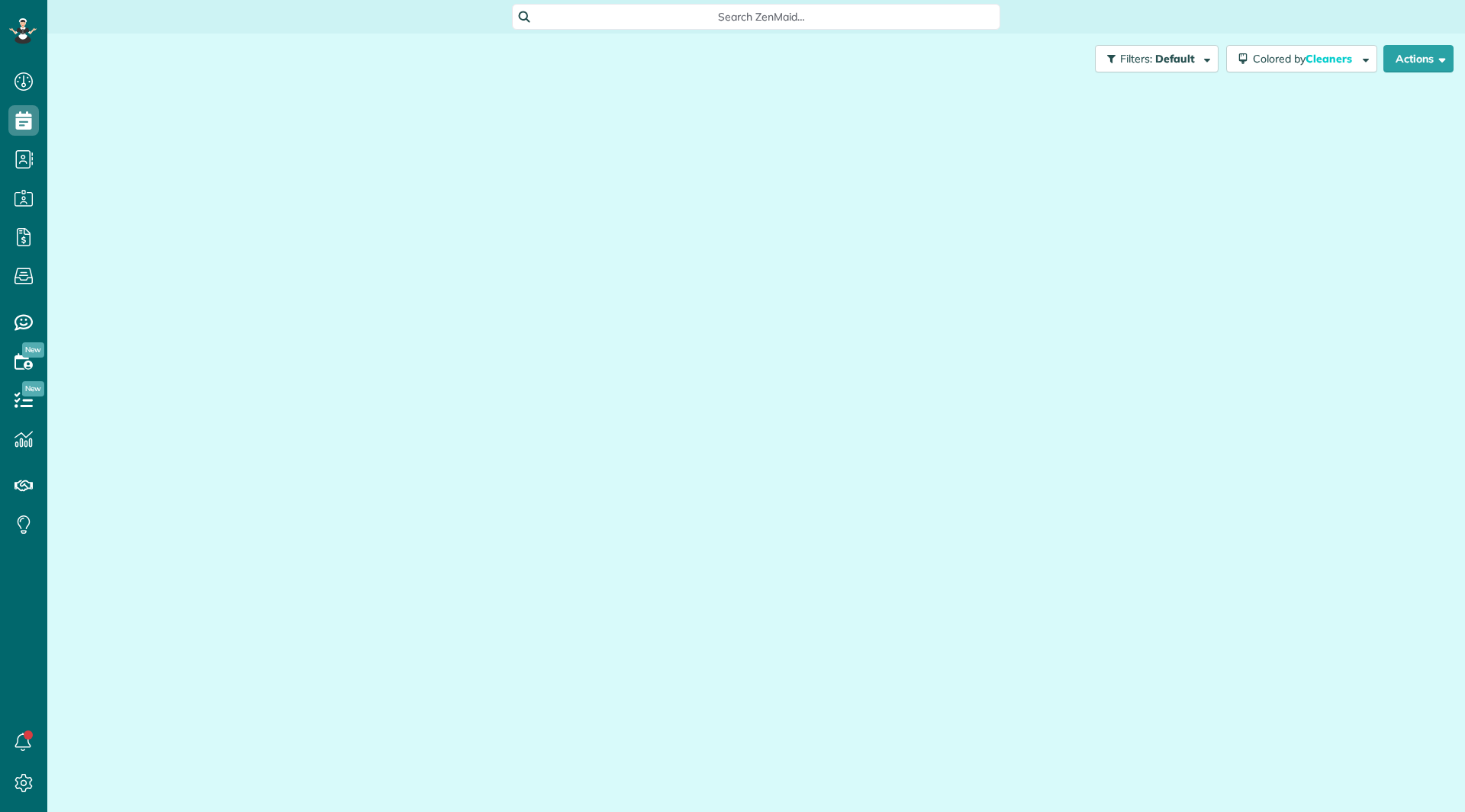
scroll to position [6, 6]
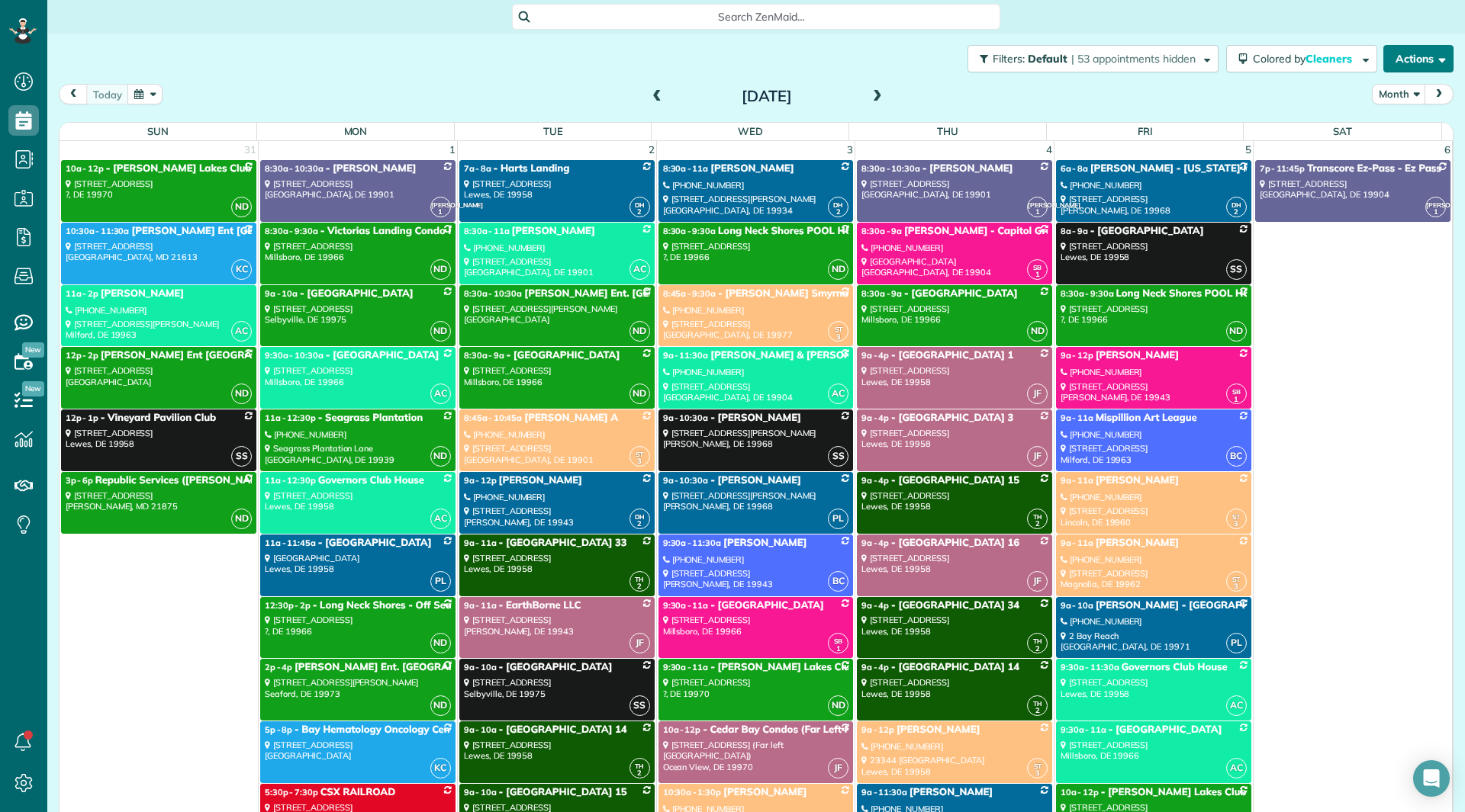
click at [1391, 57] on button "Actions" at bounding box center [1418, 59] width 70 height 27
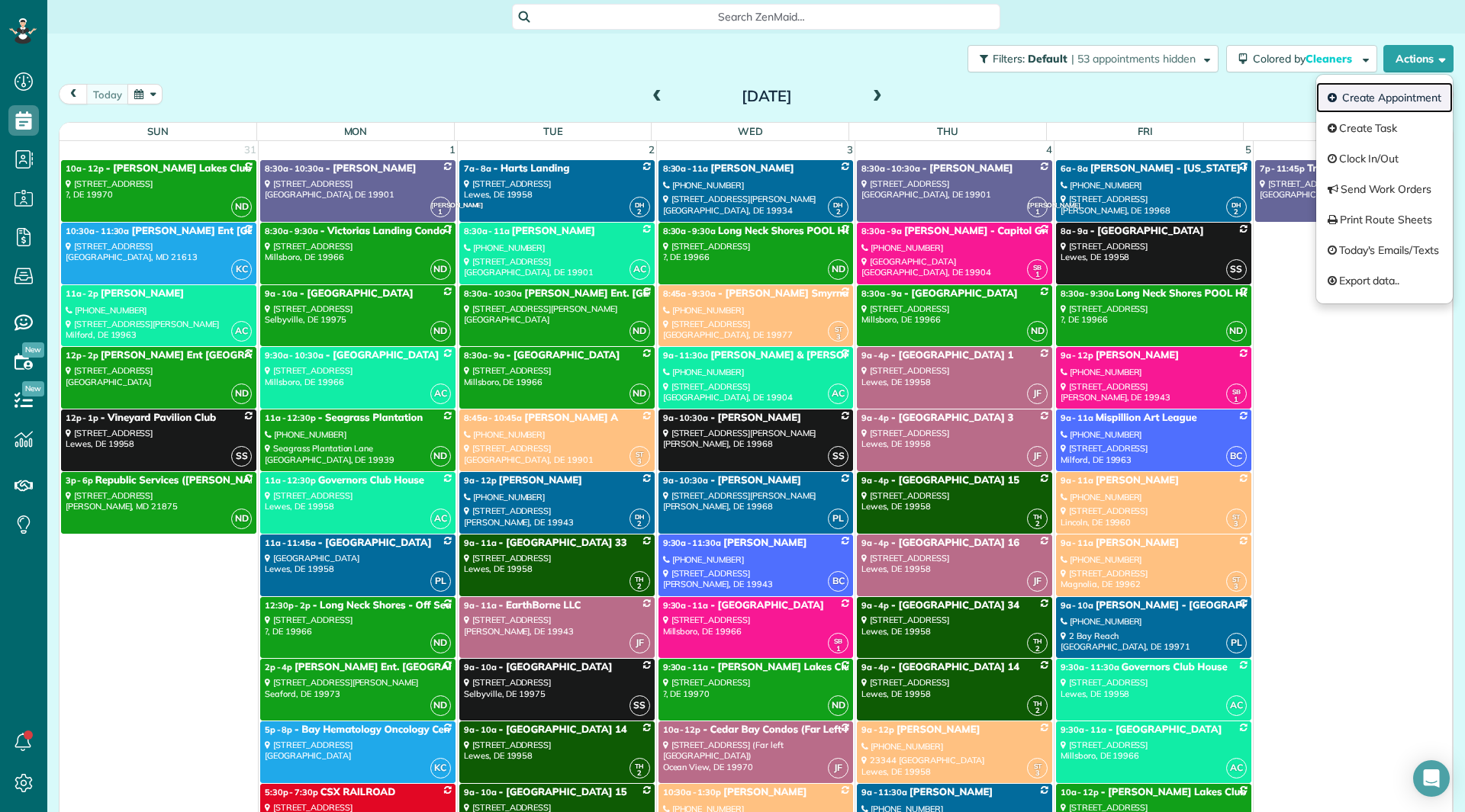
click at [1381, 98] on link "Create Appointment" at bounding box center [1384, 98] width 137 height 31
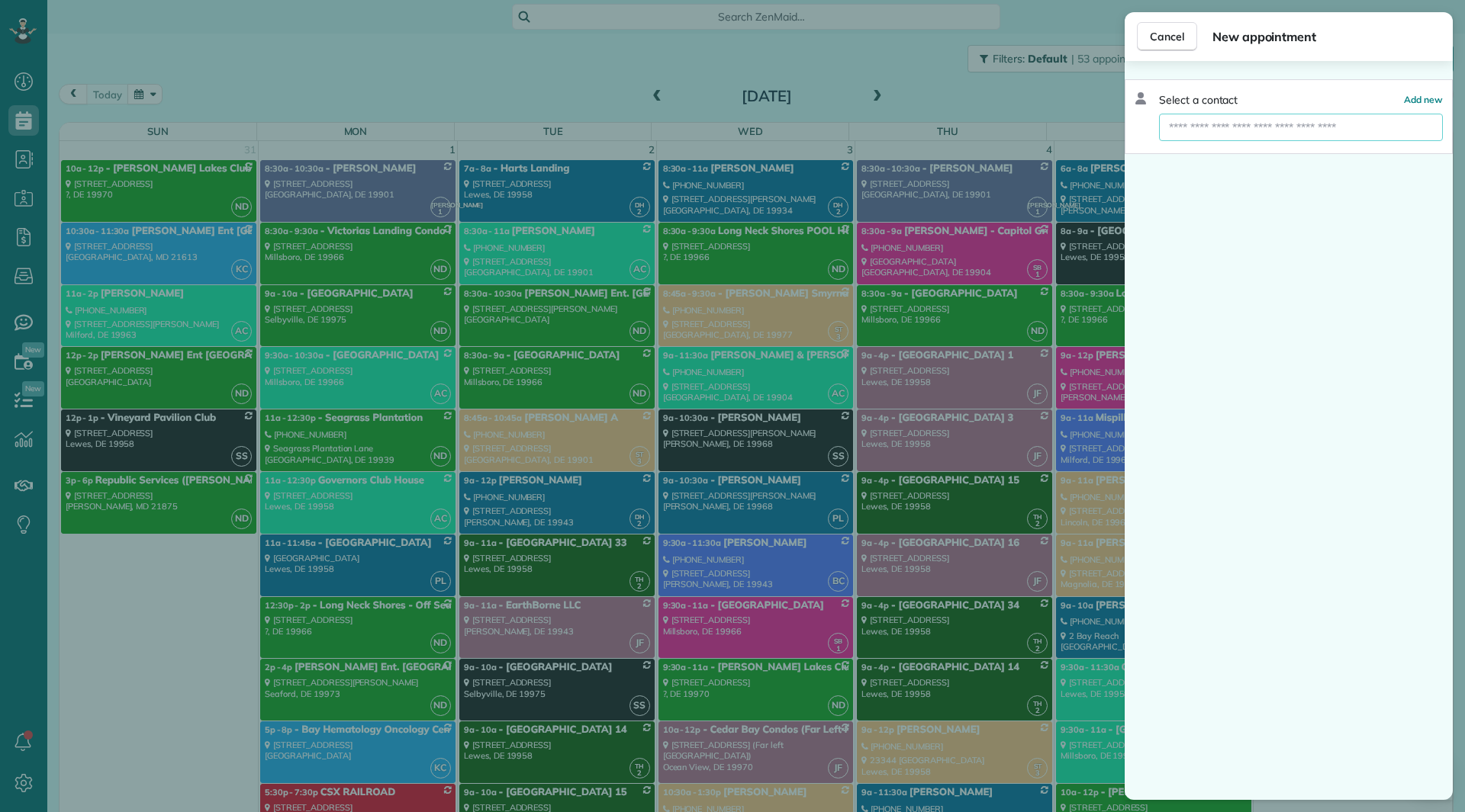
click at [1213, 128] on input "text" at bounding box center [1301, 128] width 282 height 27
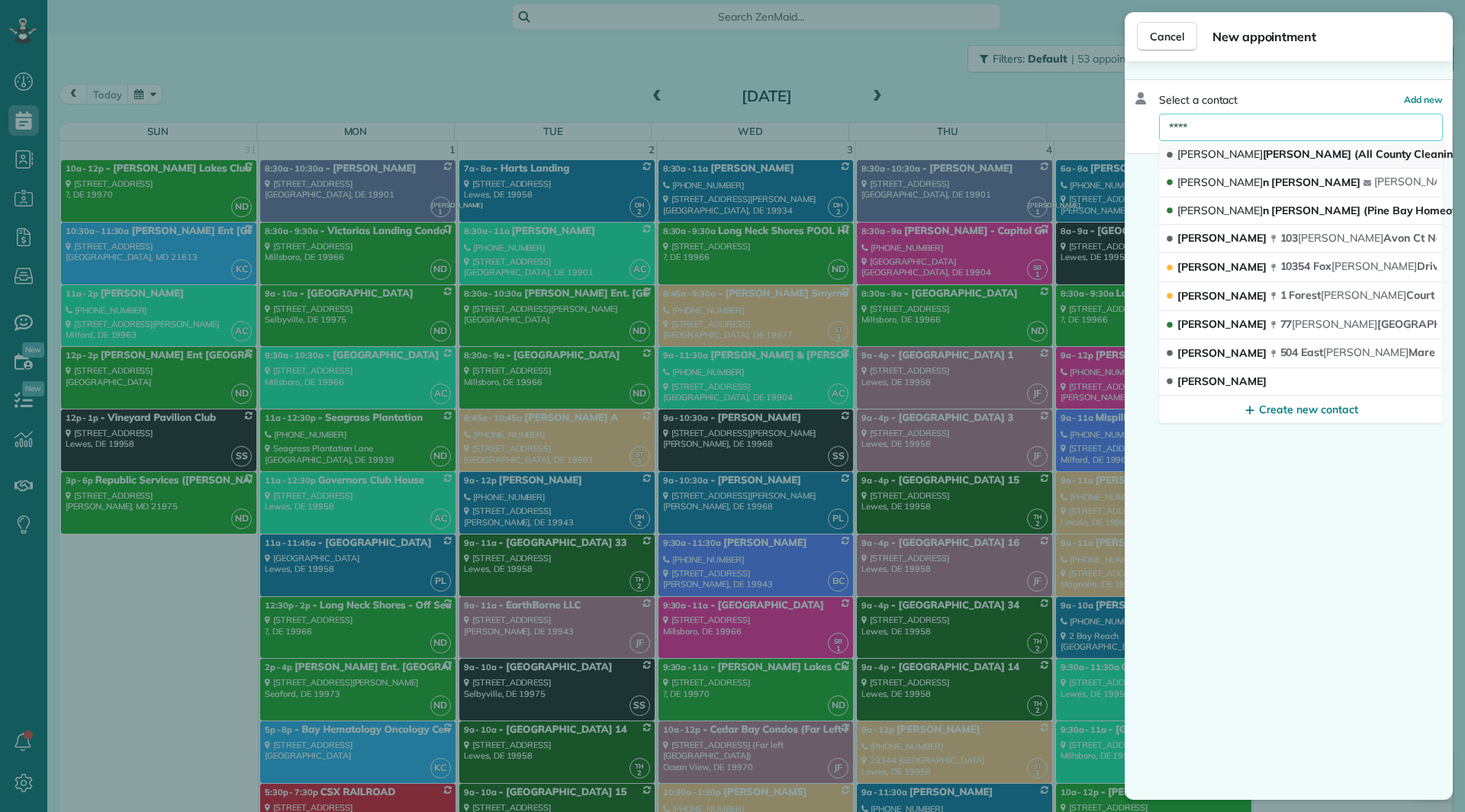
type input "****"
click at [1221, 154] on span "Glen na Lunn (All County Cleaning)" at bounding box center [1320, 154] width 286 height 14
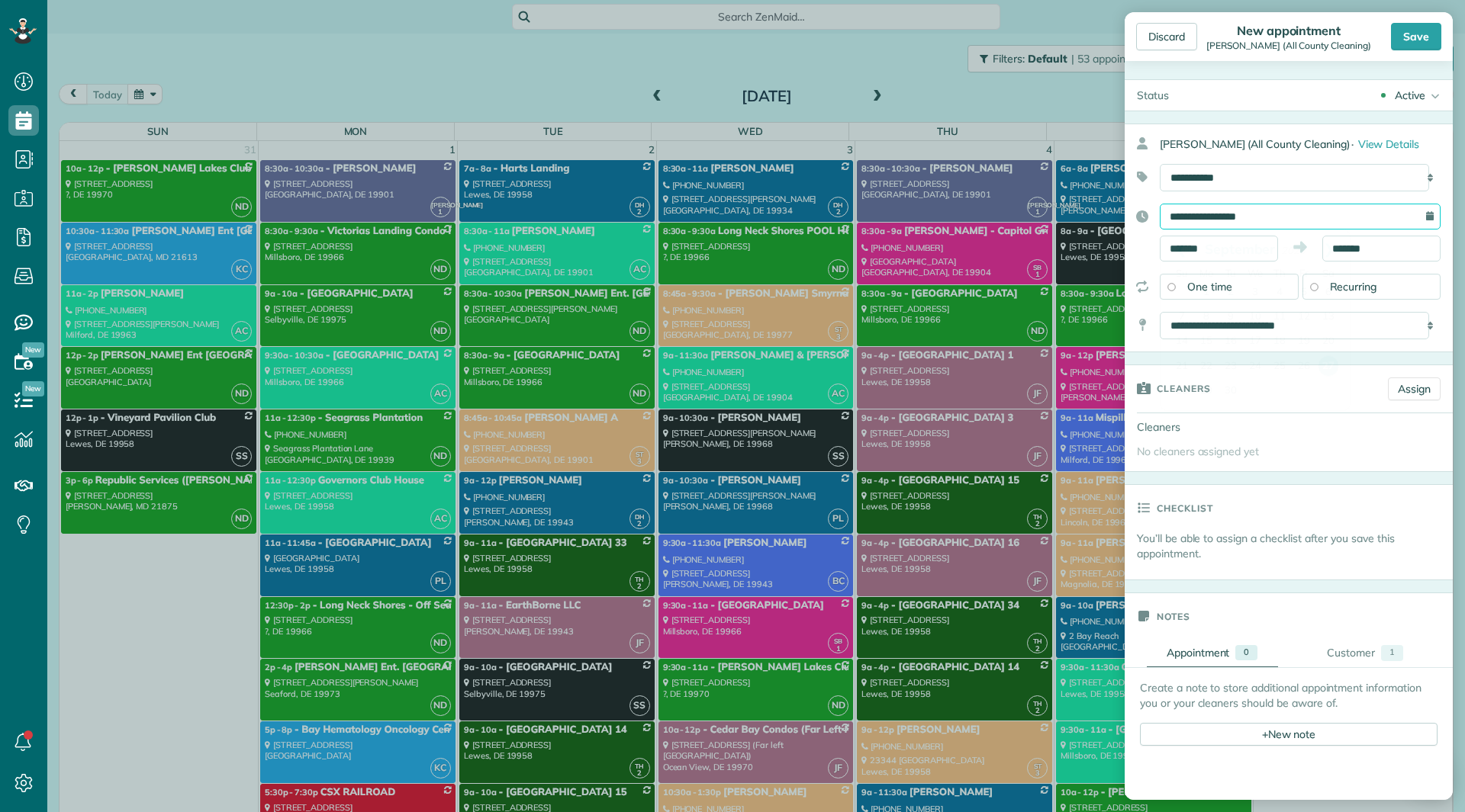
click at [1226, 222] on input "**********" at bounding box center [1300, 217] width 281 height 26
click at [1327, 242] on link "Next" at bounding box center [1329, 249] width 42 height 38
click at [1333, 245] on link "Next" at bounding box center [1329, 249] width 42 height 38
click at [1279, 340] on link "13" at bounding box center [1280, 341] width 24 height 24
type input "**********"
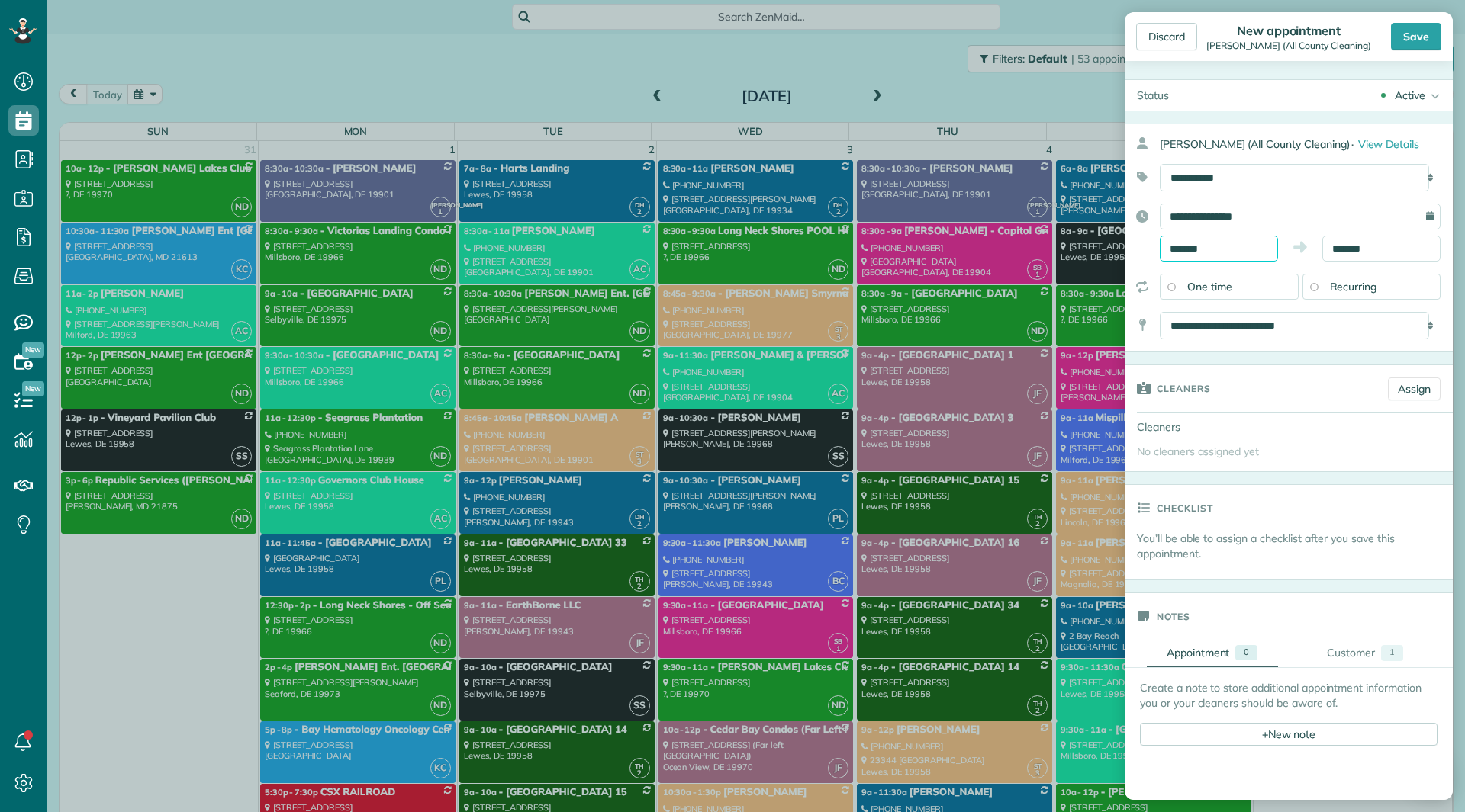
click at [1218, 236] on input "*******" at bounding box center [1219, 248] width 118 height 26
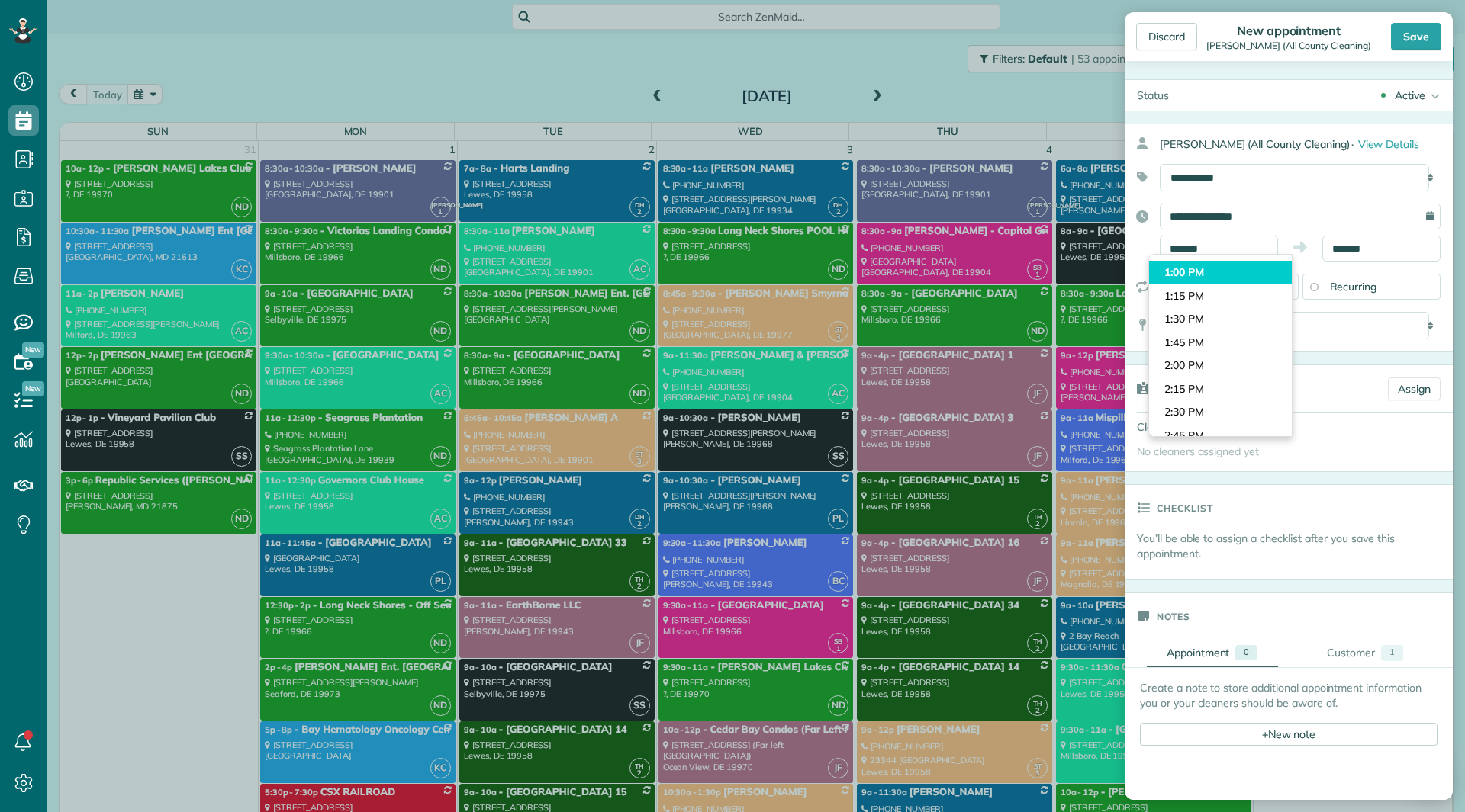
type input "*******"
click at [1212, 281] on body "Dashboard Scheduling Calendar View List View Dispatch View - Weekly scheduling …" at bounding box center [732, 406] width 1465 height 812
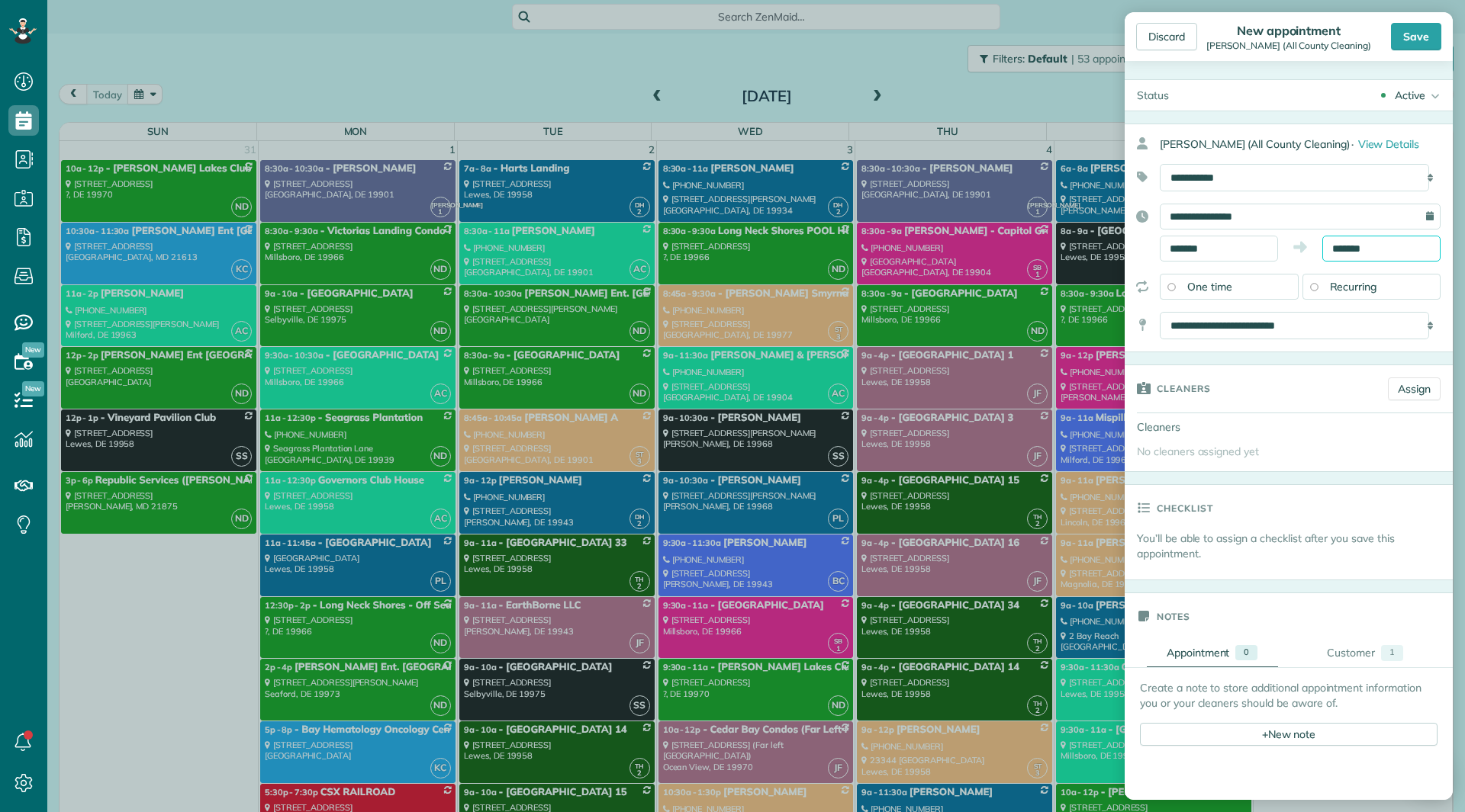
click at [1331, 251] on input "*******" at bounding box center [1382, 248] width 118 height 26
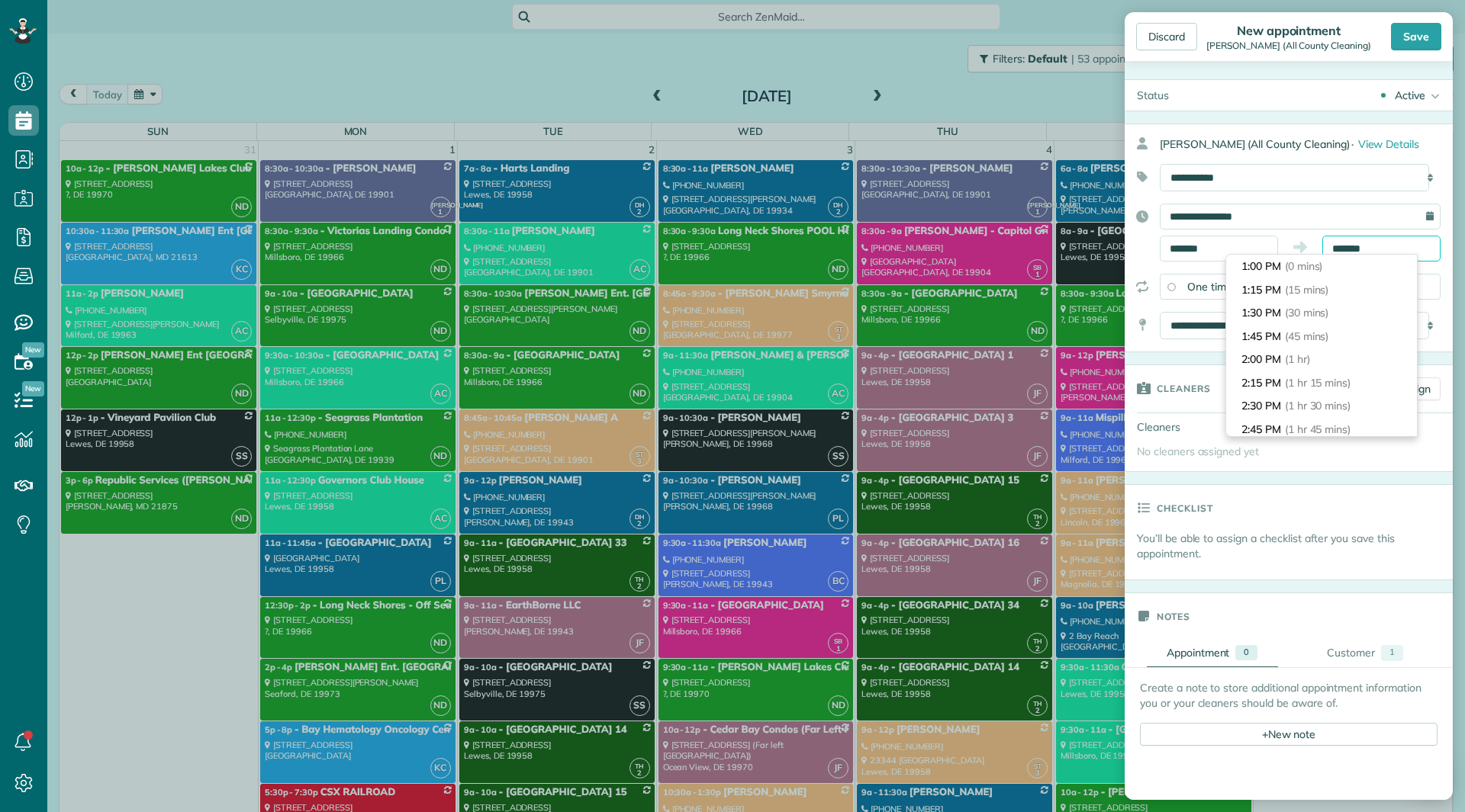
scroll to position [256, 0]
type input "*******"
click at [1310, 375] on li "5:00 PM (4 hrs)" at bounding box center [1322, 383] width 191 height 23
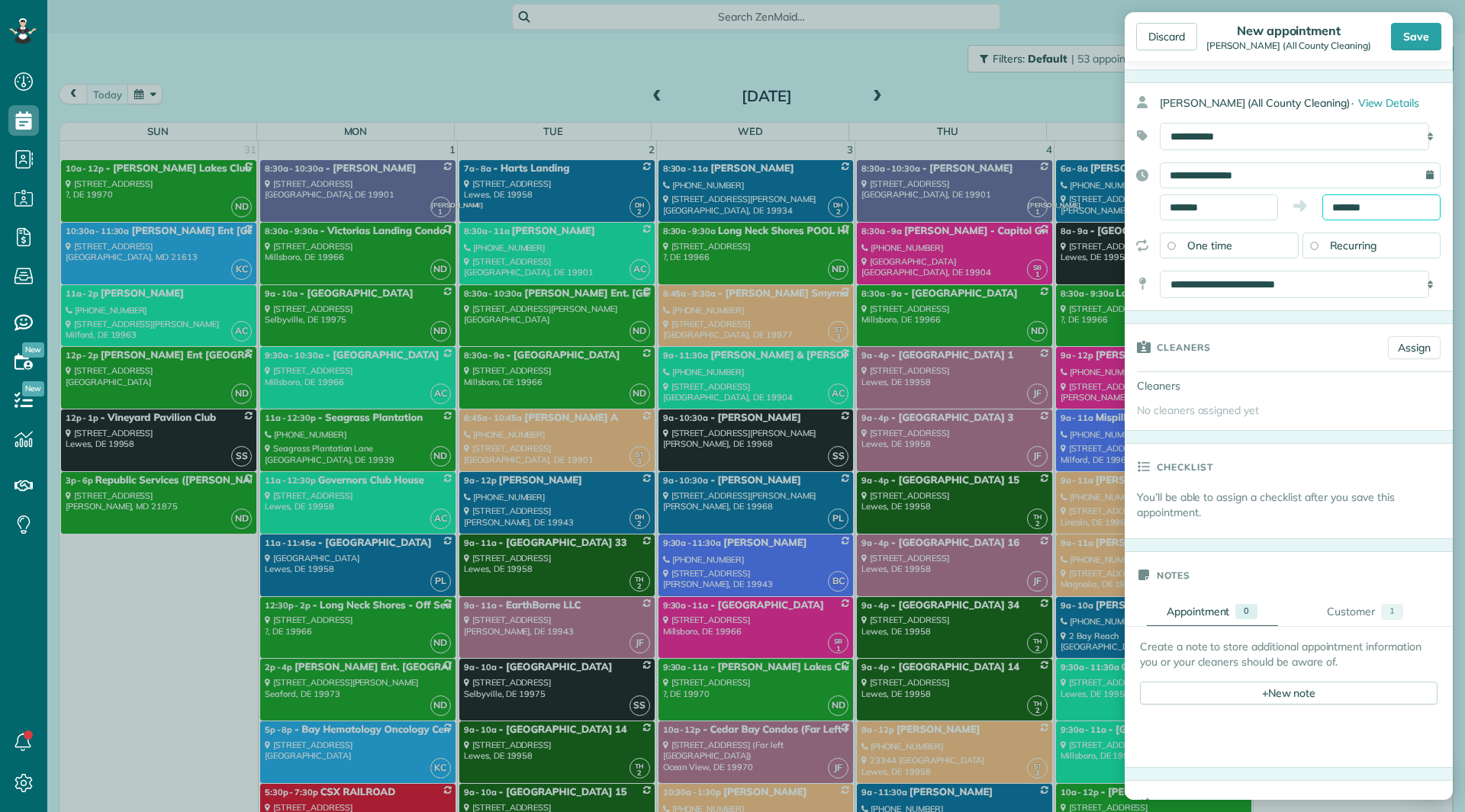
scroll to position [153, 0]
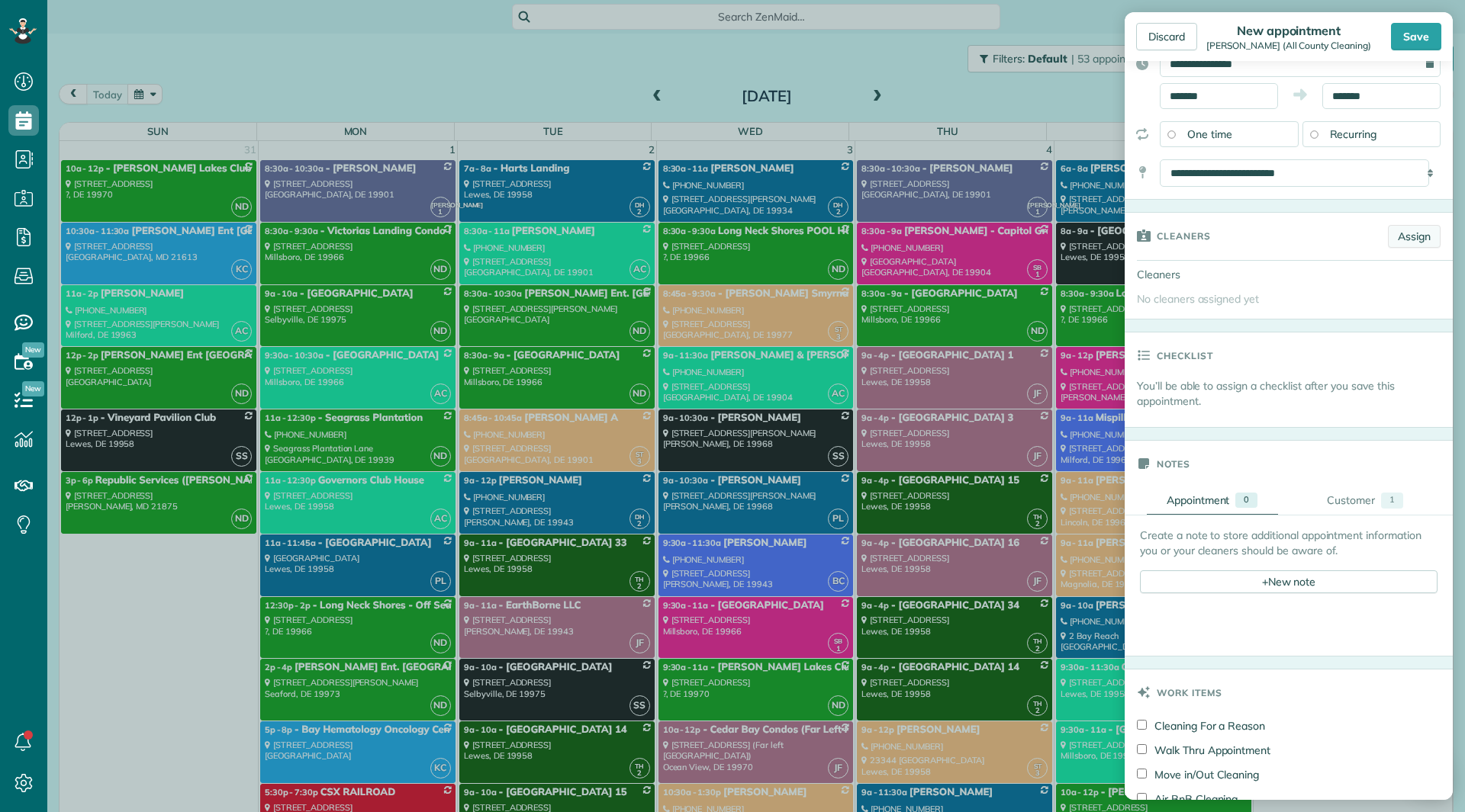
click at [1391, 241] on link "Assign" at bounding box center [1414, 236] width 53 height 23
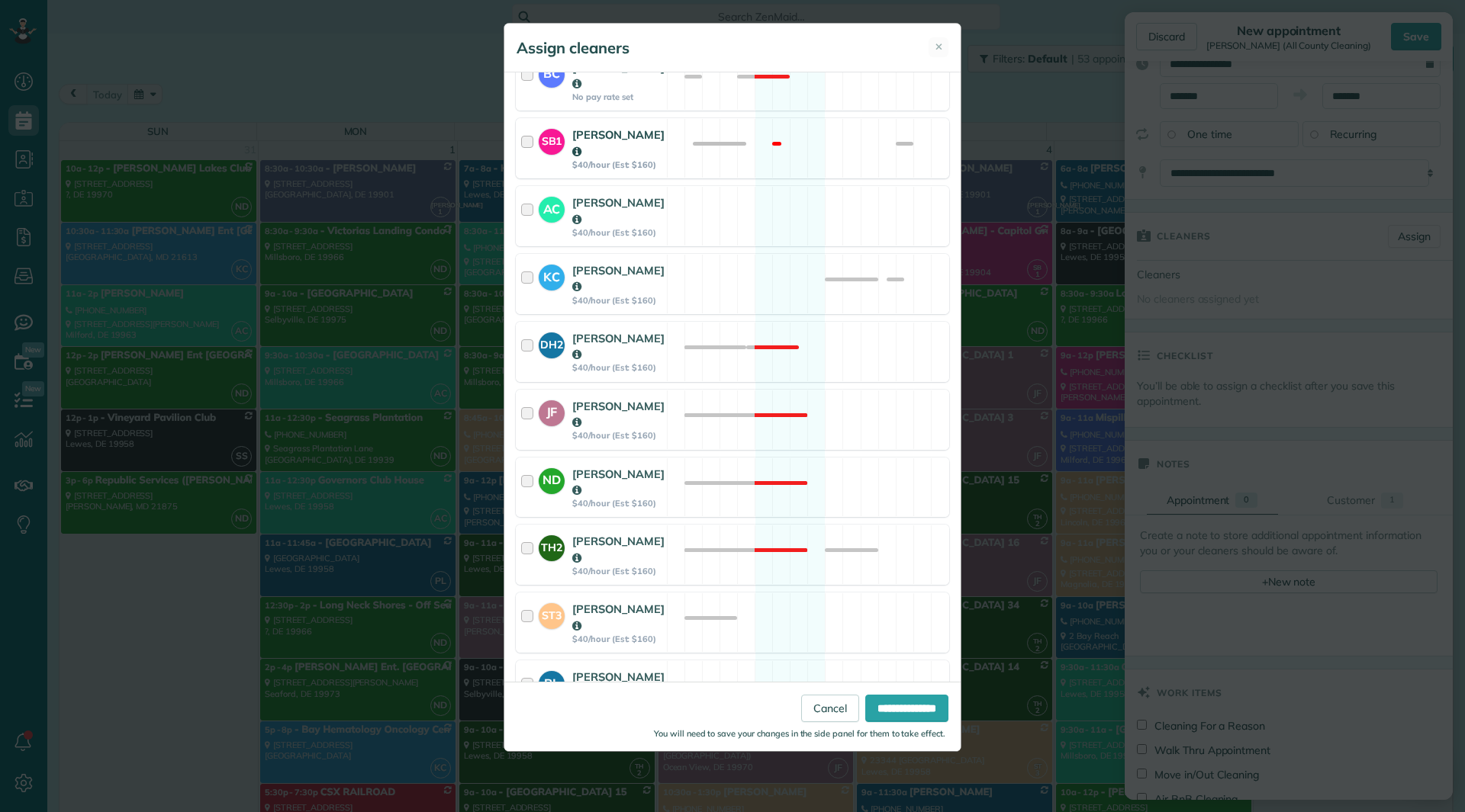
scroll to position [534, 0]
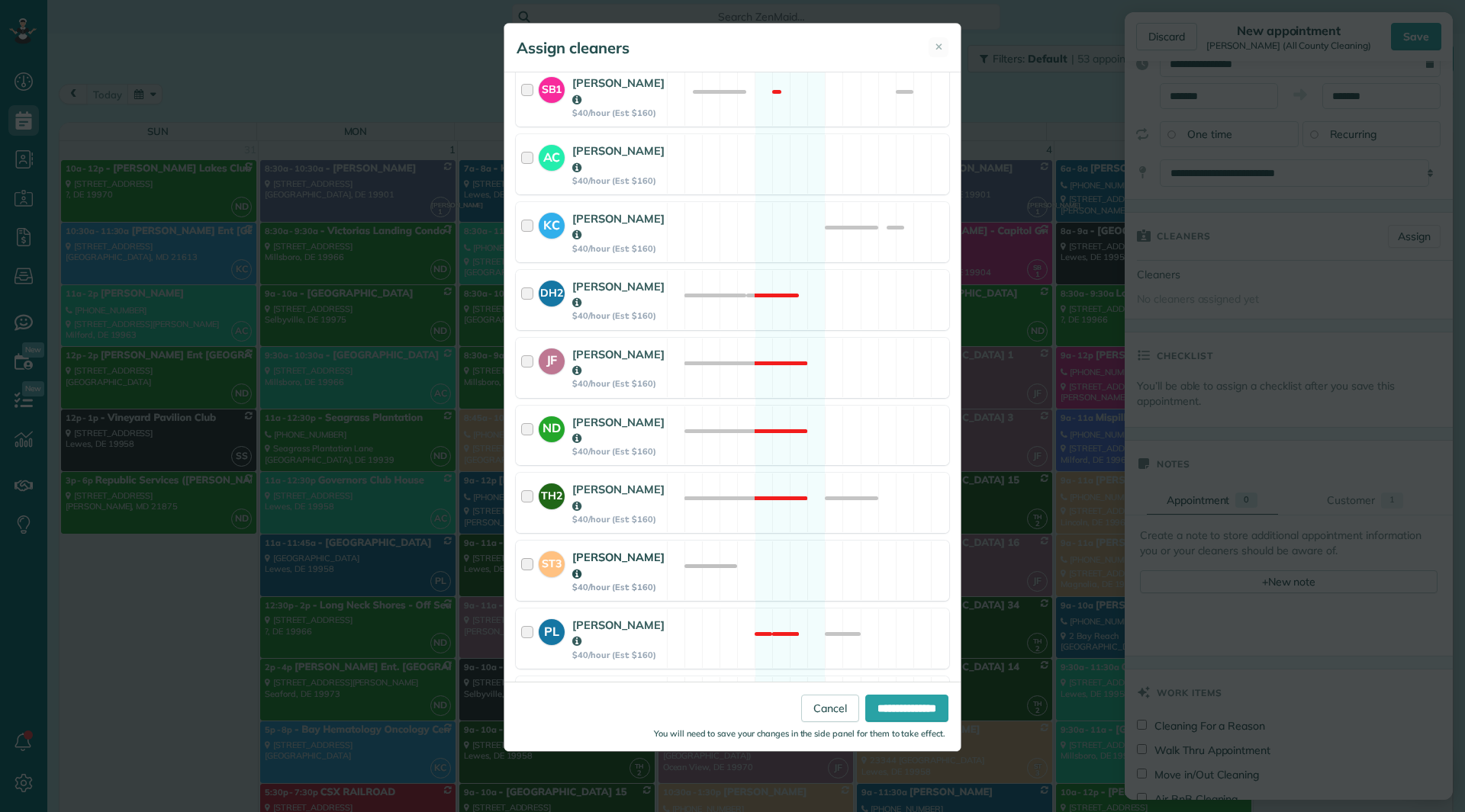
click at [684, 541] on div "ST3 Sandi Trowbridge $40/hour (Est: $160) Available" at bounding box center [733, 571] width 434 height 61
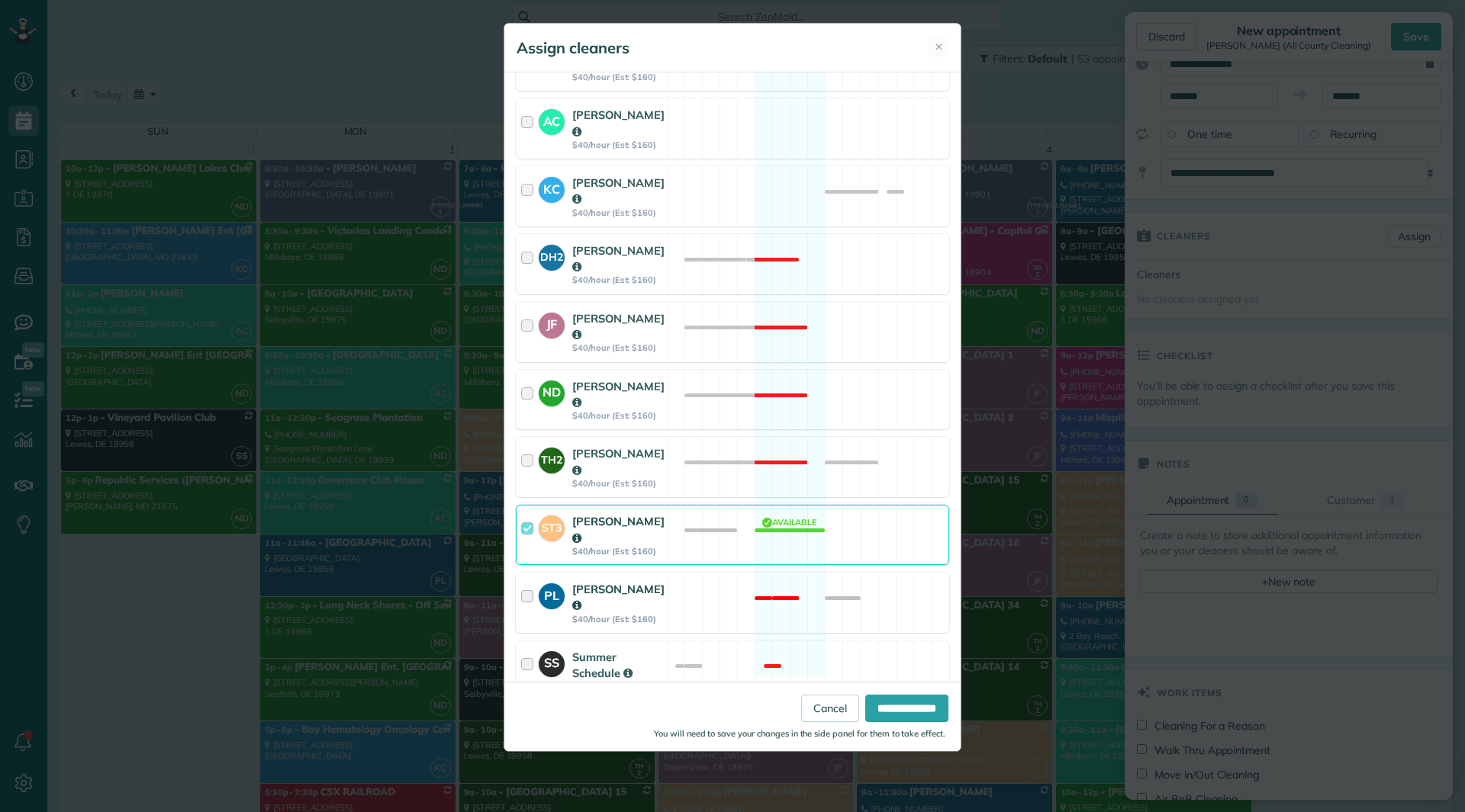
scroll to position [585, 0]
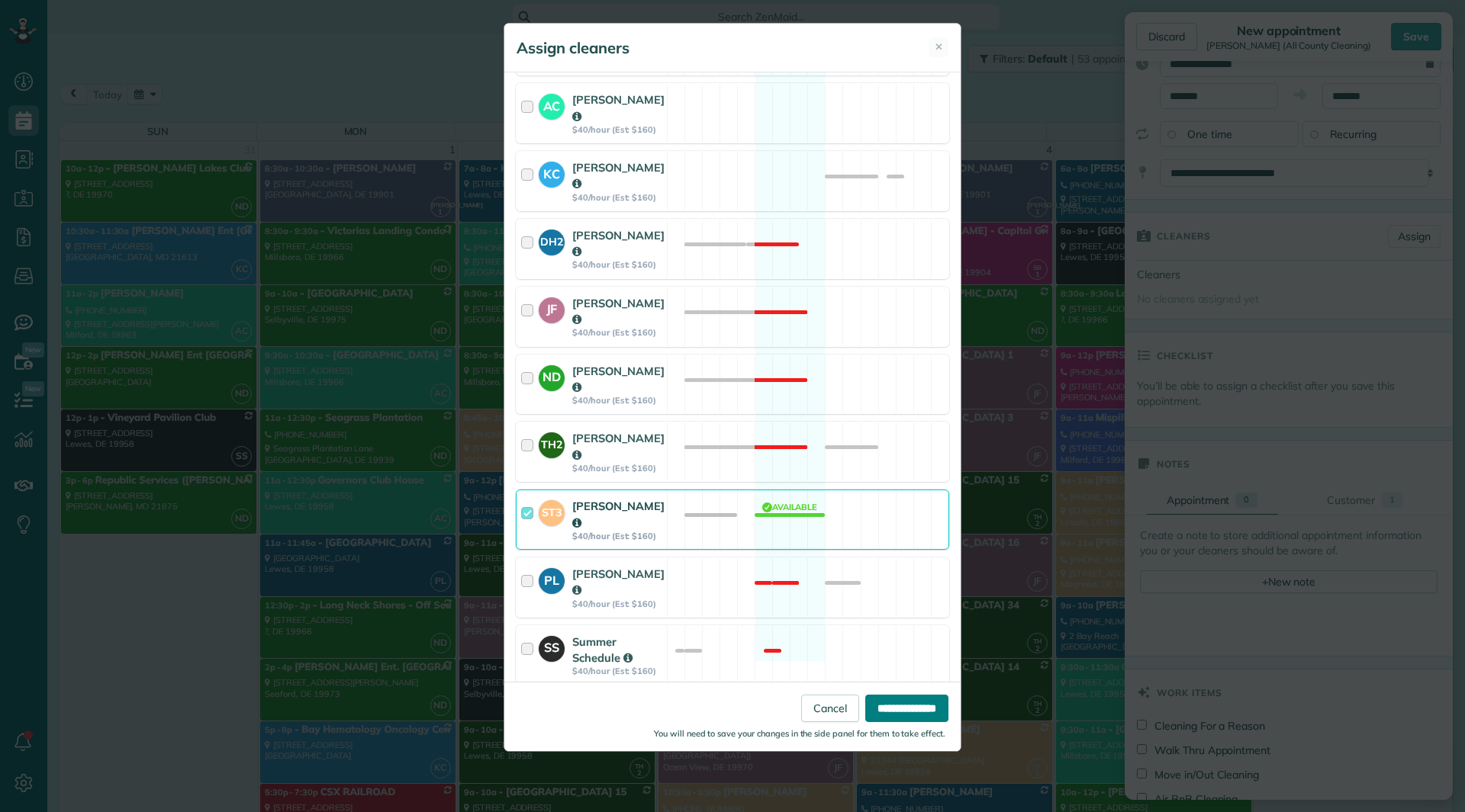
click at [882, 716] on input "**********" at bounding box center [907, 708] width 83 height 27
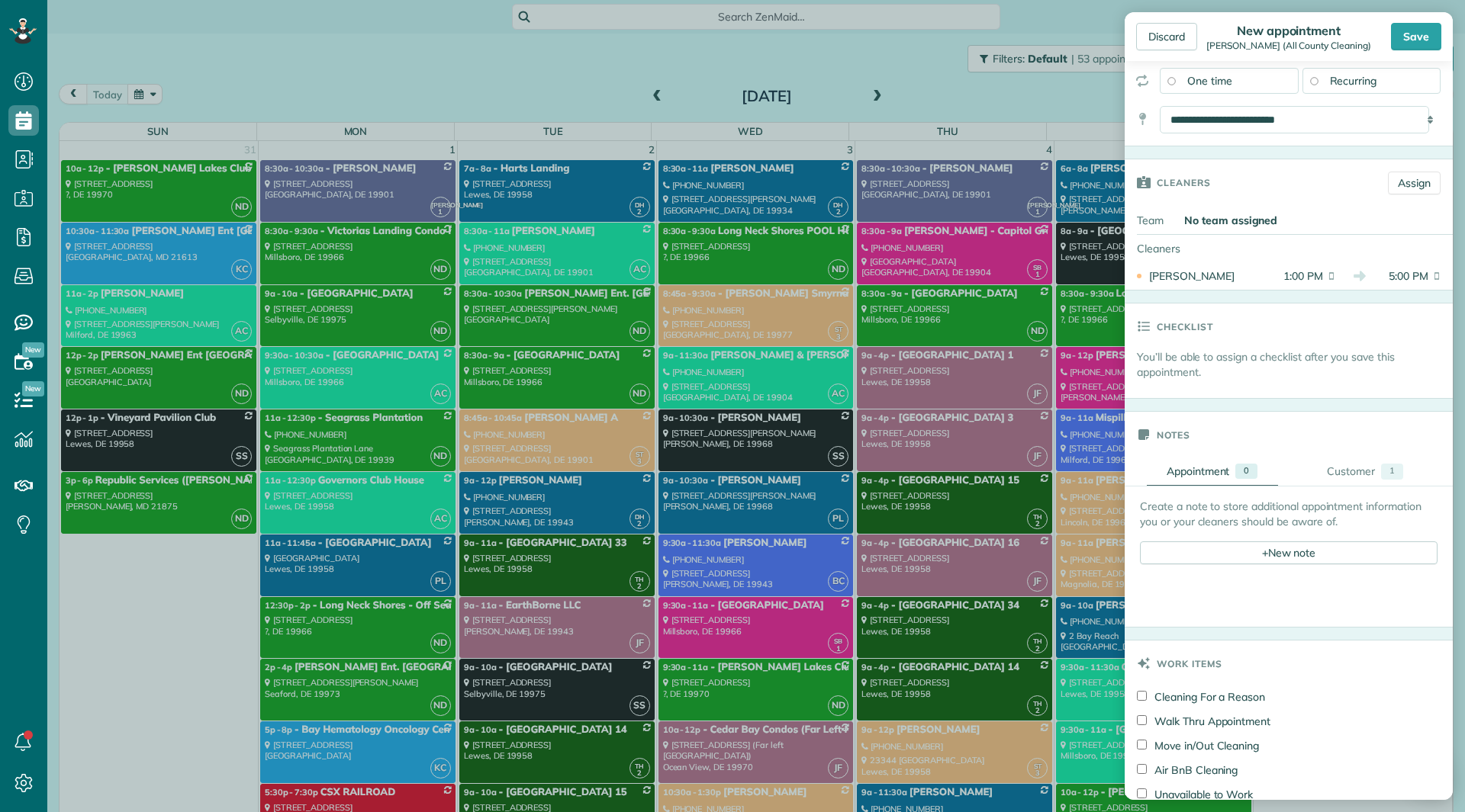
scroll to position [153, 0]
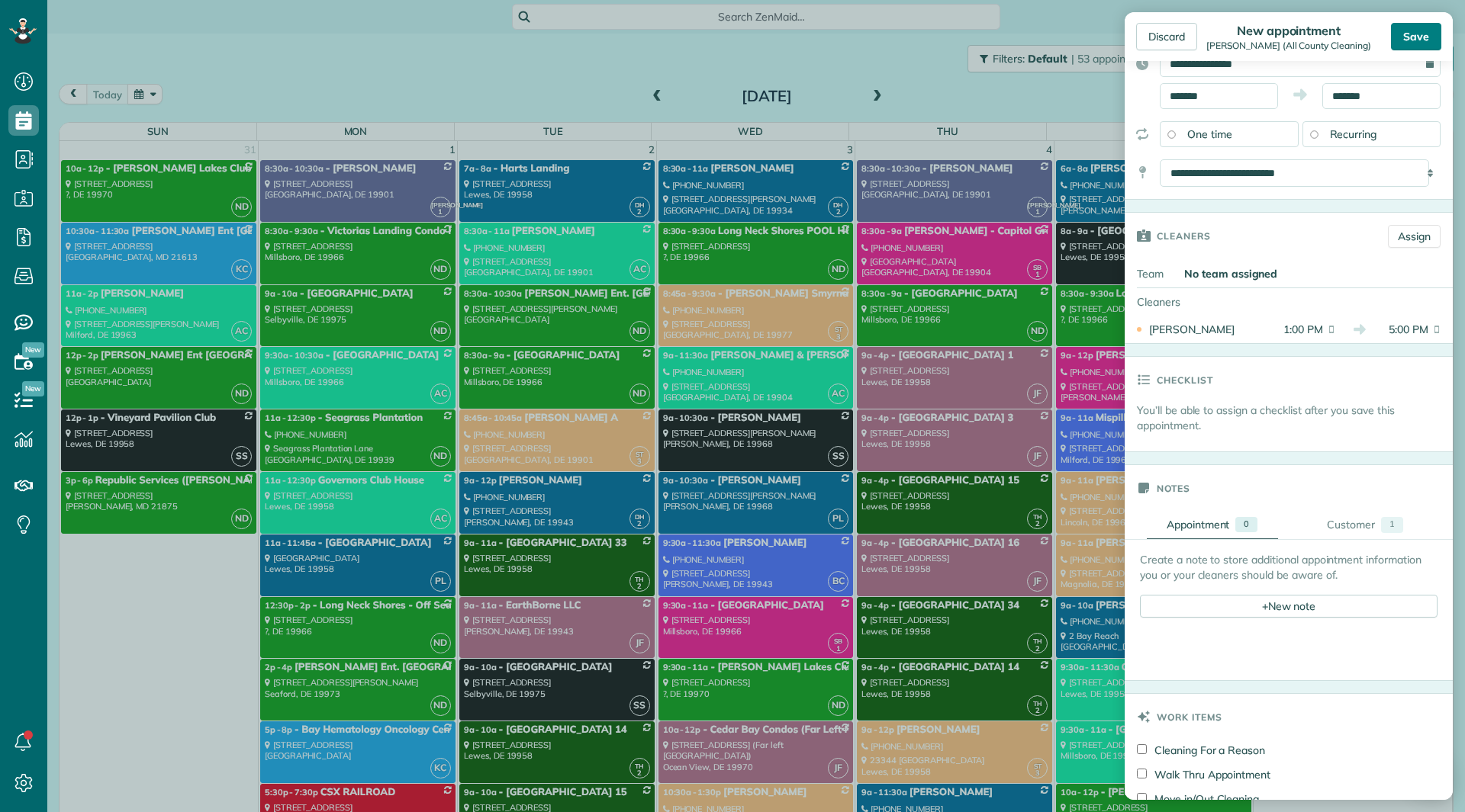
click at [1412, 35] on div "Save" at bounding box center [1416, 36] width 50 height 27
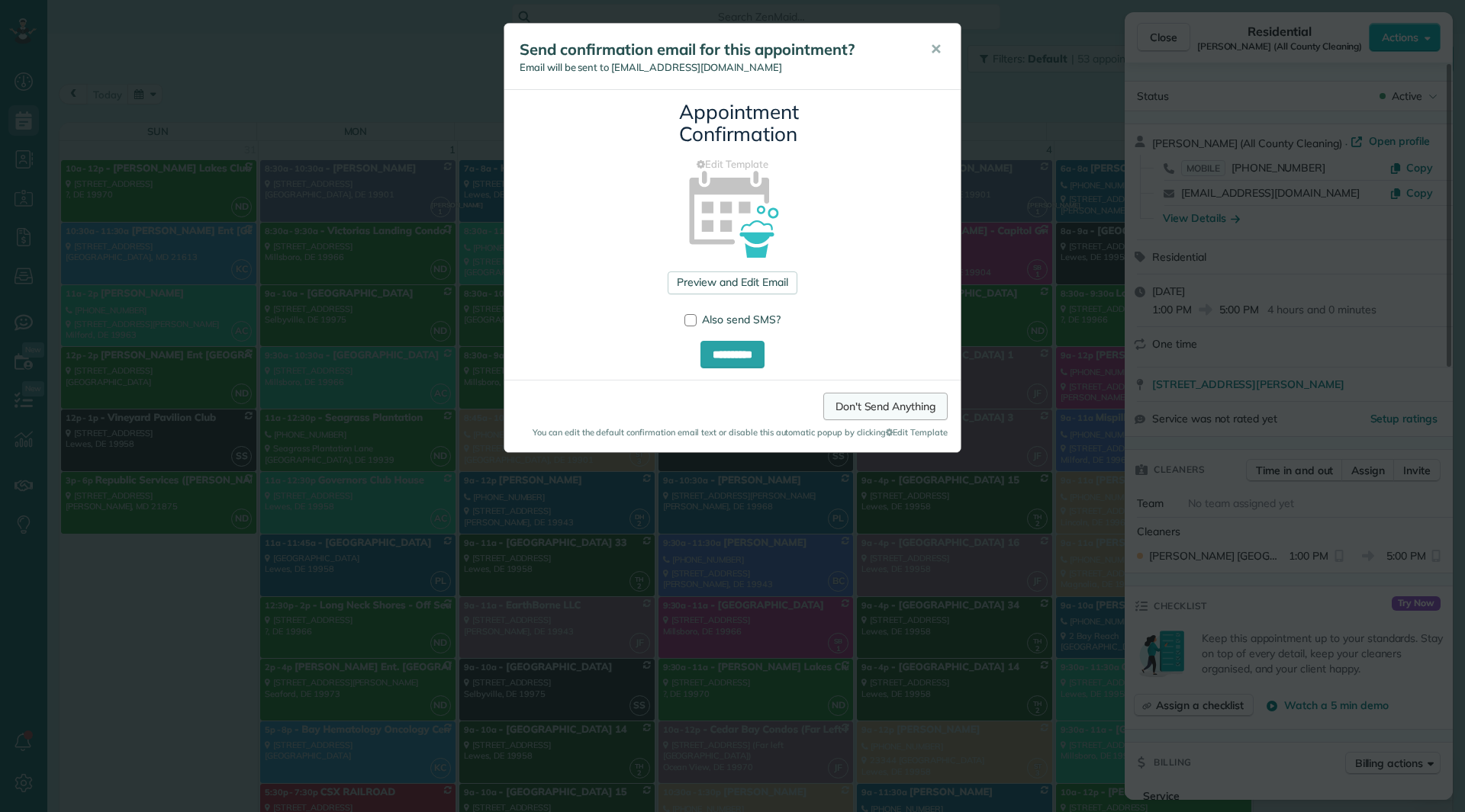
click at [838, 396] on link "Don't Send Anything" at bounding box center [886, 407] width 125 height 27
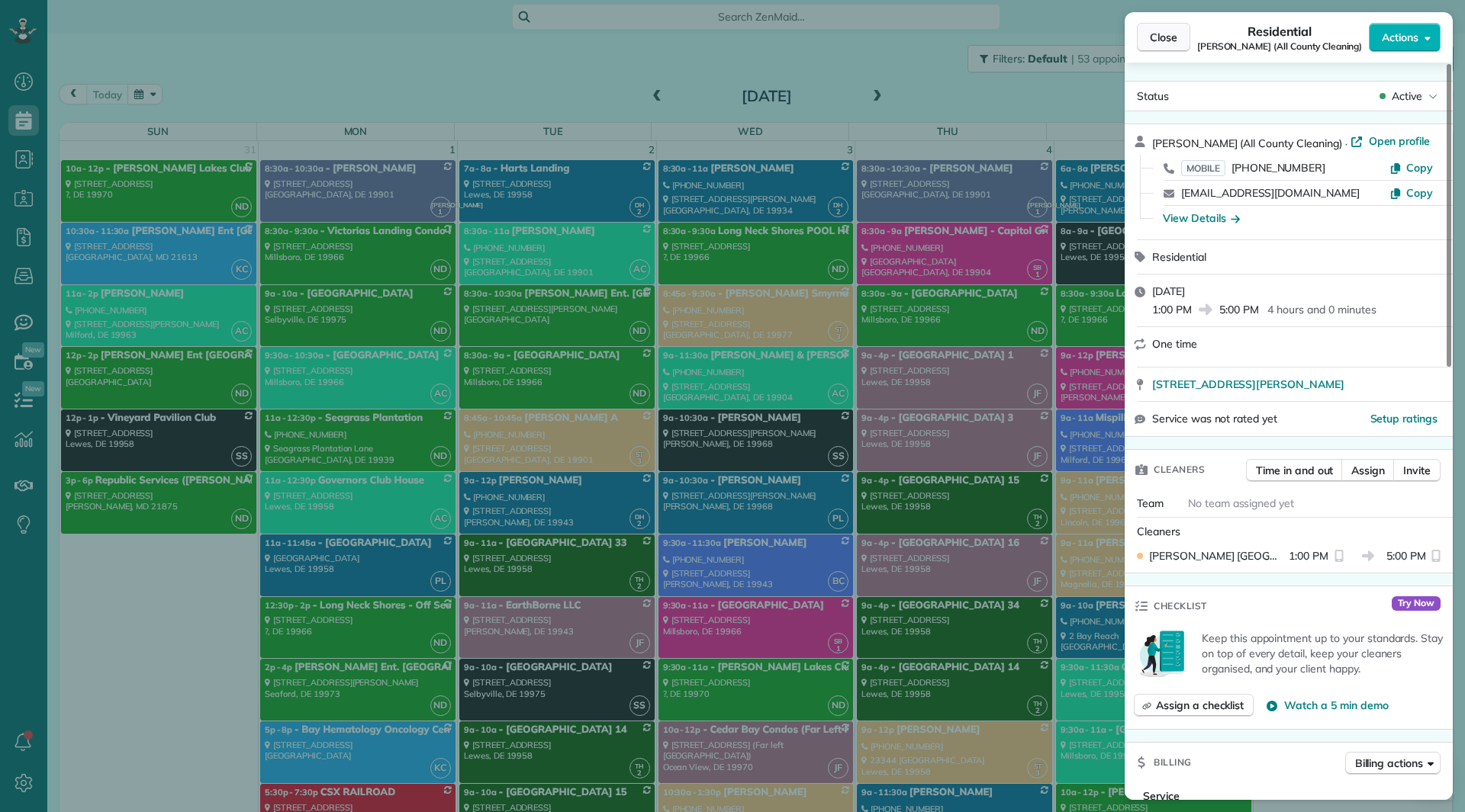
click at [1157, 43] on span "Close" at bounding box center [1163, 37] width 28 height 15
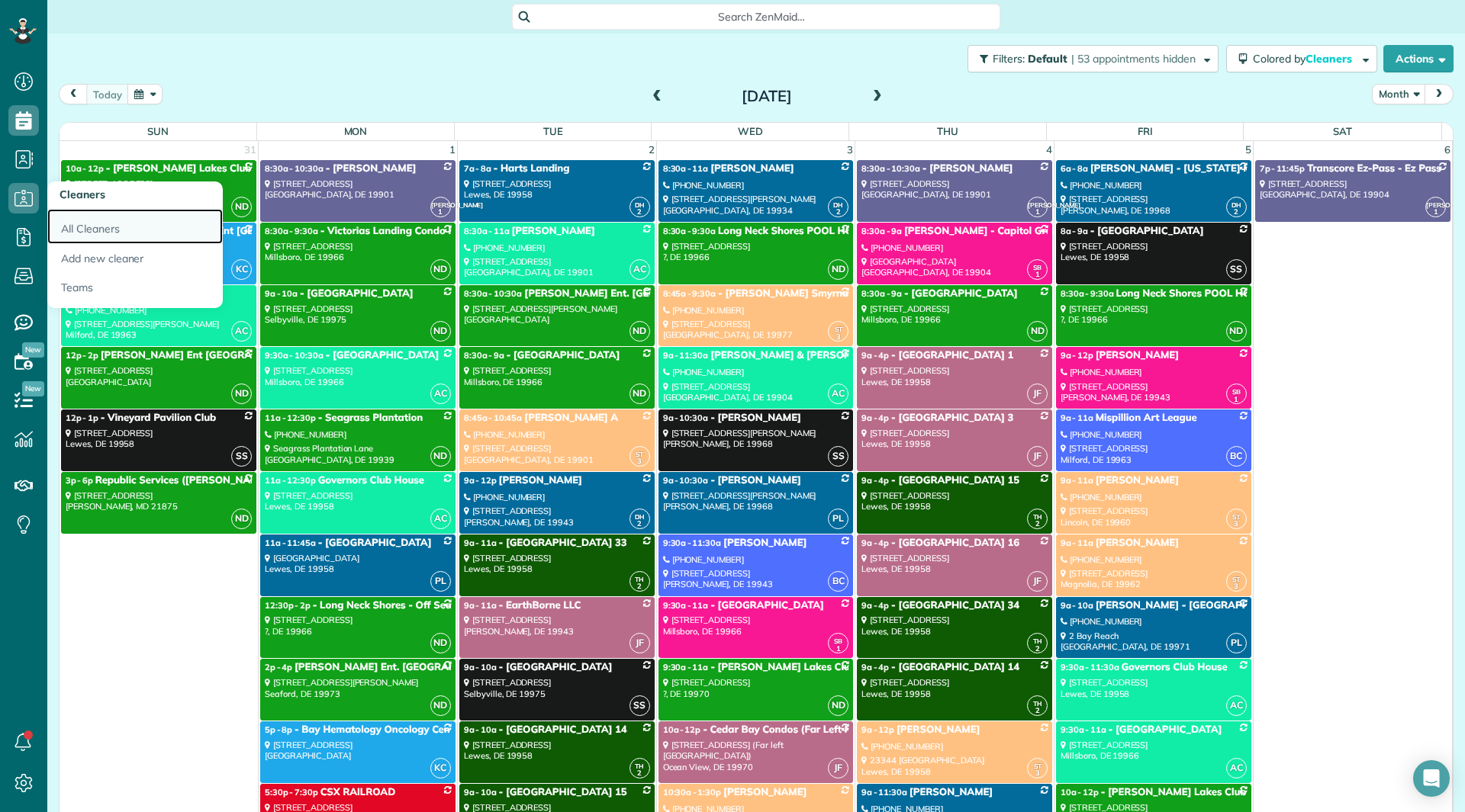
click at [95, 225] on link "All Cleaners" at bounding box center [134, 226] width 176 height 35
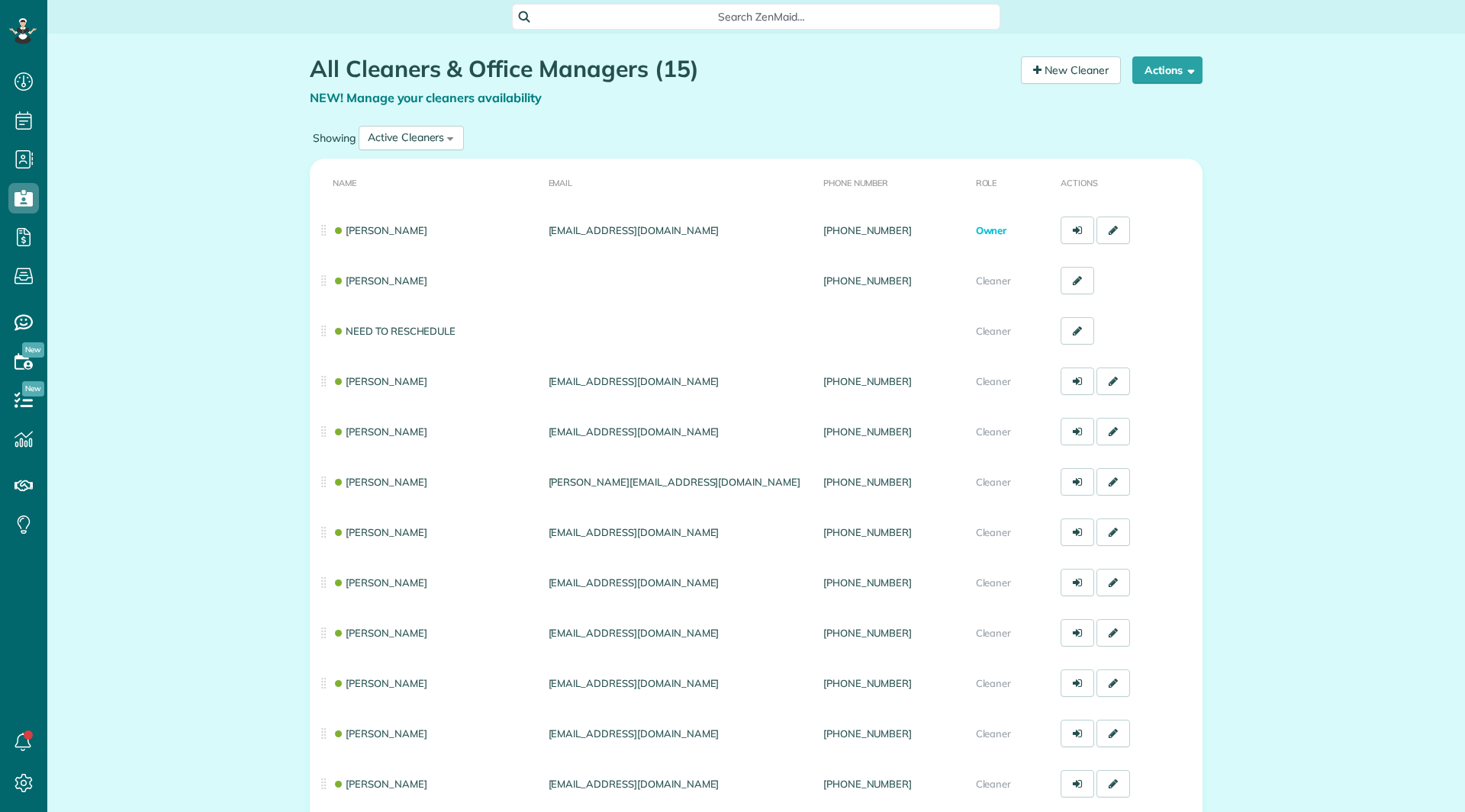
scroll to position [6, 6]
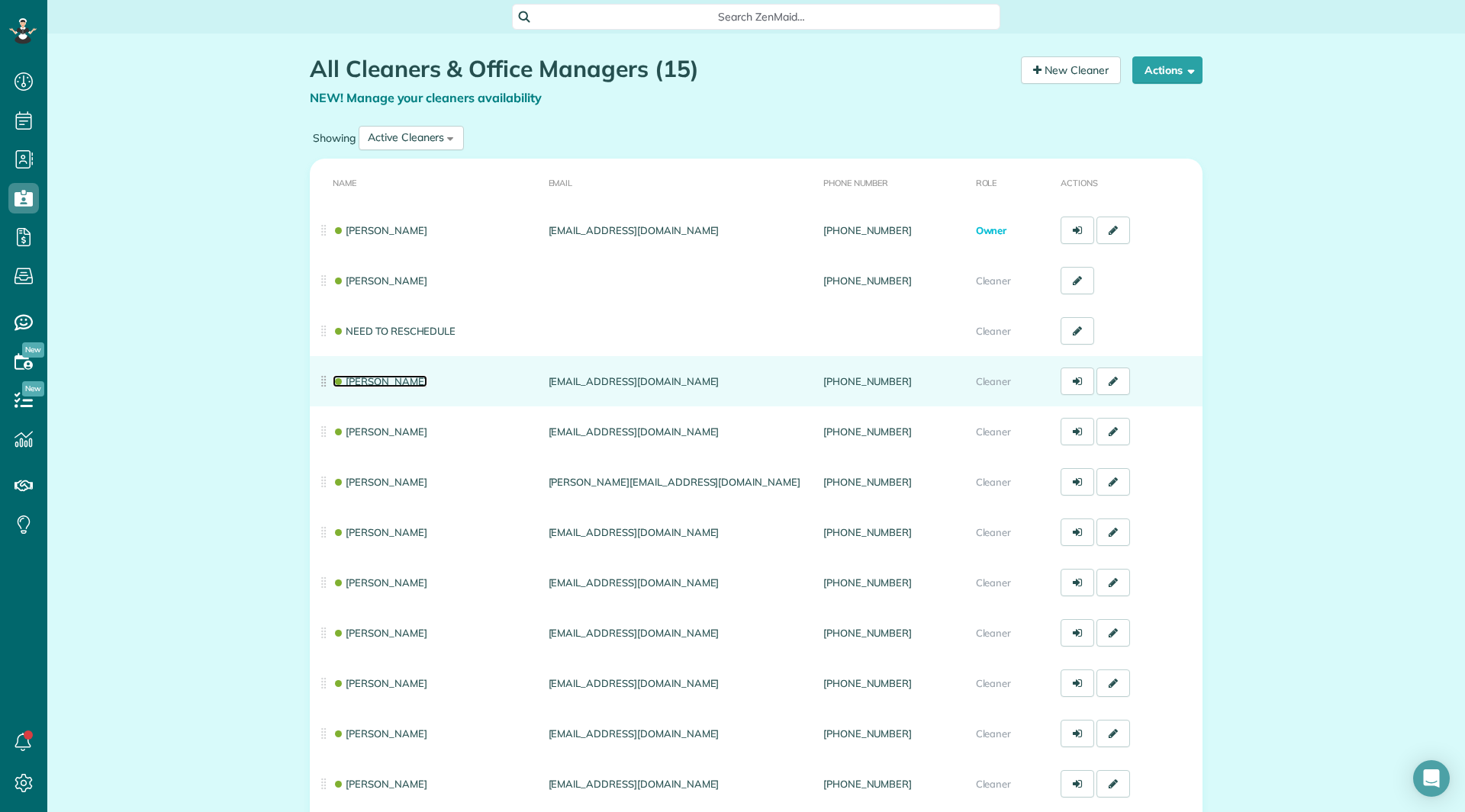
click at [401, 379] on link "[PERSON_NAME]" at bounding box center [379, 381] width 95 height 12
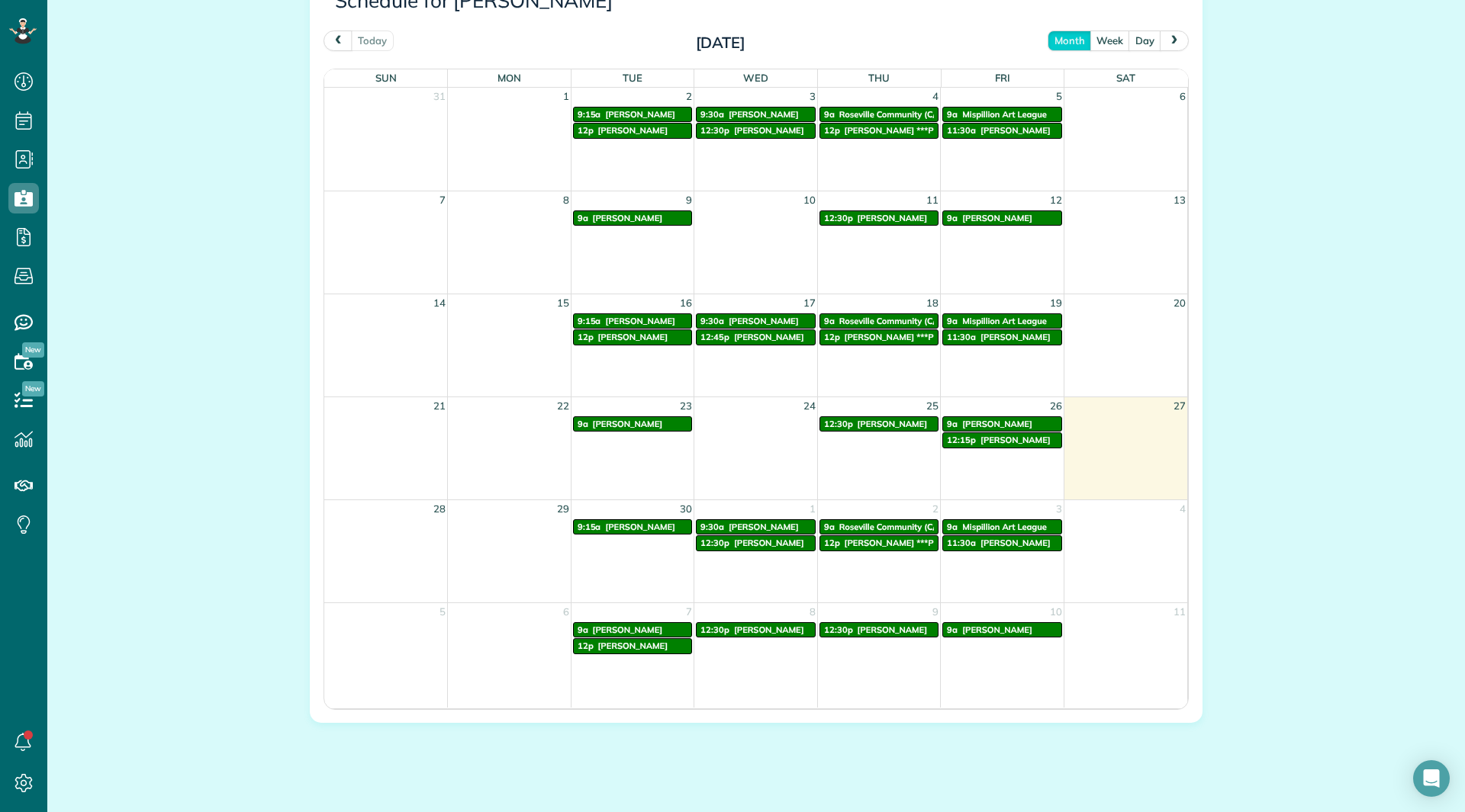
scroll to position [829, 0]
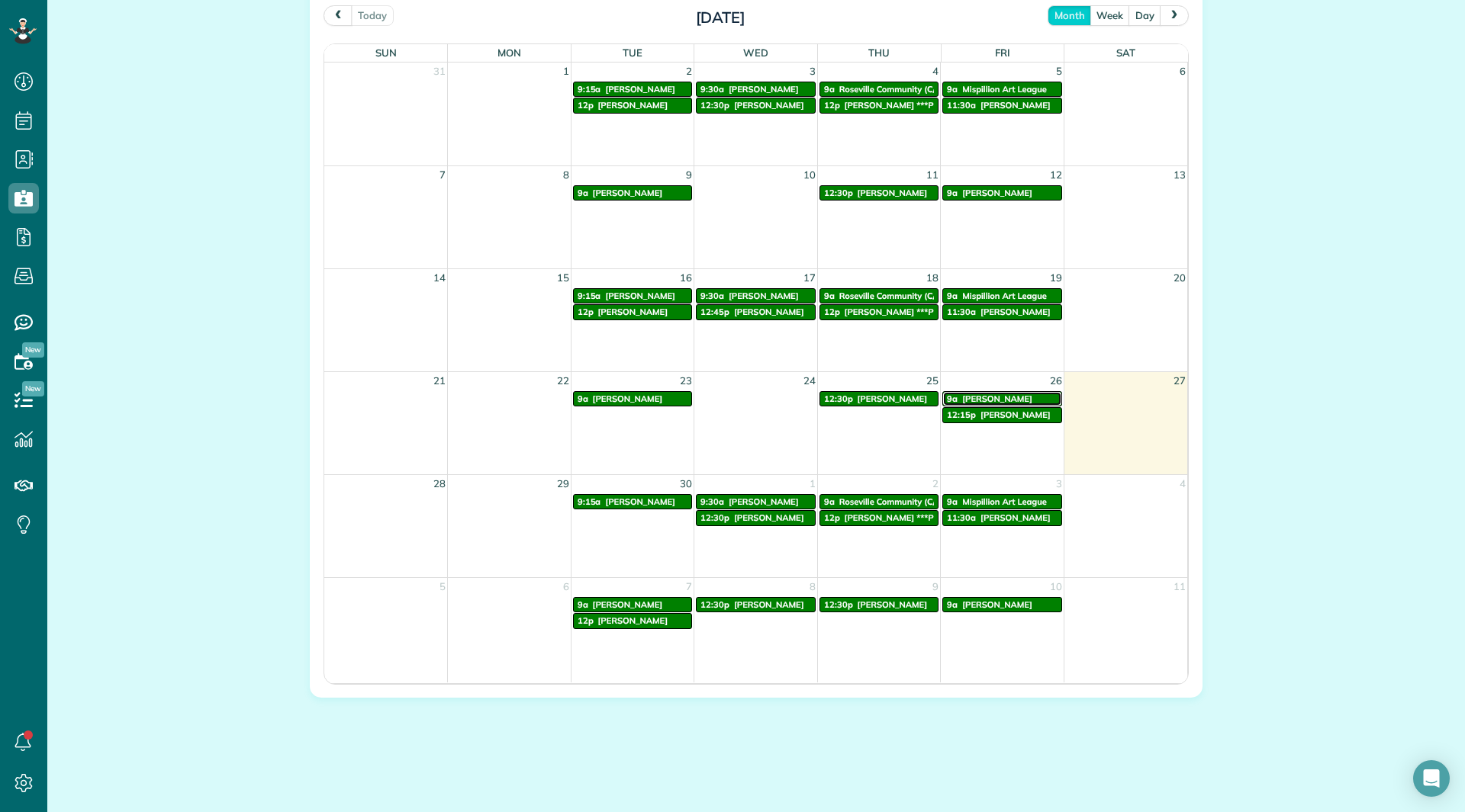
click at [973, 395] on span "[PERSON_NAME]" at bounding box center [997, 399] width 70 height 11
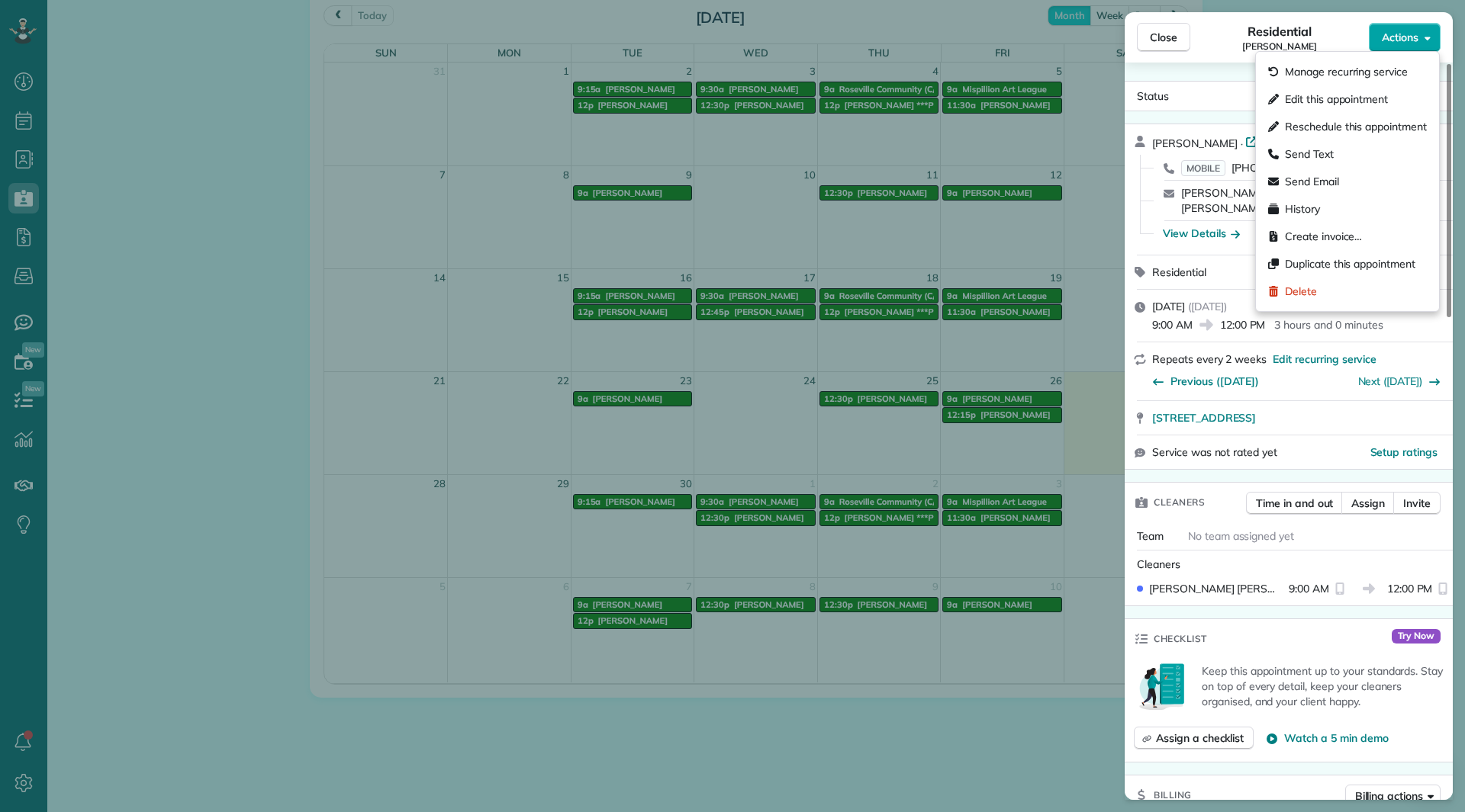
click at [1385, 40] on span "Actions" at bounding box center [1399, 37] width 36 height 15
click at [1359, 87] on div "Edit this appointment" at bounding box center [1347, 99] width 171 height 27
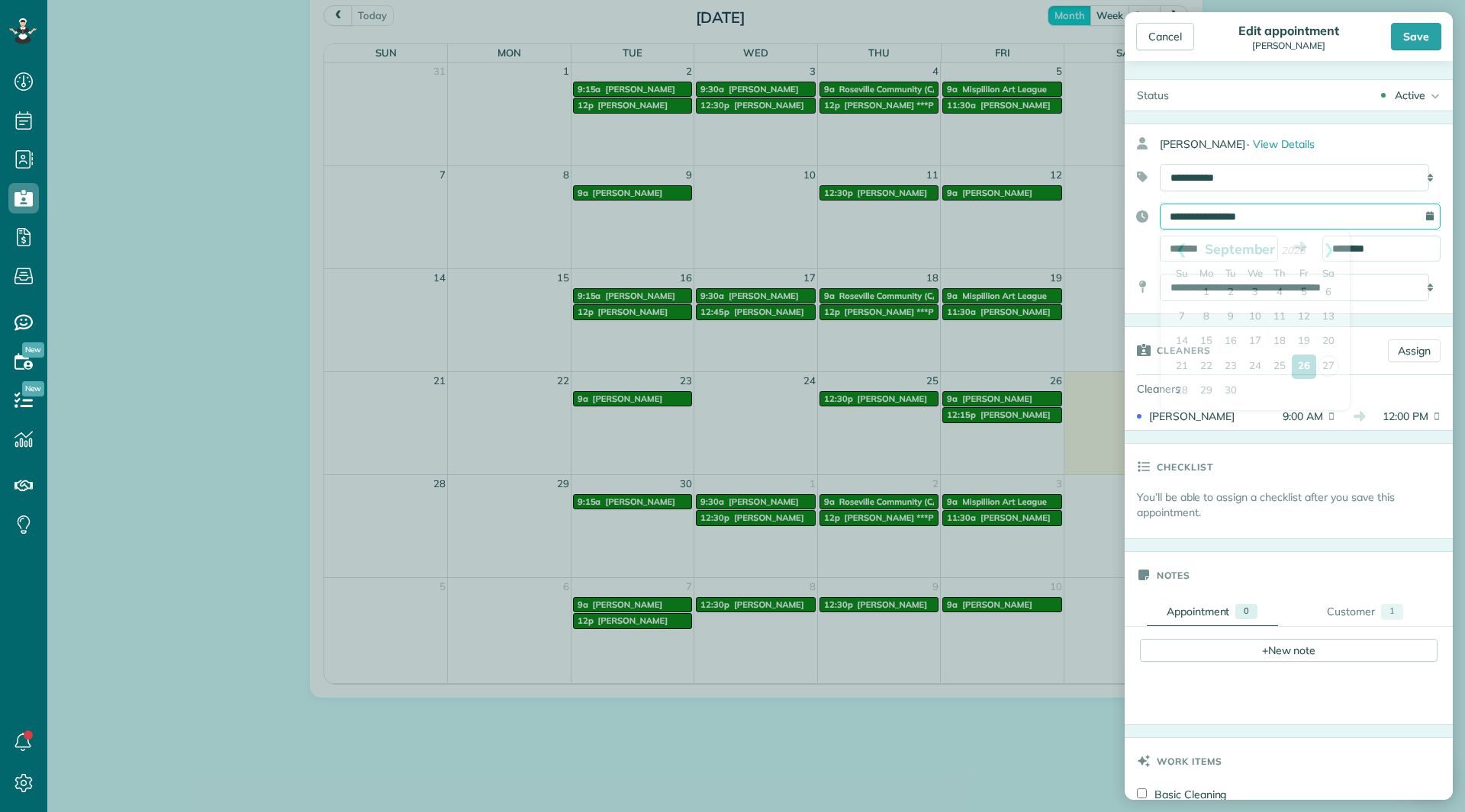
click at [1247, 222] on input "**********" at bounding box center [1300, 217] width 281 height 26
click at [1222, 390] on link "30" at bounding box center [1230, 391] width 24 height 24
type input "**********"
click at [1233, 247] on input "*******" at bounding box center [1219, 248] width 118 height 26
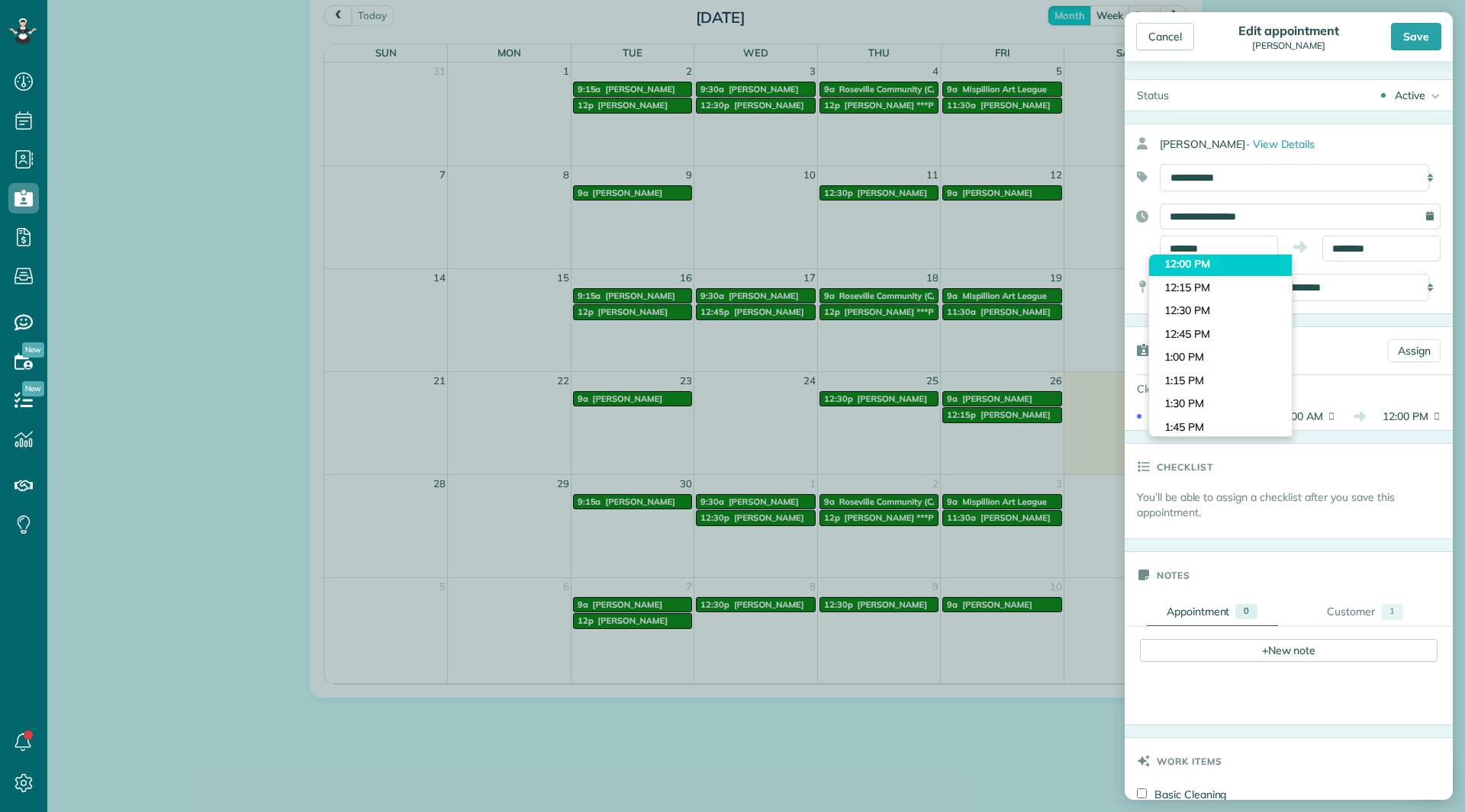
type input "********"
click at [1210, 266] on body "Dashboard Scheduling Calendar View List View Dispatch View - Weekly scheduling …" at bounding box center [732, 406] width 1465 height 812
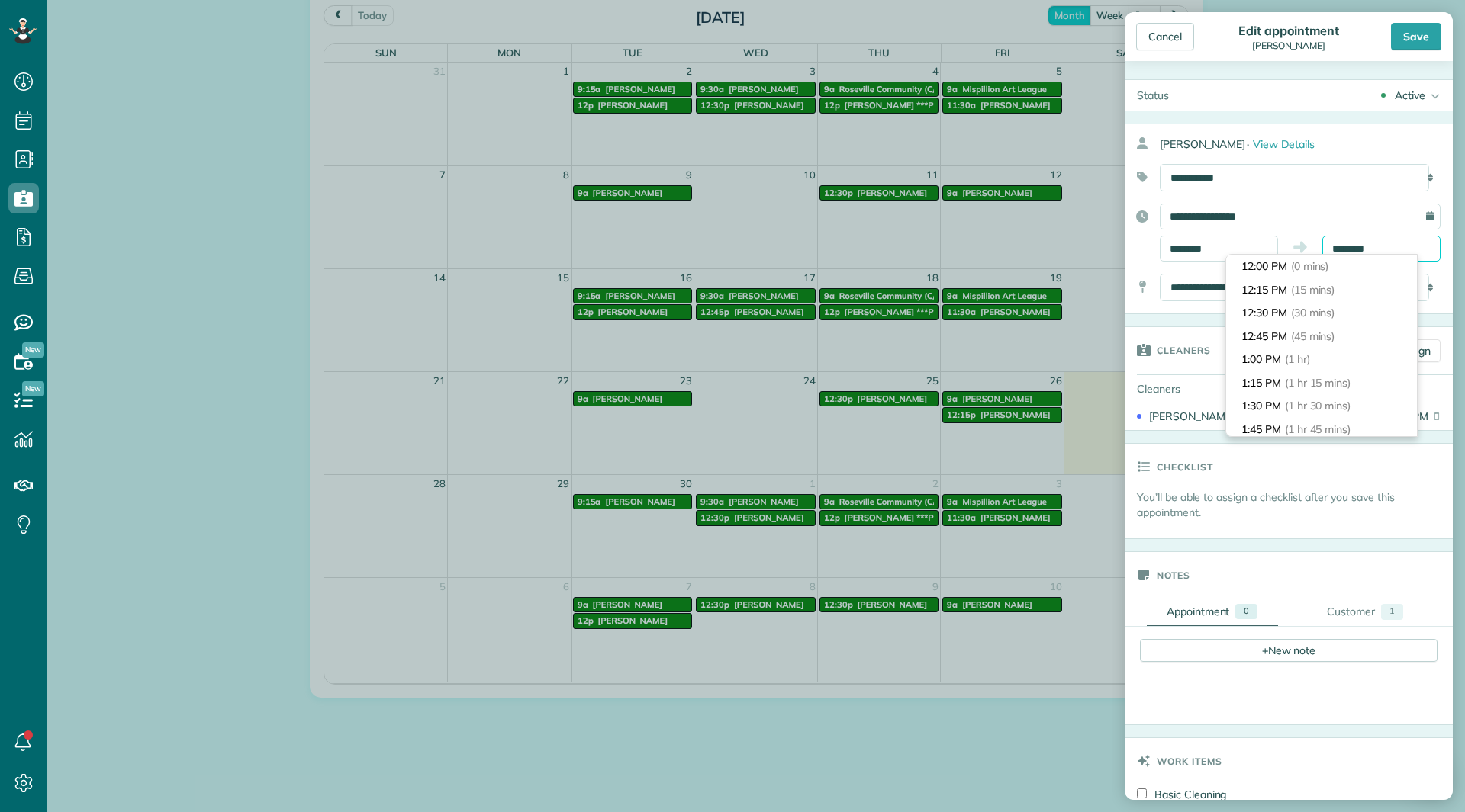
click at [1330, 244] on input "********" at bounding box center [1382, 248] width 118 height 26
type input "*******"
click at [1273, 383] on li "3:00 PM (3 hrs)" at bounding box center [1322, 393] width 191 height 23
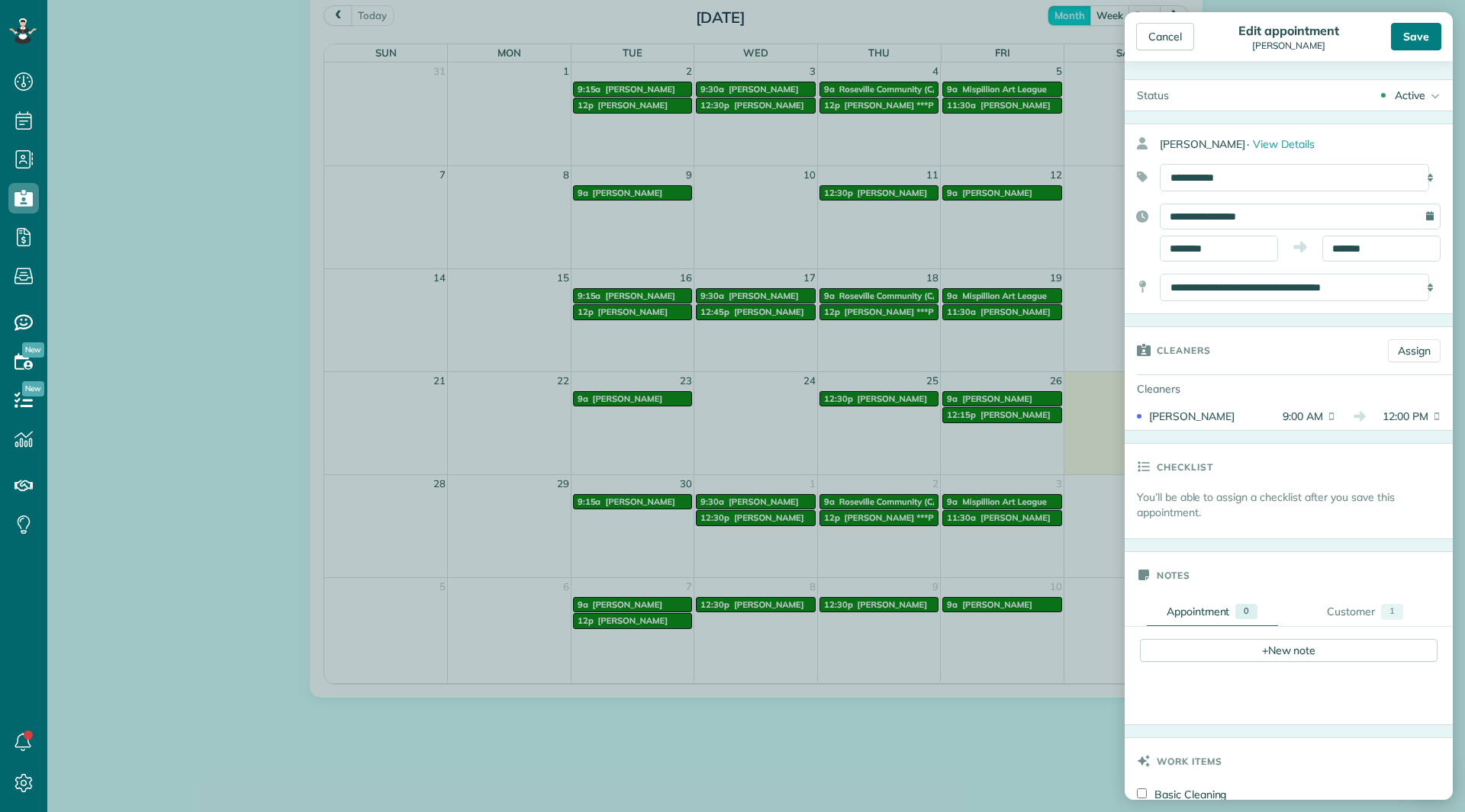
click at [1400, 32] on div "Save" at bounding box center [1416, 36] width 50 height 27
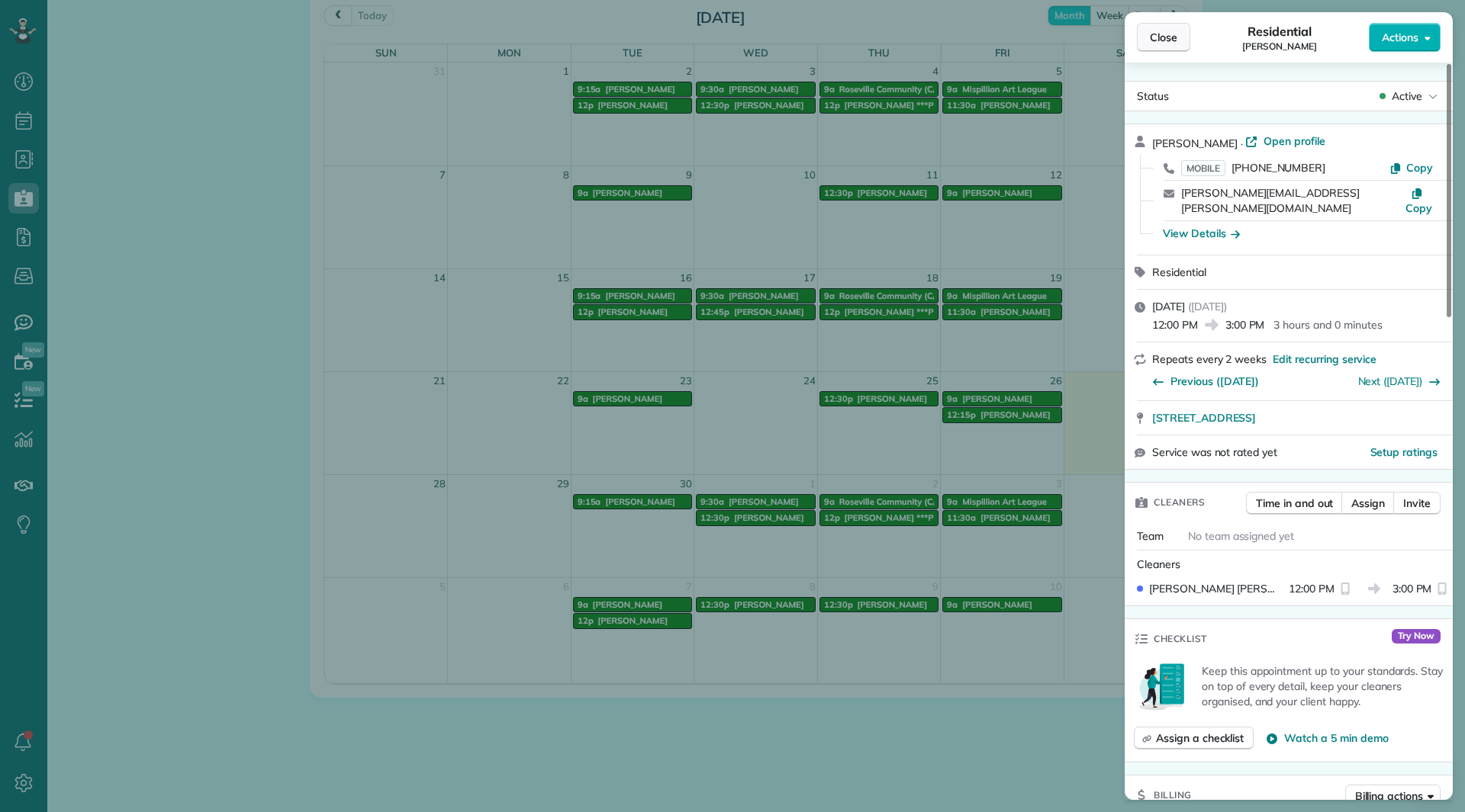
click at [1156, 46] on button "Close" at bounding box center [1163, 37] width 53 height 29
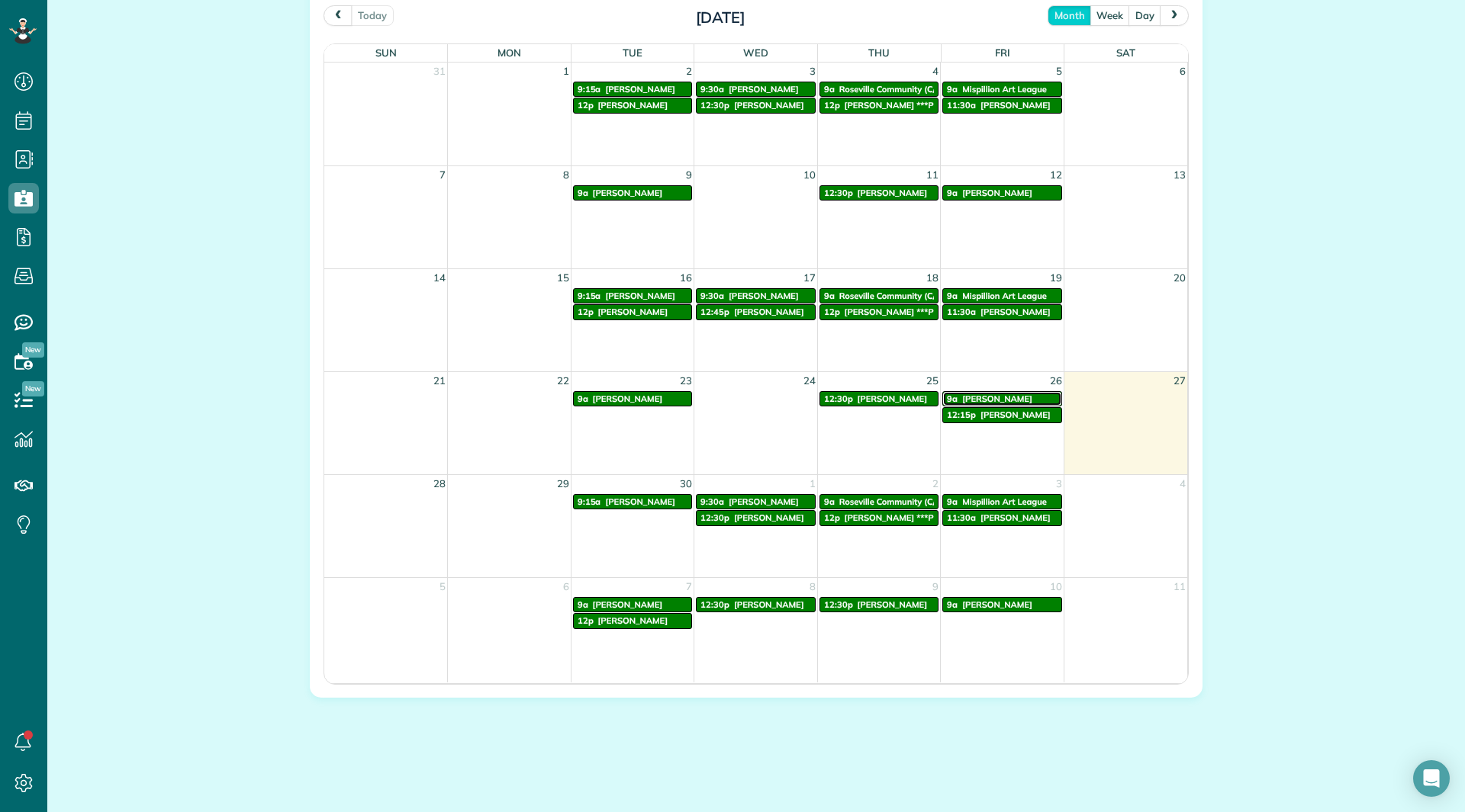
click at [970, 402] on span "Trish Grier" at bounding box center [997, 399] width 70 height 11
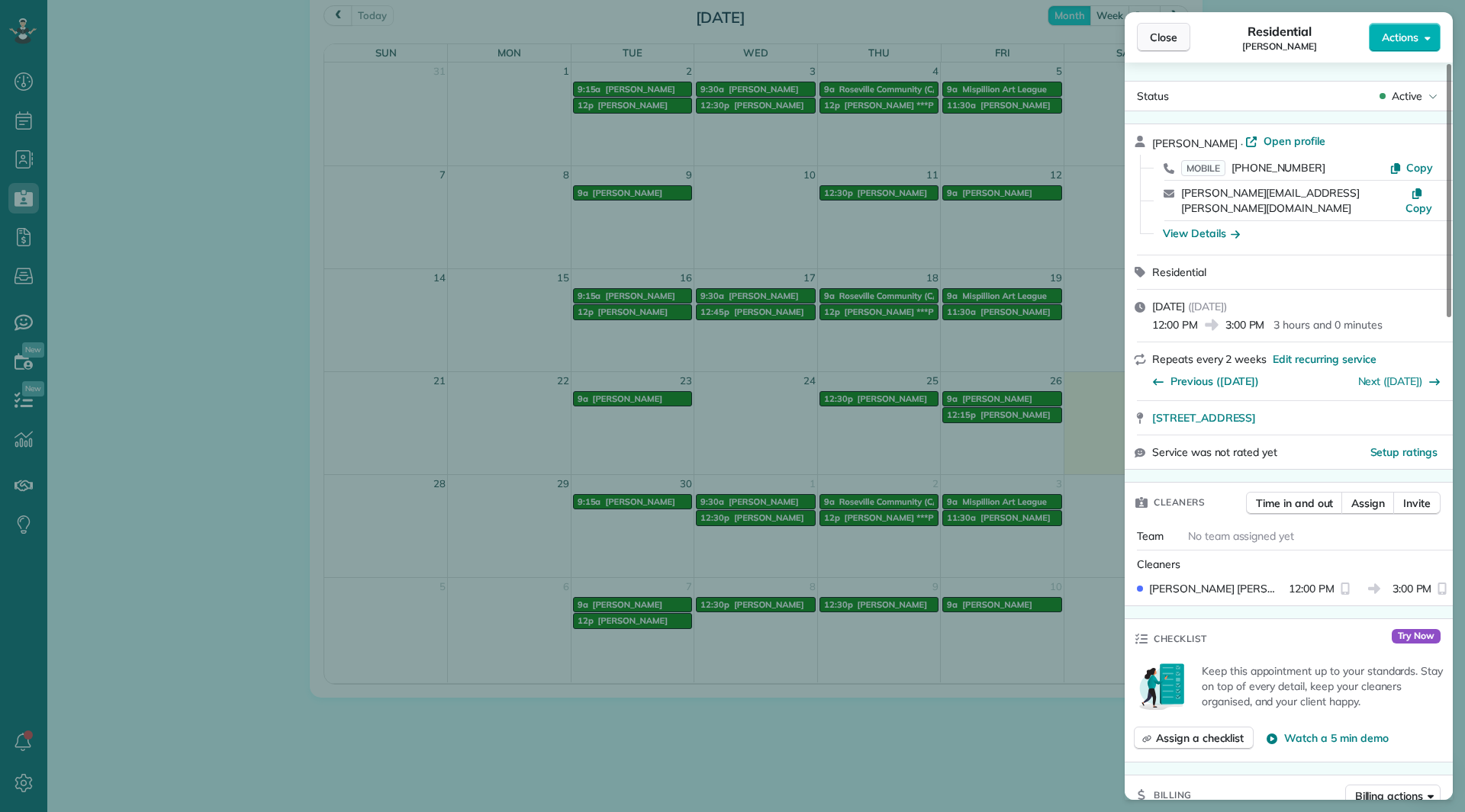
click at [1141, 40] on button "Close" at bounding box center [1163, 37] width 53 height 29
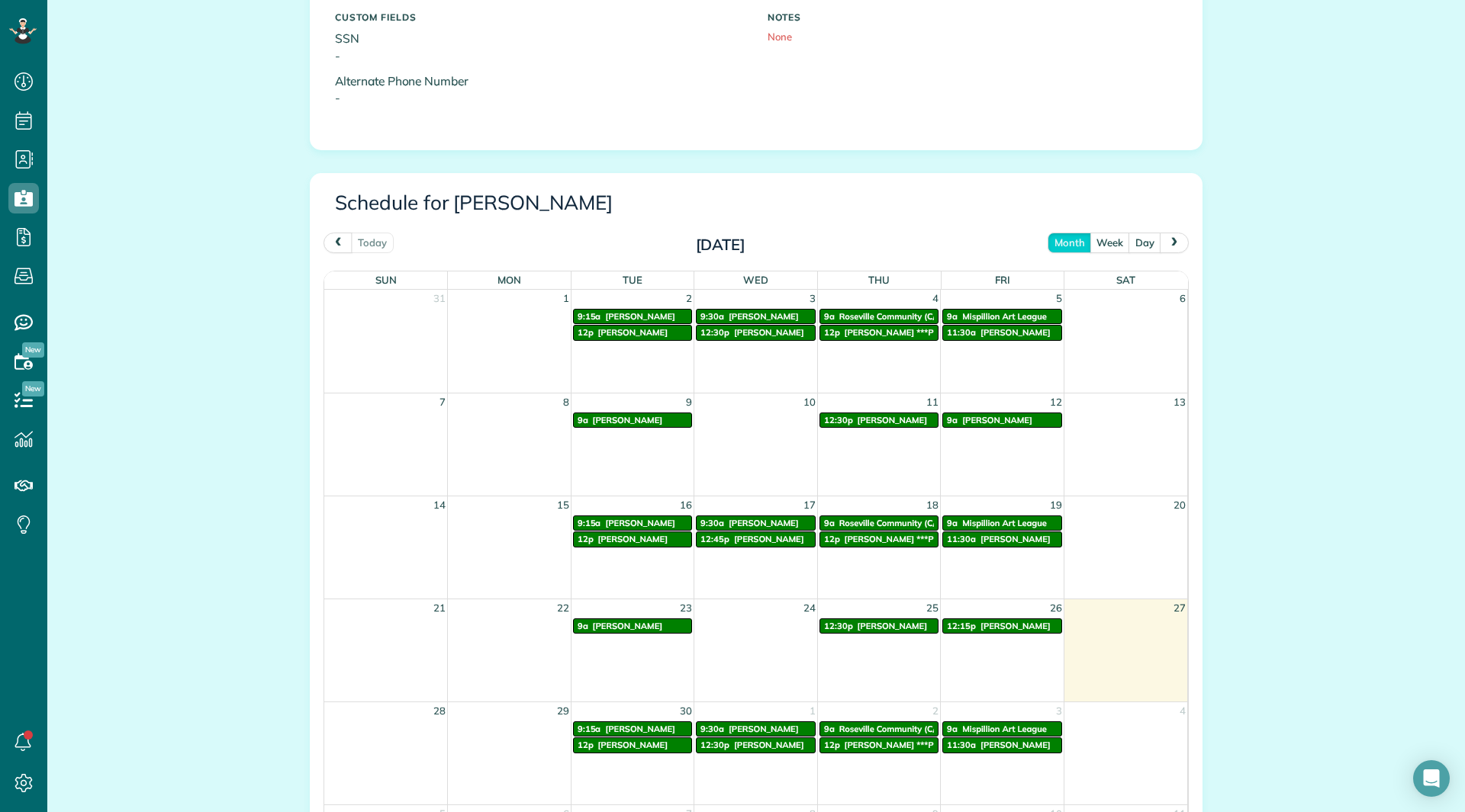
scroll to position [763, 0]
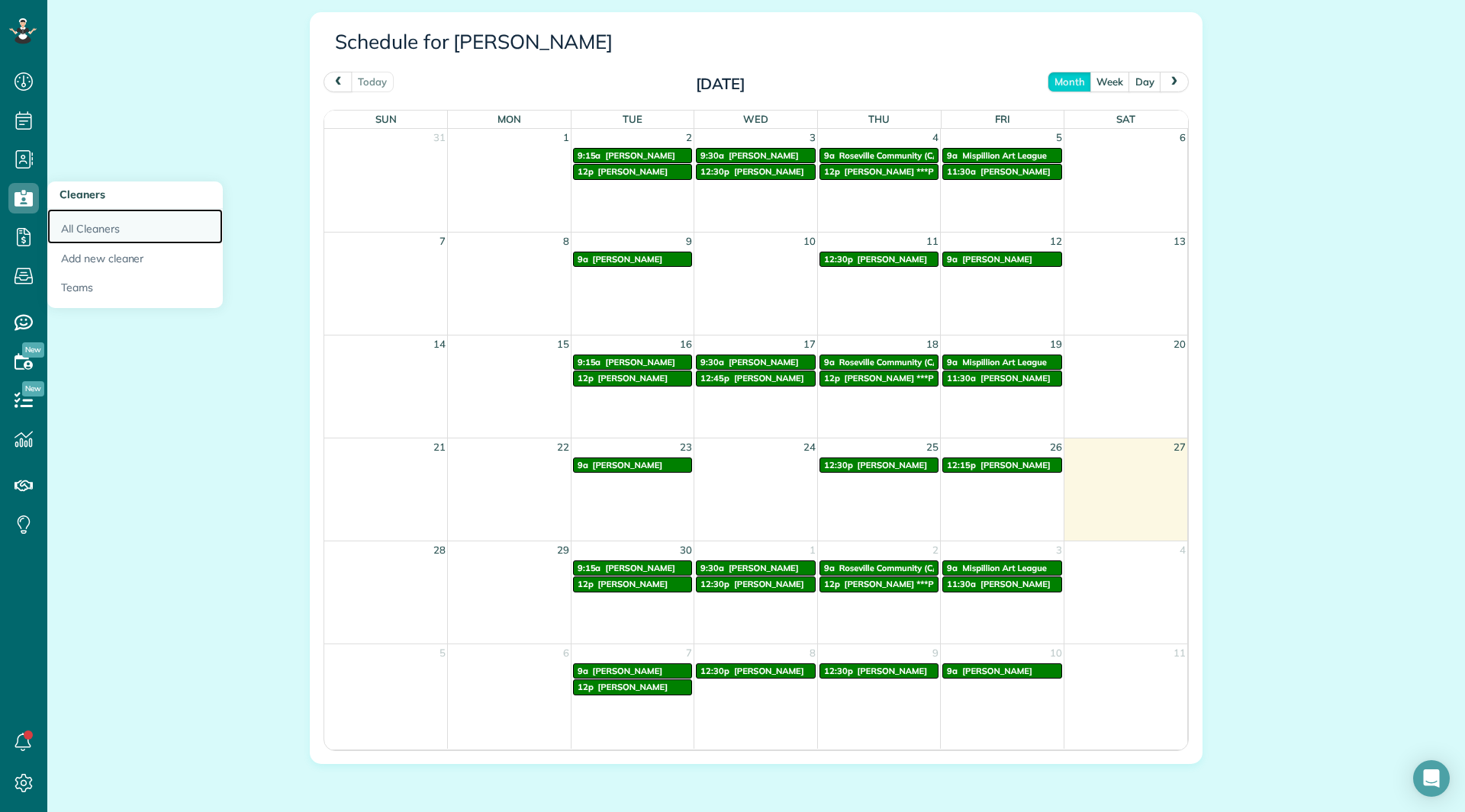
click at [94, 222] on link "All Cleaners" at bounding box center [134, 226] width 176 height 35
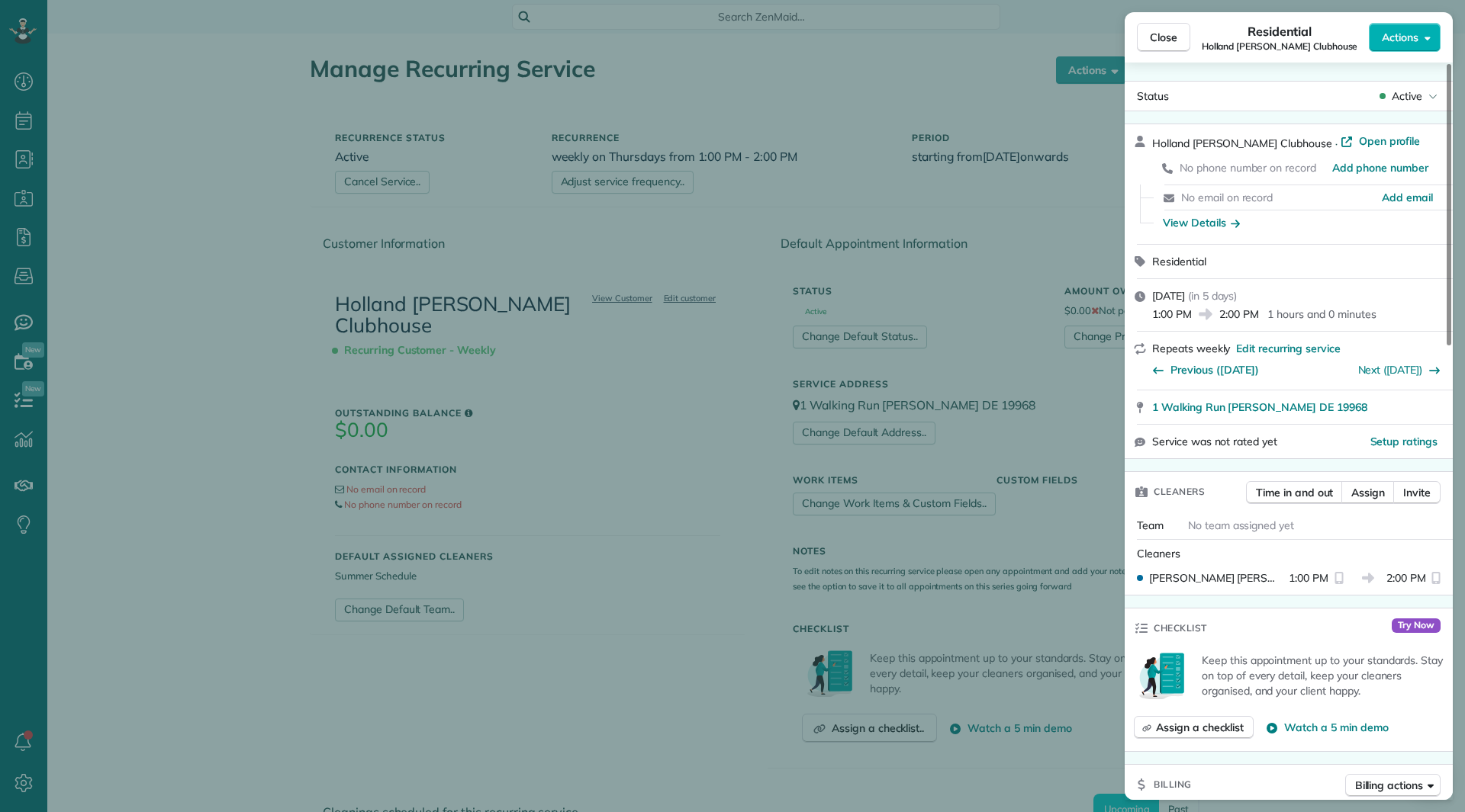
scroll to position [458, 0]
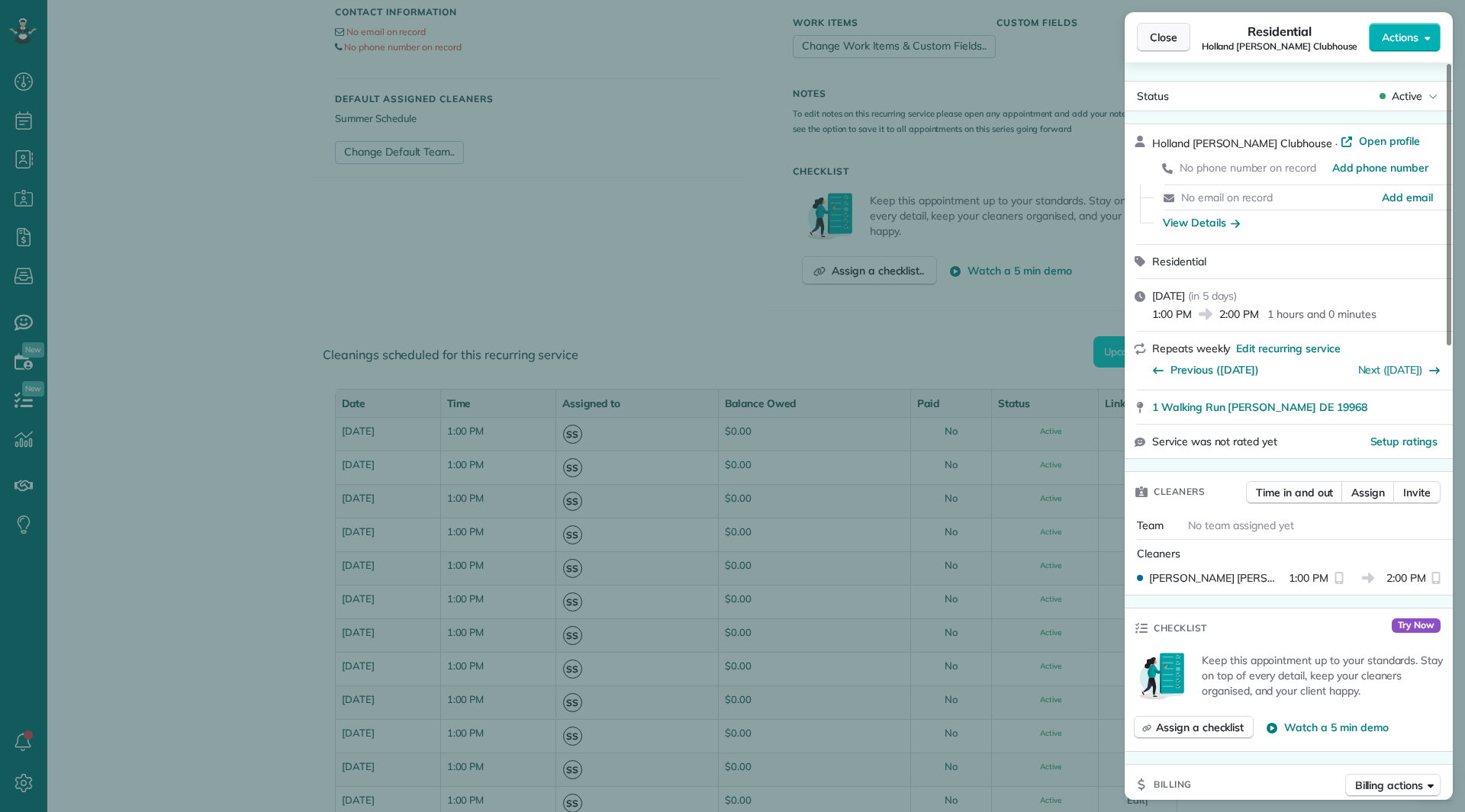
click at [1156, 28] on button "Close" at bounding box center [1163, 37] width 53 height 29
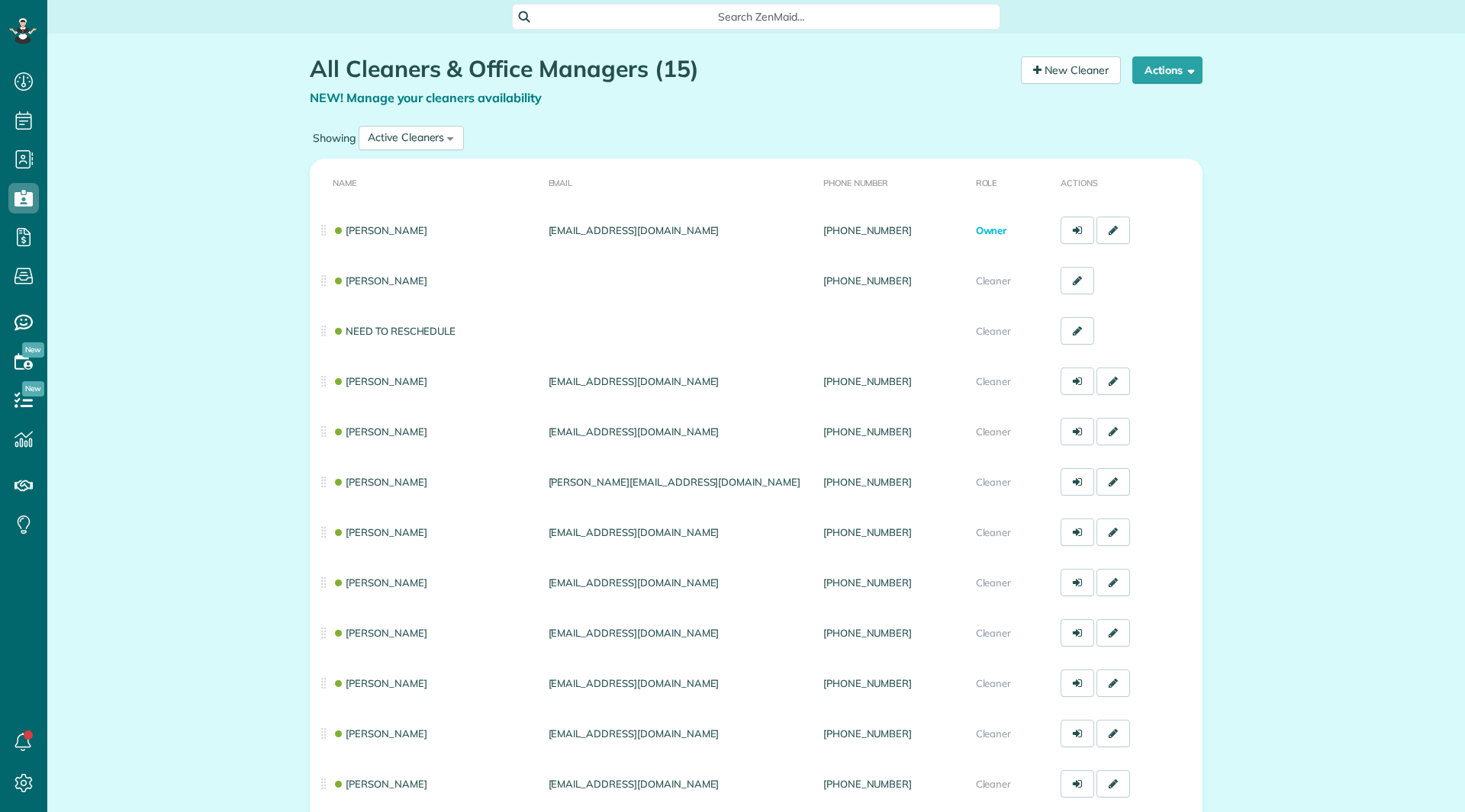
scroll to position [6, 6]
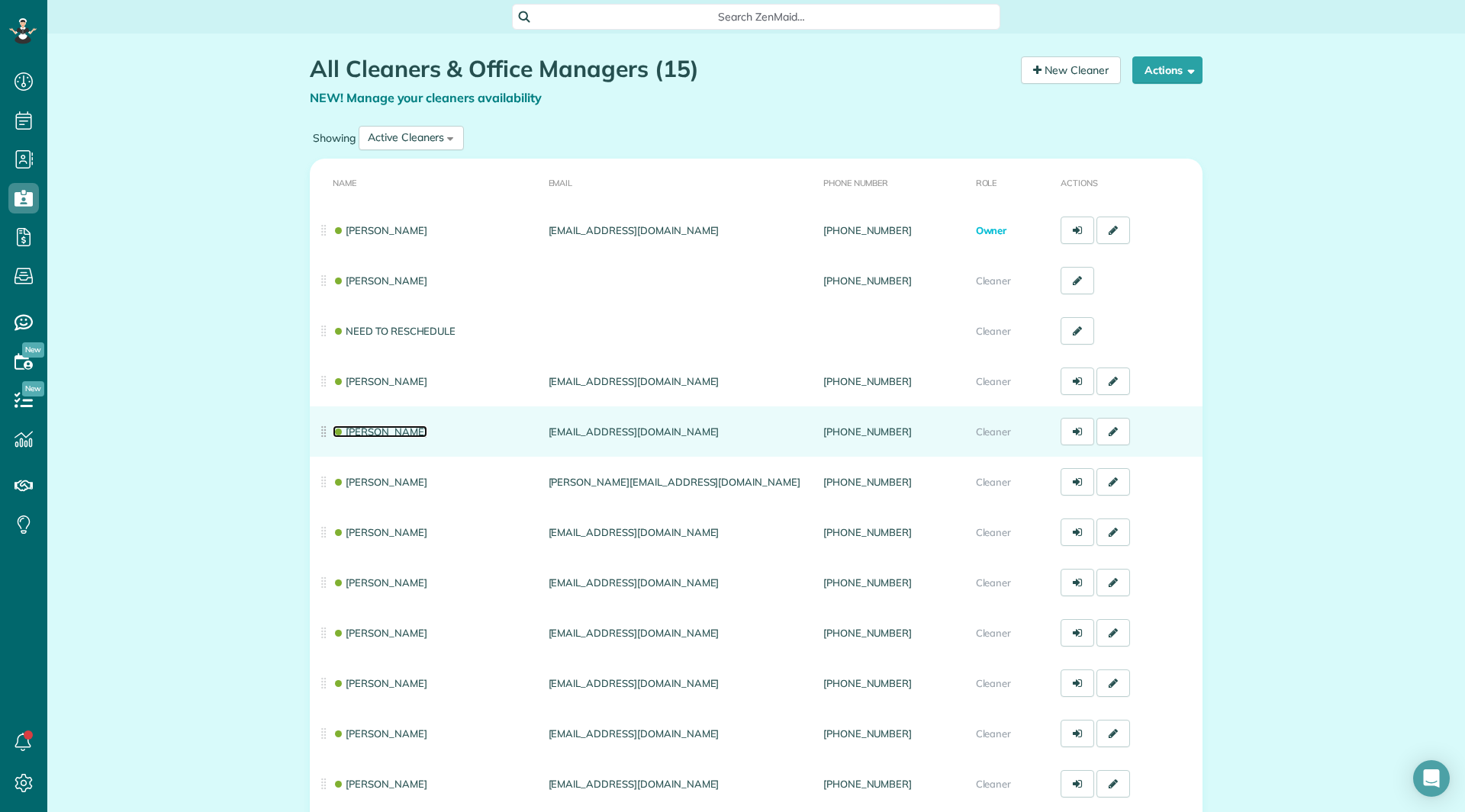
click at [377, 429] on link "[PERSON_NAME]" at bounding box center [379, 431] width 95 height 12
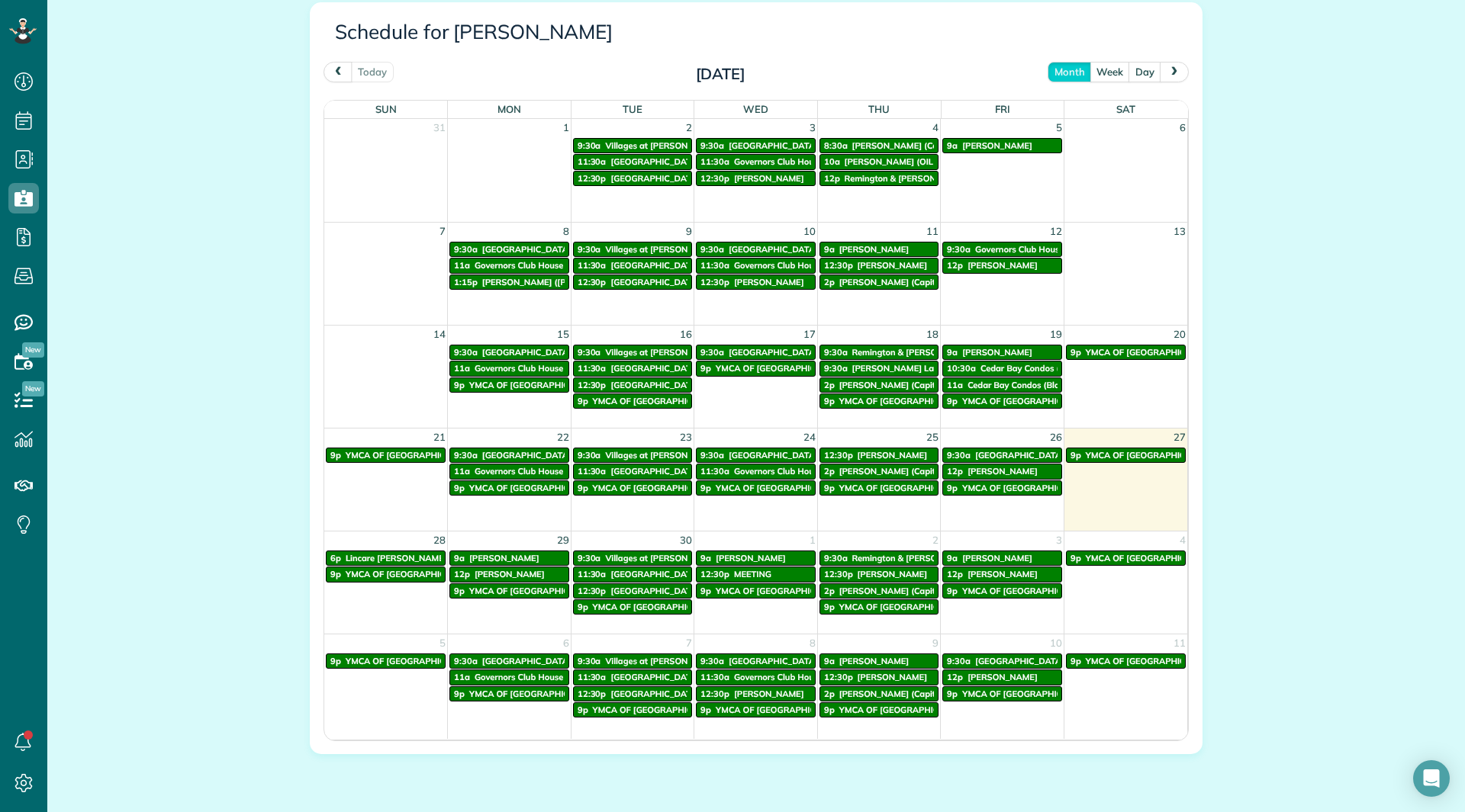
scroll to position [829, 0]
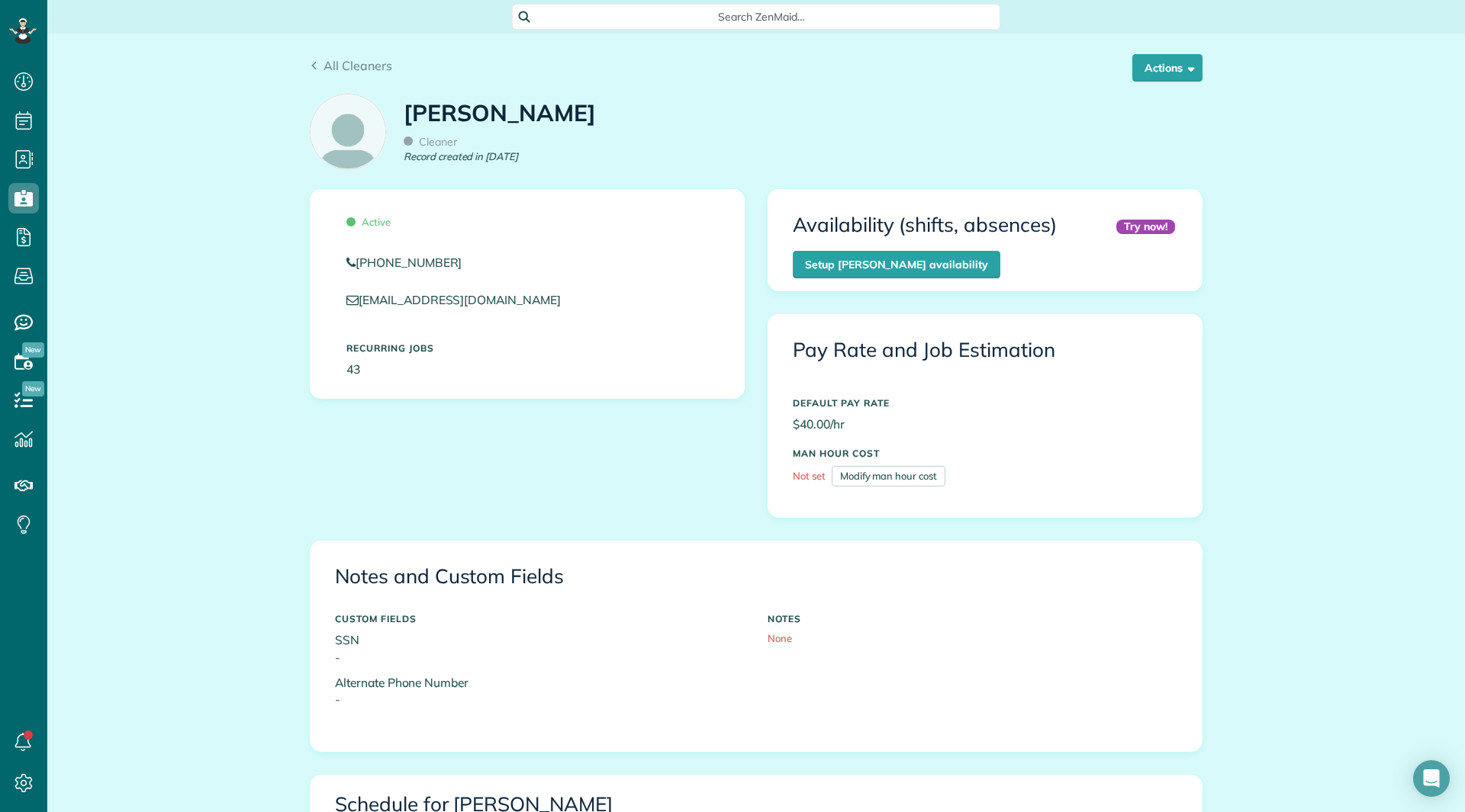
scroll to position [32, 0]
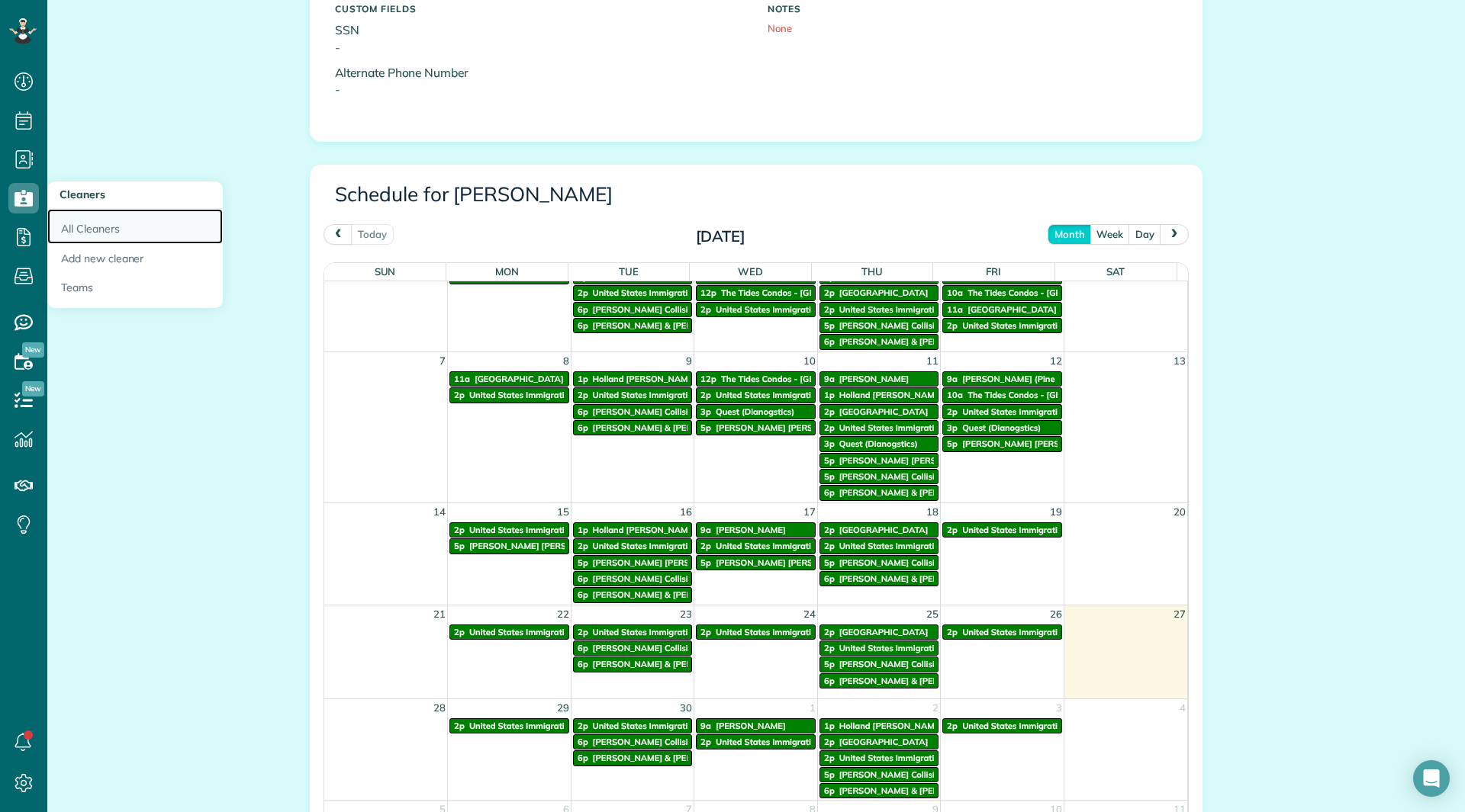
click at [97, 220] on link "All Cleaners" at bounding box center [134, 226] width 176 height 35
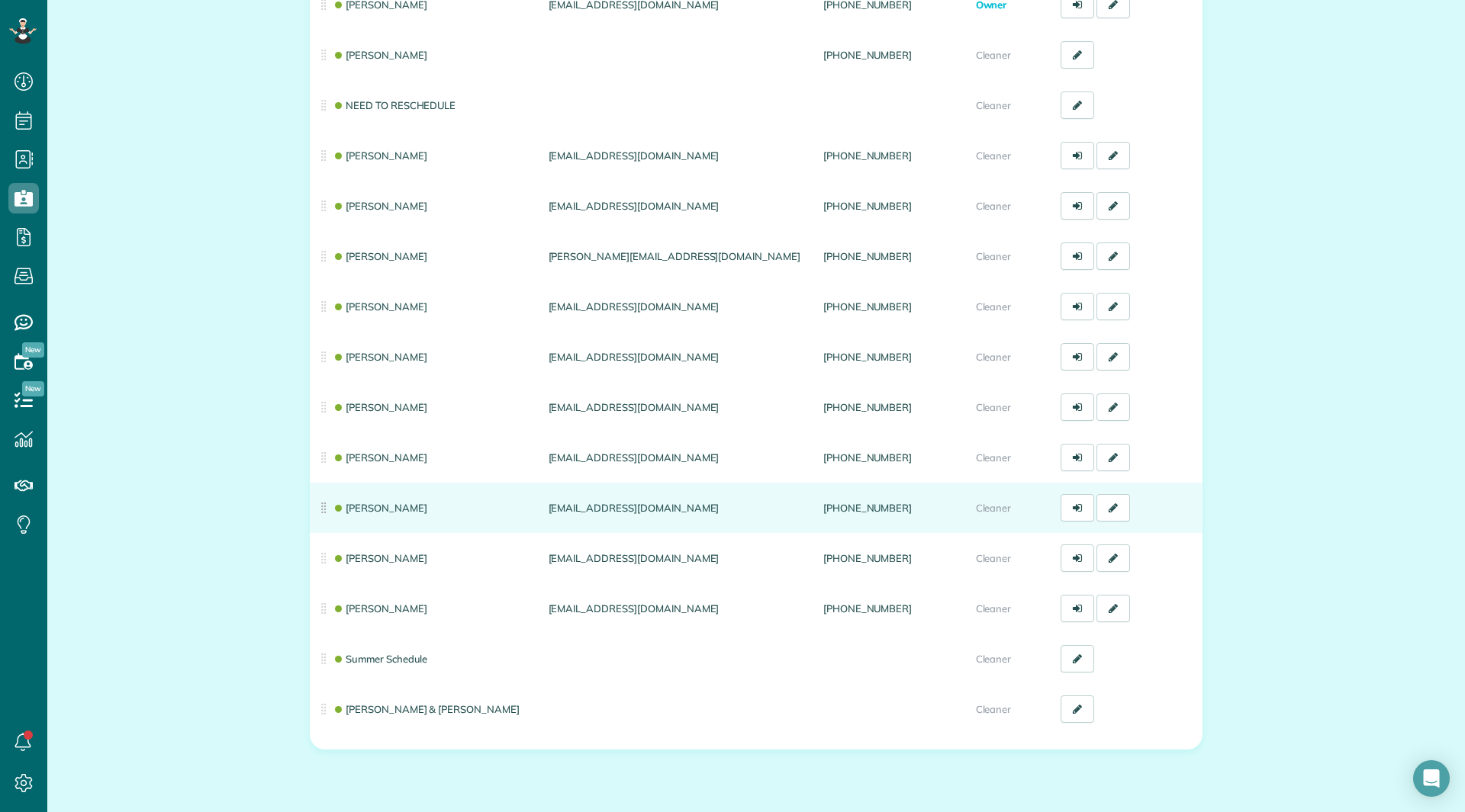
scroll to position [229, 0]
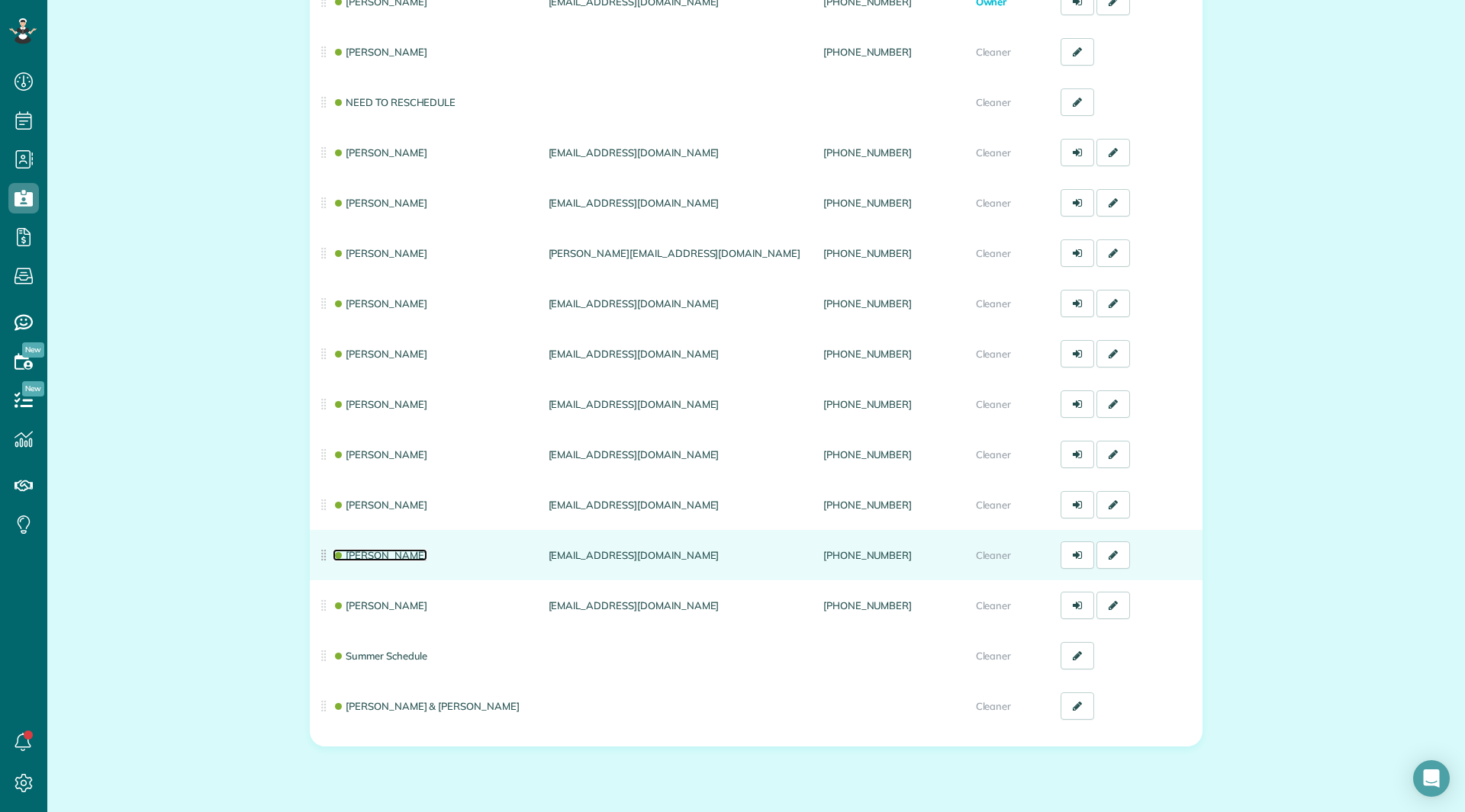
click at [366, 550] on link "[PERSON_NAME]" at bounding box center [379, 555] width 95 height 12
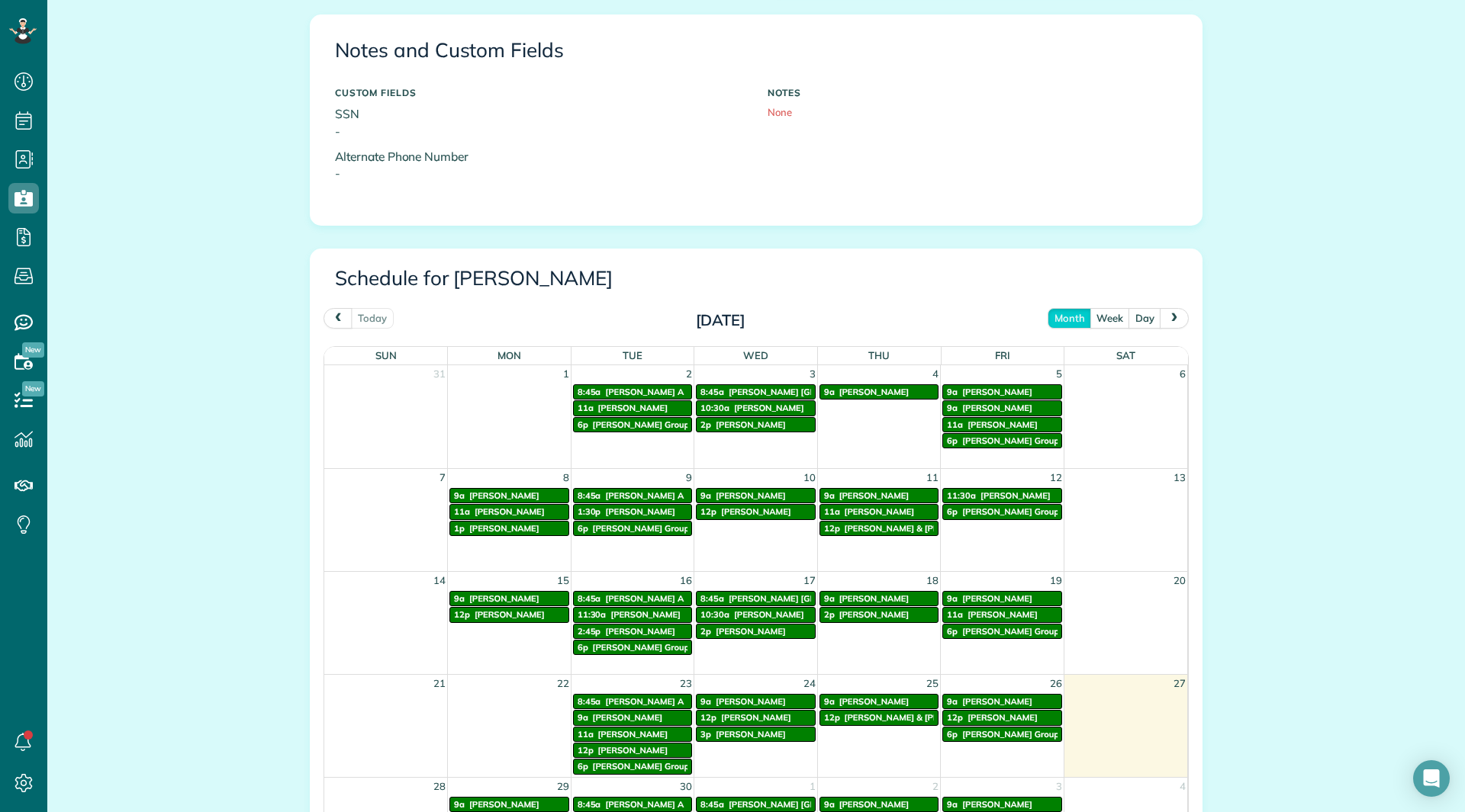
scroll to position [534, 0]
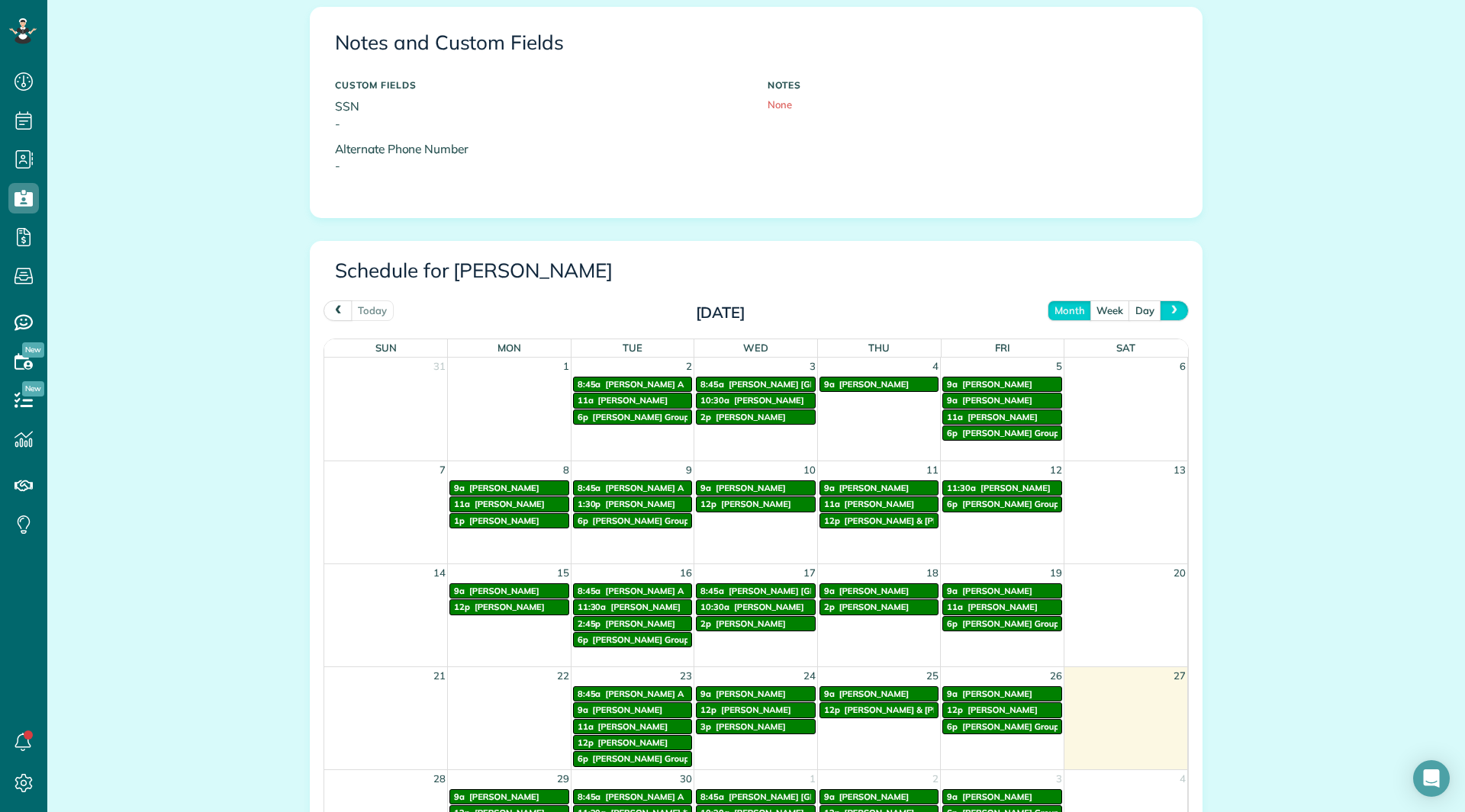
click at [1175, 306] on button "next" at bounding box center [1175, 311] width 29 height 20
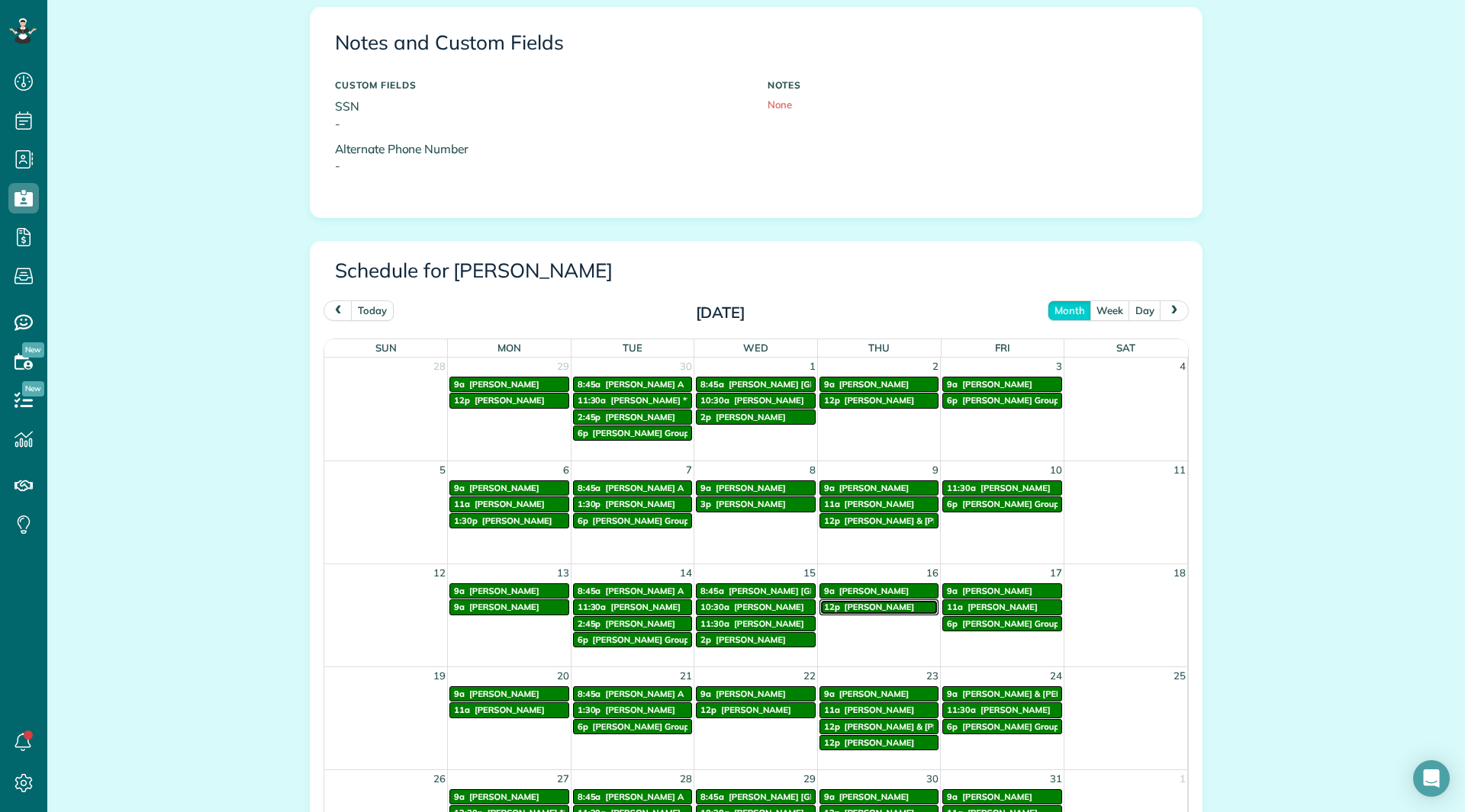
click at [888, 611] on span "[PERSON_NAME]" at bounding box center [879, 607] width 70 height 11
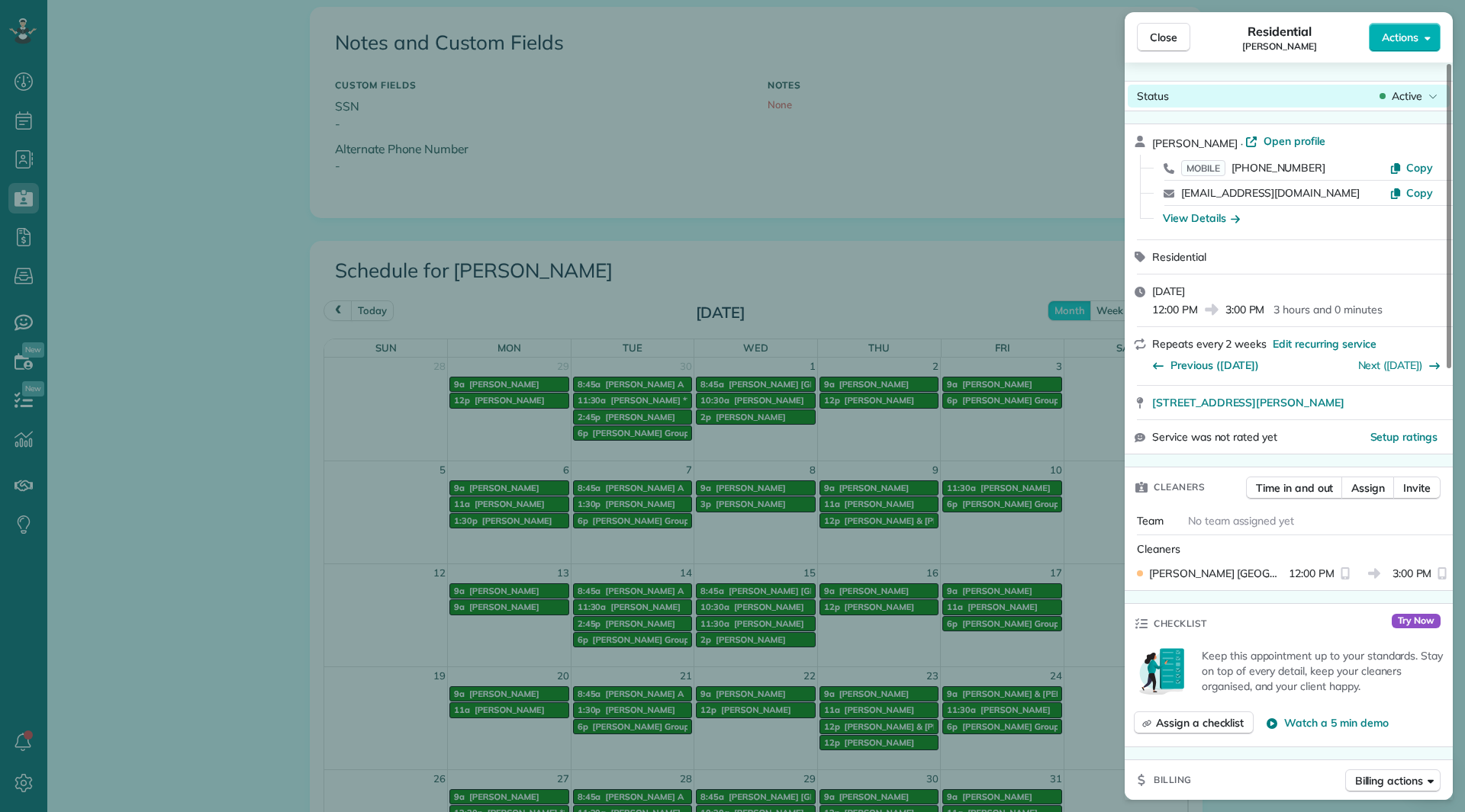
click at [1404, 92] on span "Active" at bounding box center [1407, 95] width 31 height 15
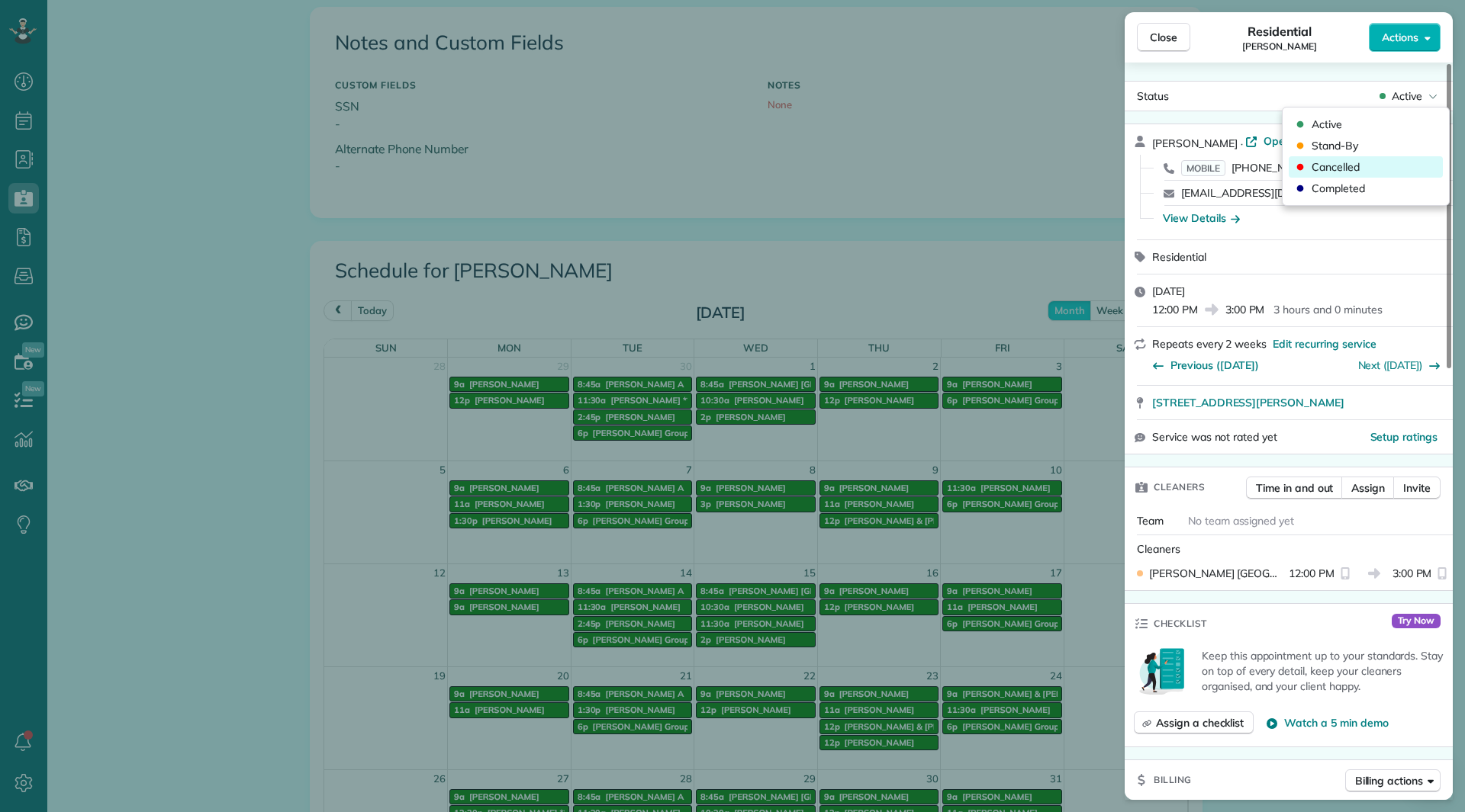
click at [1332, 177] on div "Cancelled" at bounding box center [1365, 167] width 155 height 21
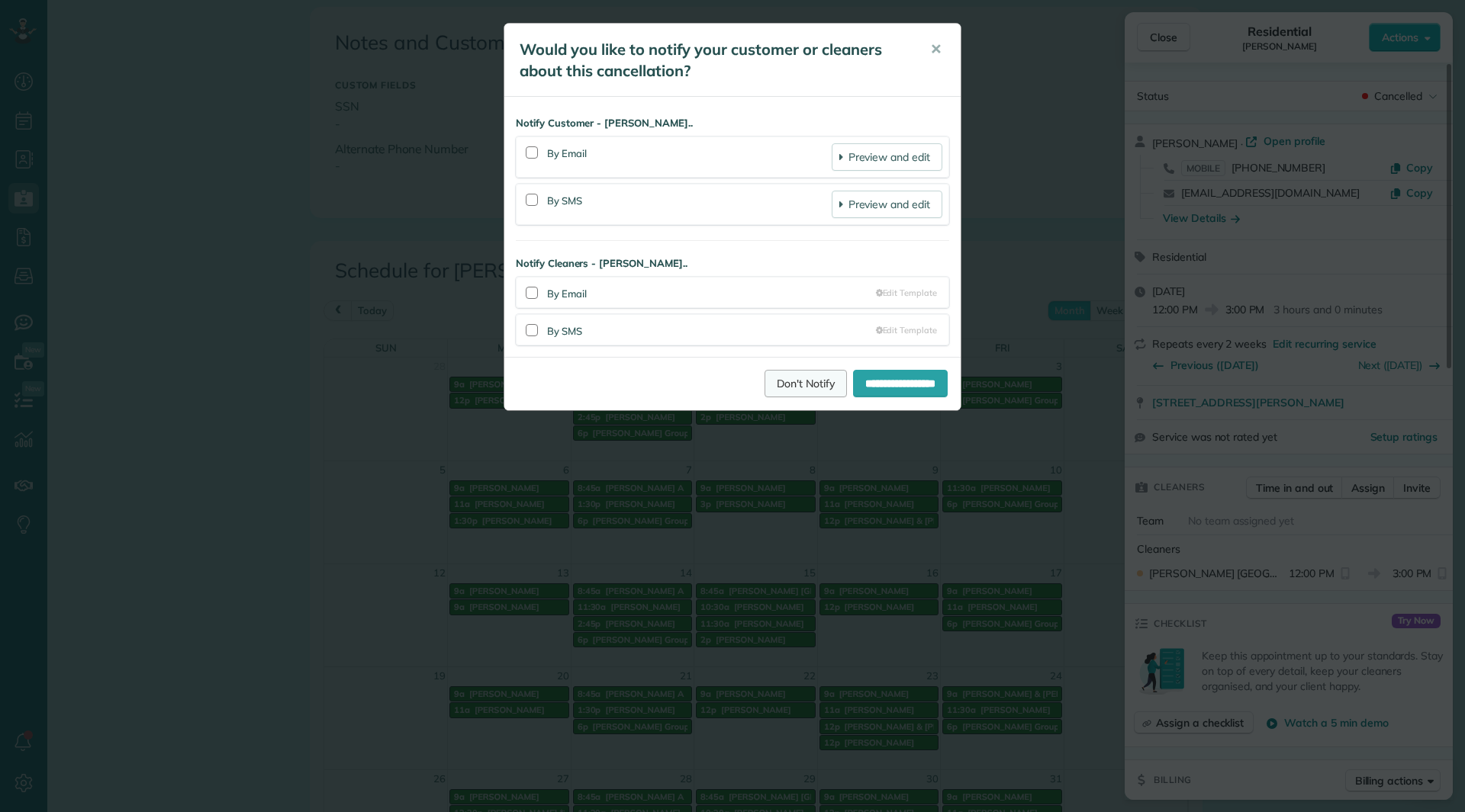
click at [801, 378] on link "Don't Notify" at bounding box center [806, 383] width 83 height 27
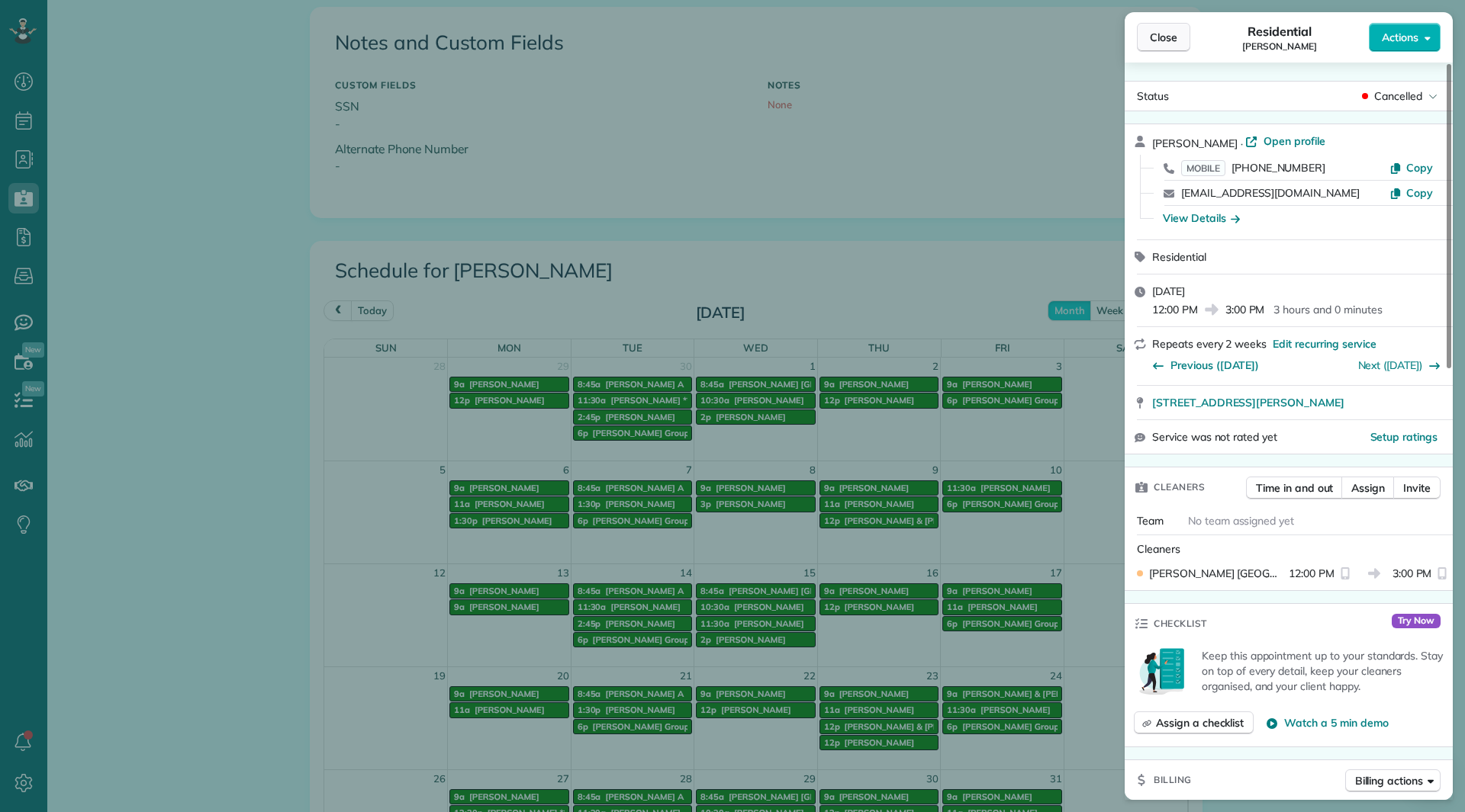
click at [1183, 35] on button "Close" at bounding box center [1163, 37] width 53 height 29
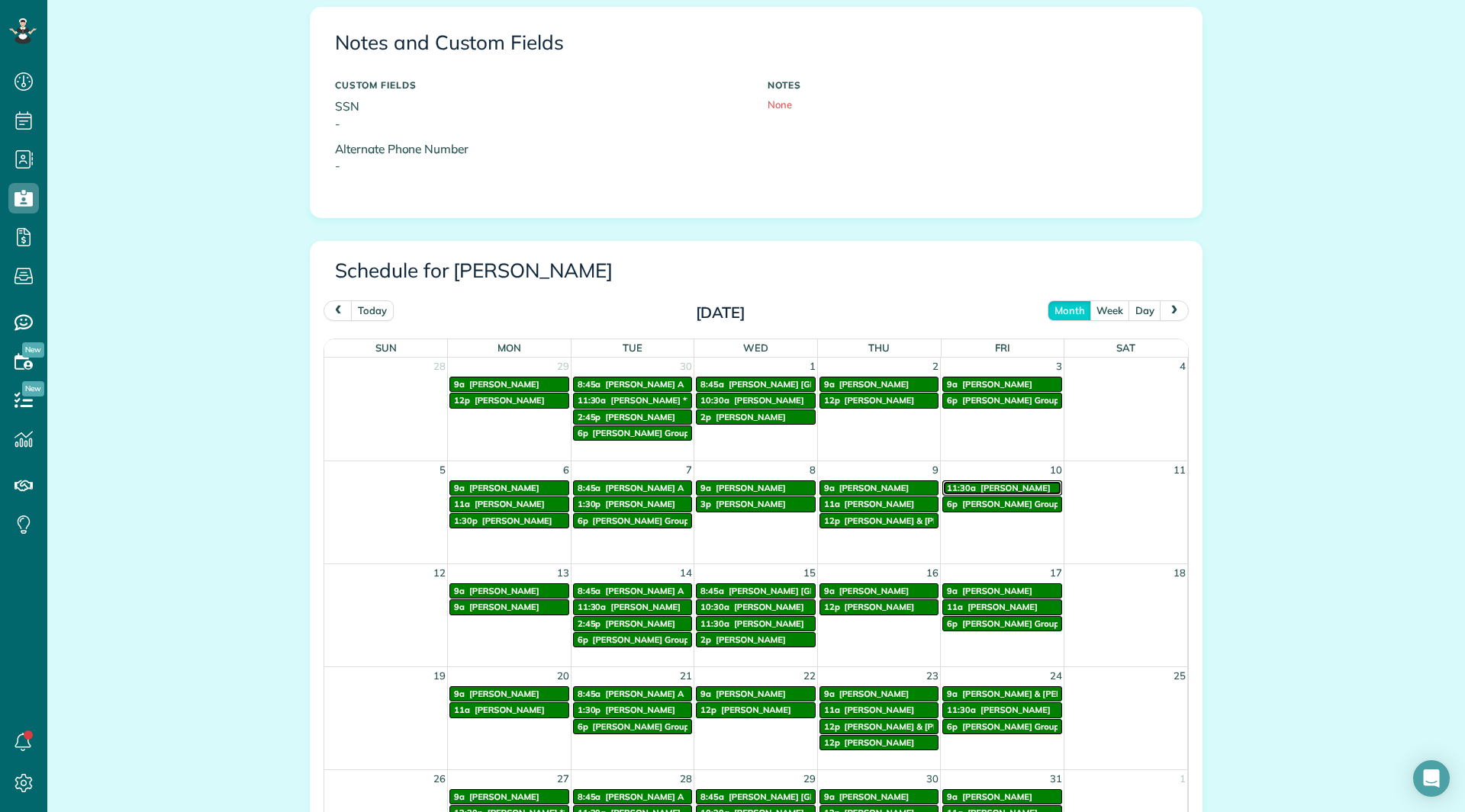
click at [997, 480] on link "11:30a [PERSON_NAME]" at bounding box center [1002, 488] width 120 height 15
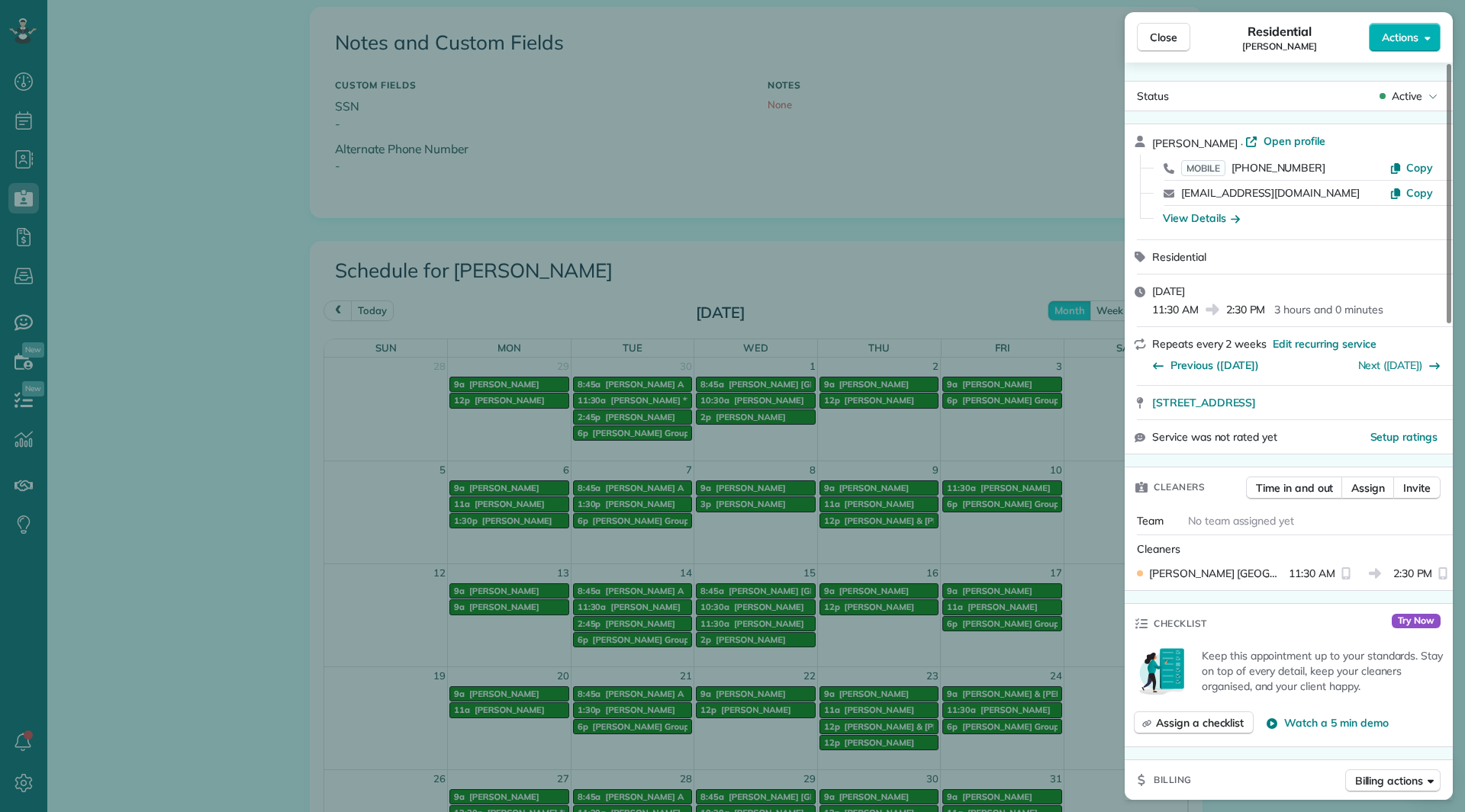
click at [510, 596] on div "Close Residential [PERSON_NAME] Actions Status Active [PERSON_NAME] · Open prof…" at bounding box center [732, 406] width 1465 height 812
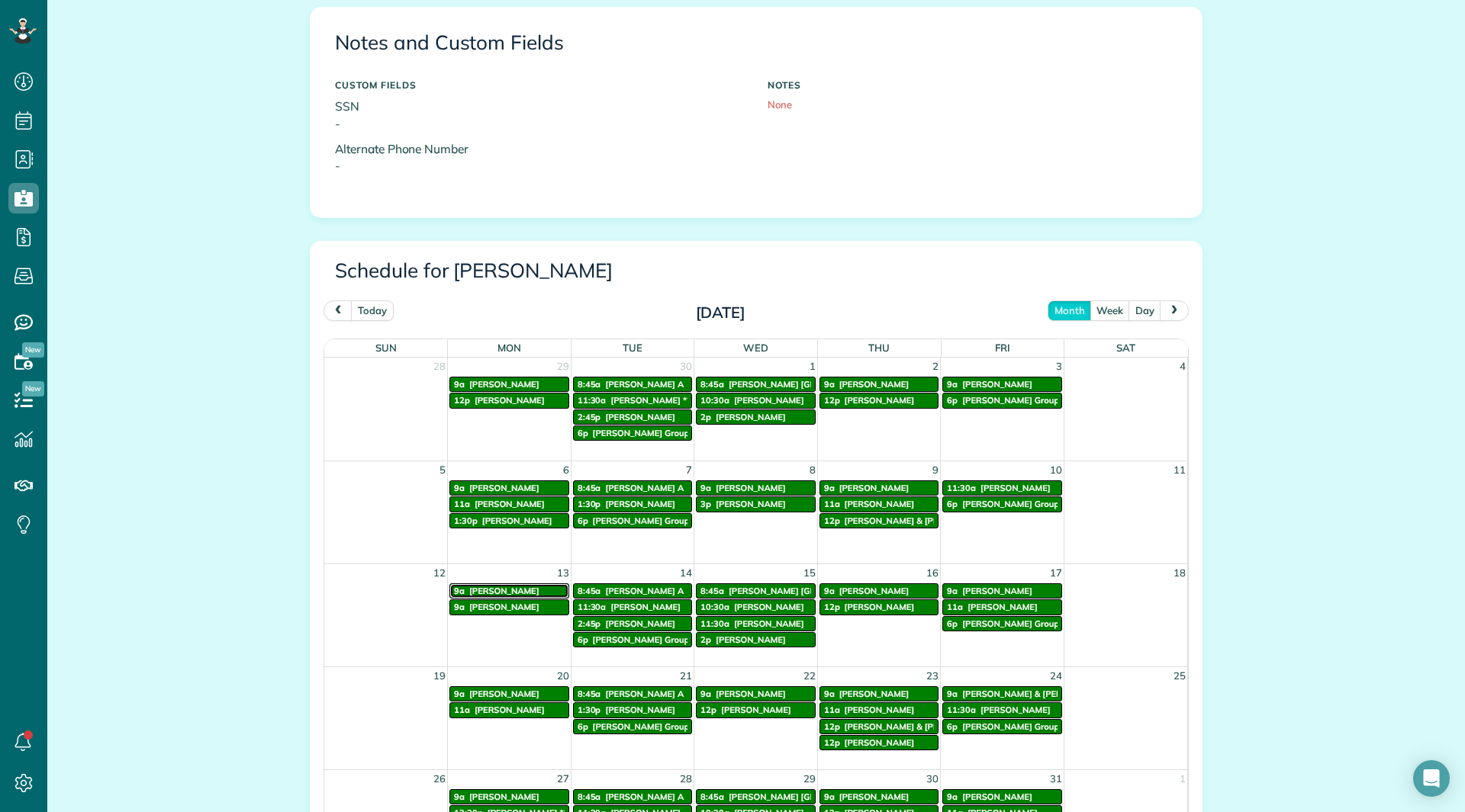
click at [510, 596] on span "[PERSON_NAME]" at bounding box center [504, 590] width 70 height 11
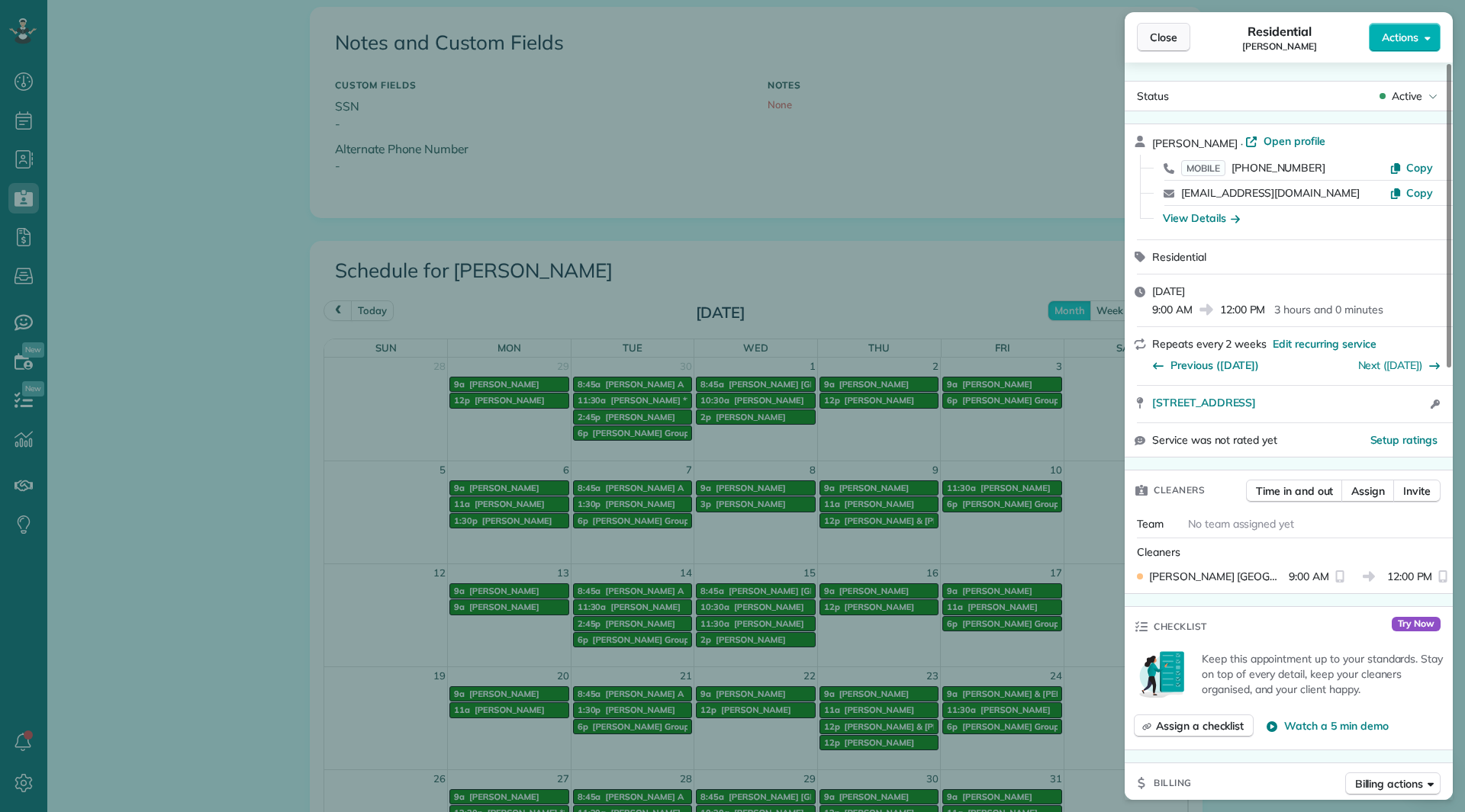
click at [1179, 36] on button "Close" at bounding box center [1163, 37] width 53 height 29
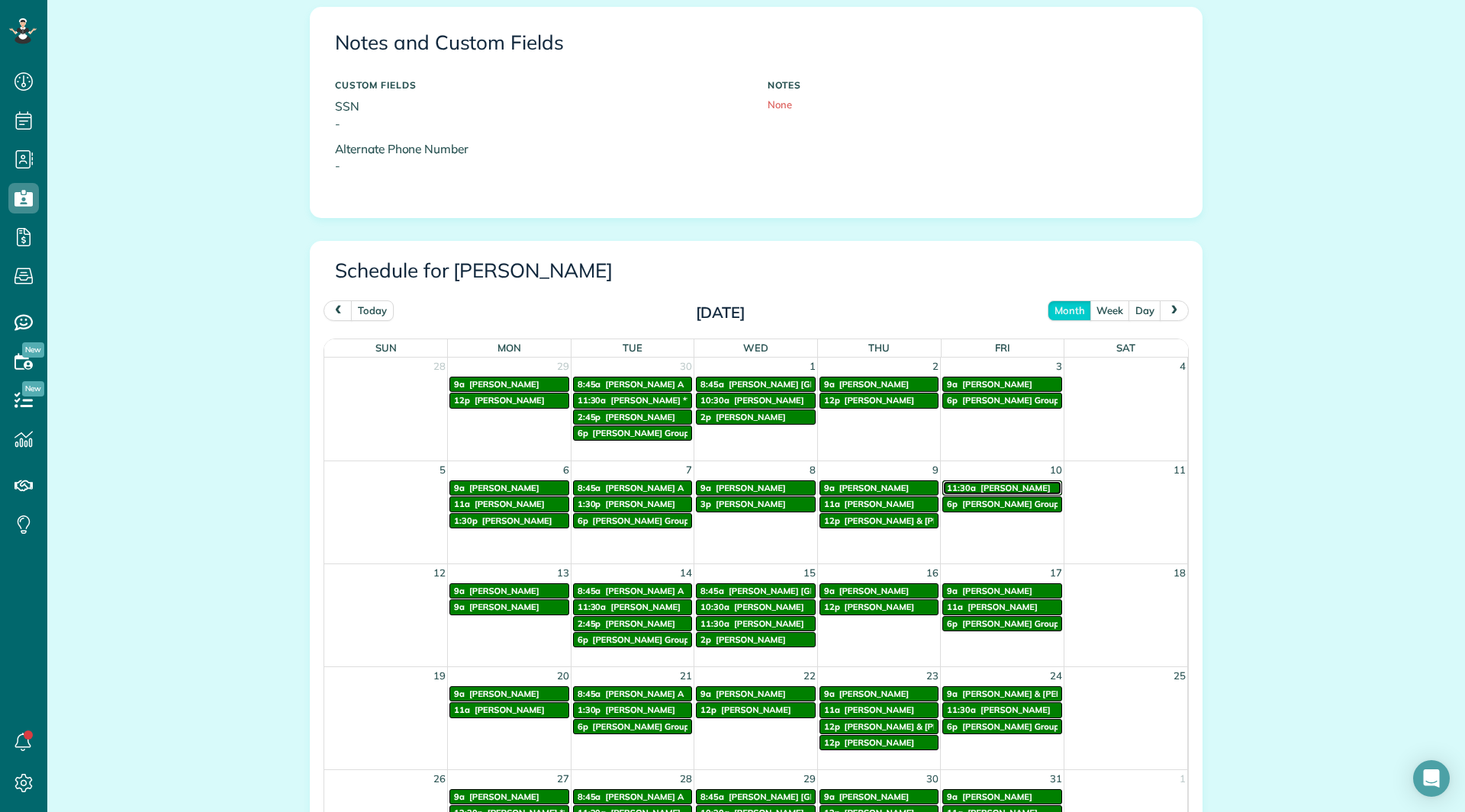
click at [989, 484] on span "[PERSON_NAME]" at bounding box center [1015, 488] width 70 height 11
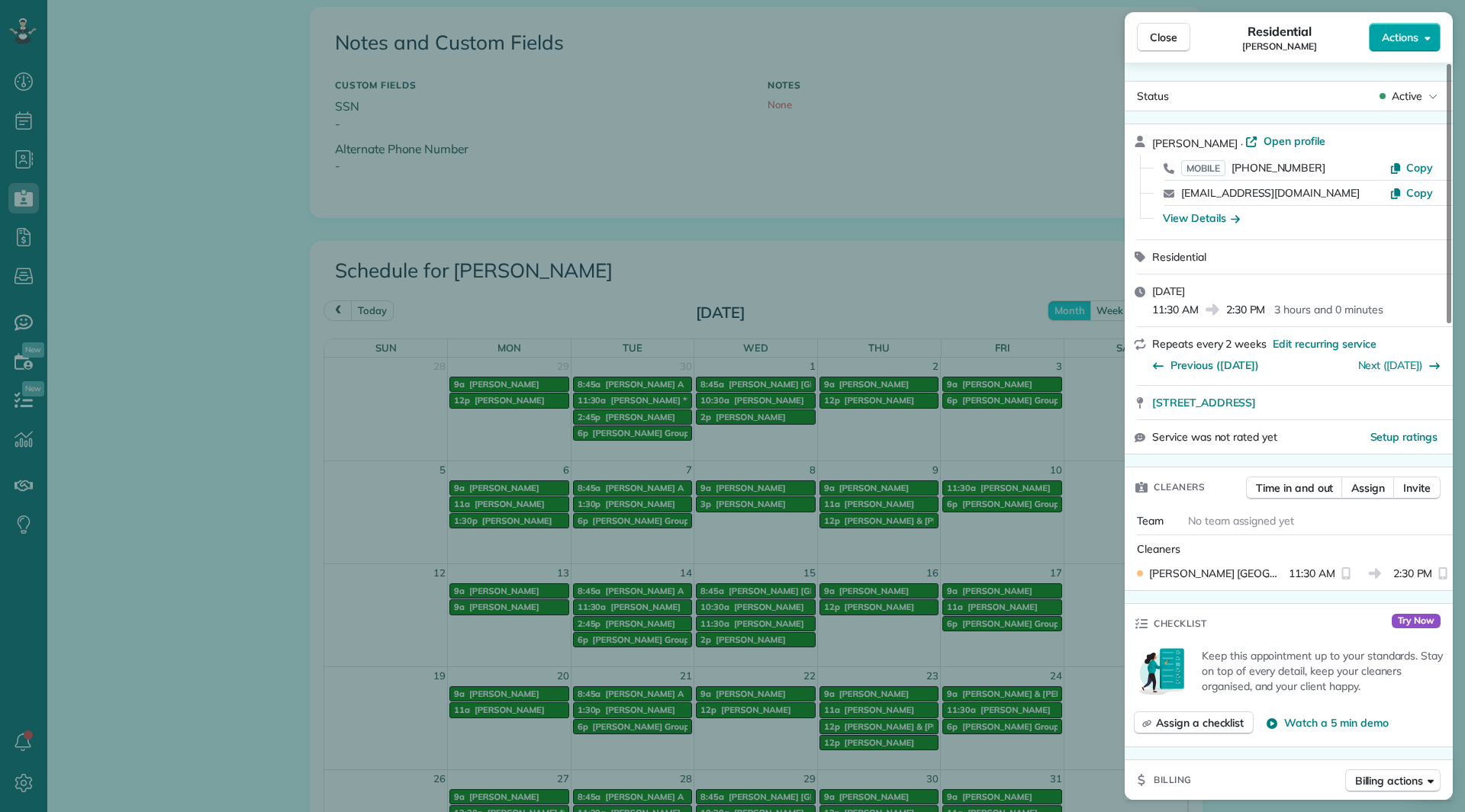
click at [1394, 37] on span "Actions" at bounding box center [1399, 37] width 36 height 15
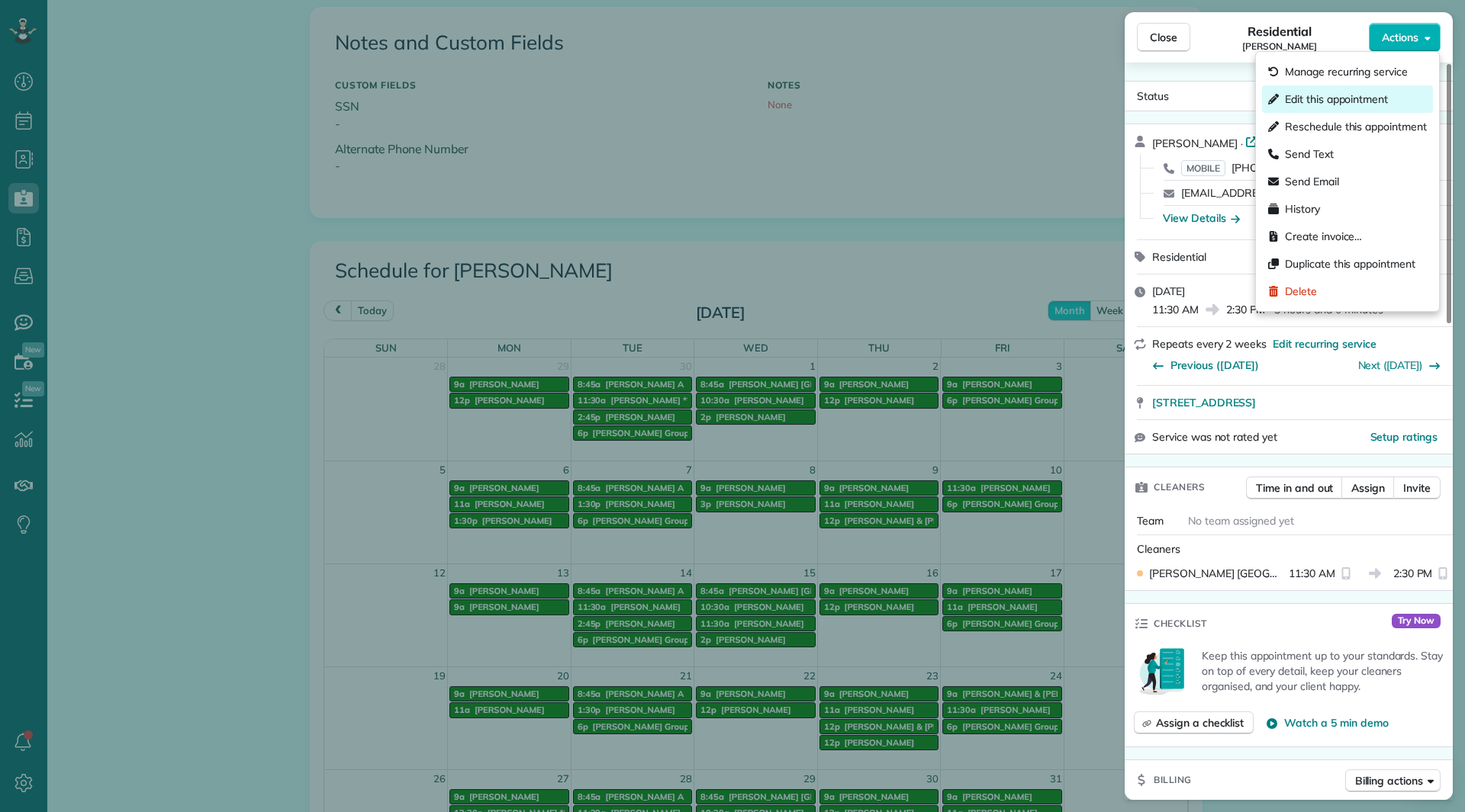
click at [1349, 104] on span "Edit this appointment" at bounding box center [1355, 99] width 142 height 15
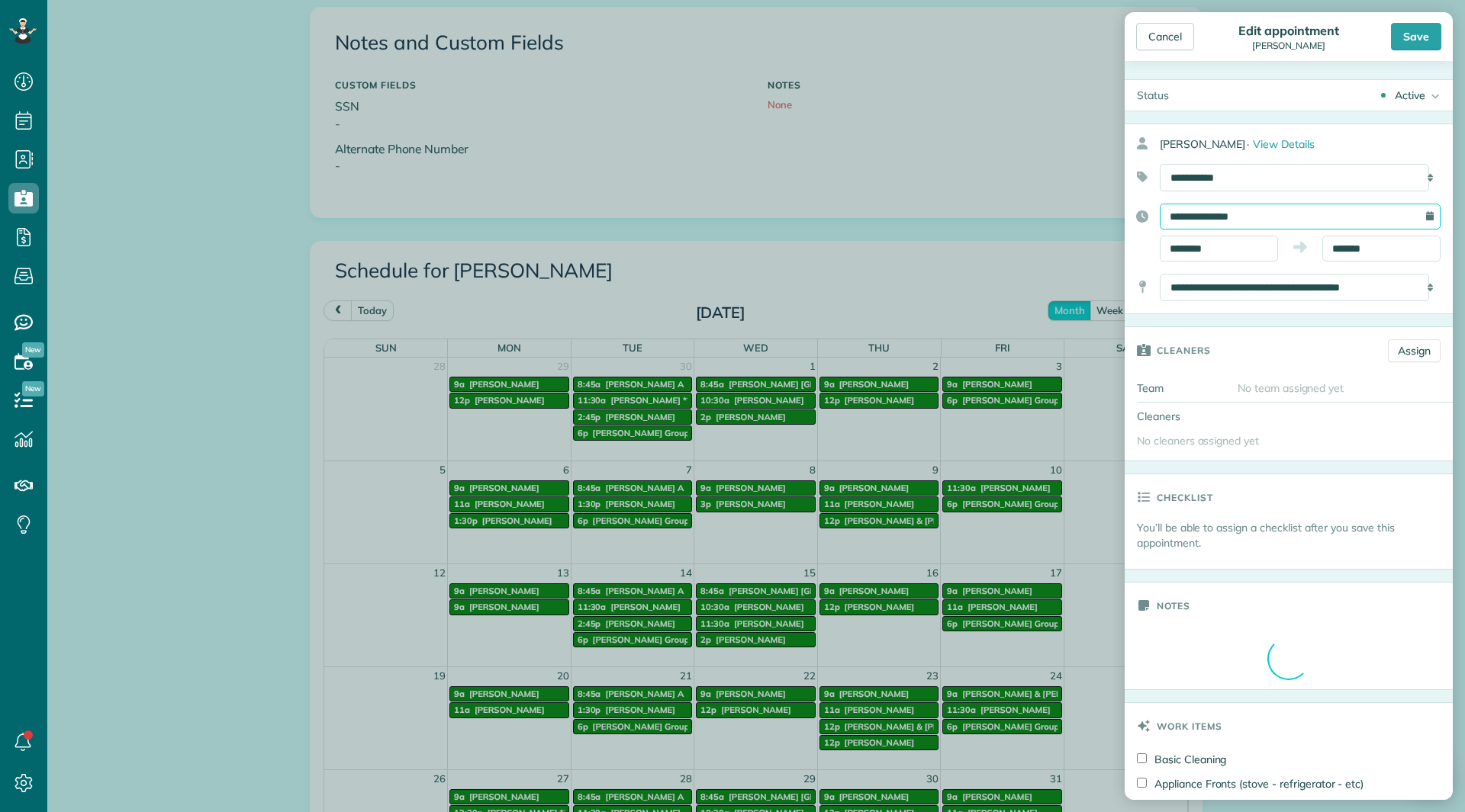
click at [1272, 212] on input "**********" at bounding box center [1300, 217] width 281 height 26
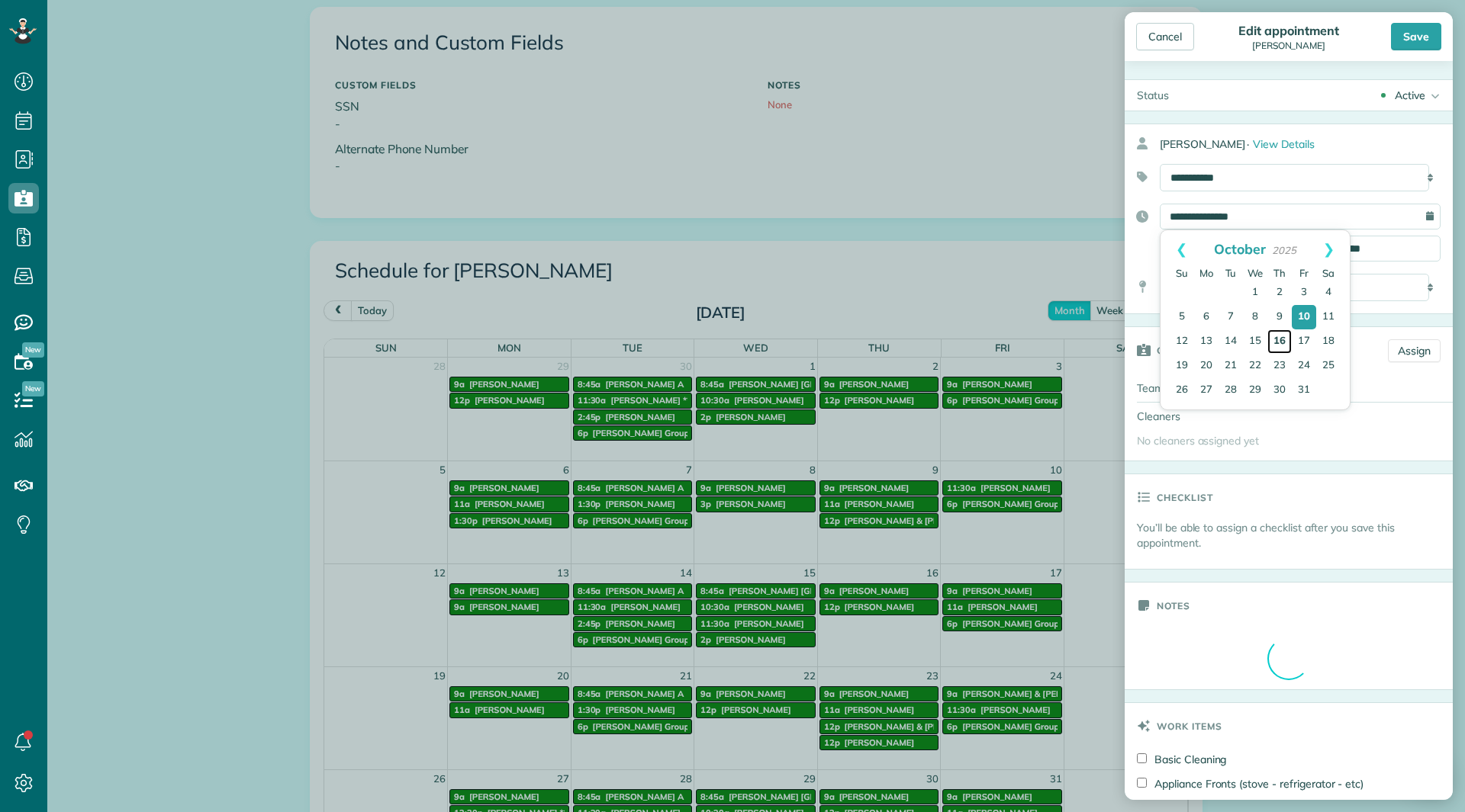
click at [1277, 342] on link "16" at bounding box center [1280, 341] width 24 height 24
type input "**********"
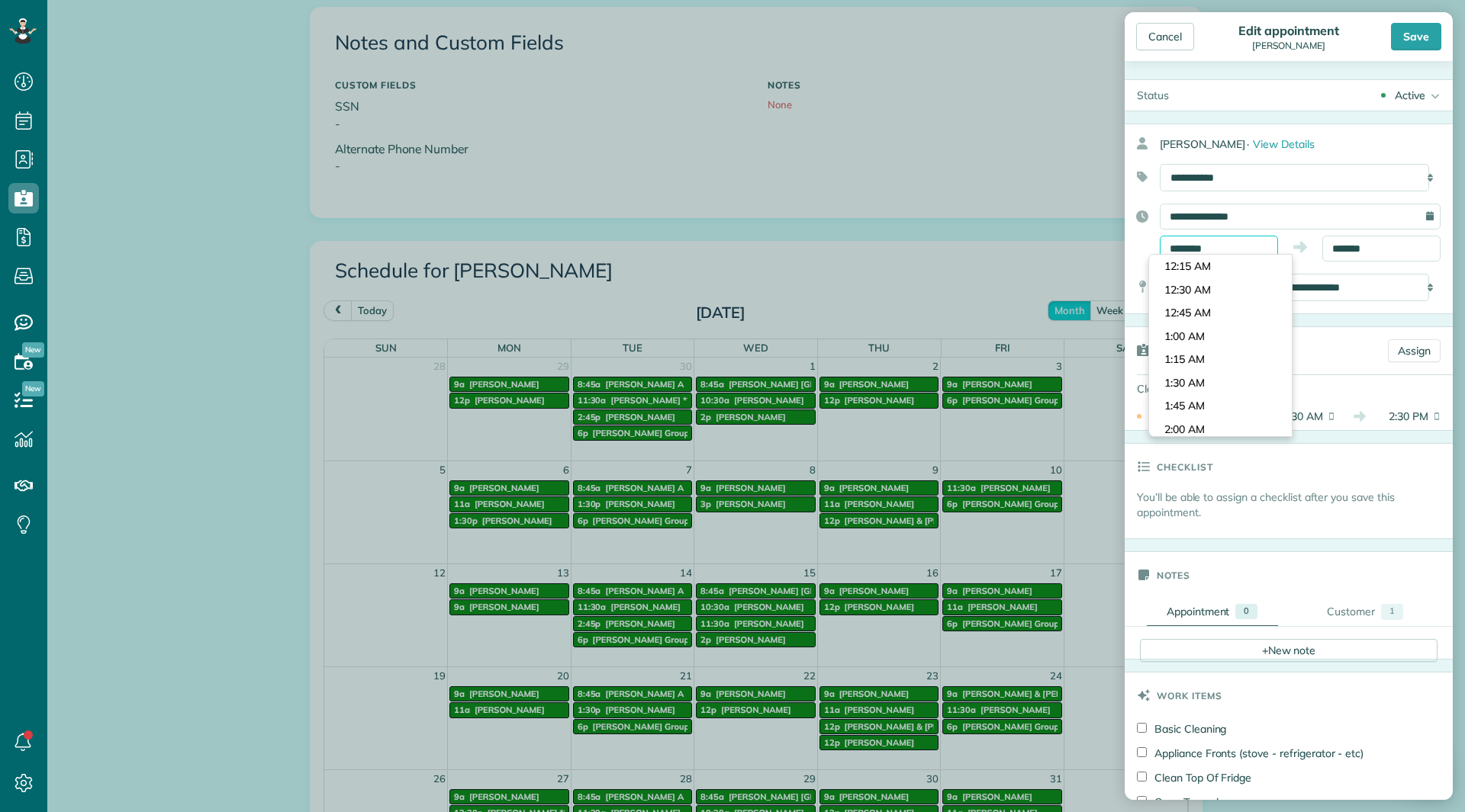
click at [1217, 248] on input "********" at bounding box center [1219, 248] width 118 height 26
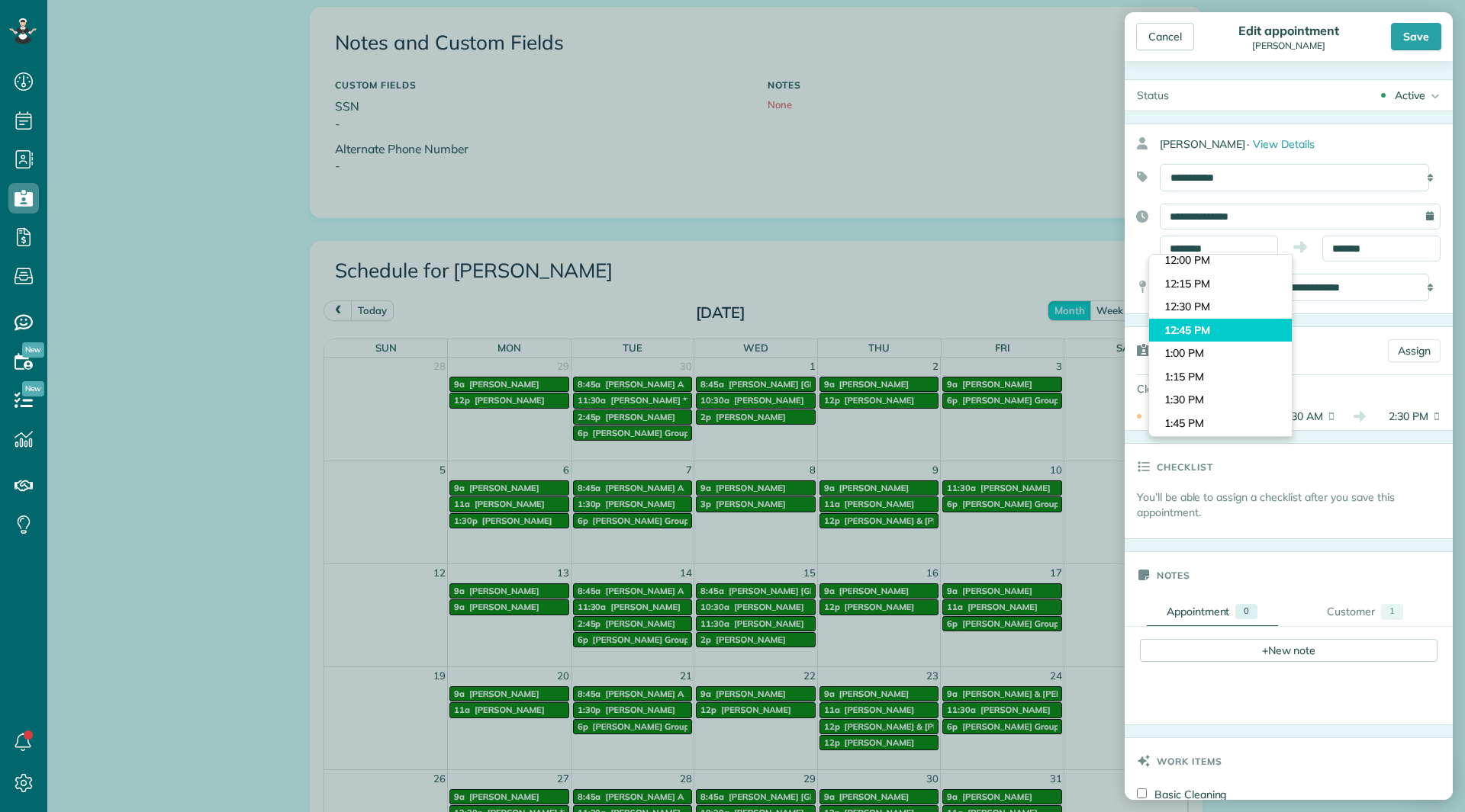
type input "********"
click at [1205, 323] on body "Dashboard Scheduling Calendar View List View Dispatch View - Weekly scheduling …" at bounding box center [732, 406] width 1465 height 812
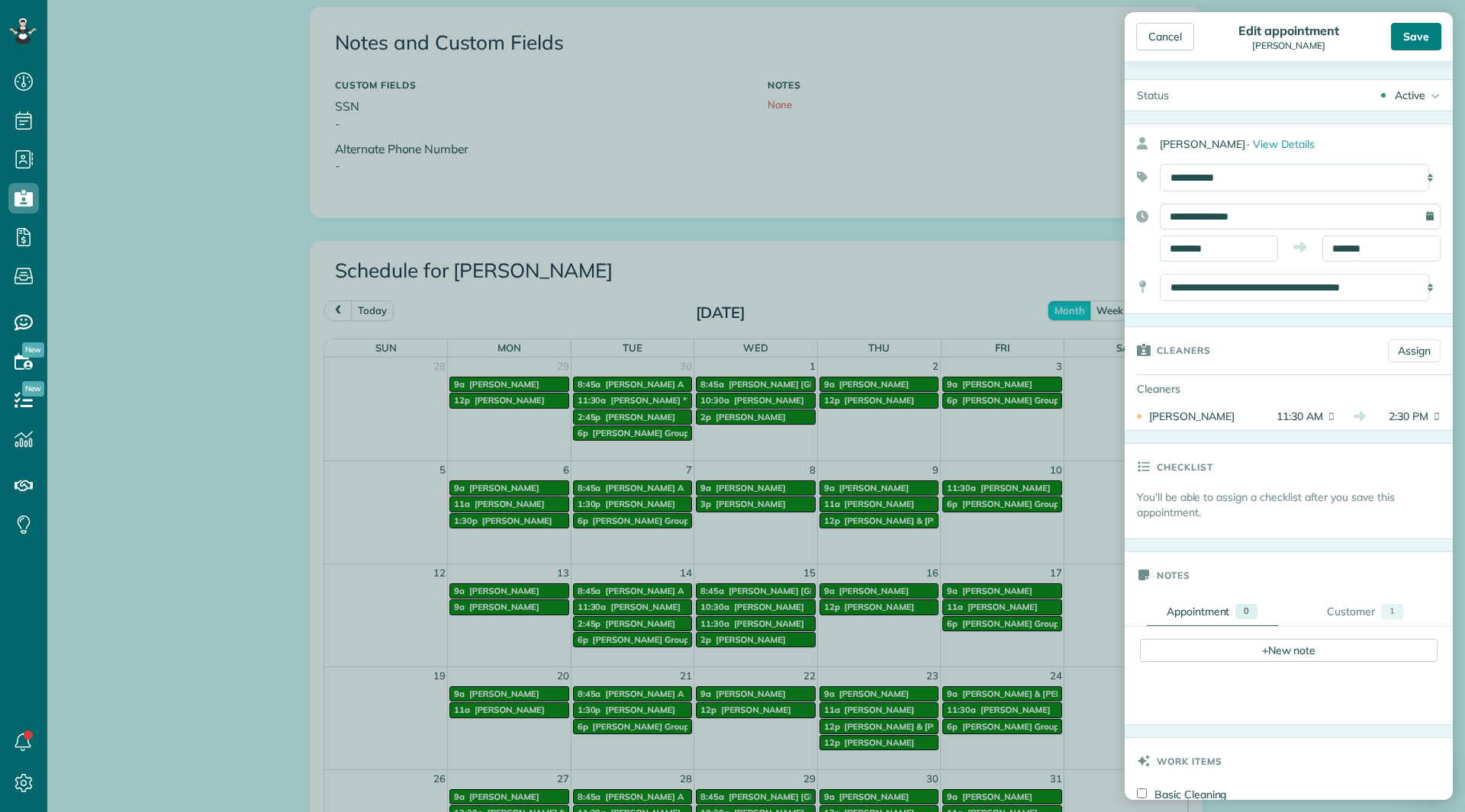
click at [1412, 45] on div "Save" at bounding box center [1416, 36] width 50 height 27
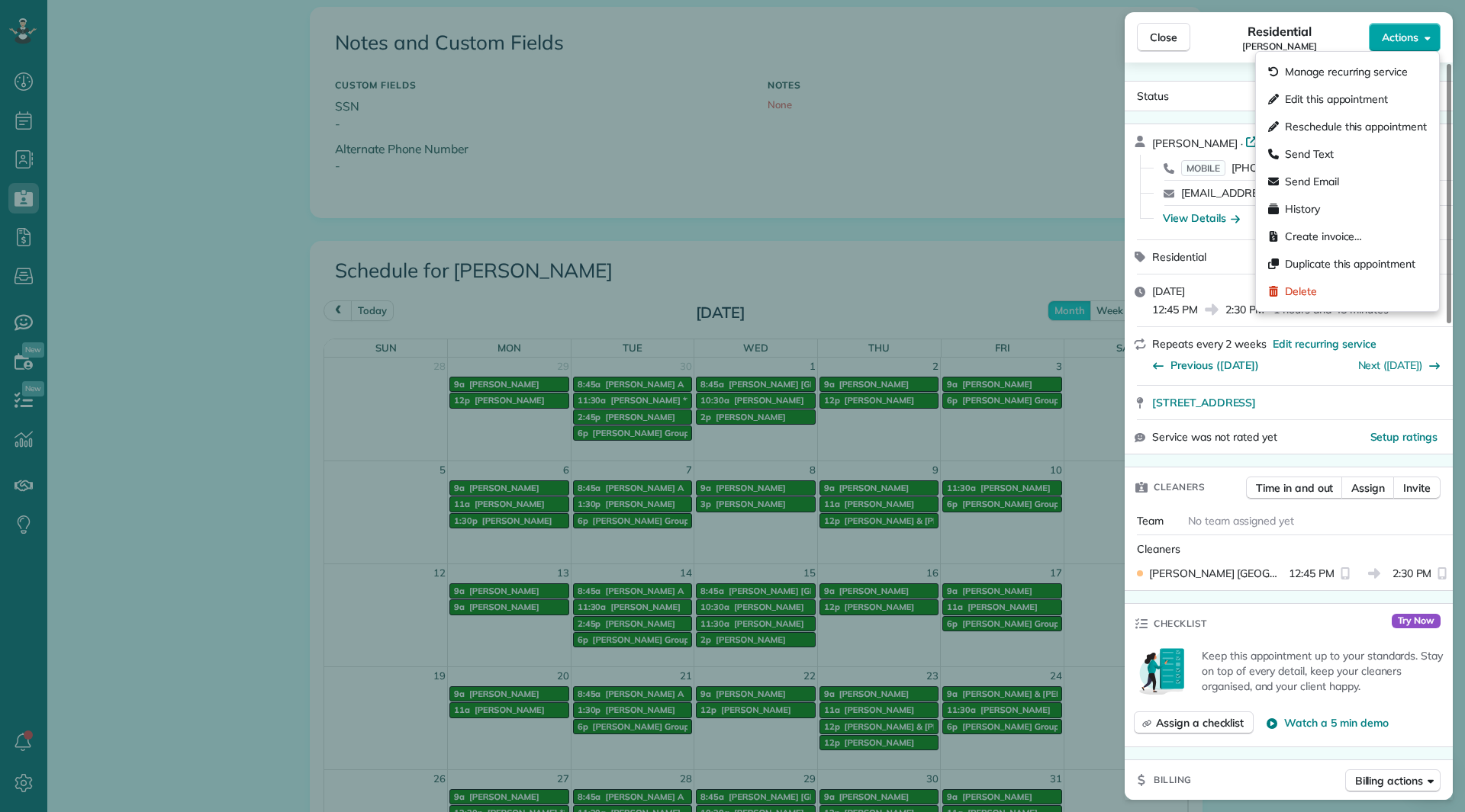
click at [1393, 47] on button "Actions" at bounding box center [1404, 37] width 72 height 29
click at [1316, 181] on span "Send Email" at bounding box center [1355, 181] width 142 height 15
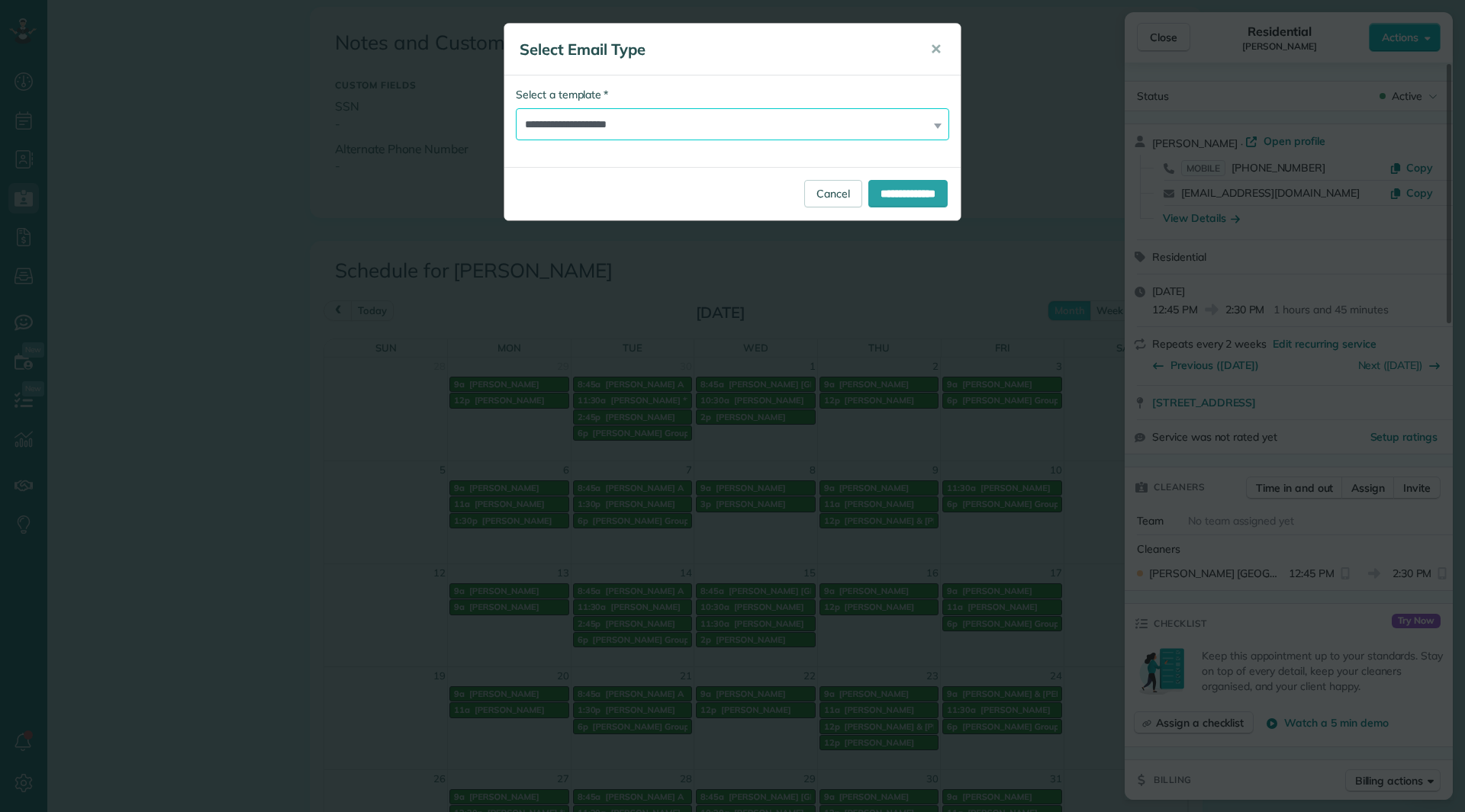
click at [717, 125] on select "**********" at bounding box center [733, 125] width 434 height 32
select select "****"
click at [516, 108] on select "**********" at bounding box center [733, 125] width 434 height 32
click at [888, 203] on input "**********" at bounding box center [908, 194] width 79 height 27
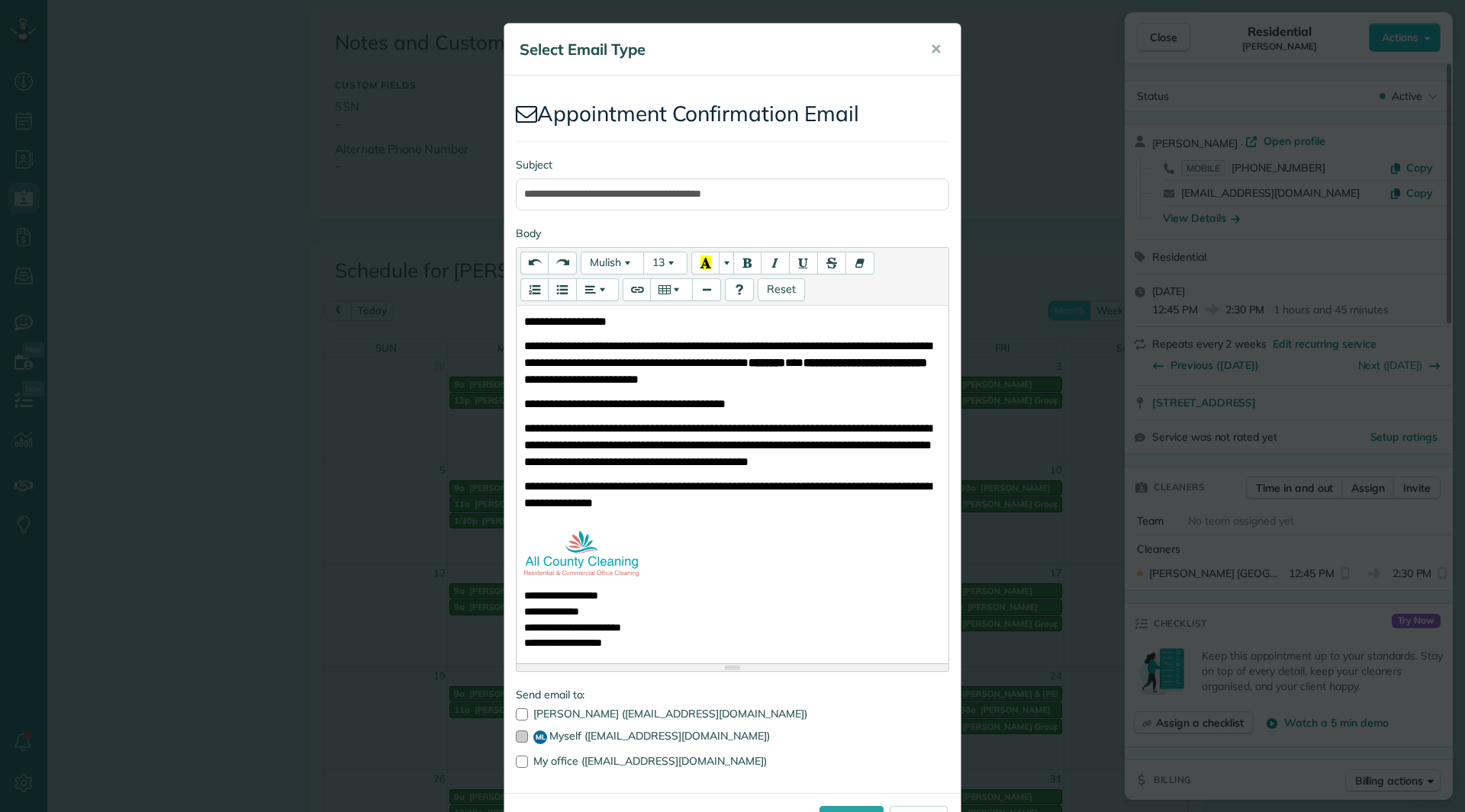
click at [516, 738] on div at bounding box center [522, 737] width 12 height 12
click at [809, 194] on input "**********" at bounding box center [733, 195] width 434 height 32
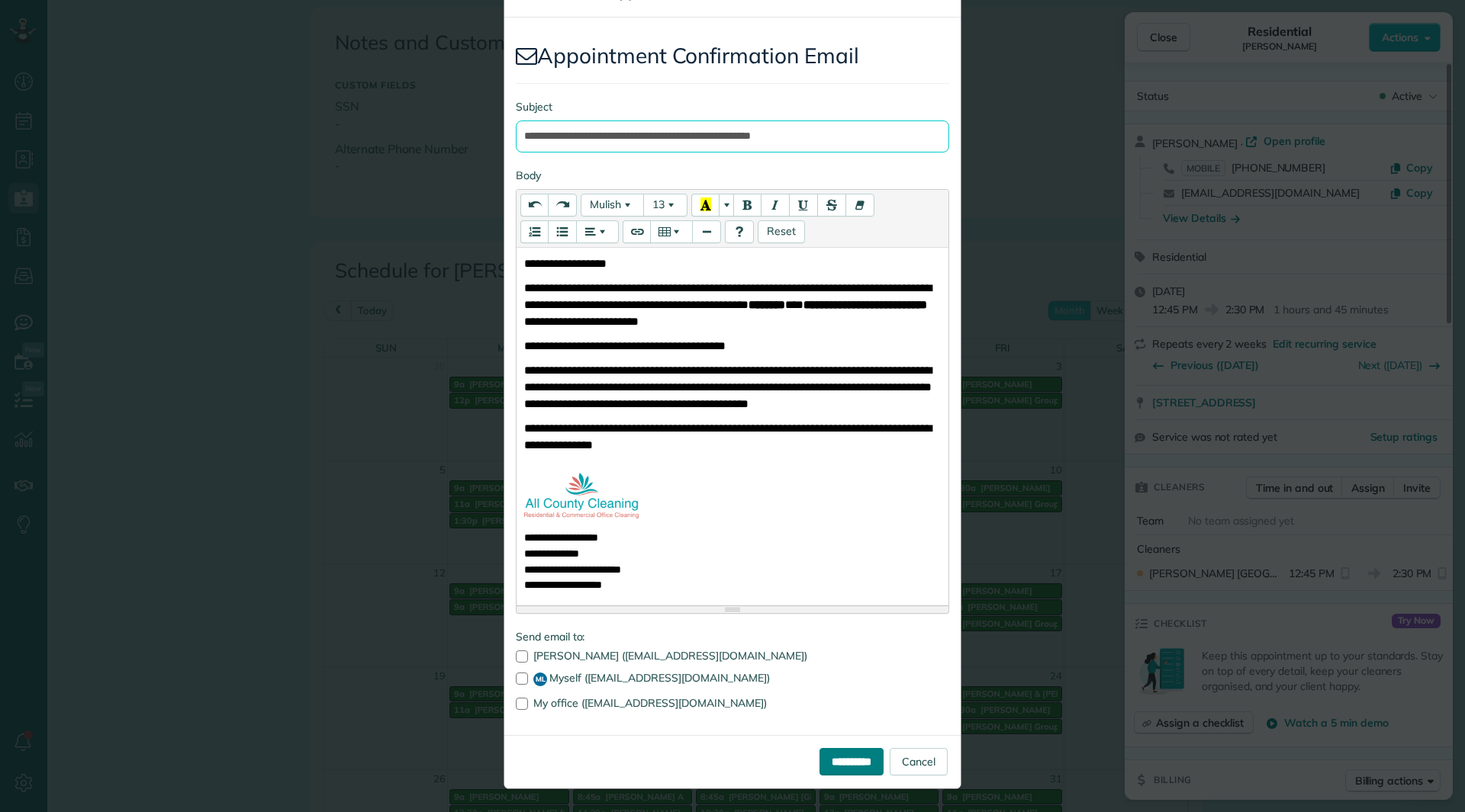
type input "**********"
click at [819, 760] on input "**********" at bounding box center [851, 762] width 64 height 27
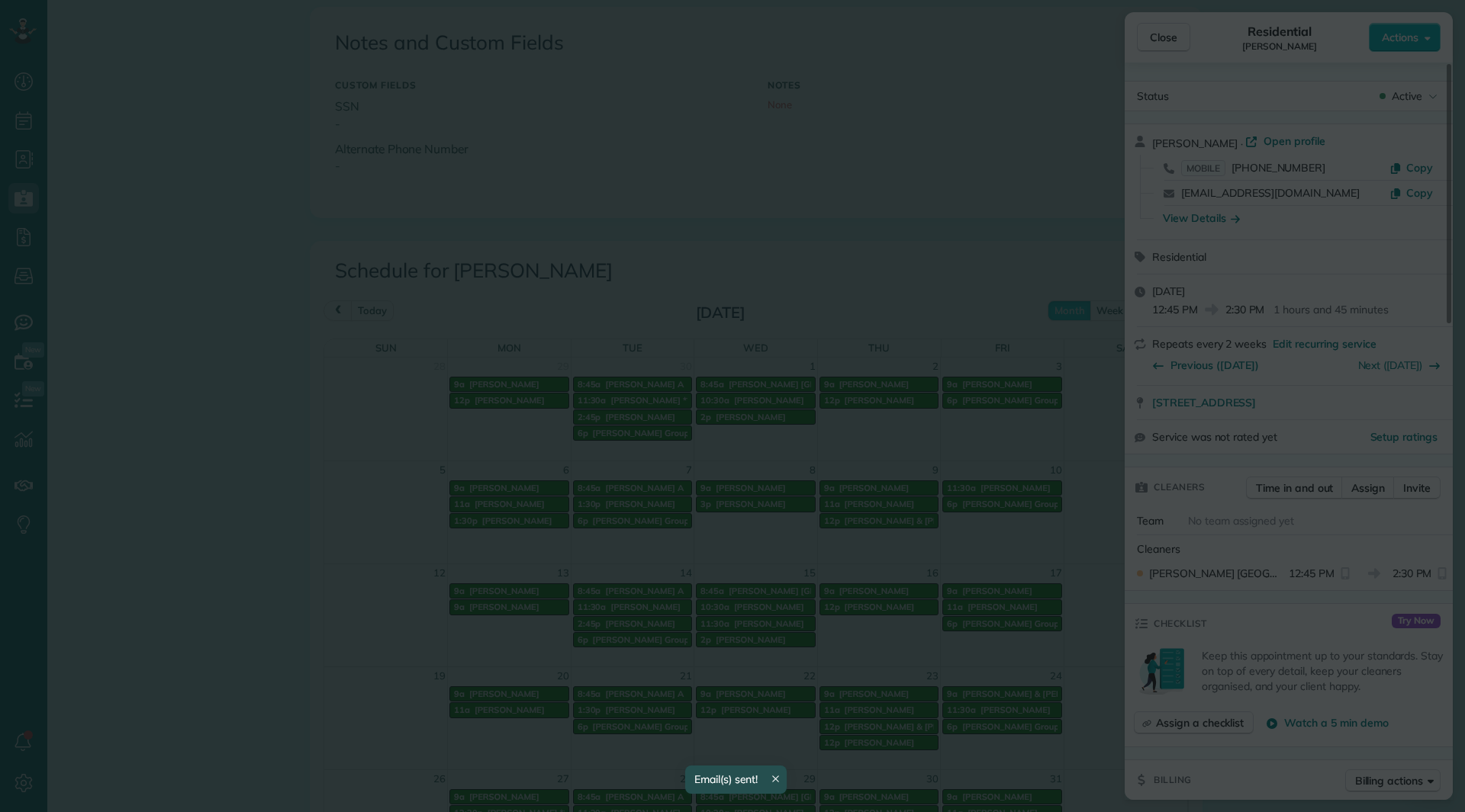
scroll to position [0, 0]
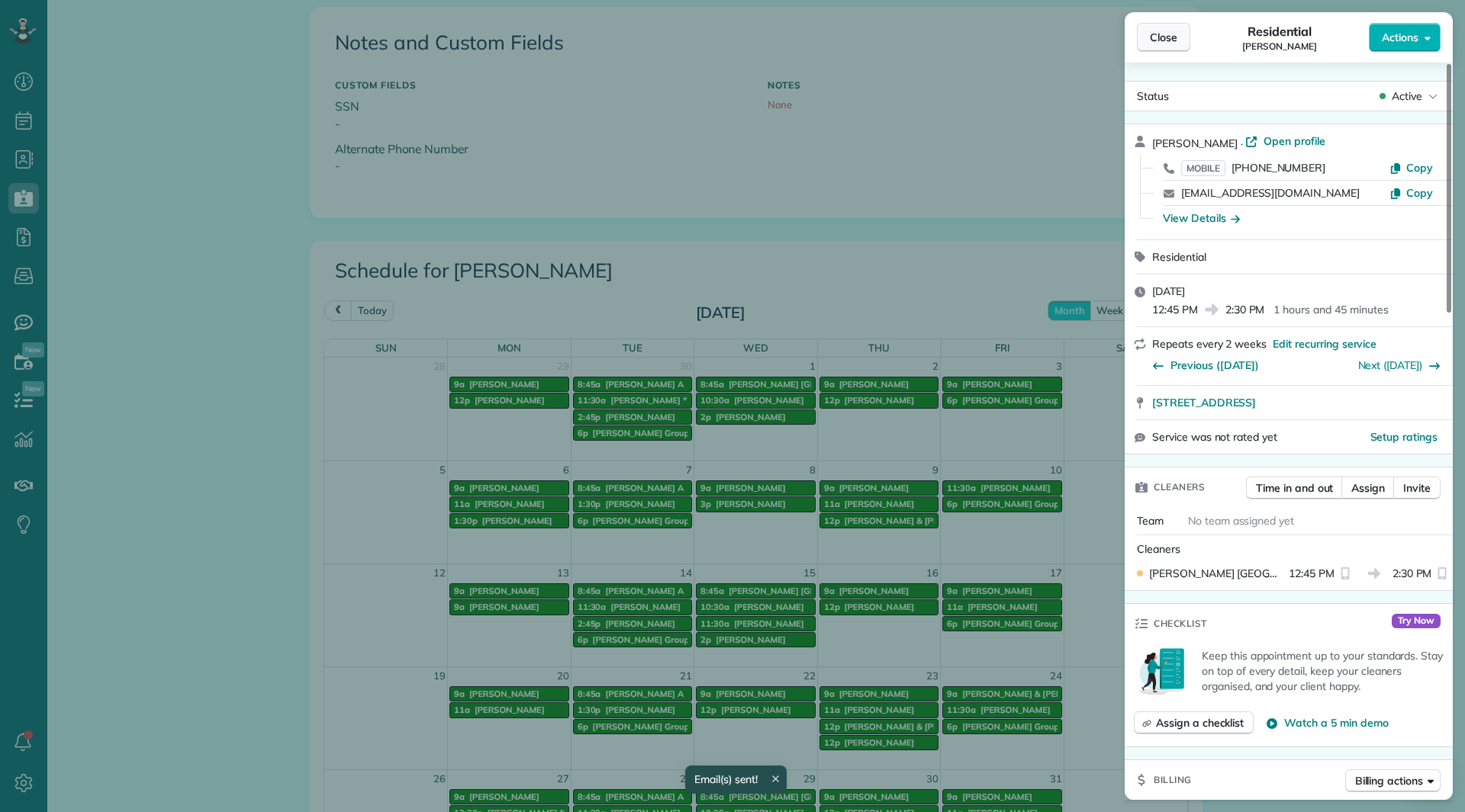
click at [1171, 39] on span "Close" at bounding box center [1163, 37] width 28 height 15
